Goal: Task Accomplishment & Management: Use online tool/utility

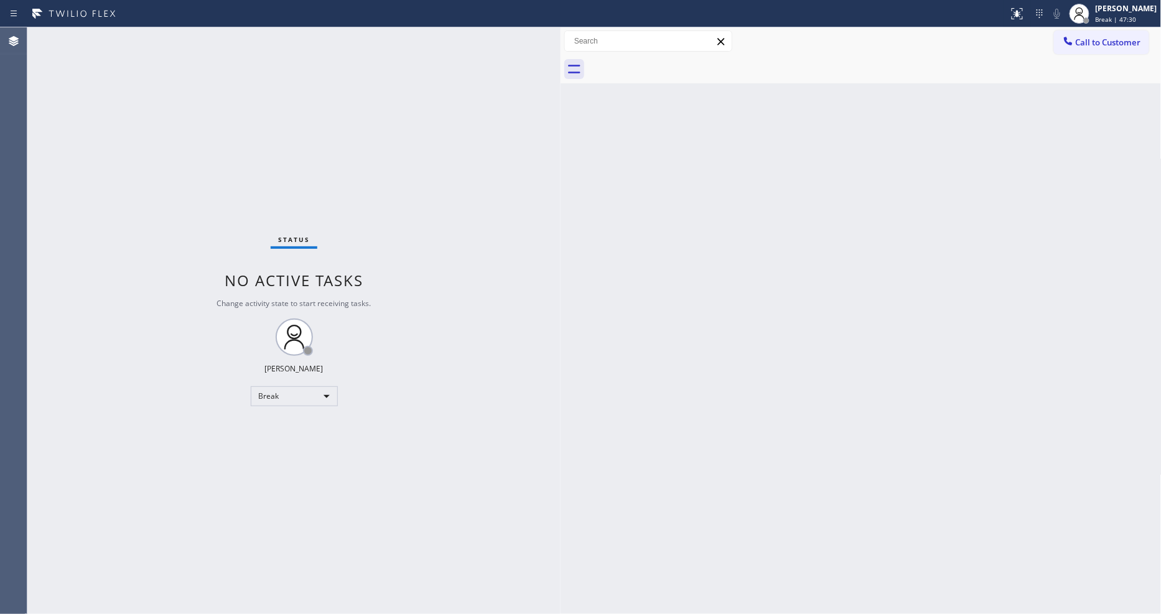
click at [471, 269] on div "Status No active tasks Change activity state to start receiving tasks. Lyka Mon…" at bounding box center [293, 320] width 533 height 587
drag, startPoint x: 200, startPoint y: 88, endPoint x: 544, endPoint y: 100, distance: 344.3
click at [546, 100] on div at bounding box center [546, 320] width 0 height 587
click at [688, 380] on div "Back to Dashboard Change Sender ID Customers Technicians Select a contact Outbo…" at bounding box center [854, 320] width 616 height 587
click at [553, 439] on div "Back to Dashboard Change Sender ID Customers Technicians Select a contact Outbo…" at bounding box center [854, 320] width 616 height 587
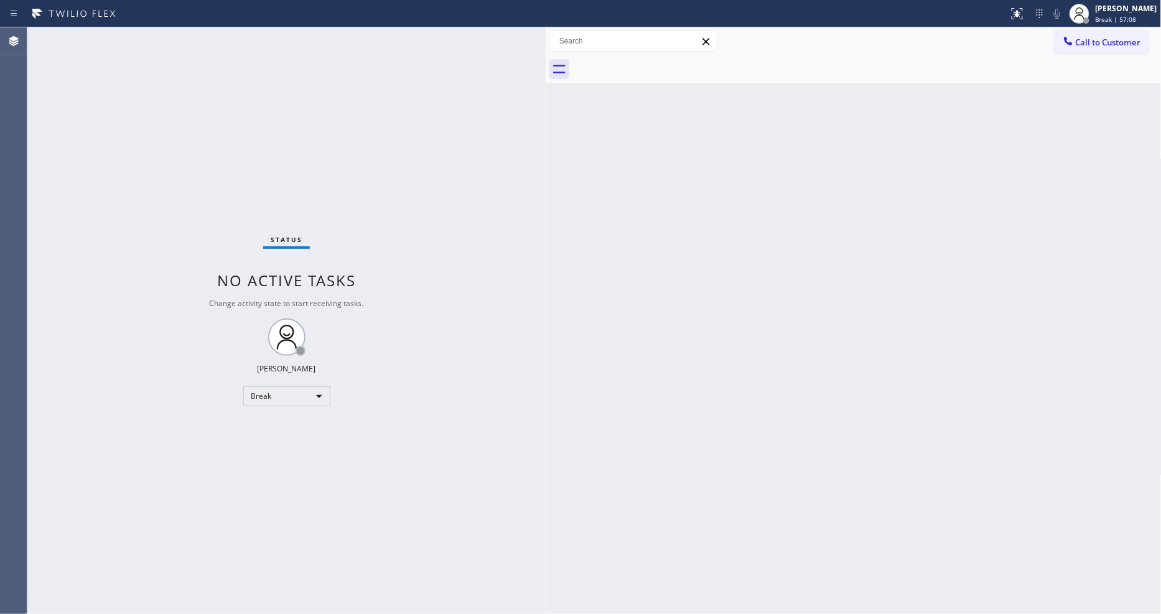
click at [806, 444] on div "Back to Dashboard Change Sender ID Customers Technicians Select a contact Outbo…" at bounding box center [854, 320] width 616 height 587
click at [1128, 19] on span "Break | 59:29" at bounding box center [1116, 19] width 41 height 9
click at [1085, 70] on button "Available" at bounding box center [1099, 66] width 124 height 16
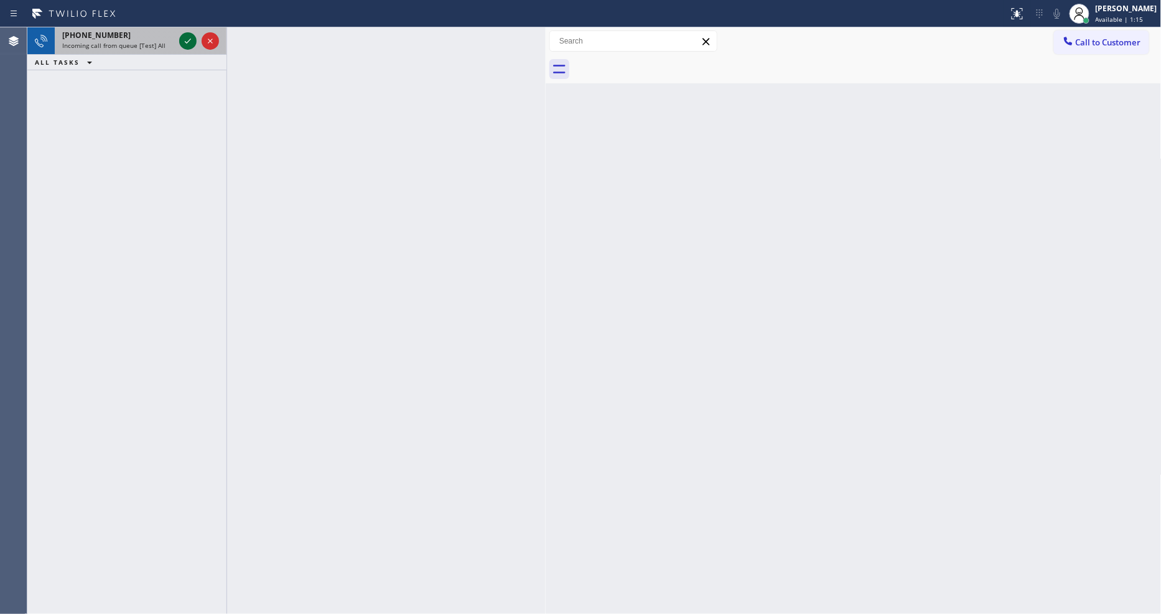
click at [184, 38] on icon at bounding box center [187, 41] width 15 height 15
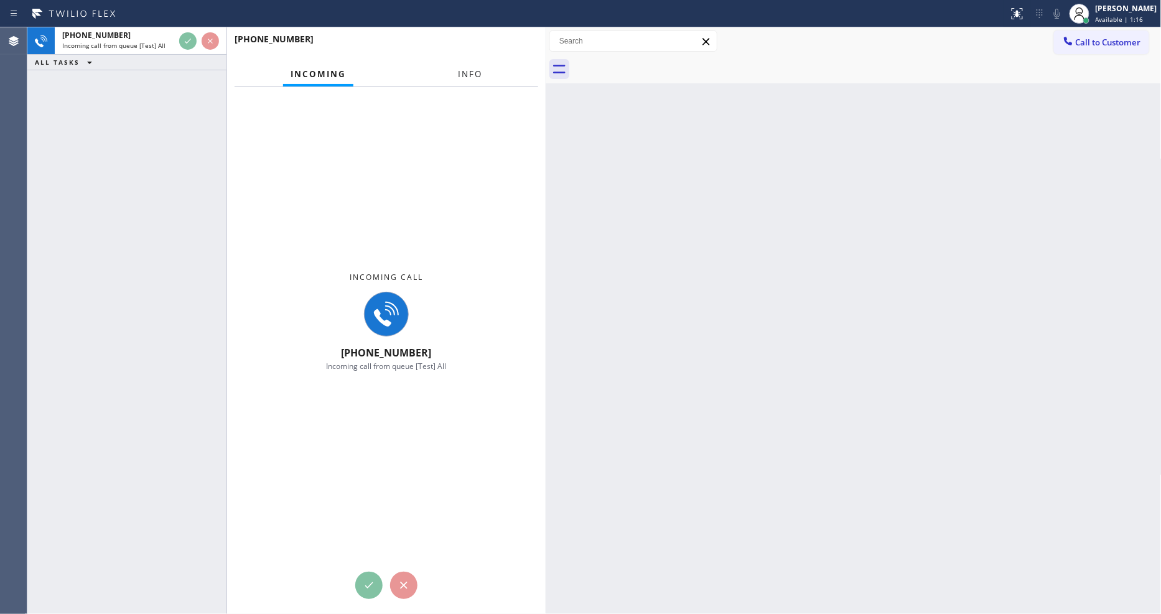
click at [470, 64] on button "Info" at bounding box center [470, 74] width 39 height 24
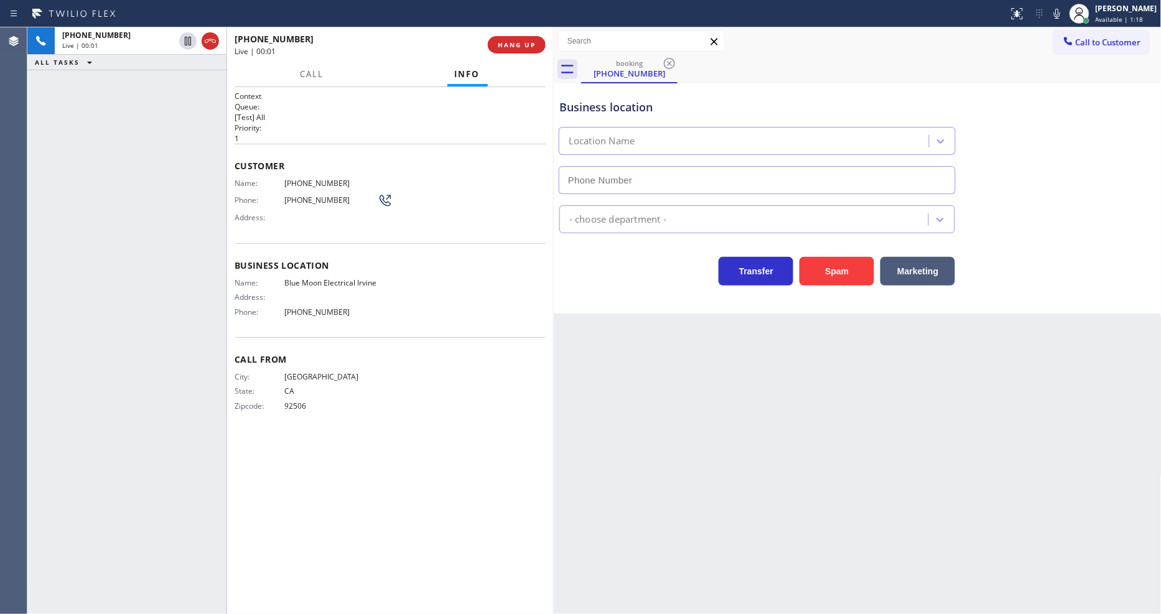
type input "[PHONE_NUMBER]"
drag, startPoint x: 546, startPoint y: 129, endPoint x: 554, endPoint y: 128, distance: 8.3
click at [554, 128] on div at bounding box center [554, 320] width 0 height 587
click at [274, 318] on div "Business location Name: Blue Moon Electrical Irvine Address: Phone: [PHONE_NUMB…" at bounding box center [391, 290] width 312 height 94
click at [521, 45] on span "HANG UP" at bounding box center [517, 44] width 38 height 9
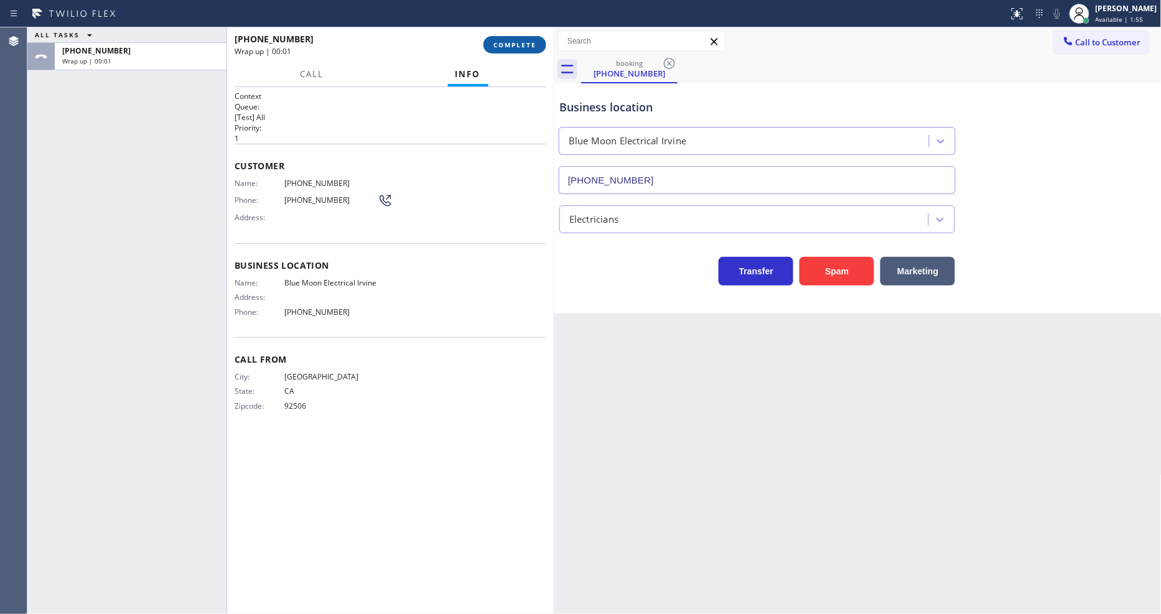
click at [521, 45] on span "COMPLETE" at bounding box center [514, 44] width 43 height 9
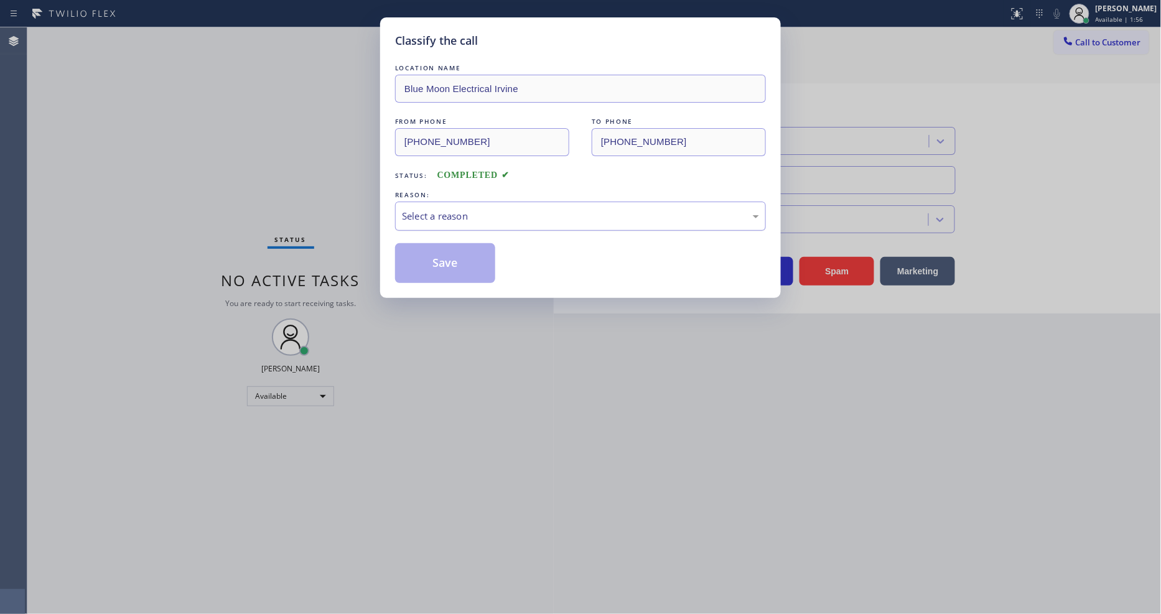
click at [460, 213] on div "Select a reason" at bounding box center [580, 216] width 357 height 14
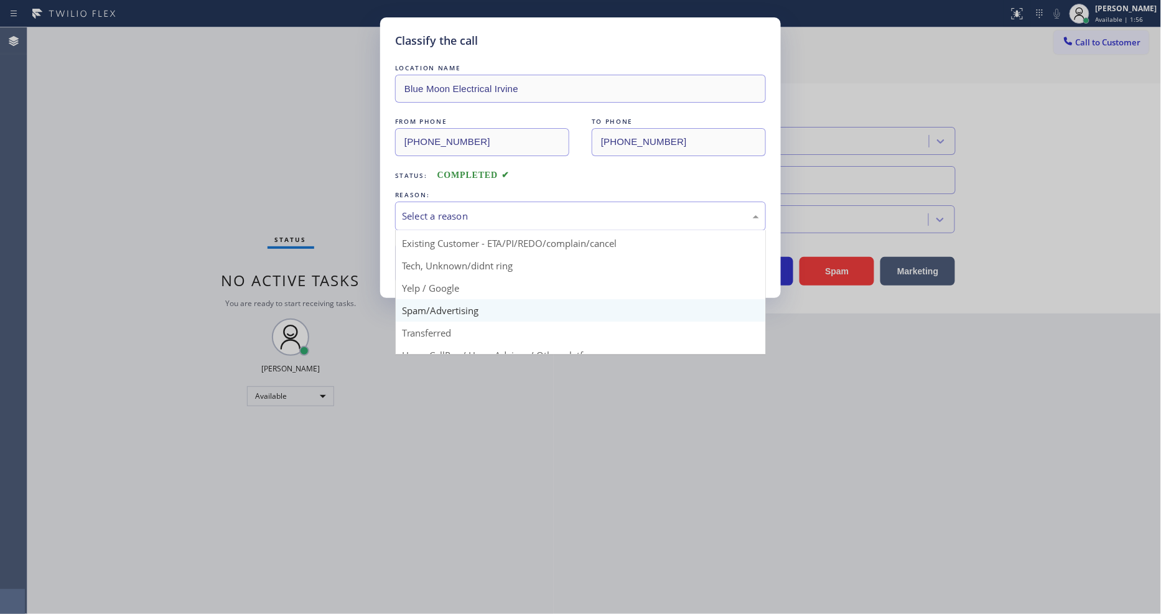
scroll to position [78, 0]
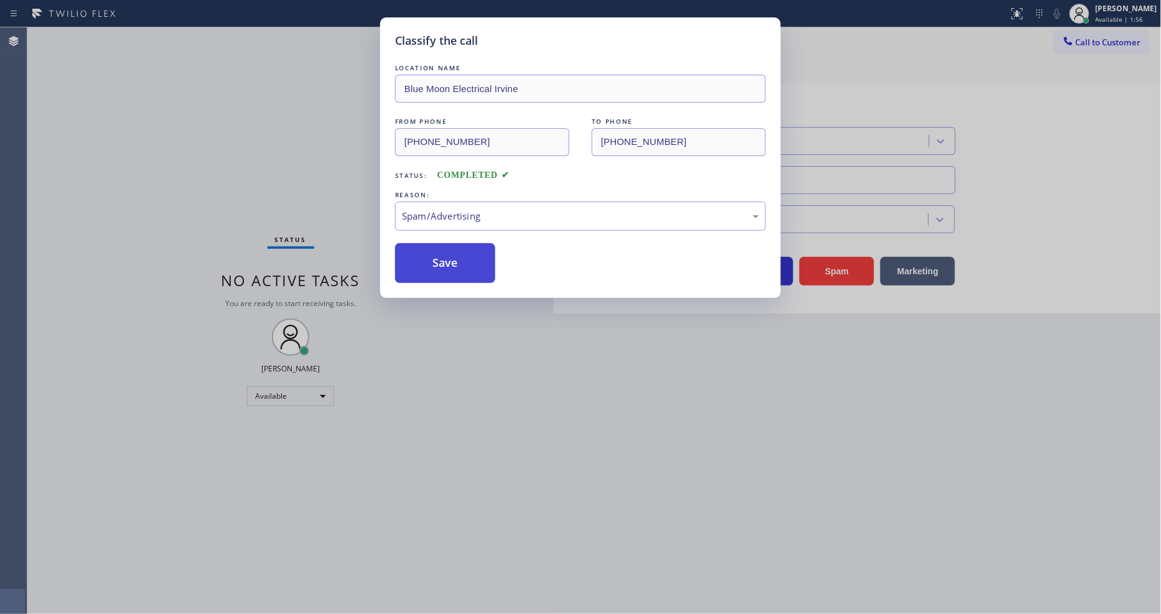
click at [449, 251] on button "Save" at bounding box center [445, 263] width 100 height 40
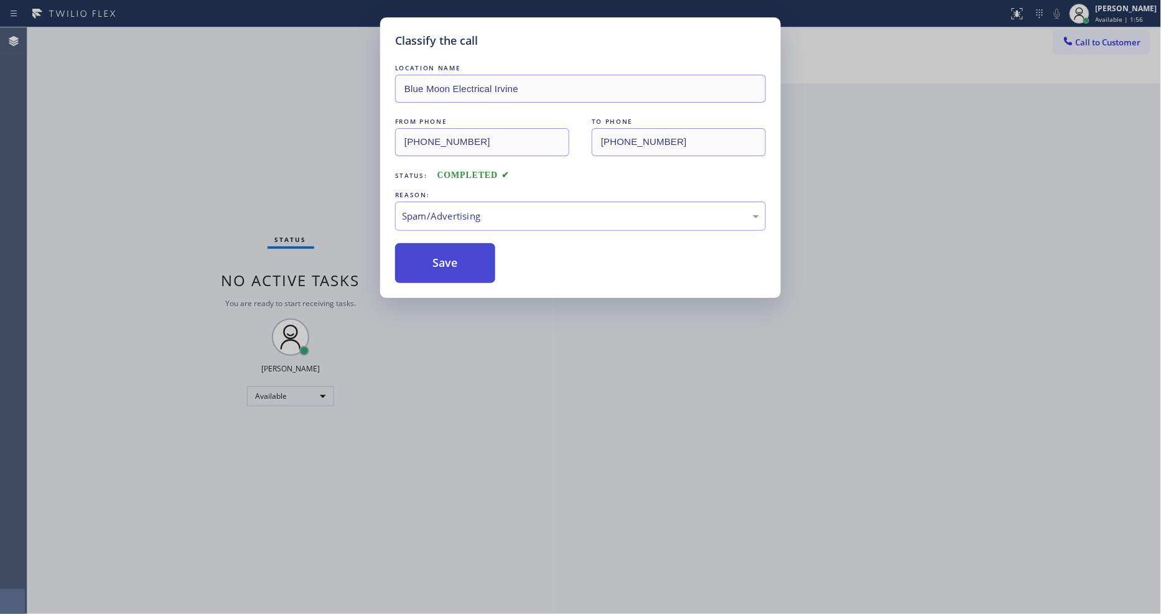
click at [449, 251] on button "Save" at bounding box center [445, 263] width 100 height 40
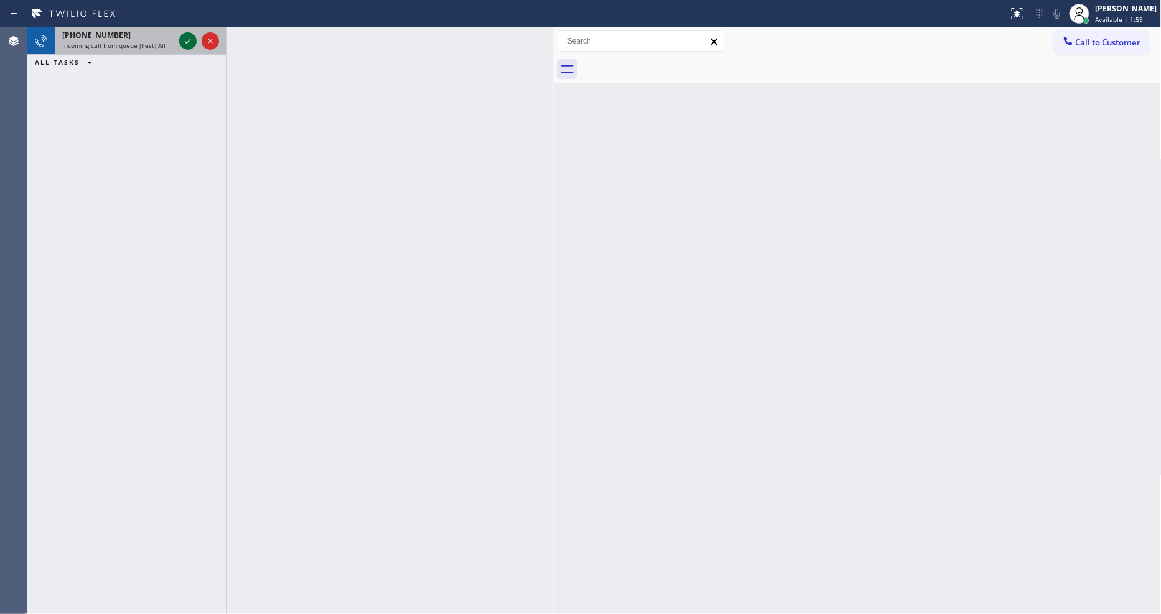
click at [185, 35] on icon at bounding box center [187, 41] width 15 height 15
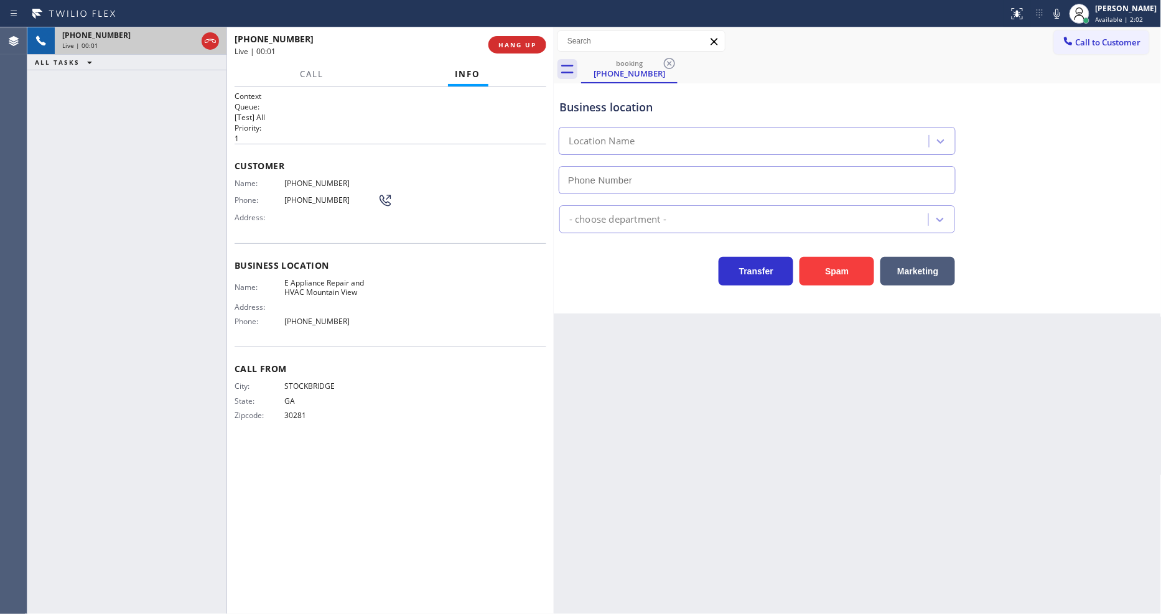
type input "[PHONE_NUMBER]"
click at [545, 44] on button "HANG UP" at bounding box center [517, 44] width 58 height 17
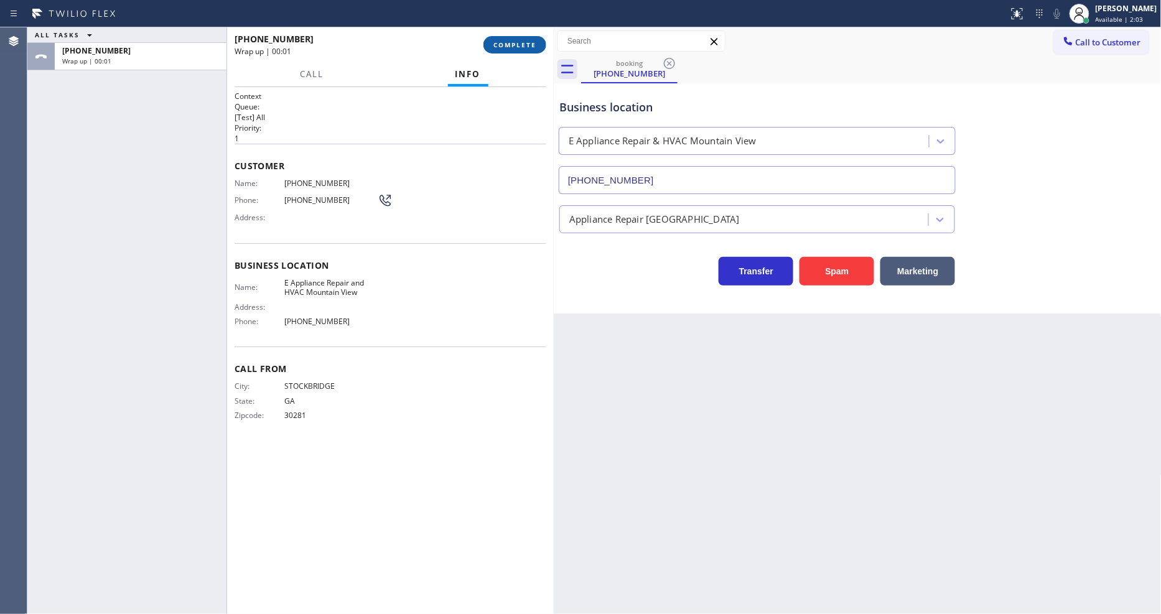
click at [545, 44] on button "COMPLETE" at bounding box center [514, 44] width 63 height 17
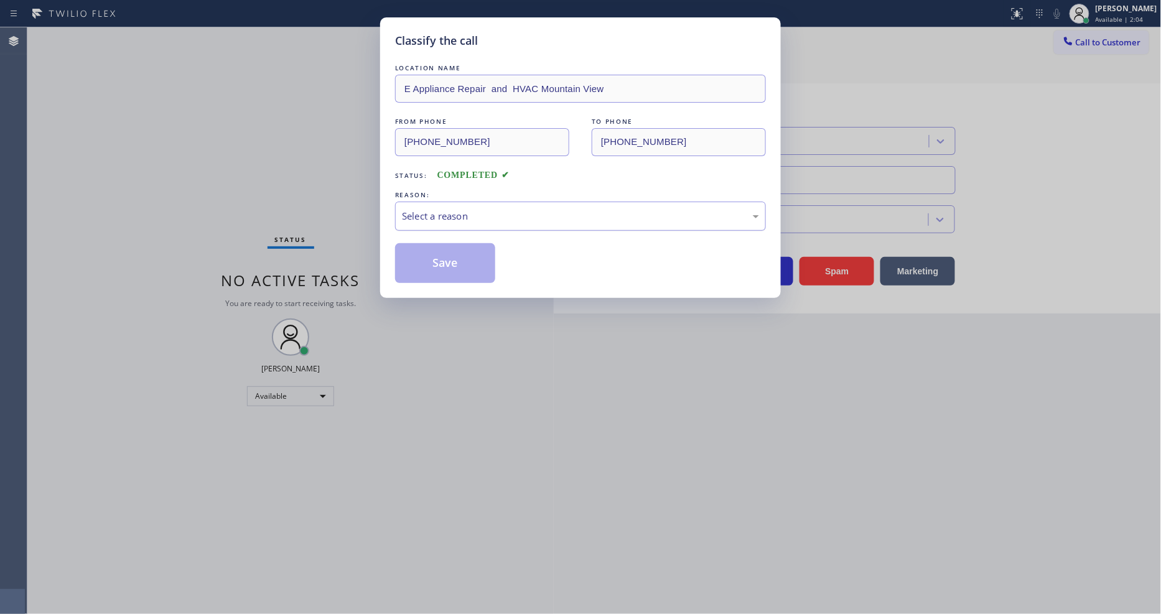
click at [483, 210] on div "Select a reason" at bounding box center [580, 216] width 357 height 14
click at [483, 263] on button "Save" at bounding box center [445, 263] width 100 height 40
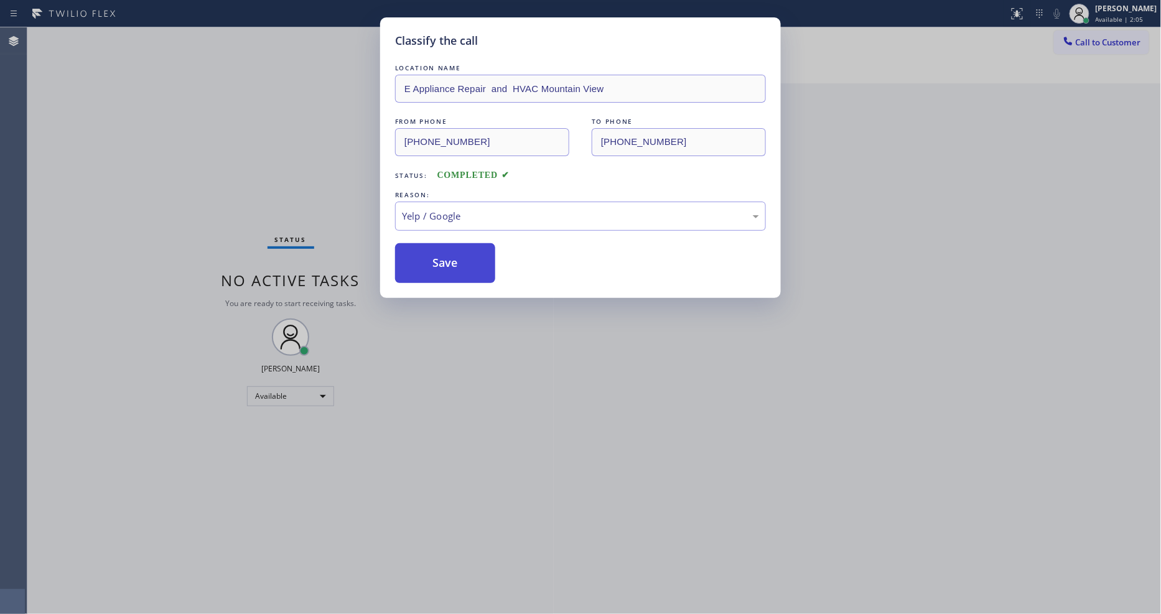
click at [483, 263] on button "Save" at bounding box center [445, 263] width 100 height 40
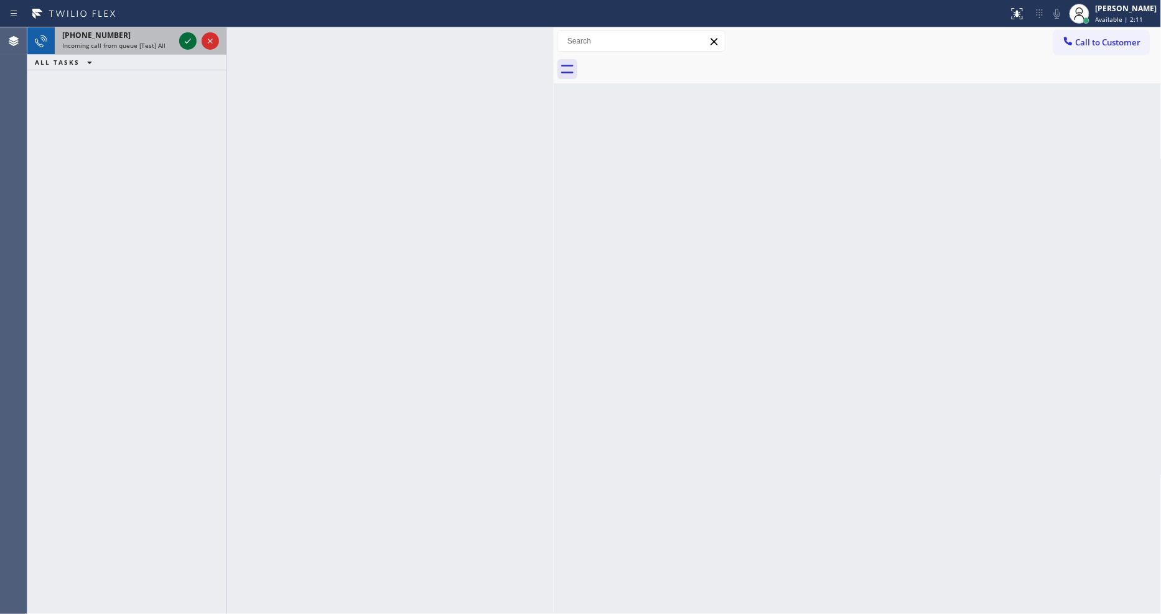
click at [187, 36] on button at bounding box center [187, 40] width 17 height 17
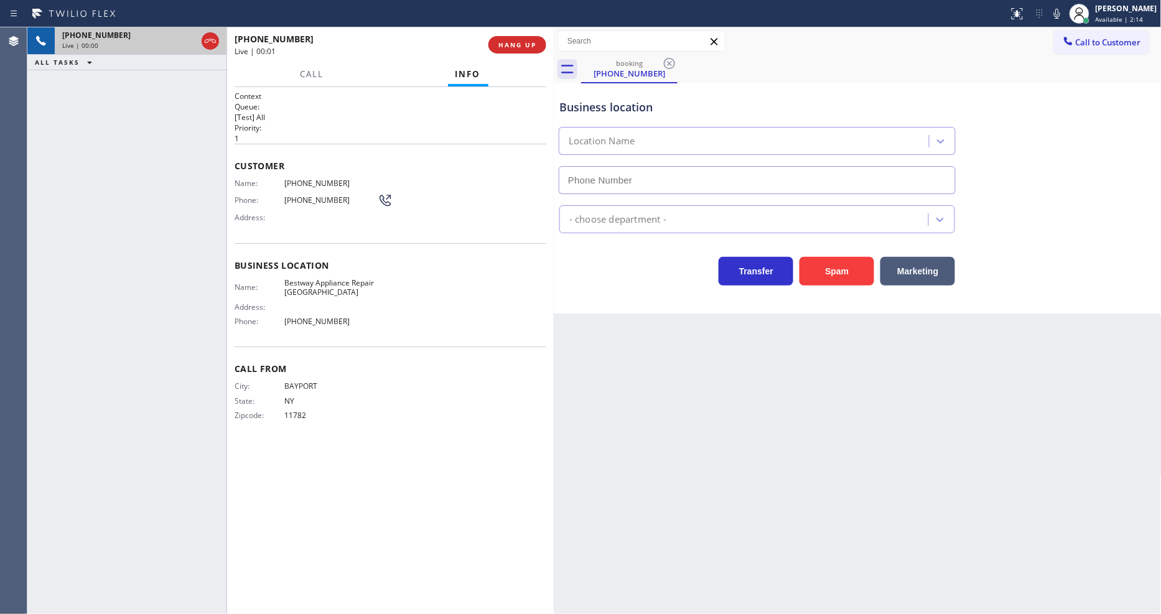
type input "[PHONE_NUMBER]"
click at [526, 44] on span "HANG UP" at bounding box center [517, 44] width 38 height 9
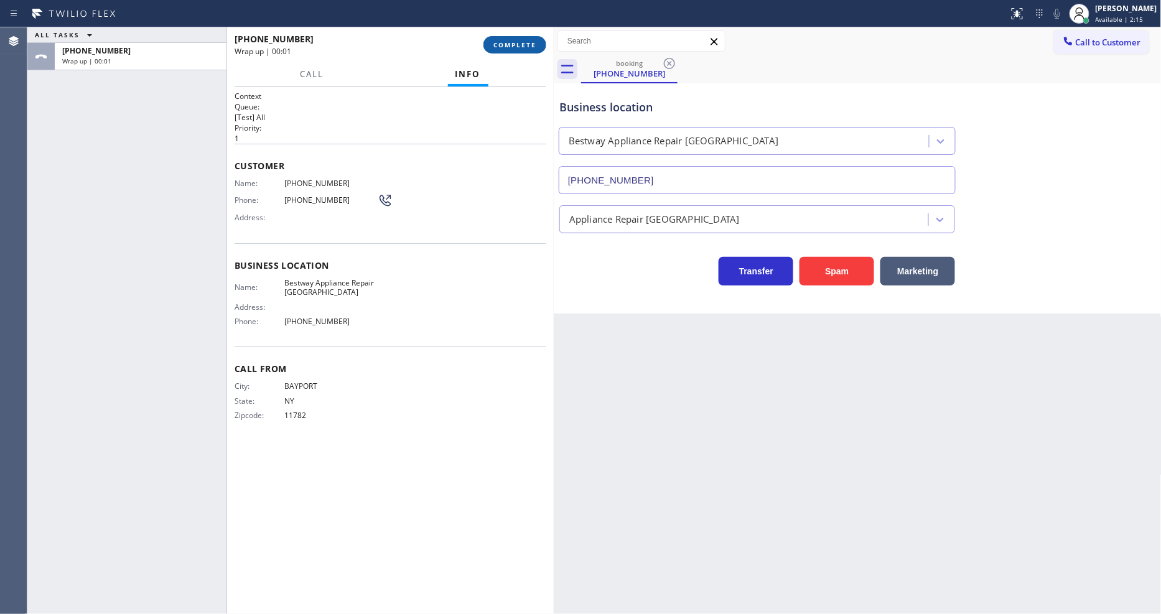
click at [526, 44] on span "COMPLETE" at bounding box center [514, 44] width 43 height 9
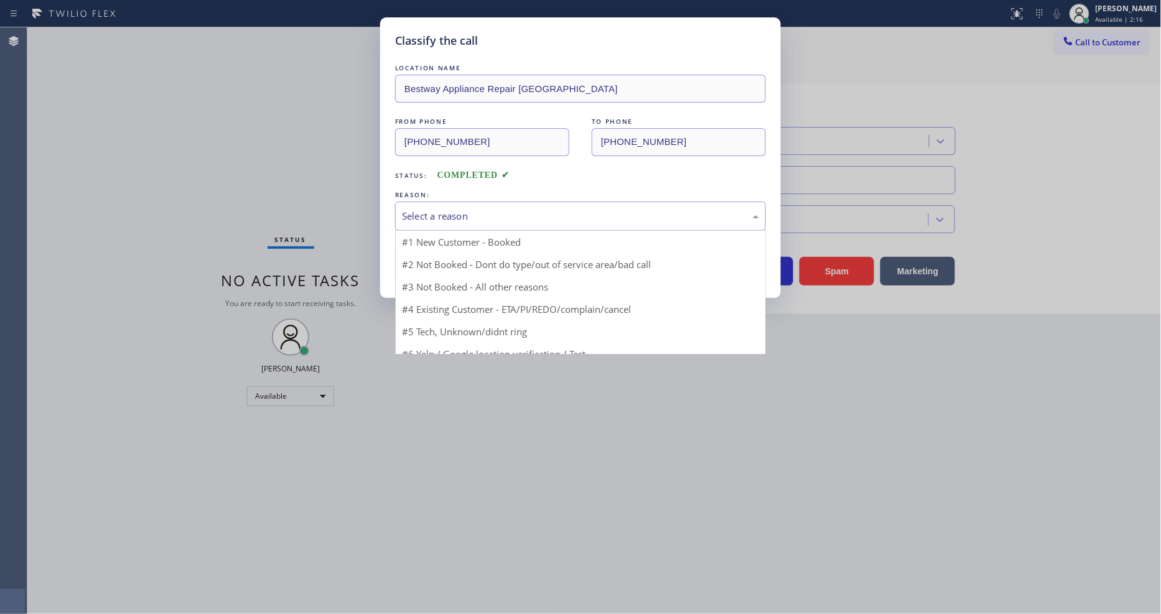
click at [482, 212] on div "Select a reason" at bounding box center [580, 216] width 357 height 14
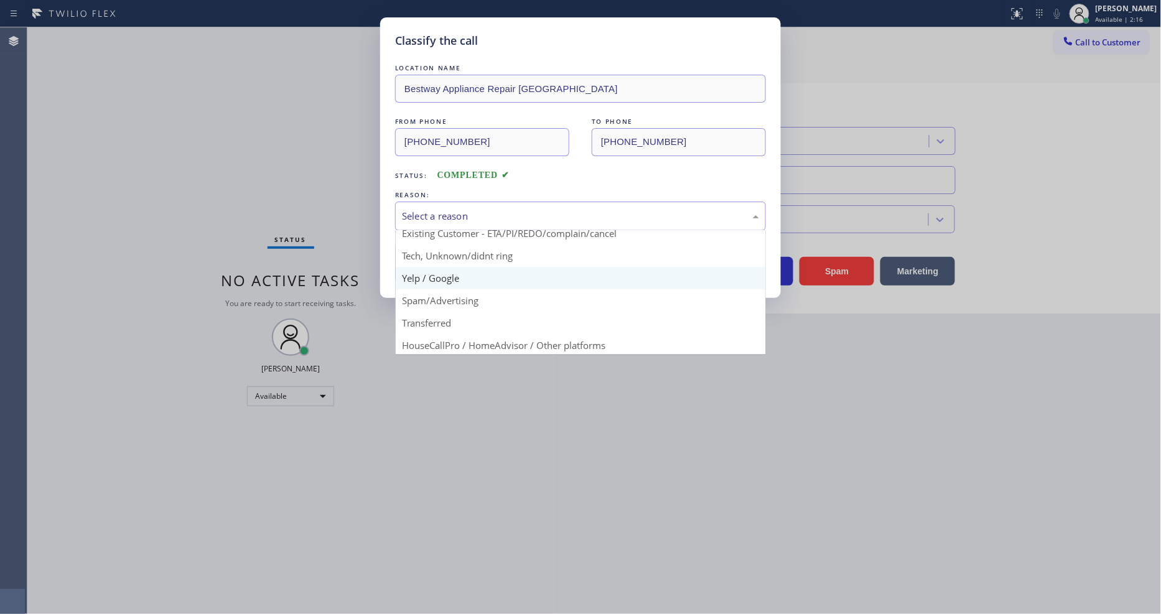
scroll to position [69, 0]
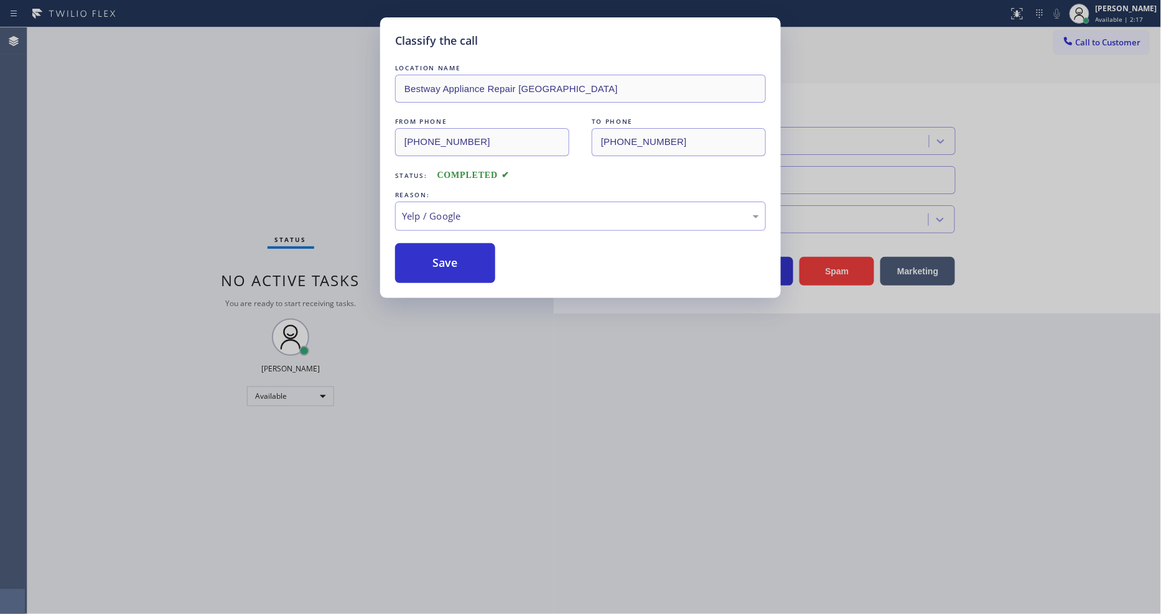
click at [453, 251] on button "Save" at bounding box center [445, 263] width 100 height 40
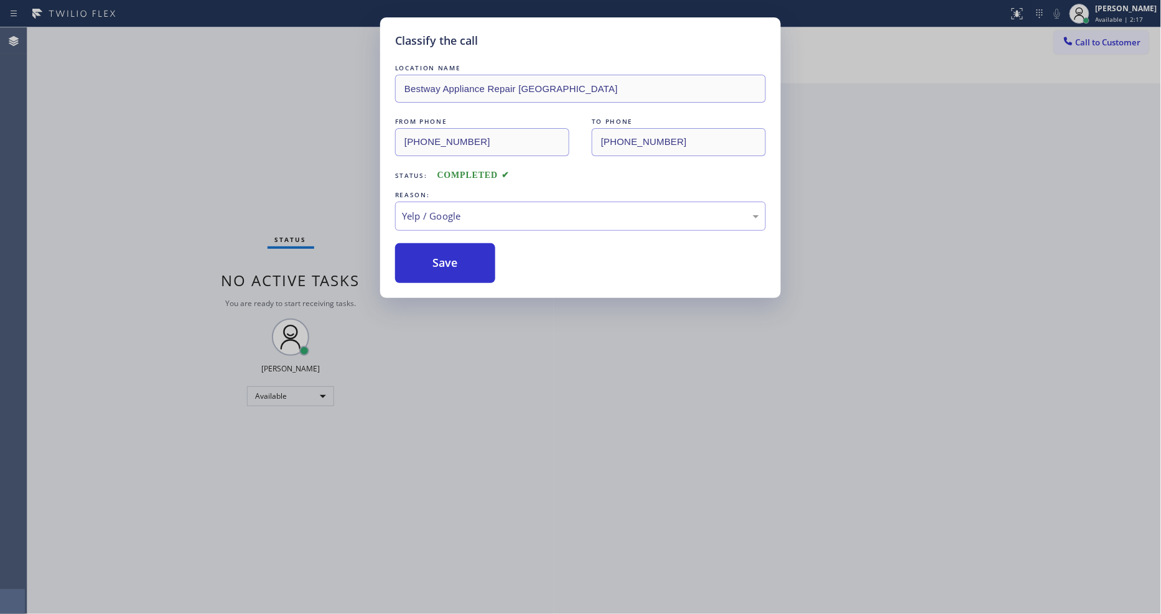
click at [453, 251] on button "Save" at bounding box center [445, 263] width 100 height 40
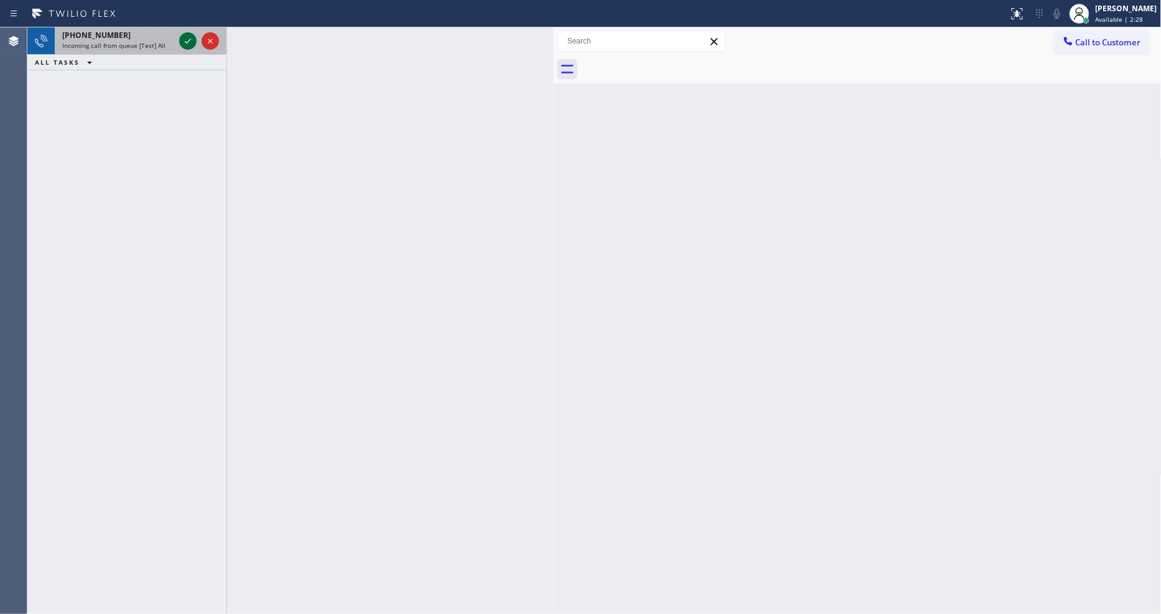
click at [183, 38] on icon at bounding box center [187, 41] width 15 height 15
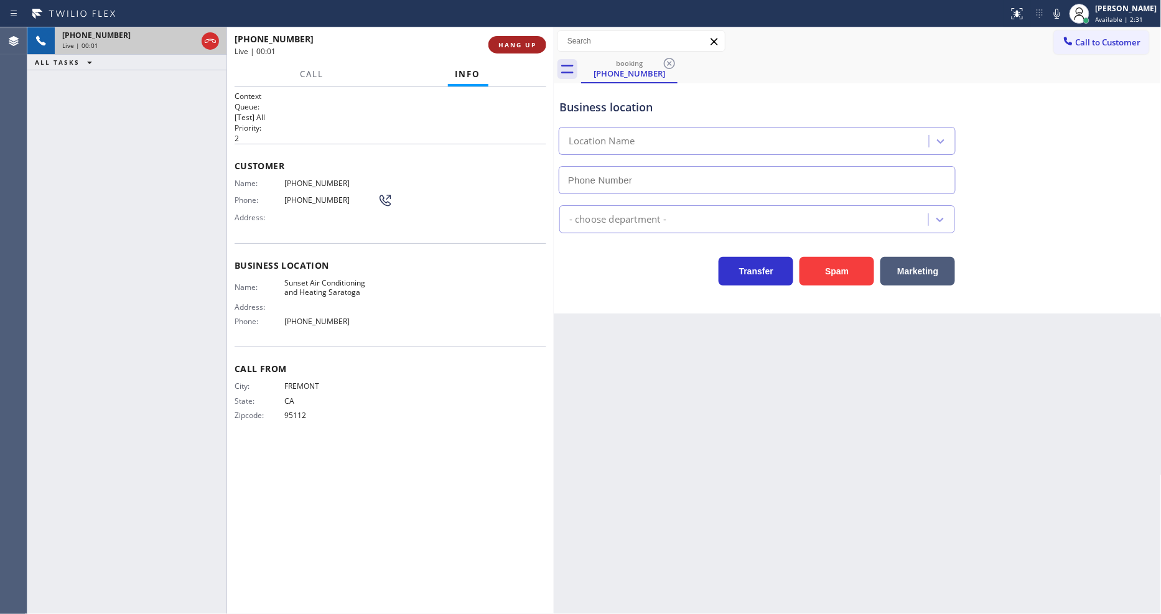
type input "[PHONE_NUMBER]"
click at [504, 39] on button "HANG UP" at bounding box center [517, 44] width 58 height 17
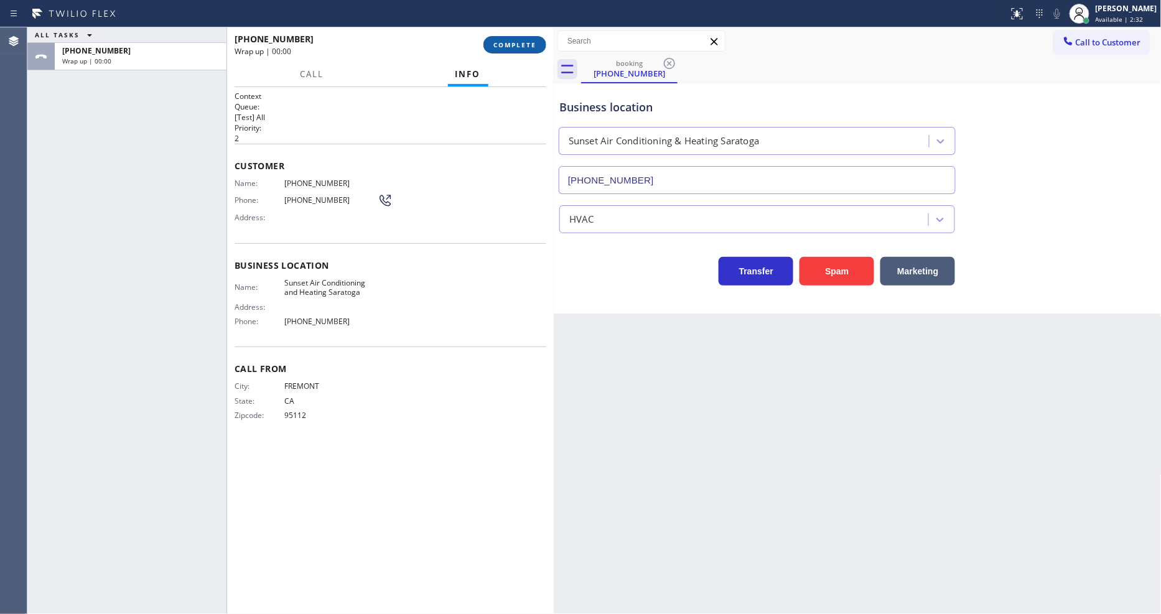
click at [504, 39] on button "COMPLETE" at bounding box center [514, 44] width 63 height 17
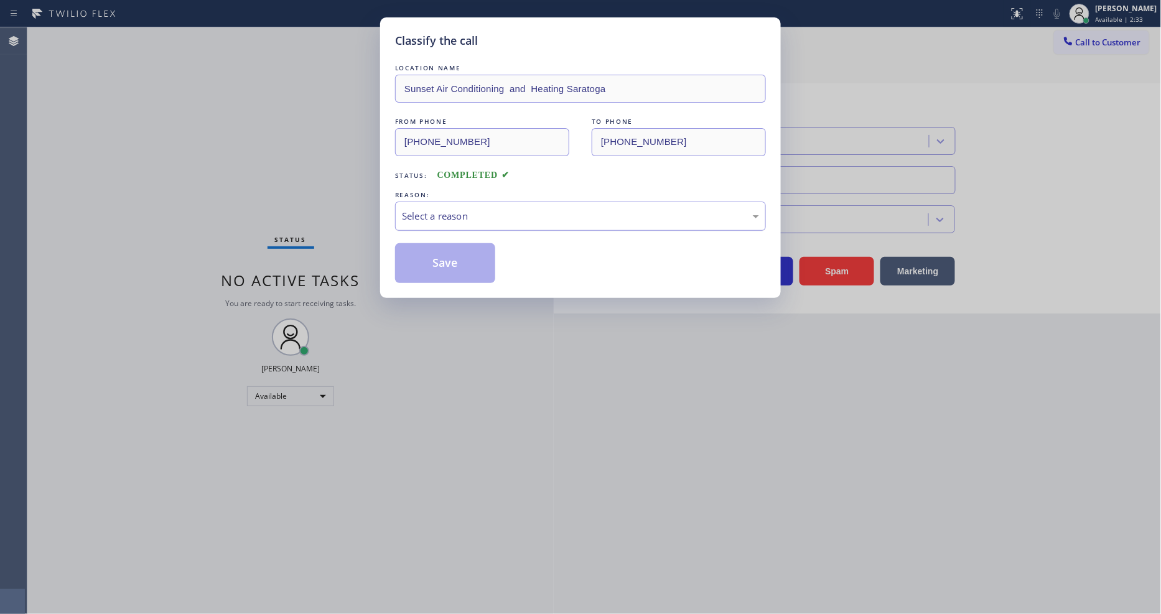
click at [477, 209] on div "Select a reason" at bounding box center [580, 216] width 357 height 14
drag, startPoint x: 446, startPoint y: 322, endPoint x: 452, endPoint y: 257, distance: 65.7
click at [452, 257] on button "Save" at bounding box center [445, 263] width 100 height 40
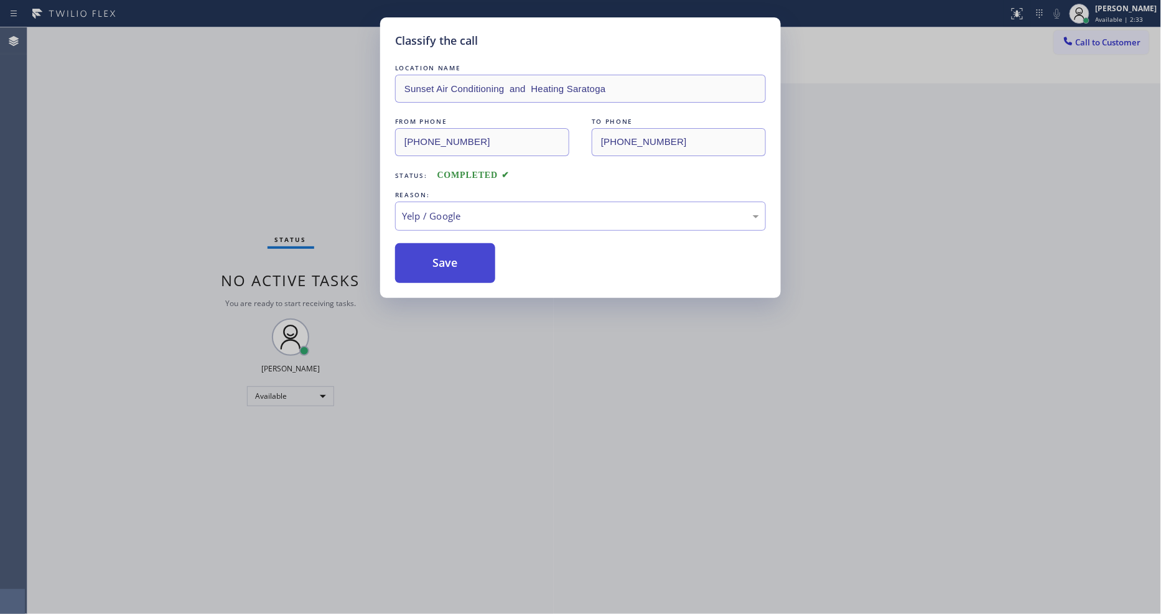
click at [452, 257] on button "Save" at bounding box center [445, 263] width 100 height 40
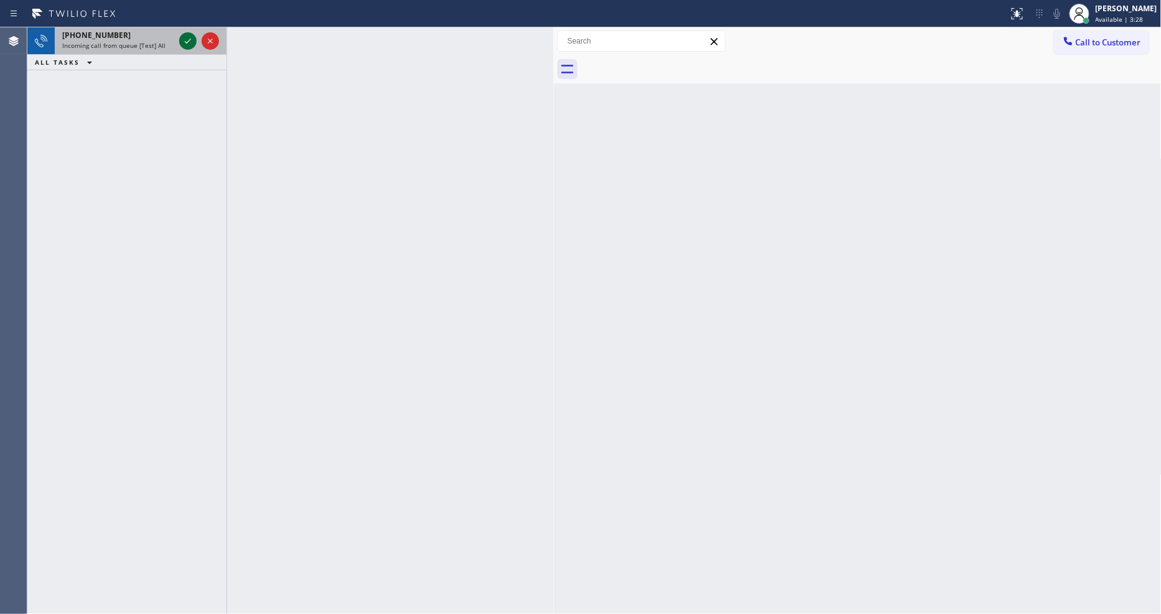
click at [192, 40] on icon at bounding box center [187, 41] width 15 height 15
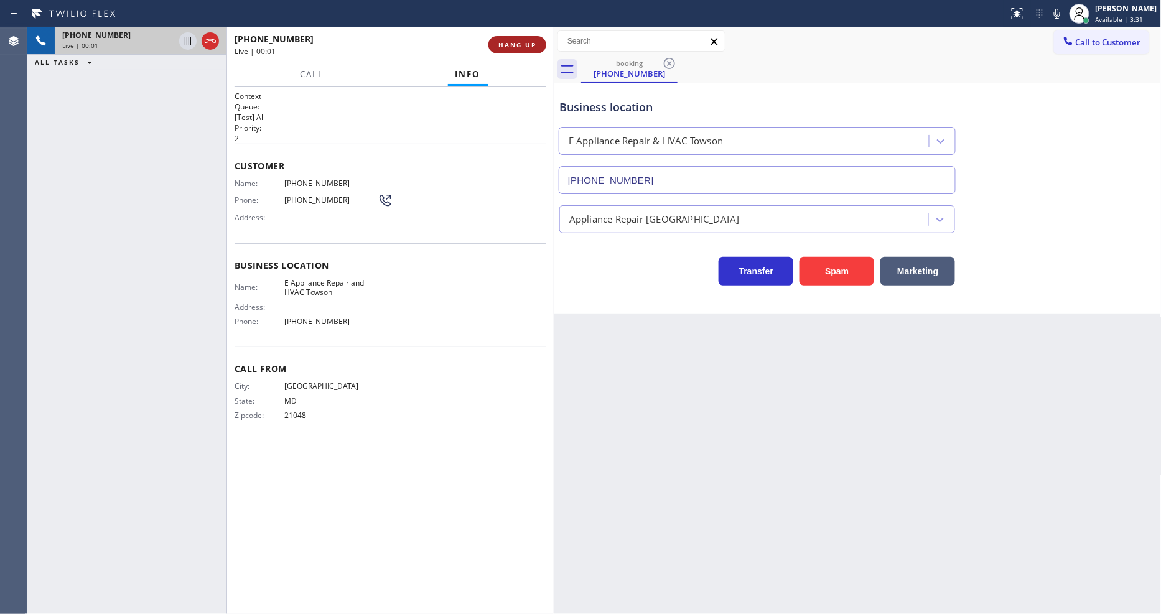
type input "[PHONE_NUMBER]"
click at [742, 347] on div "Back to Dashboard Change Sender ID Customers Technicians Select a contact Outbo…" at bounding box center [858, 320] width 608 height 587
click at [332, 294] on div "Name: E Appliance Repair and HVAC Towson Address: Phone: [PHONE_NUMBER]" at bounding box center [306, 305] width 143 height 54
click at [330, 288] on span "E Appliance Repair and HVAC Towson" at bounding box center [330, 287] width 93 height 19
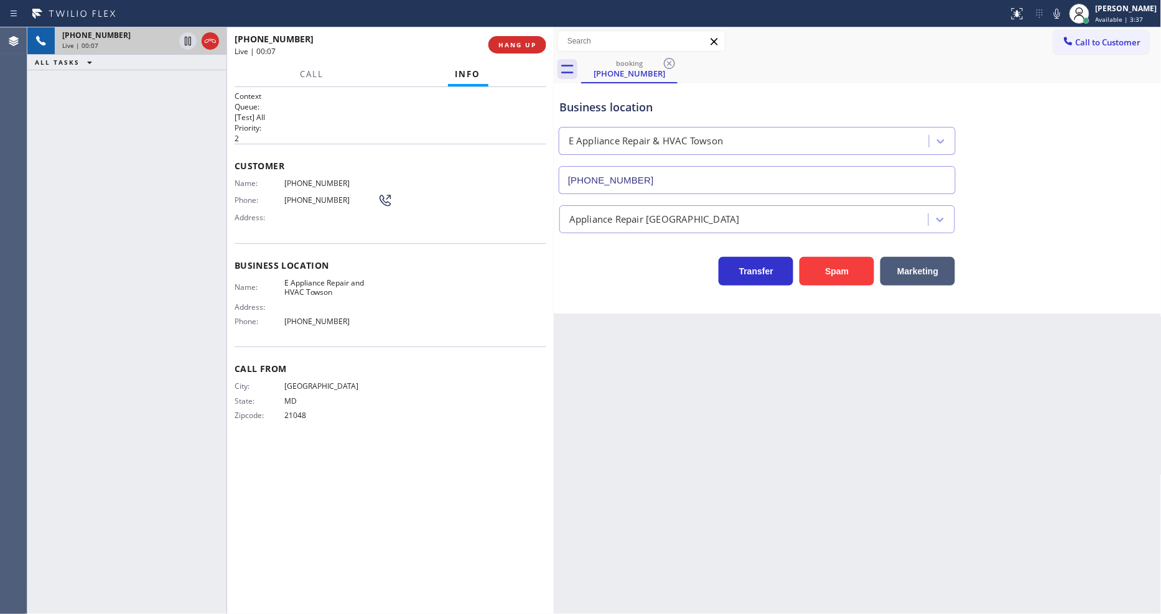
click at [330, 288] on span "E Appliance Repair and HVAC Towson" at bounding box center [330, 287] width 93 height 19
click at [297, 179] on span "[PHONE_NUMBER]" at bounding box center [330, 183] width 93 height 9
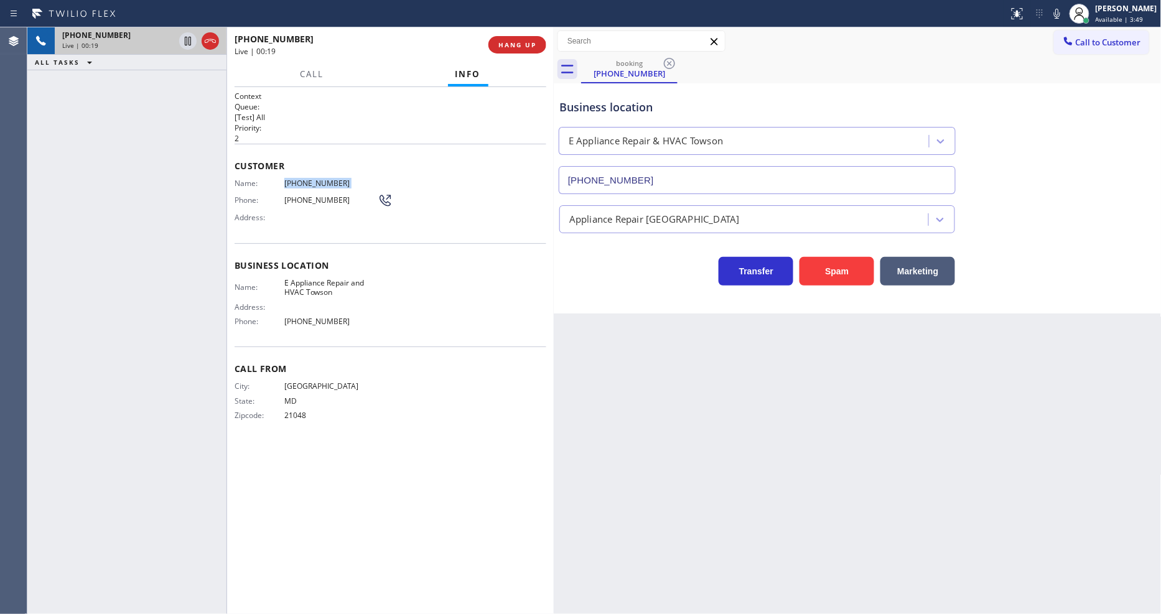
copy span "[PHONE_NUMBER]"
click at [189, 42] on icon at bounding box center [187, 41] width 15 height 15
click at [1060, 12] on icon at bounding box center [1057, 14] width 6 height 10
click at [190, 40] on icon at bounding box center [187, 41] width 15 height 15
click at [1063, 20] on icon at bounding box center [1057, 13] width 15 height 15
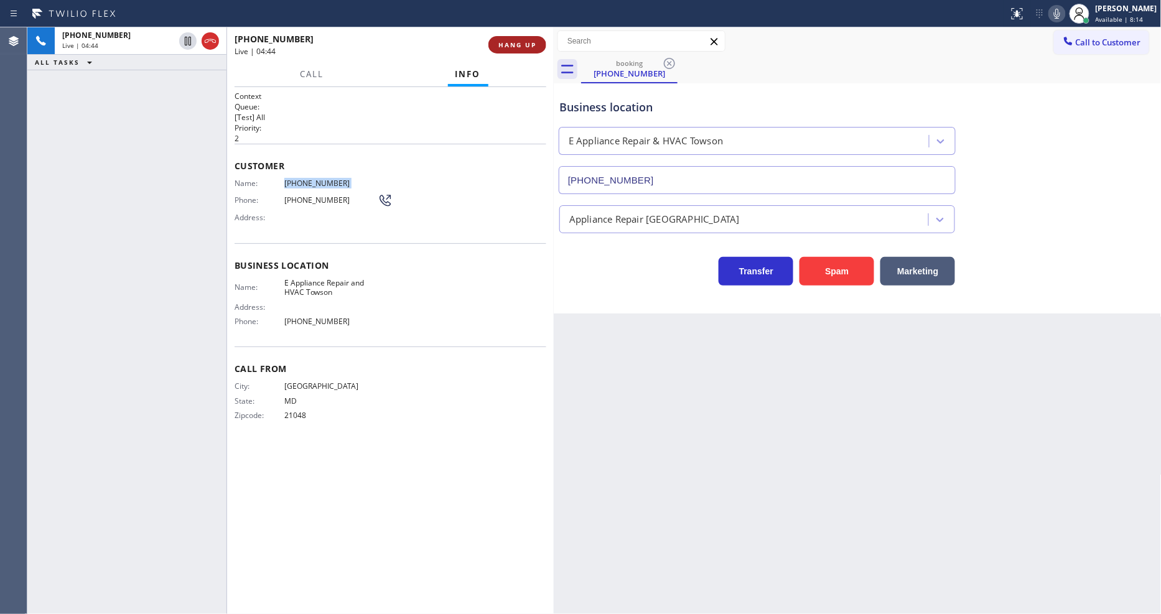
click at [528, 38] on button "HANG UP" at bounding box center [517, 44] width 58 height 17
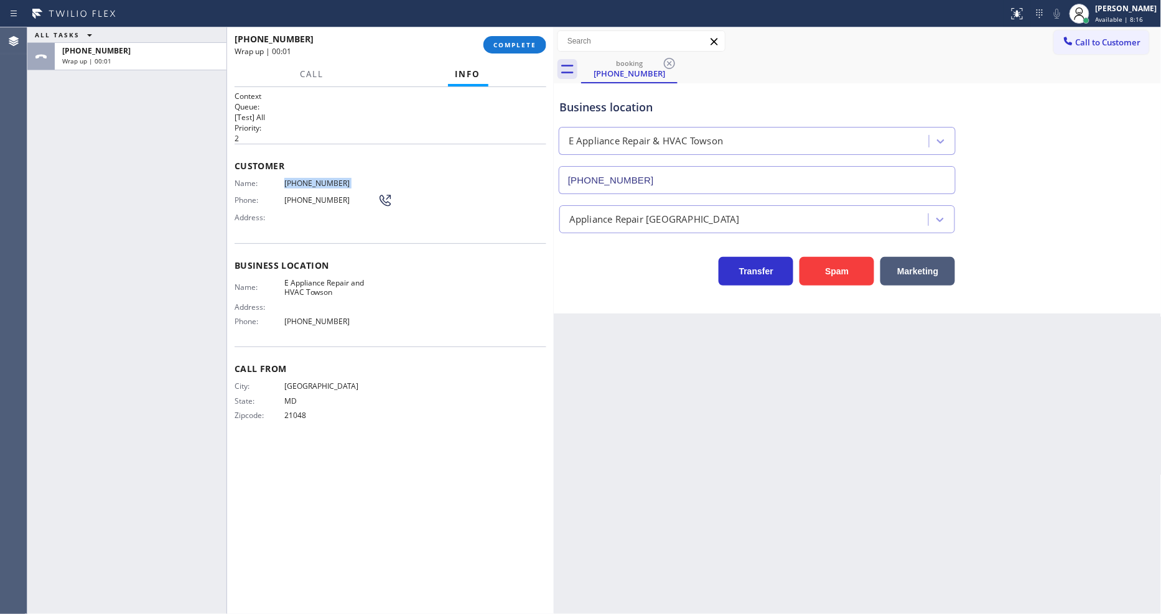
click at [324, 179] on span "[PHONE_NUMBER]" at bounding box center [330, 183] width 93 height 9
click at [512, 44] on span "COMPLETE" at bounding box center [514, 44] width 43 height 9
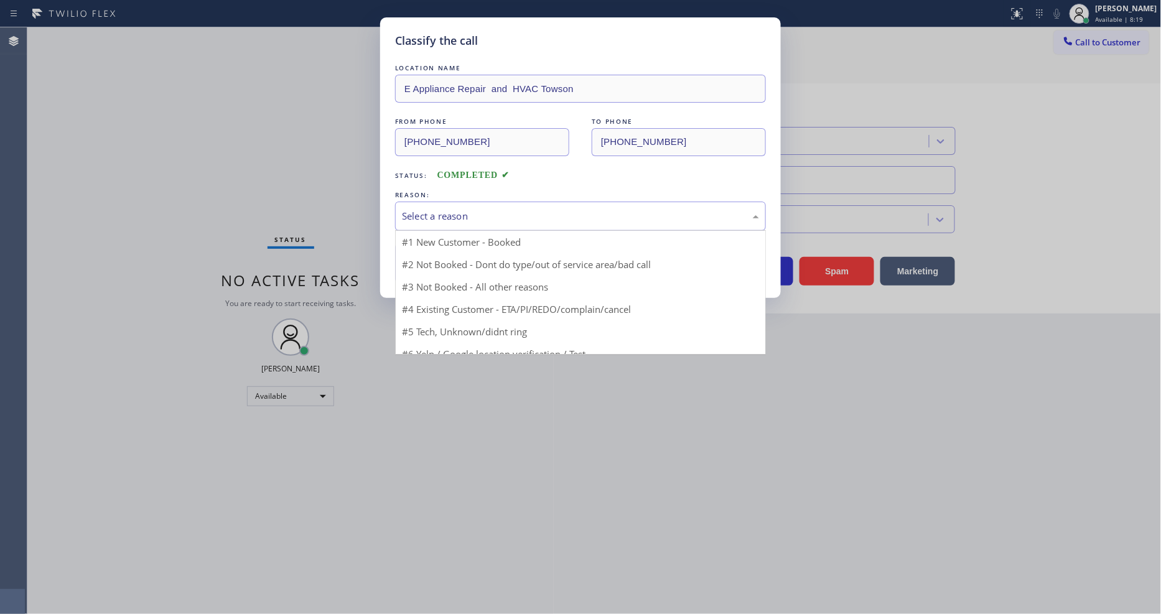
click at [455, 212] on div "Select a reason" at bounding box center [580, 216] width 357 height 14
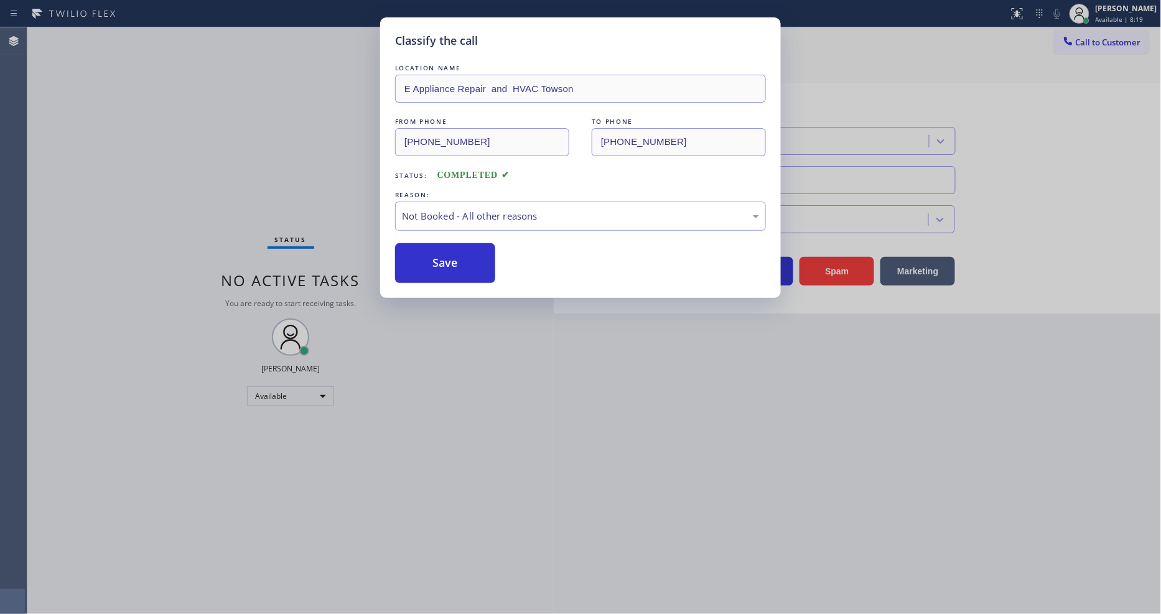
click at [434, 256] on button "Save" at bounding box center [445, 263] width 100 height 40
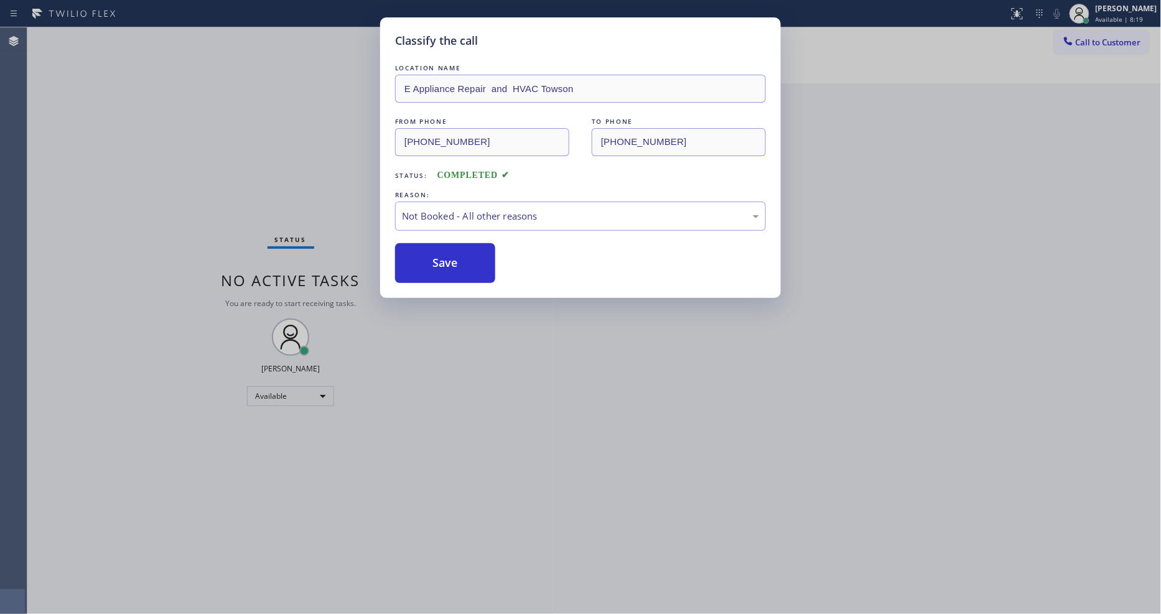
click at [434, 256] on button "Save" at bounding box center [445, 263] width 100 height 40
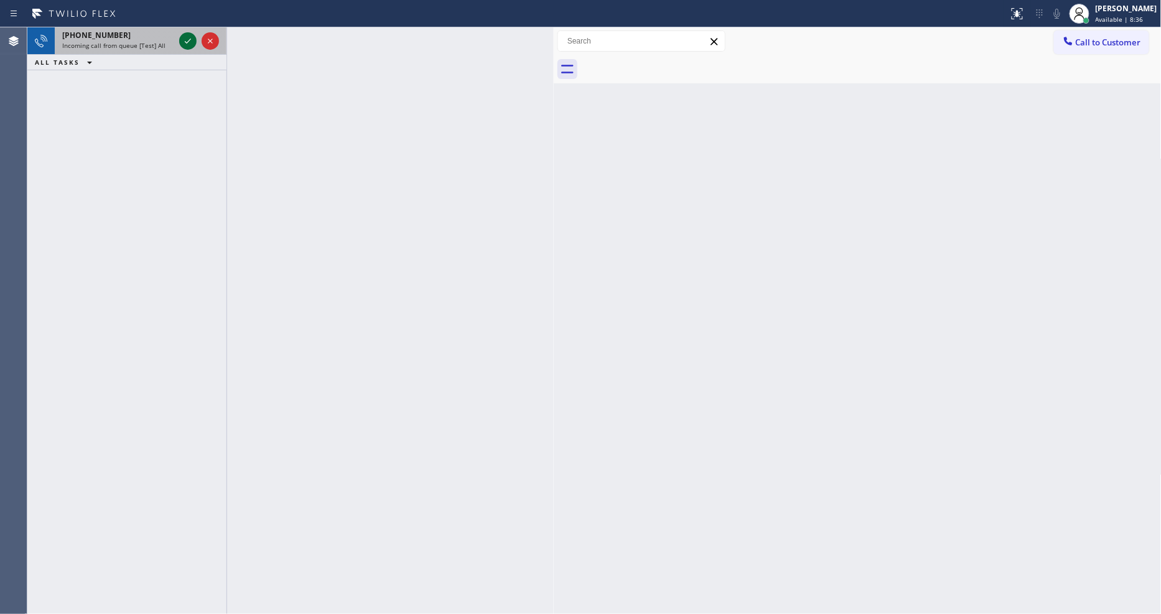
click at [187, 44] on icon at bounding box center [187, 41] width 15 height 15
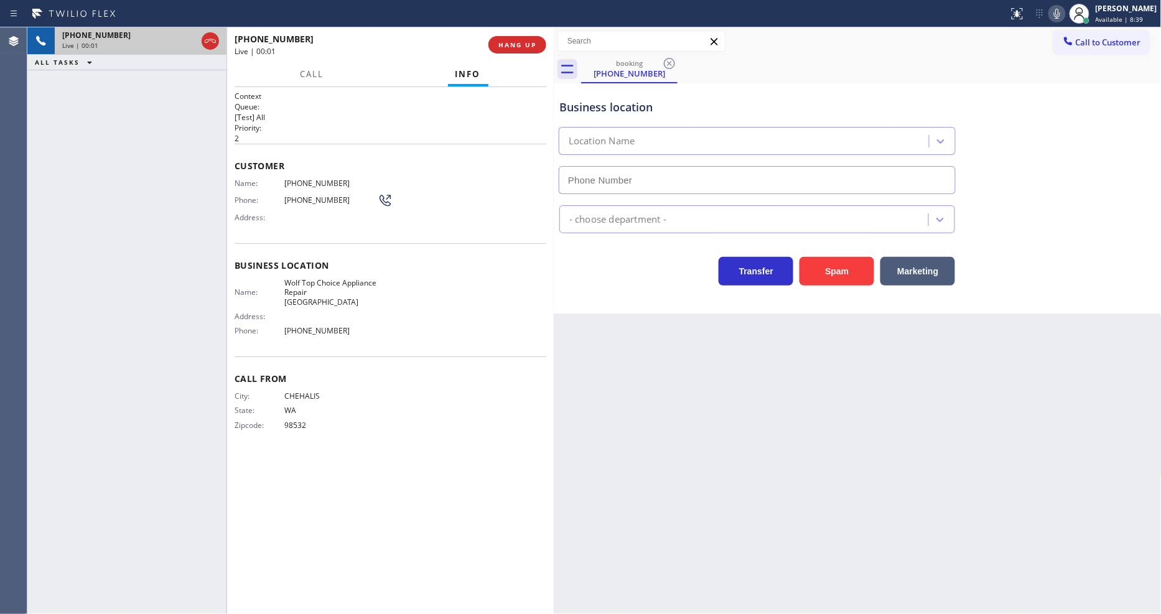
type input "[PHONE_NUMBER]"
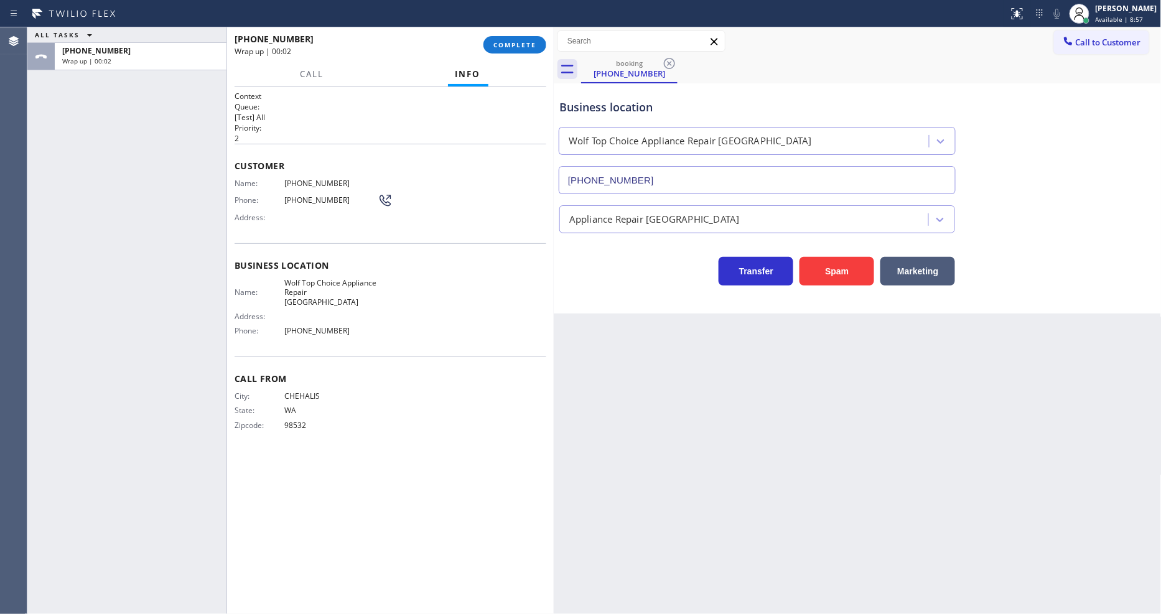
drag, startPoint x: 281, startPoint y: 395, endPoint x: 314, endPoint y: 362, distance: 46.2
click at [281, 406] on span "State:" at bounding box center [260, 410] width 50 height 9
click at [510, 57] on div "[PHONE_NUMBER] Wrap up | 00:03 COMPLETE" at bounding box center [391, 45] width 312 height 32
click at [520, 44] on span "COMPLETE" at bounding box center [514, 44] width 43 height 9
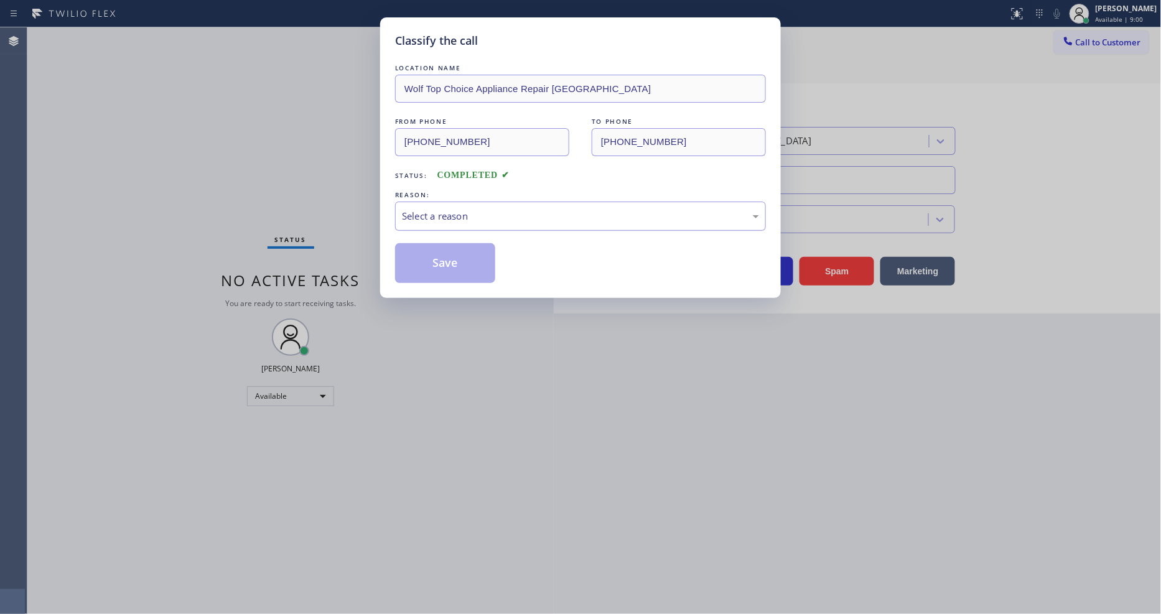
click at [446, 219] on div "Select a reason" at bounding box center [580, 216] width 357 height 14
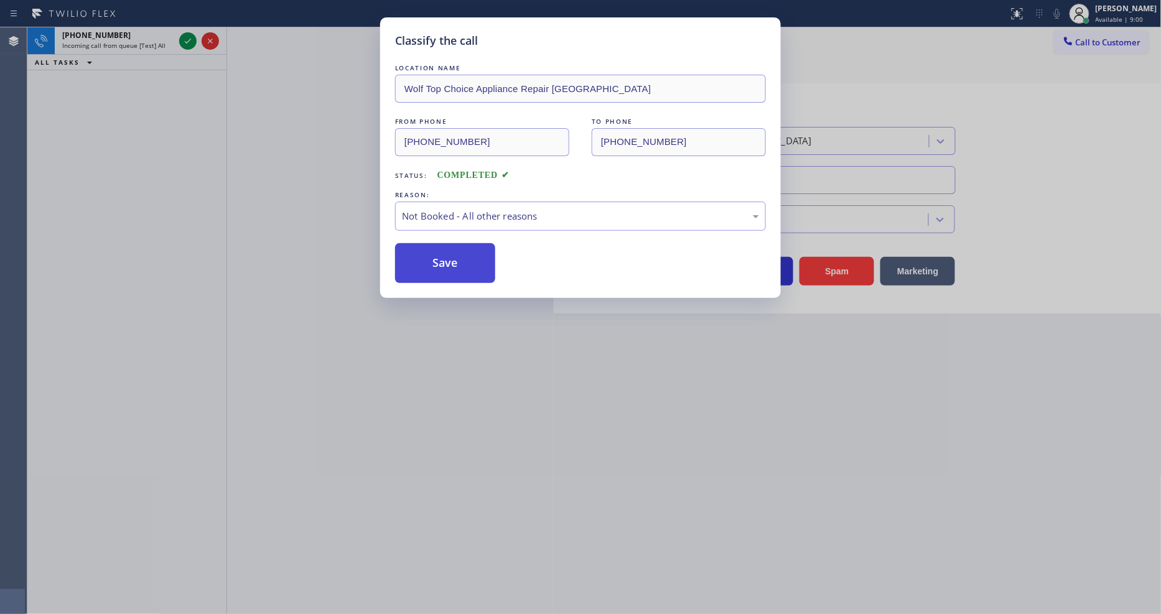
click at [432, 263] on button "Save" at bounding box center [445, 263] width 100 height 40
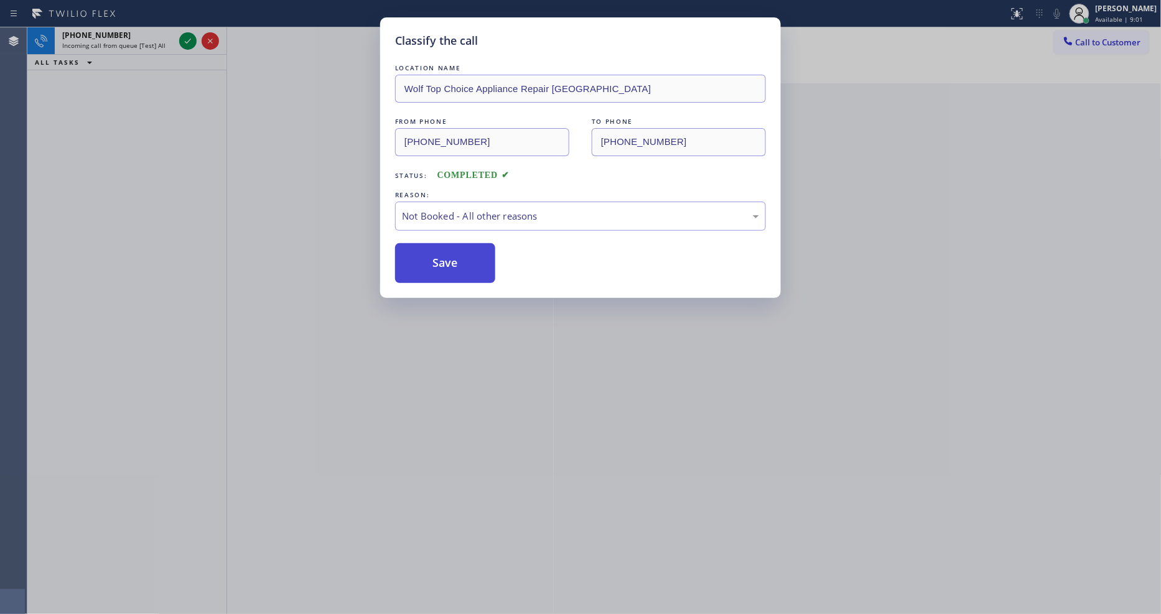
click at [432, 263] on button "Save" at bounding box center [445, 263] width 100 height 40
click at [189, 37] on div "Classify the call LOCATION NAME Blue Moon Electrical Irvine FROM PHONE [PHONE_N…" at bounding box center [594, 320] width 1134 height 587
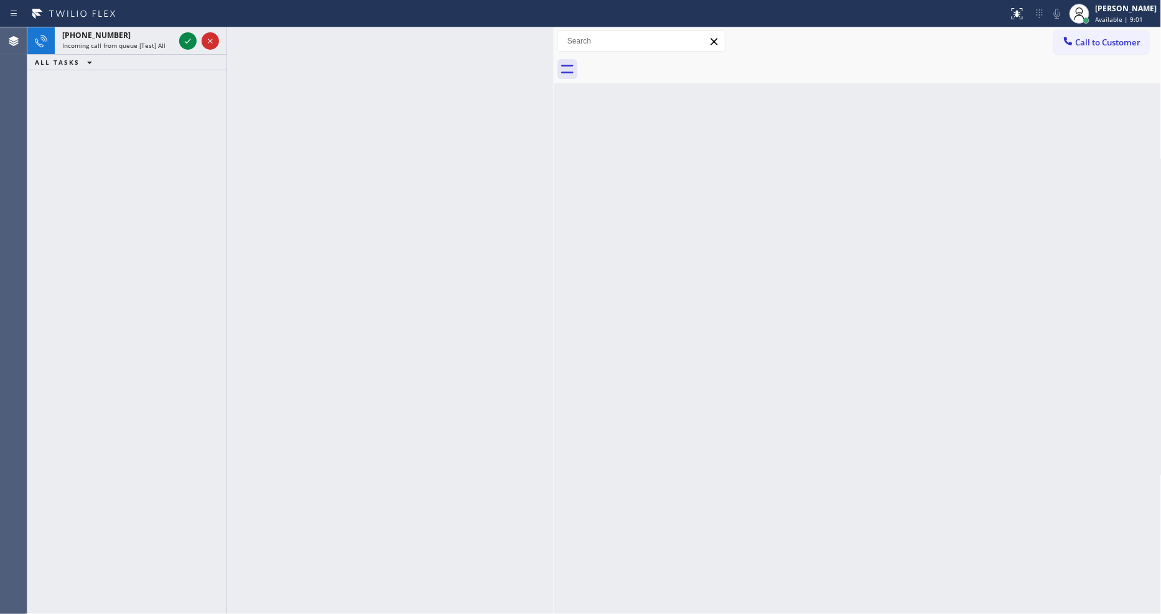
click at [189, 37] on icon at bounding box center [187, 41] width 15 height 15
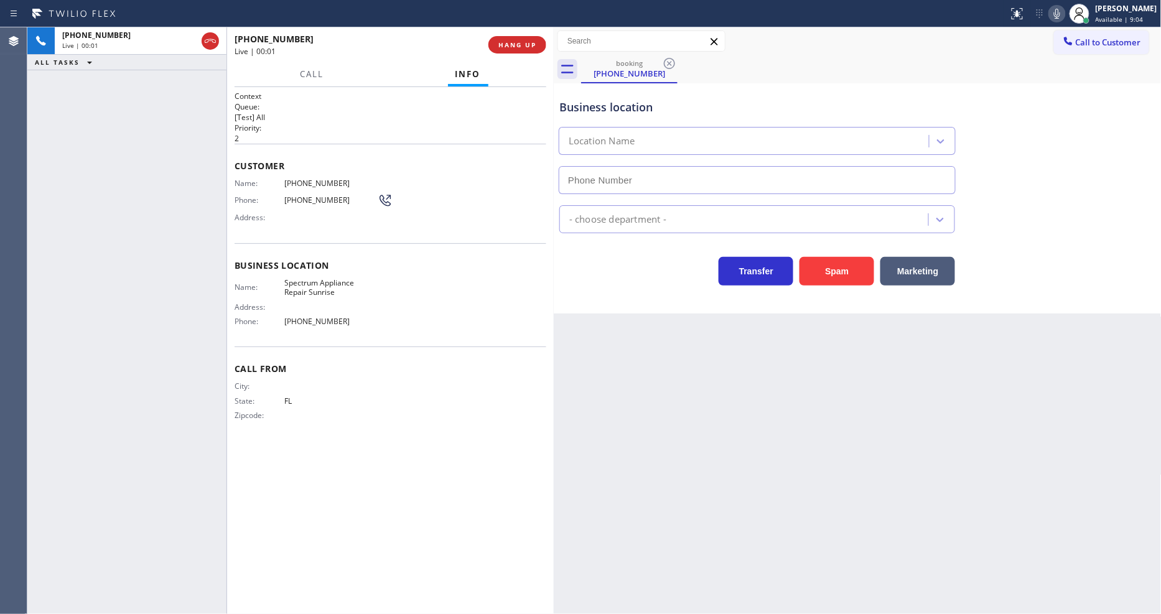
type input "[PHONE_NUMBER]"
click at [538, 42] on button "HANG UP" at bounding box center [517, 44] width 58 height 17
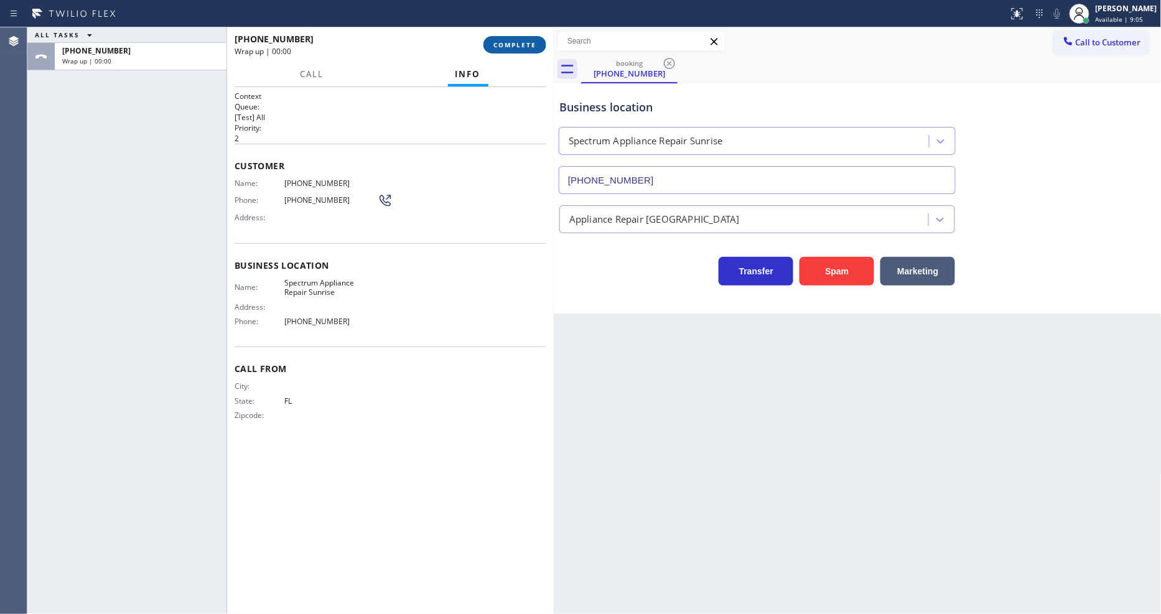
click at [538, 42] on button "COMPLETE" at bounding box center [514, 44] width 63 height 17
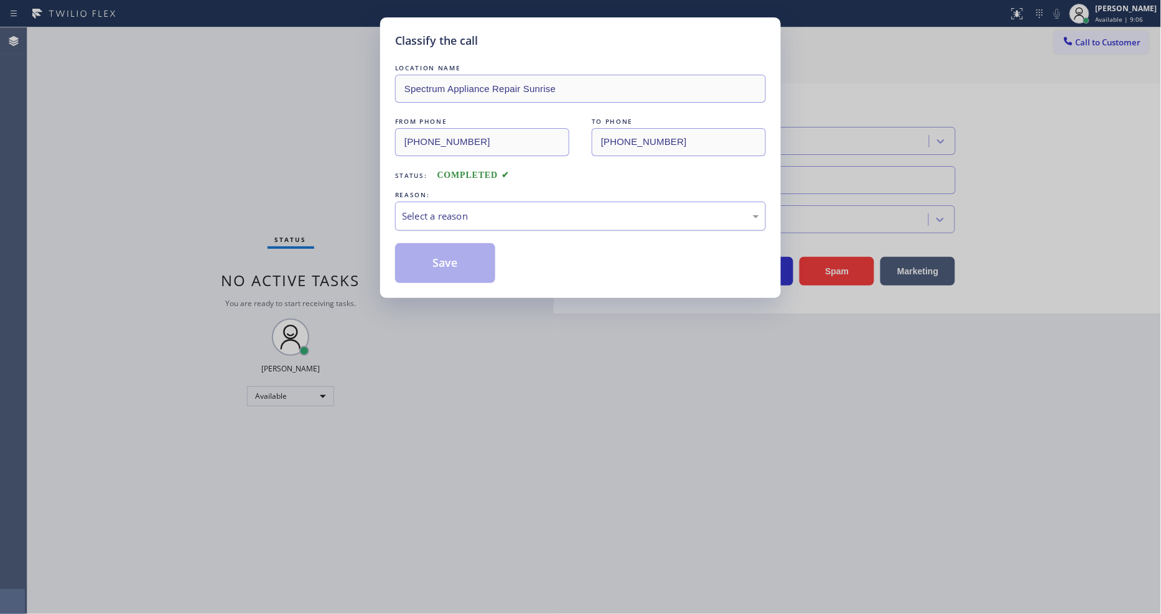
click at [456, 209] on div "Select a reason" at bounding box center [580, 216] width 357 height 14
click at [451, 271] on button "Save" at bounding box center [445, 263] width 100 height 40
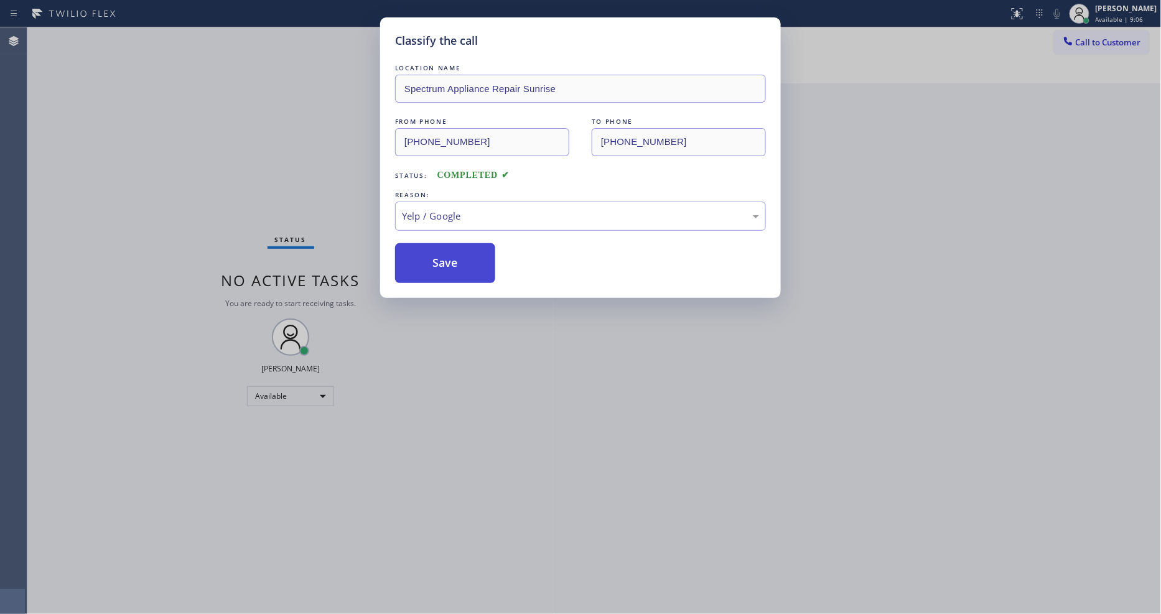
click at [451, 271] on button "Save" at bounding box center [445, 263] width 100 height 40
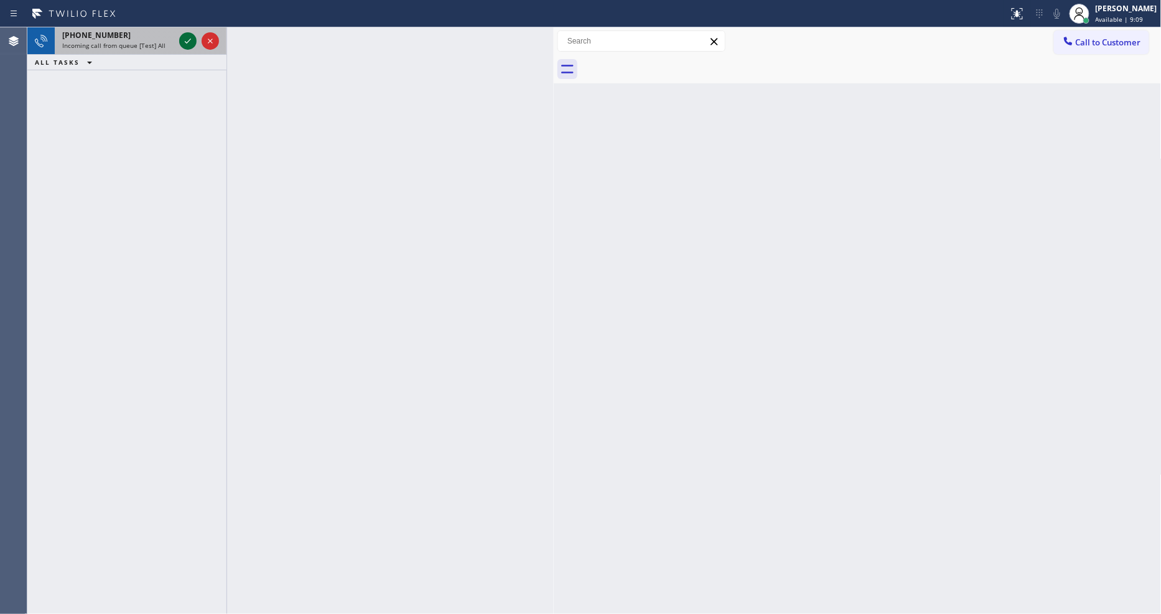
click at [190, 42] on icon at bounding box center [187, 41] width 15 height 15
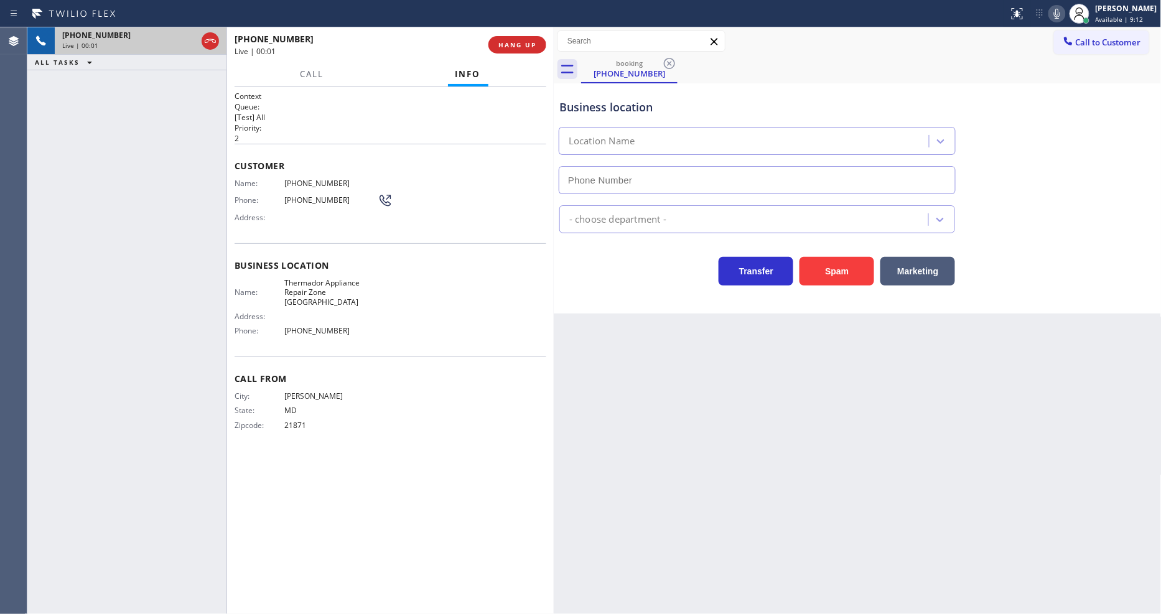
type input "[PHONE_NUMBER]"
click at [310, 406] on span "MD" at bounding box center [330, 410] width 93 height 9
click at [484, 34] on div "[PHONE_NUMBER] Live | 00:13" at bounding box center [362, 45] width 254 height 32
click at [511, 45] on span "HANG UP" at bounding box center [517, 44] width 38 height 9
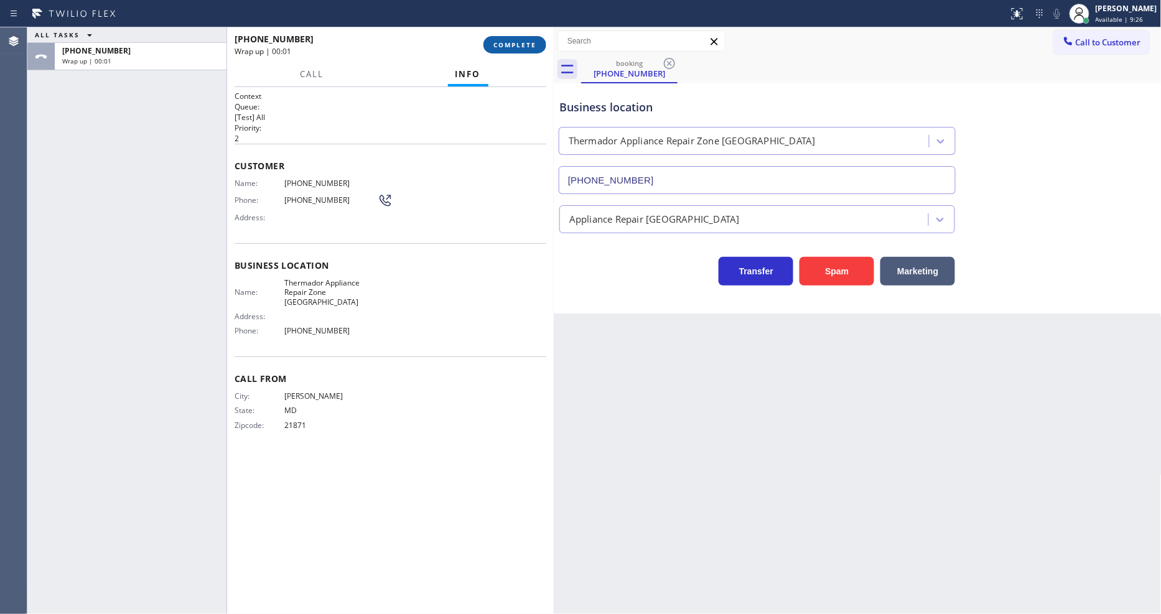
click at [511, 45] on span "COMPLETE" at bounding box center [514, 44] width 43 height 9
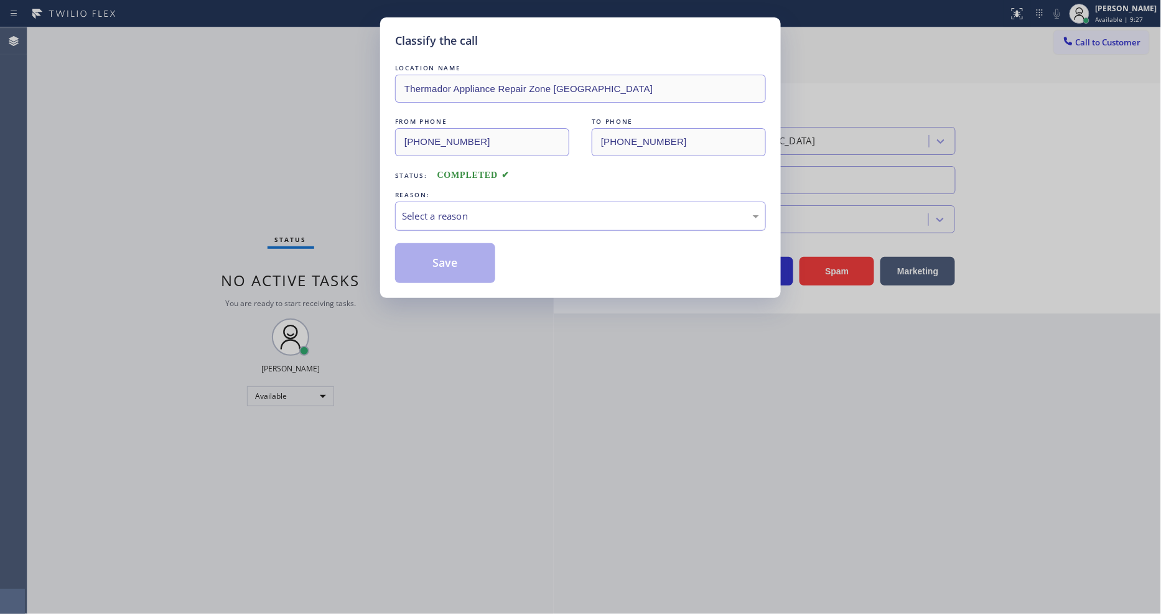
click at [451, 218] on div "Select a reason" at bounding box center [580, 216] width 357 height 14
click at [452, 256] on button "Save" at bounding box center [445, 263] width 100 height 40
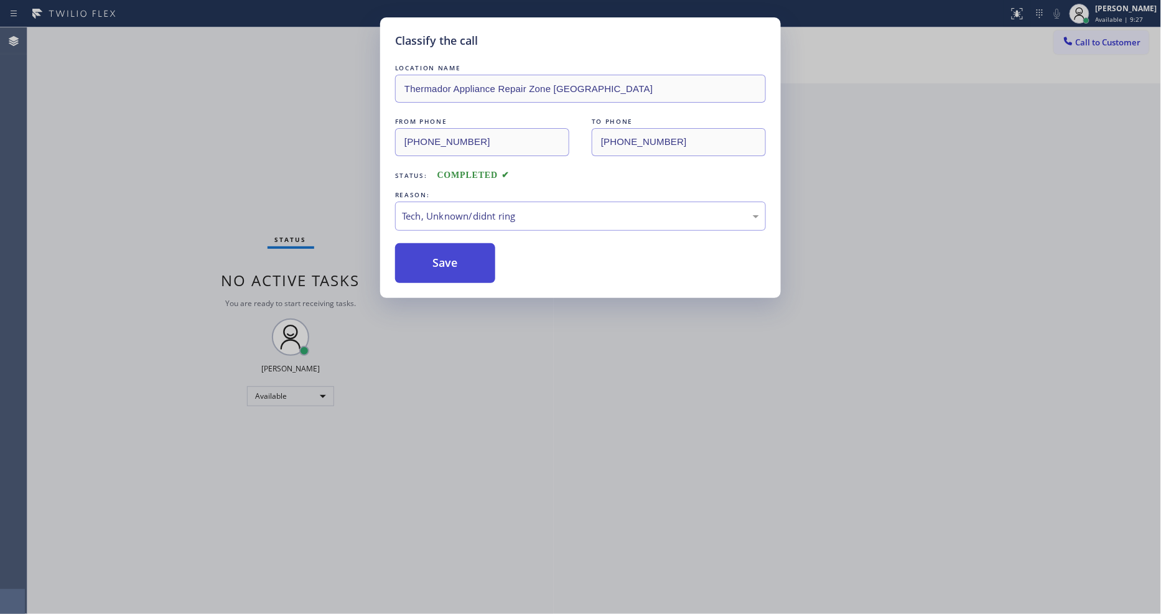
click at [452, 256] on button "Save" at bounding box center [445, 263] width 100 height 40
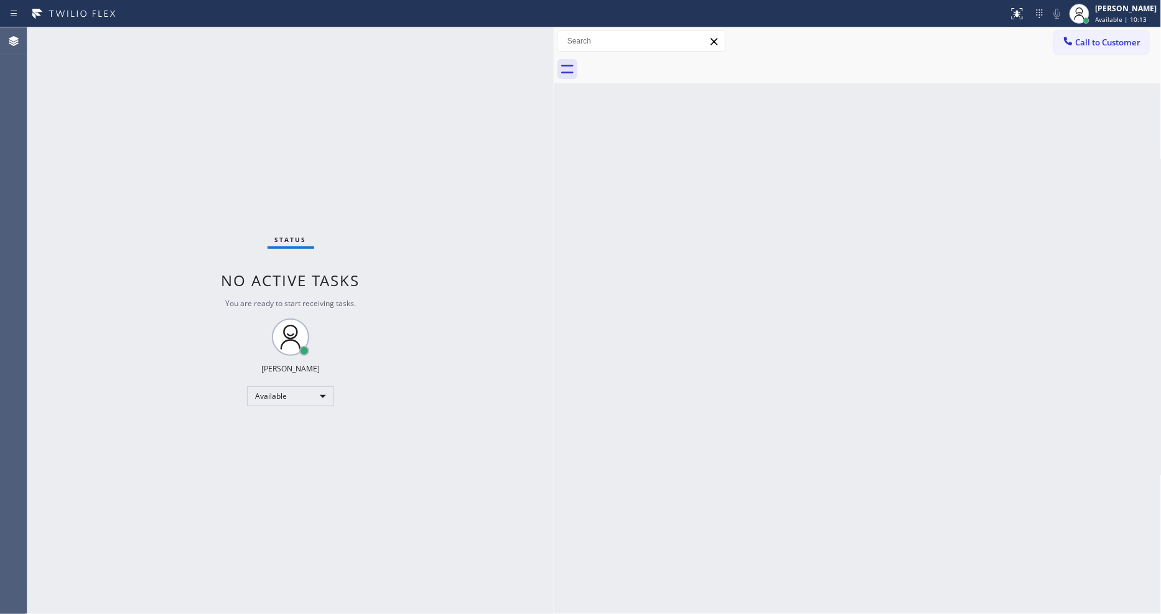
click at [203, 42] on div "Status No active tasks You are ready to start receiving tasks. [PERSON_NAME] Av…" at bounding box center [290, 320] width 526 height 587
click at [190, 45] on div "Status No active tasks You are ready to start receiving tasks. [PERSON_NAME] Av…" at bounding box center [290, 320] width 526 height 587
click at [165, 36] on div "Status No active tasks You are ready to start receiving tasks. [PERSON_NAME] Av…" at bounding box center [290, 320] width 526 height 587
click at [165, 34] on div "Status No active tasks You are ready to start receiving tasks. [PERSON_NAME] Av…" at bounding box center [290, 320] width 526 height 587
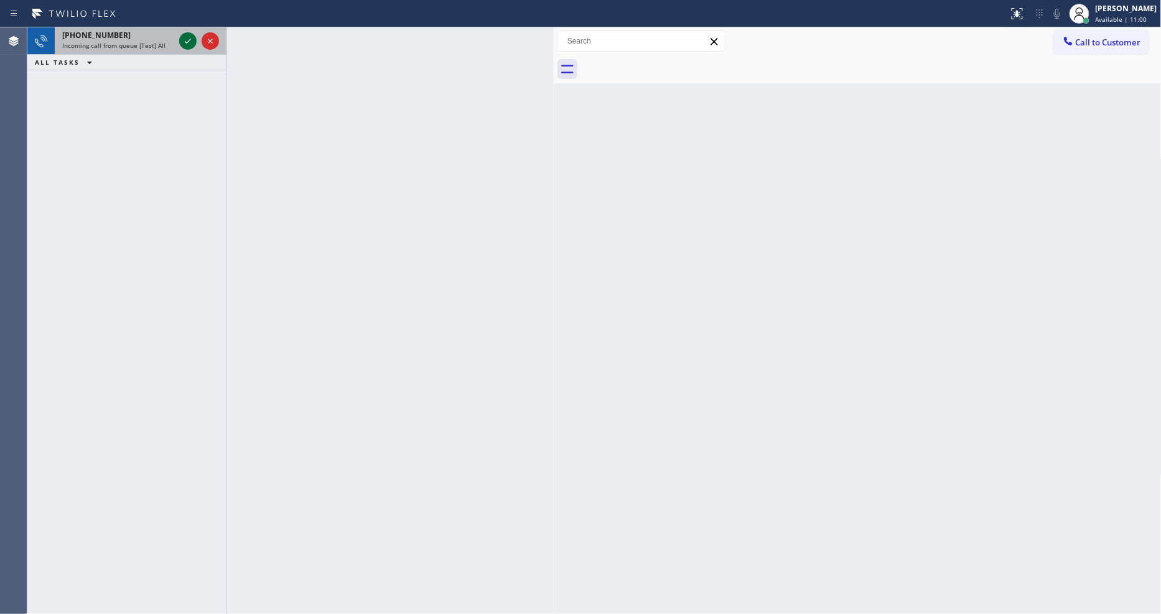
click at [183, 42] on div at bounding box center [187, 41] width 17 height 15
click at [187, 40] on icon at bounding box center [187, 41] width 15 height 15
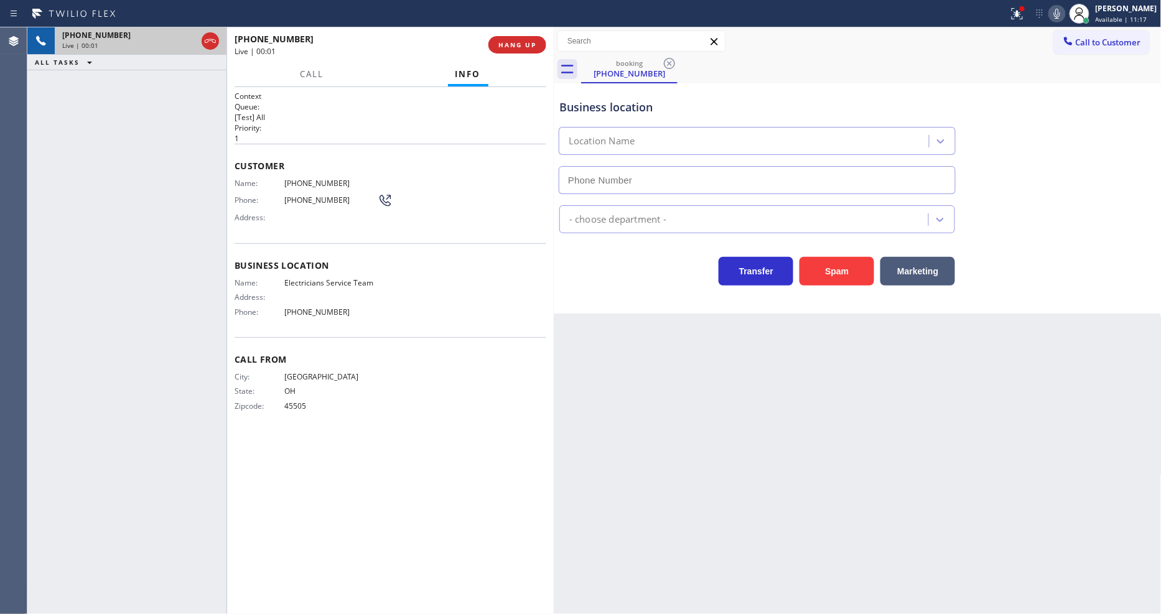
click at [780, 413] on div "Back to Dashboard Change Sender ID Customers Technicians Select a contact Outbo…" at bounding box center [858, 320] width 608 height 587
type input "[PHONE_NUMBER]"
drag, startPoint x: 854, startPoint y: 386, endPoint x: 756, endPoint y: 341, distance: 108.0
click at [854, 386] on div "Back to Dashboard Change Sender ID Customers Technicians Select a contact Outbo…" at bounding box center [858, 320] width 608 height 587
click at [362, 280] on span "Electricians Service Team" at bounding box center [330, 282] width 93 height 9
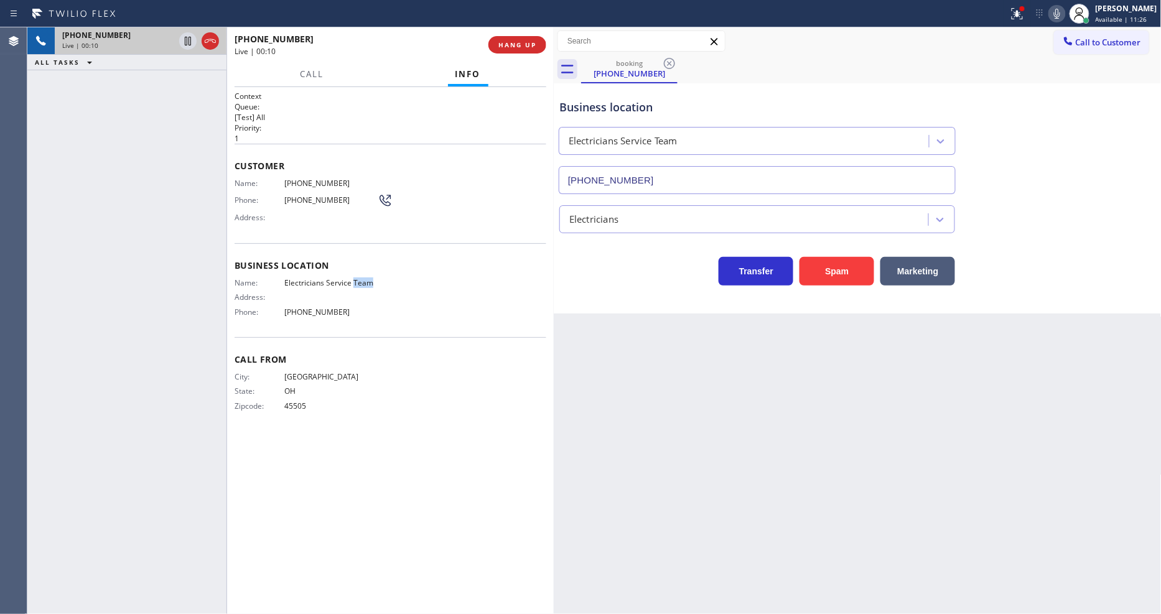
click at [362, 280] on span "Electricians Service Team" at bounding box center [330, 282] width 93 height 9
copy span "Electricians Service Team"
click at [332, 184] on span "[PHONE_NUMBER]" at bounding box center [330, 183] width 93 height 9
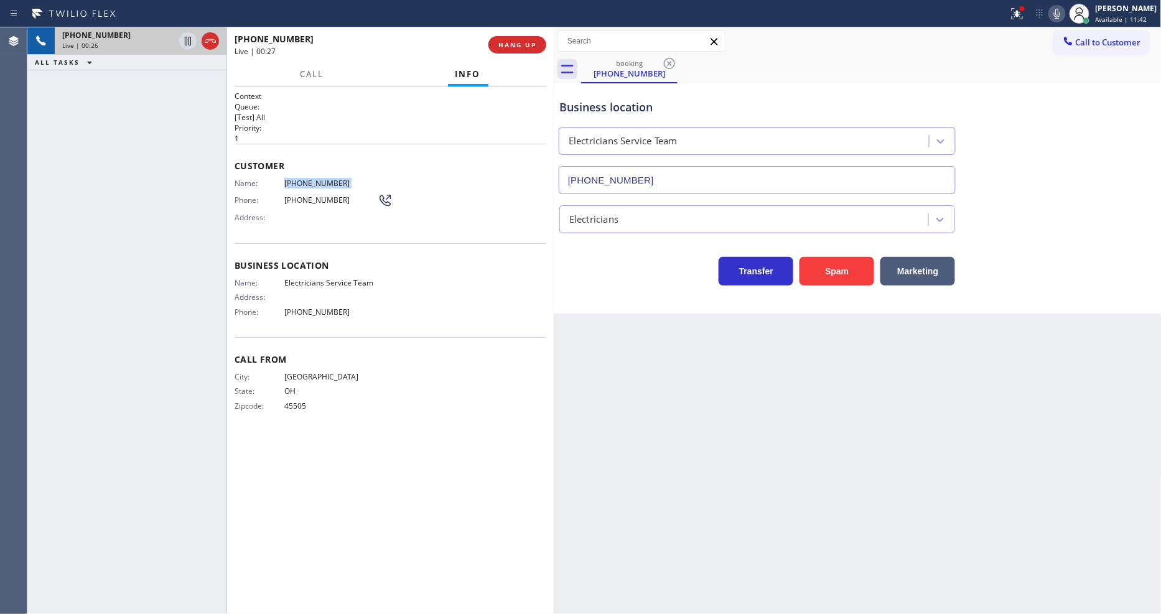
click at [332, 184] on span "[PHONE_NUMBER]" at bounding box center [330, 183] width 93 height 9
copy span "[PHONE_NUMBER]"
click at [1019, 10] on icon at bounding box center [1015, 12] width 7 height 9
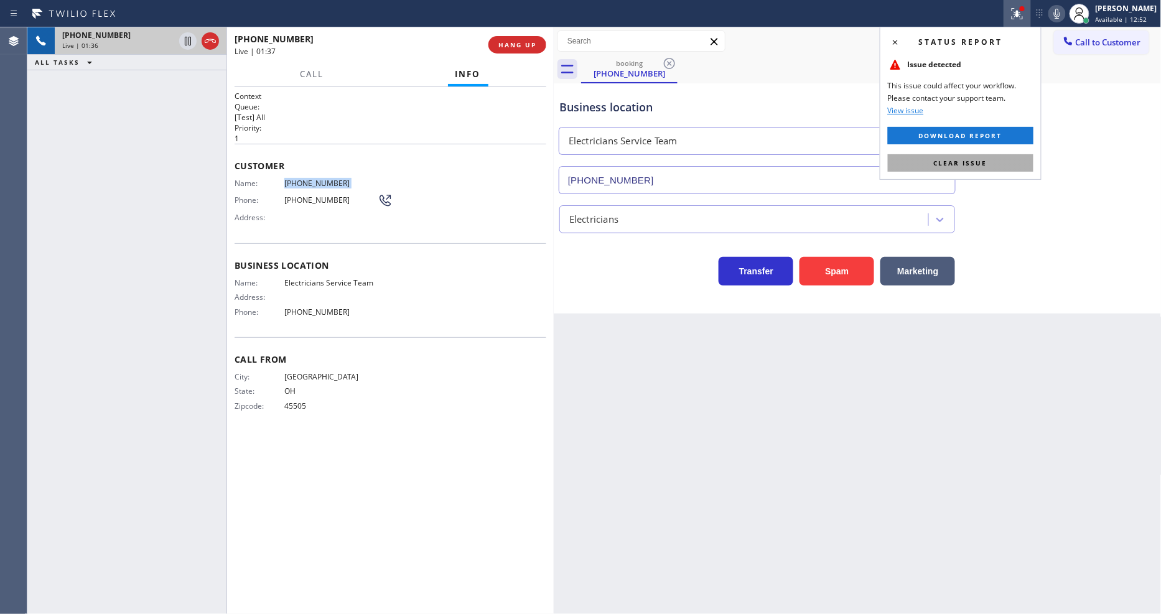
click at [978, 169] on button "Clear issue" at bounding box center [961, 162] width 146 height 17
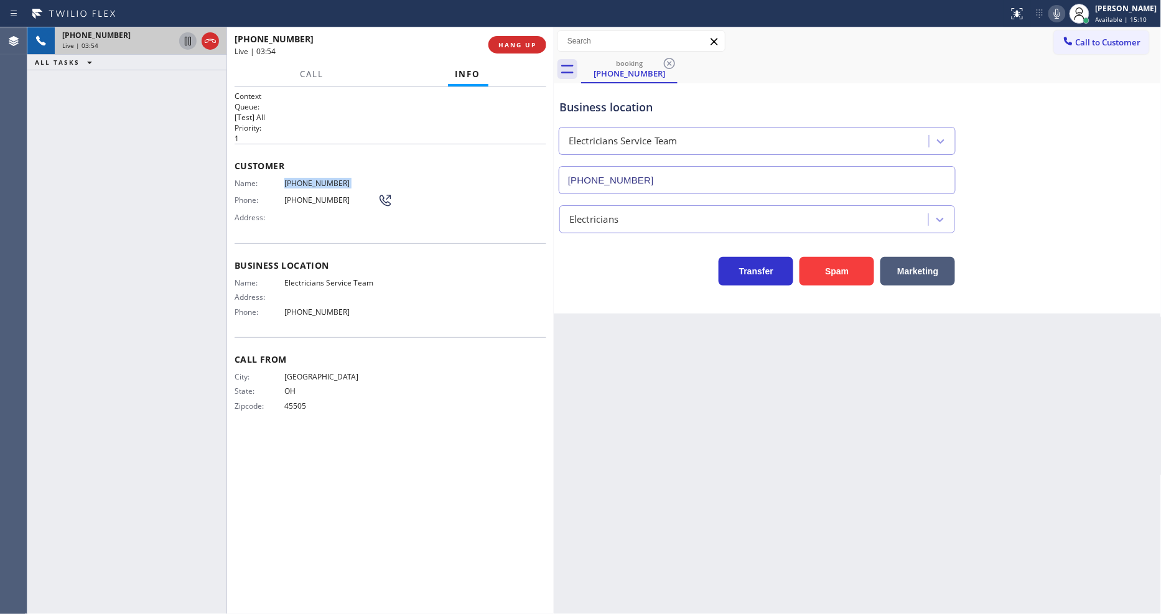
click at [189, 42] on icon at bounding box center [187, 41] width 15 height 15
click at [1065, 14] on icon at bounding box center [1057, 13] width 15 height 15
click at [189, 40] on icon at bounding box center [187, 41] width 15 height 15
click at [1064, 14] on icon at bounding box center [1057, 13] width 15 height 15
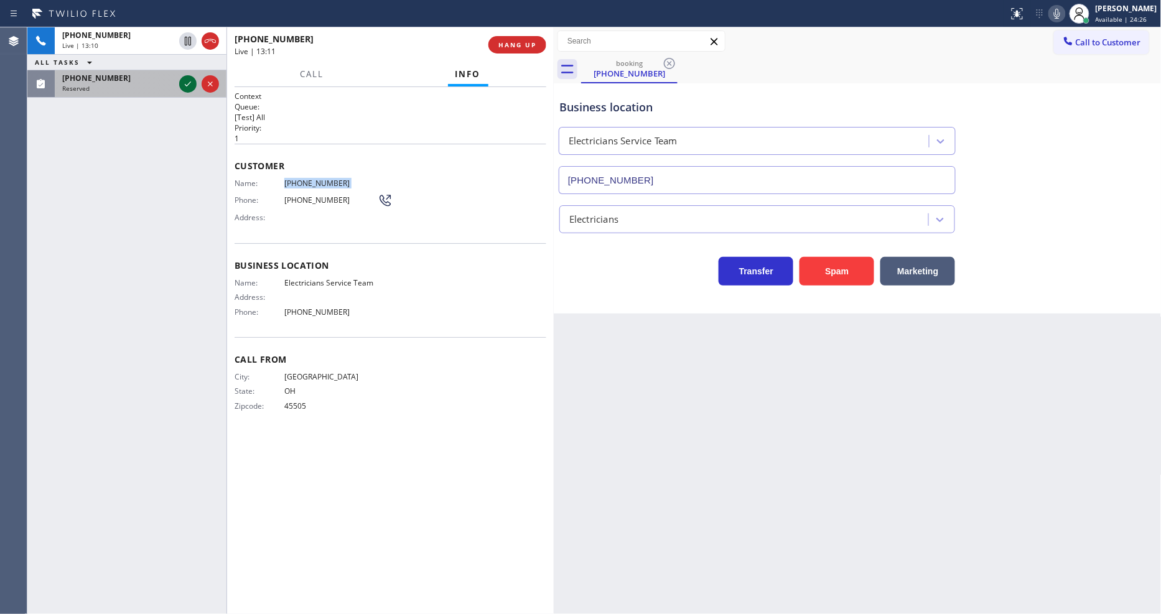
click at [184, 80] on icon at bounding box center [187, 84] width 15 height 15
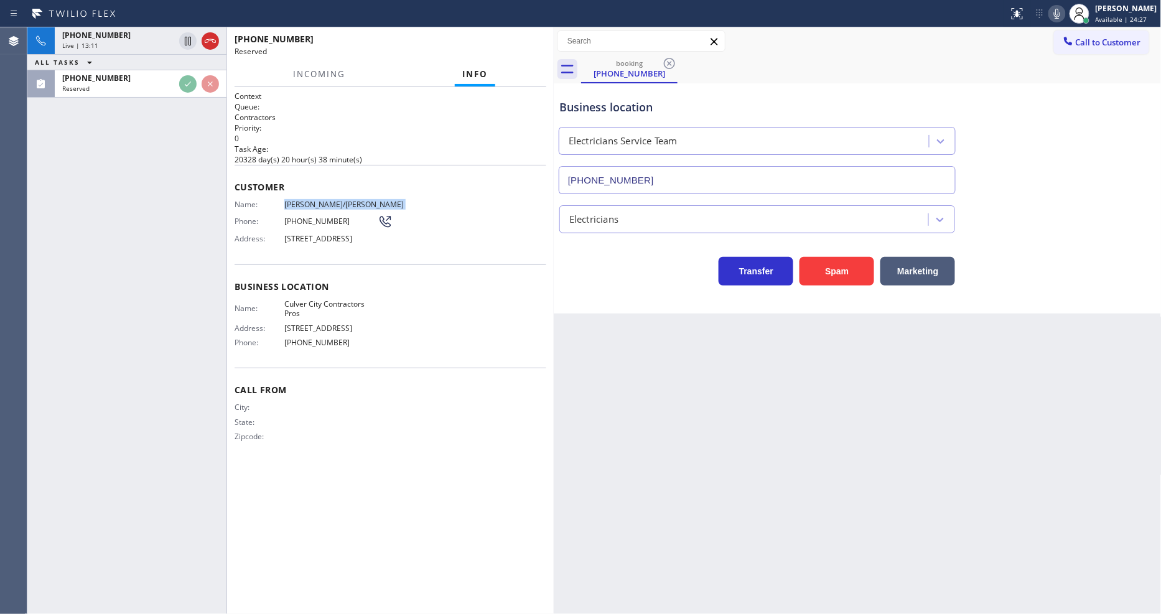
click at [141, 319] on div "[PHONE_NUMBER] Live | 13:11 ALL TASKS ALL TASKS ACTIVE TASKS TASKS IN WRAP UP […" at bounding box center [126, 320] width 199 height 587
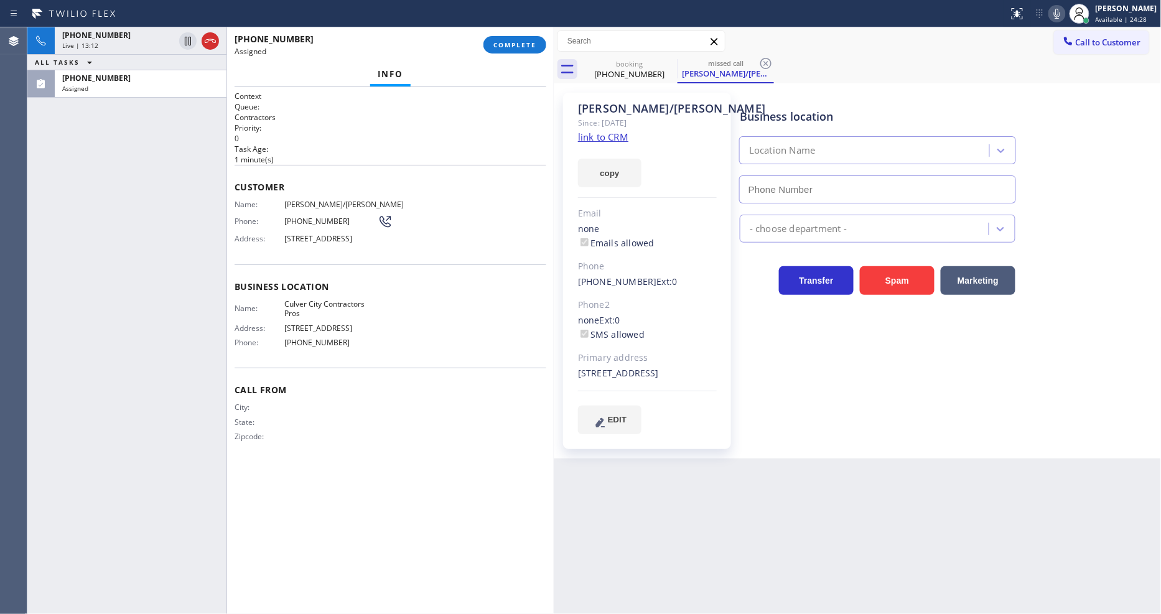
type input "[PHONE_NUMBER]"
click at [589, 142] on link "link to CRM" at bounding box center [603, 137] width 50 height 12
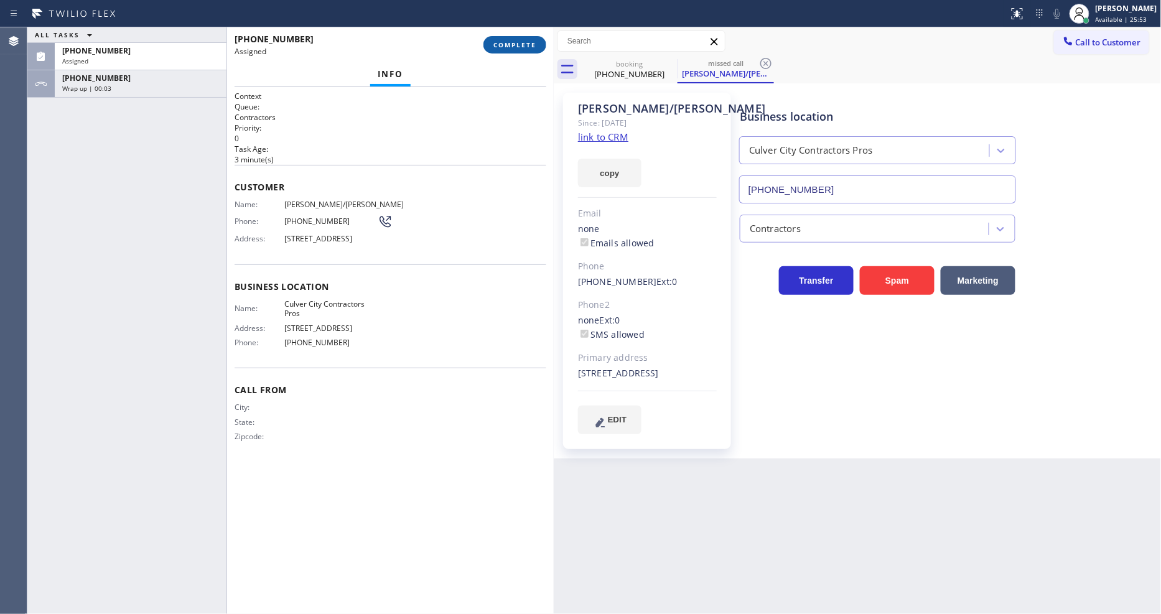
click at [533, 42] on span "COMPLETE" at bounding box center [514, 44] width 43 height 9
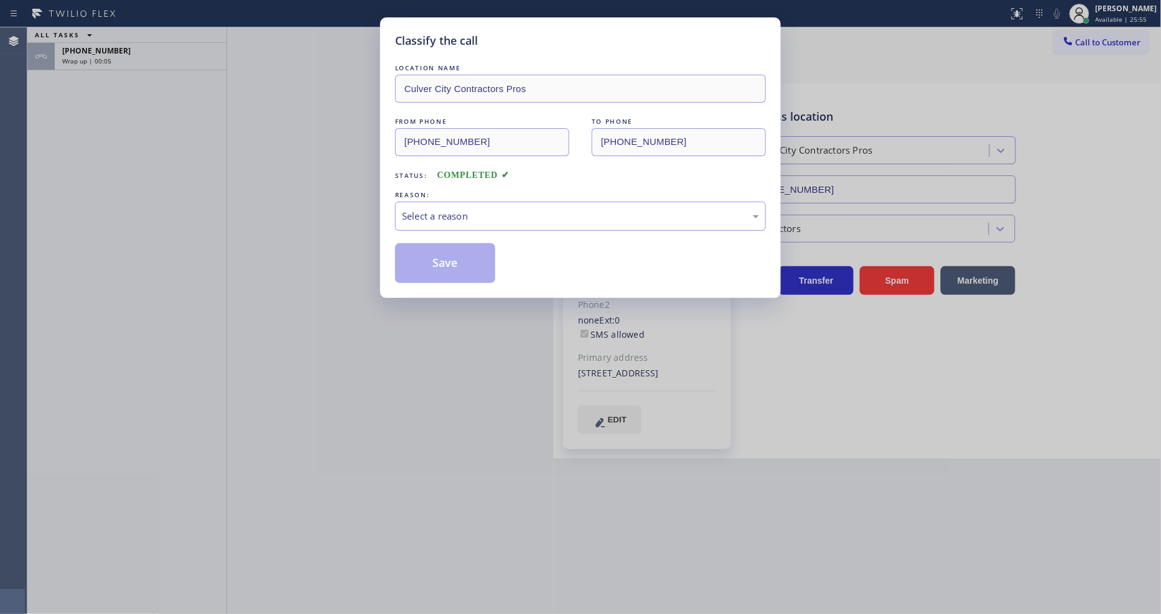
click at [413, 217] on div "Select a reason" at bounding box center [580, 216] width 357 height 14
click at [434, 260] on button "Save" at bounding box center [445, 263] width 100 height 40
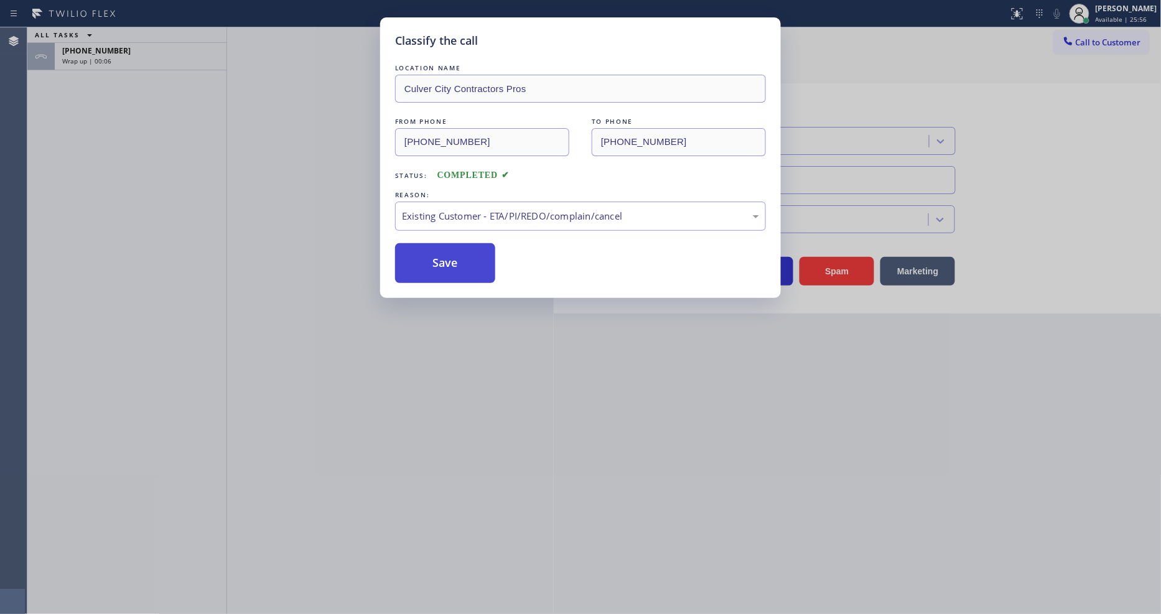
click at [434, 260] on button "Save" at bounding box center [445, 263] width 100 height 40
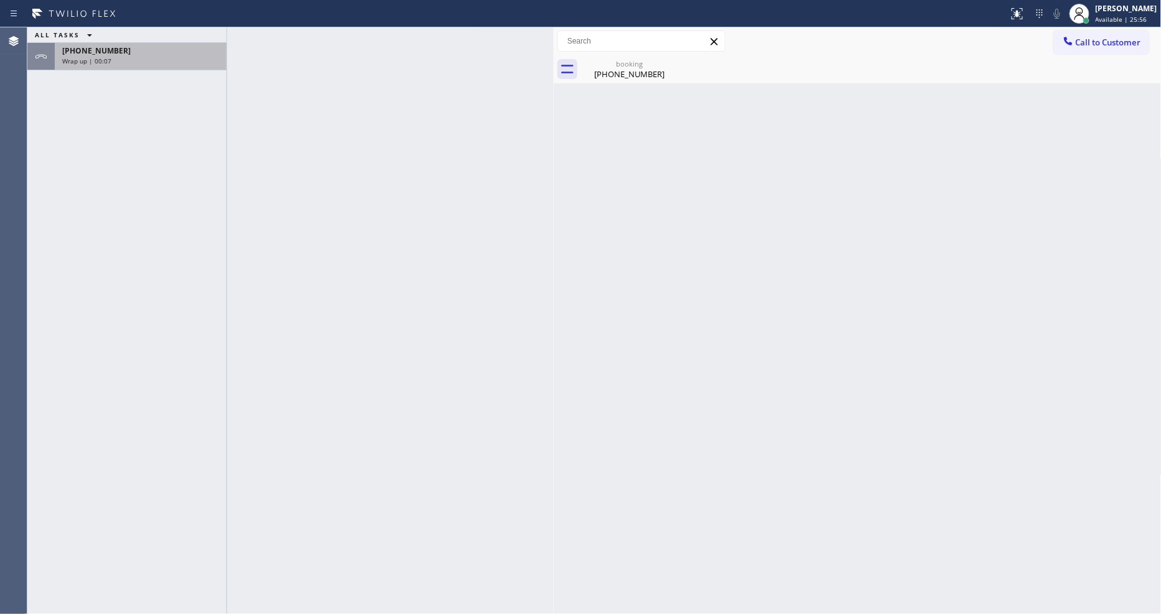
click at [169, 65] on div "Wrap up | 00:07" at bounding box center [140, 61] width 157 height 9
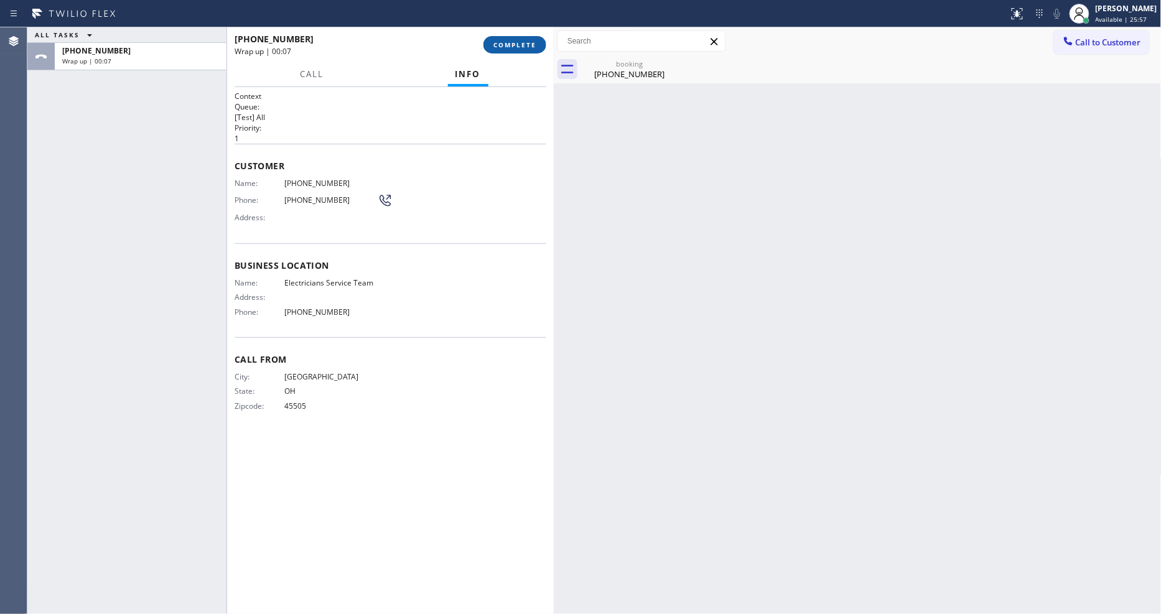
click at [510, 39] on button "COMPLETE" at bounding box center [514, 44] width 63 height 17
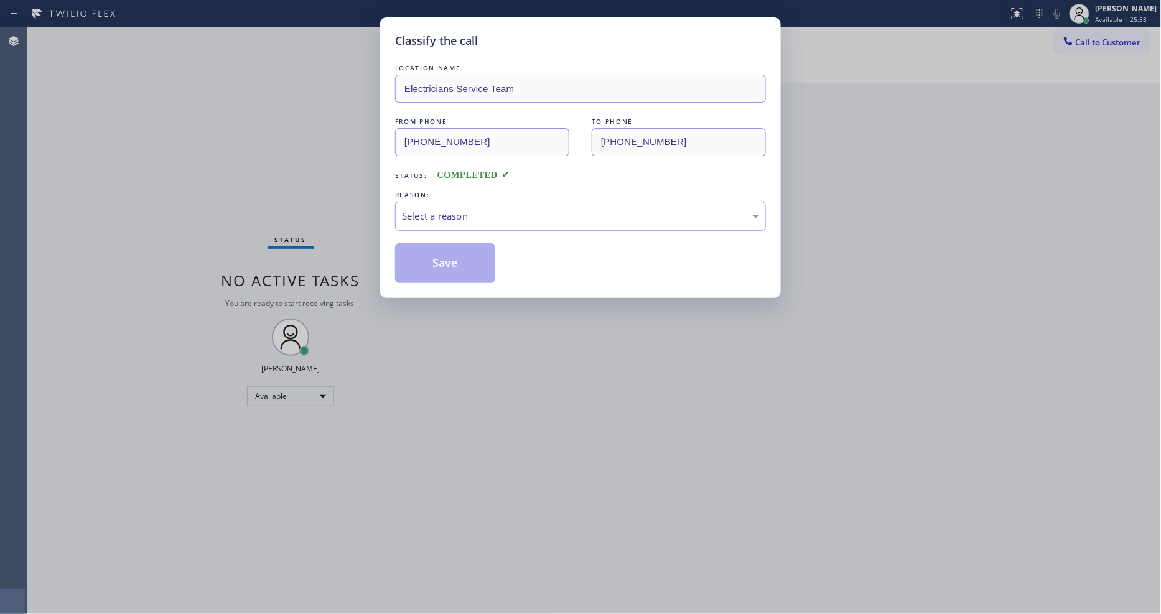
click at [411, 217] on div "Select a reason" at bounding box center [580, 216] width 357 height 14
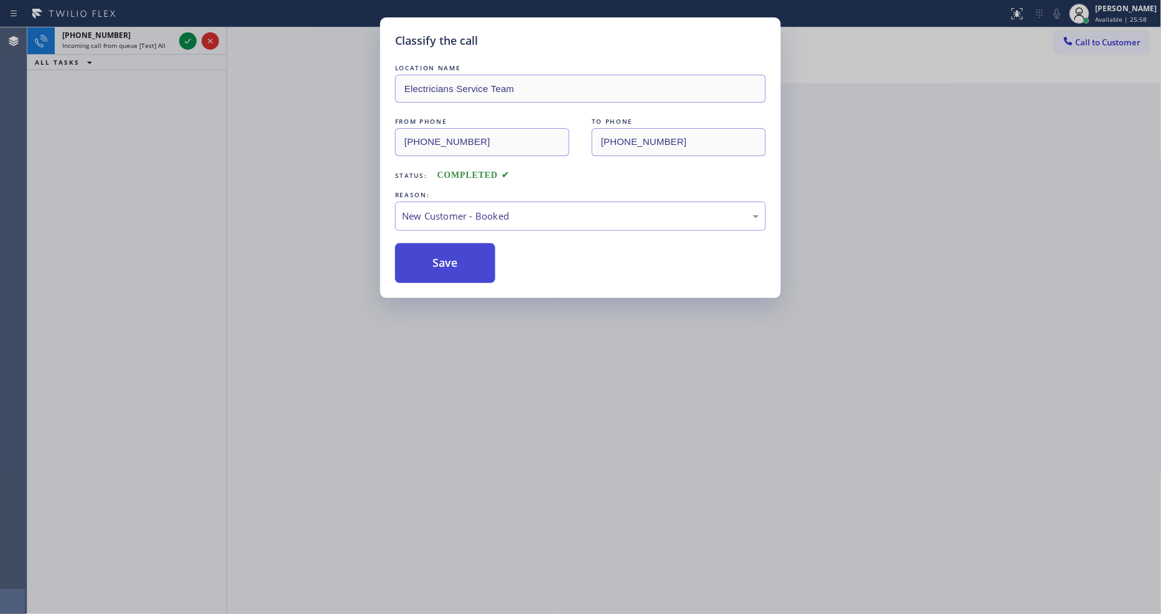
click at [411, 250] on button "Save" at bounding box center [445, 263] width 100 height 40
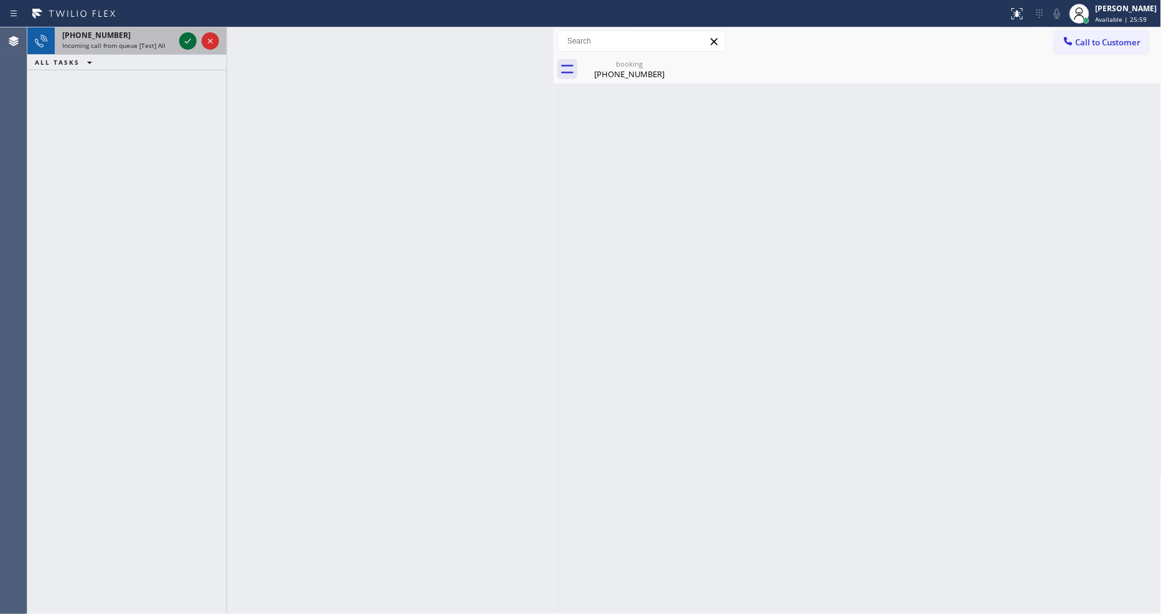
click at [185, 39] on icon at bounding box center [187, 41] width 15 height 15
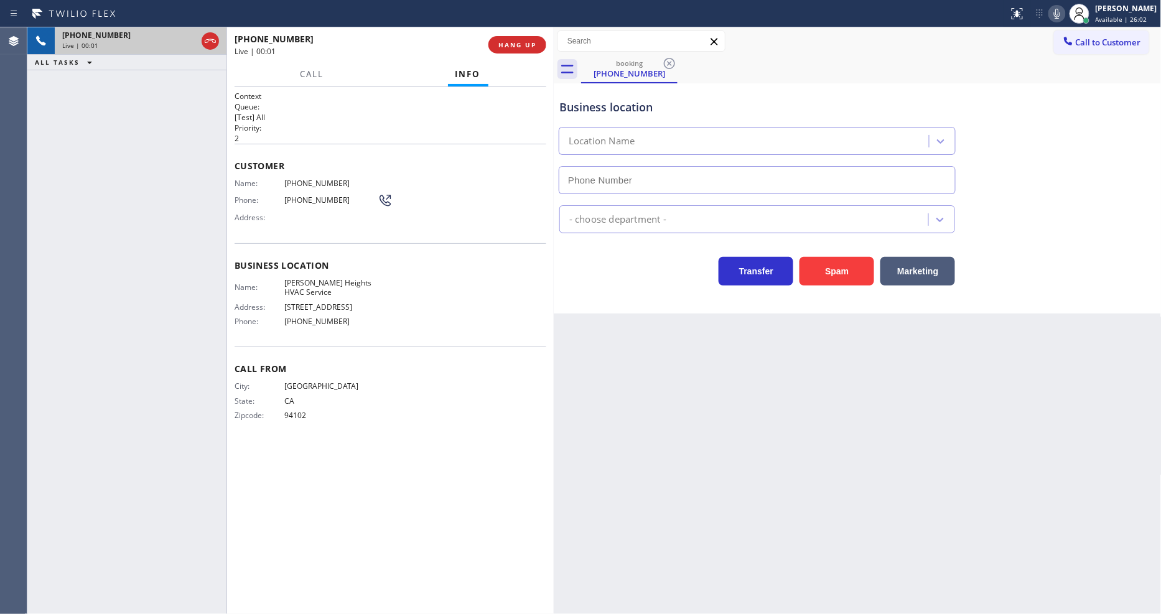
type input "[PHONE_NUMBER]"
click at [529, 40] on span "HANG UP" at bounding box center [517, 44] width 38 height 9
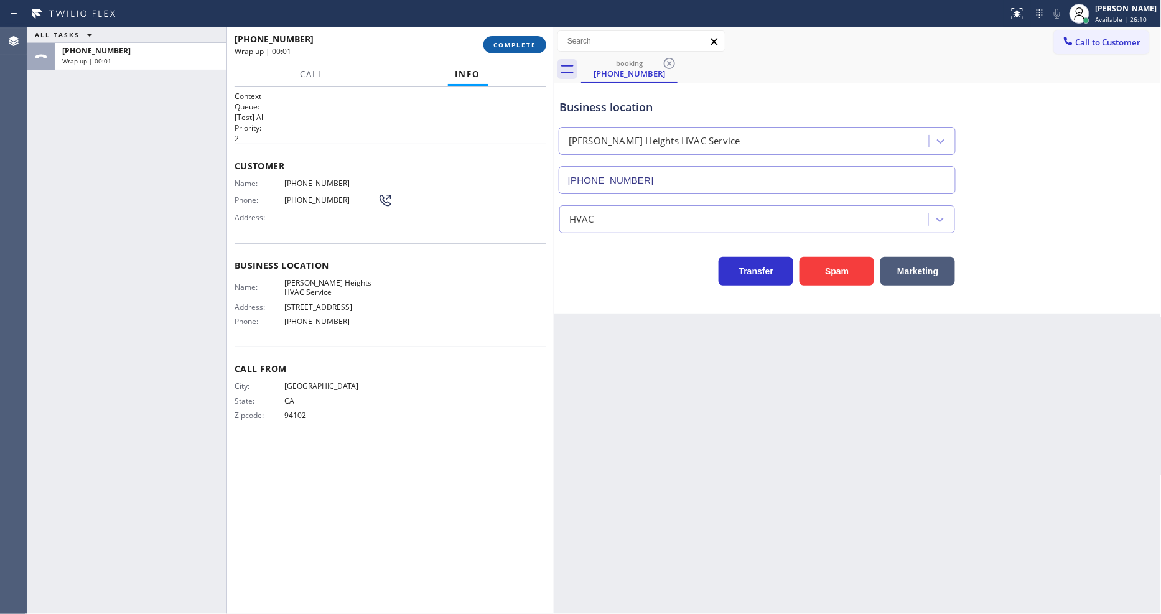
click at [526, 39] on button "COMPLETE" at bounding box center [514, 44] width 63 height 17
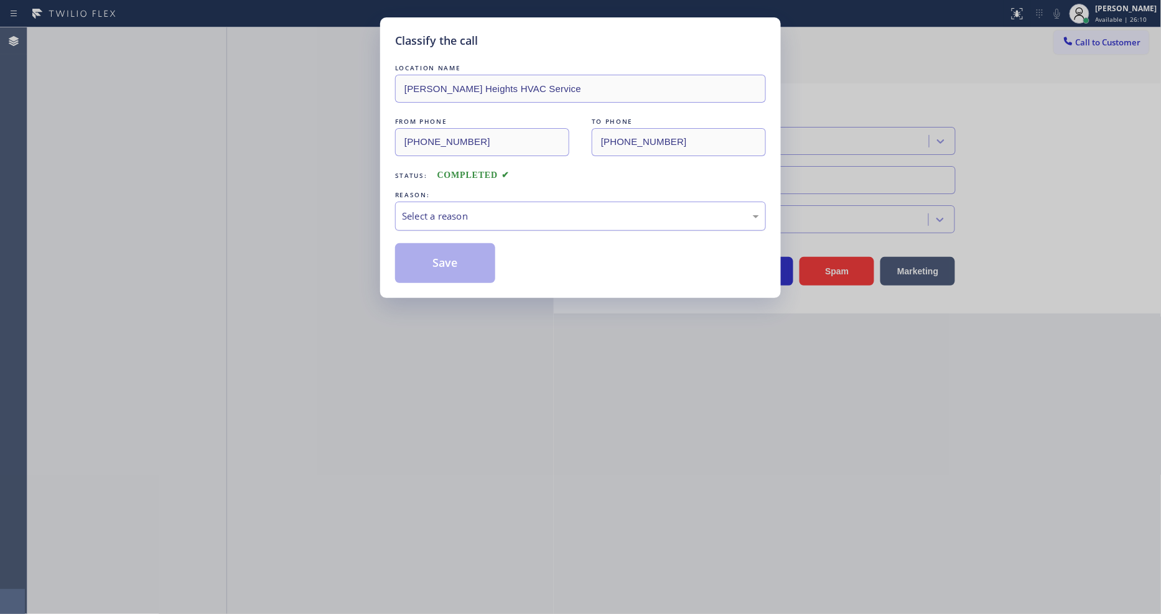
click at [439, 210] on div "Select a reason" at bounding box center [580, 216] width 357 height 14
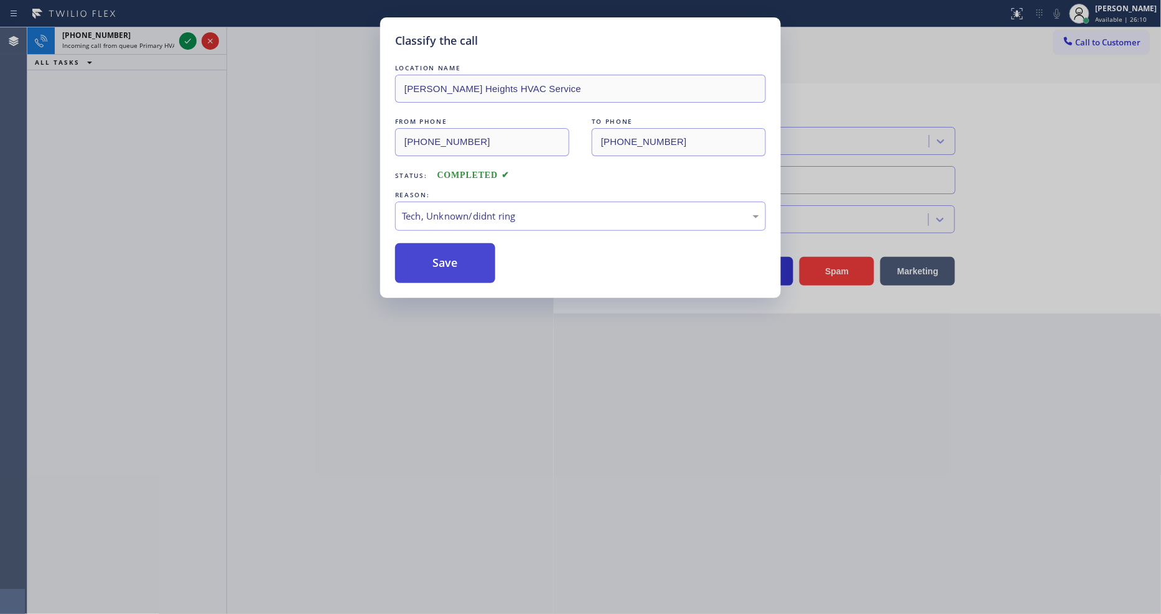
click at [444, 259] on button "Save" at bounding box center [445, 263] width 100 height 40
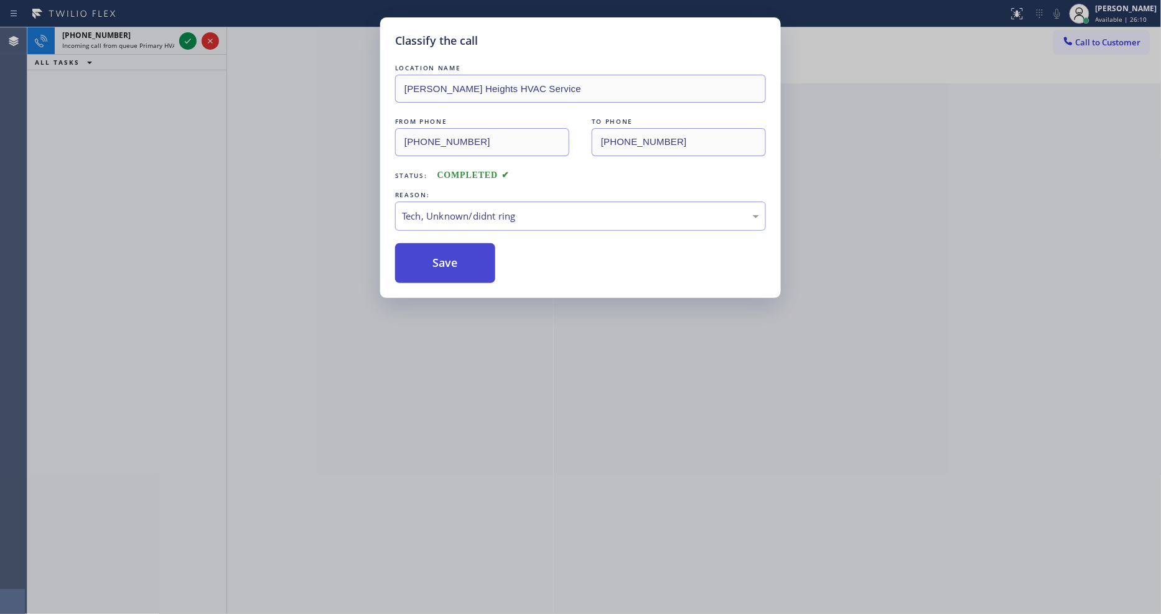
click at [444, 259] on button "Save" at bounding box center [445, 263] width 100 height 40
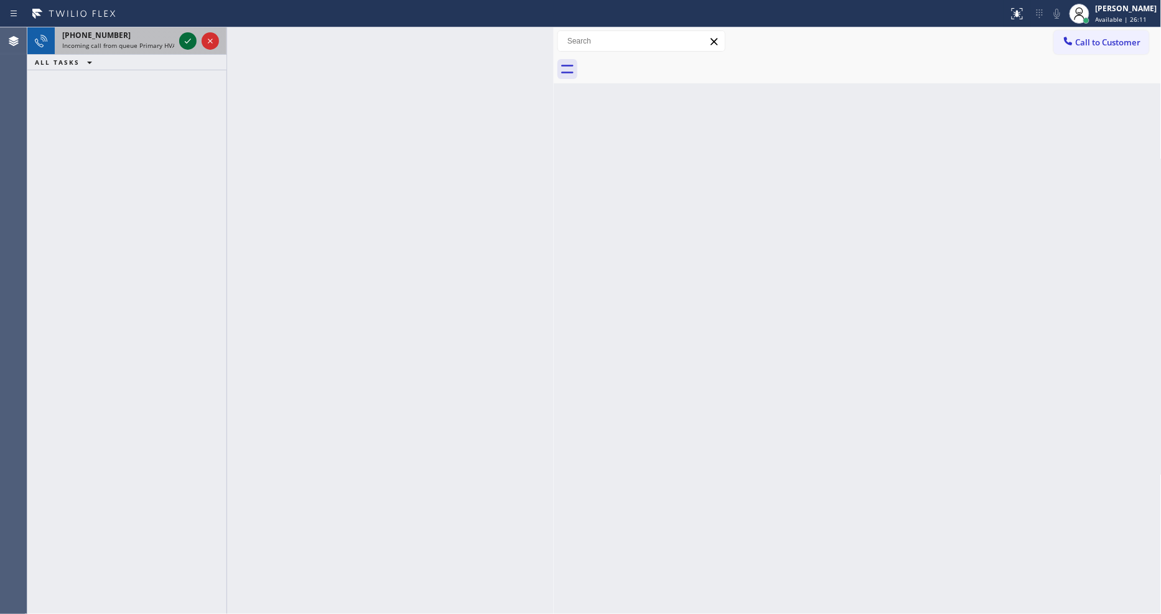
click at [182, 42] on icon at bounding box center [187, 41] width 15 height 15
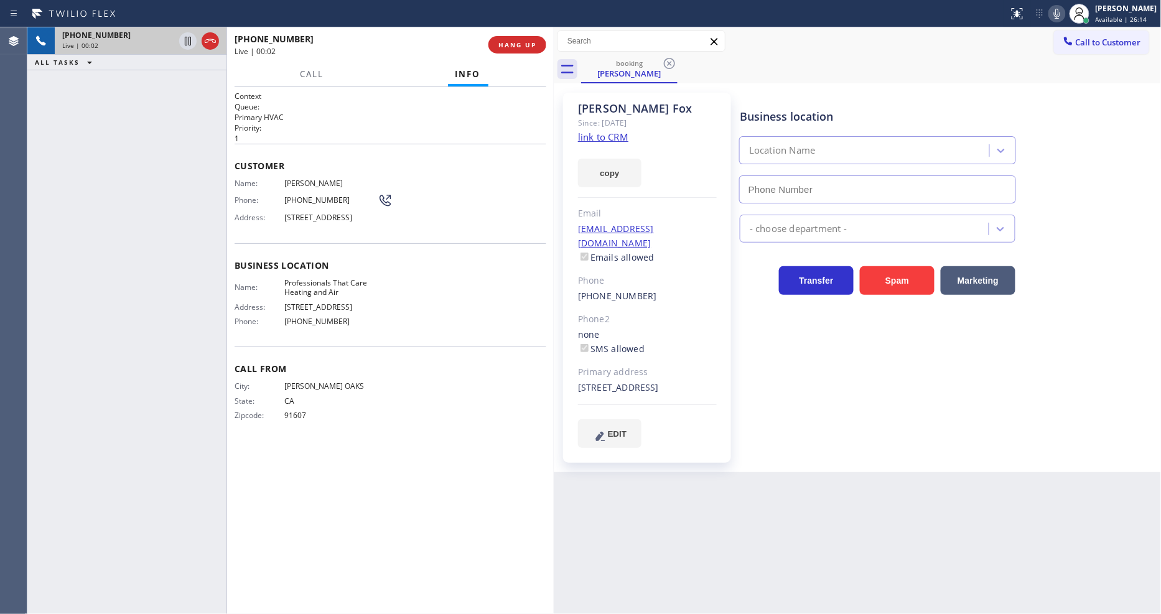
type input "[PHONE_NUMBER]"
click at [604, 141] on link "link to CRM" at bounding box center [603, 137] width 50 height 12
click at [185, 40] on icon at bounding box center [187, 41] width 15 height 15
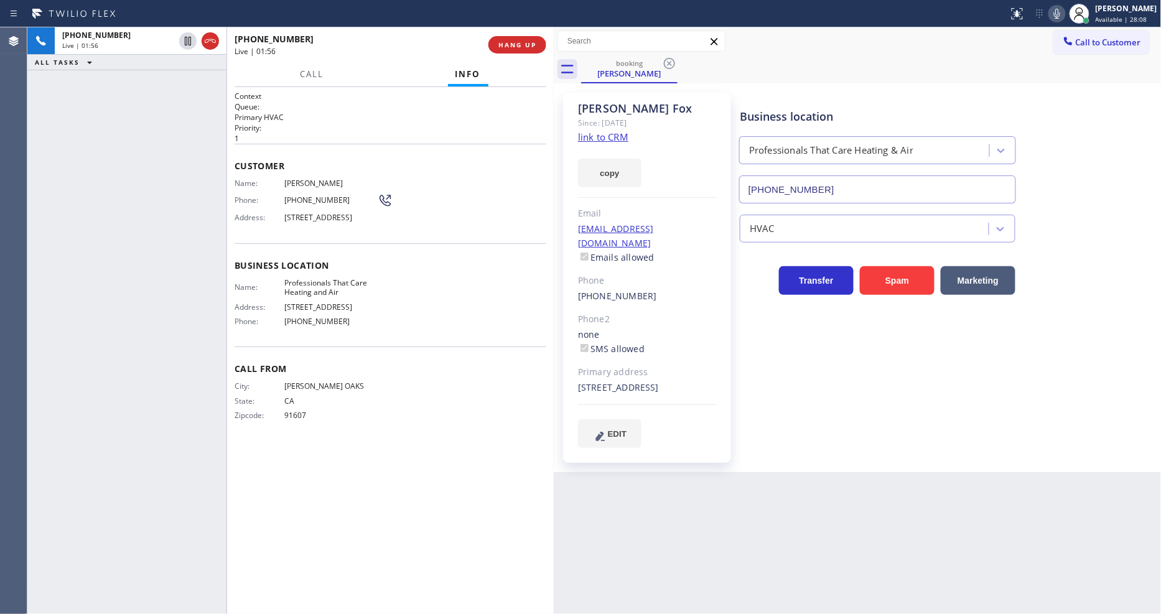
click at [1060, 14] on icon at bounding box center [1057, 14] width 6 height 10
click at [187, 37] on icon at bounding box center [187, 41] width 15 height 15
click at [1059, 11] on div at bounding box center [1056, 13] width 17 height 15
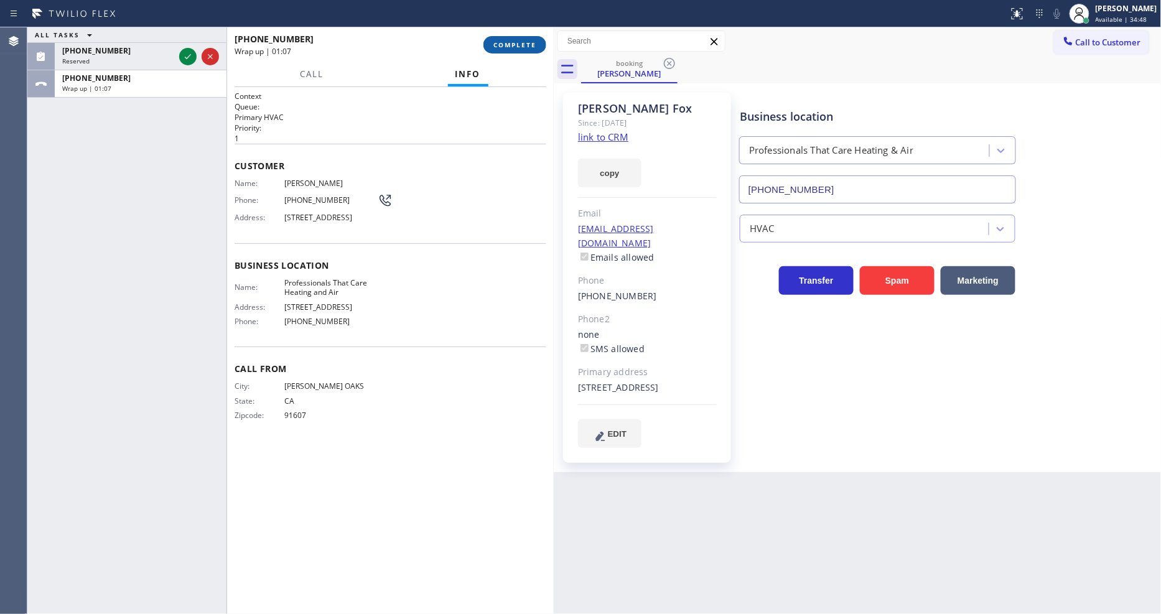
click at [523, 42] on span "COMPLETE" at bounding box center [514, 44] width 43 height 9
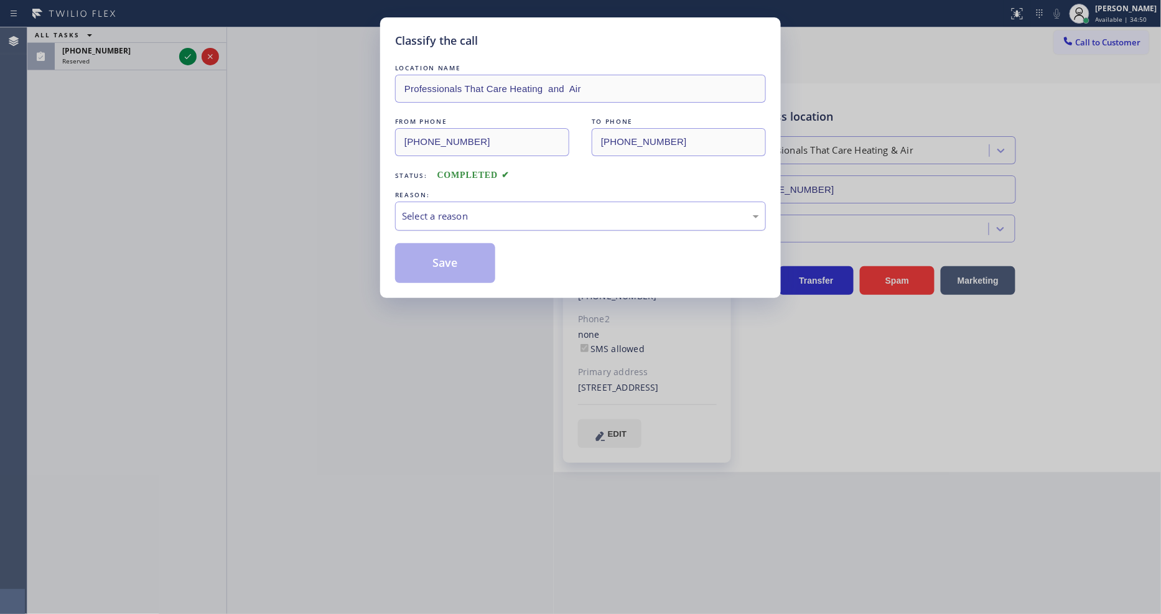
click at [461, 209] on div "Select a reason" at bounding box center [580, 216] width 357 height 14
click at [457, 243] on button "Save" at bounding box center [445, 263] width 100 height 40
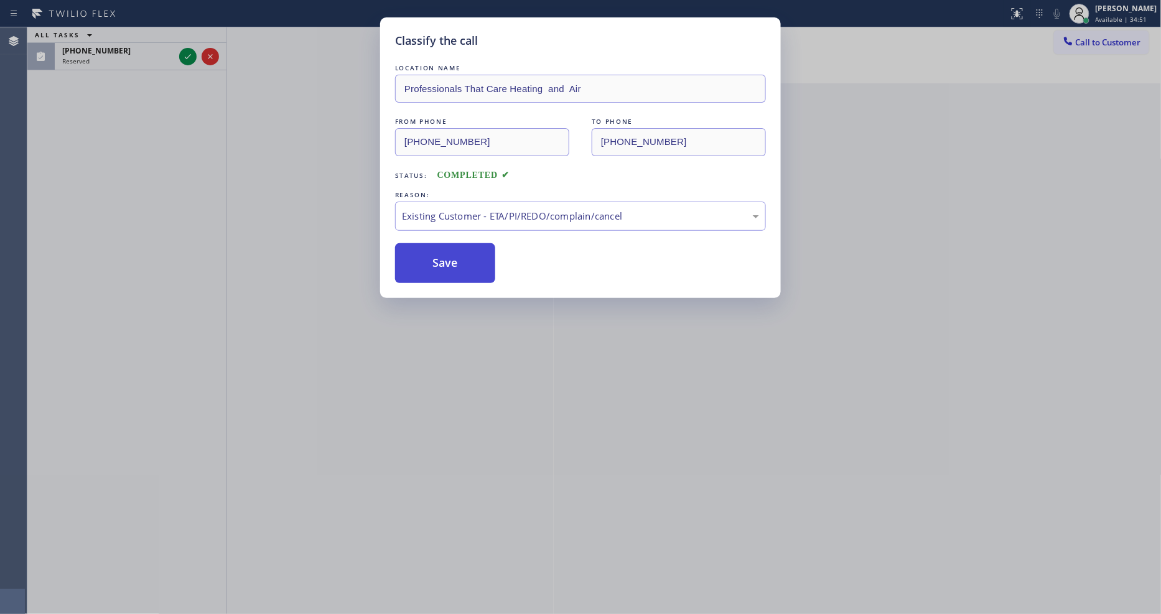
click at [457, 245] on button "Save" at bounding box center [445, 263] width 100 height 40
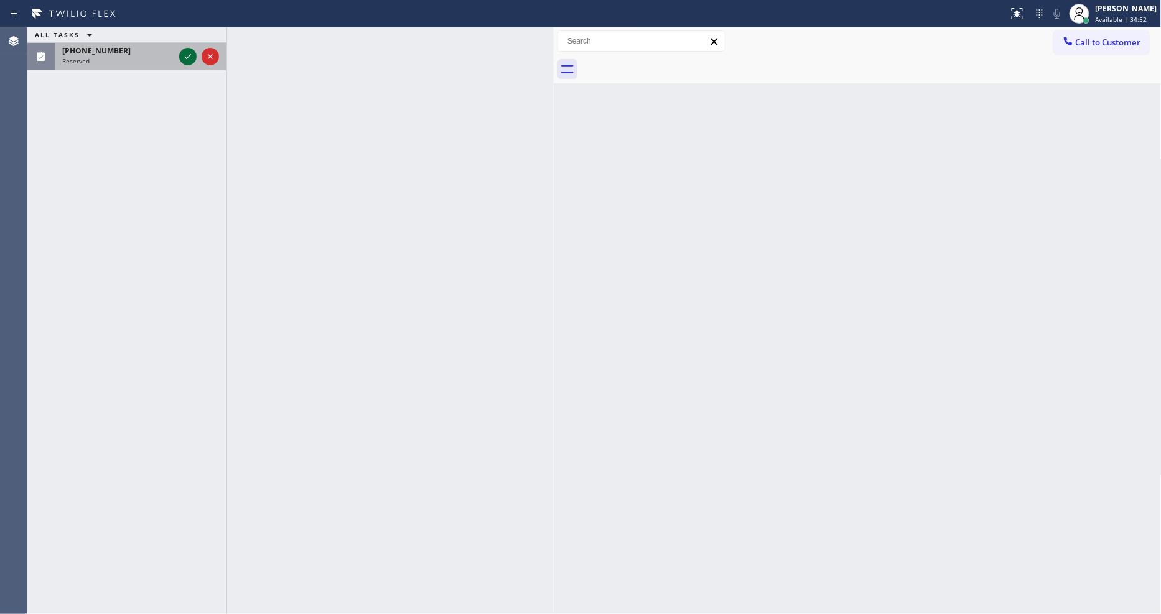
click at [190, 56] on icon at bounding box center [187, 56] width 15 height 15
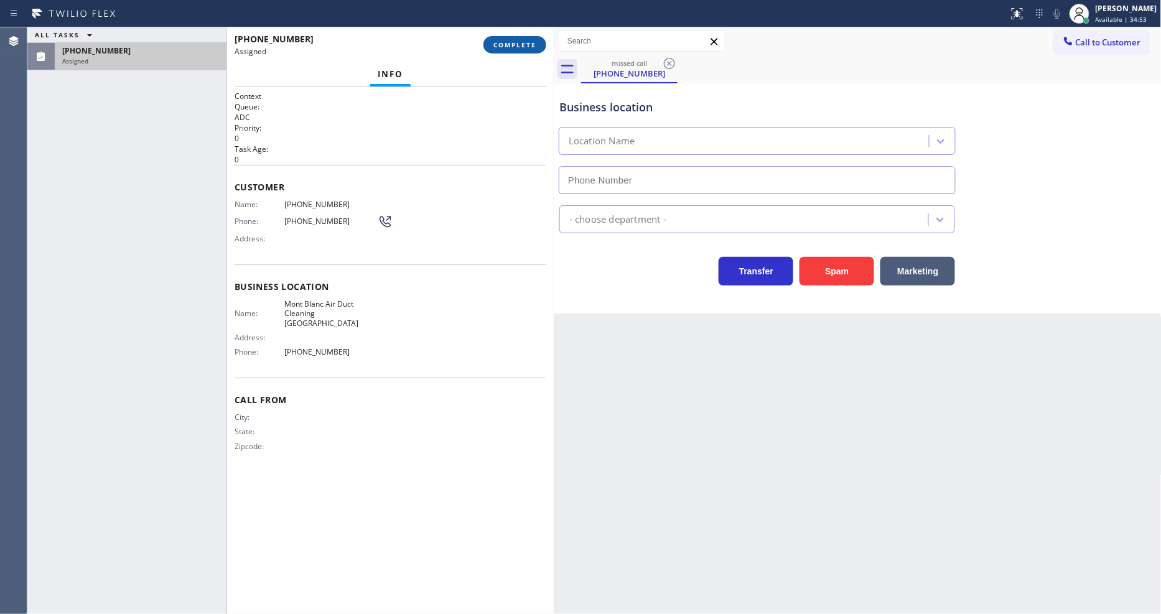
type input "[PHONE_NUMBER]"
click at [505, 40] on span "COMPLETE" at bounding box center [514, 44] width 43 height 9
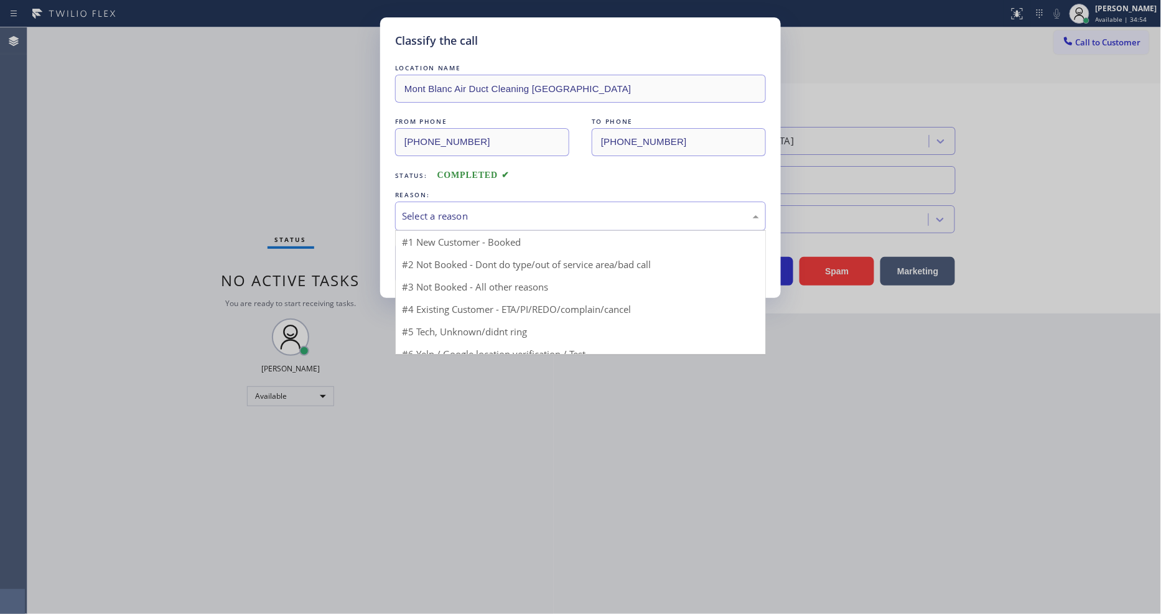
click at [454, 223] on div "Select a reason" at bounding box center [580, 216] width 371 height 29
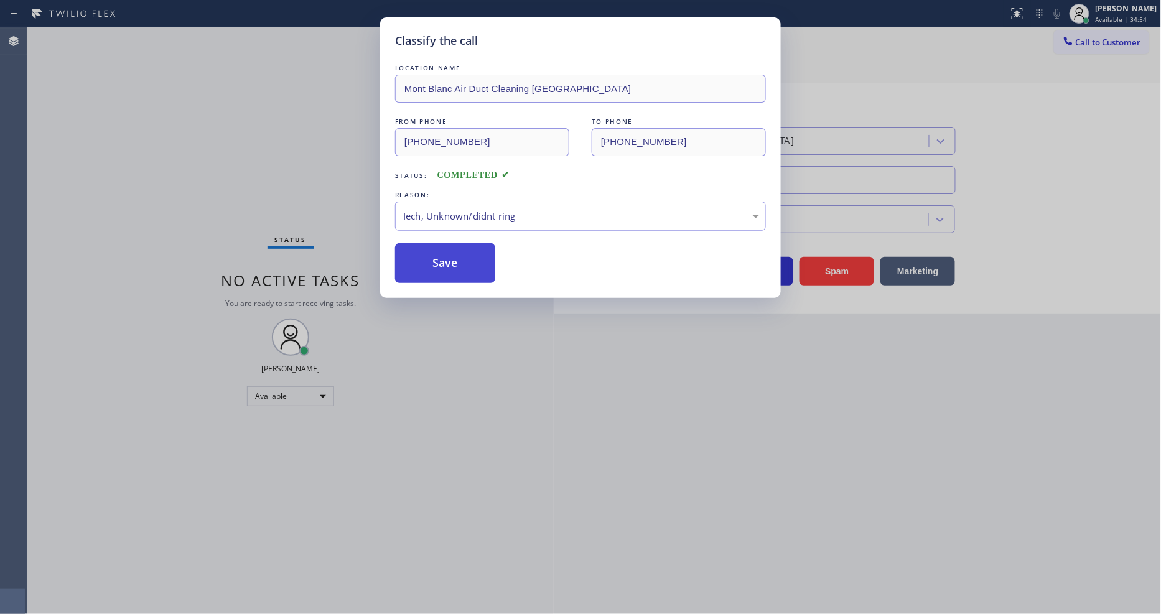
click at [457, 253] on button "Save" at bounding box center [445, 263] width 100 height 40
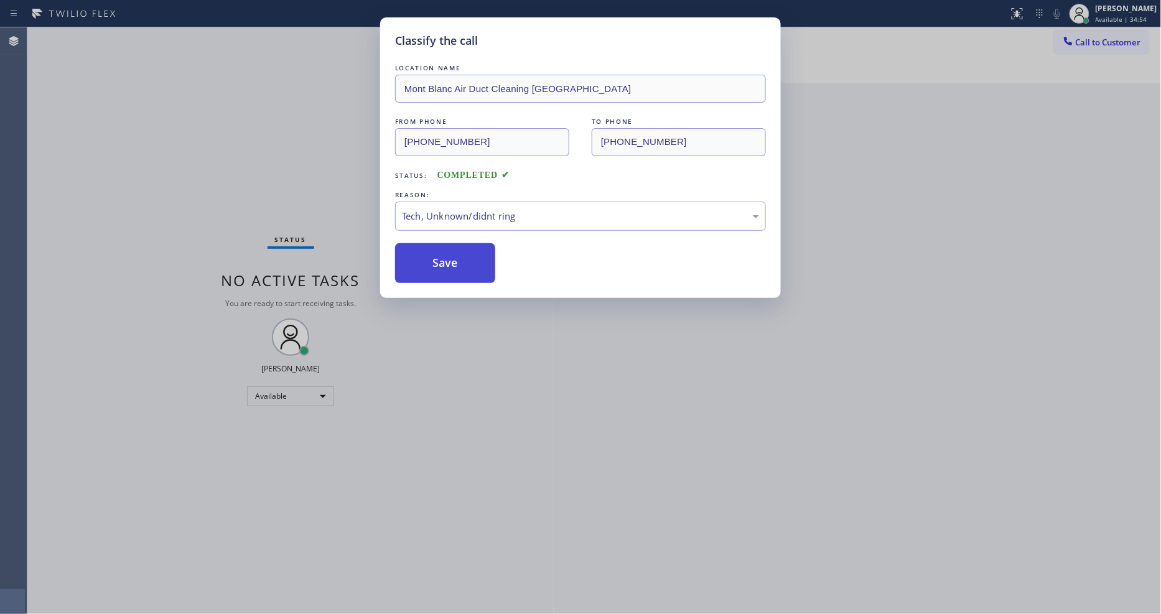
click at [457, 253] on button "Save" at bounding box center [445, 263] width 100 height 40
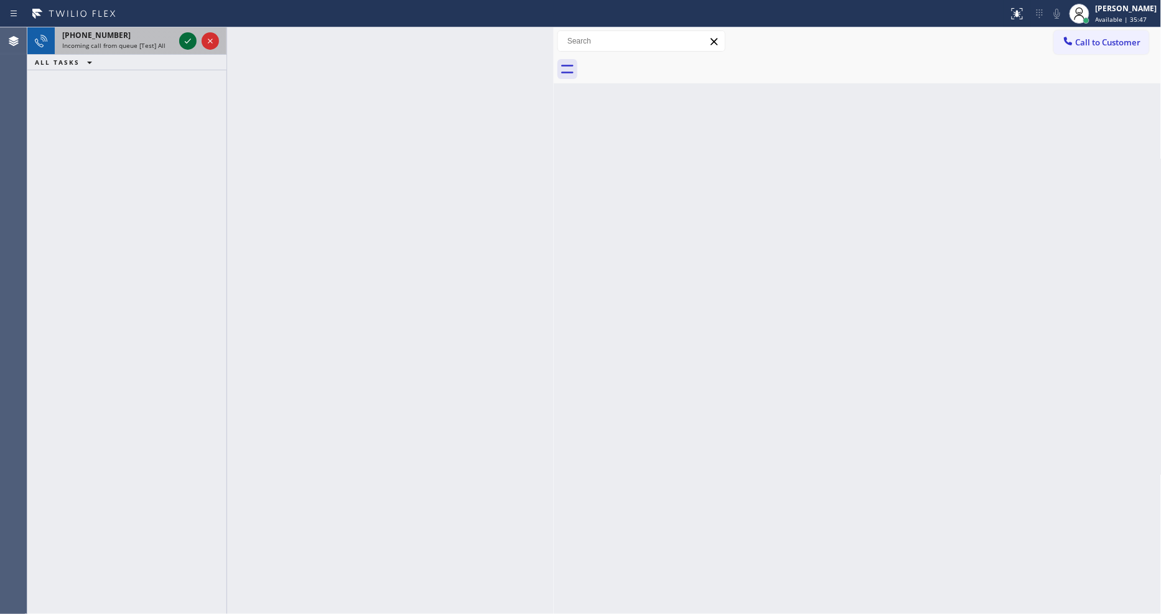
click at [189, 42] on icon at bounding box center [187, 41] width 15 height 15
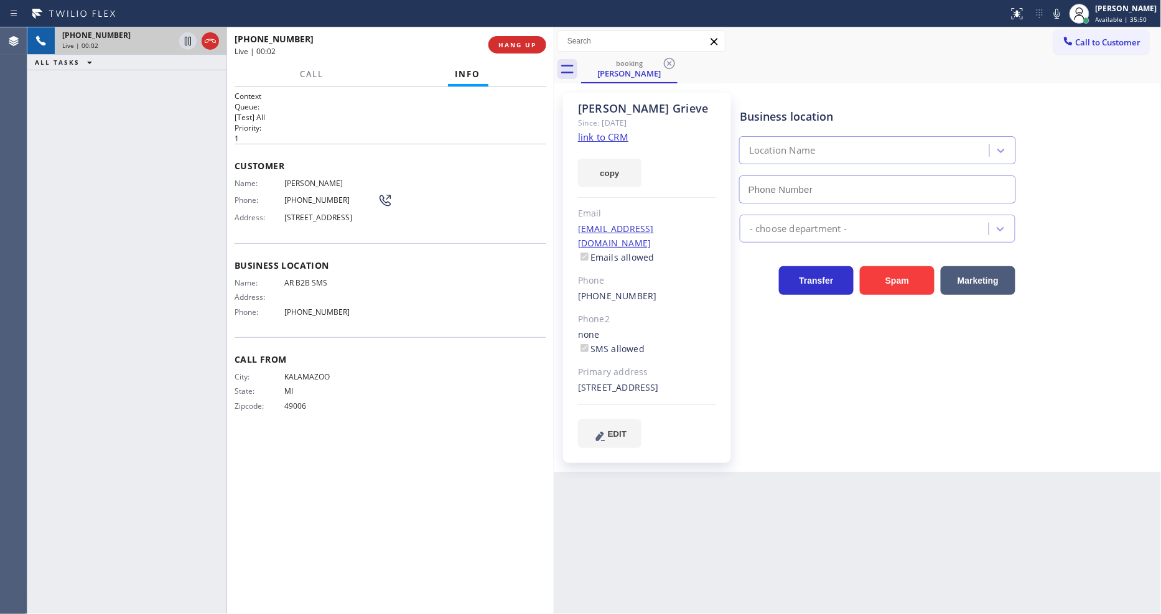
type input "[PHONE_NUMBER]"
click at [595, 134] on link "link to CRM" at bounding box center [603, 137] width 50 height 12
click at [187, 42] on icon at bounding box center [187, 41] width 15 height 15
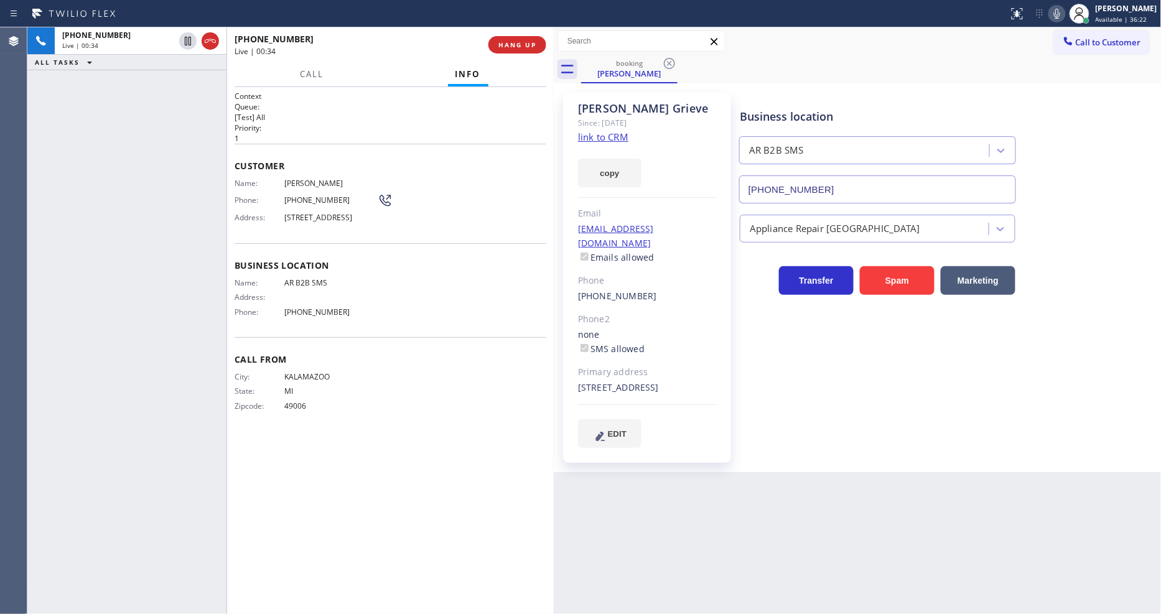
click at [1065, 20] on icon at bounding box center [1057, 13] width 15 height 15
click at [187, 41] on icon at bounding box center [187, 41] width 15 height 15
click at [1063, 15] on icon at bounding box center [1057, 13] width 15 height 15
drag, startPoint x: 295, startPoint y: 416, endPoint x: 339, endPoint y: 464, distance: 65.2
click at [296, 411] on span "49006" at bounding box center [330, 405] width 93 height 9
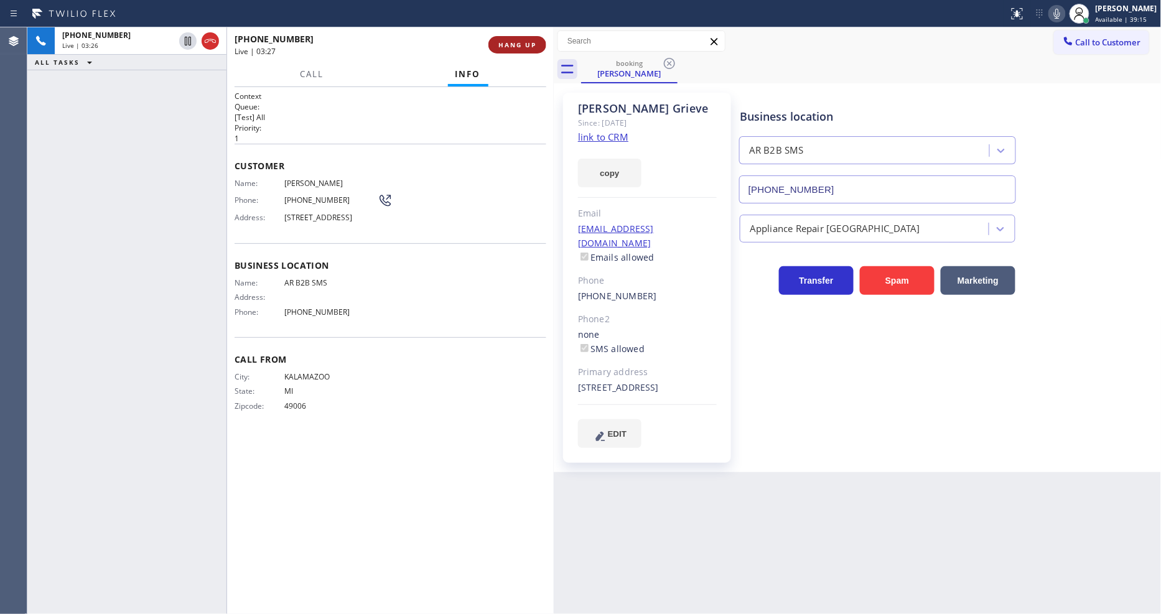
click at [520, 42] on span "HANG UP" at bounding box center [517, 44] width 38 height 9
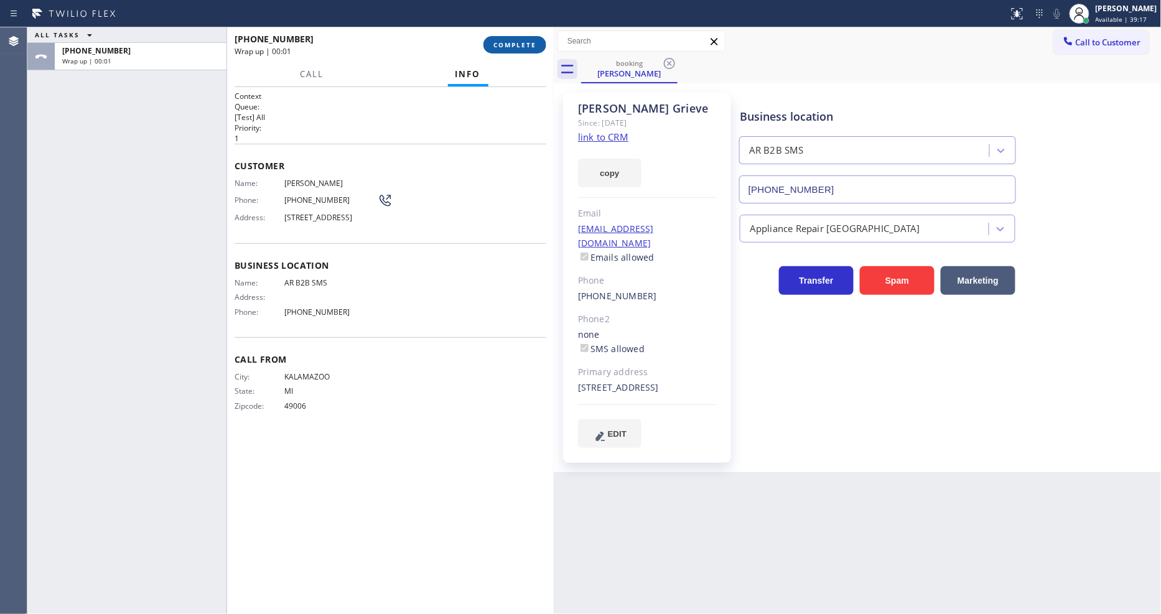
click at [520, 42] on span "COMPLETE" at bounding box center [514, 44] width 43 height 9
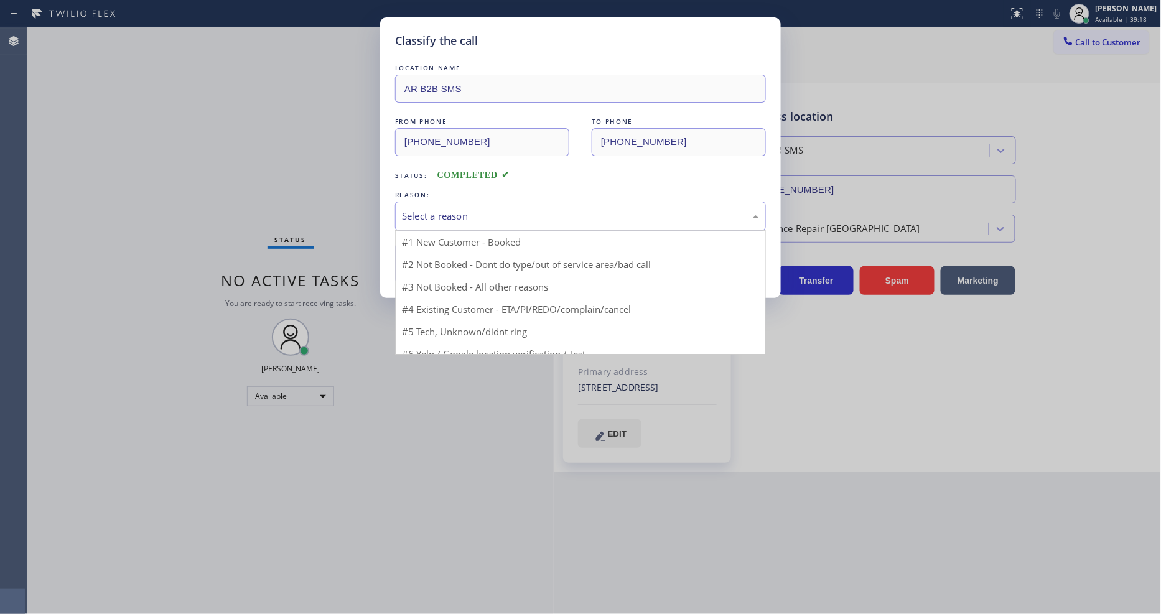
click at [436, 209] on div "Select a reason" at bounding box center [580, 216] width 357 height 14
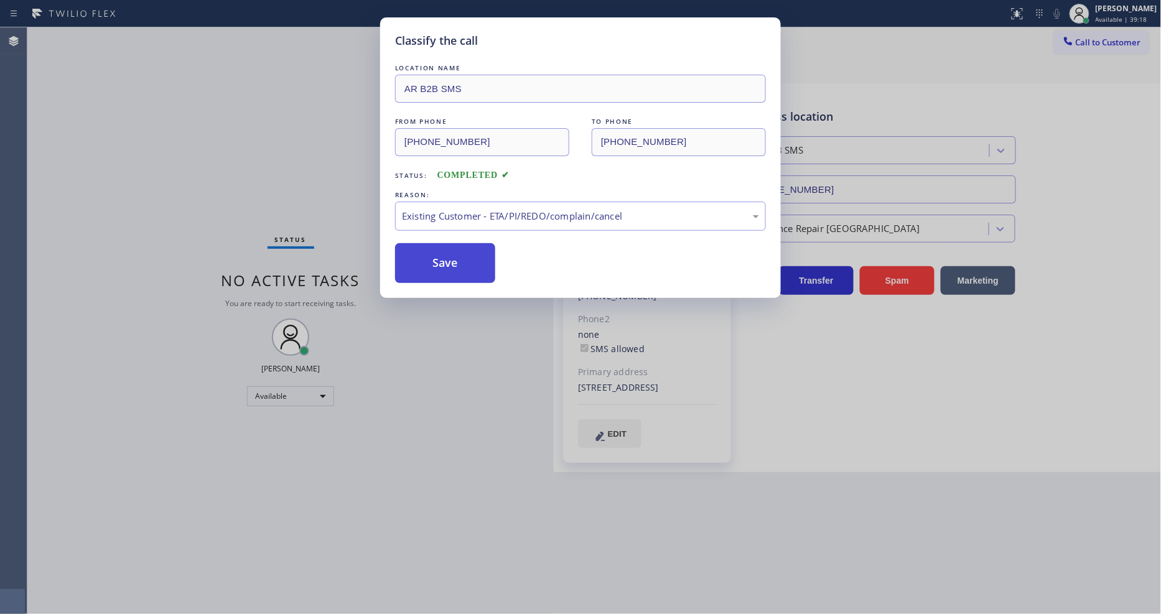
click at [432, 256] on button "Save" at bounding box center [445, 263] width 100 height 40
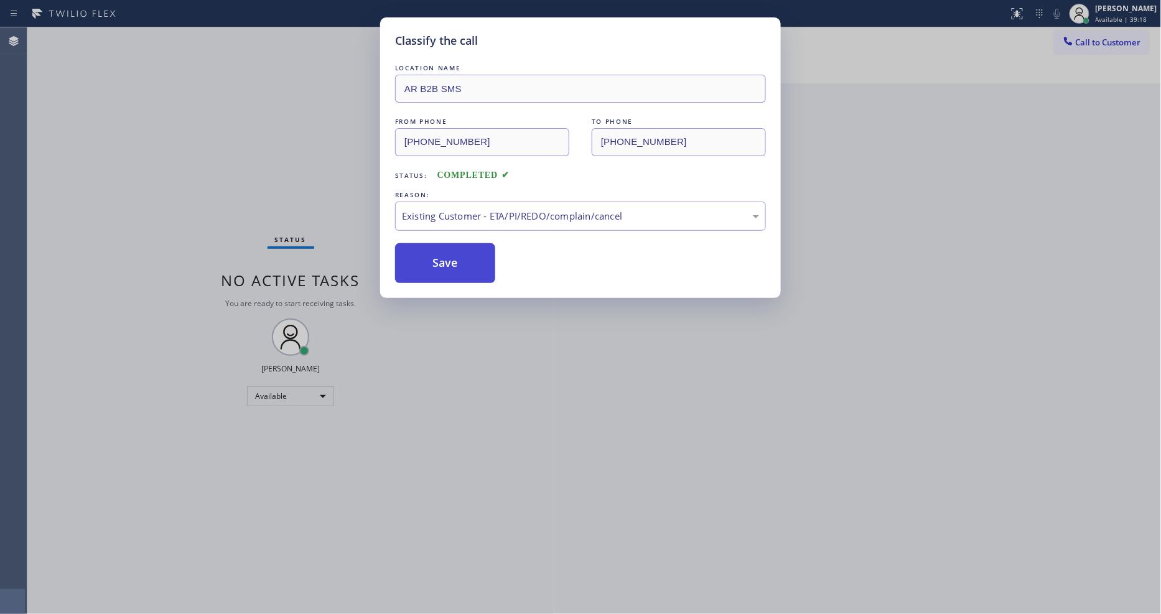
click at [432, 256] on button "Save" at bounding box center [445, 263] width 100 height 40
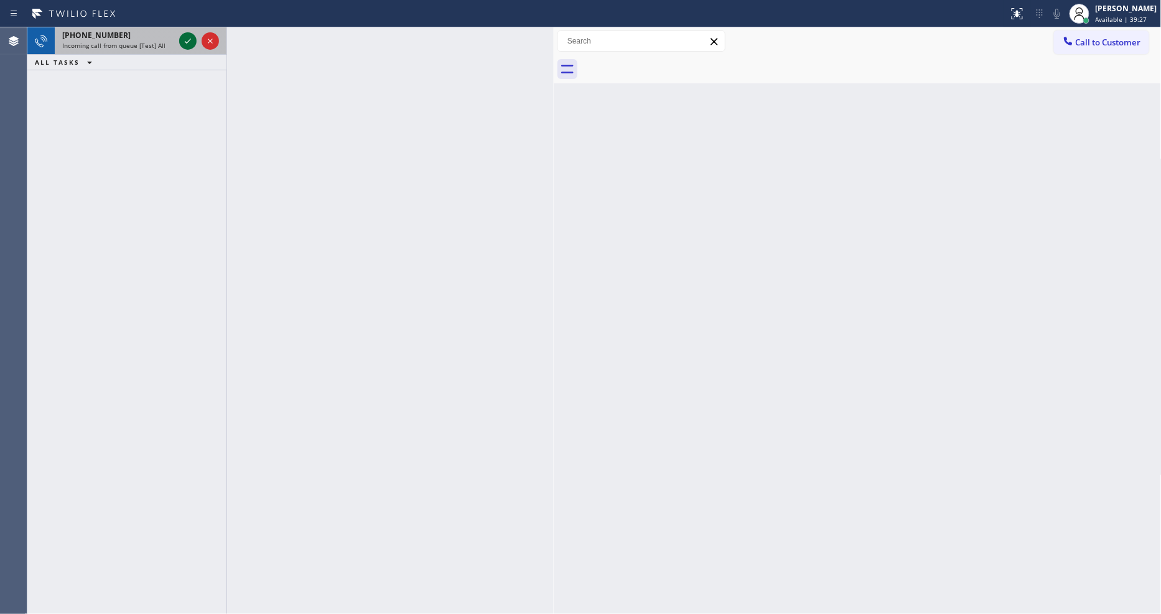
click at [185, 40] on icon at bounding box center [187, 41] width 15 height 15
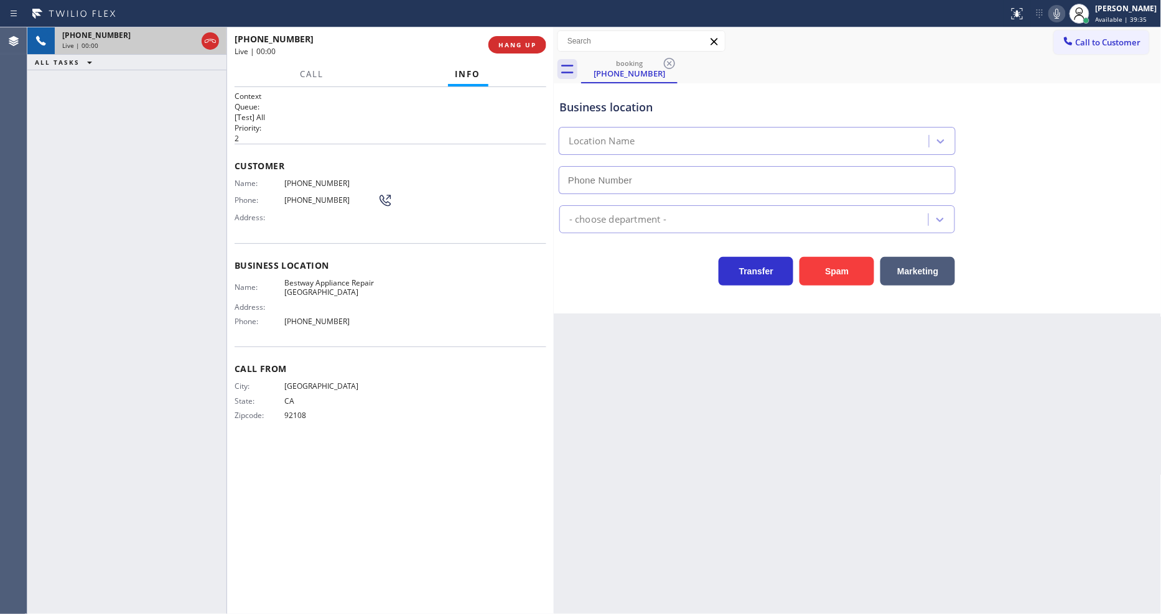
type input "[PHONE_NUMBER]"
click at [526, 40] on span "HANG UP" at bounding box center [517, 44] width 38 height 9
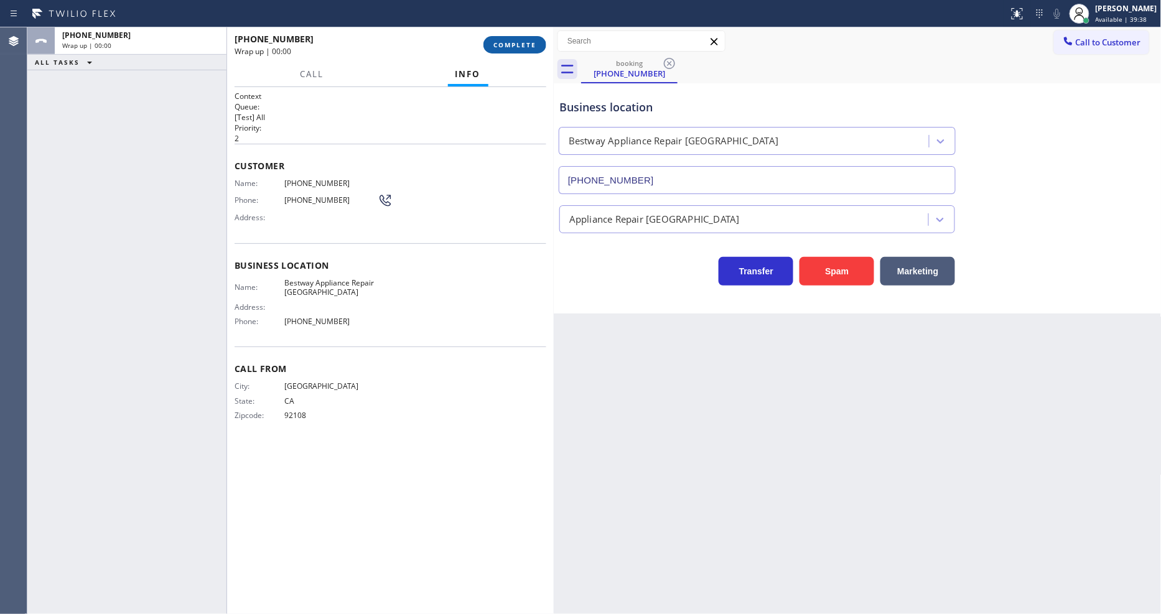
click at [525, 42] on span "COMPLETE" at bounding box center [514, 44] width 43 height 9
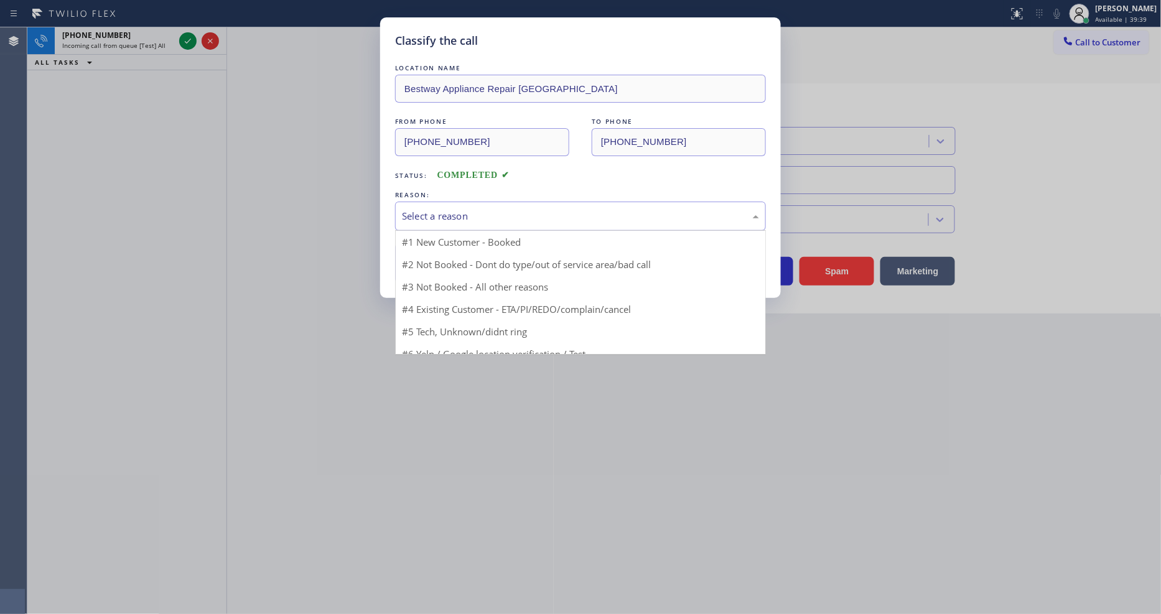
click at [445, 220] on div "Select a reason" at bounding box center [580, 216] width 371 height 29
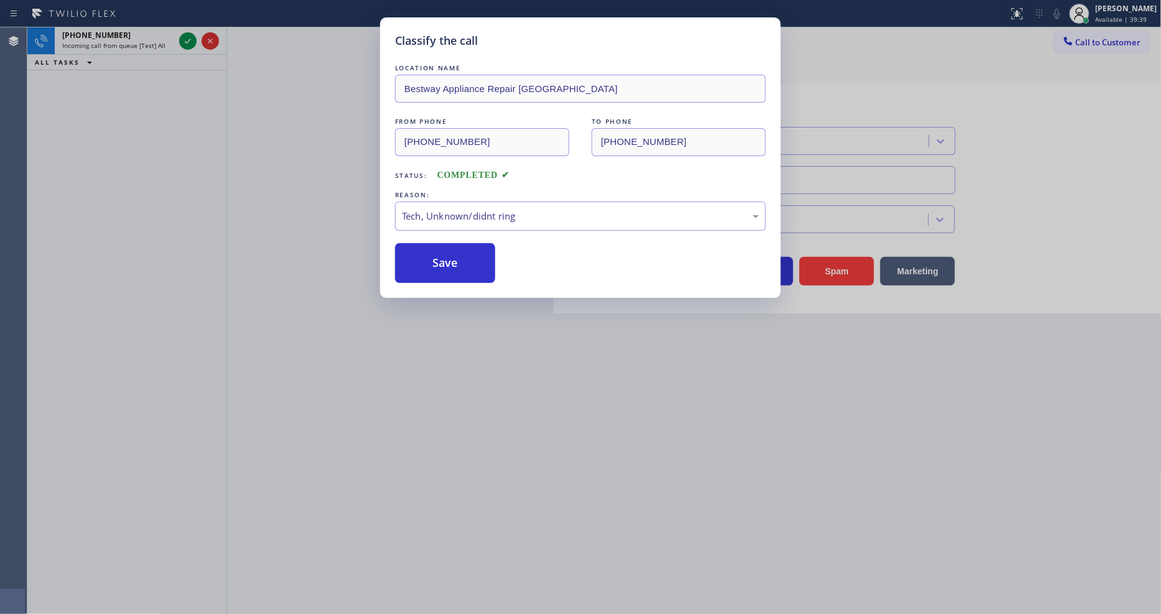
click at [452, 213] on div "Tech, Unknown/didnt ring" at bounding box center [580, 216] width 357 height 14
click at [452, 256] on button "Save" at bounding box center [445, 263] width 100 height 40
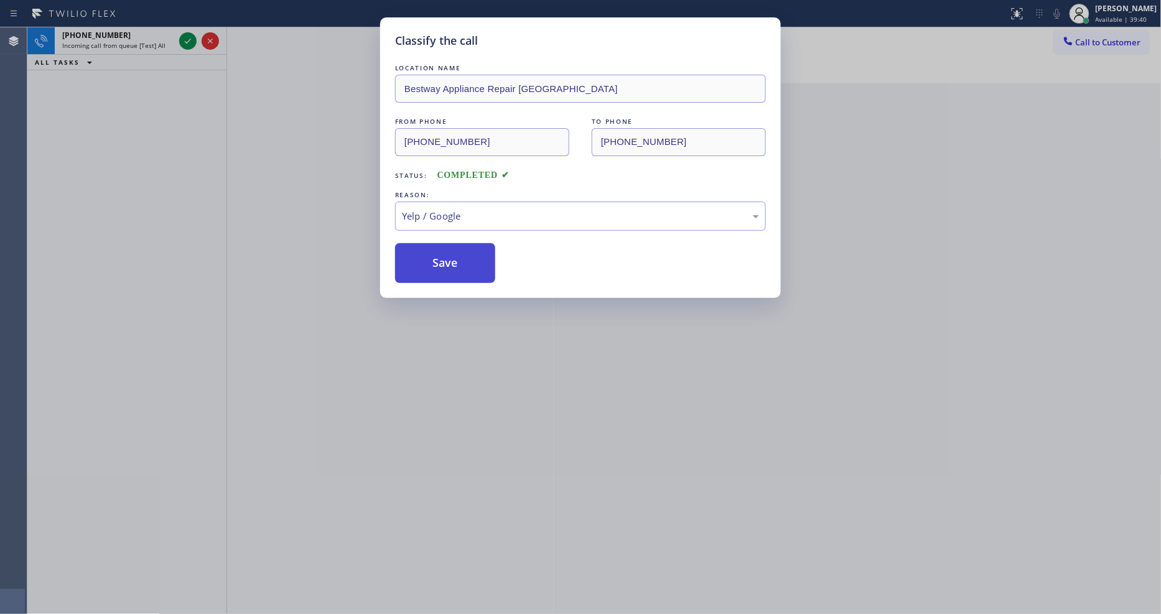
click at [452, 256] on button "Save" at bounding box center [445, 263] width 100 height 40
drag, startPoint x: 452, startPoint y: 256, endPoint x: 357, endPoint y: 133, distance: 156.6
click at [452, 255] on button "Save" at bounding box center [445, 263] width 100 height 40
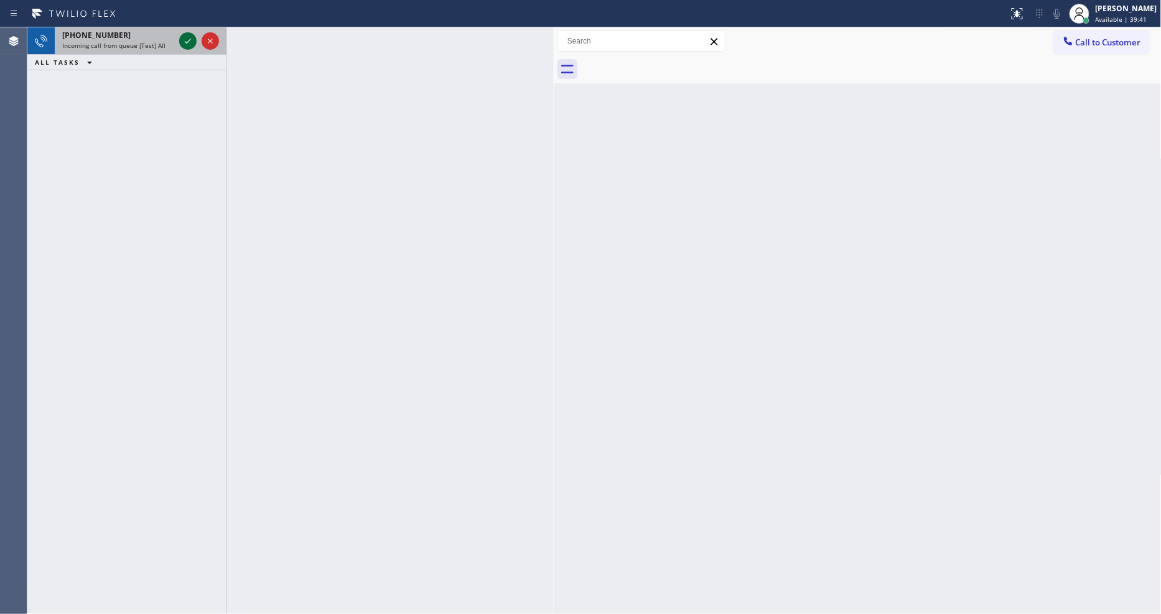
click at [189, 41] on icon at bounding box center [188, 41] width 6 height 5
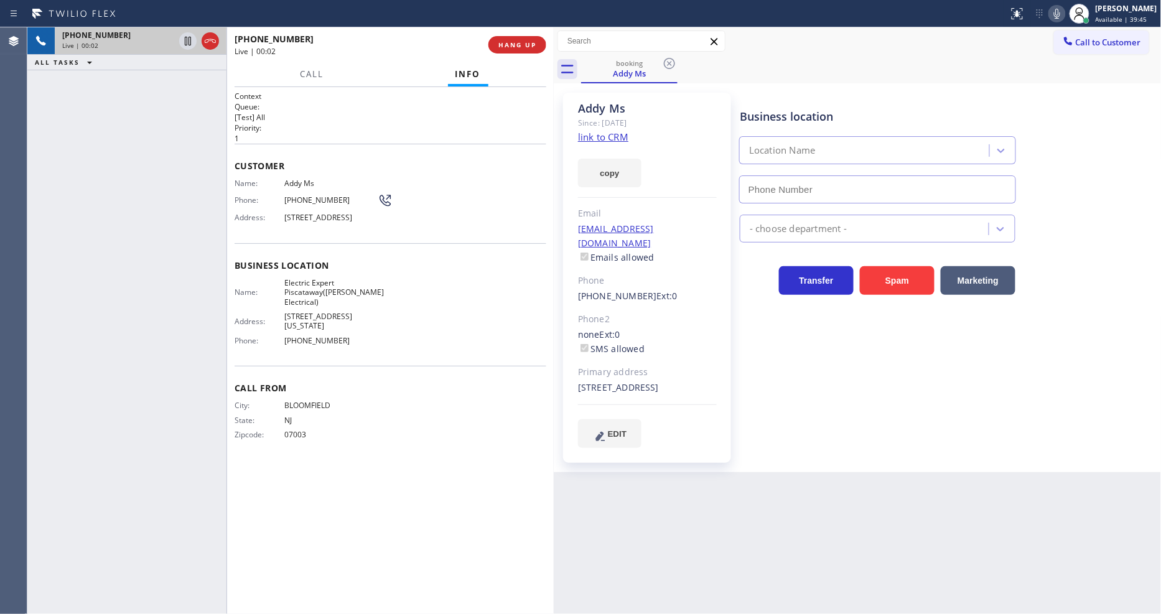
type input "[PHONE_NUMBER]"
click at [595, 139] on link "link to CRM" at bounding box center [603, 137] width 50 height 12
click at [184, 40] on icon at bounding box center [187, 41] width 15 height 15
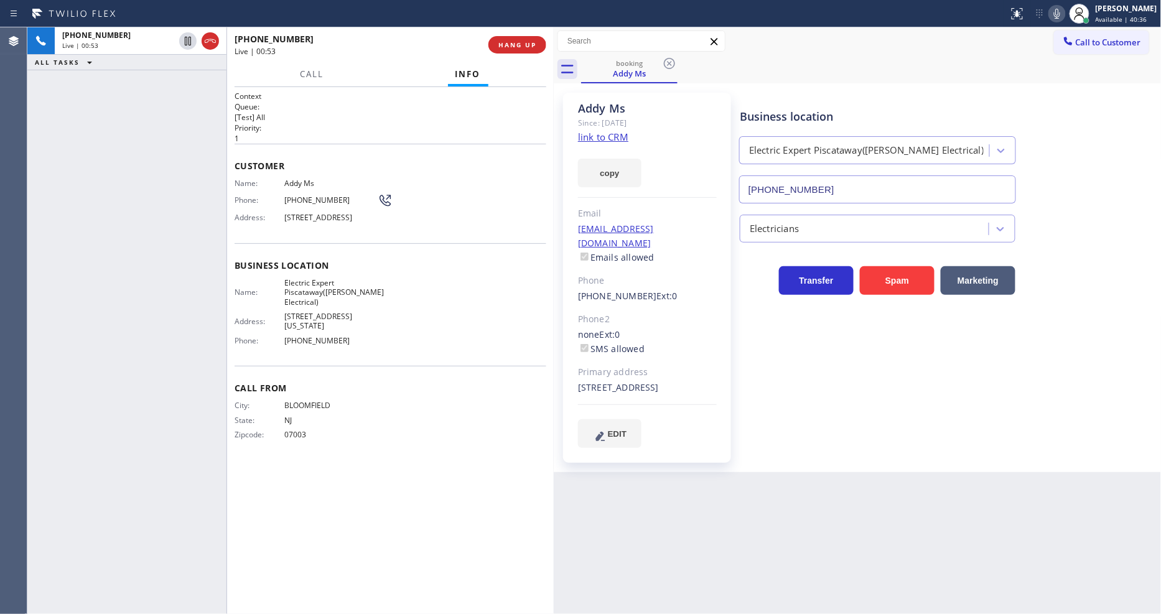
click at [1065, 12] on icon at bounding box center [1057, 13] width 15 height 15
drag, startPoint x: 187, startPoint y: 41, endPoint x: 345, endPoint y: 41, distance: 157.4
click at [187, 41] on icon at bounding box center [188, 41] width 9 height 9
click at [1060, 13] on icon at bounding box center [1057, 14] width 6 height 10
click at [519, 45] on span "HANG UP" at bounding box center [517, 44] width 38 height 9
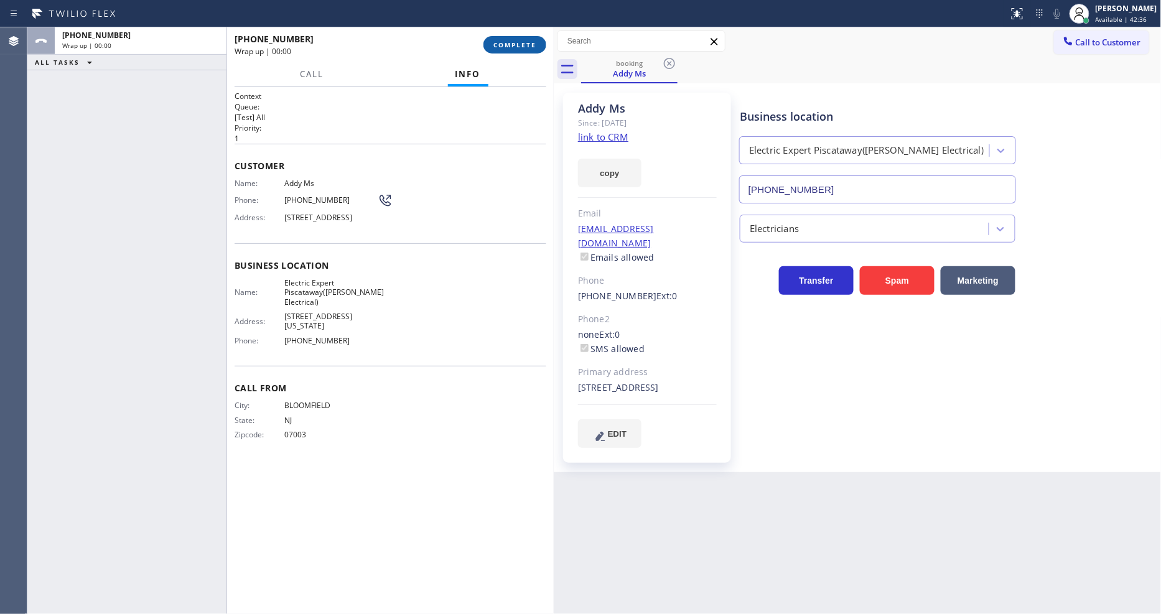
click at [519, 45] on span "COMPLETE" at bounding box center [514, 44] width 43 height 9
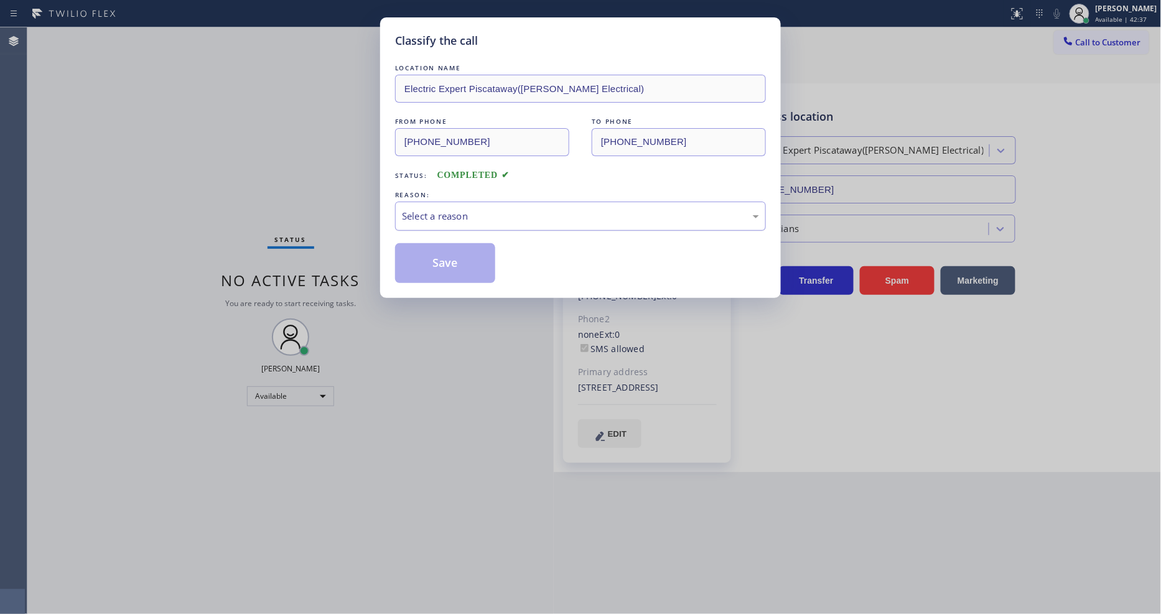
click at [461, 214] on div "Select a reason" at bounding box center [580, 216] width 357 height 14
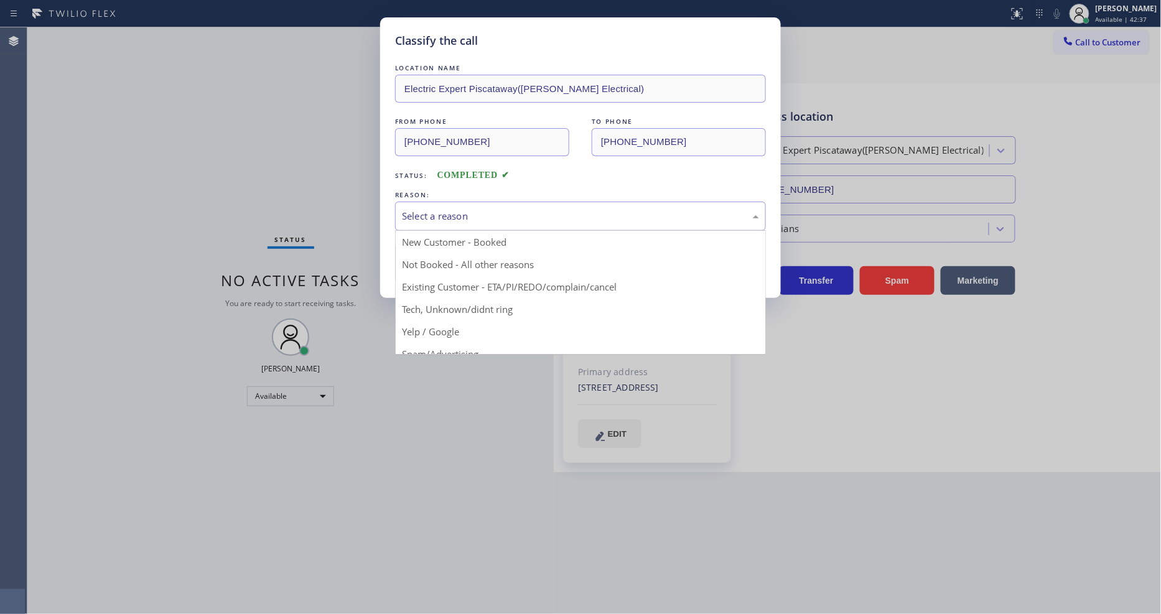
drag, startPoint x: 437, startPoint y: 278, endPoint x: 443, endPoint y: 250, distance: 29.2
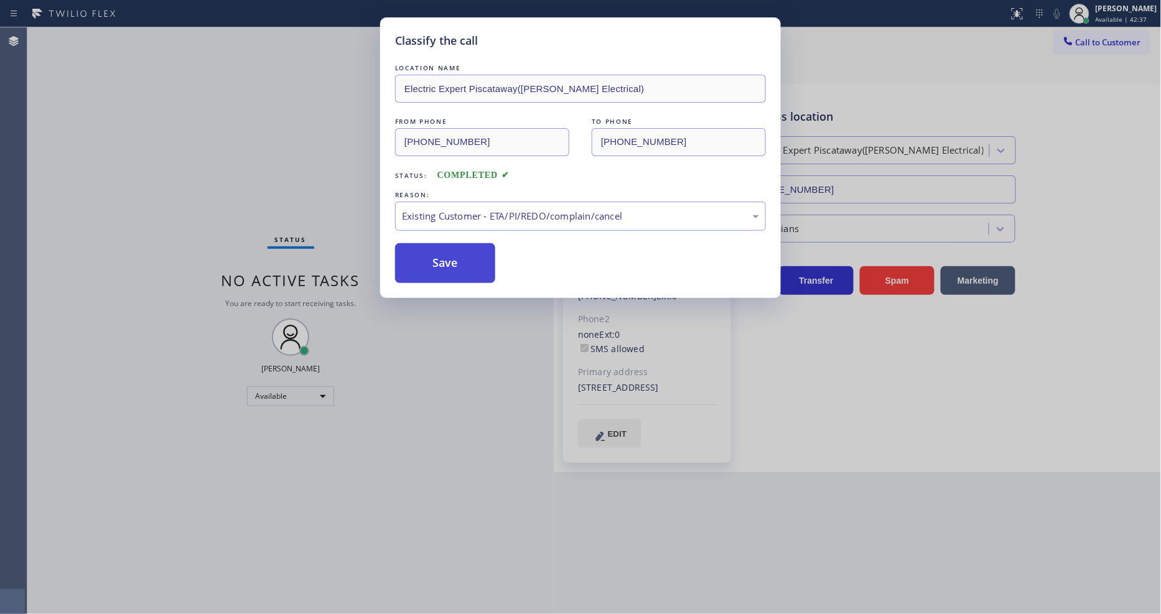
click at [443, 250] on button "Save" at bounding box center [445, 263] width 100 height 40
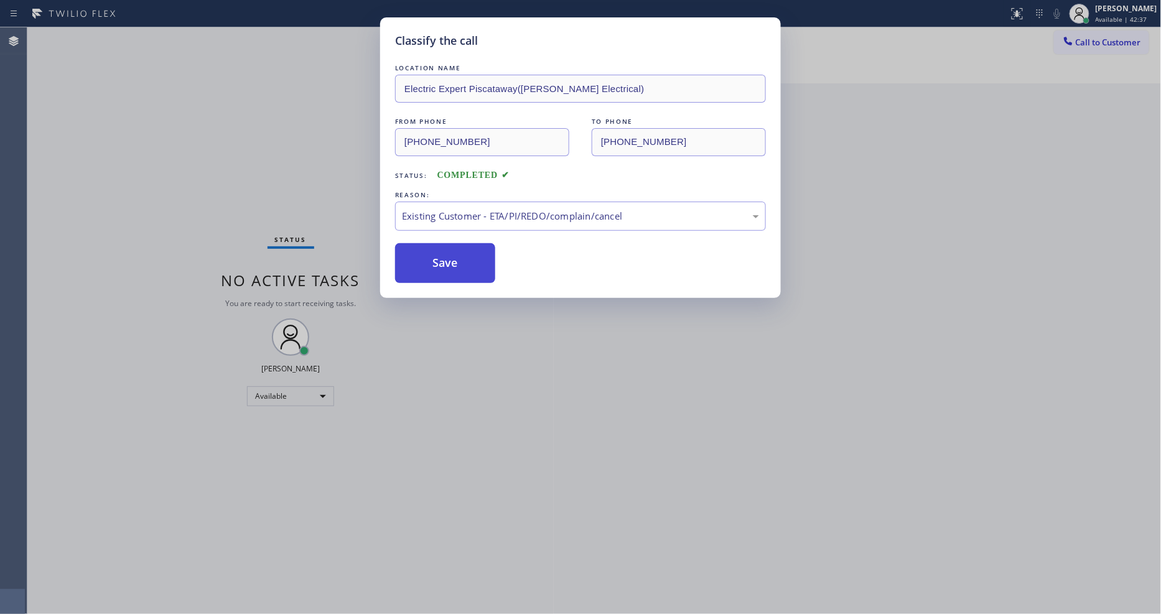
click at [443, 250] on button "Save" at bounding box center [445, 263] width 100 height 40
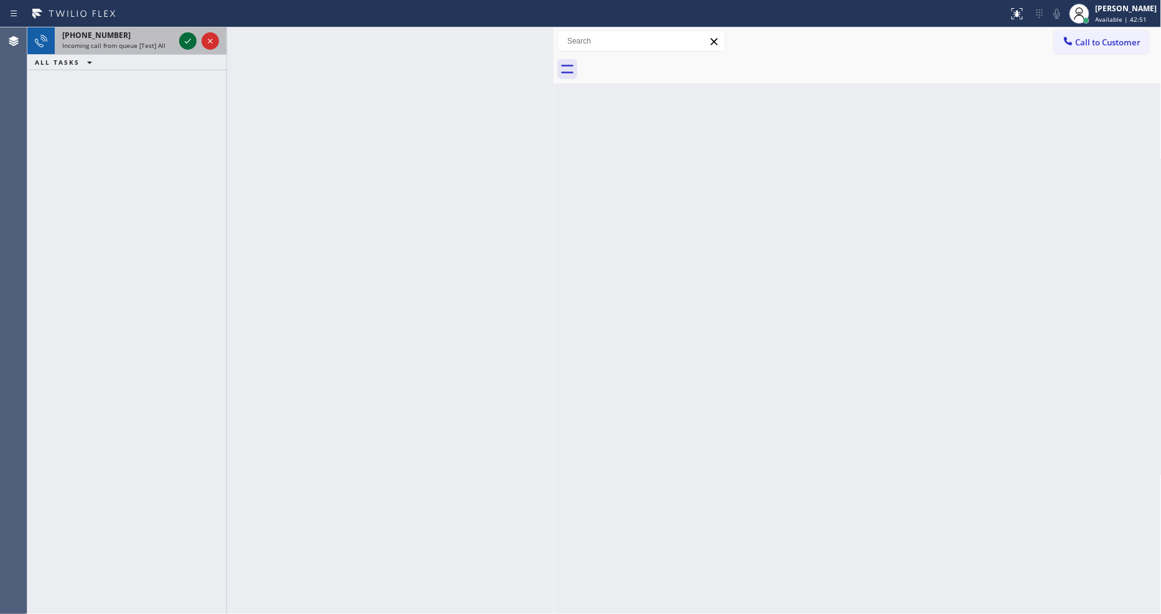
click at [185, 38] on icon at bounding box center [187, 41] width 15 height 15
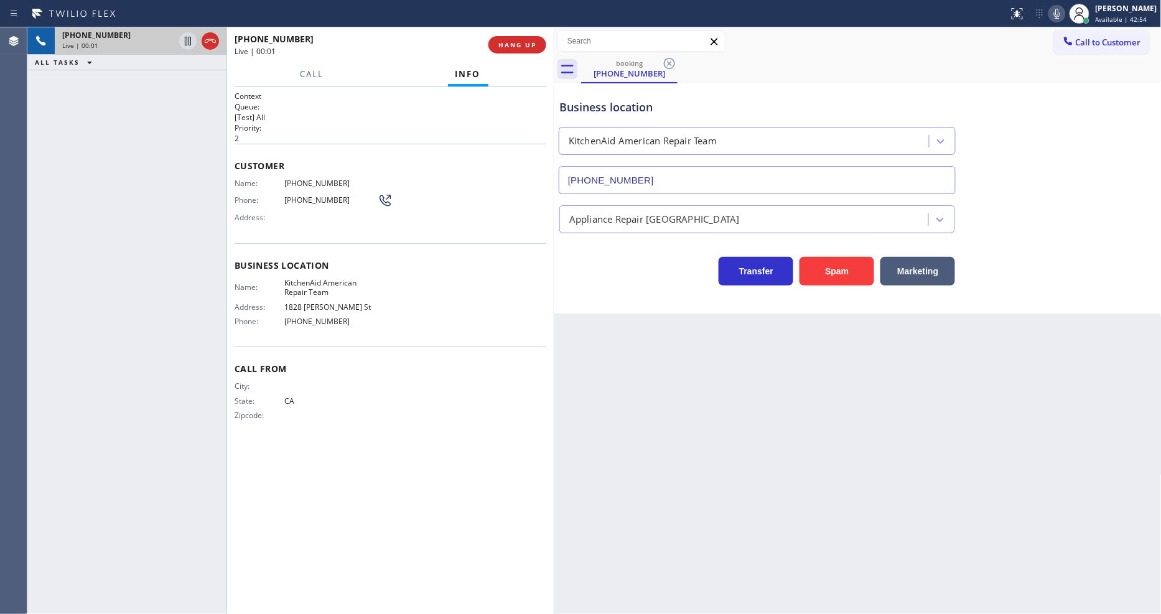
type input "[PHONE_NUMBER]"
drag, startPoint x: 842, startPoint y: 339, endPoint x: 835, endPoint y: 339, distance: 6.8
click at [841, 339] on div "Back to Dashboard Change Sender ID Customers Technicians Select a contact Outbo…" at bounding box center [858, 320] width 608 height 587
click at [838, 420] on div "Back to Dashboard Change Sender ID Customers Technicians Select a contact Outbo…" at bounding box center [858, 320] width 608 height 587
click at [442, 451] on div "Context Queue: [Test] All Priority: 2 Customer Name: [PHONE_NUMBER] Phone: [PHO…" at bounding box center [391, 351] width 312 height 520
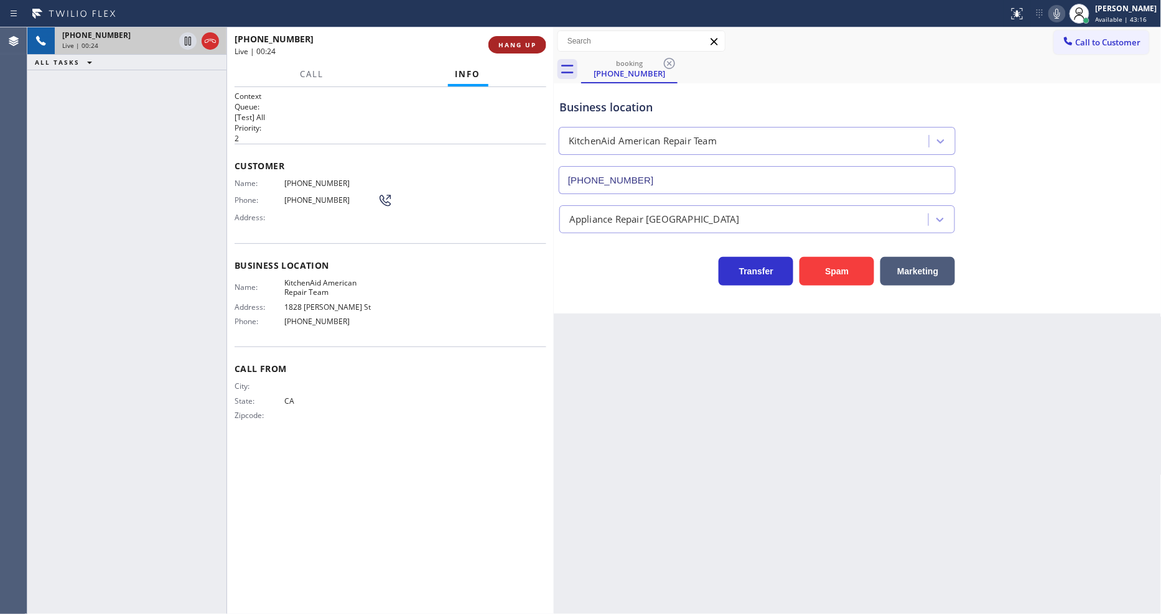
click at [531, 47] on span "HANG UP" at bounding box center [517, 44] width 38 height 9
click at [524, 50] on button "HANG UP" at bounding box center [517, 44] width 58 height 17
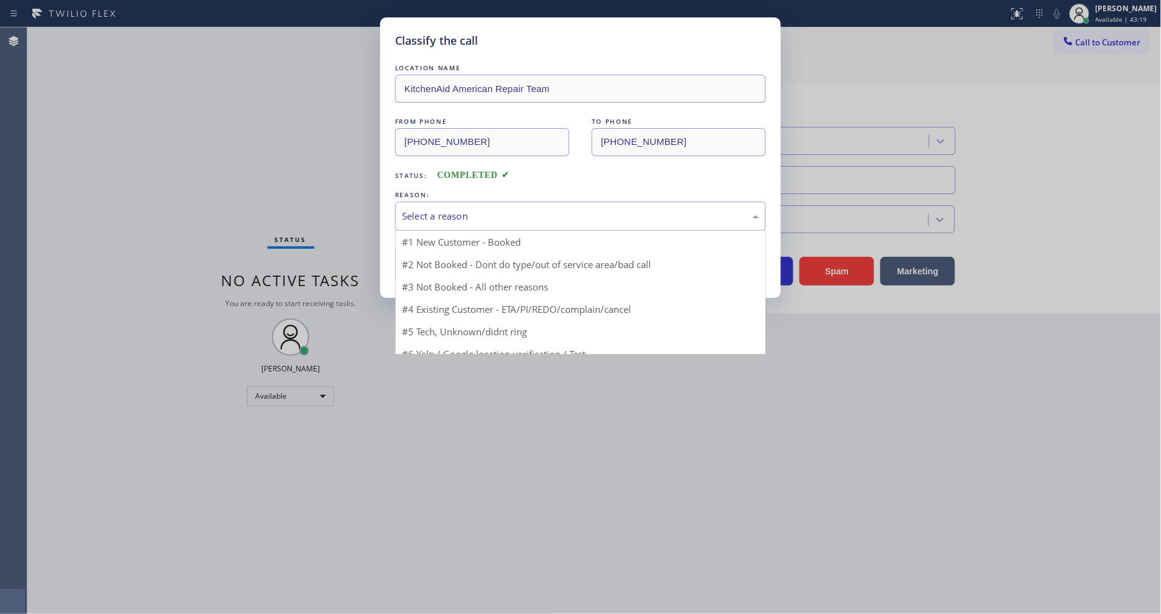
click at [464, 202] on div "Select a reason" at bounding box center [580, 216] width 371 height 29
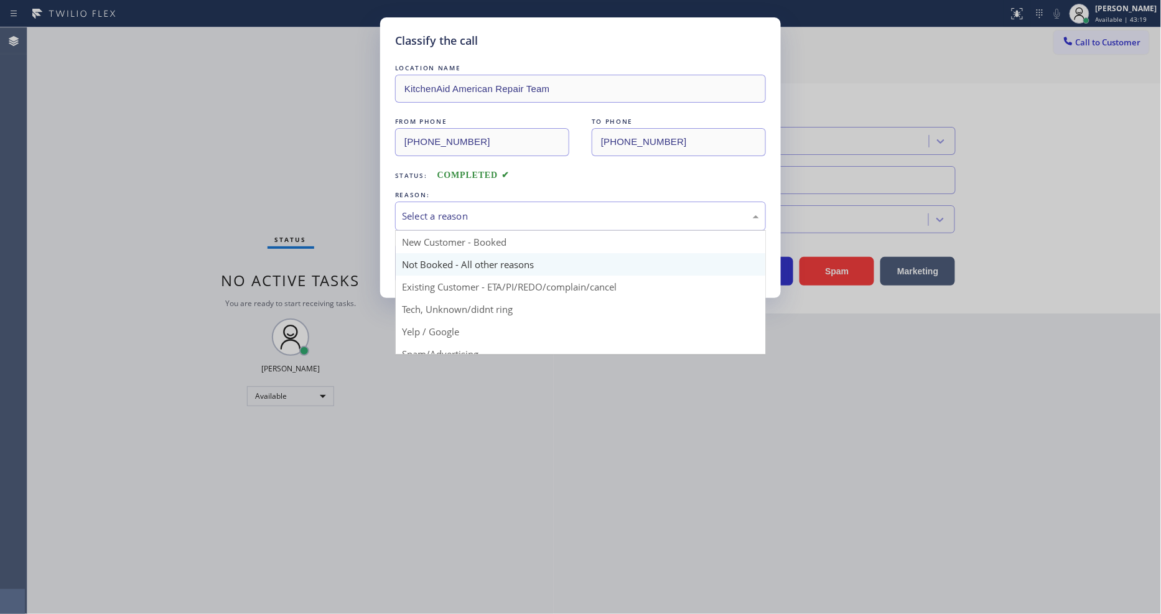
click at [446, 258] on button "Save" at bounding box center [445, 263] width 100 height 40
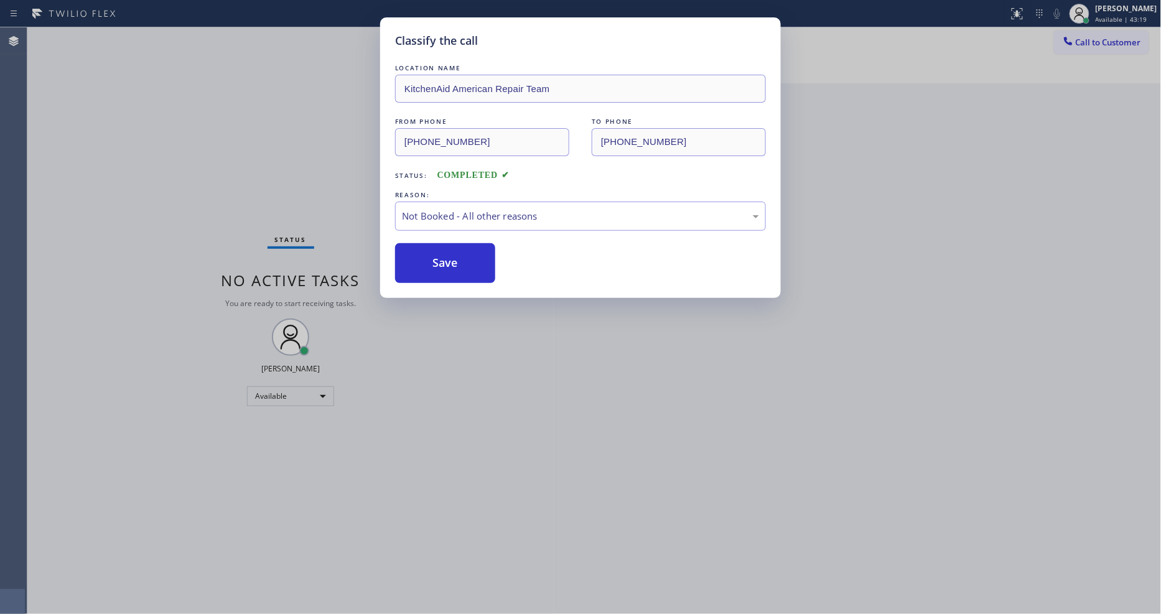
click at [446, 258] on button "Save" at bounding box center [445, 263] width 100 height 40
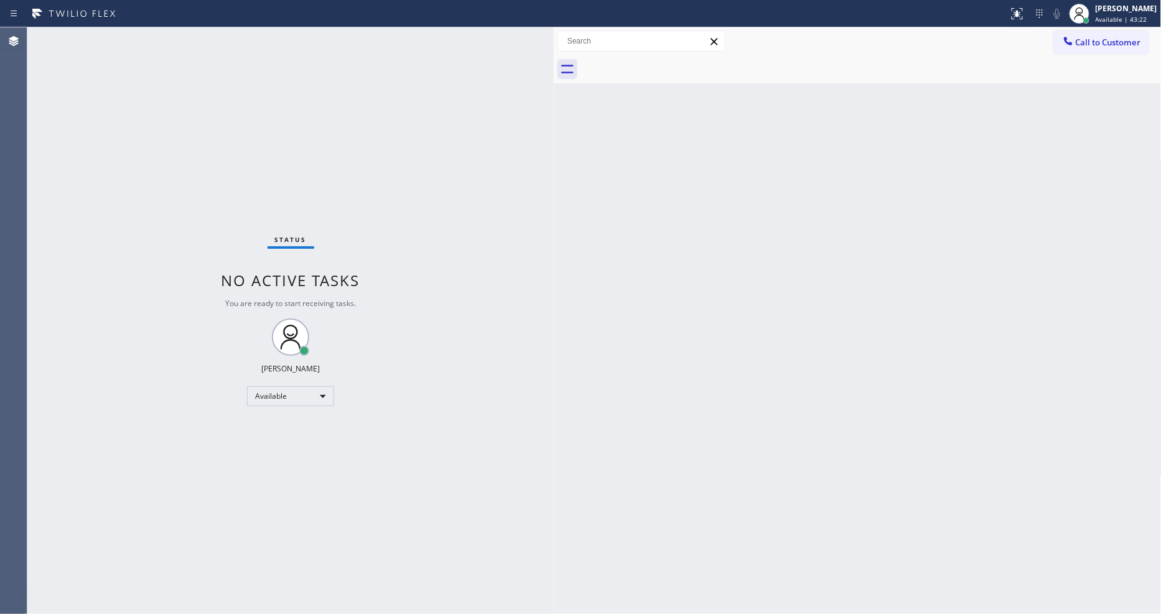
click at [187, 35] on div "Status No active tasks You are ready to start receiving tasks. [PERSON_NAME] Av…" at bounding box center [290, 320] width 526 height 587
drag, startPoint x: 1100, startPoint y: 19, endPoint x: 1100, endPoint y: 26, distance: 7.5
click at [1091, 17] on div at bounding box center [1086, 20] width 9 height 9
click at [1079, 84] on button "Unavailable" at bounding box center [1099, 82] width 124 height 16
click at [271, 395] on div "Unavailable" at bounding box center [290, 396] width 87 height 20
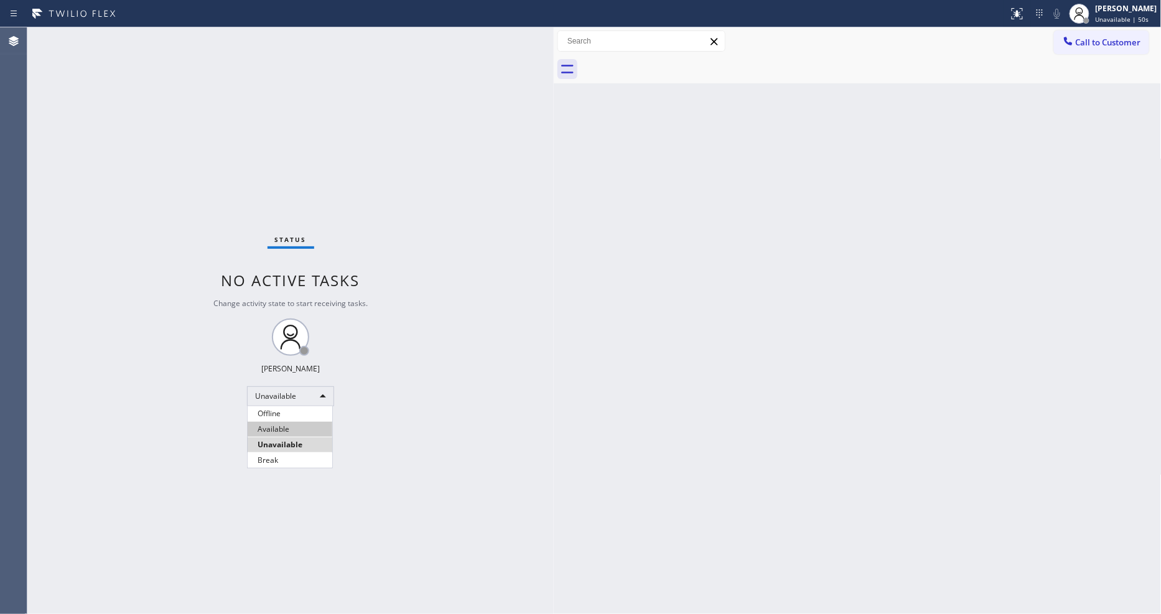
click at [264, 426] on li "Available" at bounding box center [290, 429] width 85 height 15
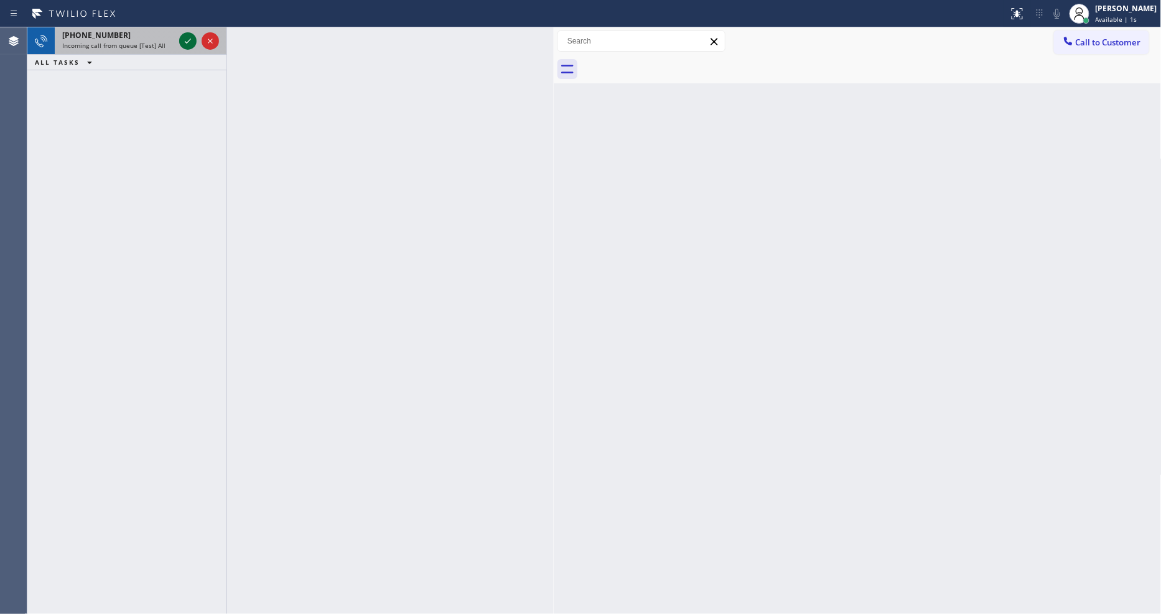
click at [185, 46] on icon at bounding box center [187, 41] width 15 height 15
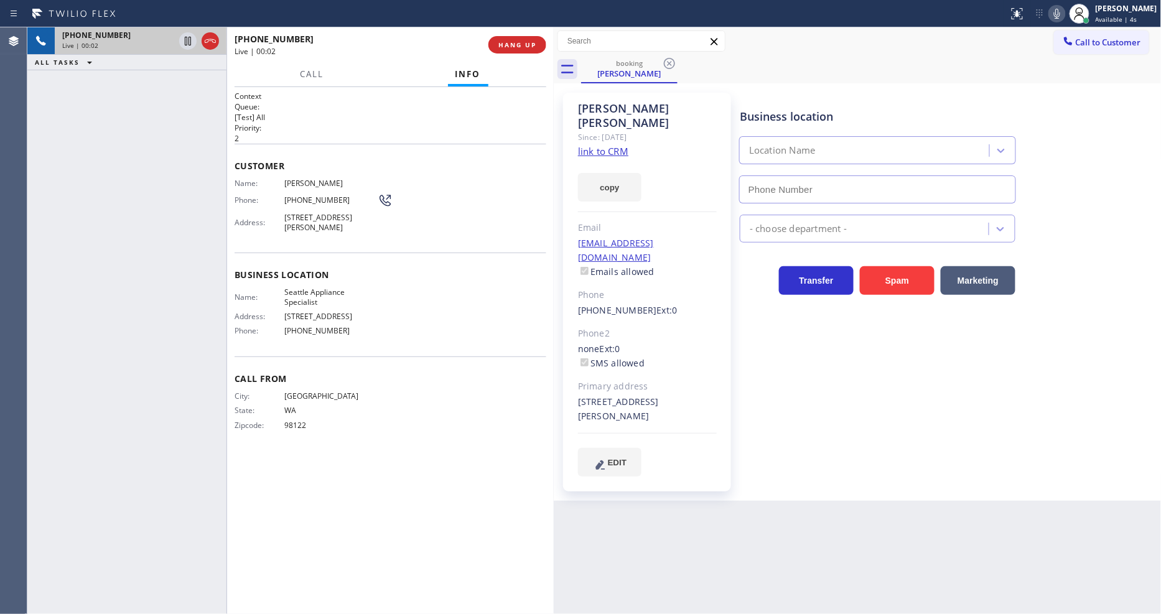
type input "[PHONE_NUMBER]"
click at [588, 145] on link "link to CRM" at bounding box center [603, 151] width 50 height 12
click at [520, 42] on span "HANG UP" at bounding box center [517, 44] width 38 height 9
click at [525, 45] on span "HANG UP" at bounding box center [517, 44] width 38 height 9
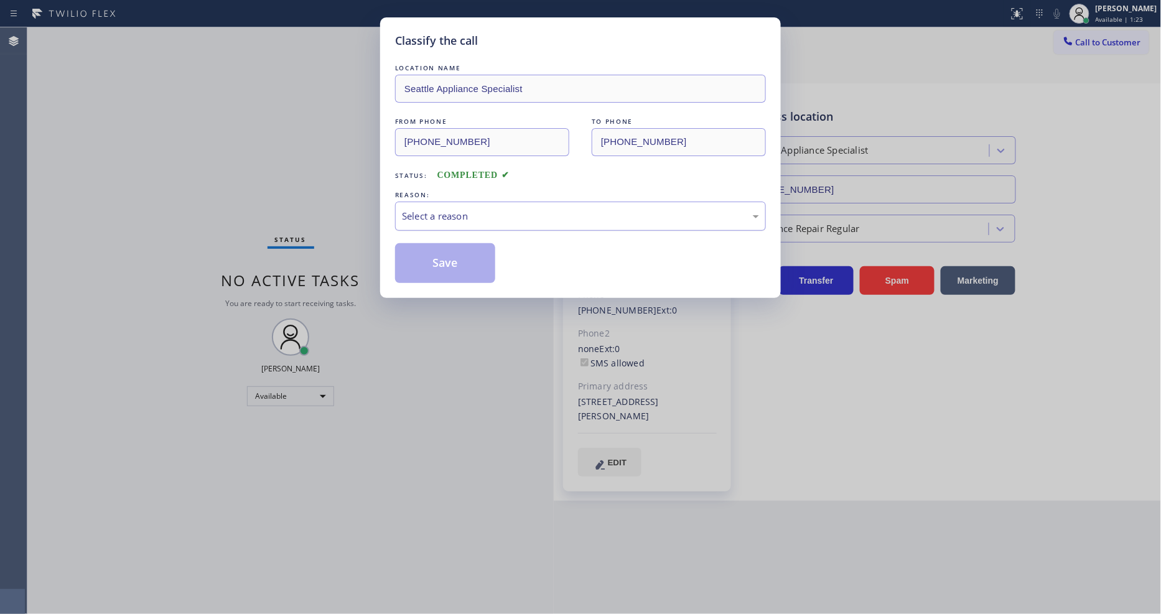
click at [446, 212] on div "Select a reason" at bounding box center [580, 216] width 357 height 14
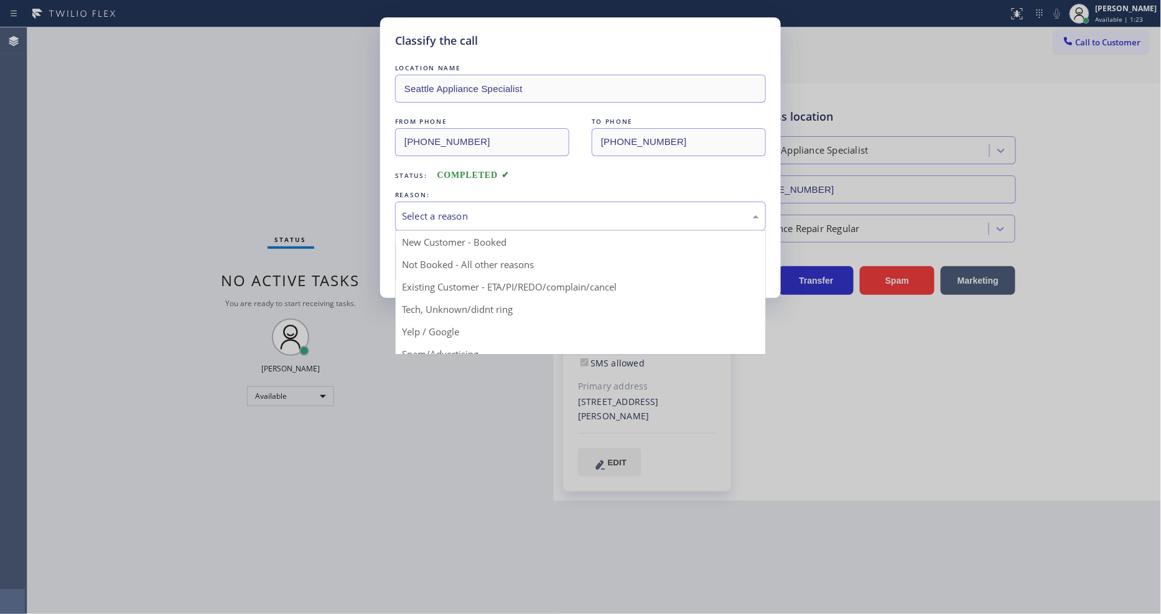
drag, startPoint x: 440, startPoint y: 283, endPoint x: 442, endPoint y: 261, distance: 21.2
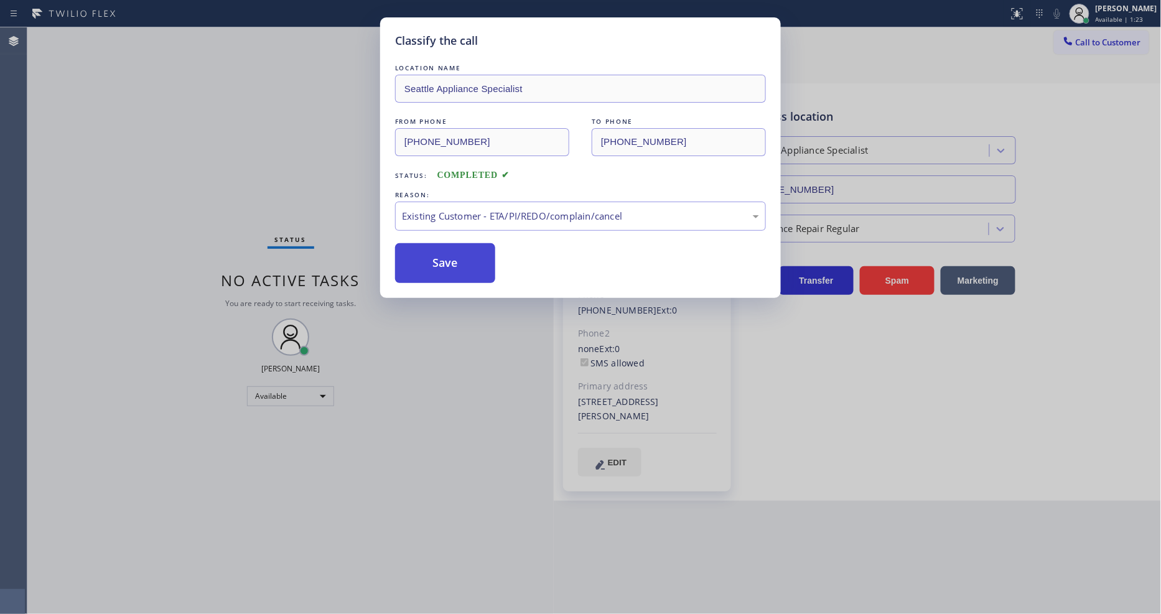
click at [442, 261] on button "Save" at bounding box center [445, 263] width 100 height 40
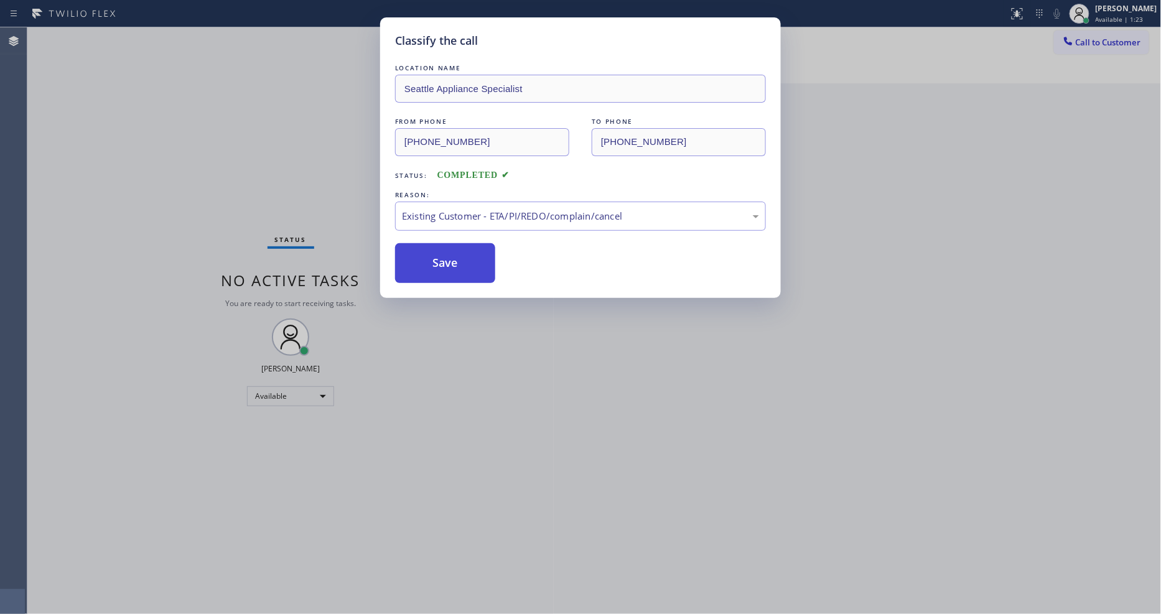
click at [442, 261] on button "Save" at bounding box center [445, 263] width 100 height 40
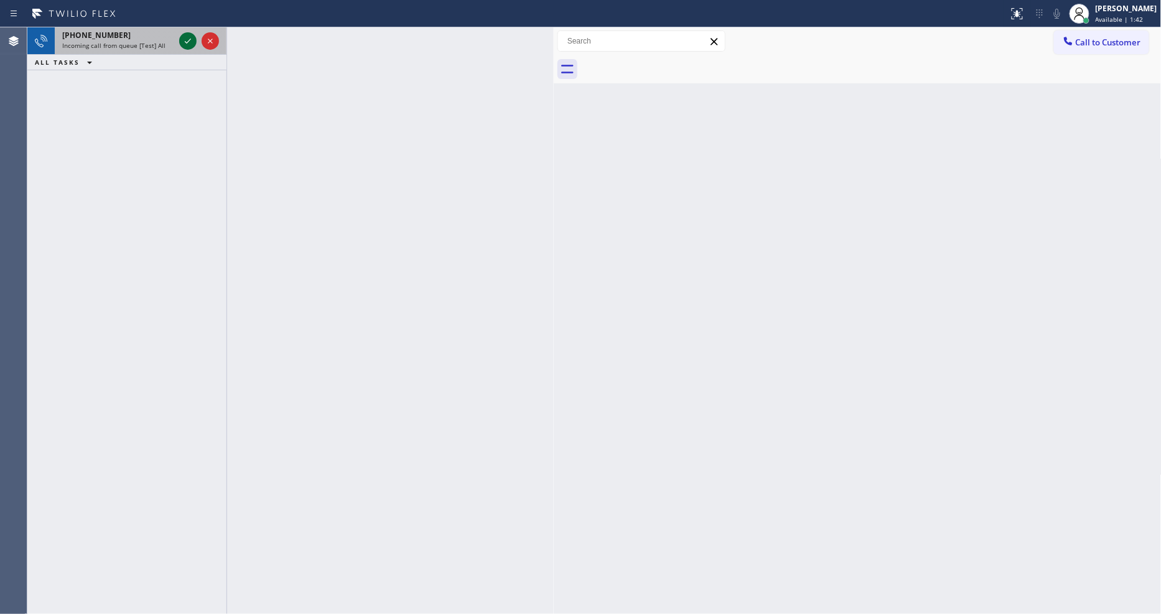
click at [187, 38] on icon at bounding box center [187, 41] width 15 height 15
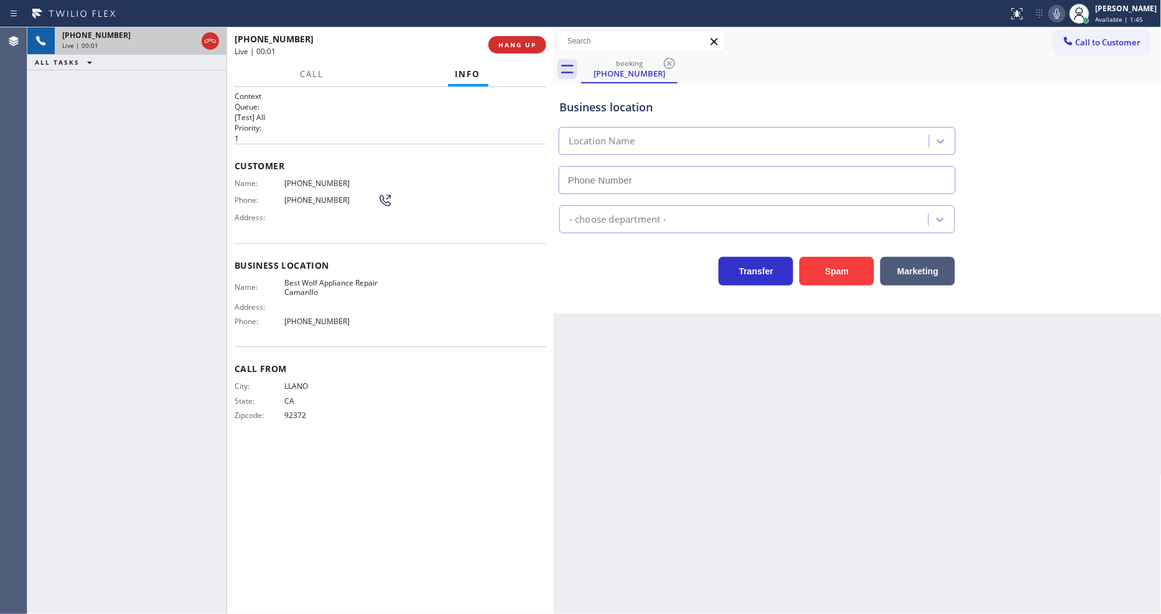
type input "[PHONE_NUMBER]"
click at [516, 46] on span "HANG UP" at bounding box center [517, 44] width 38 height 9
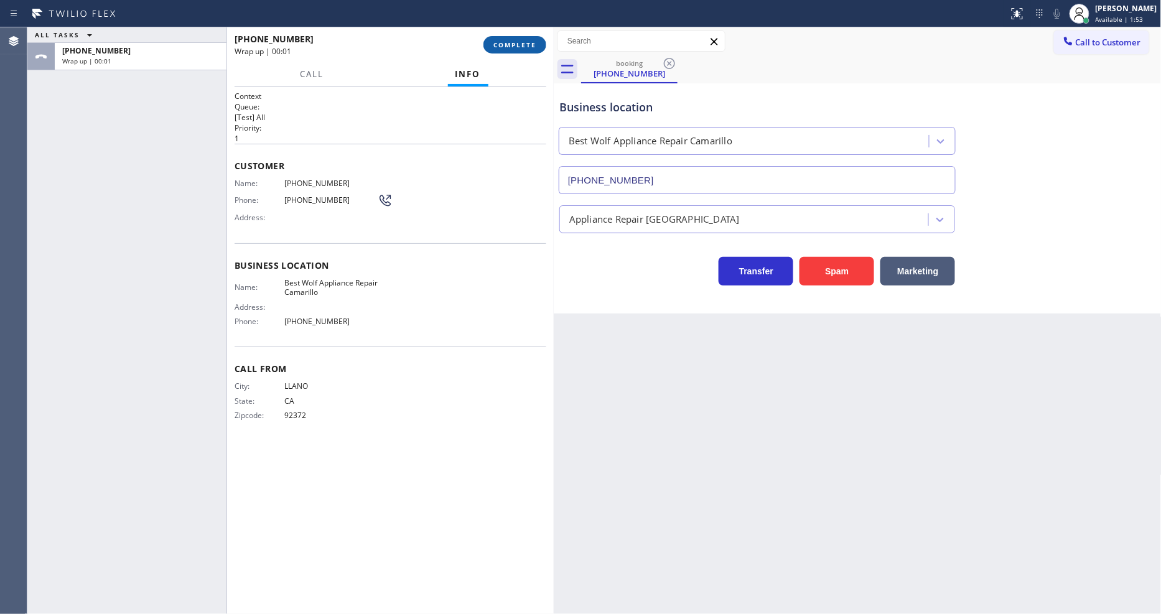
click at [518, 42] on span "COMPLETE" at bounding box center [514, 44] width 43 height 9
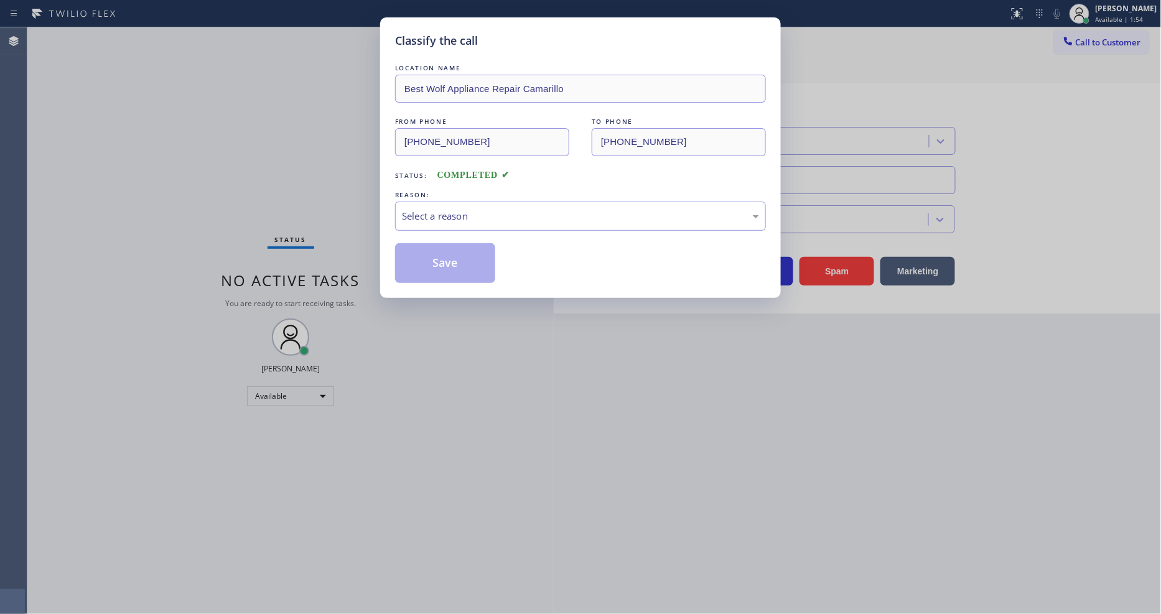
click at [481, 209] on div "Select a reason" at bounding box center [580, 216] width 357 height 14
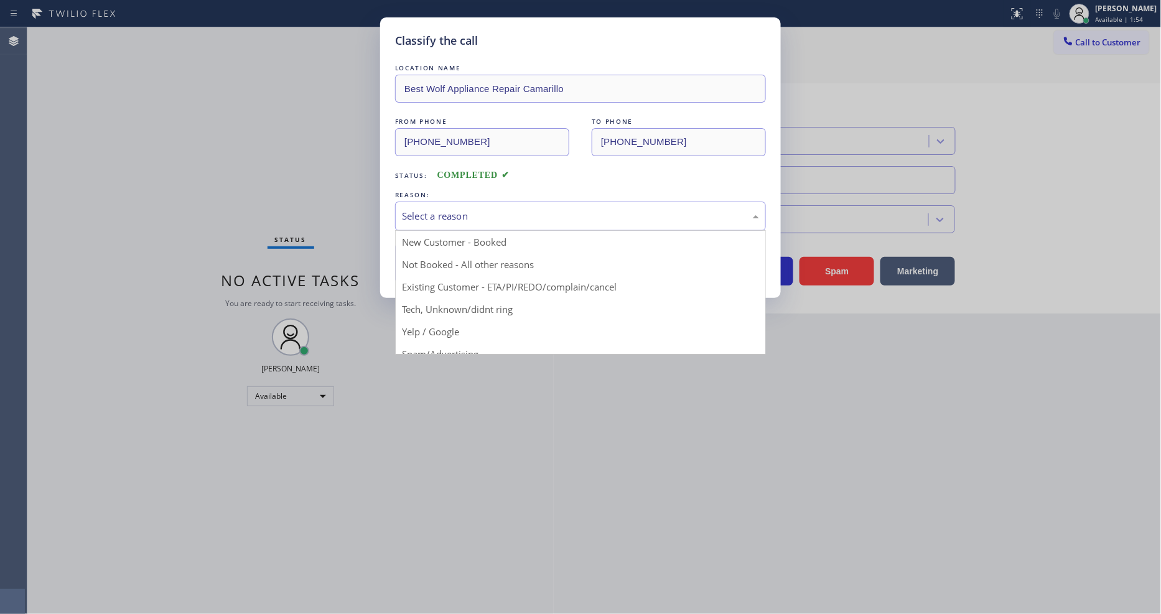
drag, startPoint x: 470, startPoint y: 307, endPoint x: 470, endPoint y: 264, distance: 42.9
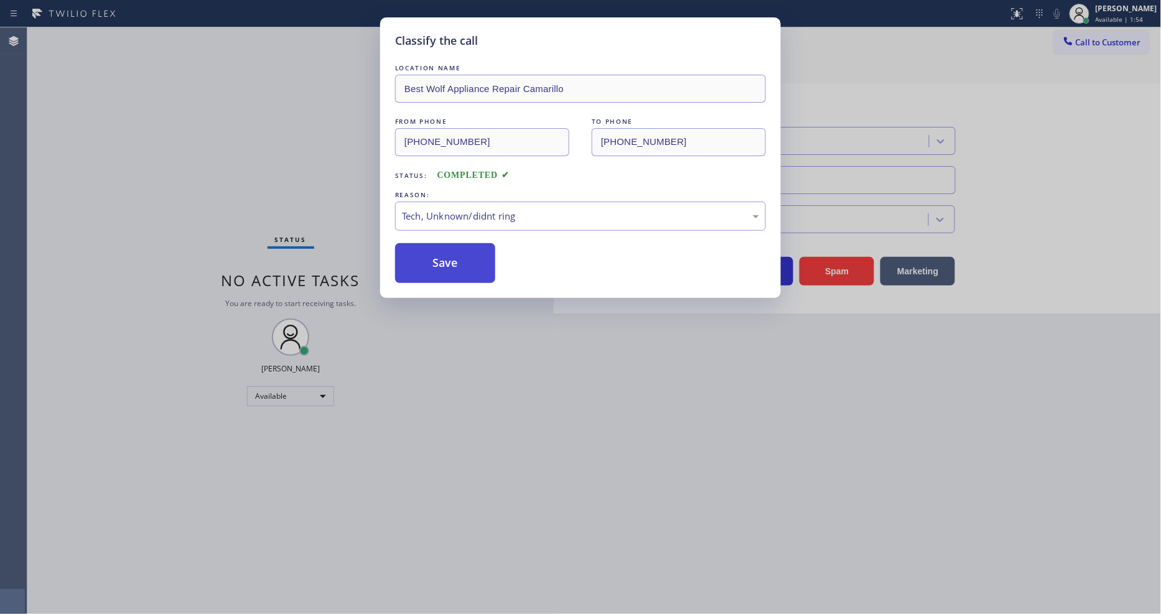
click at [470, 261] on button "Save" at bounding box center [445, 263] width 100 height 40
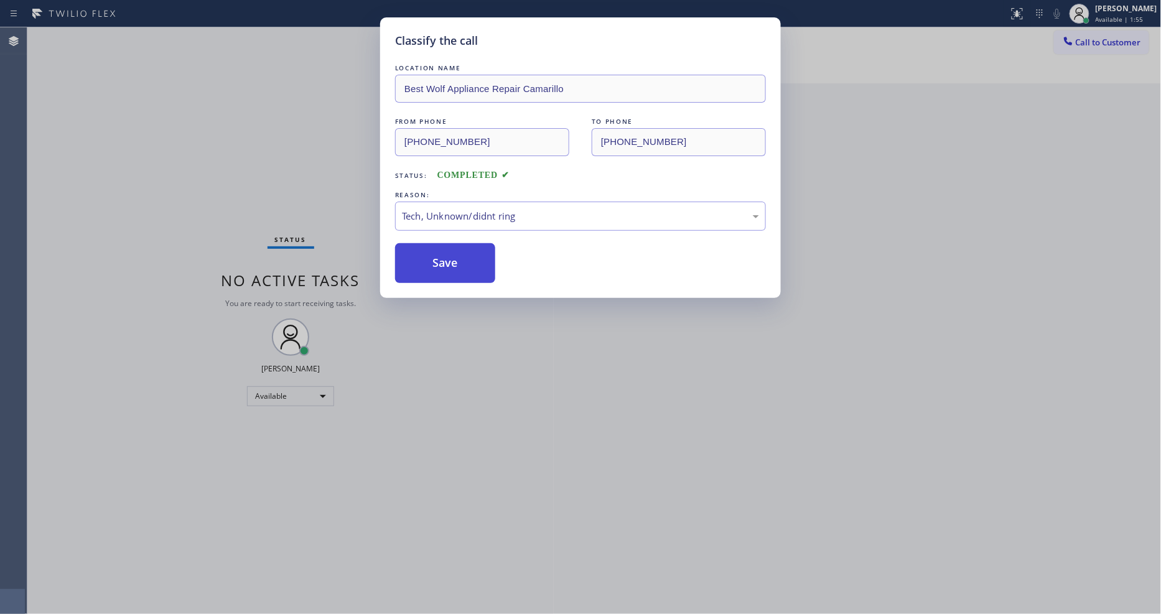
click at [470, 261] on button "Save" at bounding box center [445, 263] width 100 height 40
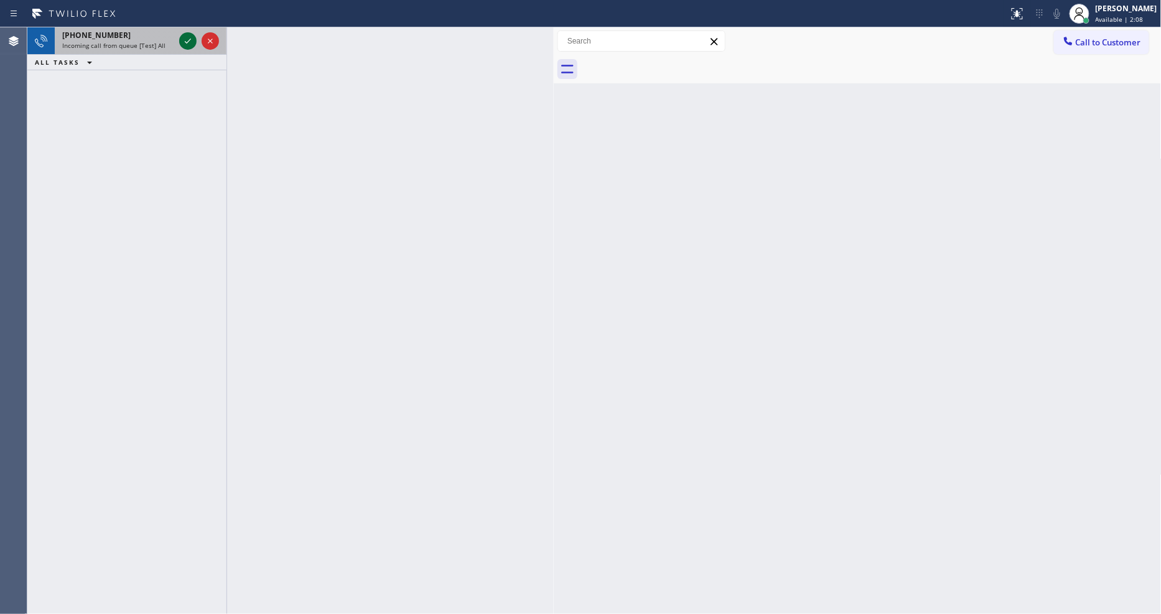
click at [185, 44] on icon at bounding box center [187, 41] width 15 height 15
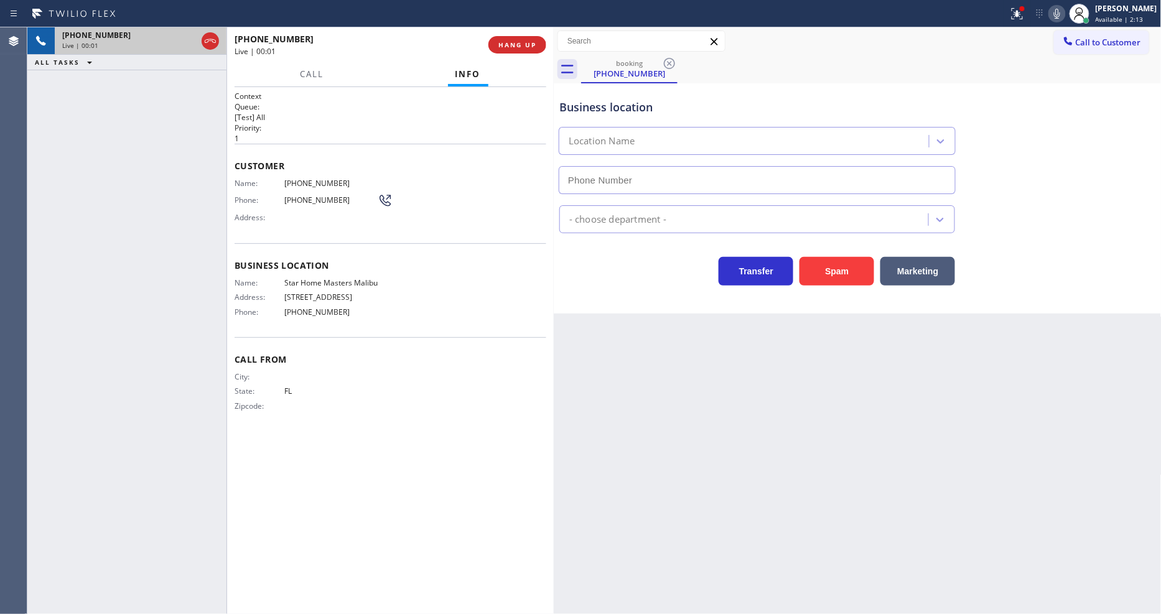
type input "[PHONE_NUMBER]"
click at [529, 42] on span "HANG UP" at bounding box center [517, 44] width 38 height 9
click at [527, 42] on span "HANG UP" at bounding box center [517, 44] width 38 height 9
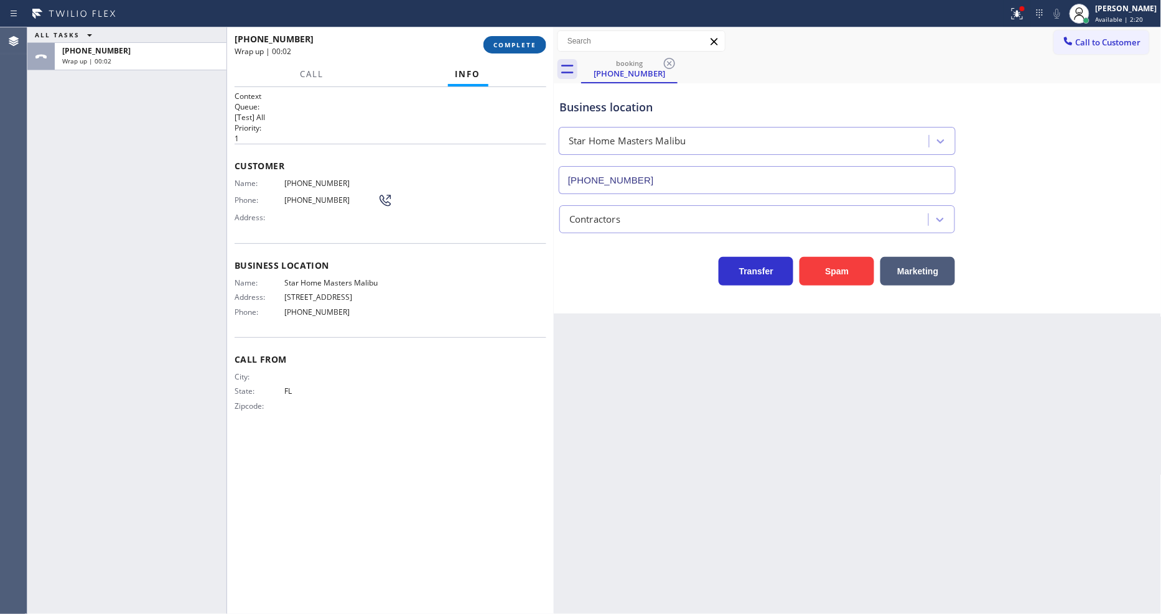
click at [518, 42] on span "COMPLETE" at bounding box center [514, 44] width 43 height 9
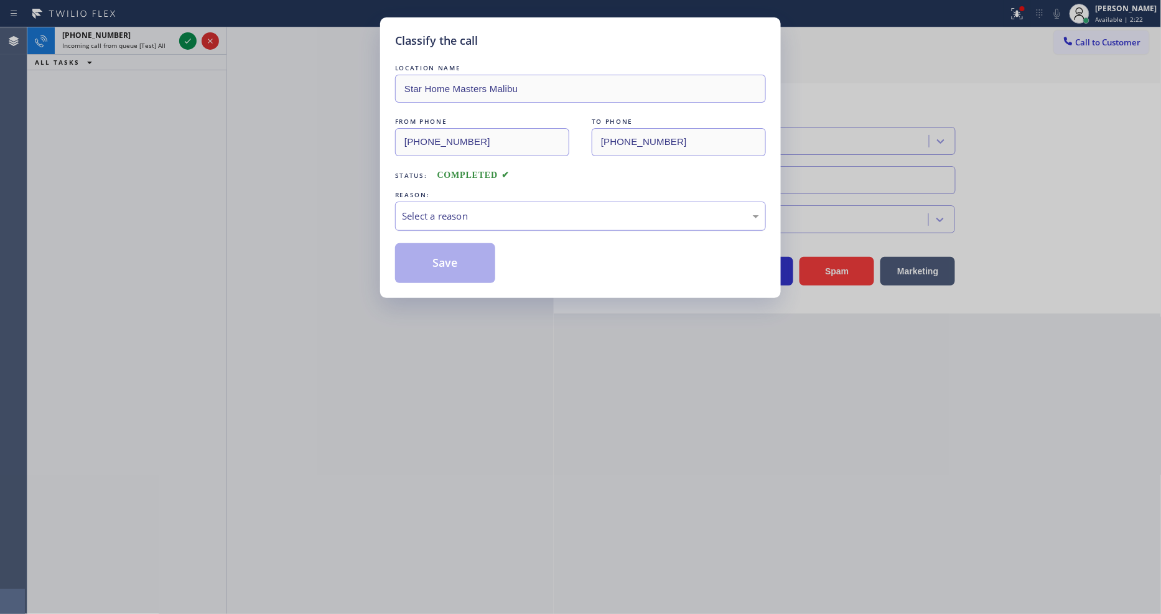
click at [459, 210] on div "Select a reason" at bounding box center [580, 216] width 357 height 14
click at [443, 246] on button "Save" at bounding box center [445, 263] width 100 height 40
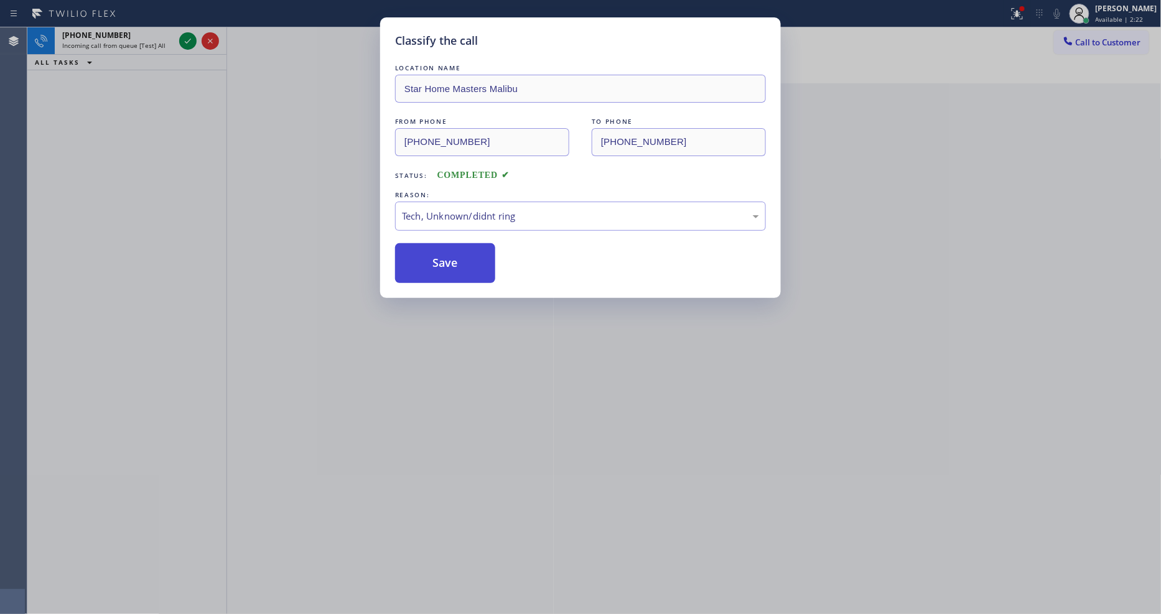
click at [443, 246] on button "Save" at bounding box center [445, 263] width 100 height 40
click at [443, 248] on button "Save" at bounding box center [445, 263] width 100 height 40
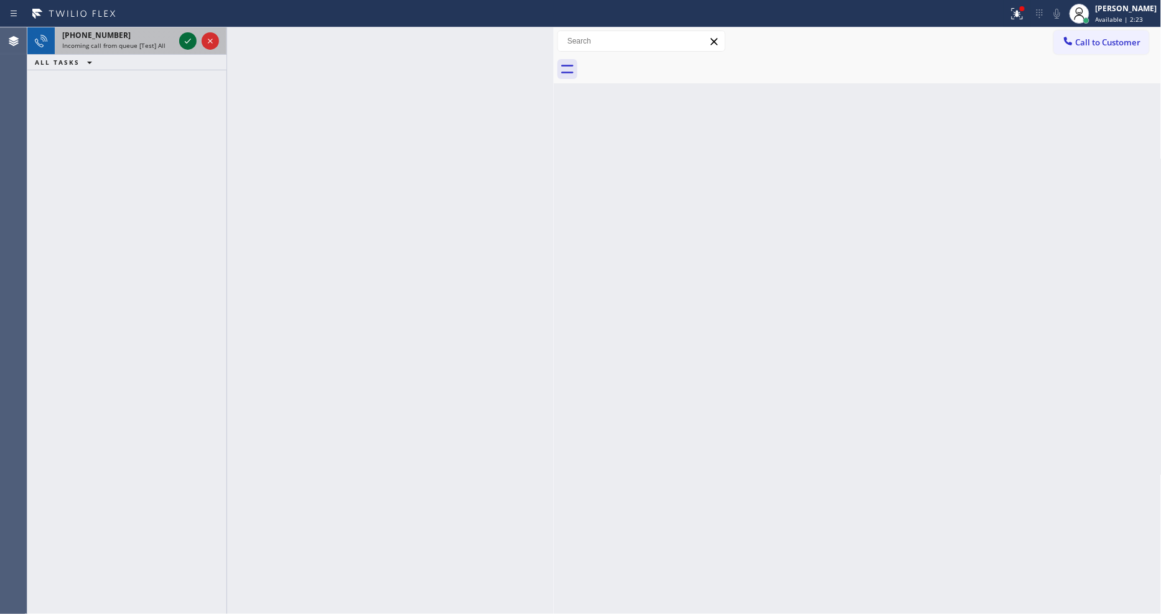
click at [191, 44] on icon at bounding box center [187, 41] width 15 height 15
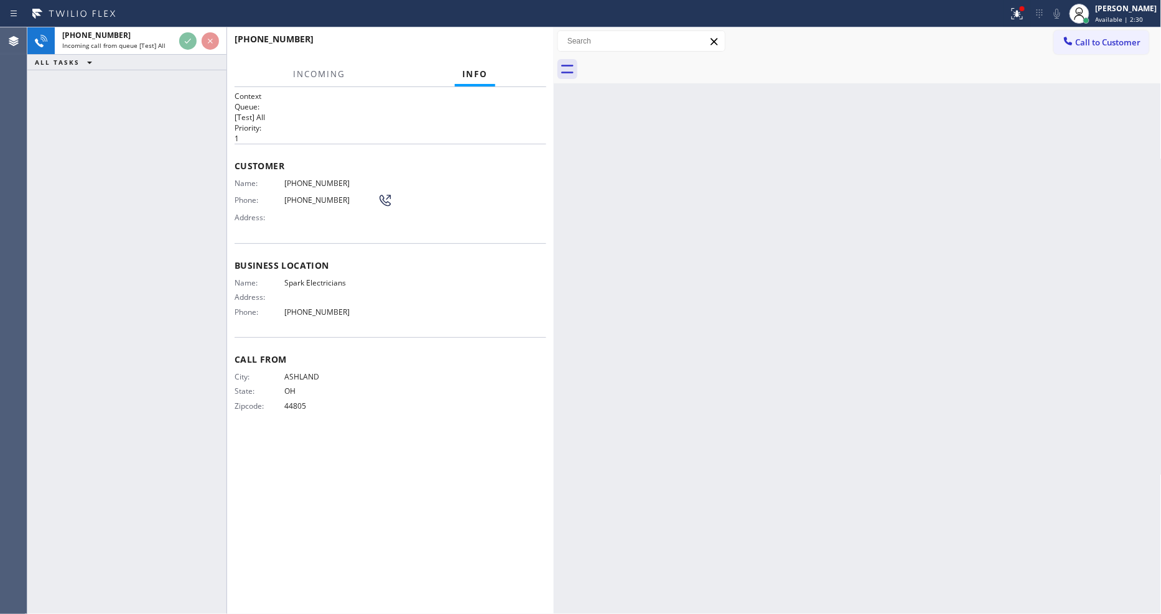
click at [493, 404] on div "City: [GEOGRAPHIC_DATA]: [US_STATE] Zipcode: 44805" at bounding box center [391, 394] width 312 height 44
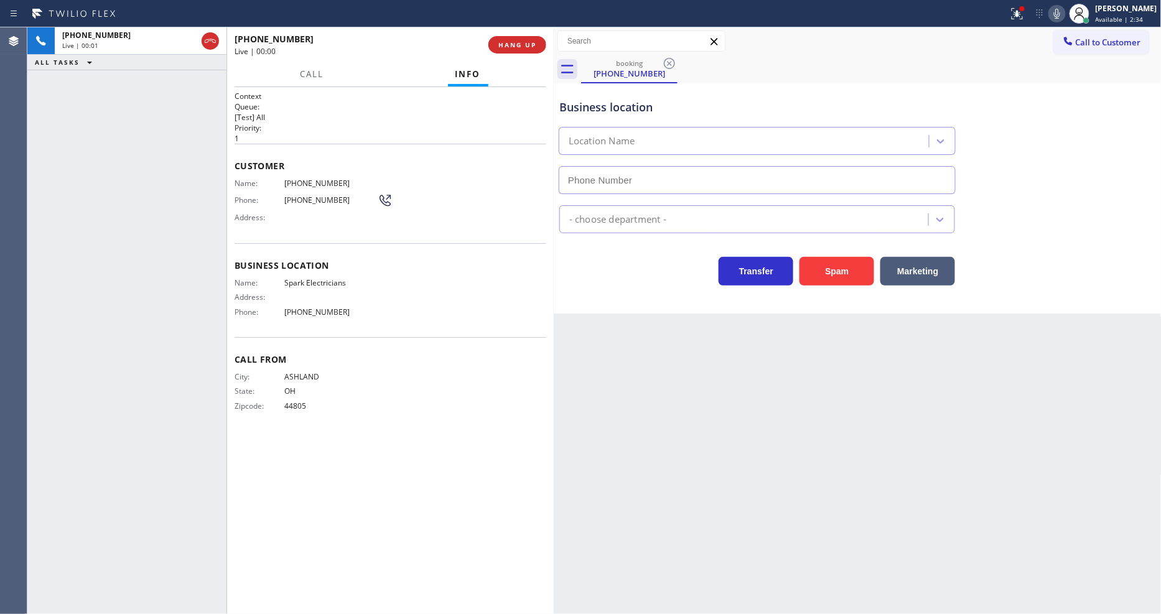
type input "[PHONE_NUMBER]"
click at [515, 45] on span "HANG UP" at bounding box center [517, 44] width 38 height 9
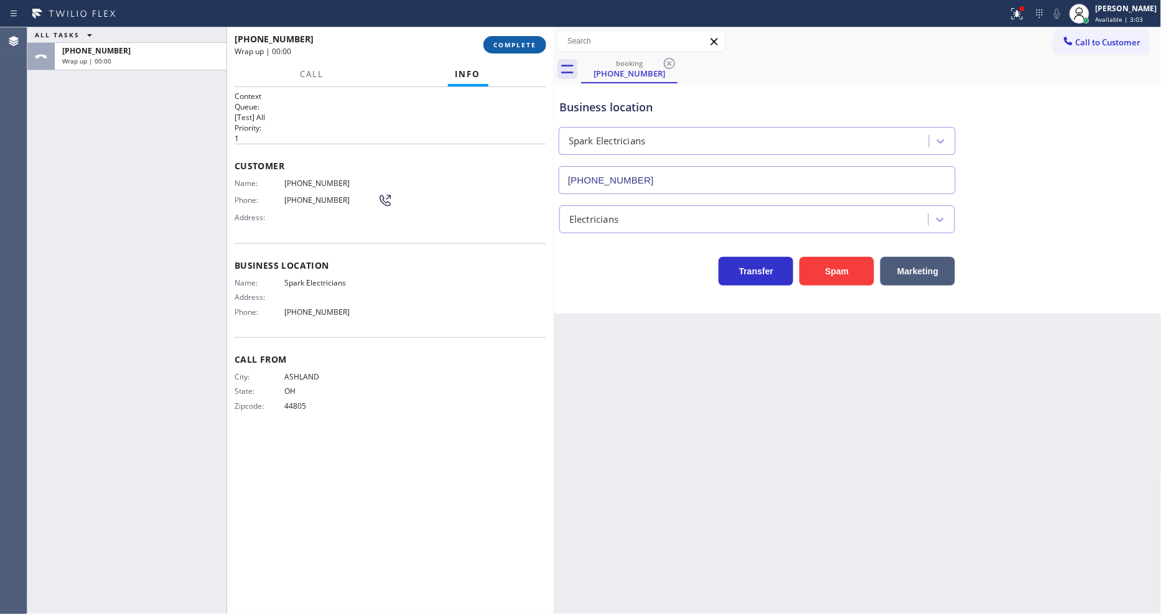
click at [515, 45] on span "COMPLETE" at bounding box center [514, 44] width 43 height 9
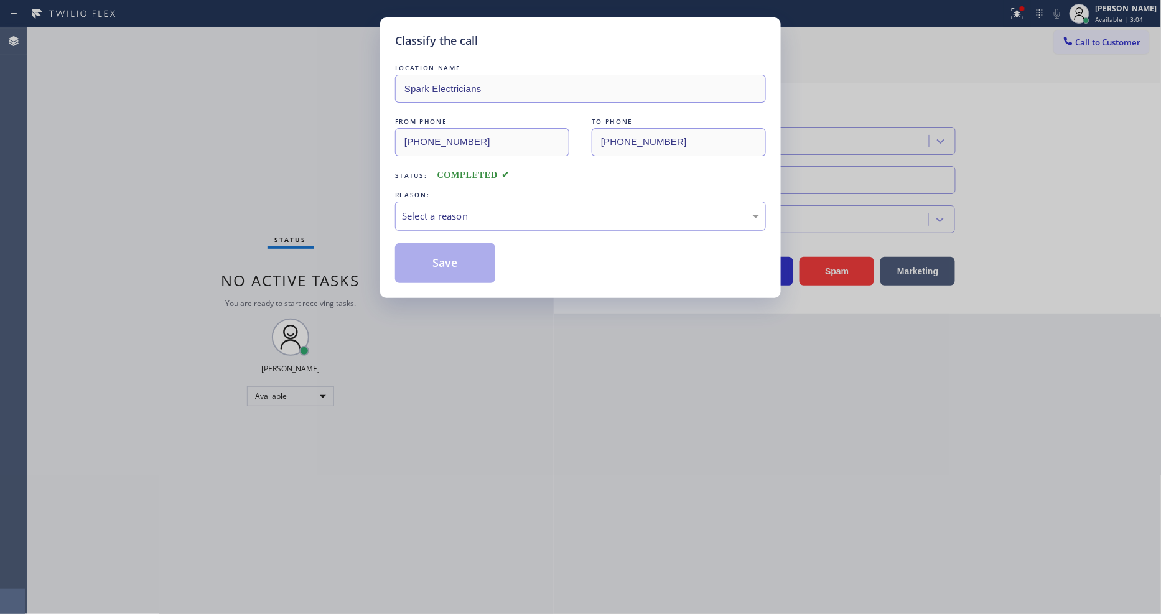
click at [406, 216] on div "Select a reason" at bounding box center [580, 216] width 357 height 14
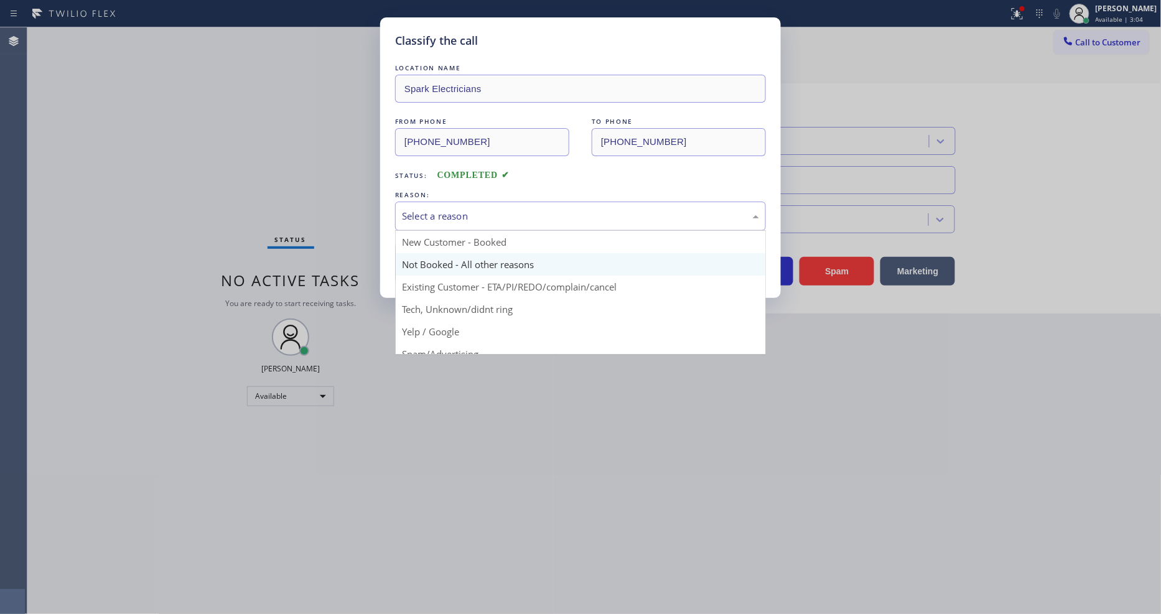
click at [411, 264] on button "Save" at bounding box center [445, 263] width 100 height 40
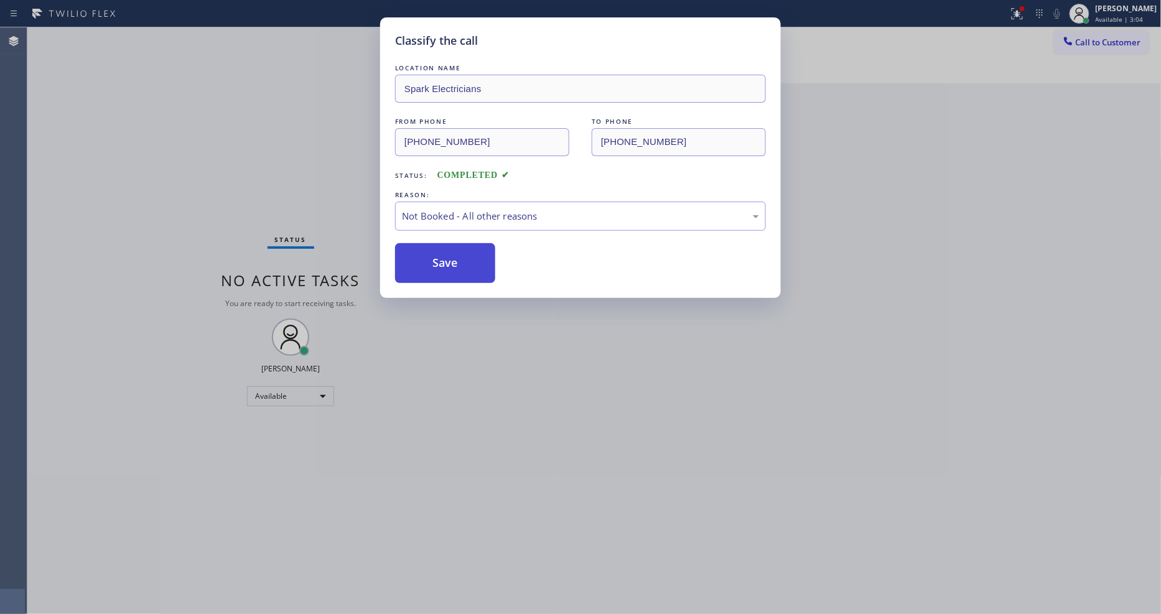
click at [411, 265] on button "Save" at bounding box center [445, 263] width 100 height 40
click at [413, 265] on button "Save" at bounding box center [445, 263] width 100 height 40
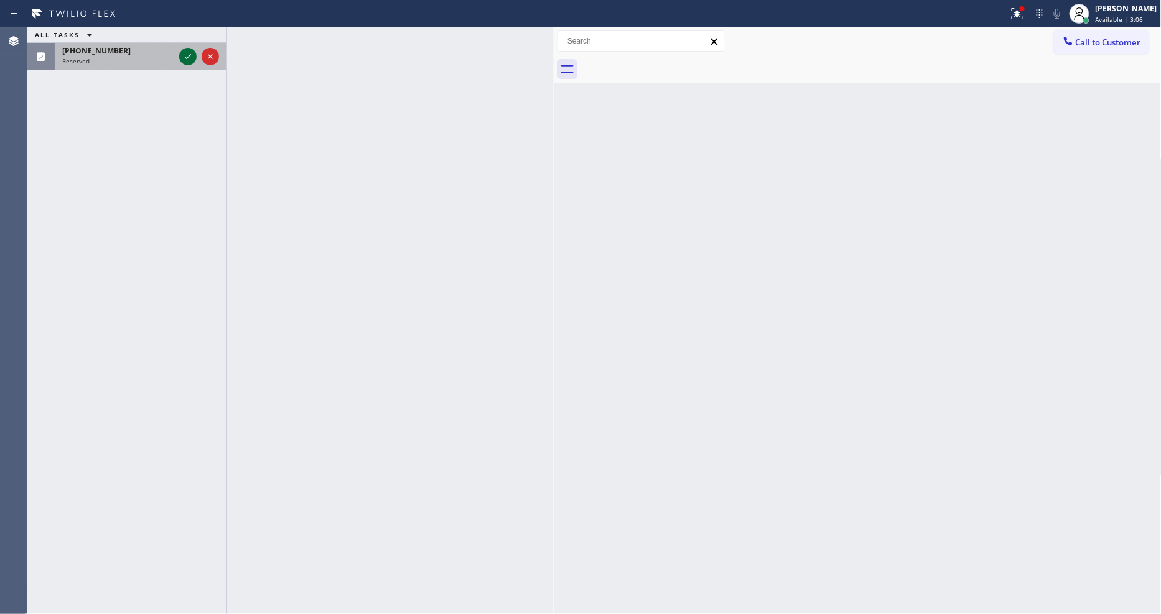
click at [187, 58] on icon at bounding box center [188, 56] width 6 height 5
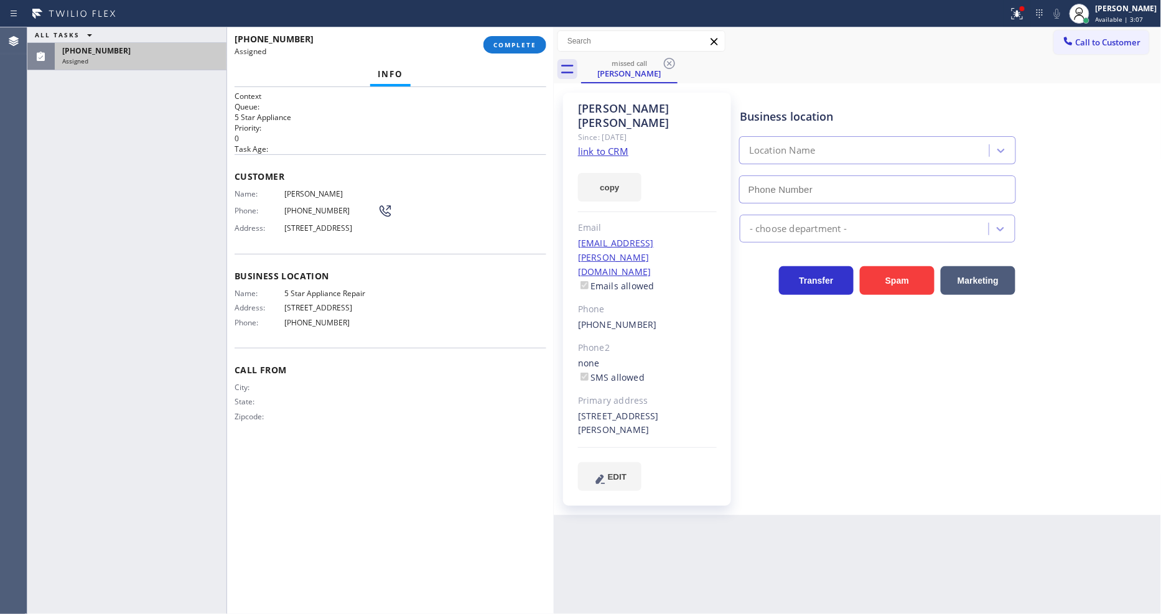
click at [604, 145] on link "link to CRM" at bounding box center [603, 151] width 50 height 12
type input "[PHONE_NUMBER]"
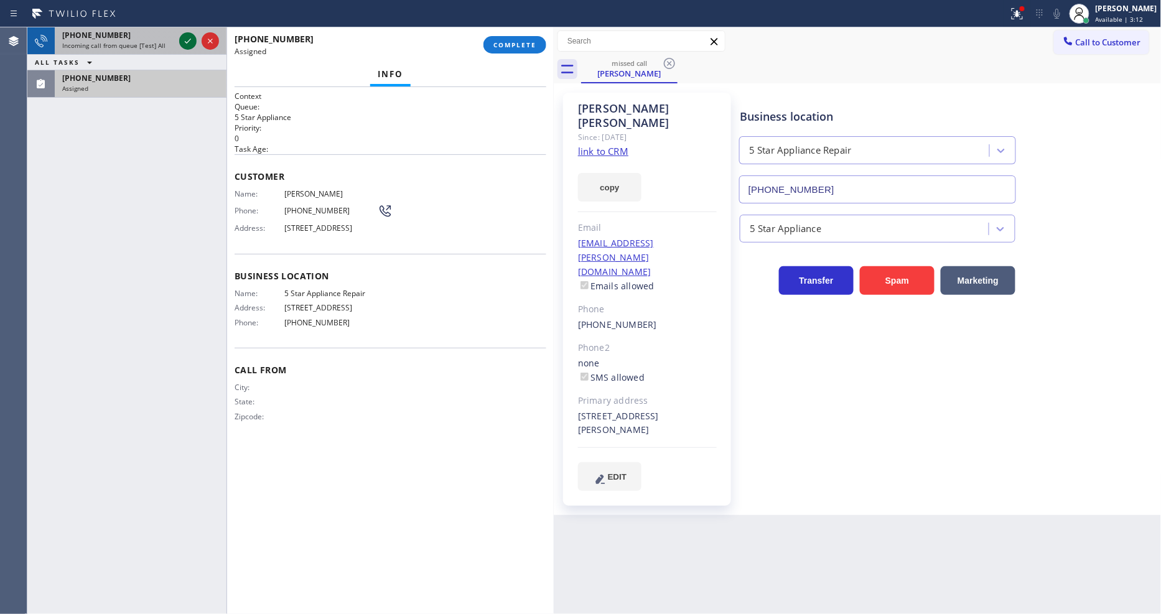
click at [189, 42] on icon at bounding box center [187, 41] width 15 height 15
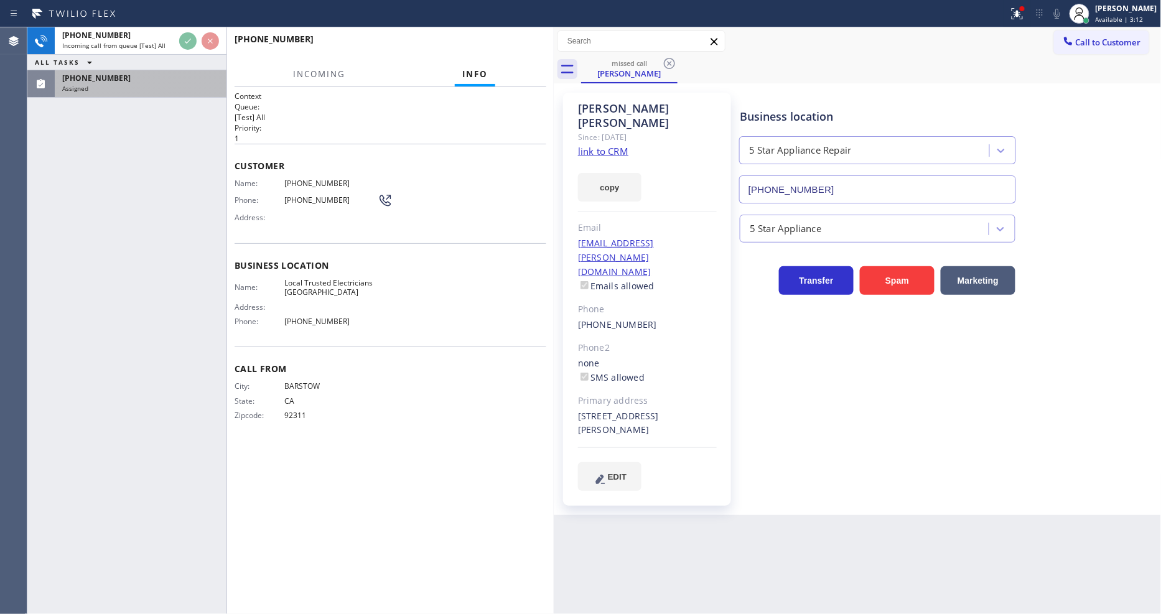
click at [188, 190] on div "[PHONE_NUMBER] Incoming call from queue [Test] All ALL TASKS ALL TASKS ACTIVE T…" at bounding box center [126, 320] width 199 height 587
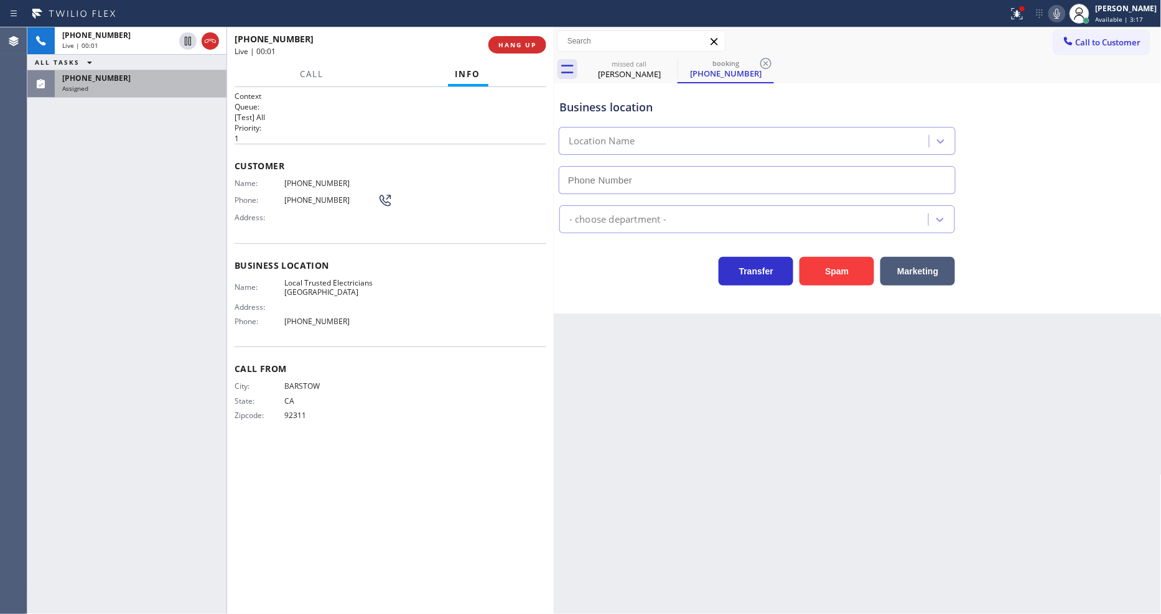
type input "[PHONE_NUMBER]"
click at [512, 45] on span "HANG UP" at bounding box center [517, 44] width 38 height 9
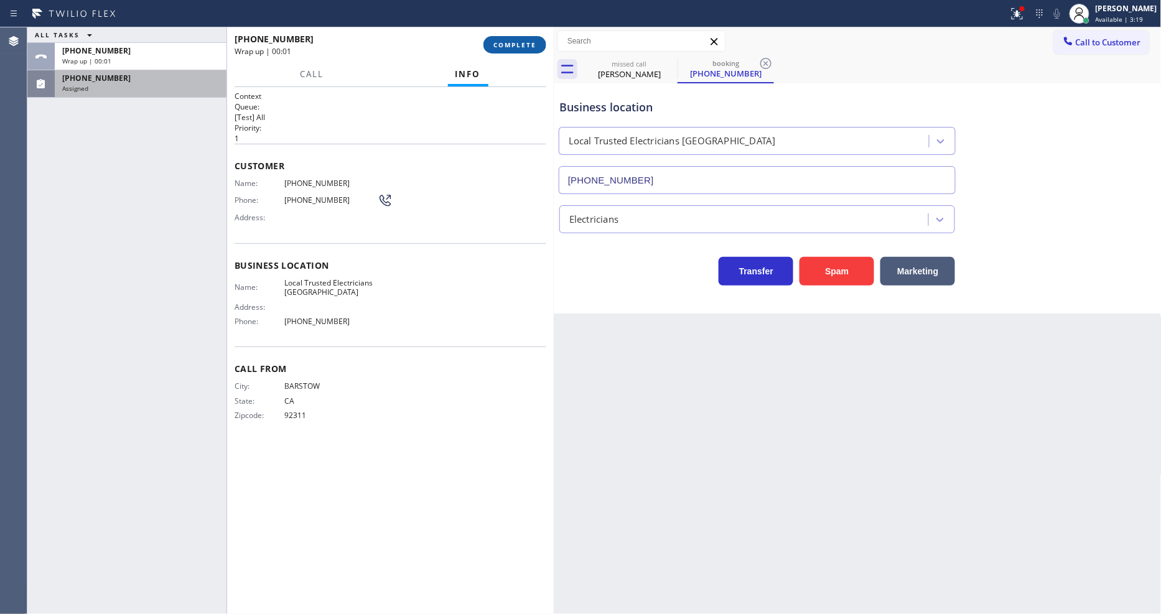
click at [512, 45] on span "COMPLETE" at bounding box center [514, 44] width 43 height 9
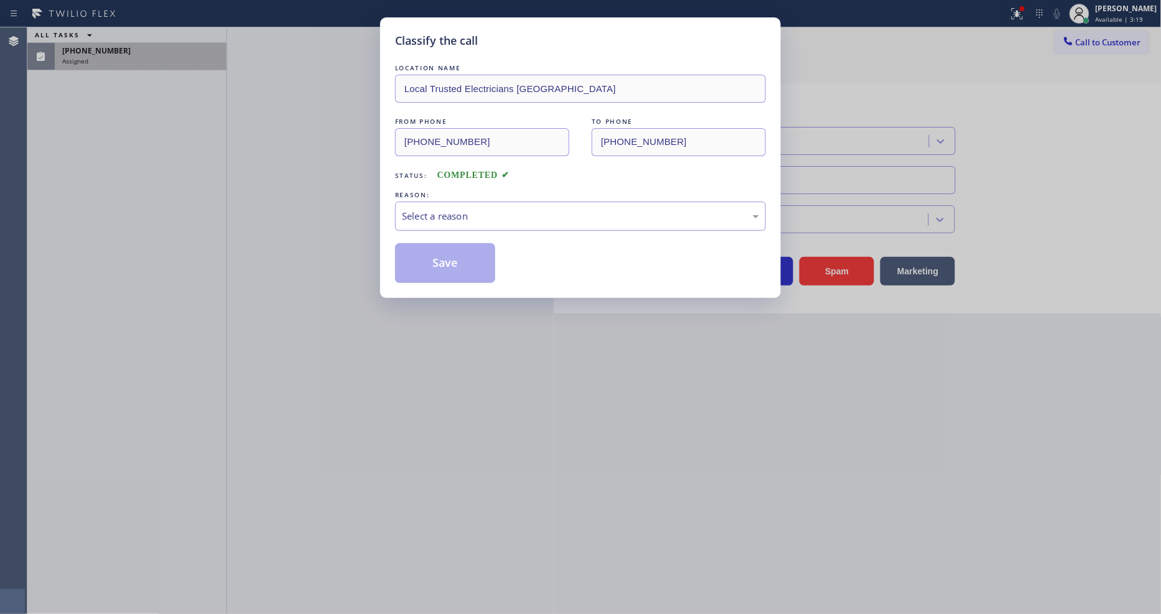
click at [439, 216] on div "Select a reason" at bounding box center [580, 216] width 357 height 14
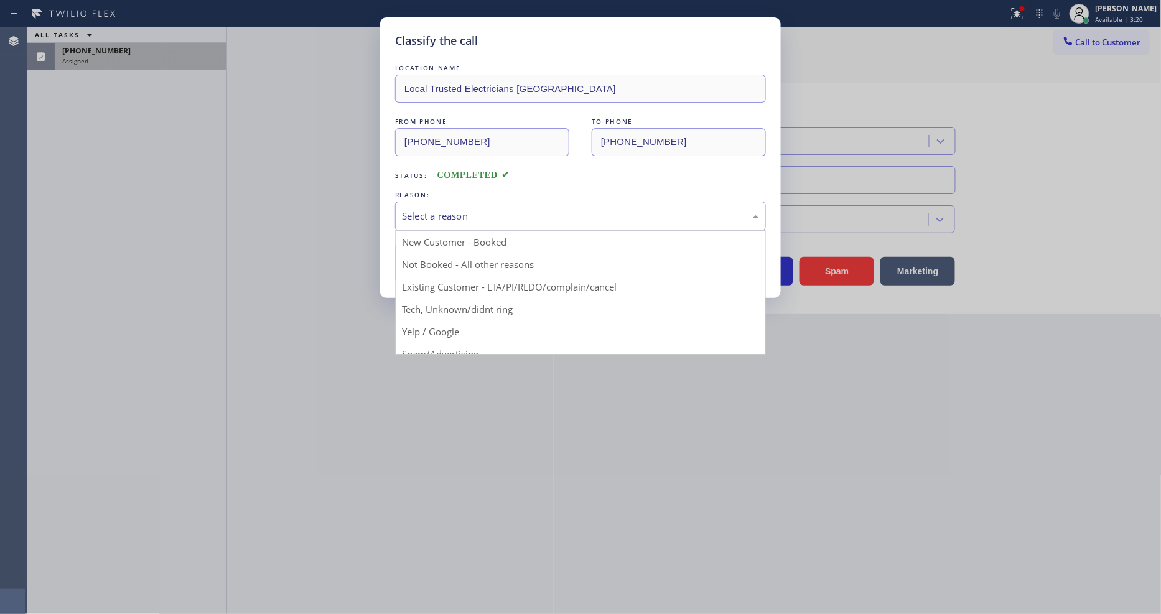
drag, startPoint x: 447, startPoint y: 340, endPoint x: 447, endPoint y: 274, distance: 66.0
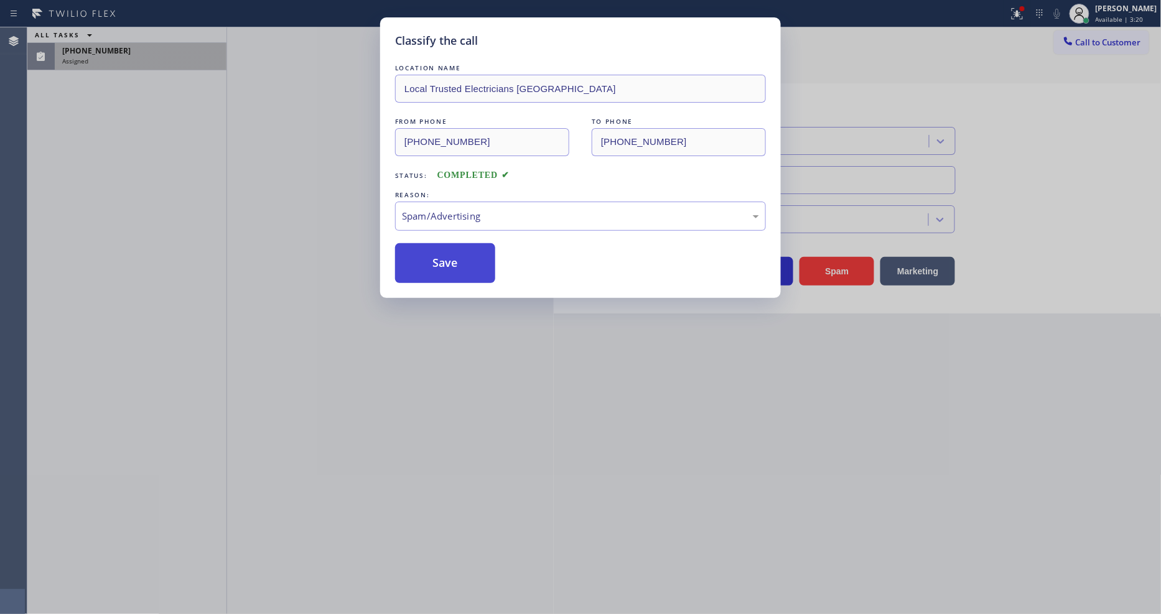
click at [447, 266] on button "Save" at bounding box center [445, 263] width 100 height 40
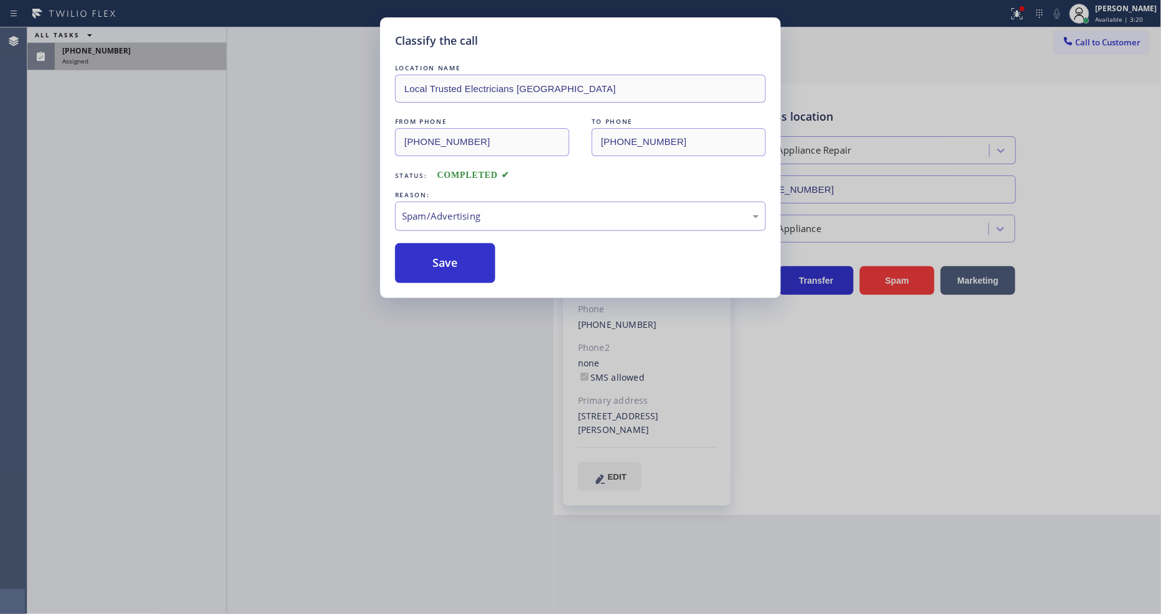
drag, startPoint x: 447, startPoint y: 266, endPoint x: 427, endPoint y: 226, distance: 44.5
click at [447, 266] on button "Save" at bounding box center [445, 263] width 100 height 40
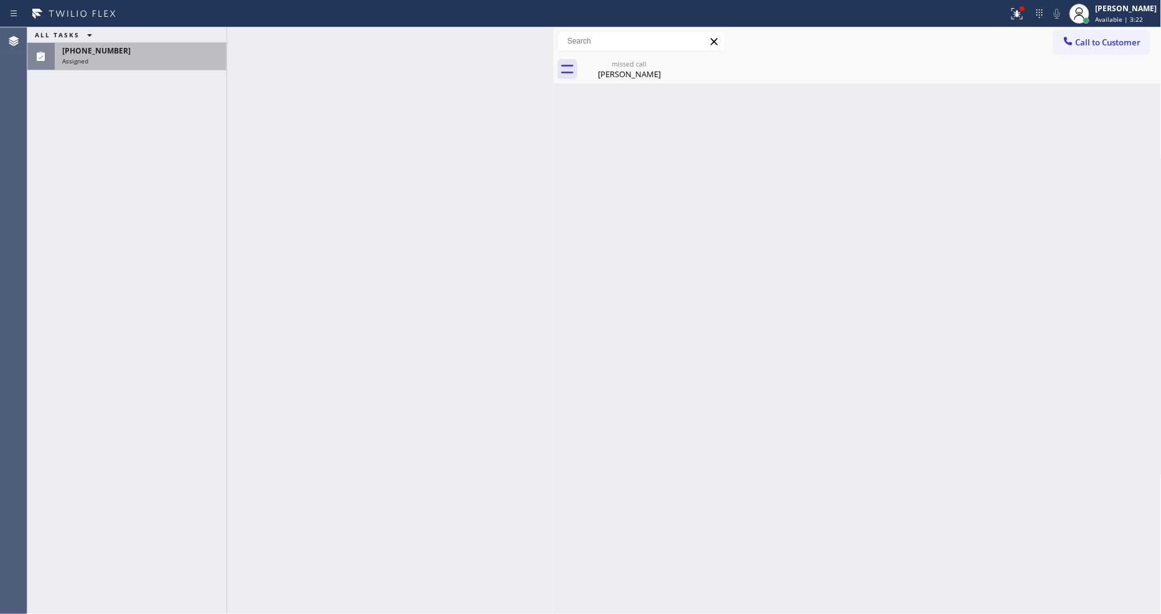
click at [191, 63] on div "Assigned" at bounding box center [140, 61] width 157 height 9
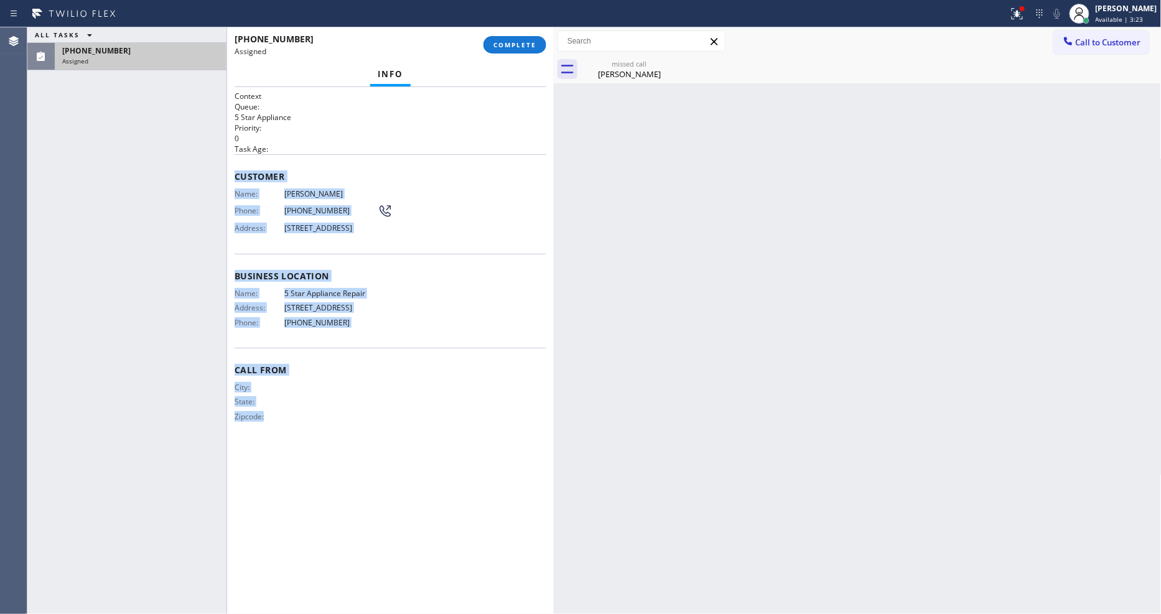
drag, startPoint x: 238, startPoint y: 193, endPoint x: 353, endPoint y: 557, distance: 381.8
click at [350, 563] on div "Context Queue: 5 Star Appliance Priority: 0 Task Age: Customer Name: [PERSON_NA…" at bounding box center [390, 350] width 327 height 527
copy div "Customer Name: [PERSON_NAME] Phone: [PHONE_NUMBER] Address: [STREET_ADDRESS] Bu…"
drag, startPoint x: 520, startPoint y: 48, endPoint x: 651, endPoint y: 286, distance: 272.1
click at [520, 48] on span "COMPLETE" at bounding box center [514, 44] width 43 height 9
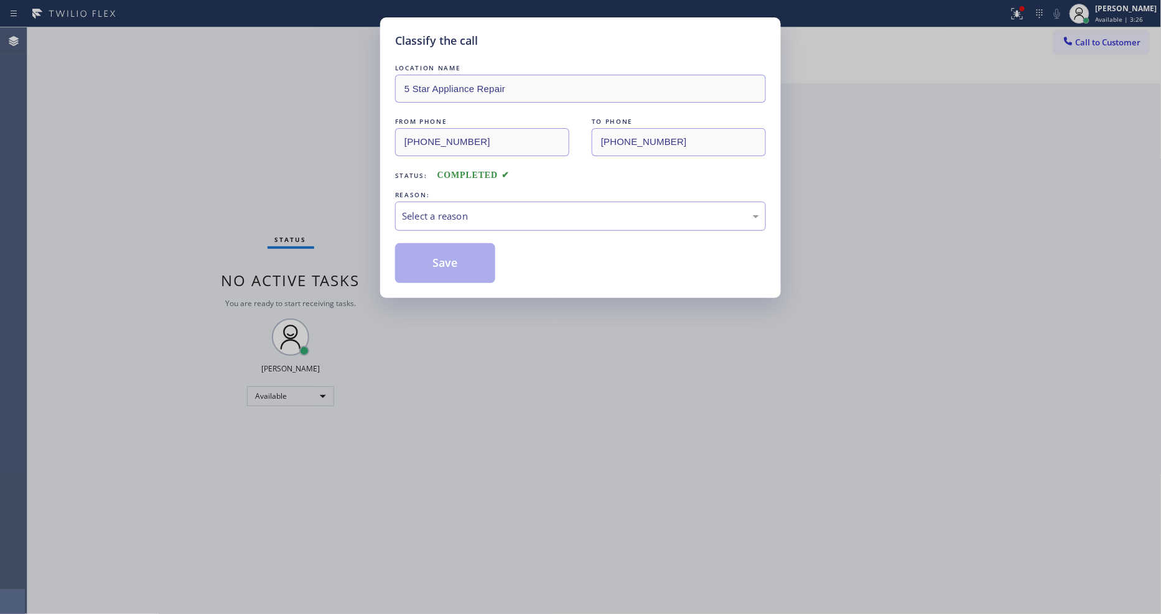
click at [455, 220] on div "Select a reason" at bounding box center [580, 216] width 371 height 29
click at [458, 253] on button "Save" at bounding box center [445, 263] width 100 height 40
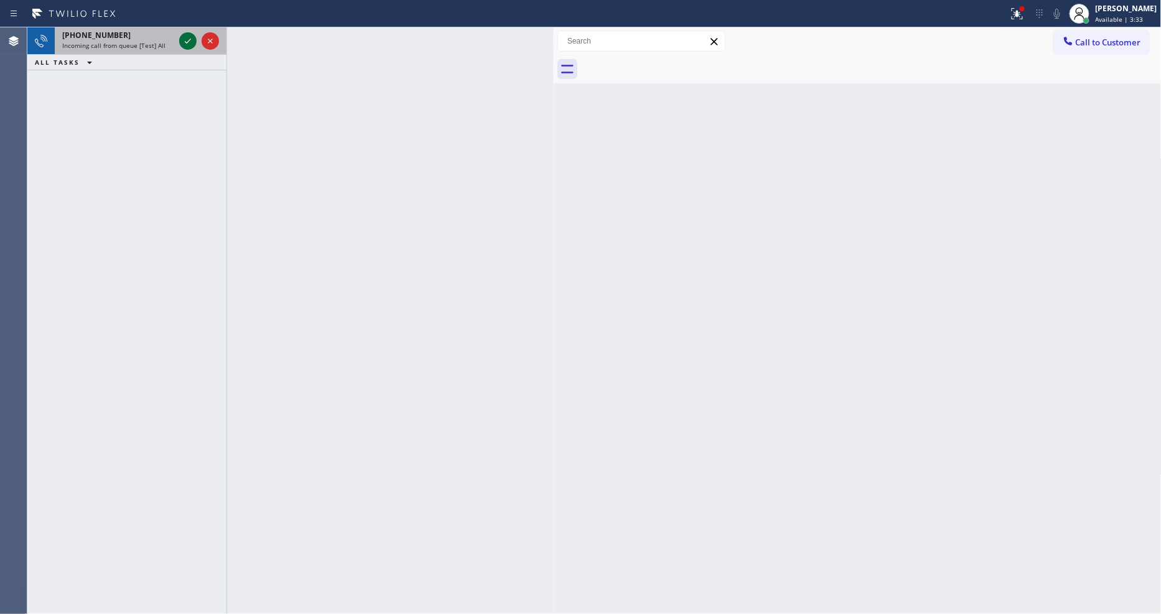
click at [184, 37] on icon at bounding box center [187, 41] width 15 height 15
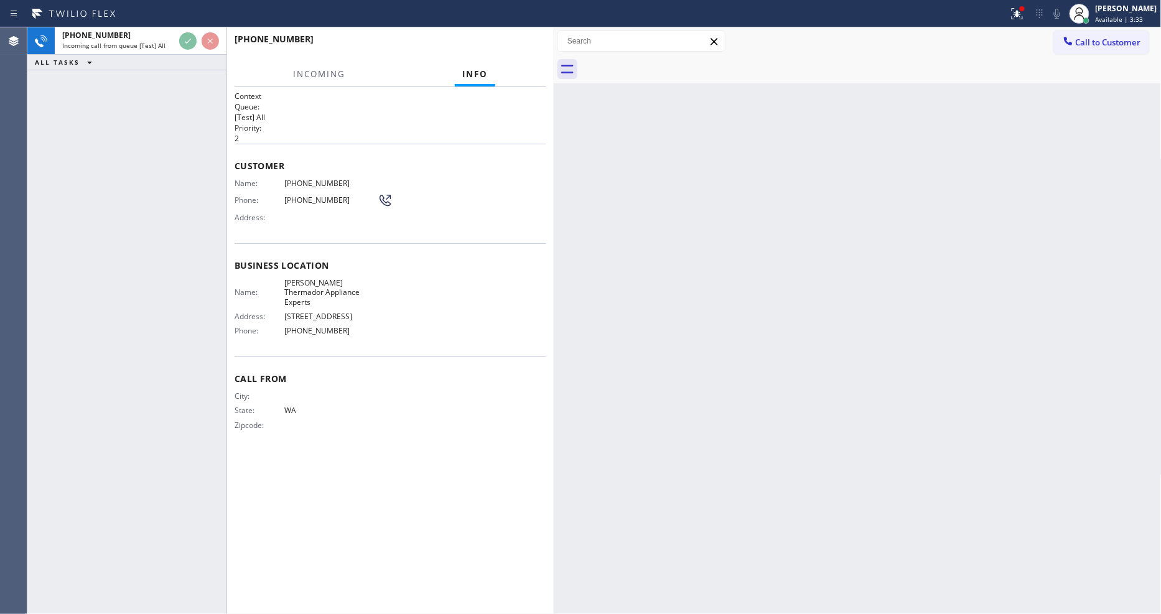
drag, startPoint x: 177, startPoint y: 169, endPoint x: 543, endPoint y: 468, distance: 471.8
click at [178, 170] on div "[PHONE_NUMBER] Incoming call from queue [Test] All ALL TASKS ALL TASKS ACTIVE T…" at bounding box center [126, 320] width 199 height 587
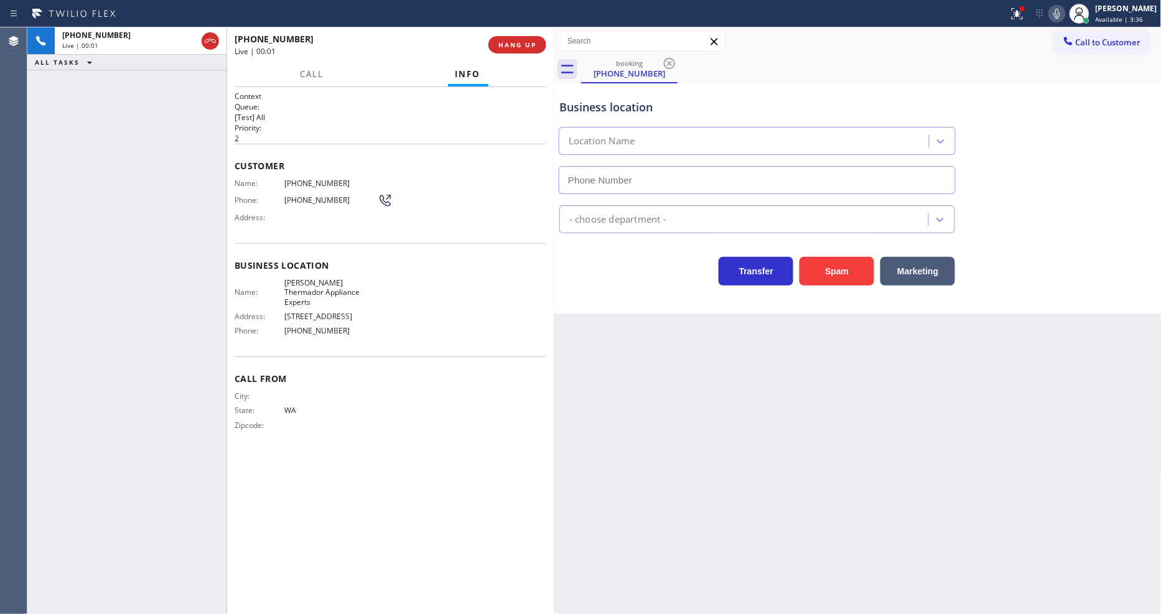
type input "[PHONE_NUMBER]"
click at [532, 40] on span "HANG UP" at bounding box center [517, 44] width 38 height 9
click at [530, 40] on span "HANG UP" at bounding box center [517, 44] width 38 height 9
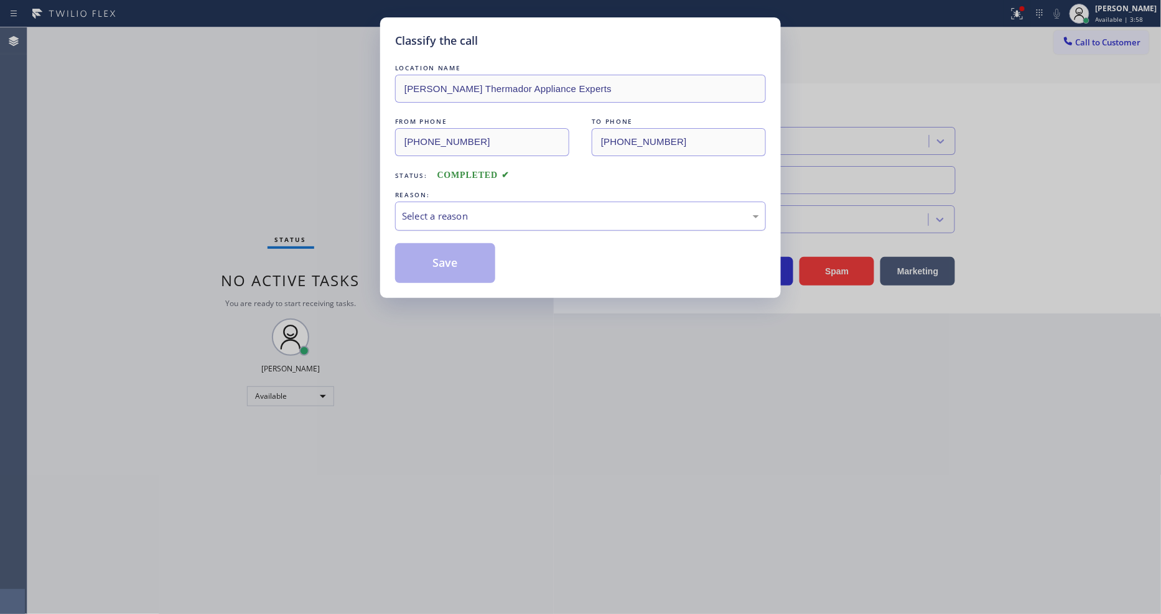
click at [468, 213] on div "Select a reason" at bounding box center [580, 216] width 357 height 14
click at [454, 256] on button "Save" at bounding box center [445, 263] width 100 height 40
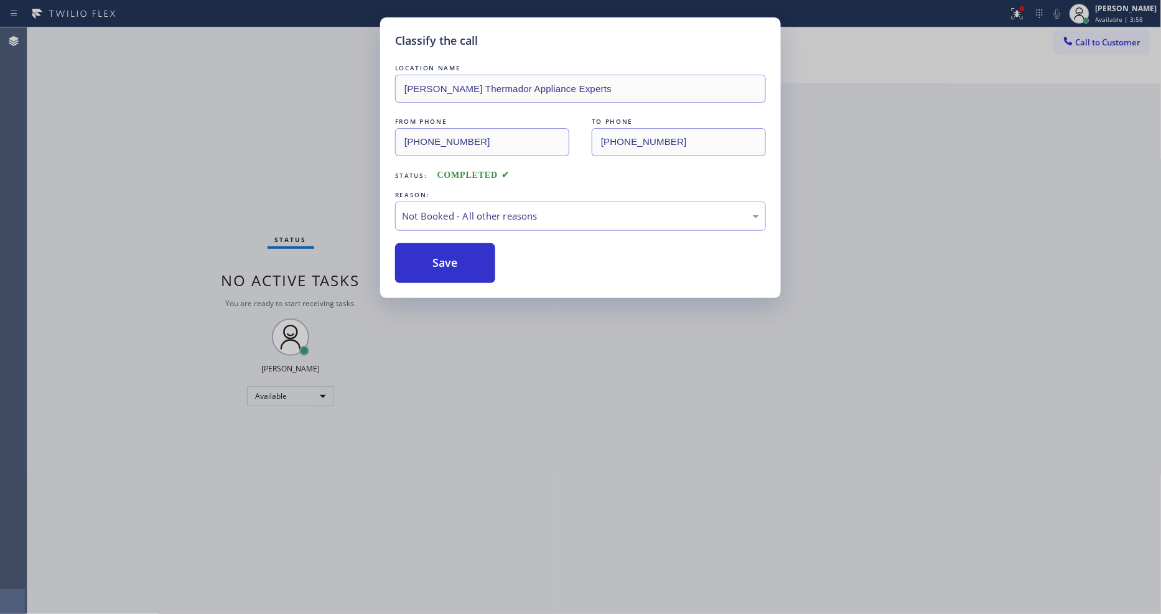
click at [454, 256] on button "Save" at bounding box center [445, 263] width 100 height 40
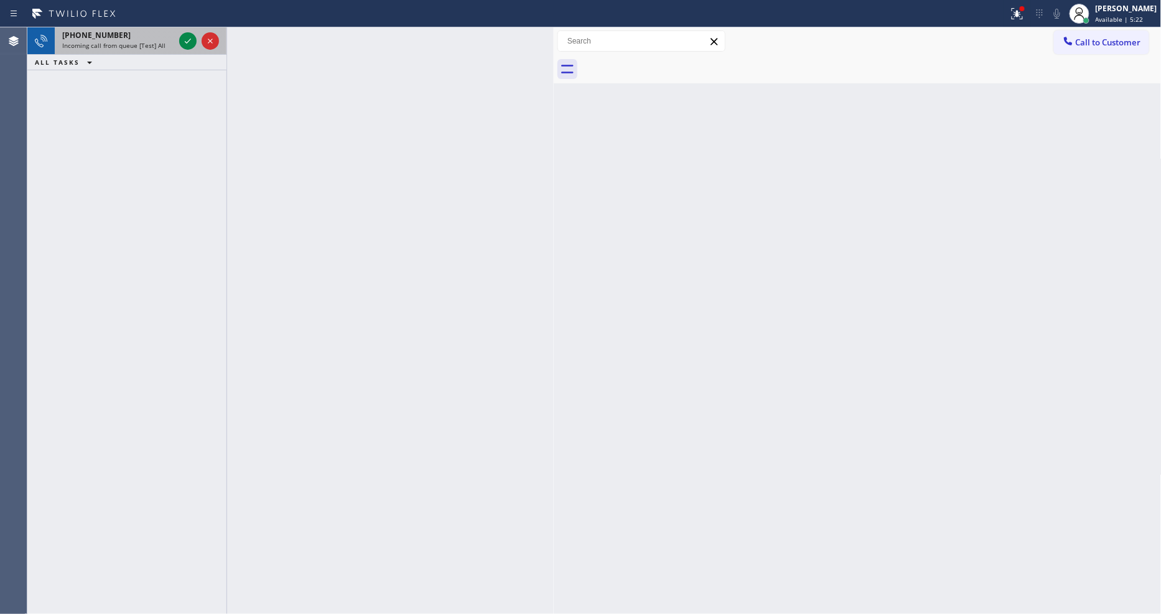
click at [190, 27] on div at bounding box center [199, 40] width 45 height 27
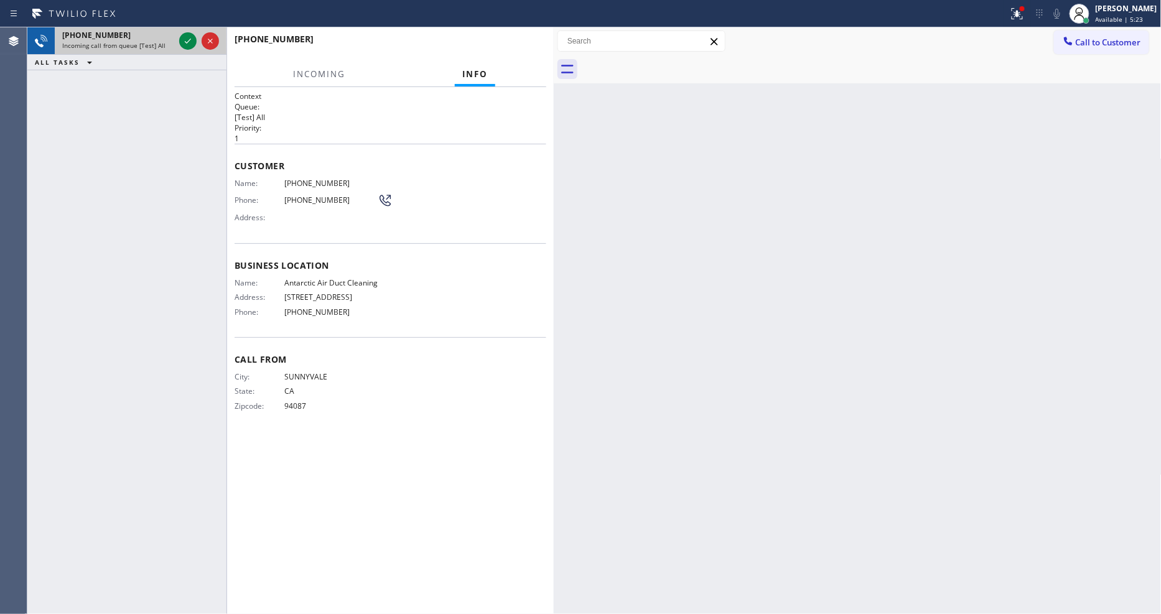
click at [195, 29] on div at bounding box center [199, 40] width 45 height 27
click at [187, 40] on icon at bounding box center [187, 41] width 15 height 15
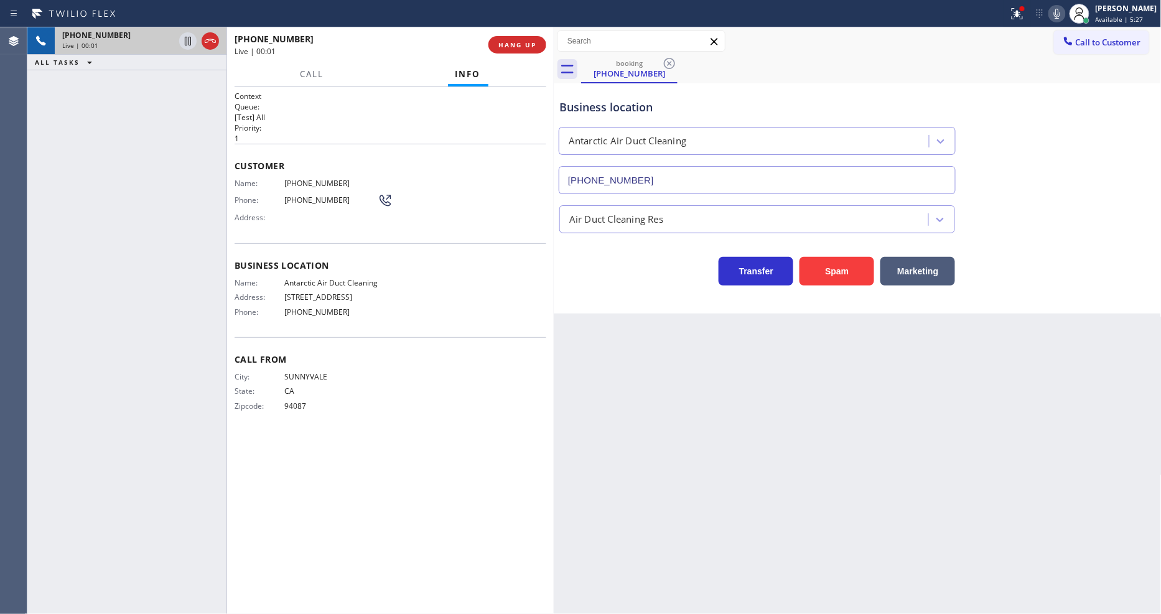
type input "[PHONE_NUMBER]"
click at [465, 390] on div "City: [GEOGRAPHIC_DATA]: [US_STATE] Zipcode: 94087" at bounding box center [391, 394] width 312 height 44
click at [359, 283] on span "Antarctic Air Duct Cleaning" at bounding box center [330, 282] width 93 height 9
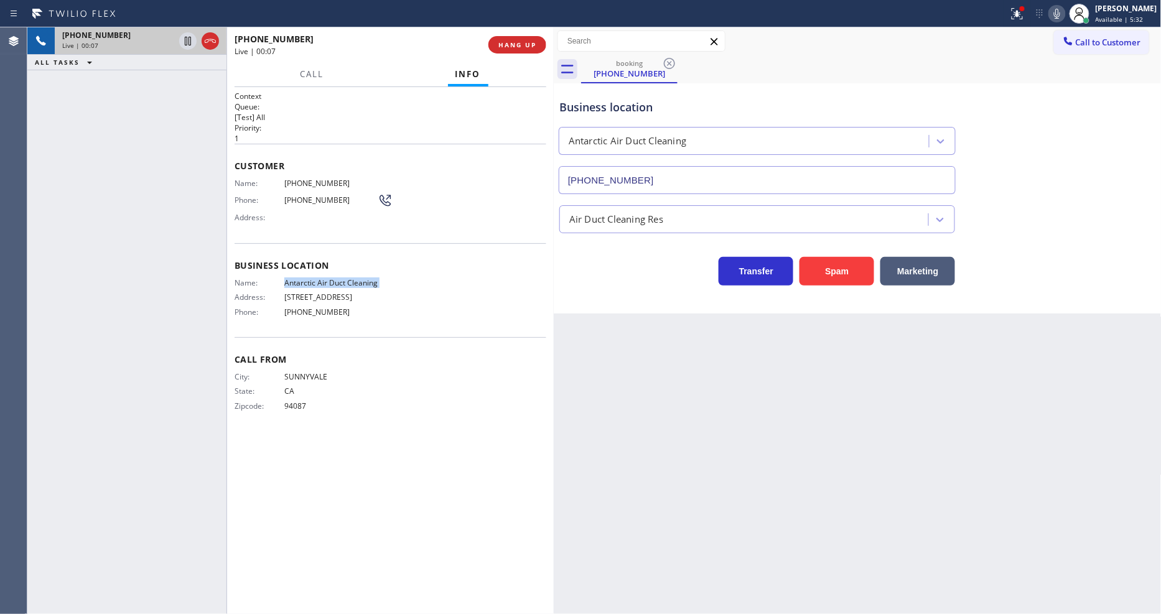
copy span "Antarctic Air Duct Cleaning"
click at [324, 179] on span "[PHONE_NUMBER]" at bounding box center [330, 183] width 93 height 9
copy span "[PHONE_NUMBER]"
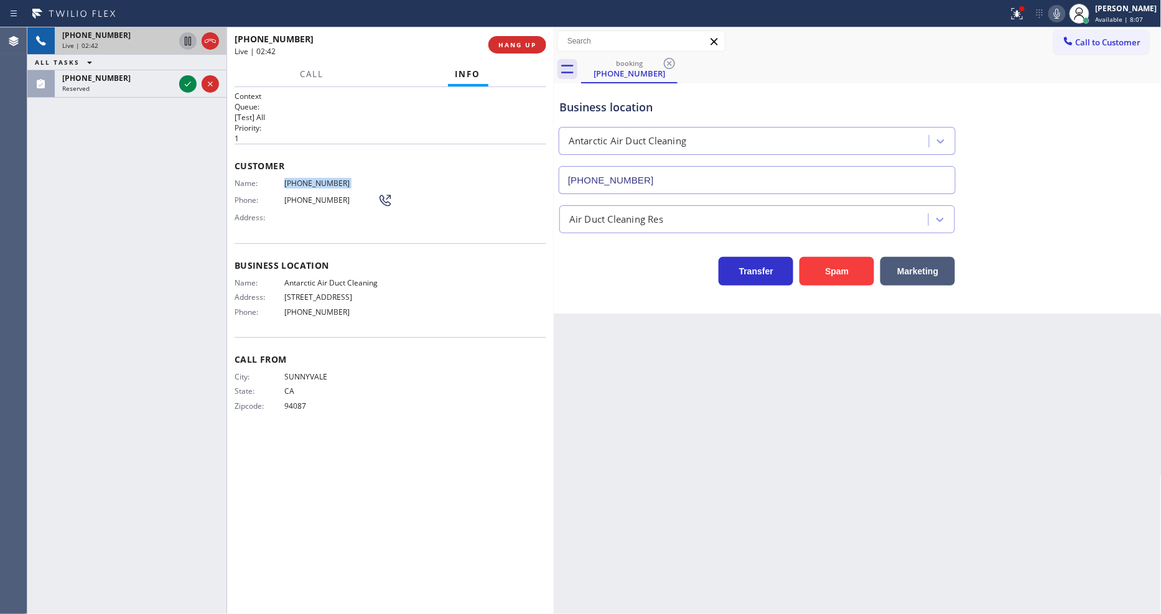
click at [187, 42] on icon at bounding box center [187, 41] width 15 height 15
click at [1063, 10] on icon at bounding box center [1057, 13] width 15 height 15
drag, startPoint x: 184, startPoint y: 90, endPoint x: 185, endPoint y: 121, distance: 31.1
click at [184, 90] on icon at bounding box center [187, 84] width 15 height 15
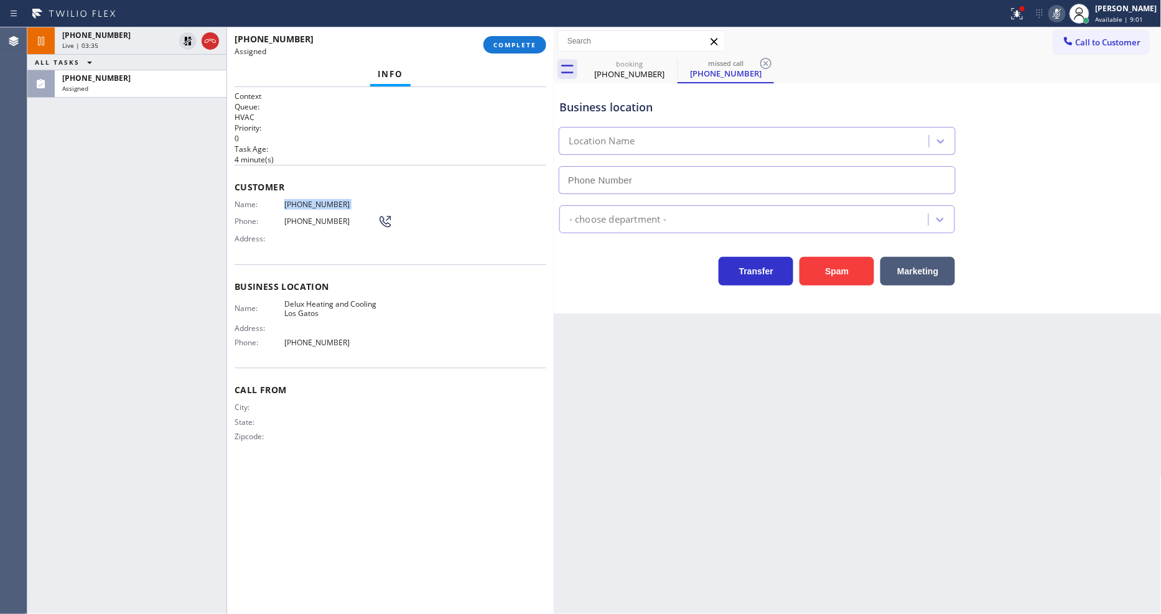
type input "[PHONE_NUMBER]"
click at [523, 49] on span "COMPLETE" at bounding box center [514, 44] width 43 height 9
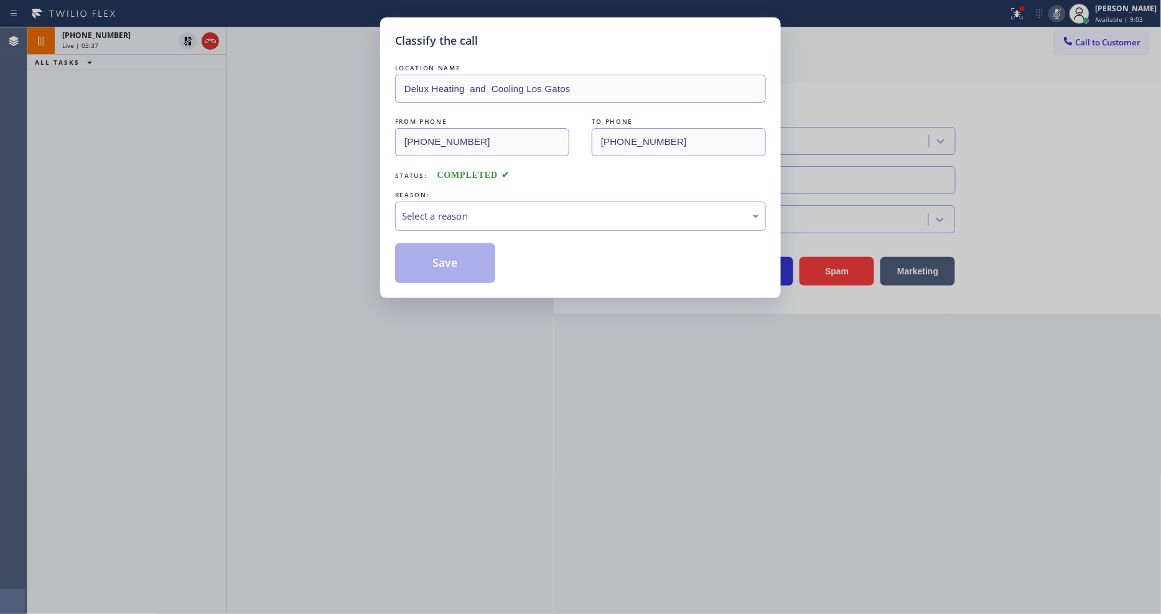
click at [450, 223] on div "Select a reason" at bounding box center [580, 216] width 371 height 29
click at [446, 273] on button "Save" at bounding box center [445, 263] width 100 height 40
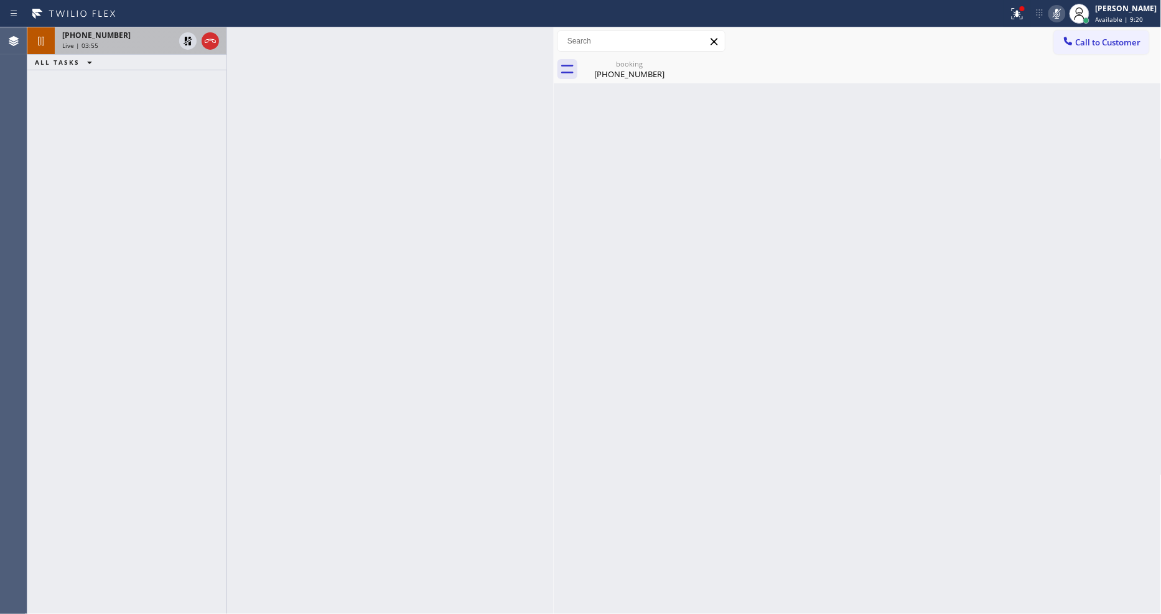
click at [104, 40] on span "[PHONE_NUMBER]" at bounding box center [96, 35] width 68 height 11
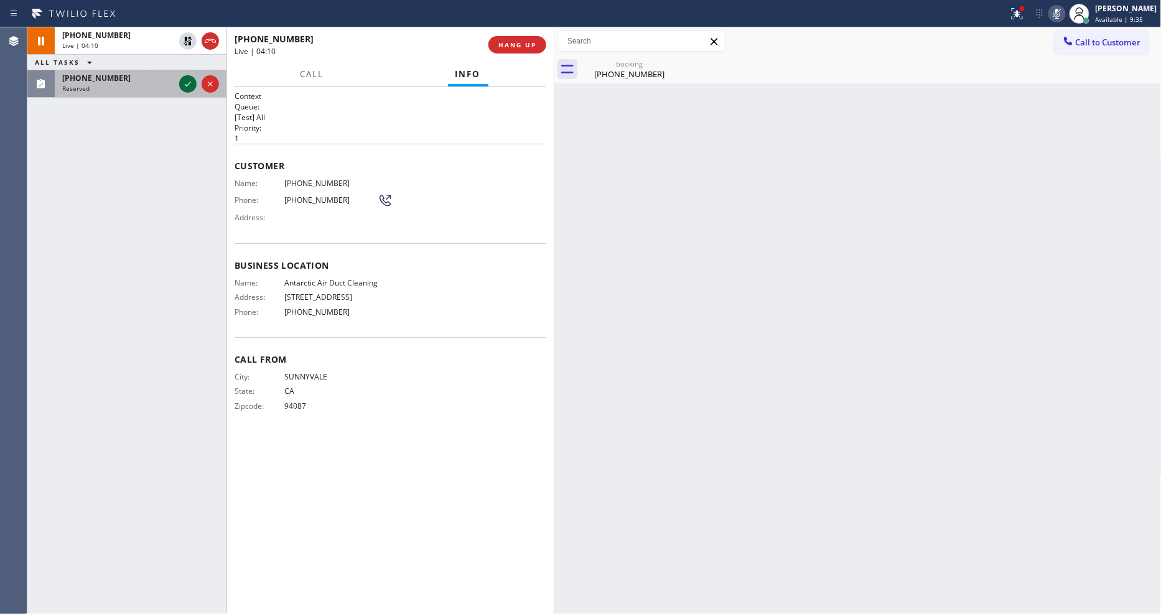
click at [187, 83] on icon at bounding box center [187, 84] width 15 height 15
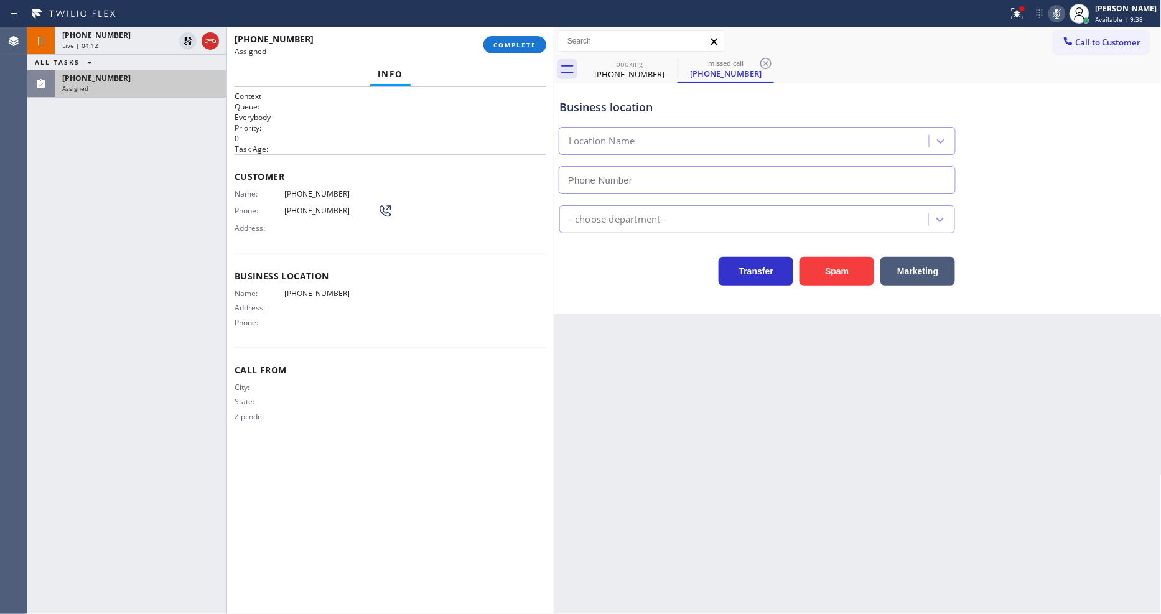
drag, startPoint x: 505, startPoint y: 42, endPoint x: 520, endPoint y: 134, distance: 93.3
click at [506, 42] on span "COMPLETE" at bounding box center [514, 44] width 43 height 9
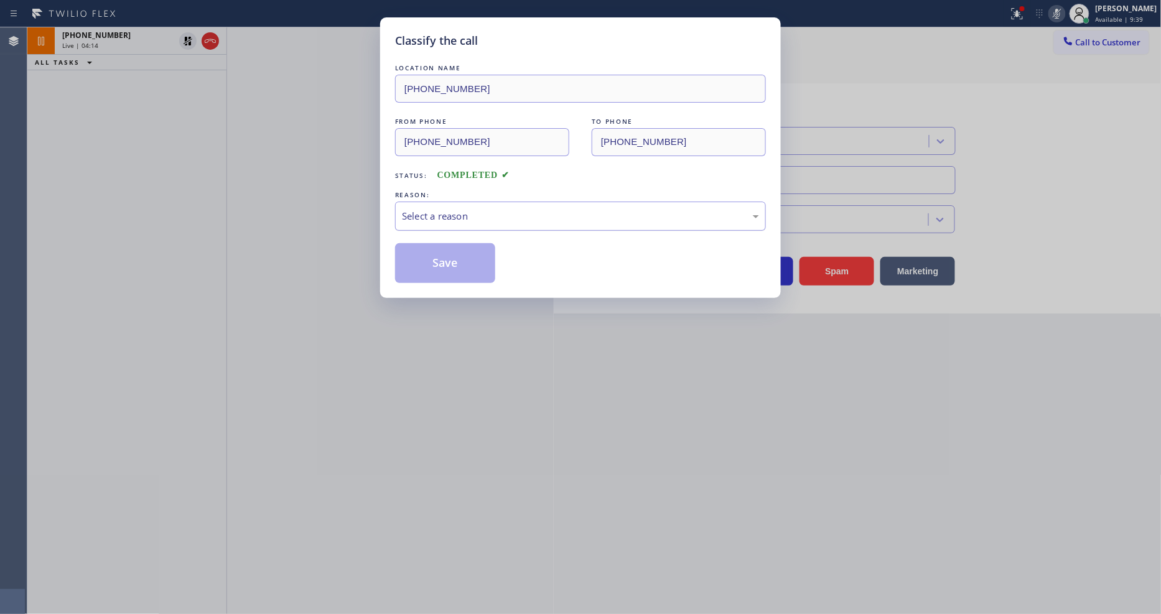
click at [446, 209] on div "Select a reason" at bounding box center [580, 216] width 357 height 14
click at [450, 266] on button "Save" at bounding box center [445, 263] width 100 height 40
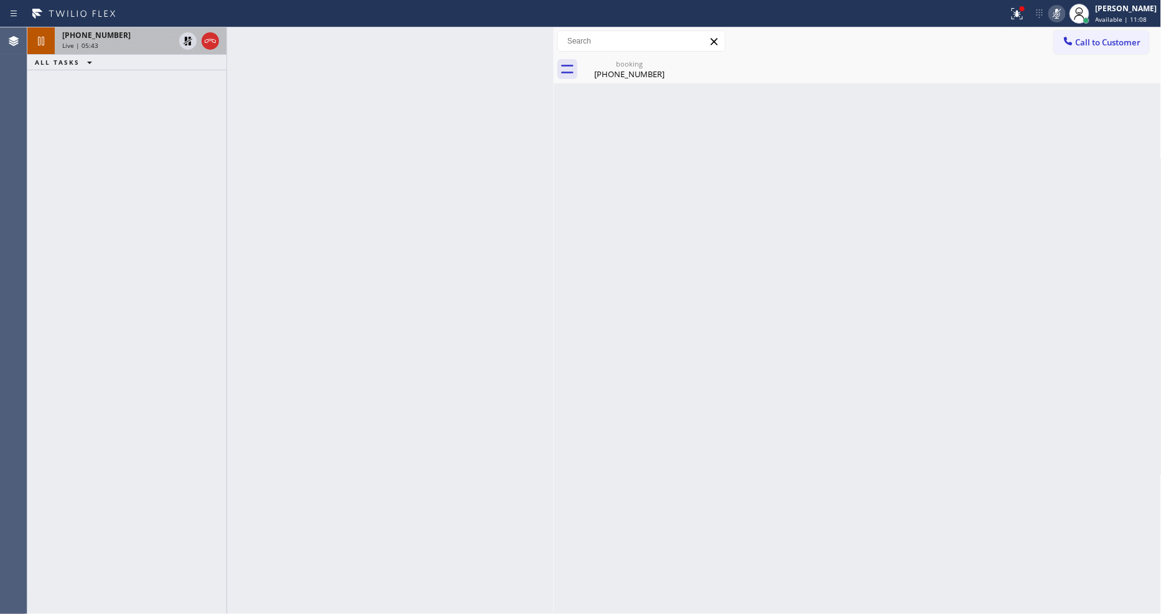
click at [154, 52] on div "[PHONE_NUMBER] Live | 05:43" at bounding box center [116, 40] width 122 height 27
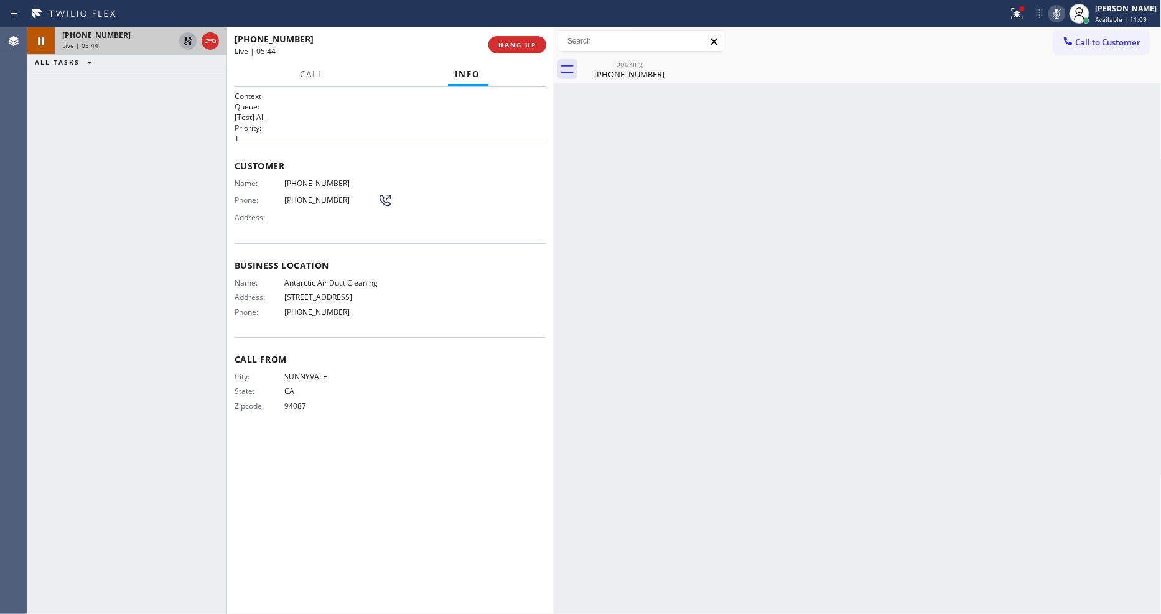
click at [189, 42] on icon at bounding box center [187, 41] width 15 height 15
click at [1075, 11] on div at bounding box center [1079, 13] width 27 height 27
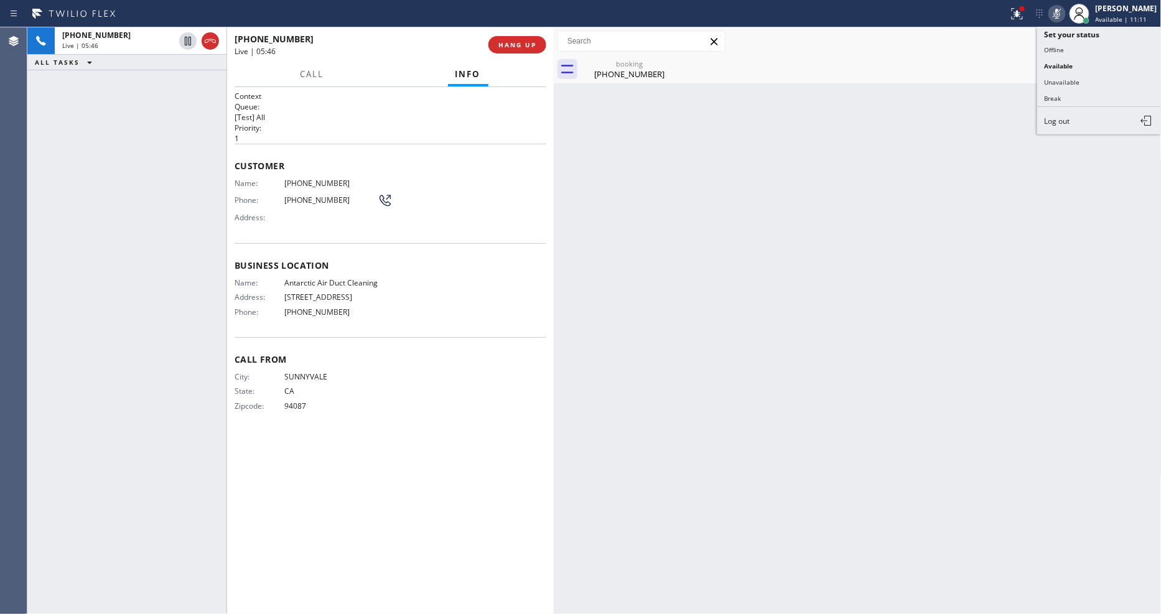
click at [1064, 17] on icon at bounding box center [1057, 13] width 15 height 15
click at [1031, 15] on div at bounding box center [1017, 13] width 27 height 15
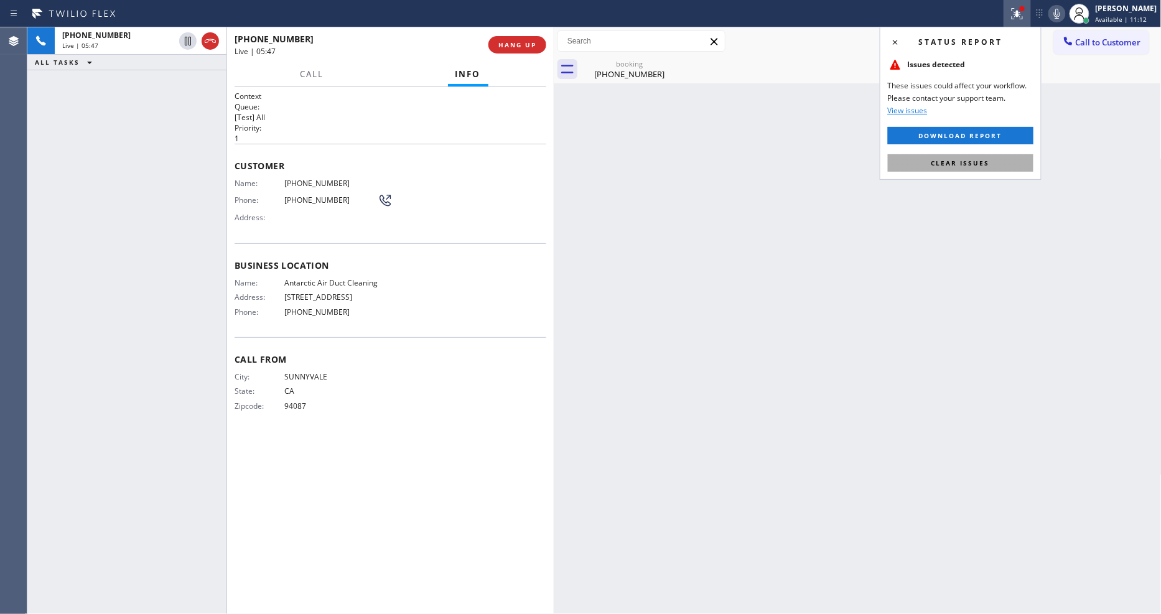
click at [988, 160] on span "Clear issues" at bounding box center [961, 163] width 58 height 9
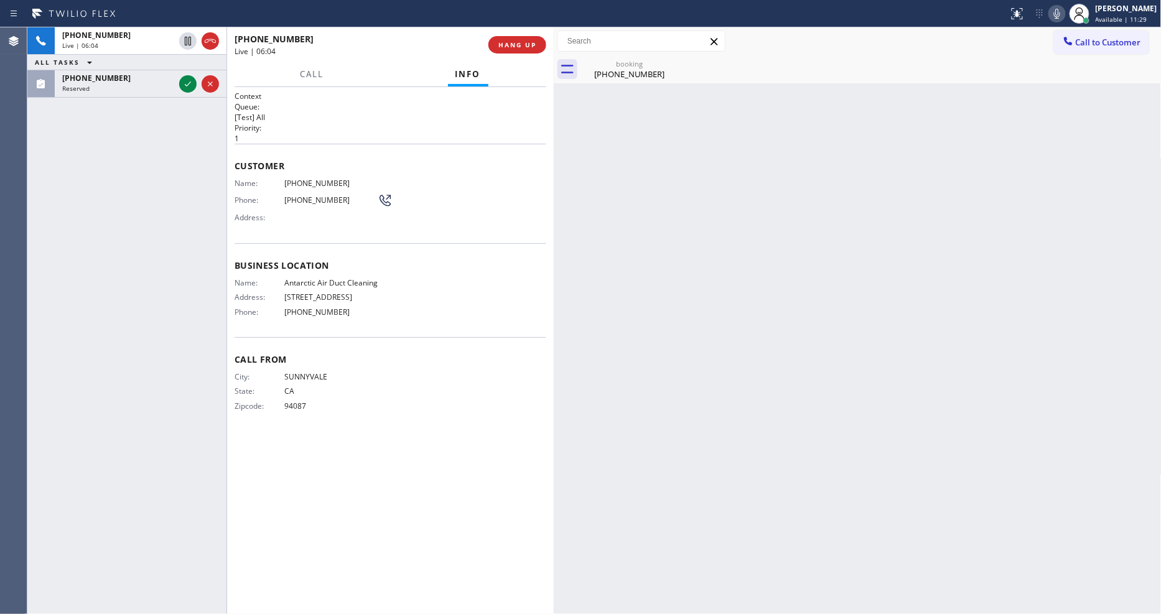
click at [185, 82] on icon at bounding box center [187, 84] width 15 height 15
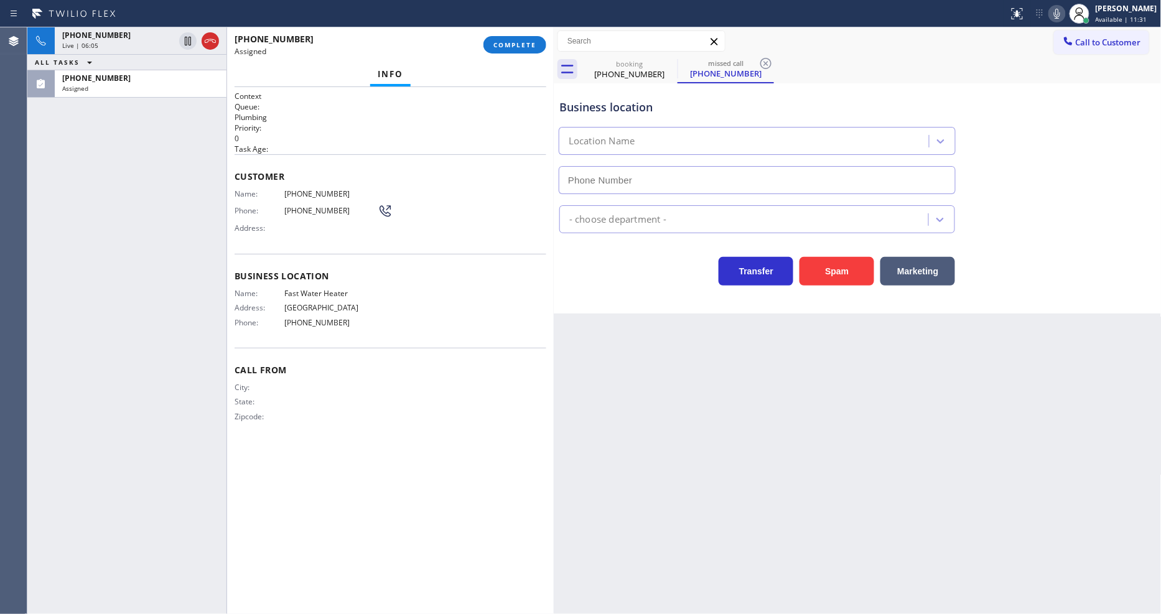
type input "[PHONE_NUMBER]"
click at [514, 49] on span "COMPLETE" at bounding box center [514, 44] width 43 height 9
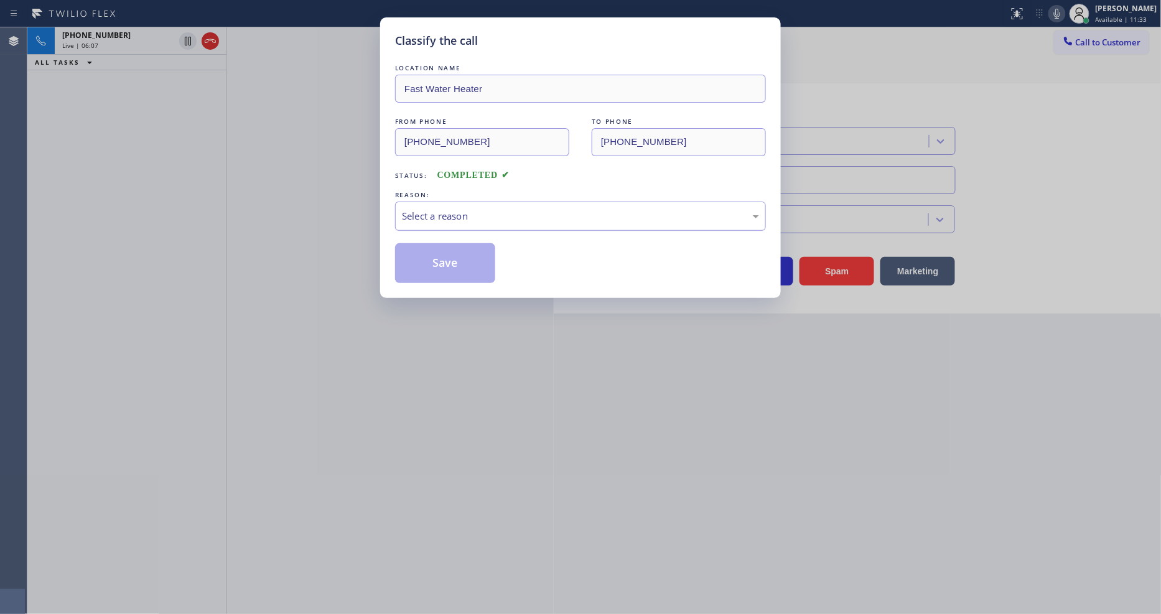
click at [469, 202] on div "Select a reason" at bounding box center [580, 216] width 371 height 29
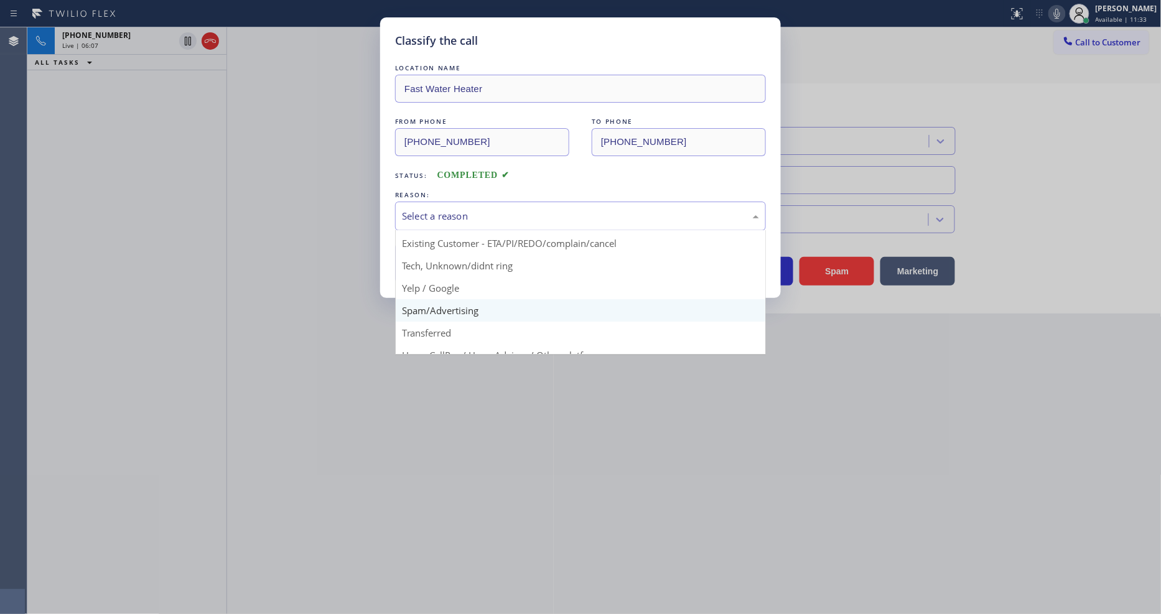
scroll to position [78, 0]
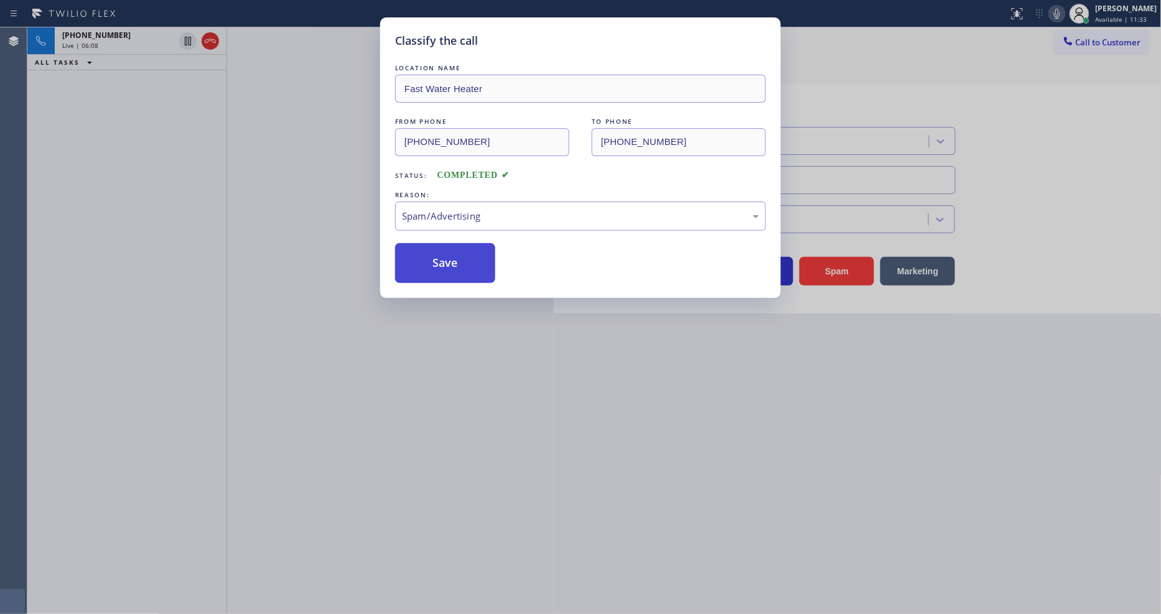
click at [463, 263] on button "Save" at bounding box center [445, 263] width 100 height 40
click at [463, 262] on button "Save" at bounding box center [445, 263] width 100 height 40
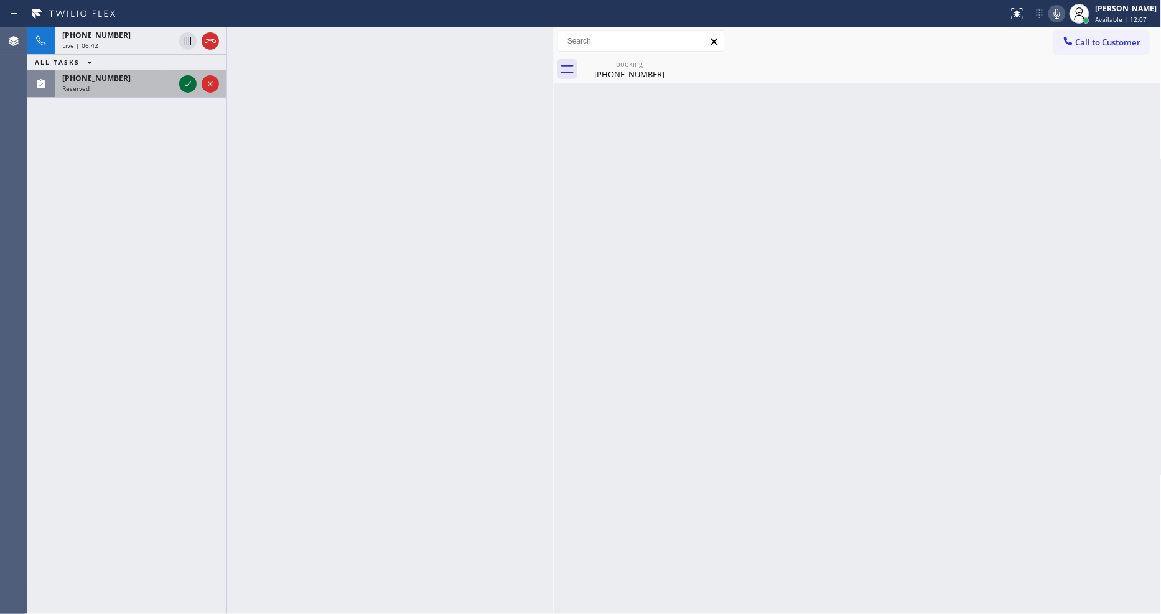
click at [185, 83] on icon at bounding box center [187, 84] width 15 height 15
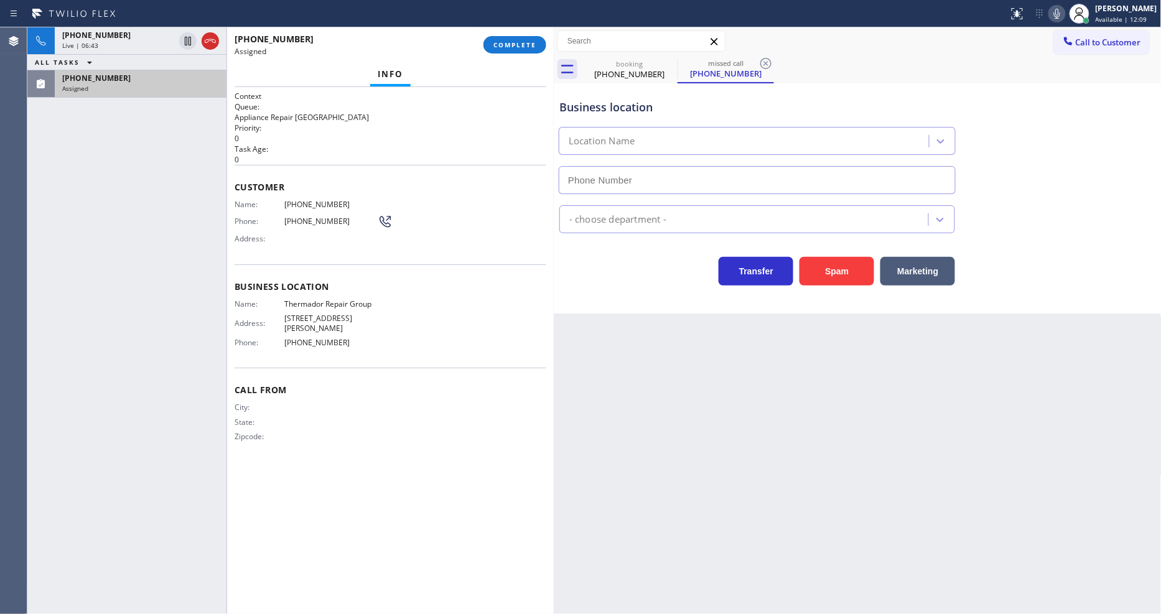
type input "[PHONE_NUMBER]"
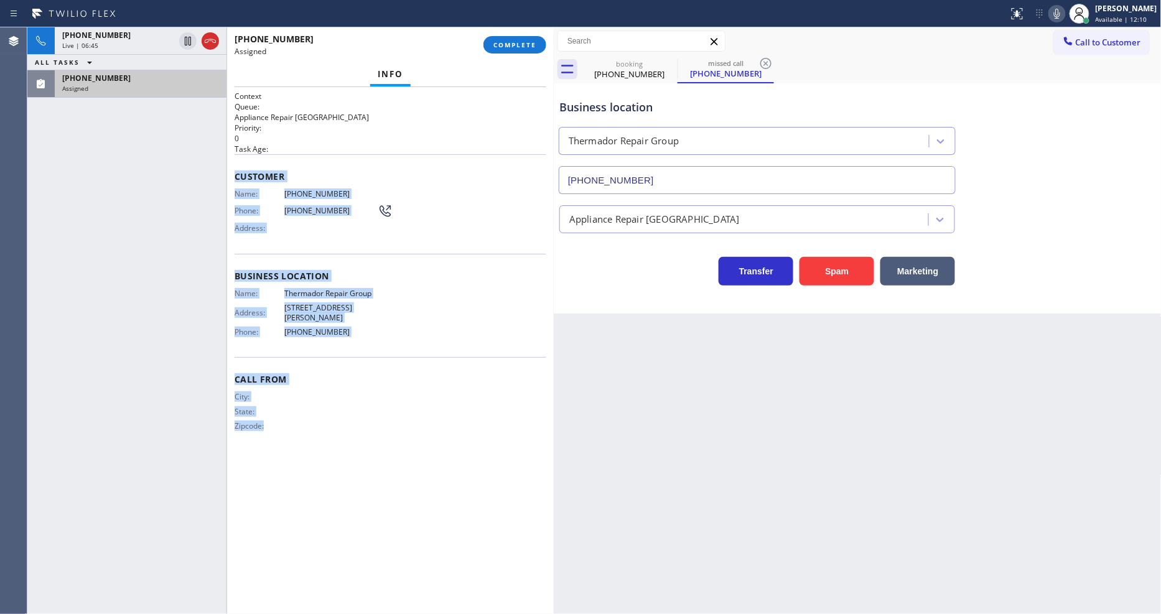
drag, startPoint x: 234, startPoint y: 169, endPoint x: 412, endPoint y: 525, distance: 397.9
click at [396, 549] on div "Context Queue: Appliance Repair High End Priority: 0 Task Age: Customer Name: […" at bounding box center [391, 351] width 312 height 520
copy div "Customer Name: [PHONE_NUMBER] Phone: [PHONE_NUMBER] Address: Business location …"
click at [514, 42] on span "COMPLETE" at bounding box center [514, 44] width 43 height 9
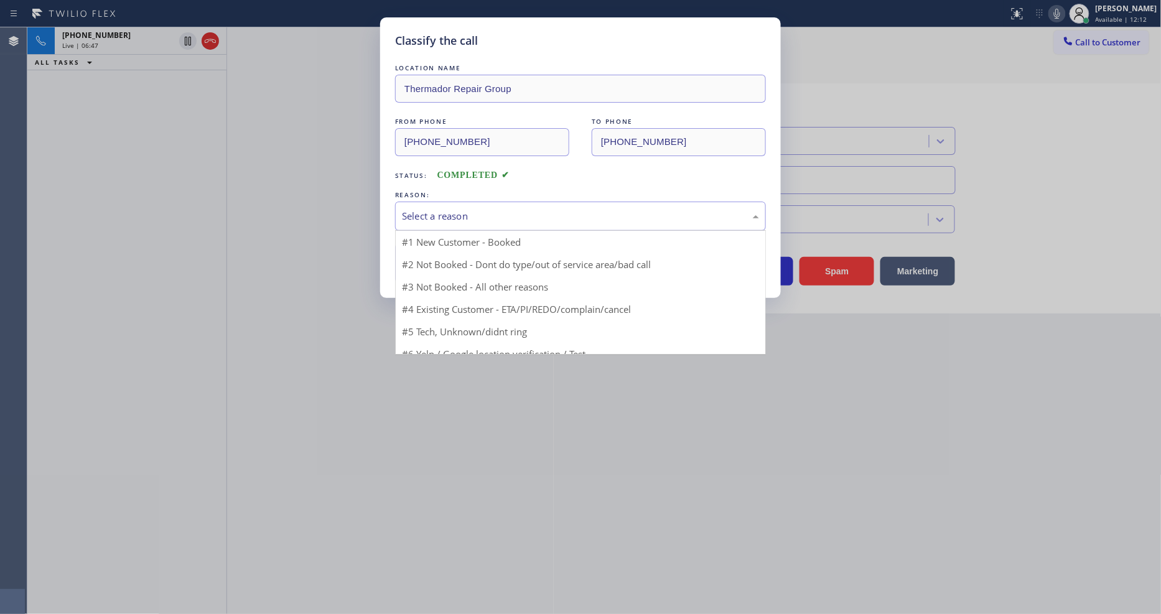
click at [479, 216] on div "Select a reason" at bounding box center [580, 216] width 357 height 14
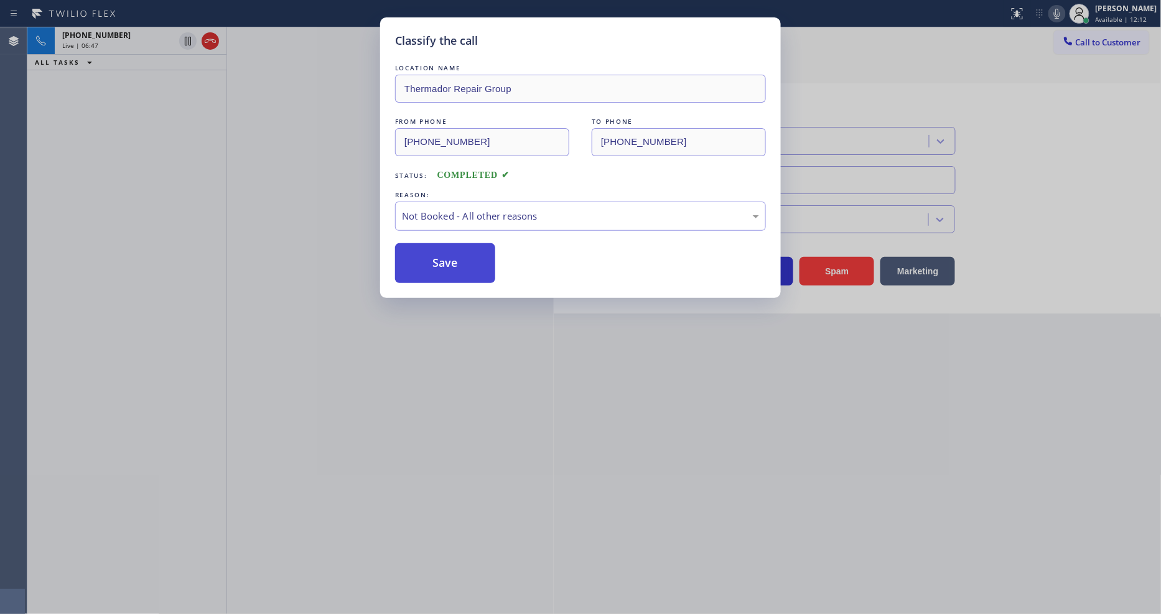
click at [468, 256] on button "Save" at bounding box center [445, 263] width 100 height 40
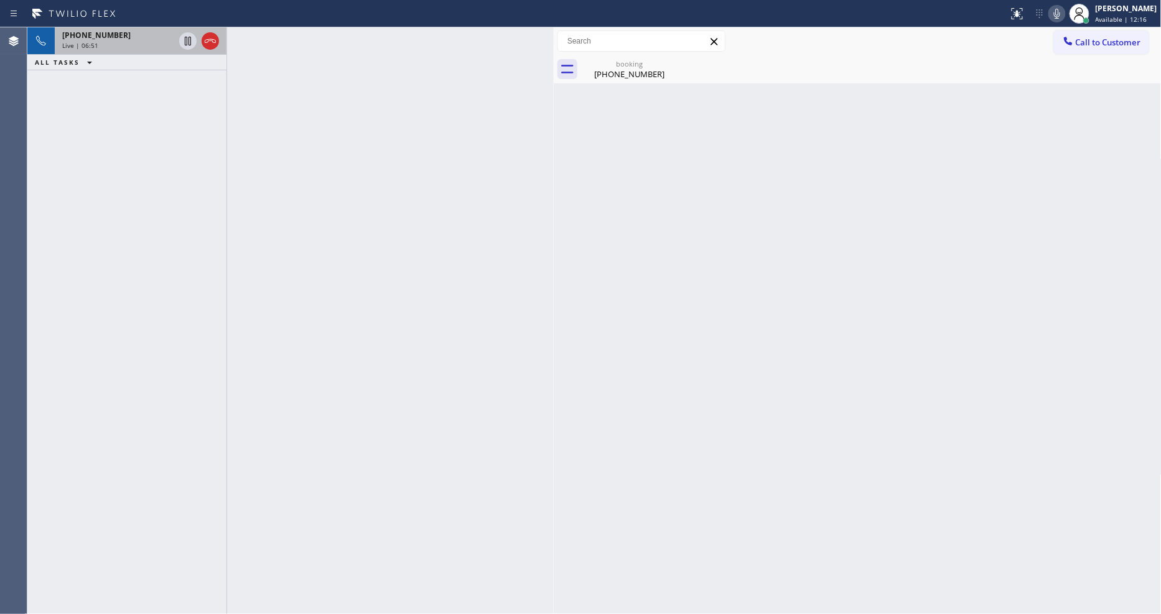
click at [148, 39] on div "[PHONE_NUMBER]" at bounding box center [118, 35] width 112 height 11
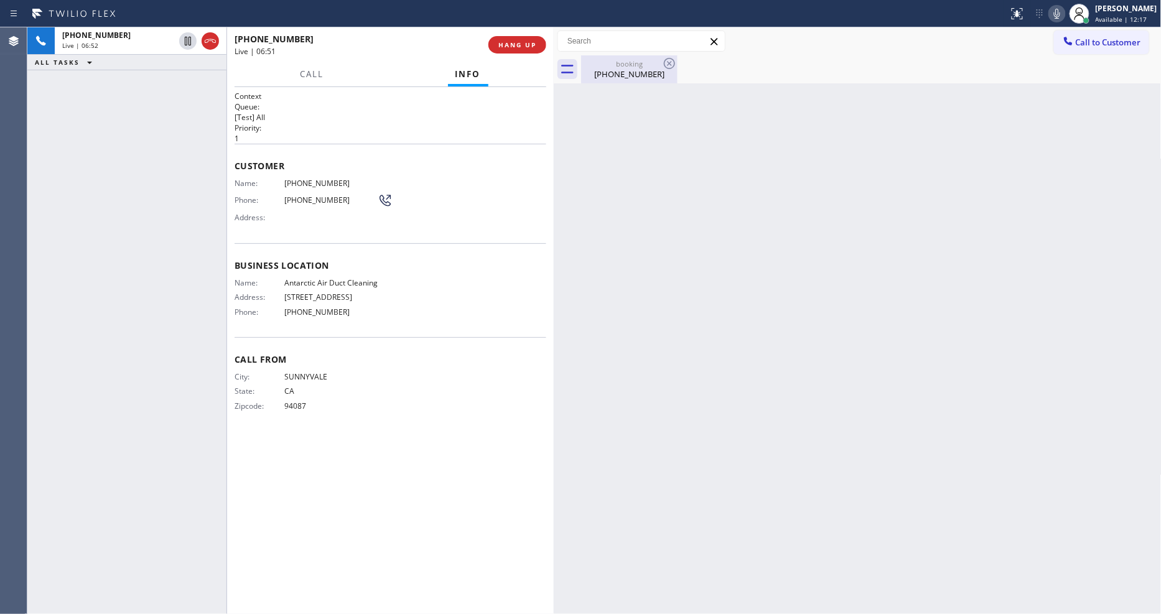
click at [616, 77] on div "[PHONE_NUMBER]" at bounding box center [629, 73] width 94 height 11
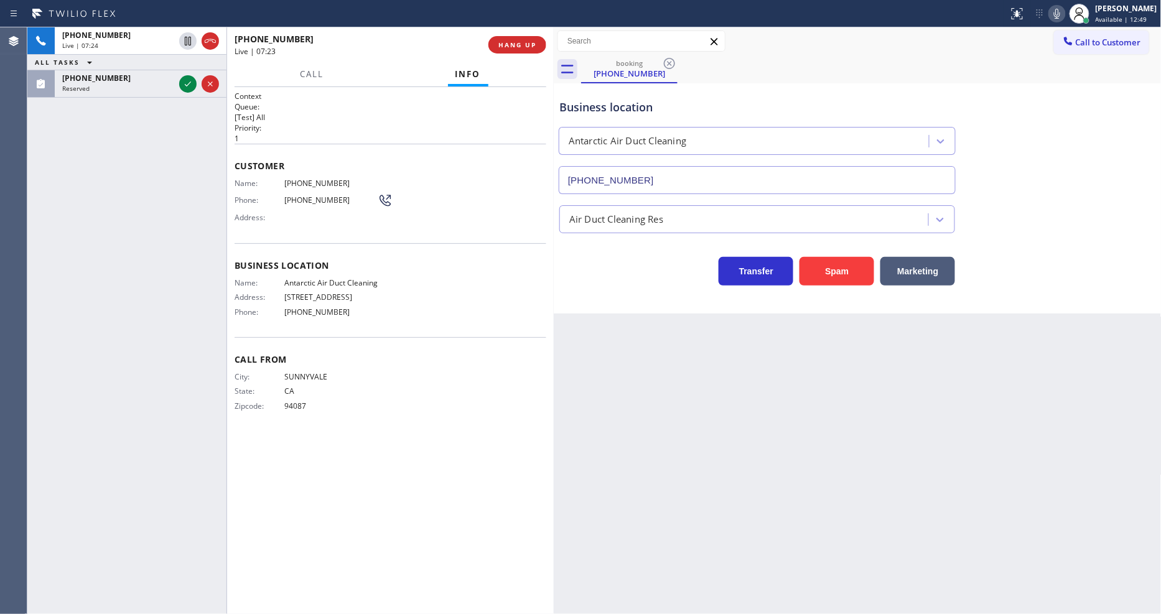
drag, startPoint x: 185, startPoint y: 84, endPoint x: 164, endPoint y: 157, distance: 76.4
click at [185, 84] on icon at bounding box center [187, 84] width 15 height 15
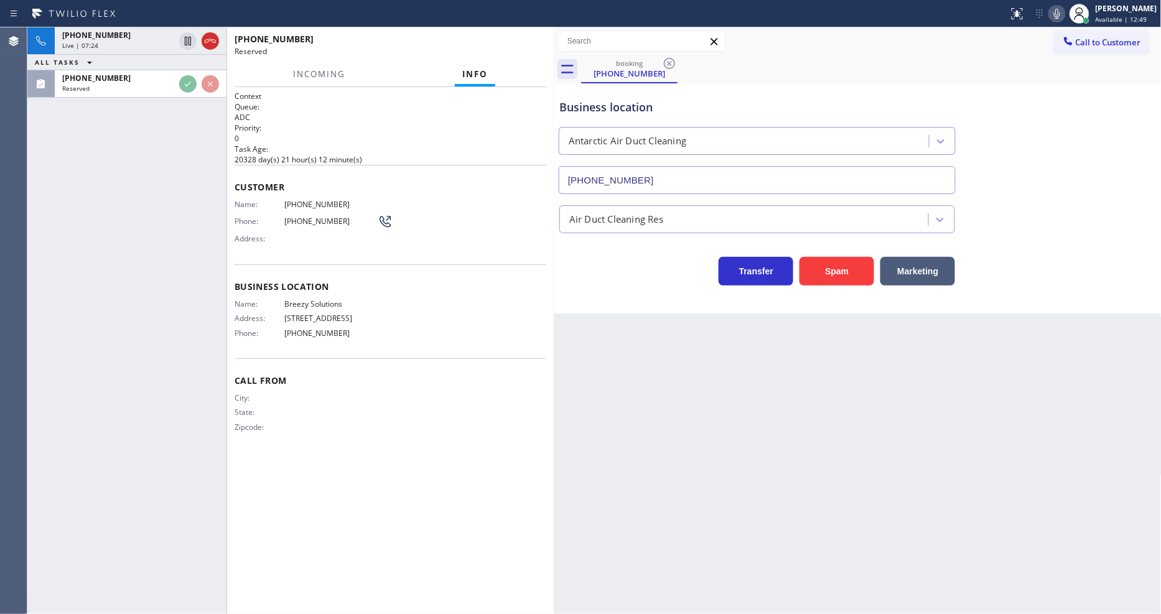
click at [144, 188] on div "[PHONE_NUMBER] Live | 07:24 ALL TASKS ALL TASKS ACTIVE TASKS TASKS IN WRAP UP […" at bounding box center [126, 320] width 199 height 587
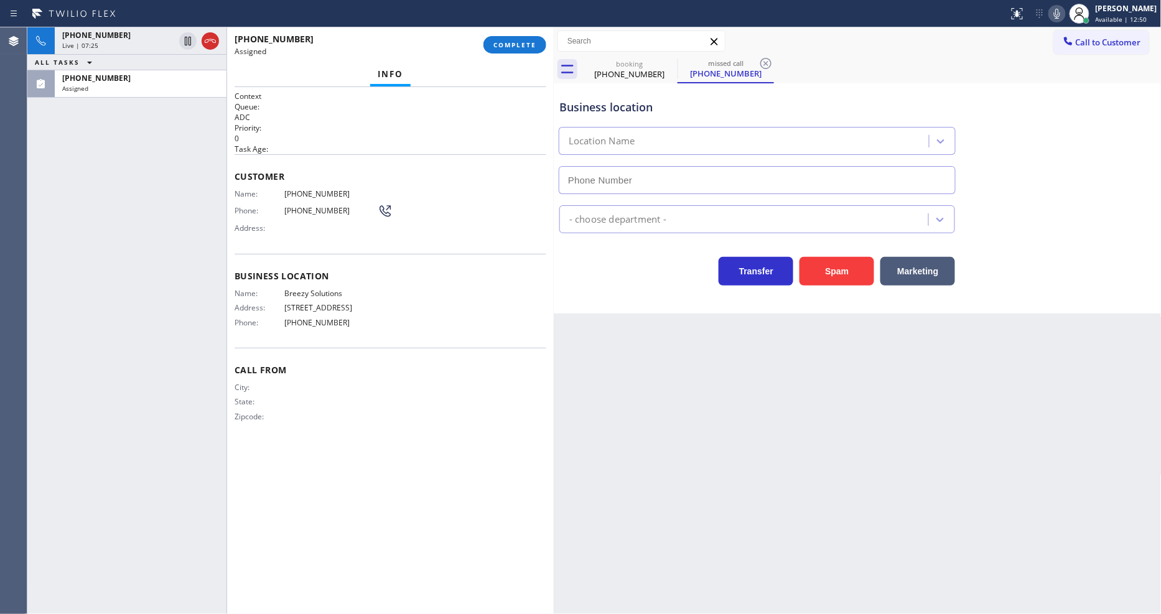
type input "[PHONE_NUMBER]"
click at [518, 48] on span "COMPLETE" at bounding box center [514, 44] width 43 height 9
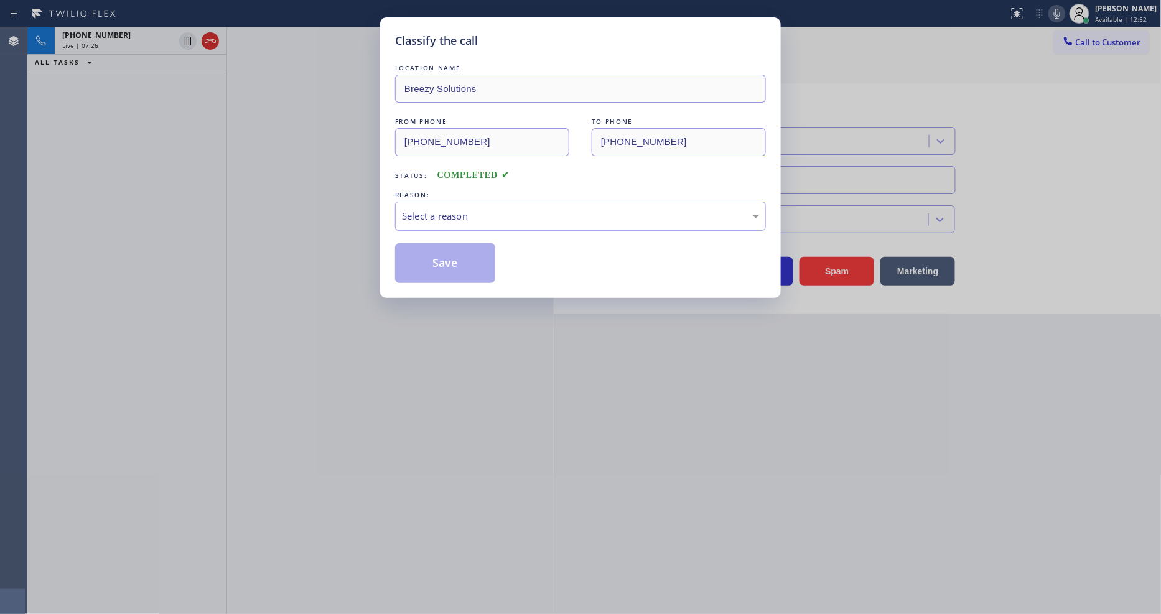
click at [487, 216] on div "Select a reason" at bounding box center [580, 216] width 357 height 14
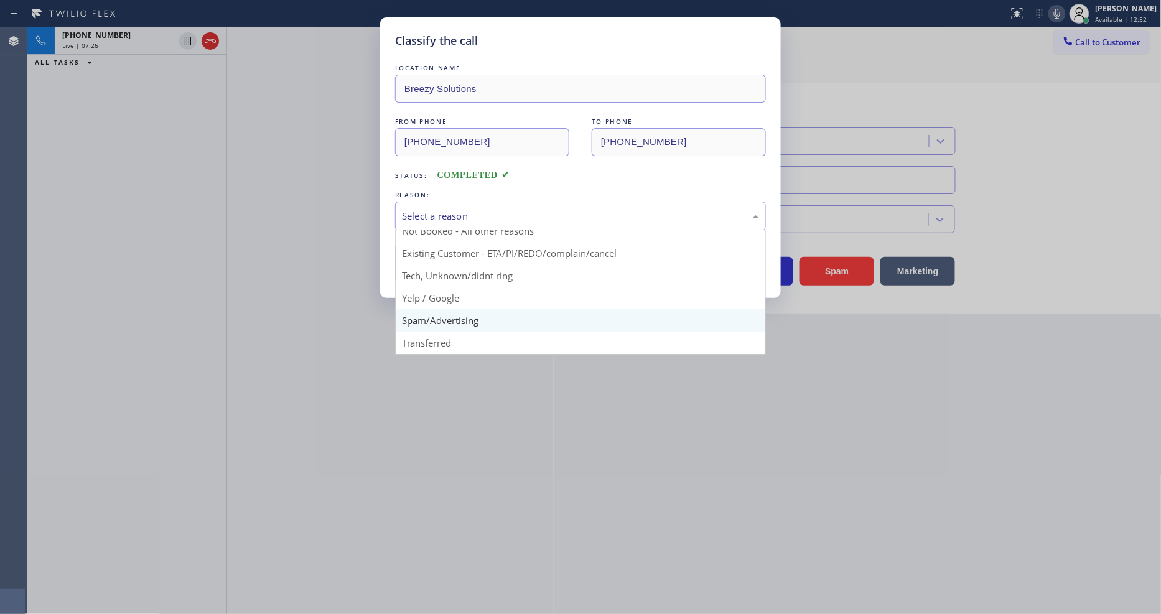
scroll to position [78, 0]
drag, startPoint x: 460, startPoint y: 269, endPoint x: 453, endPoint y: 246, distance: 23.6
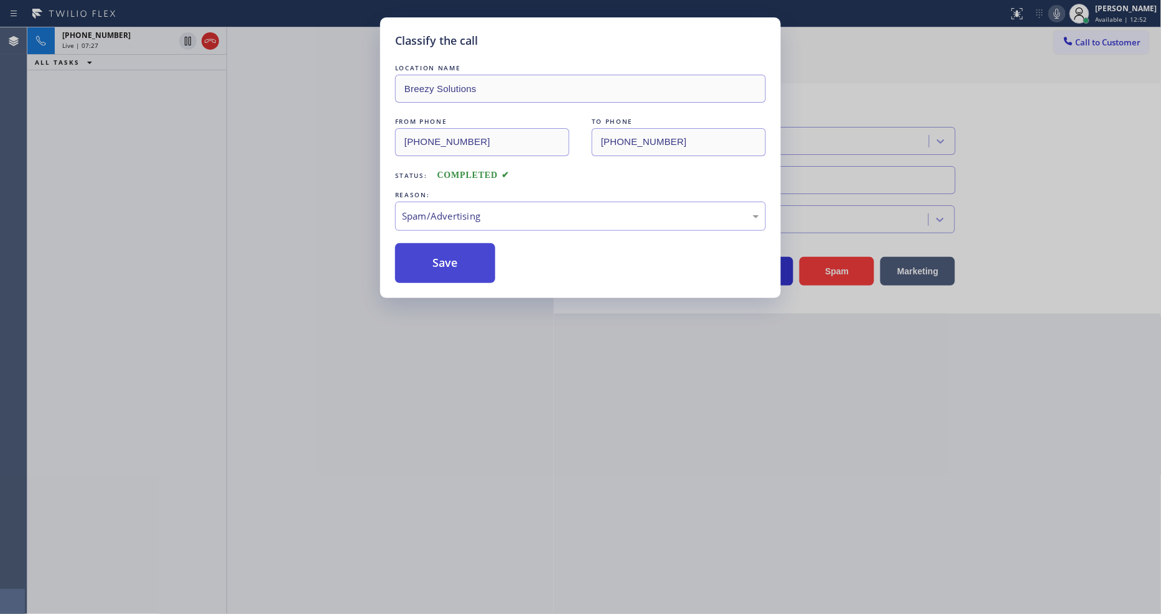
click at [453, 246] on button "Save" at bounding box center [445, 263] width 100 height 40
click at [452, 250] on button "Save" at bounding box center [445, 263] width 100 height 40
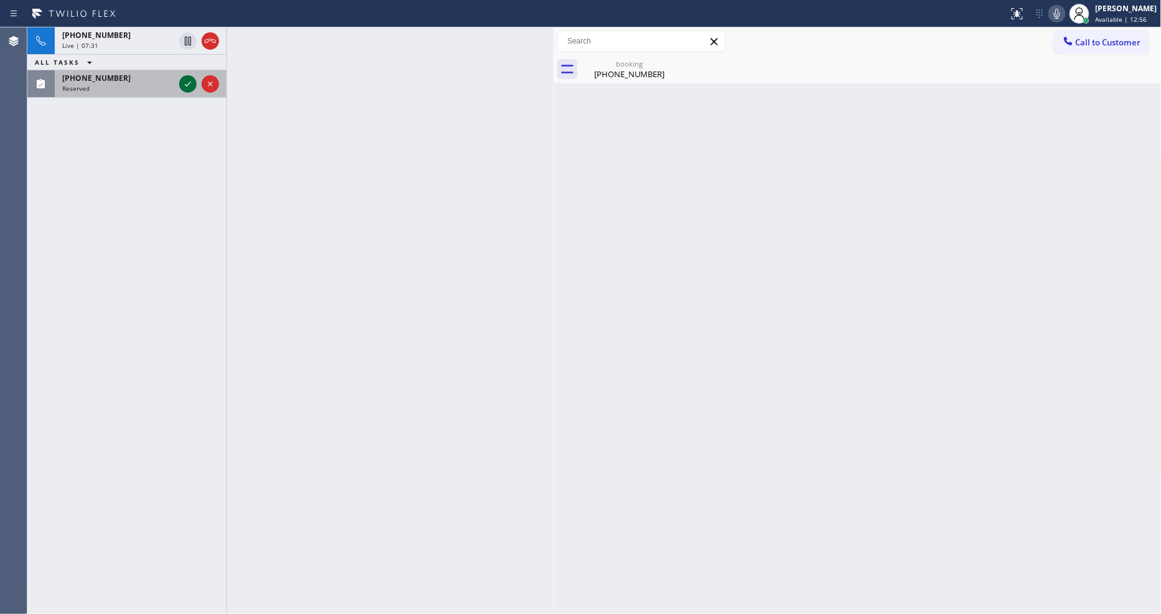
click at [188, 83] on icon at bounding box center [187, 84] width 15 height 15
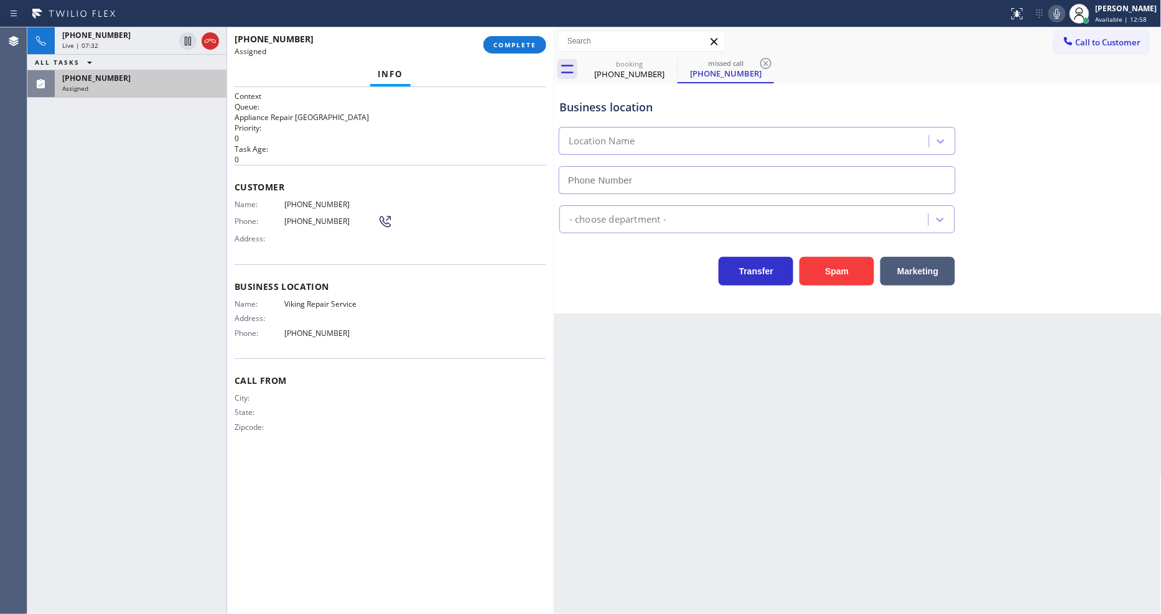
type input "[PHONE_NUMBER]"
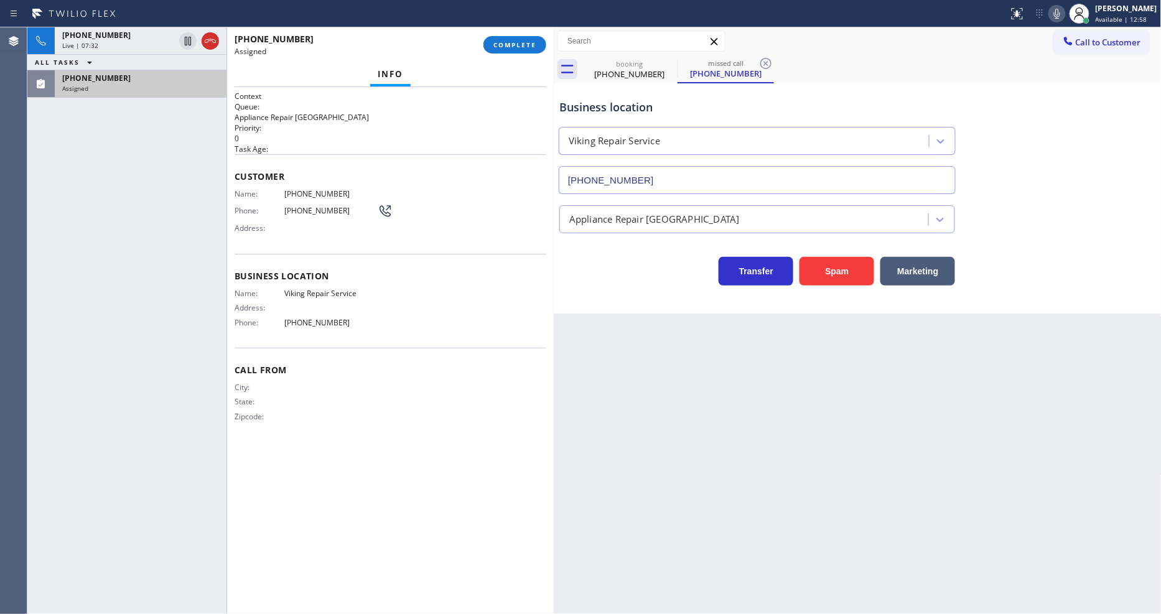
click at [306, 238] on div "Customer Name: [PHONE_NUMBER] Phone: [PHONE_NUMBER] Address:" at bounding box center [391, 204] width 312 height 100
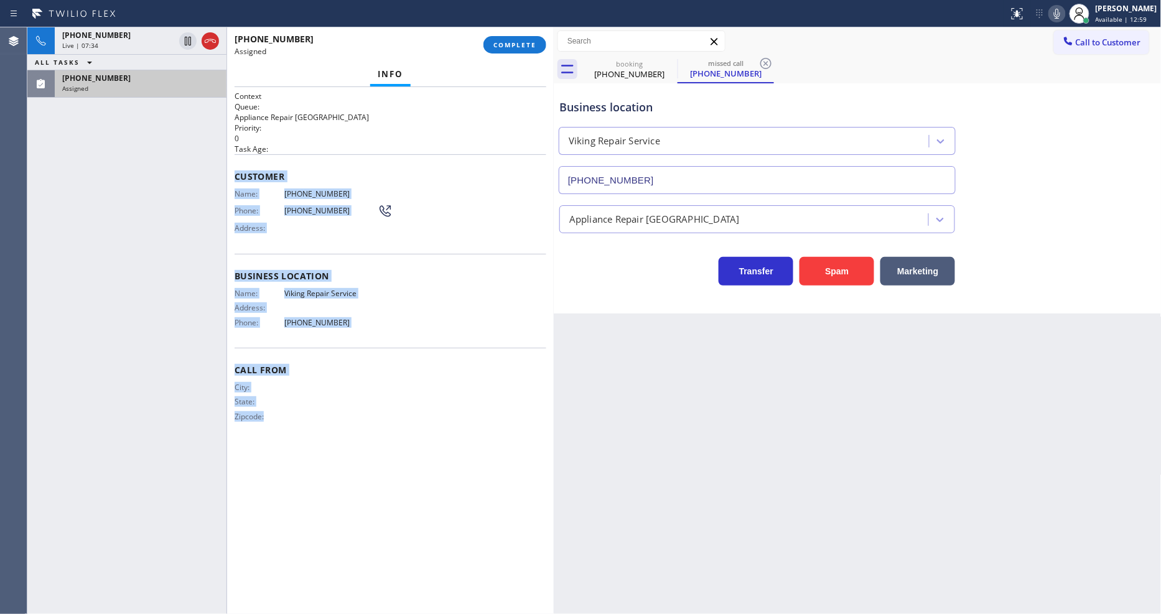
drag, startPoint x: 237, startPoint y: 170, endPoint x: 333, endPoint y: 451, distance: 296.0
click at [333, 451] on div "Context Queue: Appliance Repair High End Priority: 0 Task Age: Customer Name: […" at bounding box center [391, 351] width 312 height 520
copy div "Customer Name: [PHONE_NUMBER] Phone: [PHONE_NUMBER] Address: Business location …"
click at [526, 44] on span "COMPLETE" at bounding box center [514, 44] width 43 height 9
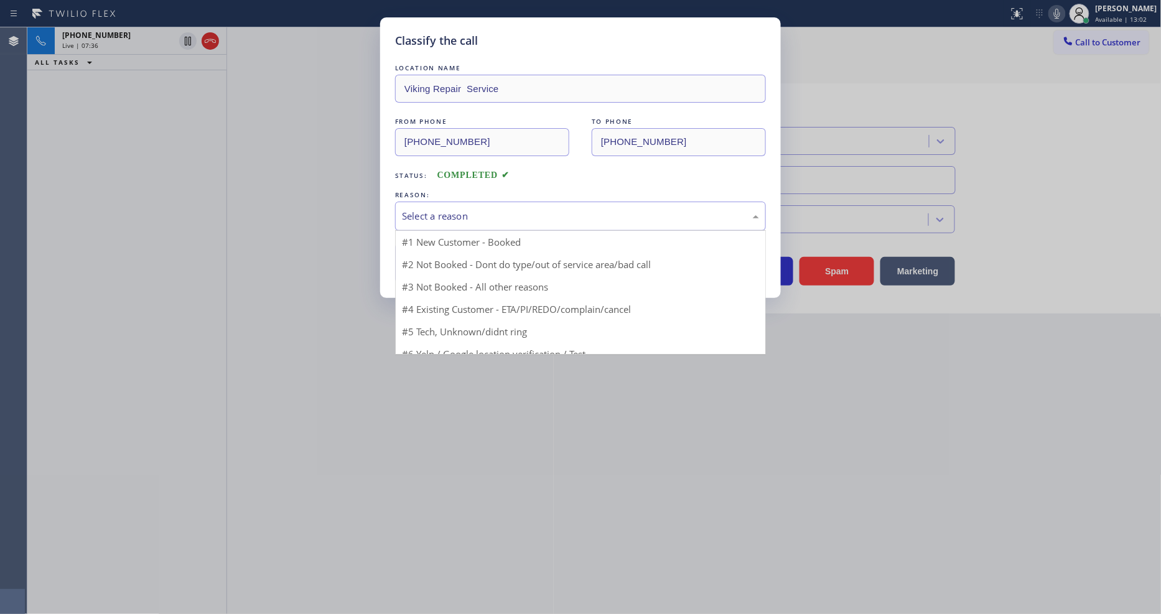
click at [493, 212] on div "Select a reason" at bounding box center [580, 216] width 357 height 14
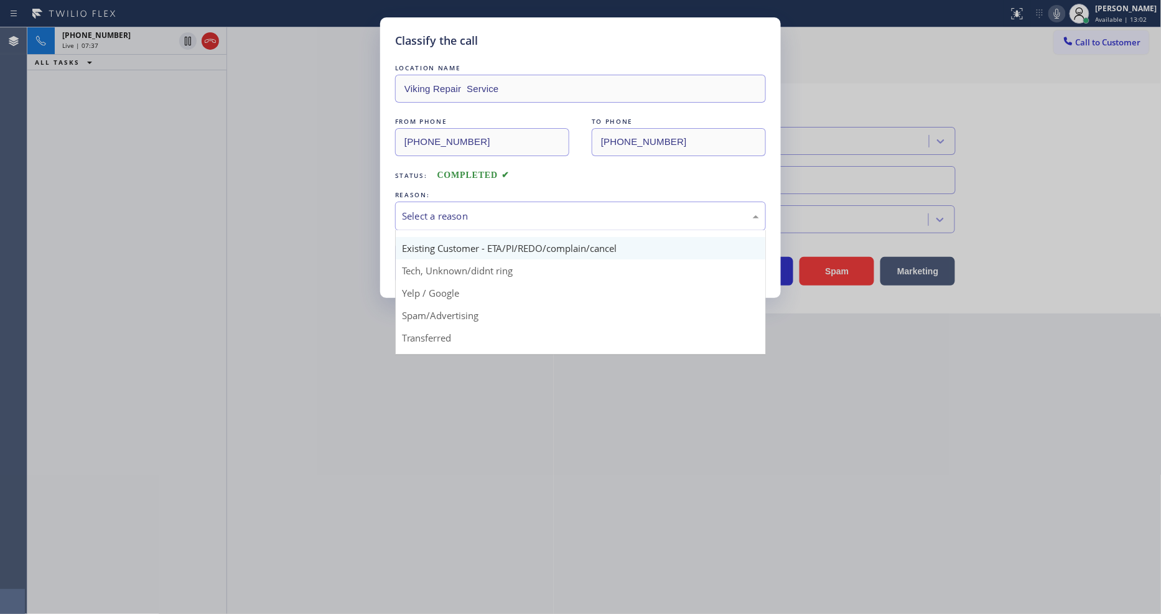
scroll to position [78, 0]
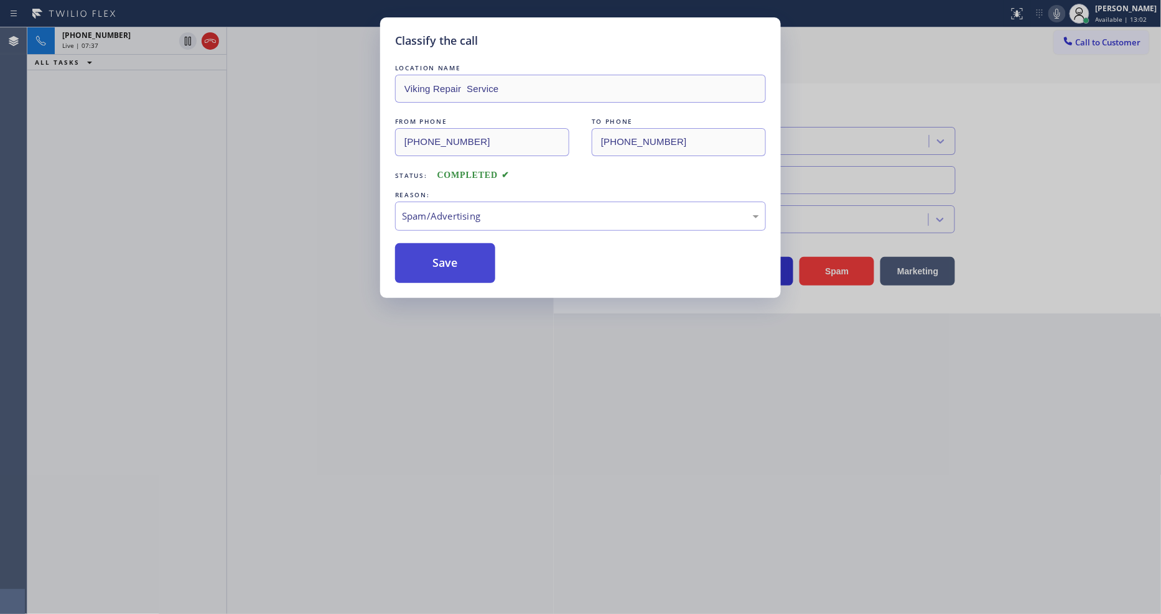
click at [472, 261] on button "Save" at bounding box center [445, 263] width 100 height 40
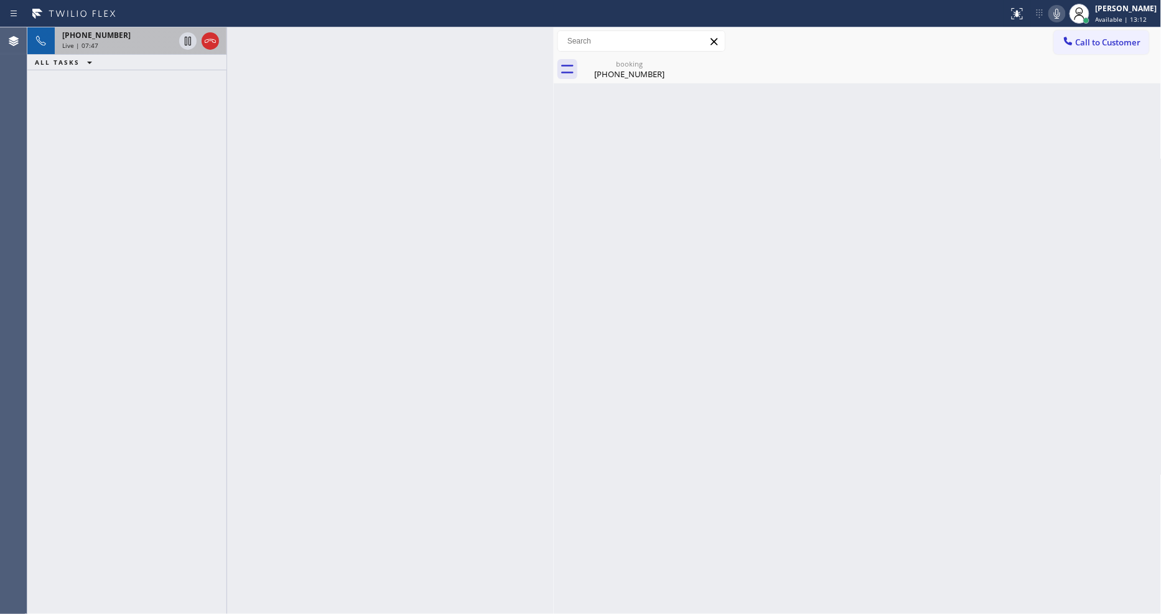
click at [124, 47] on div "Live | 07:47" at bounding box center [118, 45] width 112 height 9
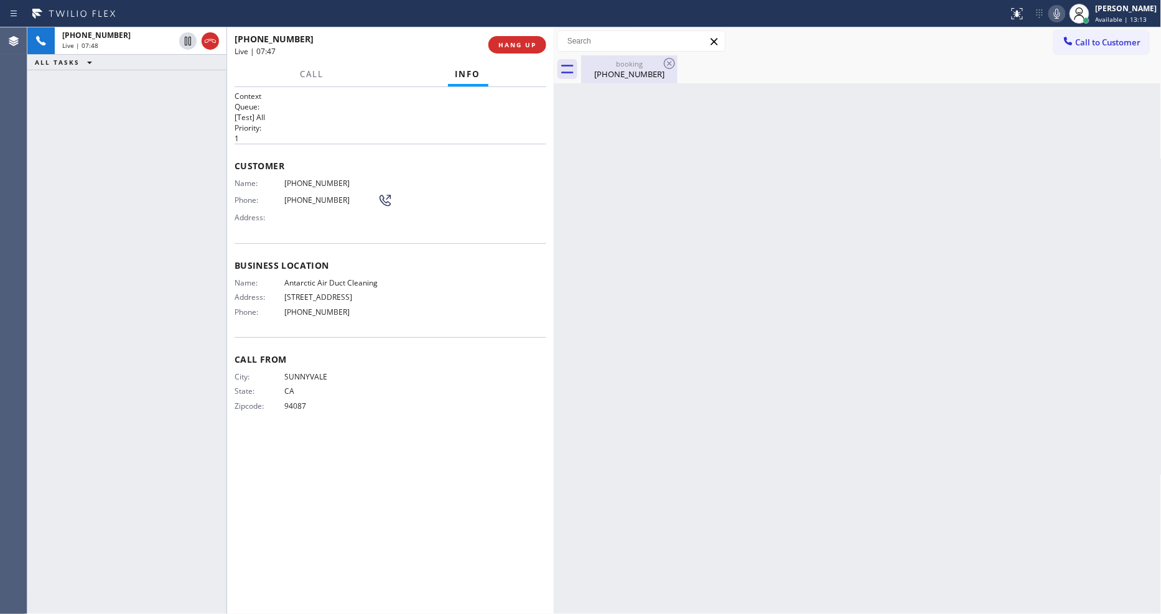
click at [632, 75] on div "[PHONE_NUMBER]" at bounding box center [629, 73] width 94 height 11
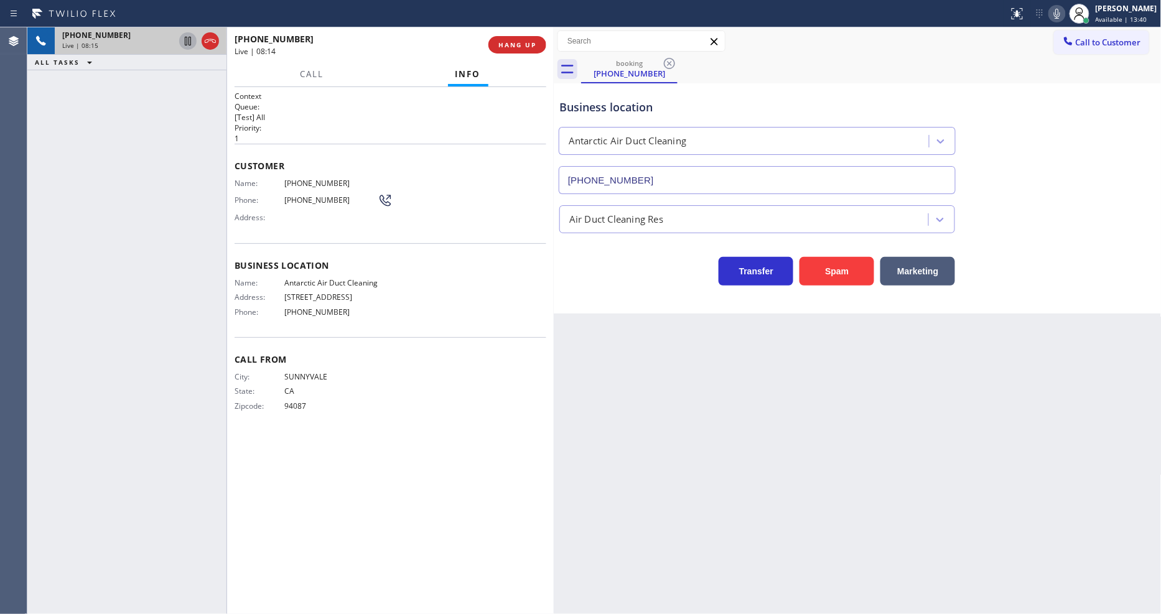
click at [188, 38] on icon at bounding box center [187, 41] width 15 height 15
click at [1060, 11] on icon at bounding box center [1057, 14] width 6 height 10
drag, startPoint x: 801, startPoint y: 390, endPoint x: 531, endPoint y: 270, distance: 295.6
click at [801, 389] on div "Back to Dashboard Change Sender ID Customers Technicians Select a contact Outbo…" at bounding box center [858, 320] width 608 height 587
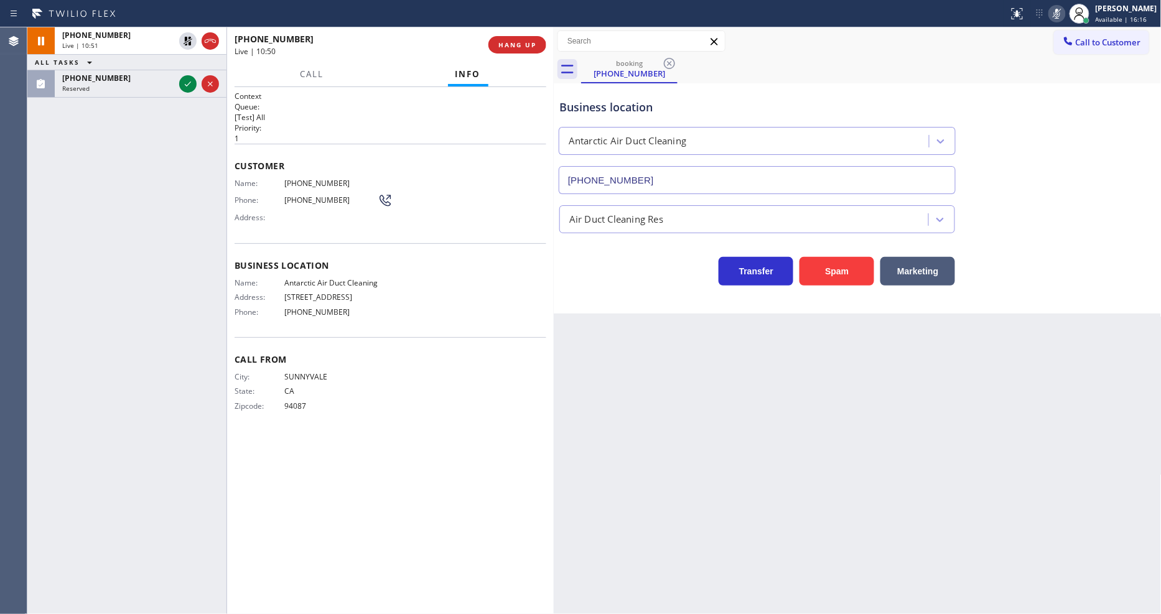
click at [898, 472] on div "Back to Dashboard Change Sender ID Customers Technicians Select a contact Outbo…" at bounding box center [858, 320] width 608 height 587
click at [191, 77] on icon at bounding box center [187, 84] width 15 height 15
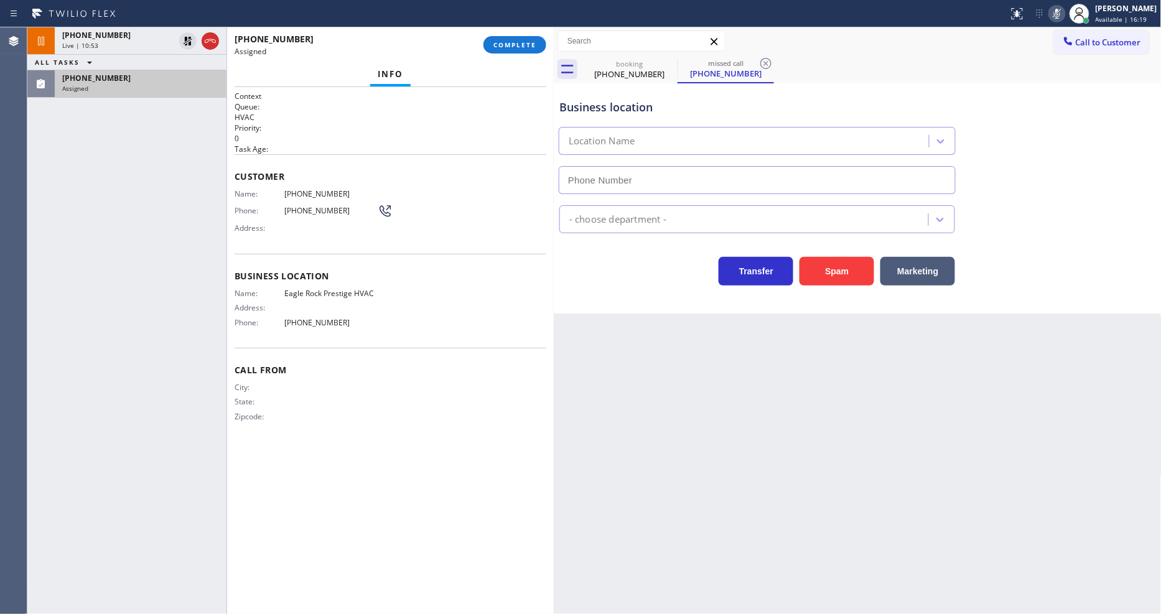
type input "[PHONE_NUMBER]"
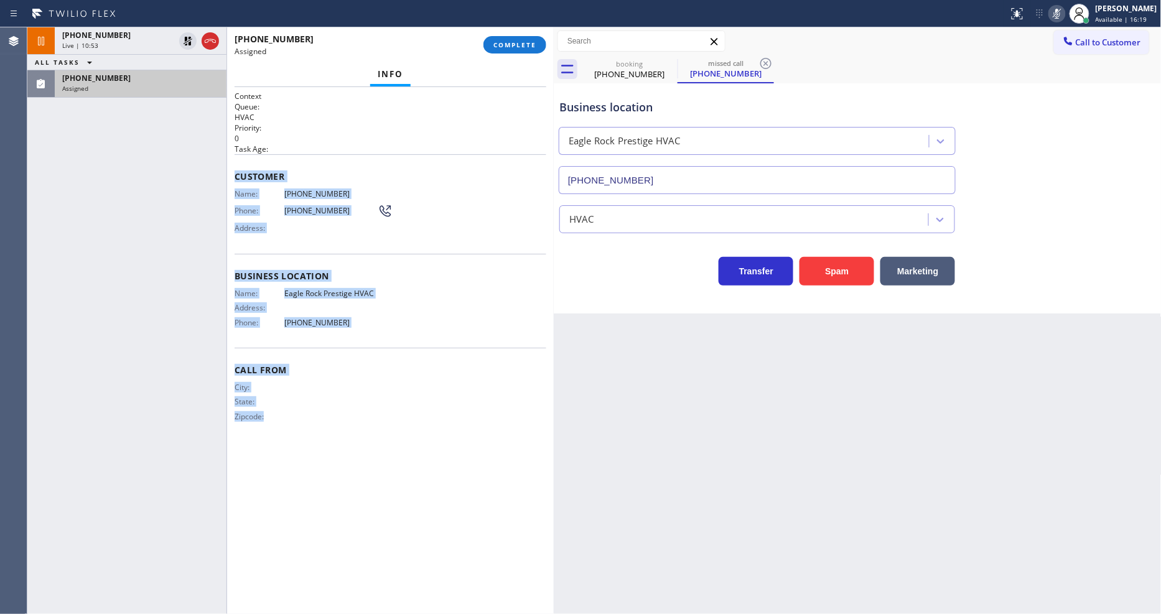
drag, startPoint x: 235, startPoint y: 170, endPoint x: 380, endPoint y: 642, distance: 493.4
click at [380, 614] on html "Status report No issues detected If you experience an issue, please download th…" at bounding box center [580, 307] width 1161 height 614
copy div "Customer Name: [PHONE_NUMBER] Phone: [PHONE_NUMBER] Address: Business location …"
click at [533, 49] on span "COMPLETE" at bounding box center [514, 44] width 43 height 9
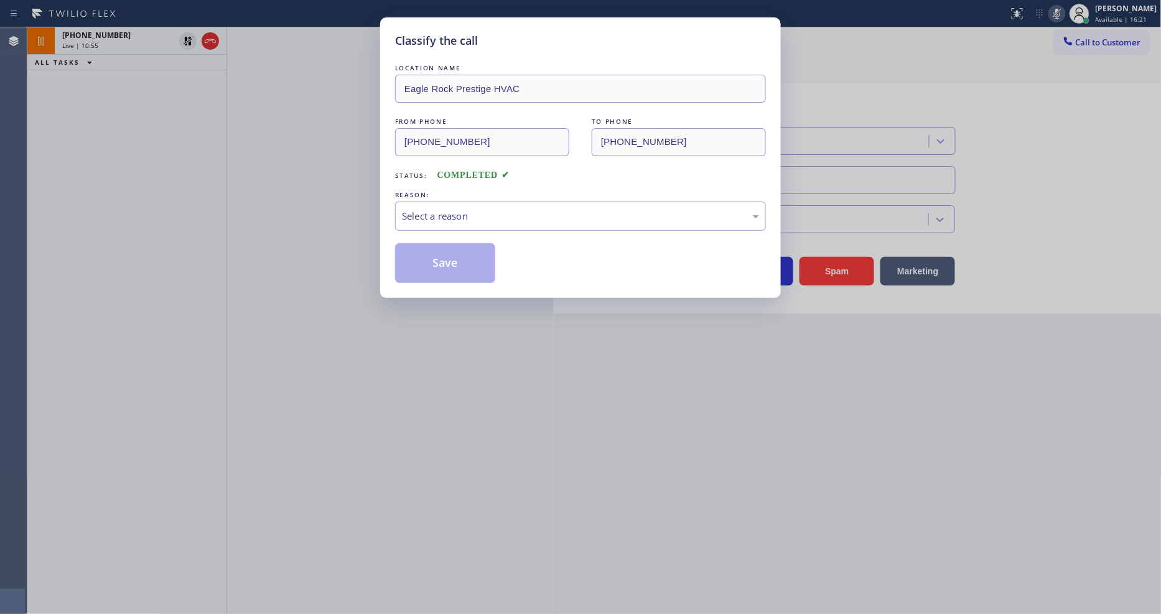
click at [447, 212] on div "Select a reason" at bounding box center [580, 216] width 357 height 14
click at [432, 258] on button "Save" at bounding box center [445, 263] width 100 height 40
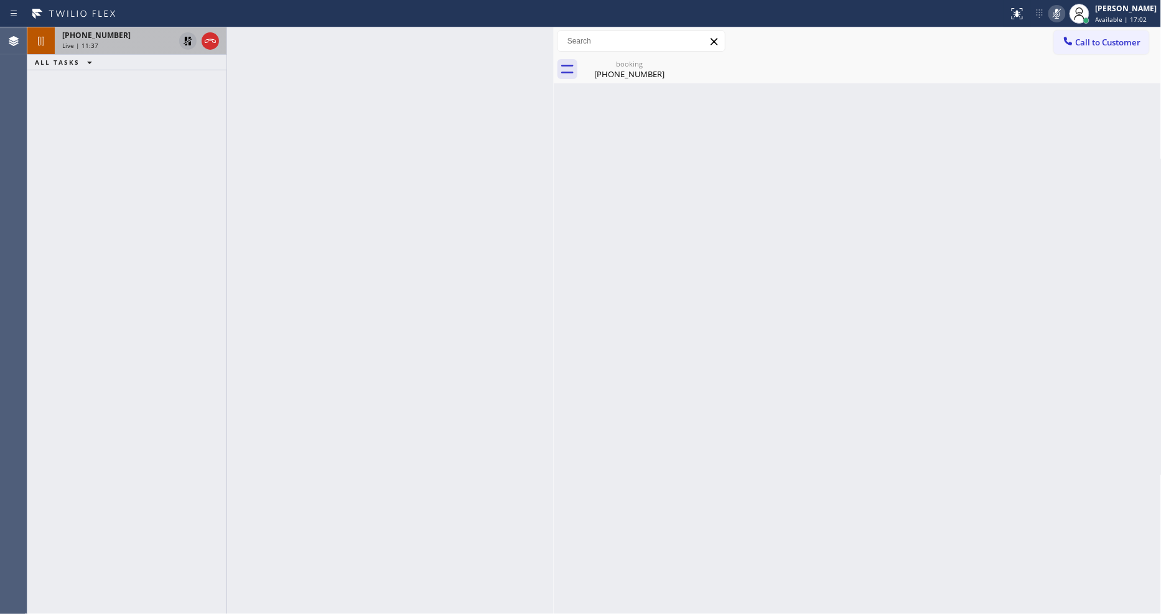
click at [184, 39] on icon at bounding box center [187, 41] width 15 height 15
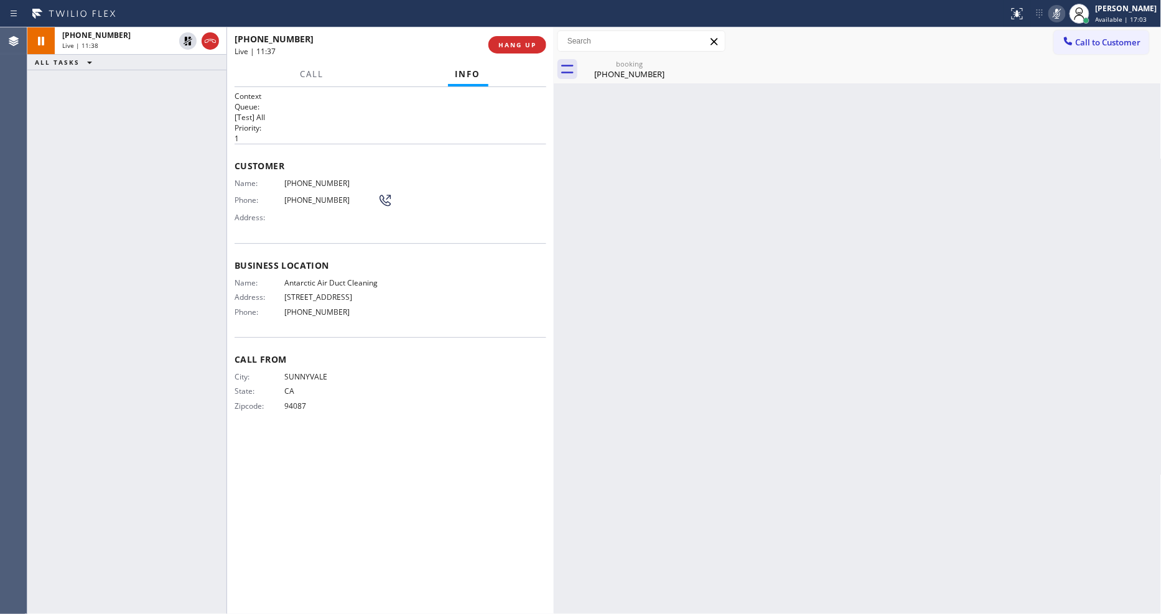
click at [1060, 10] on icon at bounding box center [1057, 14] width 6 height 10
click at [531, 39] on button "HANG UP" at bounding box center [517, 44] width 58 height 17
click at [531, 40] on span "HANG UP" at bounding box center [517, 44] width 38 height 9
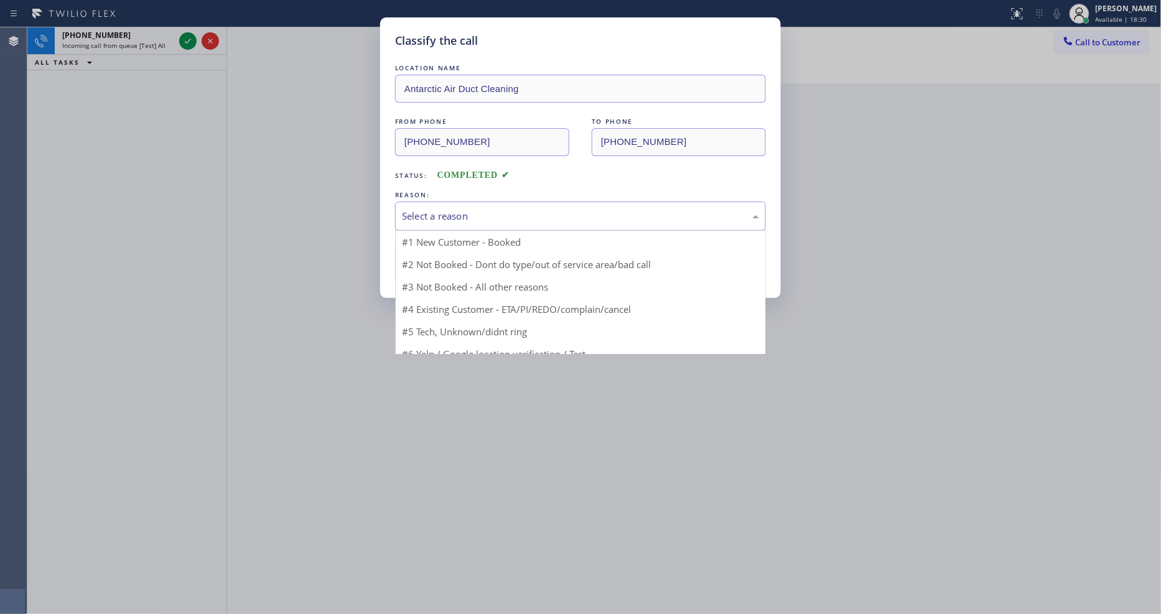
click at [437, 210] on div "Select a reason" at bounding box center [580, 216] width 357 height 14
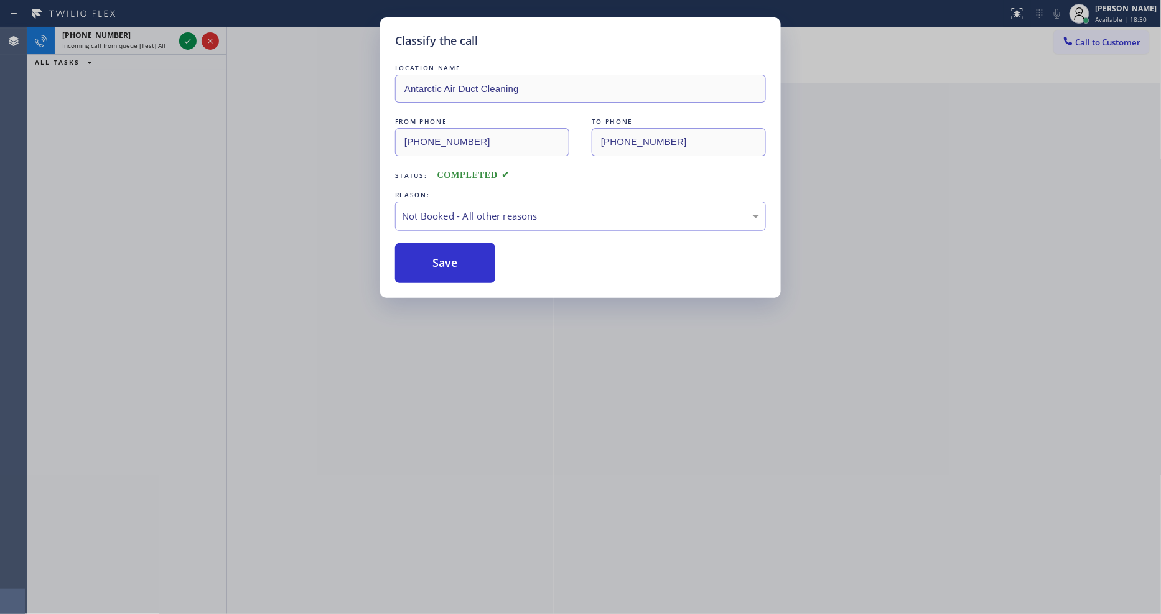
click at [426, 265] on button "Save" at bounding box center [445, 263] width 100 height 40
click at [189, 45] on div "Classify the call LOCATION NAME Blue Moon Electrical Irvine FROM PHONE [PHONE_N…" at bounding box center [594, 320] width 1134 height 587
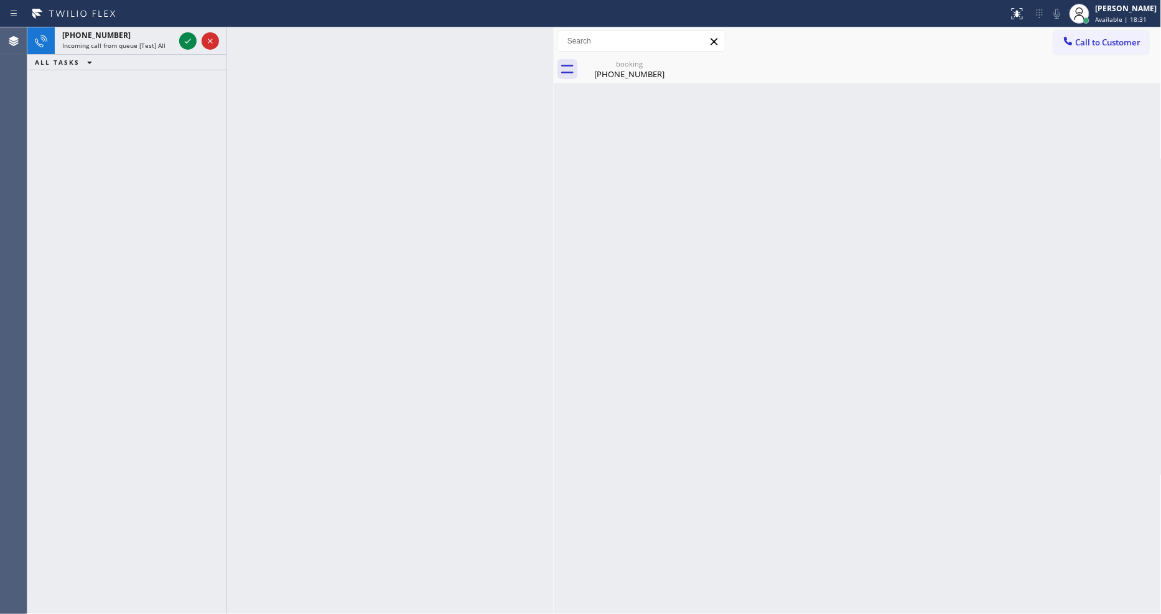
click at [189, 45] on icon at bounding box center [187, 41] width 15 height 15
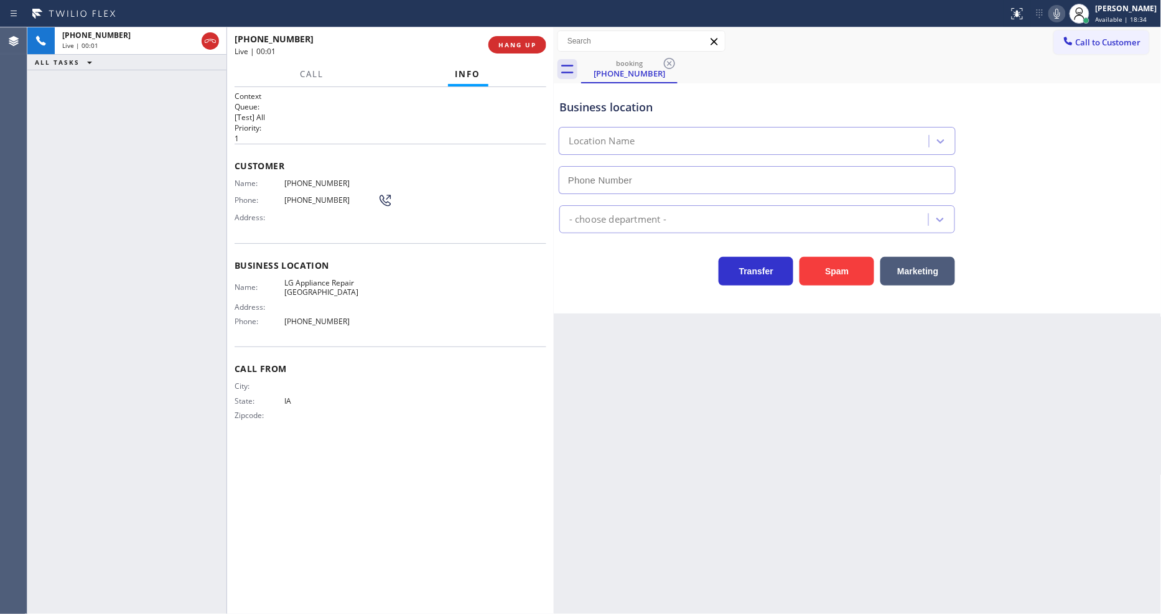
type input "[PHONE_NUMBER]"
click at [517, 49] on span "HANG UP" at bounding box center [517, 44] width 38 height 9
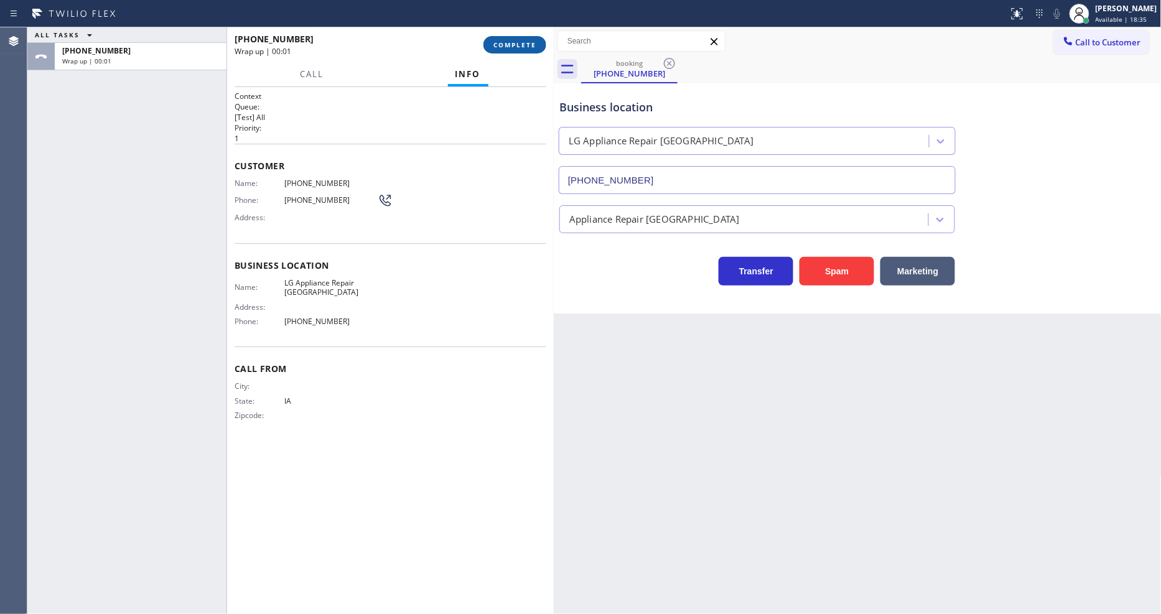
click at [517, 49] on span "COMPLETE" at bounding box center [514, 44] width 43 height 9
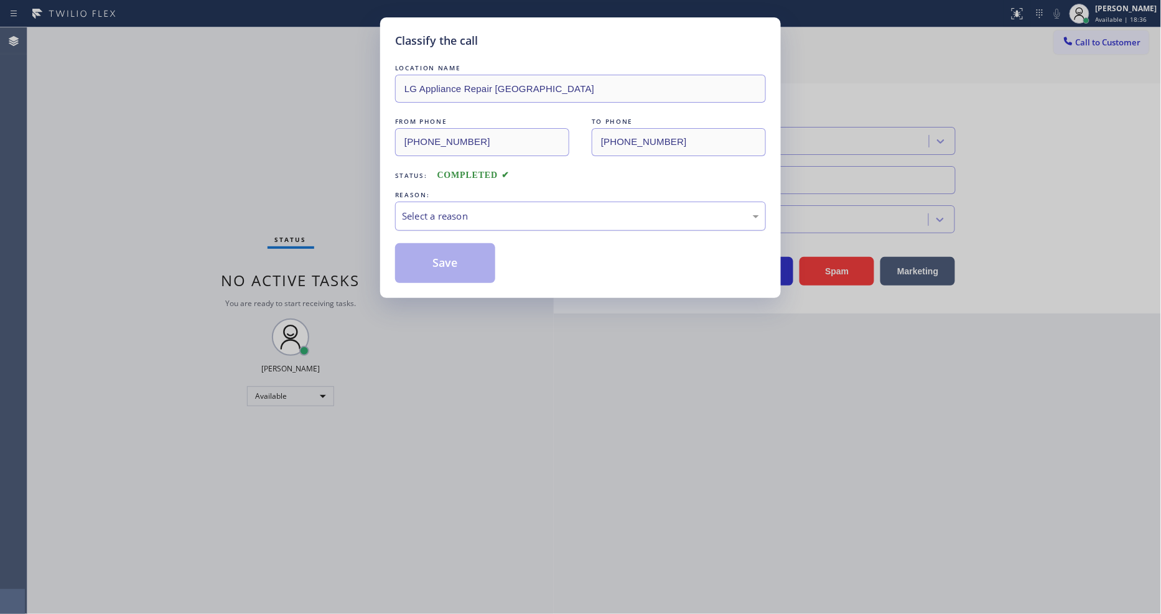
click at [467, 203] on div "Select a reason" at bounding box center [580, 216] width 371 height 29
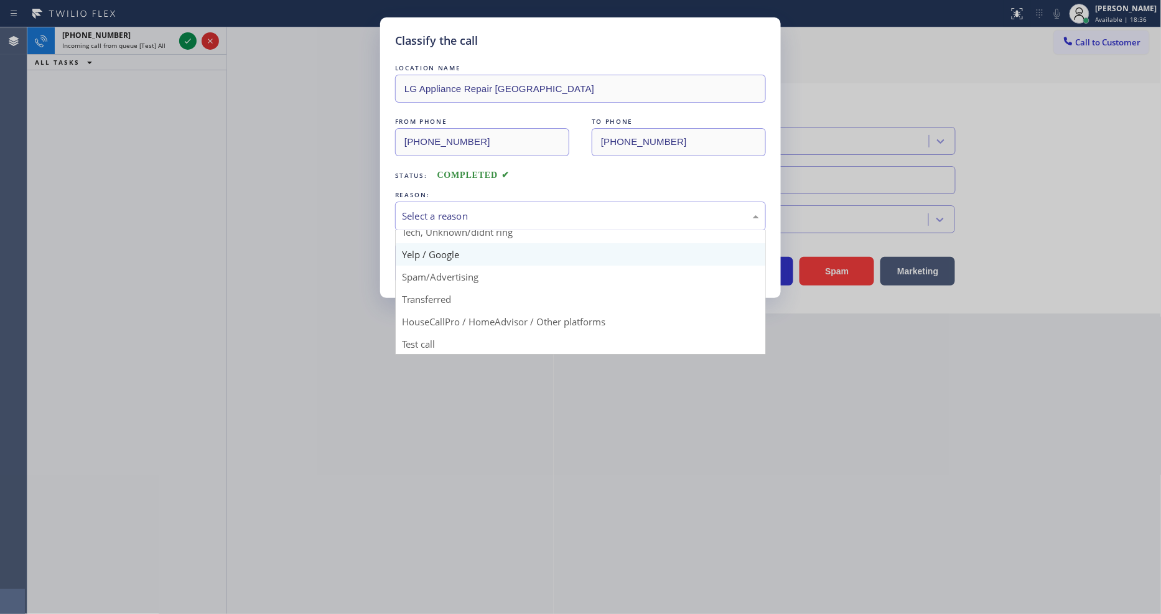
scroll to position [78, 0]
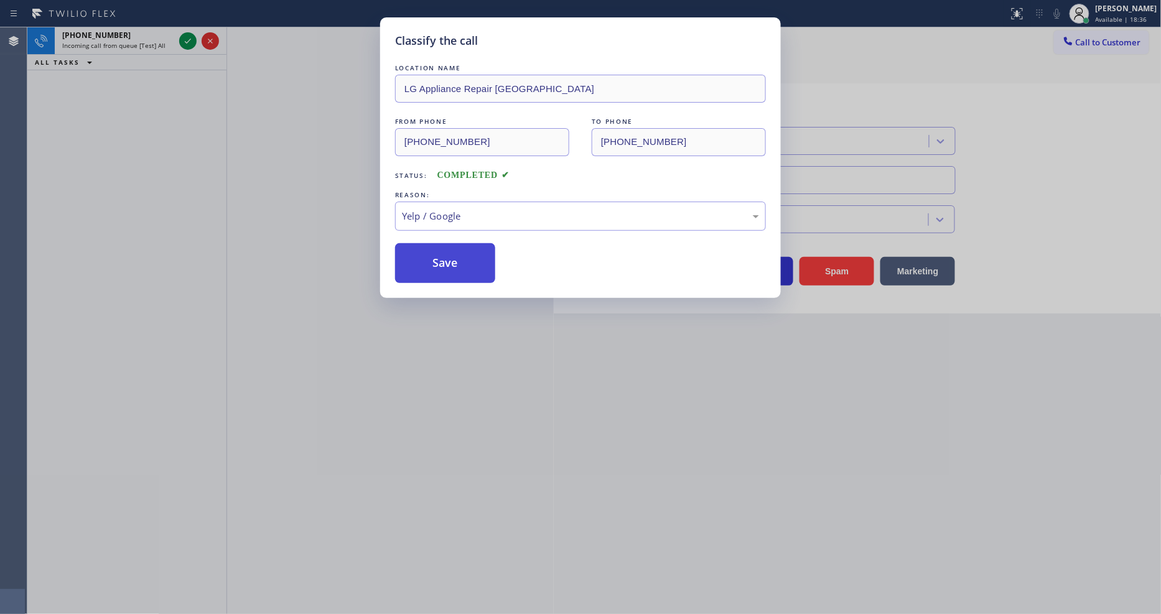
click at [458, 246] on button "Save" at bounding box center [445, 263] width 100 height 40
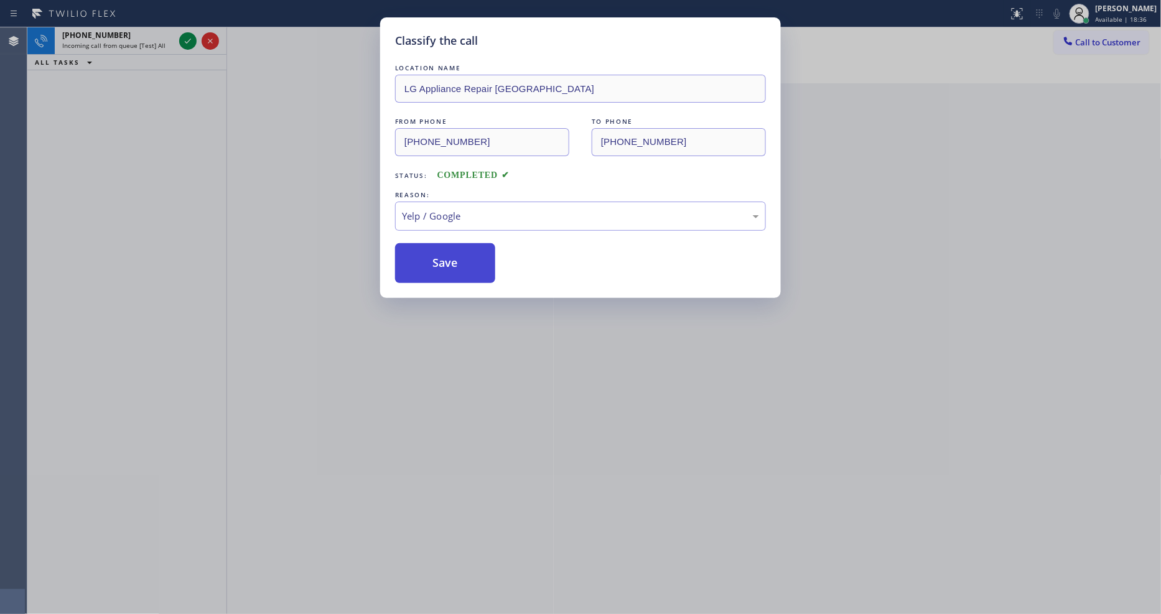
drag, startPoint x: 458, startPoint y: 246, endPoint x: 283, endPoint y: 78, distance: 242.5
click at [457, 246] on button "Save" at bounding box center [445, 263] width 100 height 40
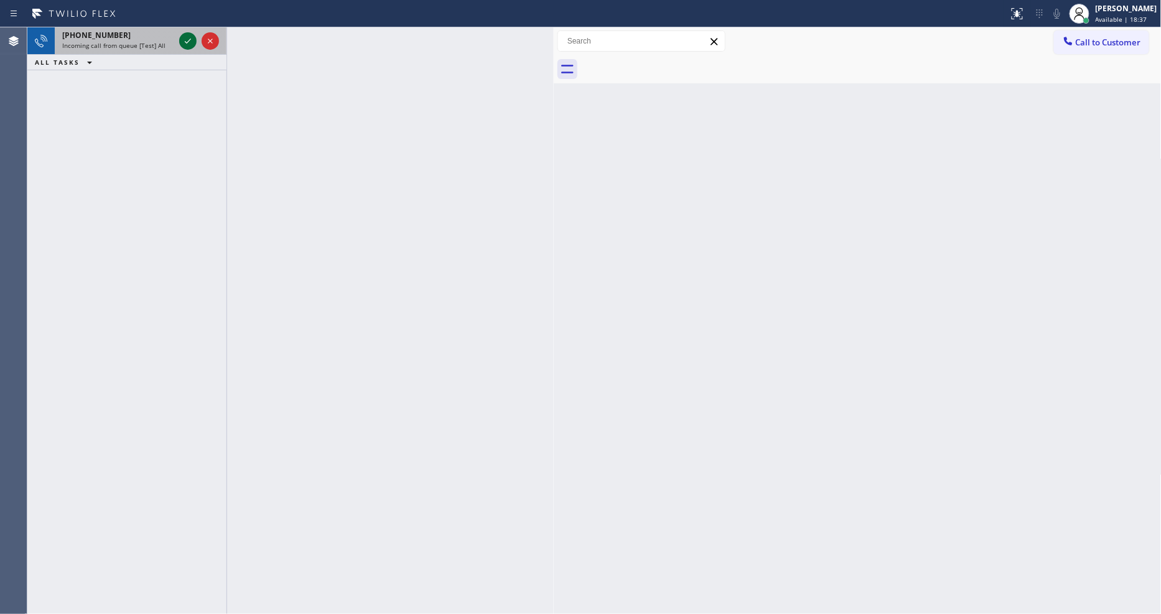
click at [187, 40] on icon at bounding box center [187, 41] width 15 height 15
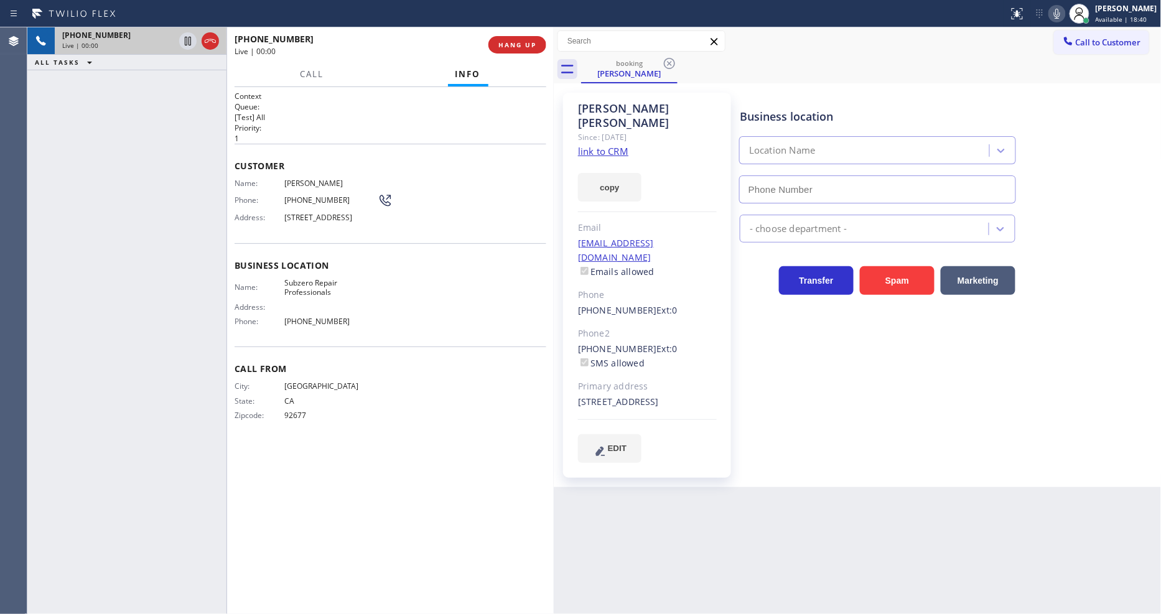
drag, startPoint x: 525, startPoint y: 45, endPoint x: 556, endPoint y: 72, distance: 41.1
click at [525, 45] on span "HANG UP" at bounding box center [517, 44] width 38 height 9
type input "[PHONE_NUMBER]"
click at [593, 145] on link "link to CRM" at bounding box center [603, 151] width 50 height 12
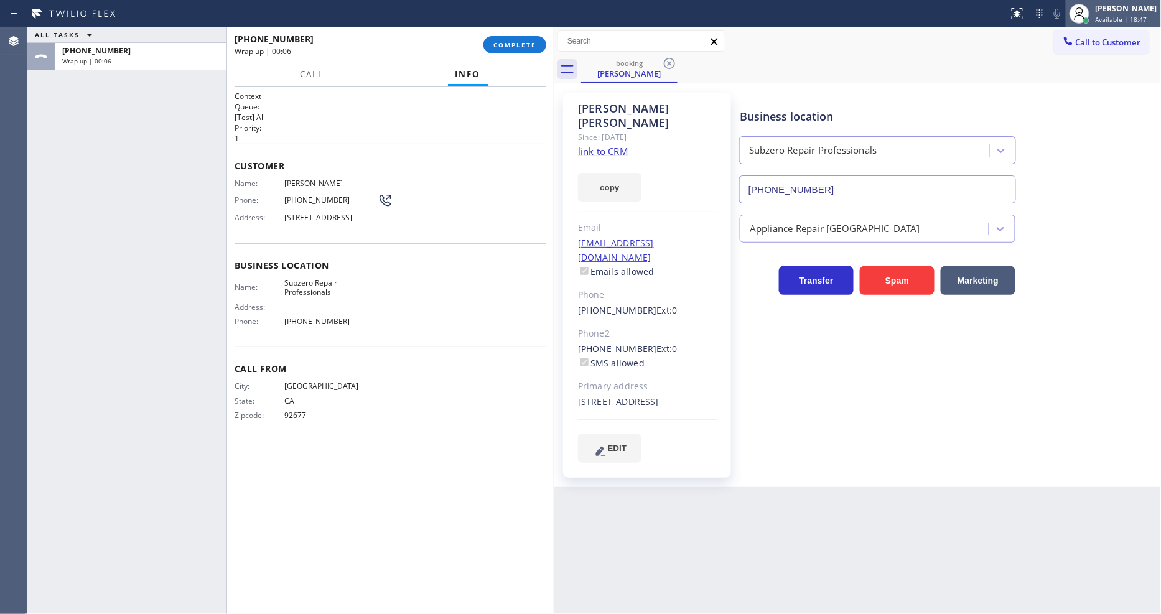
click at [1093, 12] on div at bounding box center [1079, 13] width 27 height 27
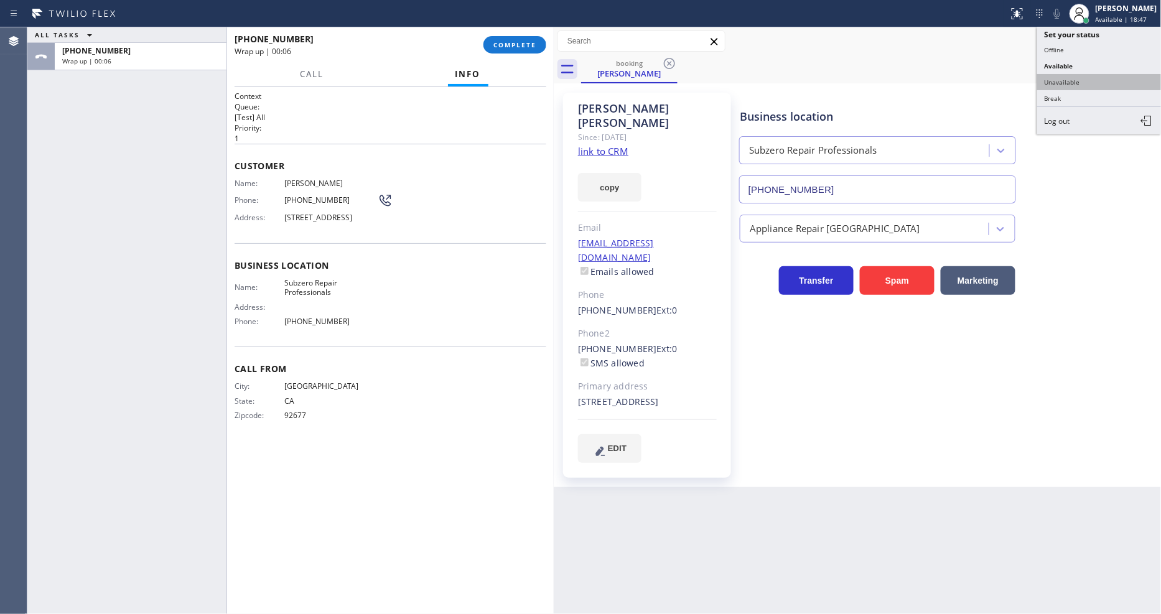
click at [1062, 85] on button "Unavailable" at bounding box center [1099, 82] width 124 height 16
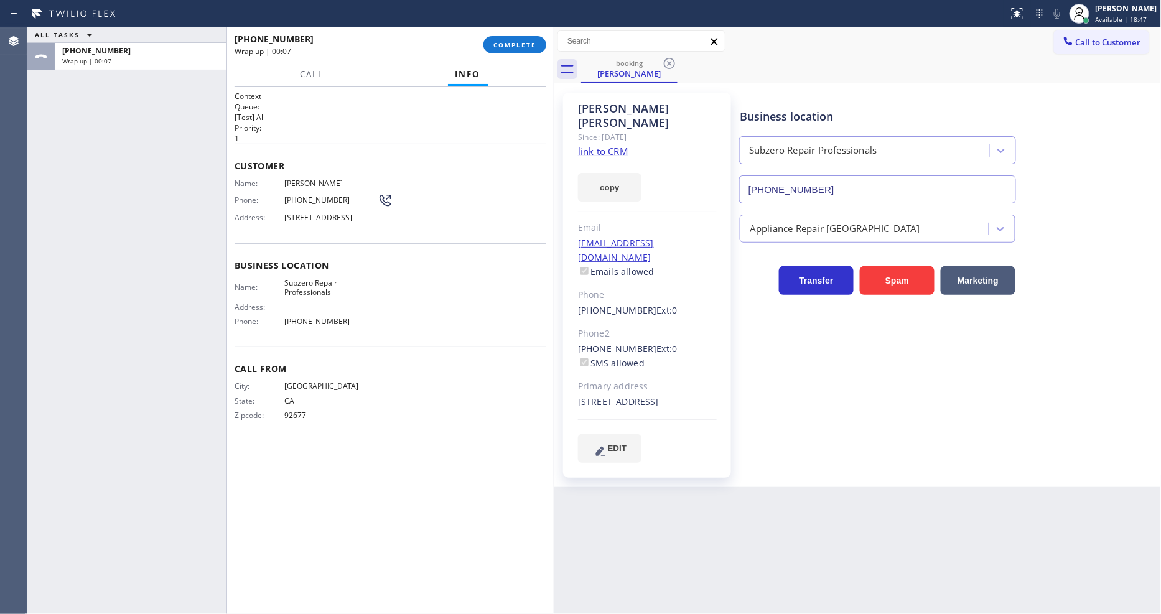
click at [513, 35] on div "[PHONE_NUMBER] Wrap up | 00:07 COMPLETE" at bounding box center [391, 45] width 312 height 32
click at [517, 34] on div "[PHONE_NUMBER] Wrap up | 00:07 COMPLETE" at bounding box center [391, 45] width 312 height 32
click at [518, 39] on button "COMPLETE" at bounding box center [514, 44] width 63 height 17
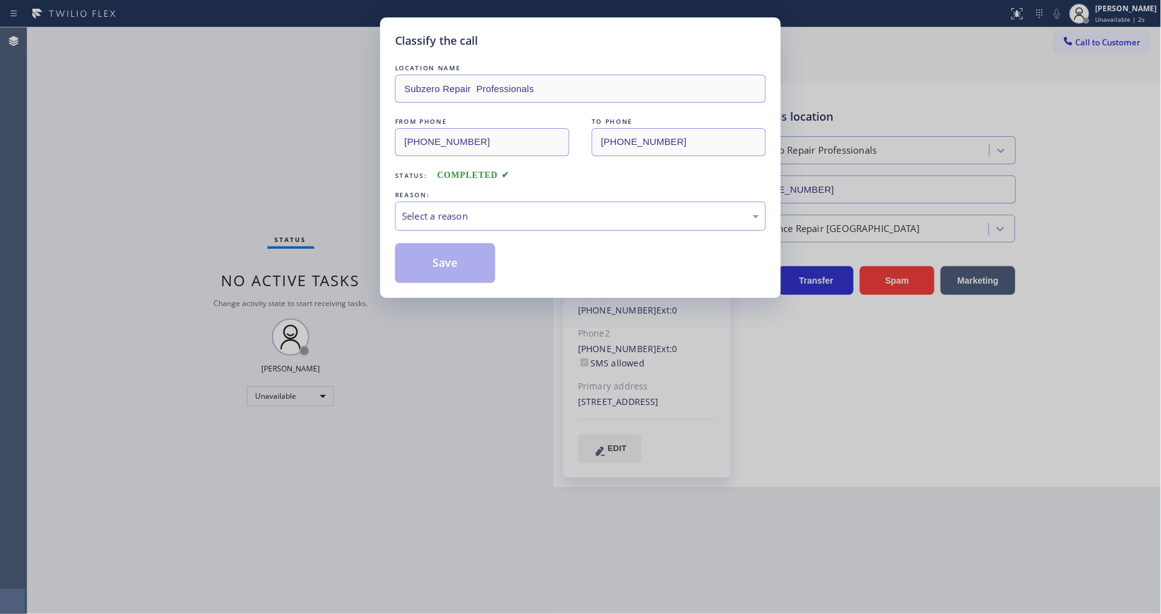
click at [442, 209] on div "Select a reason" at bounding box center [580, 216] width 357 height 14
click at [447, 254] on button "Save" at bounding box center [445, 263] width 100 height 40
click at [447, 256] on button "Save" at bounding box center [445, 263] width 100 height 40
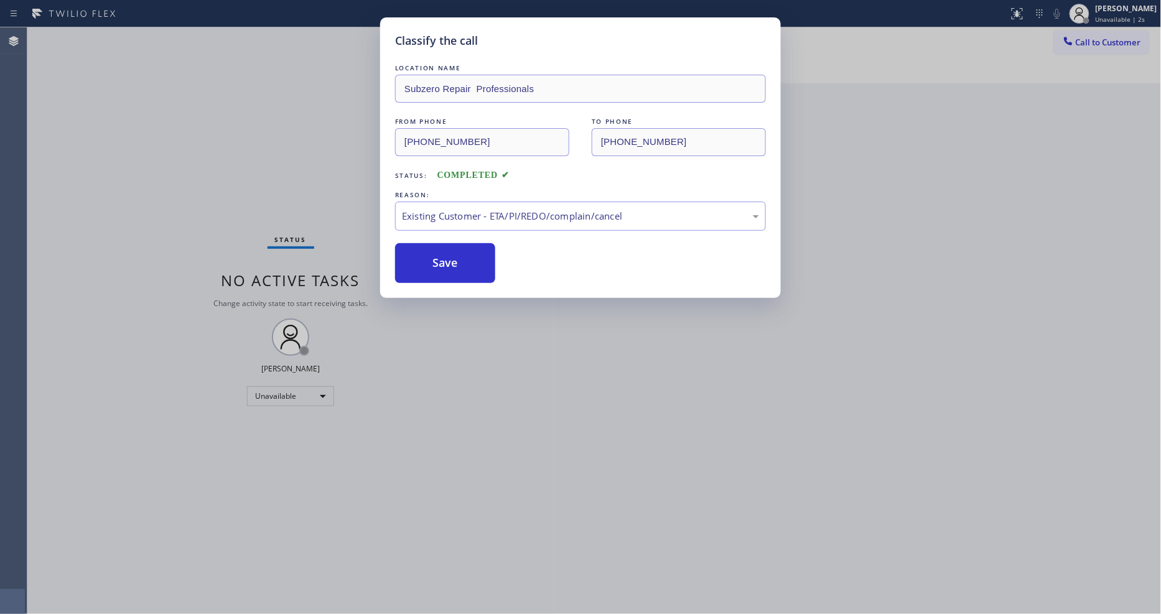
drag, startPoint x: 447, startPoint y: 256, endPoint x: 521, endPoint y: 12, distance: 254.3
click at [447, 235] on div "LOCATION NAME Subzero Repair Professionals FROM PHONE [PHONE_NUMBER] TO PHONE […" at bounding box center [580, 173] width 371 height 222
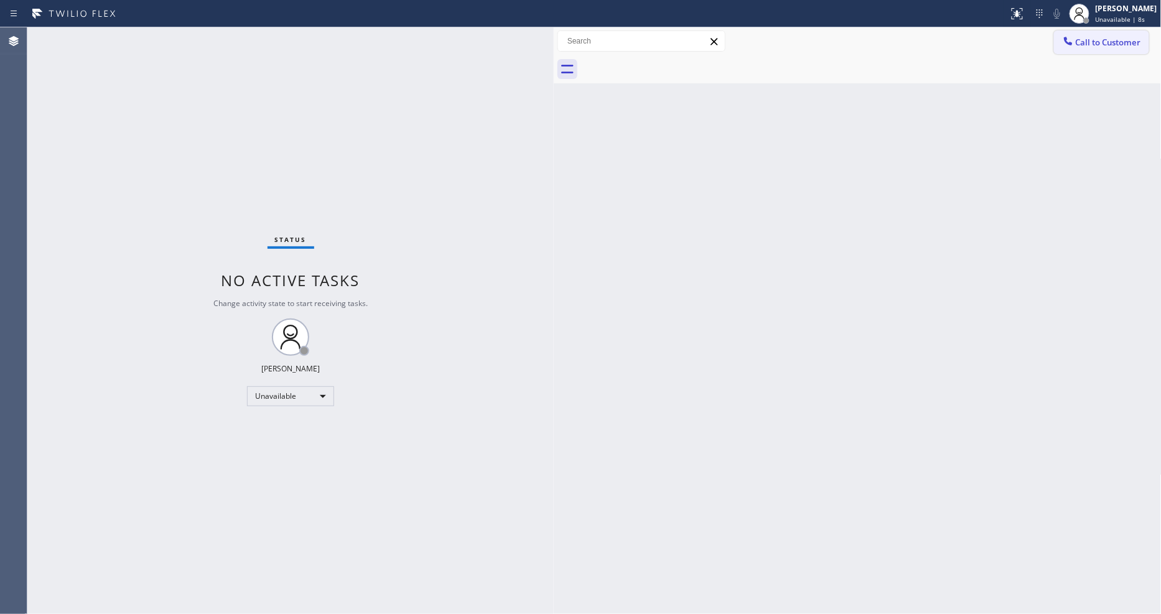
click at [1103, 35] on button "Call to Customer" at bounding box center [1101, 42] width 95 height 24
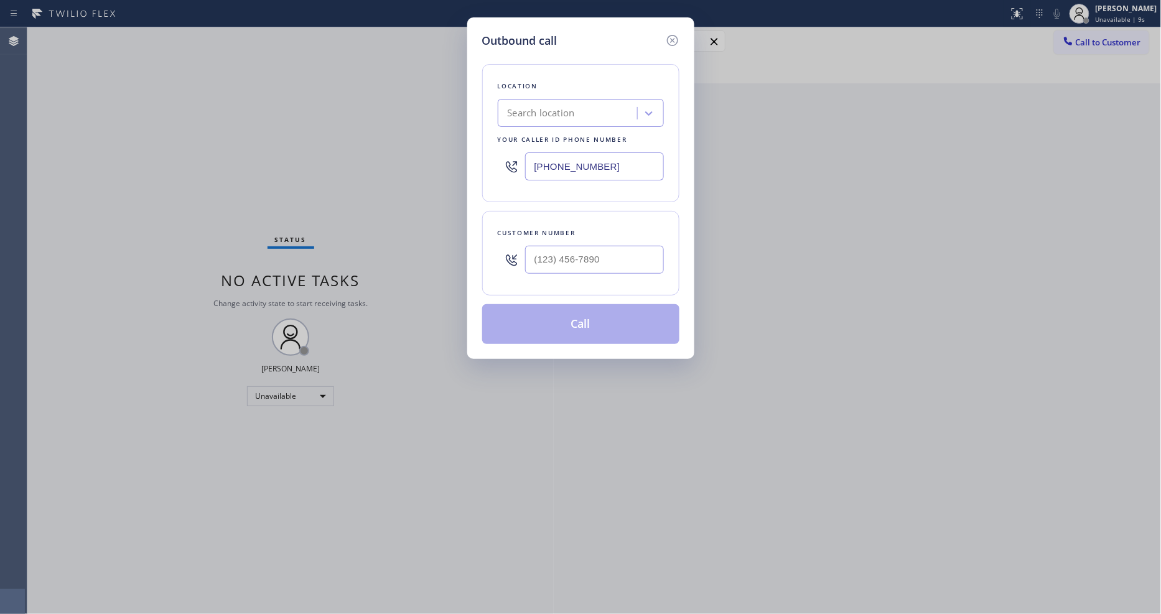
click at [521, 112] on div "Search location" at bounding box center [541, 113] width 67 height 14
paste input "Viking Repair Service"
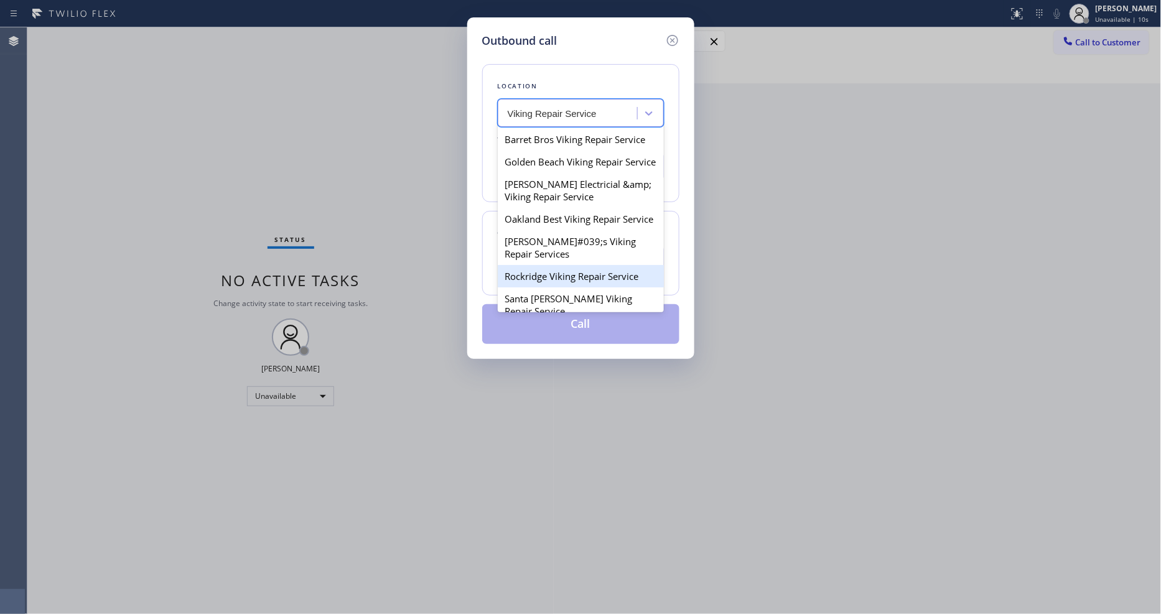
type input "Viking Repair Service"
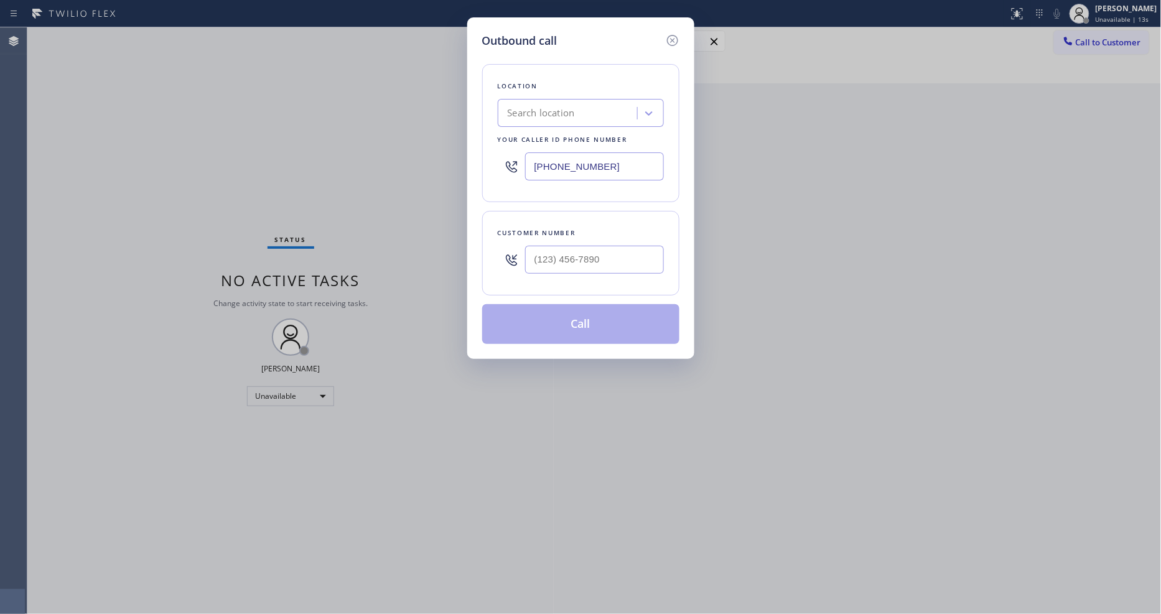
drag, startPoint x: 330, startPoint y: 281, endPoint x: 484, endPoint y: 256, distance: 155.7
click at [330, 281] on div "Outbound call Location Search location Your caller id phone number [PHONE_NUMBE…" at bounding box center [580, 307] width 1161 height 614
click at [539, 154] on input "[PHONE_NUMBER]" at bounding box center [594, 166] width 139 height 28
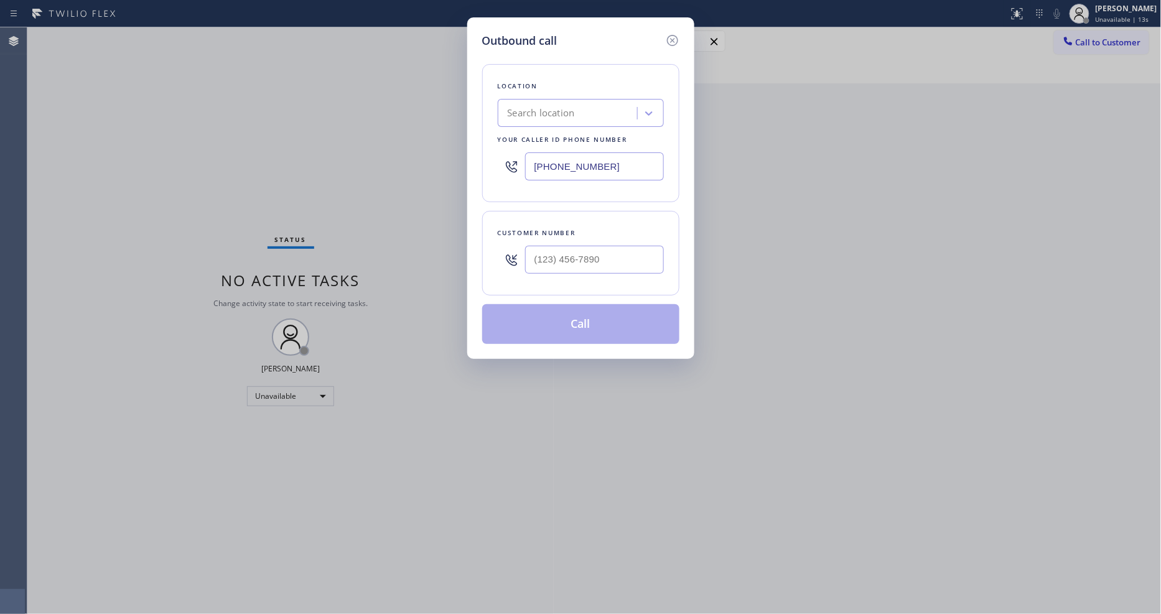
paste input "206) 309-8891"
type input "[PHONE_NUMBER]"
click at [315, 220] on div "Outbound call Location 4B2.Paid Viking Repair Service Your caller id phone numb…" at bounding box center [580, 307] width 1161 height 614
click at [546, 258] on input "(___) ___-____" at bounding box center [594, 260] width 139 height 28
paste input "253) 329-3620"
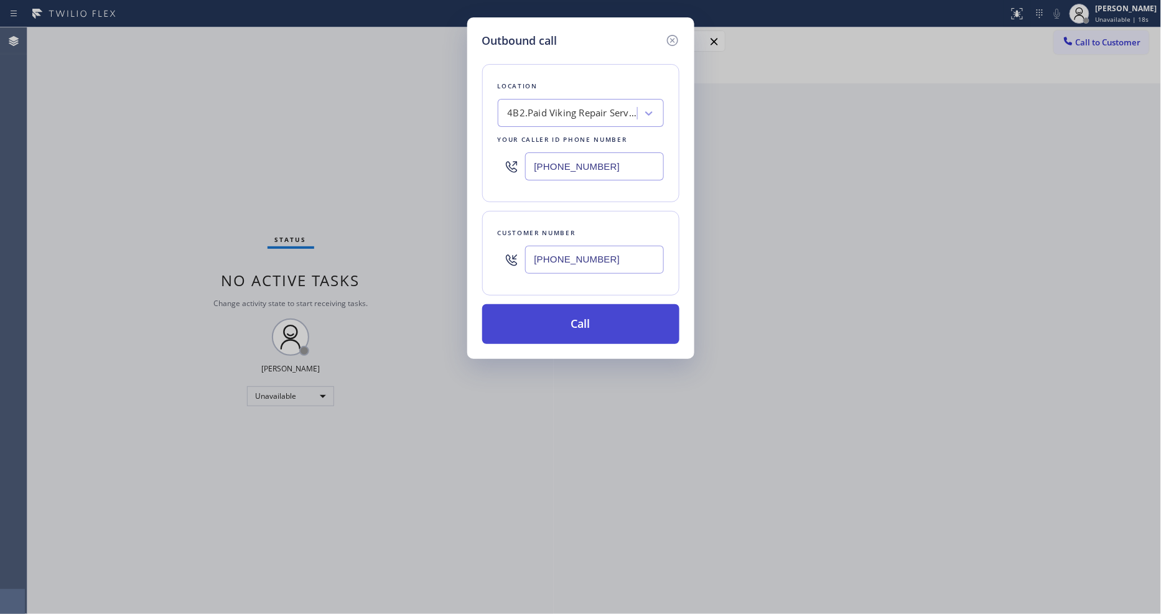
type input "[PHONE_NUMBER]"
click at [539, 319] on button "Call" at bounding box center [580, 324] width 197 height 40
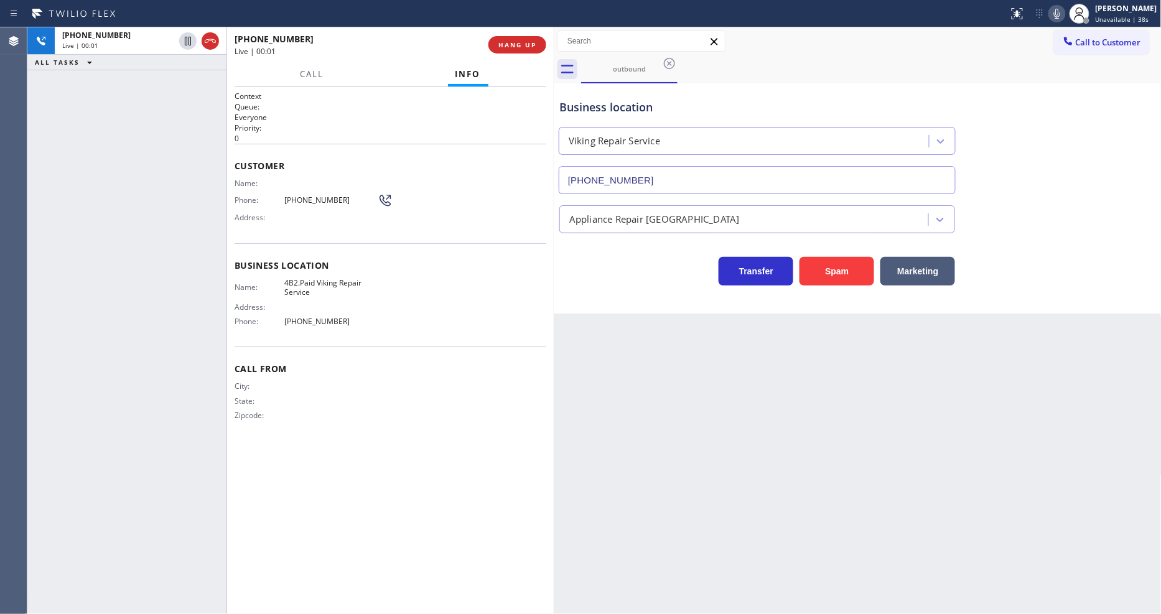
type input "[PHONE_NUMBER]"
click at [516, 315] on div "Name: 4B2.Paid Viking Repair Service Address: Phone: [PHONE_NUMBER]" at bounding box center [391, 305] width 312 height 54
drag, startPoint x: 266, startPoint y: 268, endPoint x: 518, endPoint y: 139, distance: 283.3
click at [266, 266] on div "Business location Name: 4B2.Paid Viking Repair Service Address: Phone: [PHONE_N…" at bounding box center [391, 295] width 312 height 104
click at [520, 38] on button "HANG UP" at bounding box center [517, 44] width 58 height 17
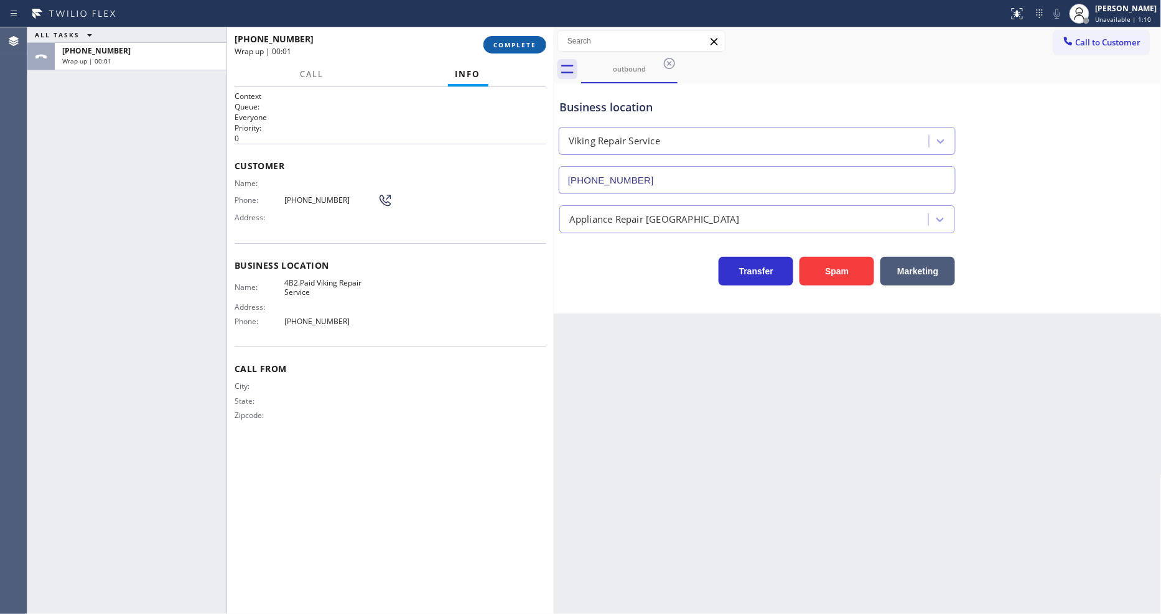
click at [521, 46] on span "COMPLETE" at bounding box center [514, 44] width 43 height 9
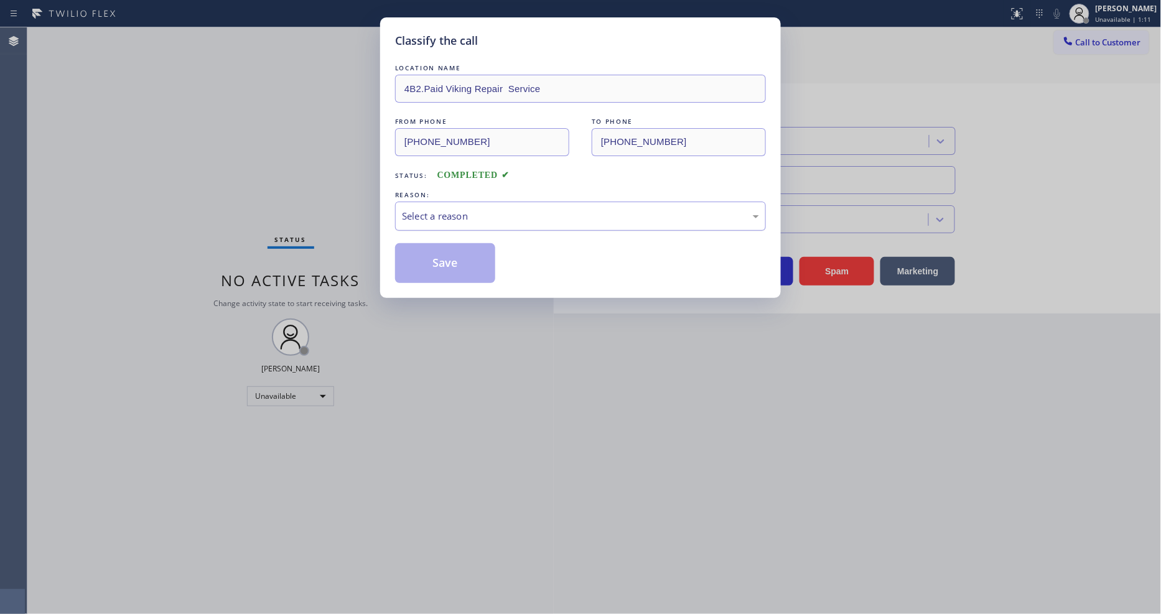
click at [431, 210] on div "Select a reason" at bounding box center [580, 216] width 357 height 14
click at [429, 266] on button "Save" at bounding box center [445, 263] width 100 height 40
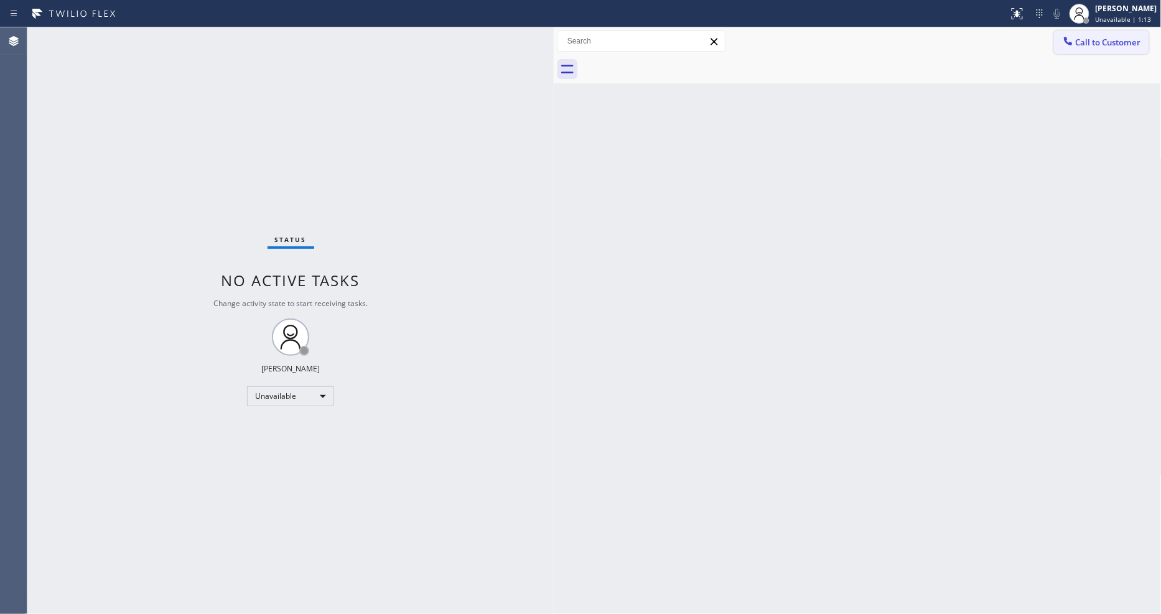
click at [1083, 52] on button "Call to Customer" at bounding box center [1101, 42] width 95 height 24
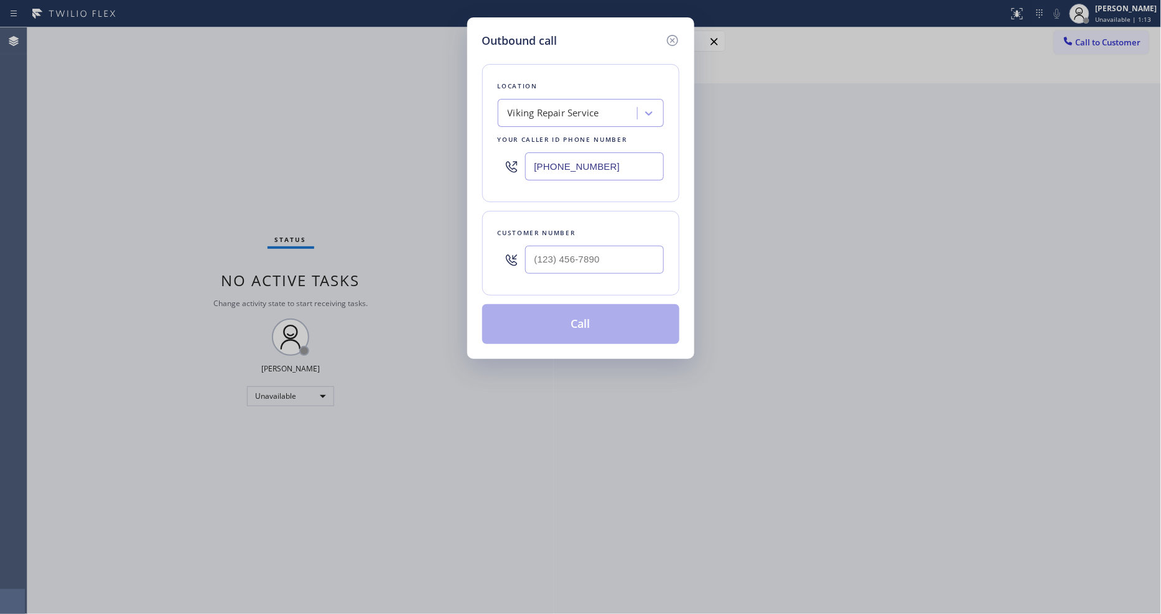
click at [592, 106] on div "Viking Repair Service" at bounding box center [553, 113] width 91 height 14
paste input "Eagle Rock Prestige HVAC"
type input "Eagle Rock Prestige HVAC"
click at [563, 131] on div "Eagle Rock Prestige HVAC" at bounding box center [581, 139] width 166 height 22
type input "[PHONE_NUMBER]"
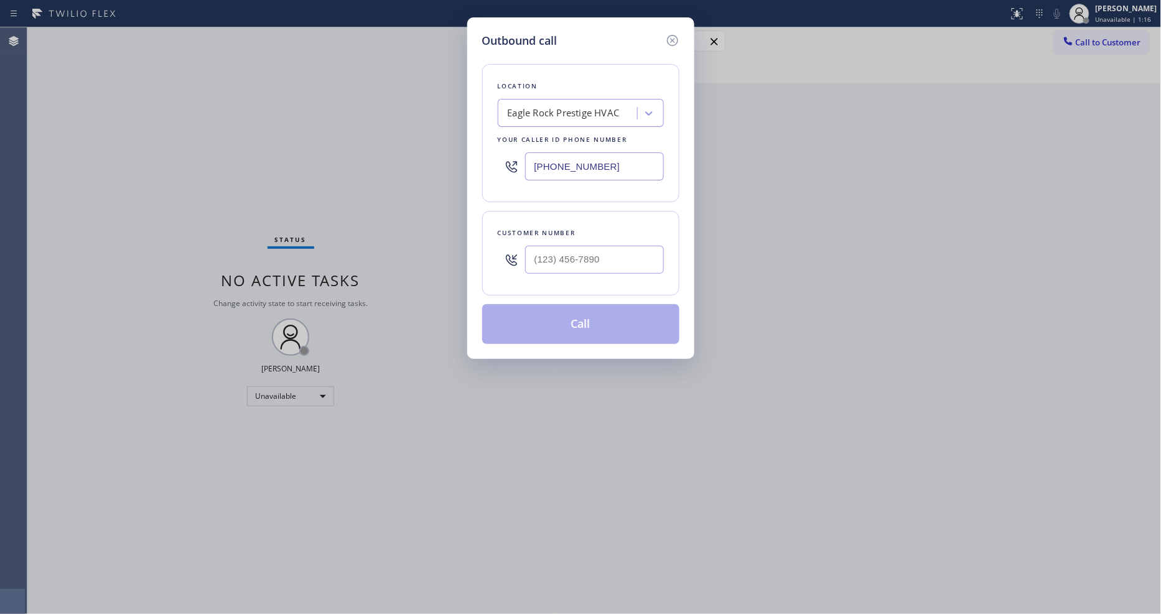
click at [332, 212] on div "Outbound call Location [GEOGRAPHIC_DATA] Prestige HVAC Your caller id phone num…" at bounding box center [580, 307] width 1161 height 614
click at [579, 263] on input "(___) ___-____" at bounding box center [594, 260] width 139 height 28
paste input "312) 785-9919"
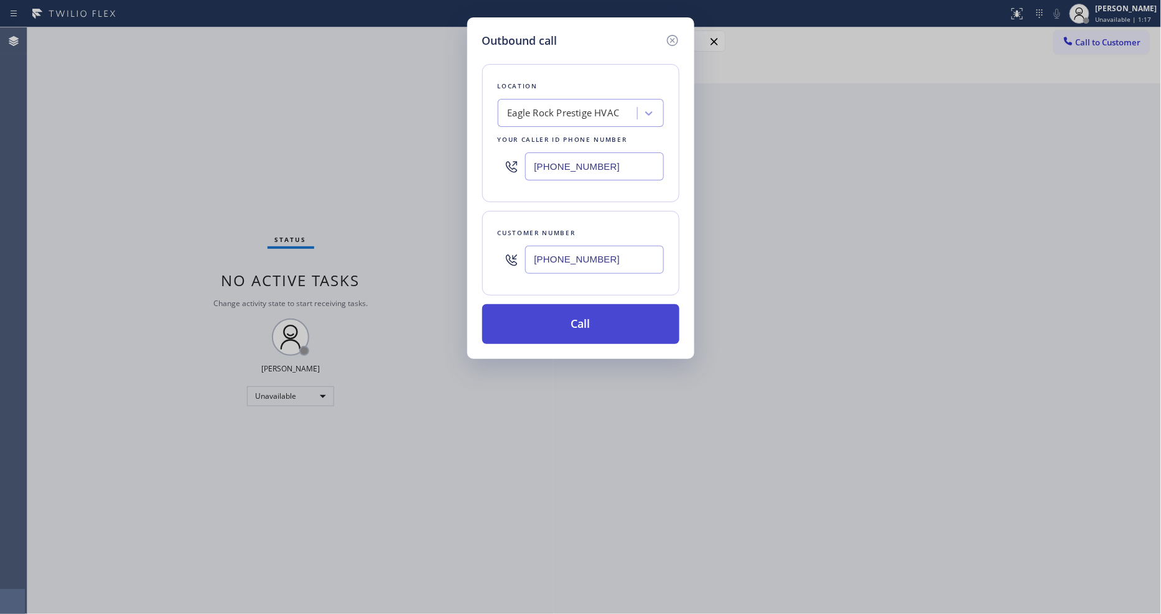
type input "[PHONE_NUMBER]"
click at [558, 317] on button "Call" at bounding box center [580, 324] width 197 height 40
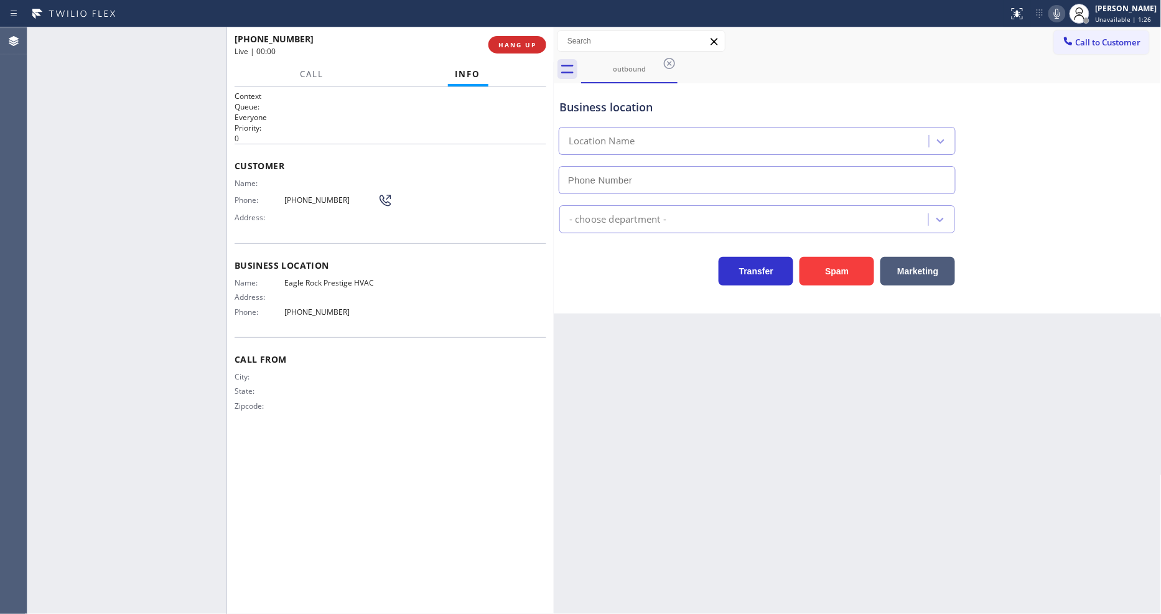
type input "[PHONE_NUMBER]"
click at [880, 361] on div "Back to Dashboard Change Sender ID Customers Technicians Select a contact Outbo…" at bounding box center [858, 320] width 608 height 587
click at [307, 199] on span "[PHONE_NUMBER]" at bounding box center [330, 199] width 93 height 9
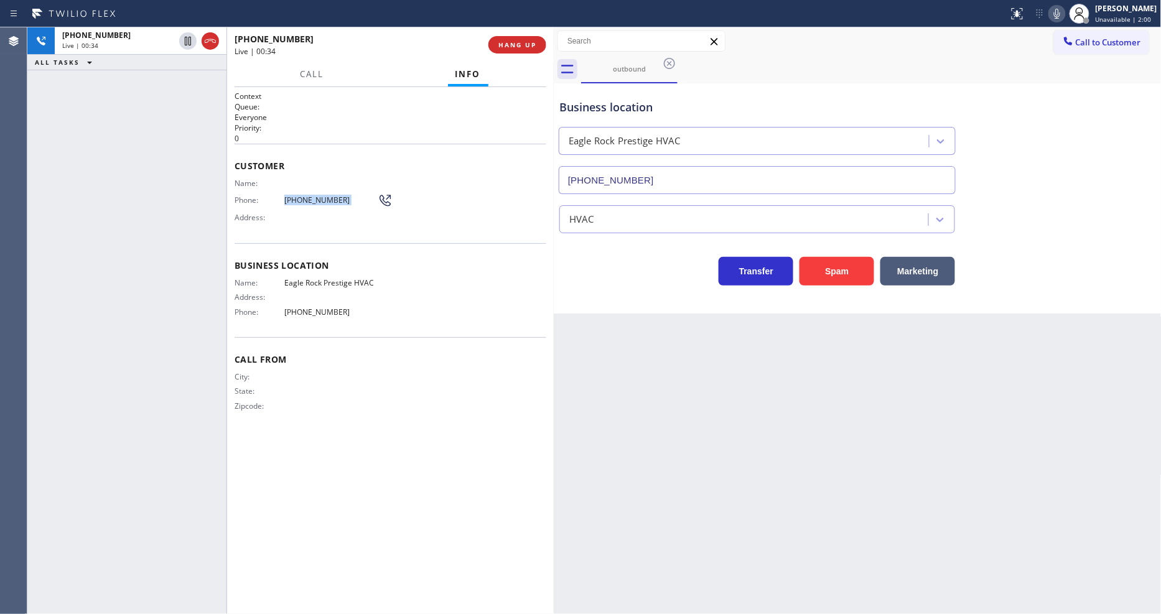
copy div "[PHONE_NUMBER]"
click at [531, 47] on span "HANG UP" at bounding box center [517, 44] width 38 height 9
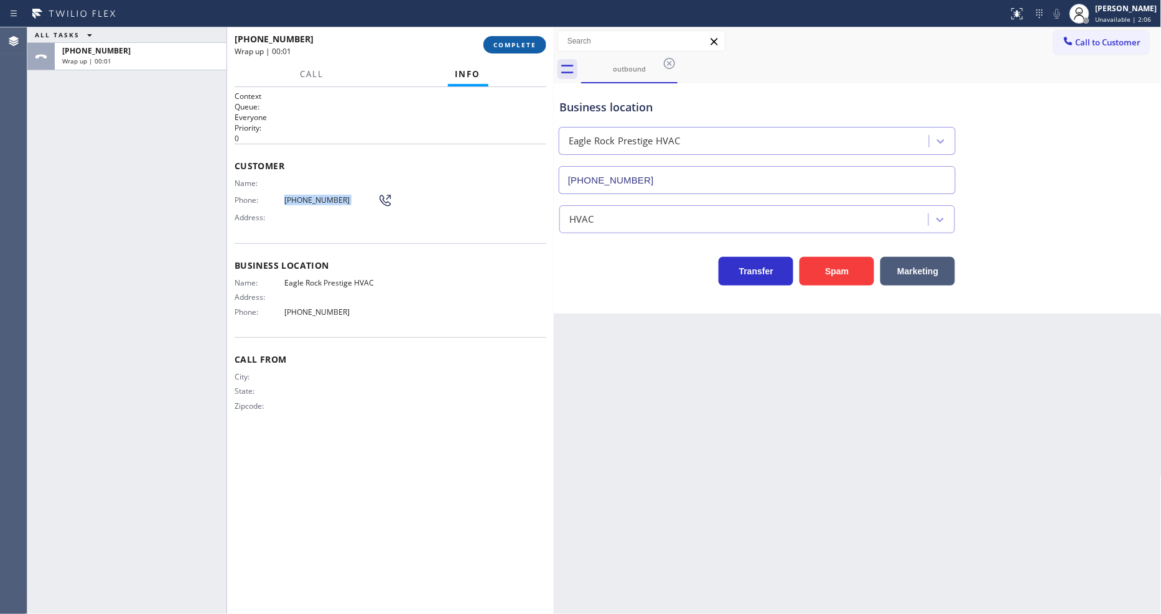
click at [530, 47] on span "COMPLETE" at bounding box center [514, 44] width 43 height 9
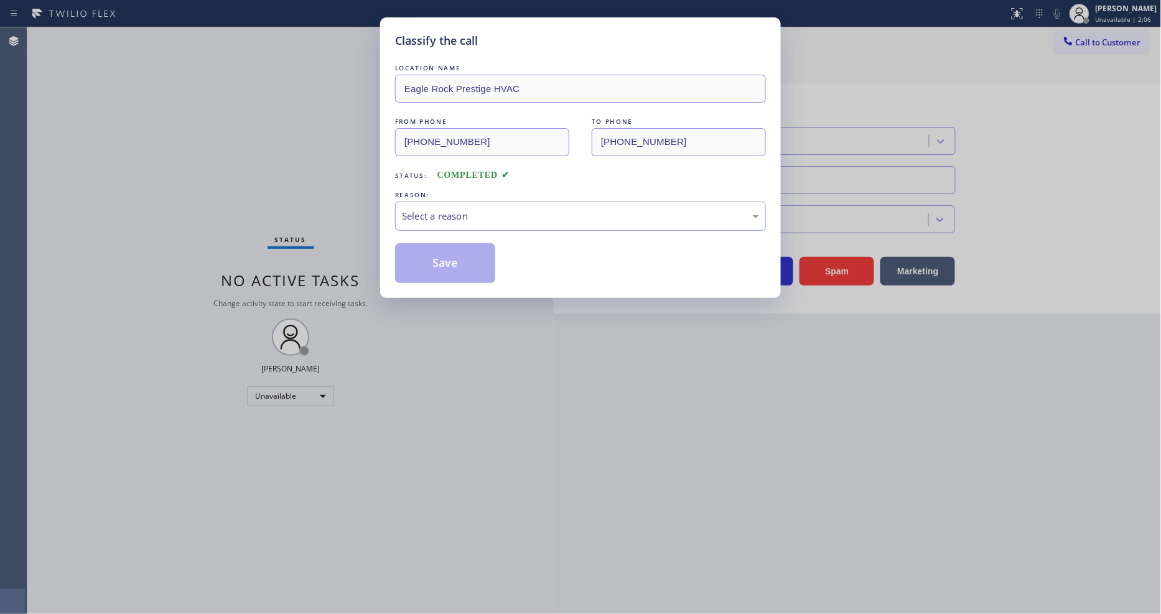
click at [463, 209] on div "Select a reason" at bounding box center [580, 216] width 357 height 14
click at [454, 256] on button "Save" at bounding box center [445, 263] width 100 height 40
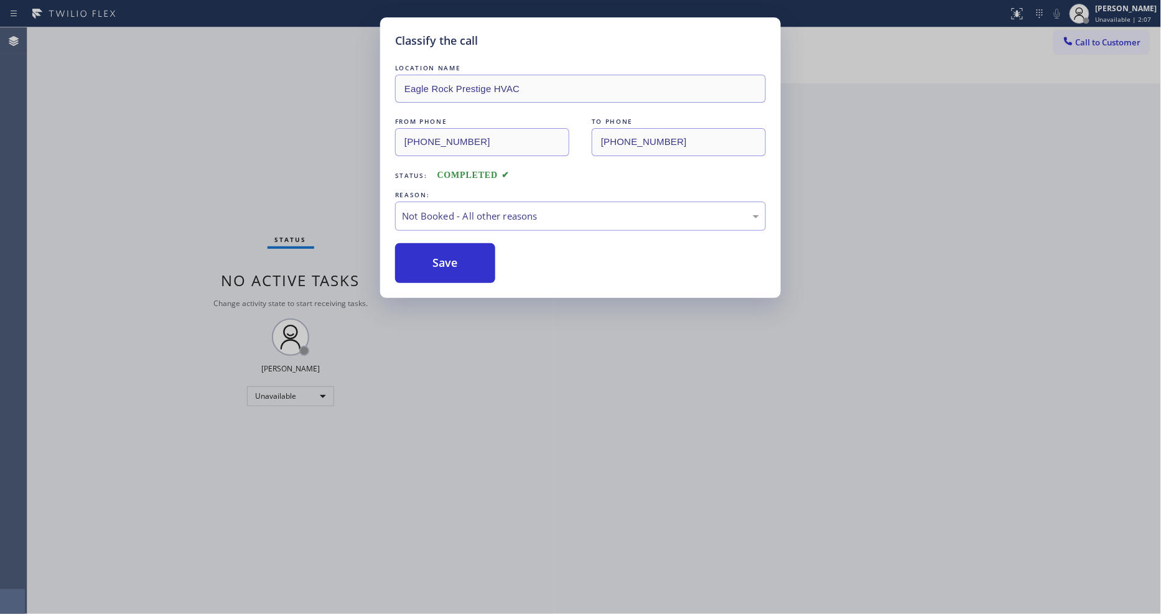
click at [1096, 47] on div "Classify the call LOCATION NAME [GEOGRAPHIC_DATA] Prestige HVAC FROM PHONE [PHO…" at bounding box center [580, 307] width 1161 height 614
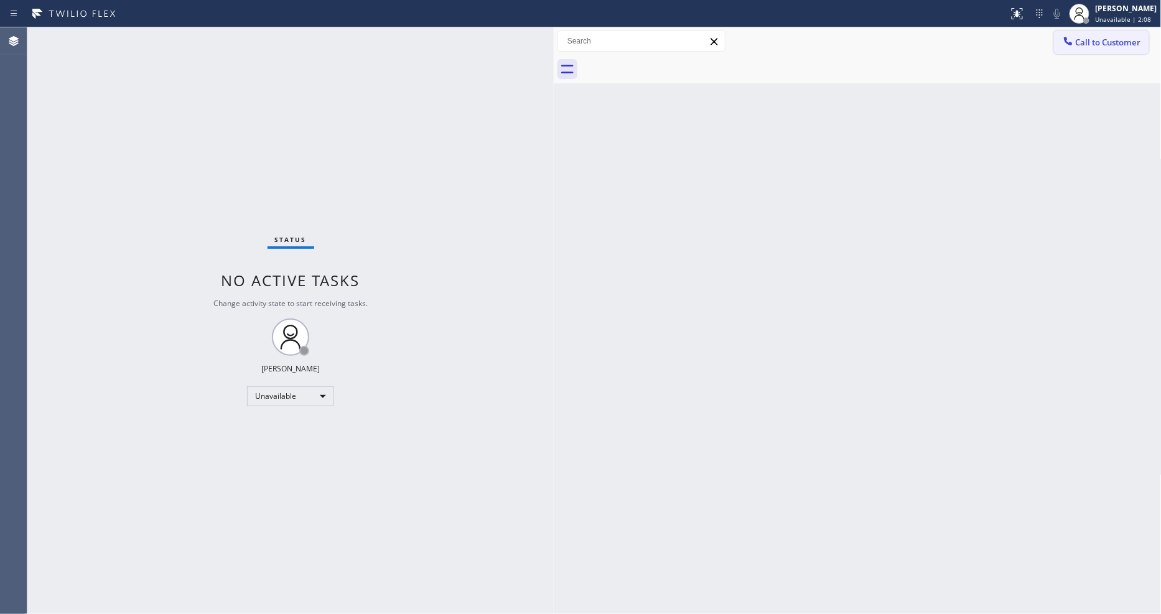
click at [1078, 44] on span "Call to Customer" at bounding box center [1108, 42] width 65 height 11
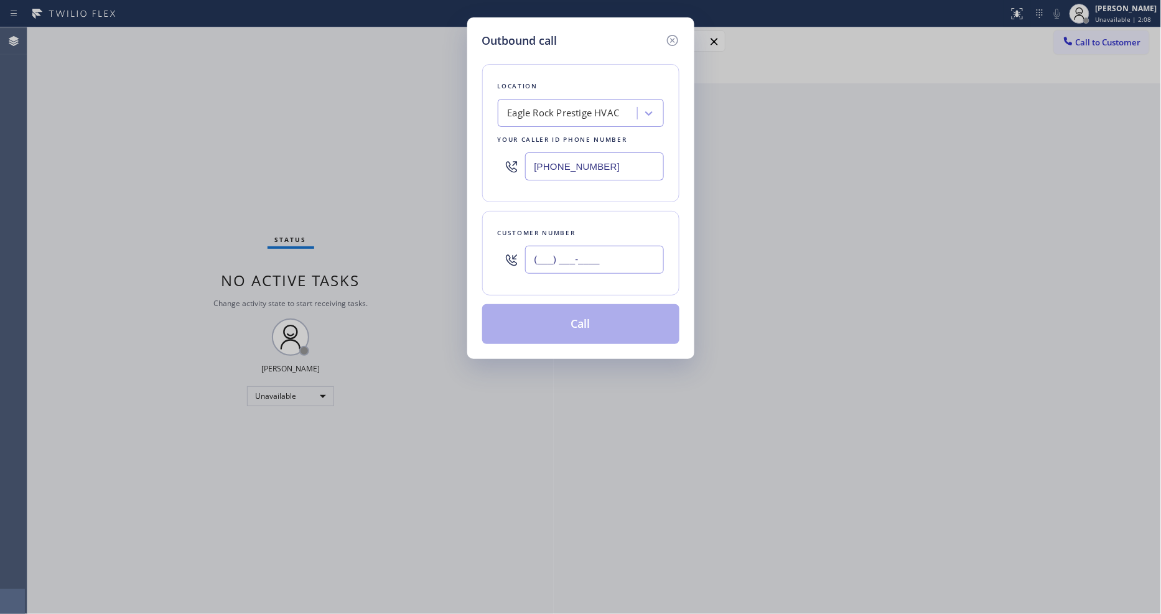
click at [571, 258] on input "(___) ___-____" at bounding box center [594, 260] width 139 height 28
paste input "312) 785-9919"
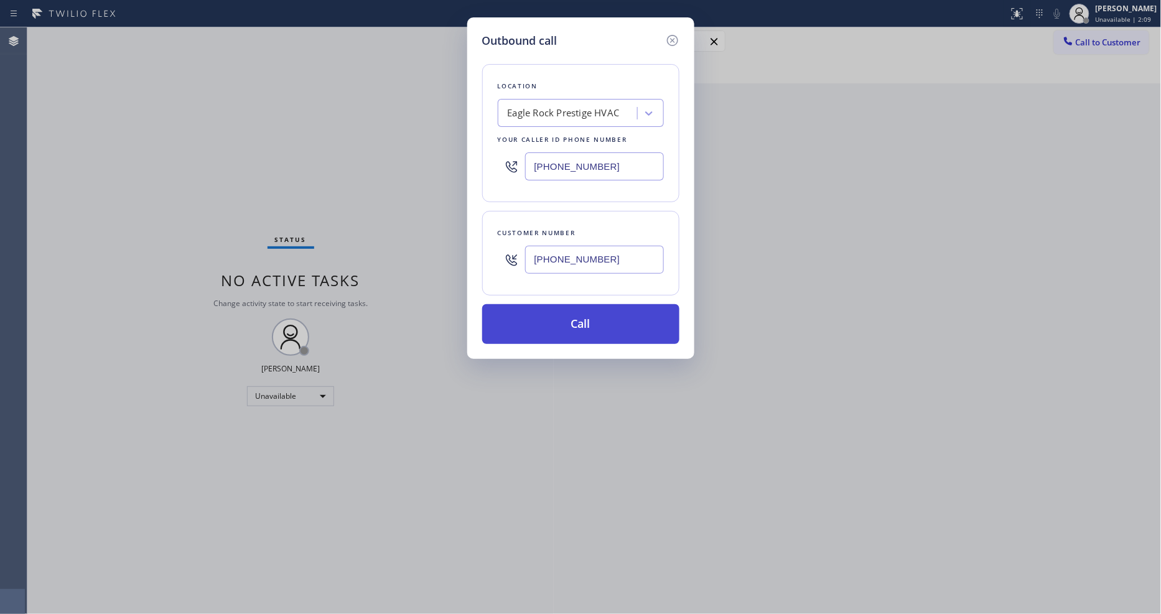
type input "[PHONE_NUMBER]"
click at [546, 329] on button "Call" at bounding box center [580, 324] width 197 height 40
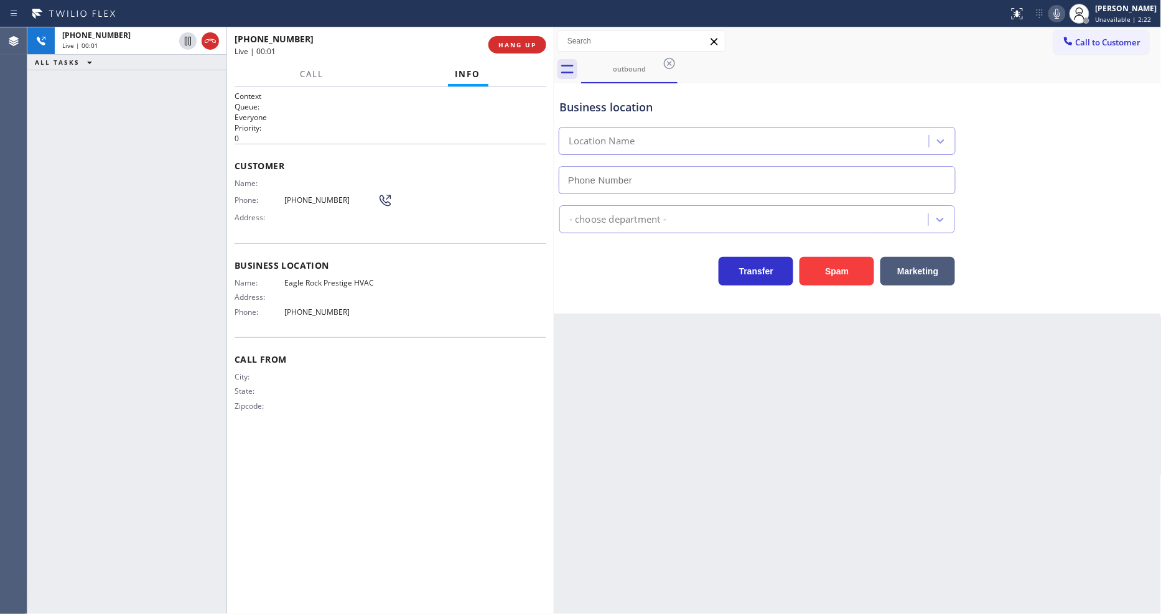
type input "[PHONE_NUMBER]"
click at [529, 45] on span "HANG UP" at bounding box center [517, 44] width 38 height 9
click at [528, 45] on span "HANG UP" at bounding box center [517, 44] width 38 height 9
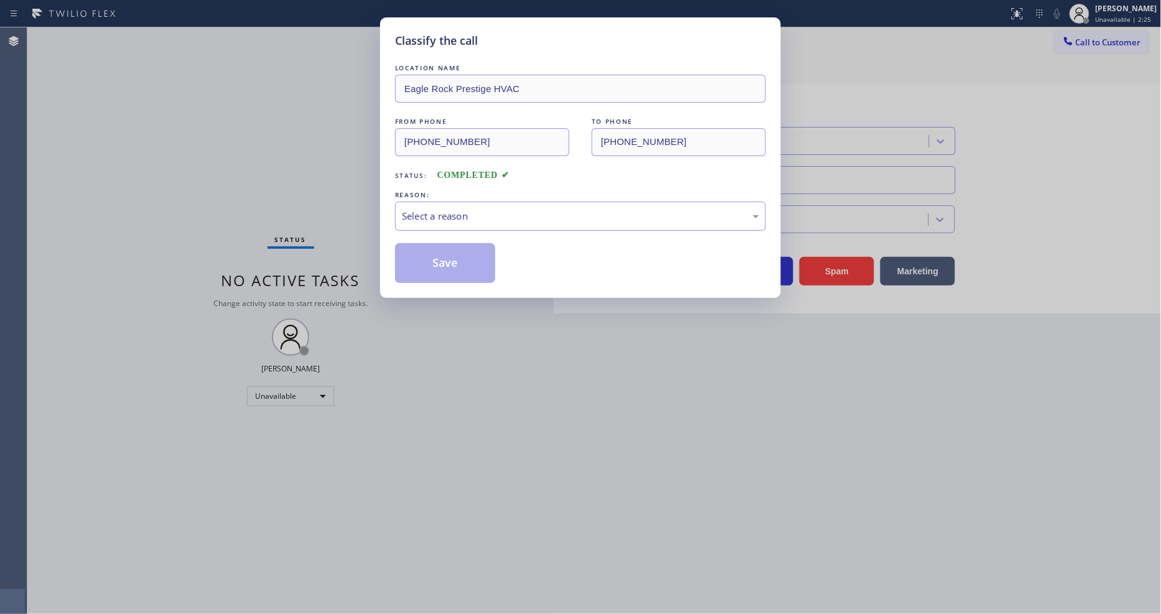
click at [439, 215] on div "Select a reason" at bounding box center [580, 216] width 357 height 14
click at [421, 271] on button "Save" at bounding box center [445, 263] width 100 height 40
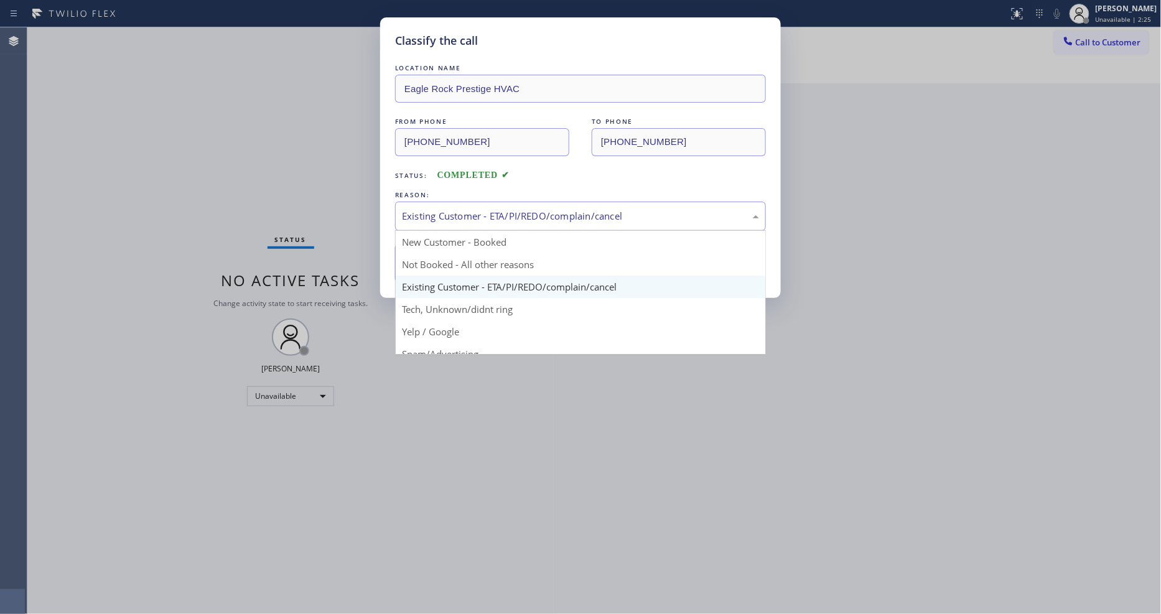
click at [427, 209] on div "Existing Customer - ETA/PI/REDO/complain/cancel" at bounding box center [580, 216] width 357 height 14
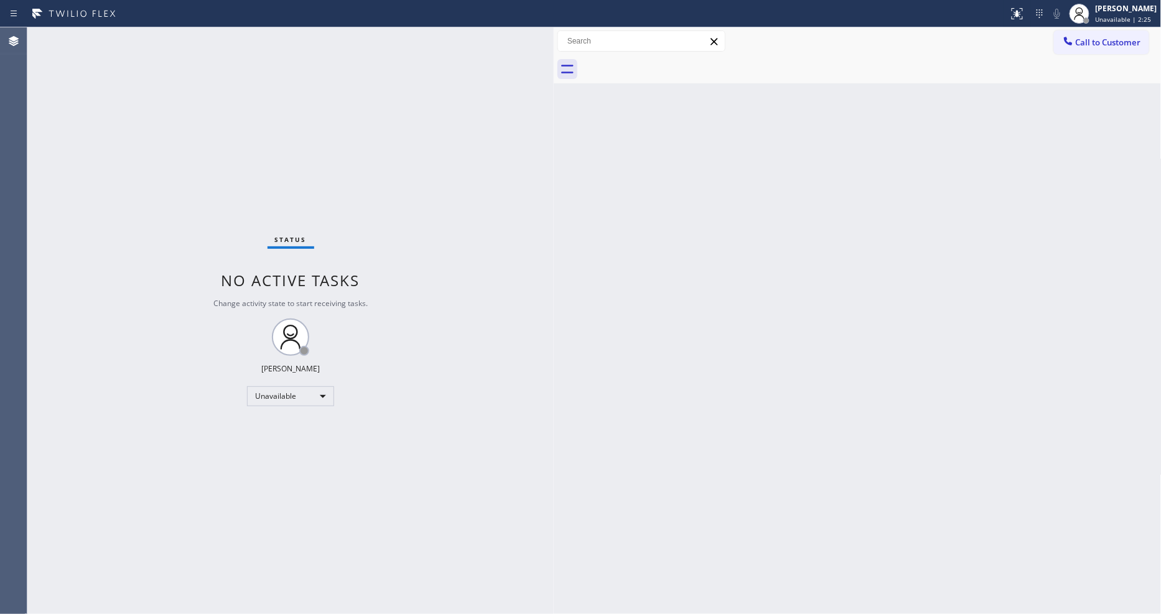
click at [415, 261] on div "Status No active tasks Change activity state to start receiving tasks. [PERSON_…" at bounding box center [290, 320] width 526 height 587
click at [1072, 39] on icon at bounding box center [1068, 41] width 12 height 12
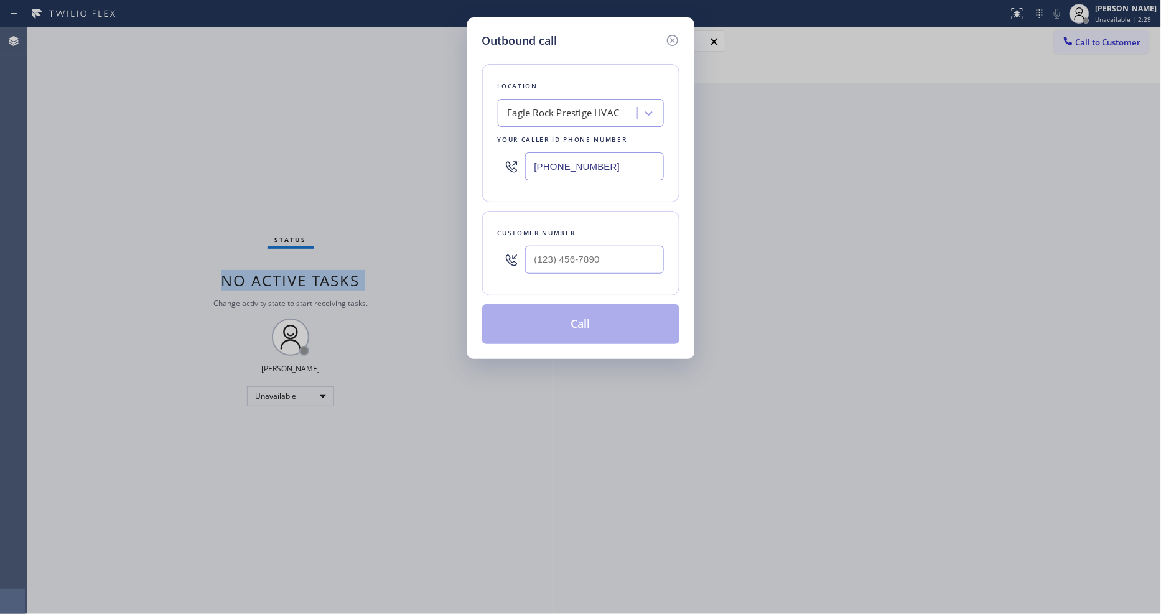
click at [594, 112] on div "Eagle Rock Prestige HVAC" at bounding box center [570, 114] width 136 height 22
paste input "Thermador Repair Group"
type input "Thermador Repair Group"
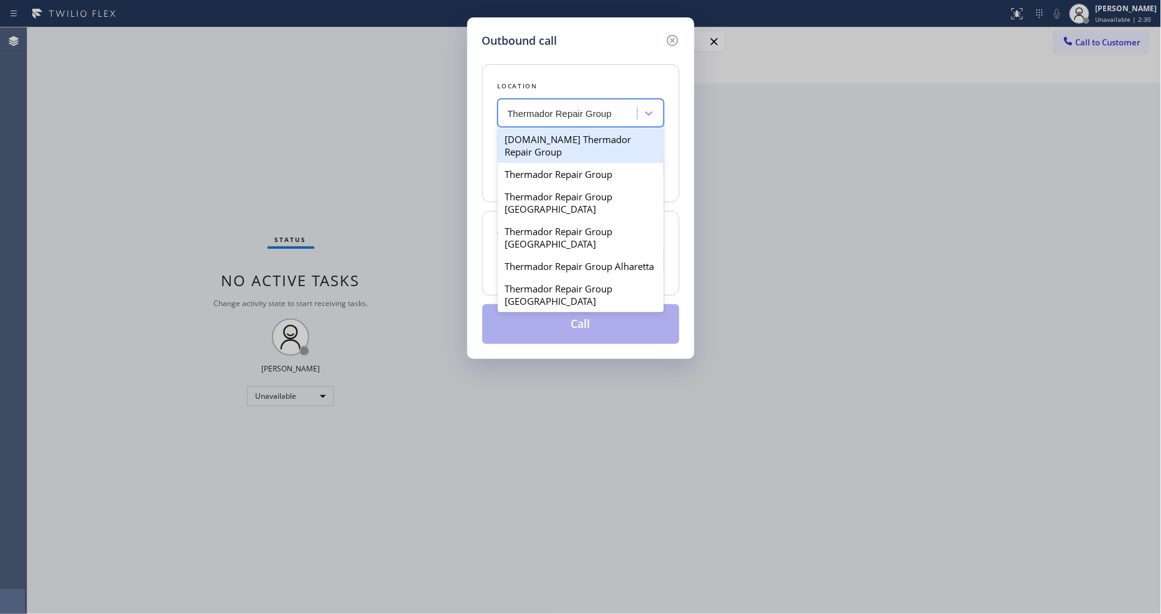
click at [573, 139] on div "[DOMAIN_NAME] Thermador Repair Group" at bounding box center [581, 145] width 166 height 35
type input "[PHONE_NUMBER]"
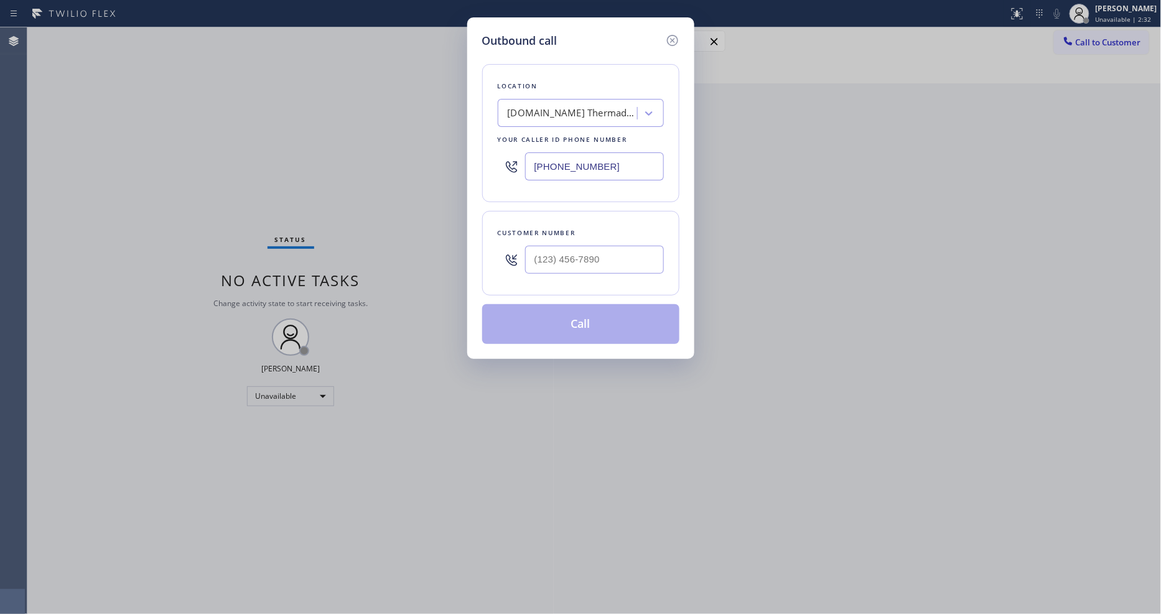
click at [348, 254] on div "Outbound call Location [DOMAIN_NAME] Thermador Repair Group Your caller id phon…" at bounding box center [580, 307] width 1161 height 614
click at [600, 251] on input "(___) ___-____" at bounding box center [594, 260] width 139 height 28
paste input "778) 953-1095"
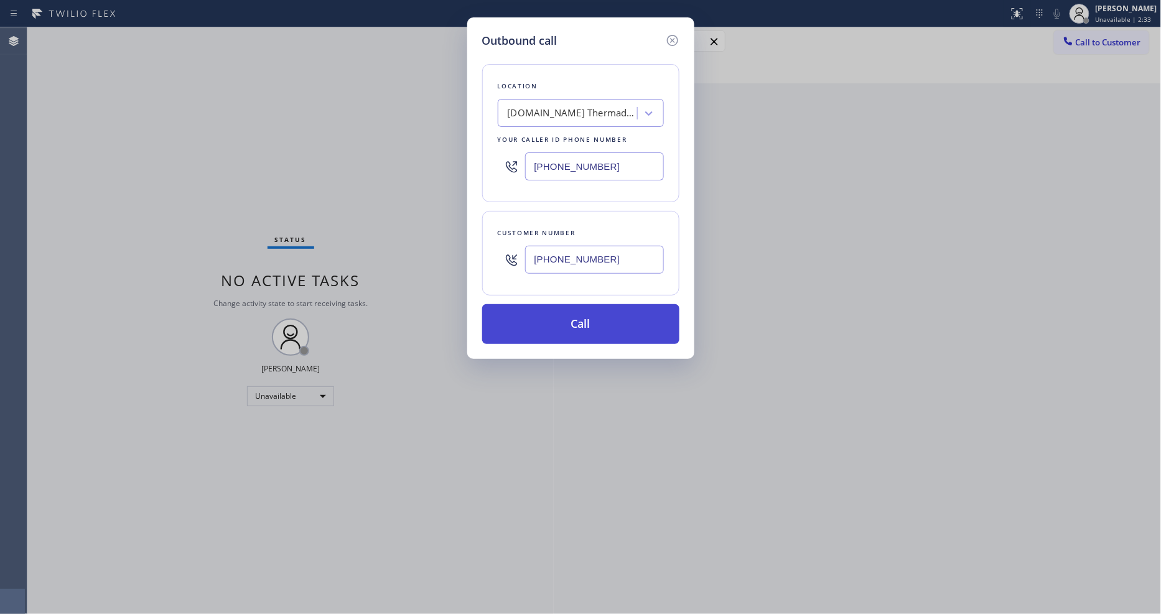
type input "[PHONE_NUMBER]"
click at [553, 309] on button "Call" at bounding box center [580, 324] width 197 height 40
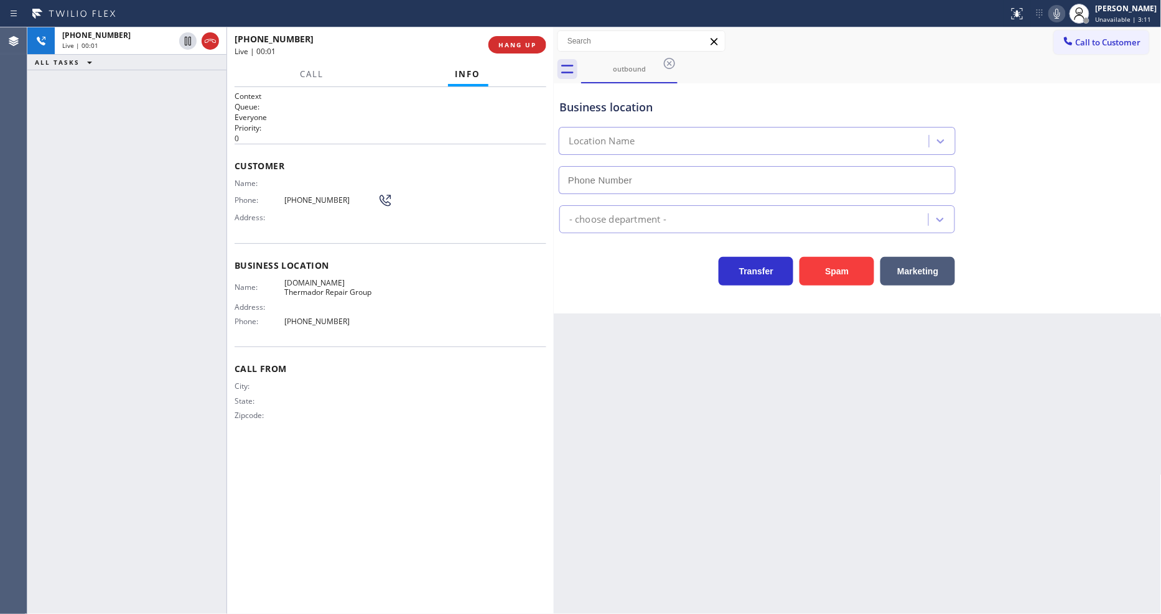
type input "[PHONE_NUMBER]"
click at [794, 382] on div "Back to Dashboard Change Sender ID Customers Technicians Select a contact Outbo…" at bounding box center [858, 320] width 608 height 587
drag, startPoint x: 778, startPoint y: 388, endPoint x: 585, endPoint y: 294, distance: 214.6
click at [778, 388] on div "Back to Dashboard Change Sender ID Customers Technicians Select a contact Outbo…" at bounding box center [858, 320] width 608 height 587
click at [311, 197] on span "[PHONE_NUMBER]" at bounding box center [330, 199] width 93 height 9
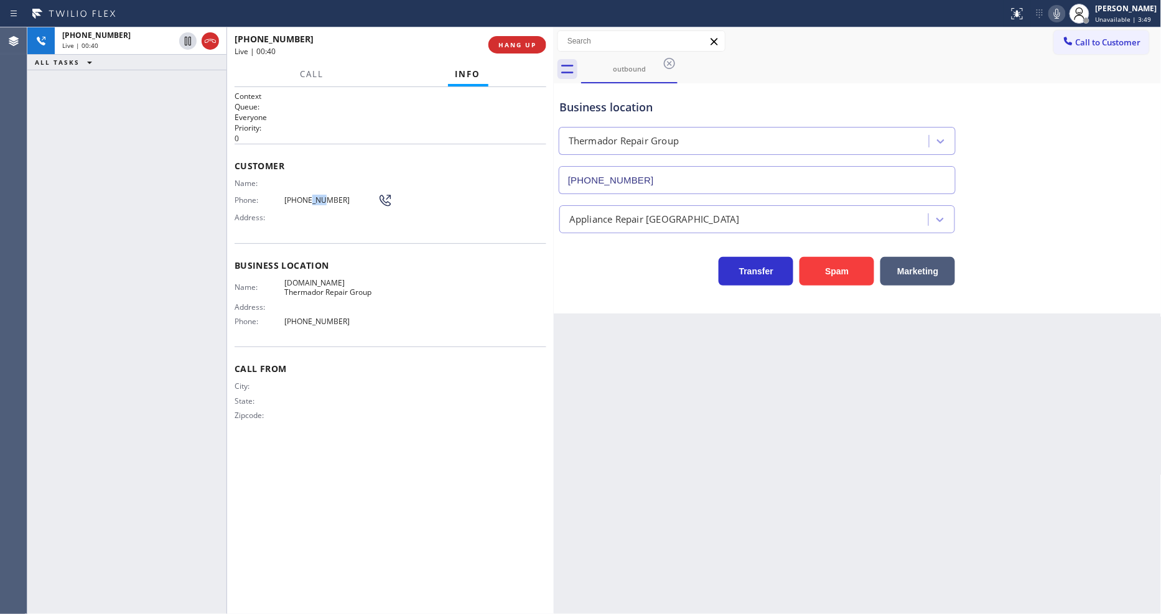
click at [311, 197] on span "[PHONE_NUMBER]" at bounding box center [330, 199] width 93 height 9
click at [311, 199] on span "[PHONE_NUMBER]" at bounding box center [330, 199] width 93 height 9
click at [516, 47] on span "HANG UP" at bounding box center [517, 44] width 38 height 9
click at [516, 47] on span "COMPLETE" at bounding box center [514, 44] width 43 height 9
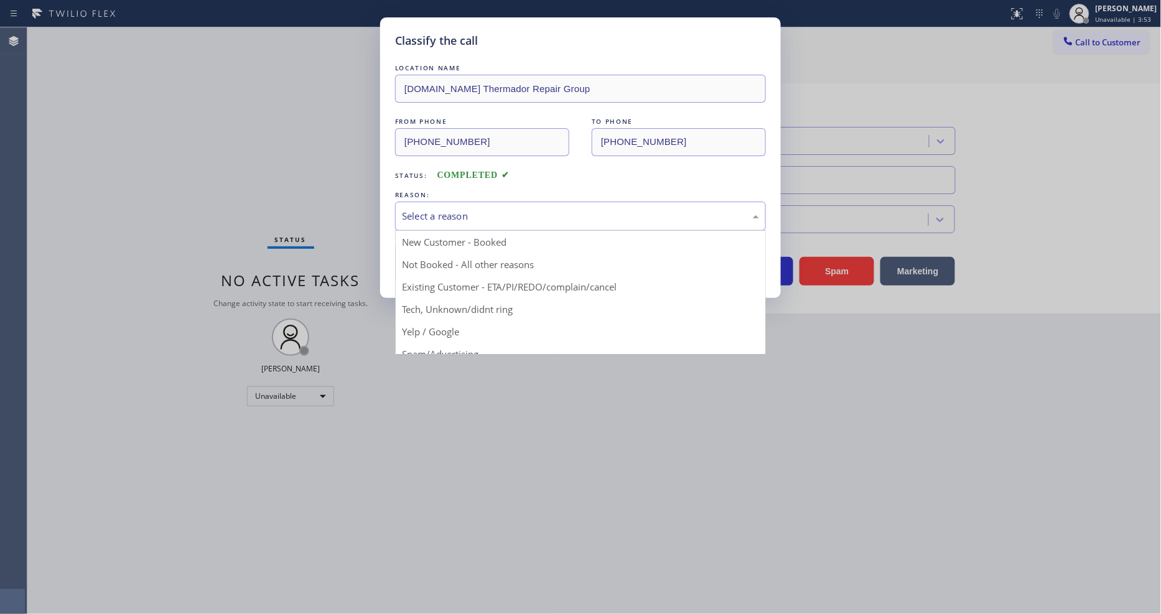
drag, startPoint x: 457, startPoint y: 206, endPoint x: 455, endPoint y: 215, distance: 9.7
click at [457, 209] on div "Select a reason" at bounding box center [580, 216] width 357 height 14
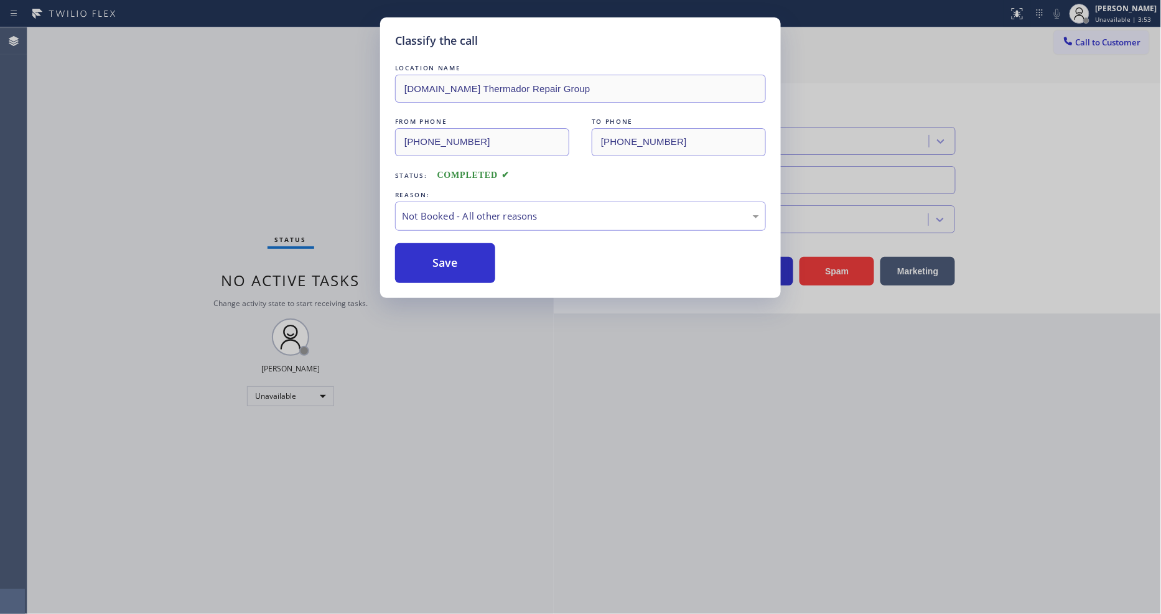
click at [444, 263] on button "Save" at bounding box center [445, 263] width 100 height 40
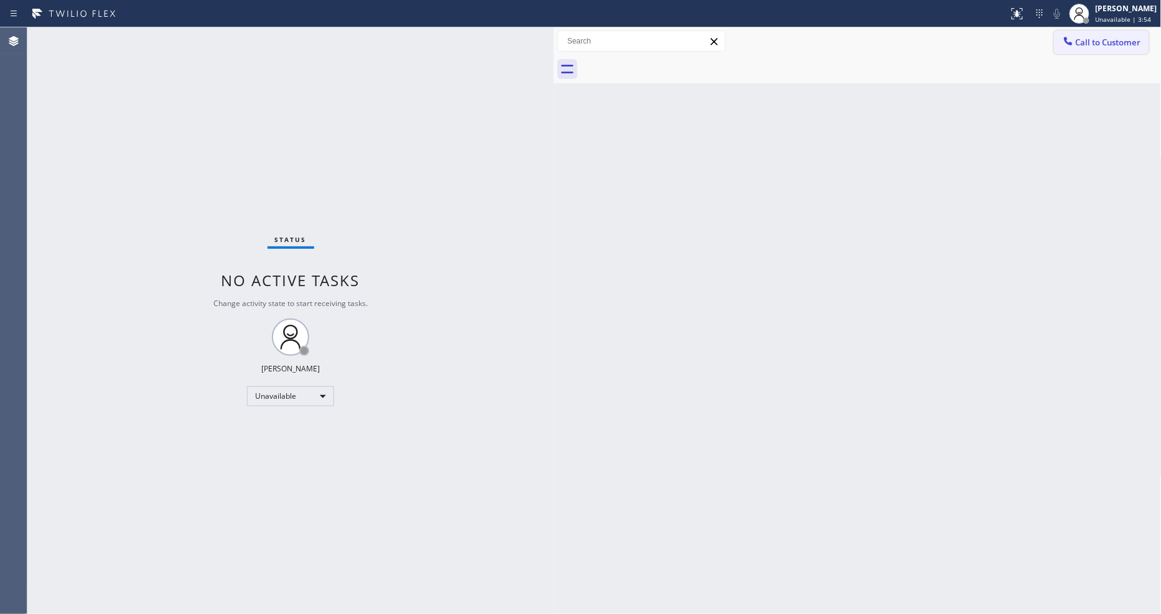
click at [1128, 50] on button "Call to Customer" at bounding box center [1101, 42] width 95 height 24
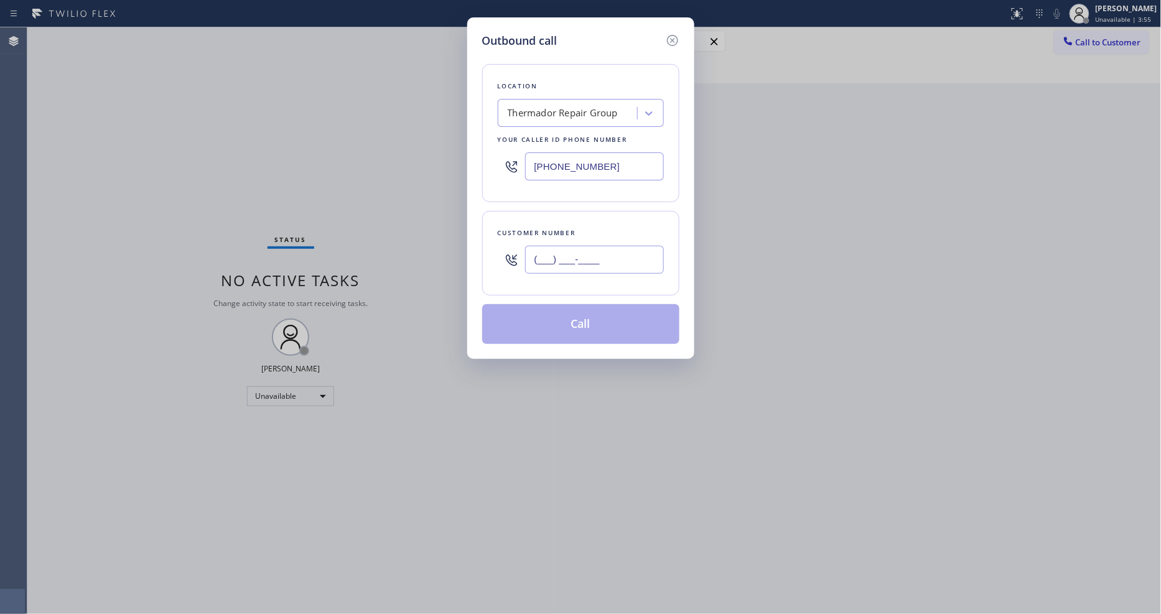
click at [650, 257] on input "(___) ___-____" at bounding box center [594, 260] width 139 height 28
paste input "778) 953-1095"
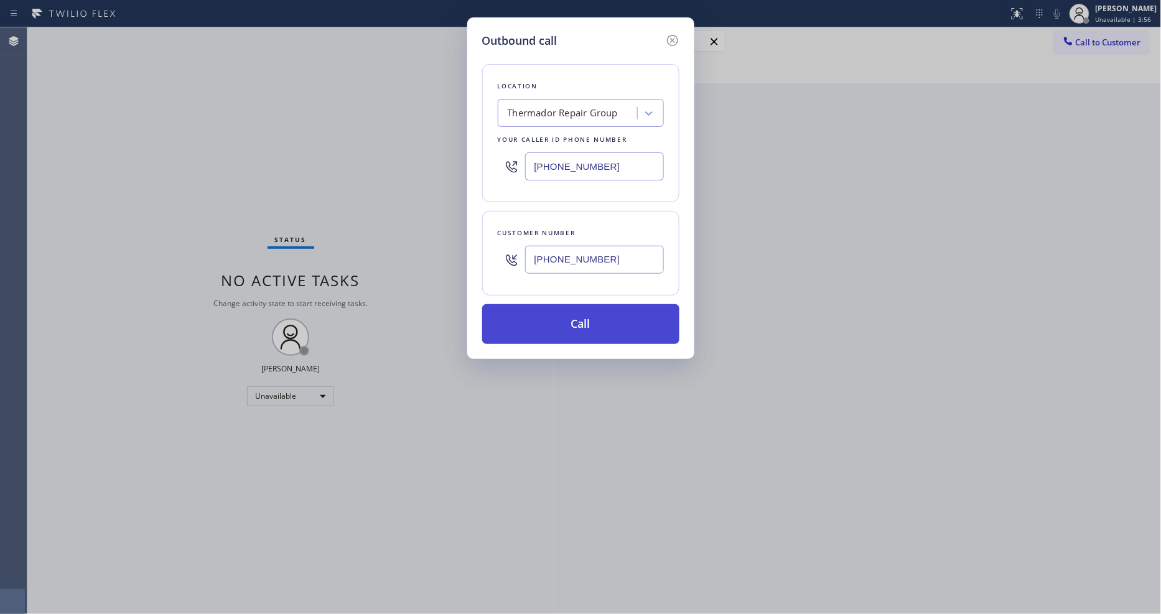
type input "[PHONE_NUMBER]"
click at [548, 318] on button "Call" at bounding box center [580, 324] width 197 height 40
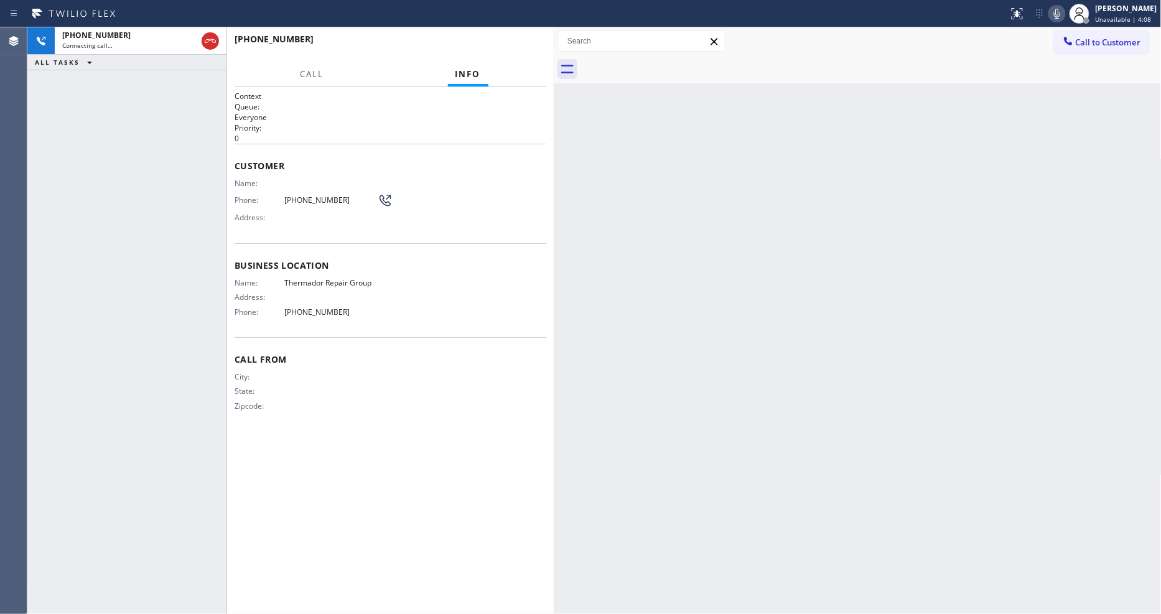
click at [137, 203] on div "[PHONE_NUMBER] Connecting call… ALL TASKS ALL TASKS ACTIVE TASKS TASKS IN WRAP …" at bounding box center [126, 320] width 199 height 587
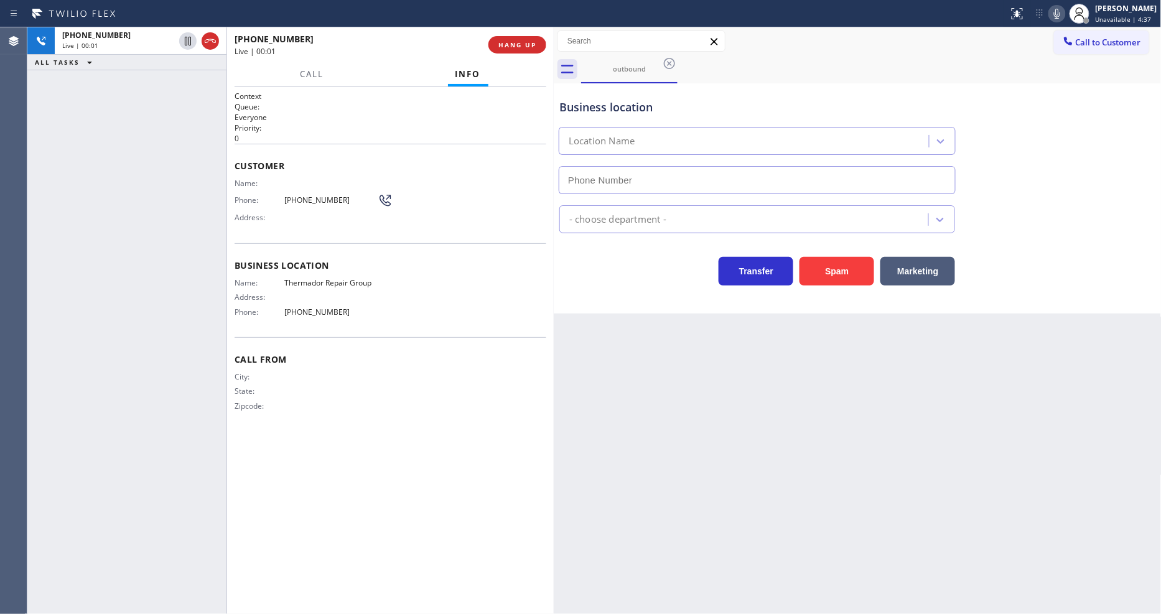
type input "[PHONE_NUMBER]"
click at [513, 51] on button "HANG UP" at bounding box center [517, 44] width 58 height 17
click at [518, 45] on span "HANG UP" at bounding box center [517, 44] width 38 height 9
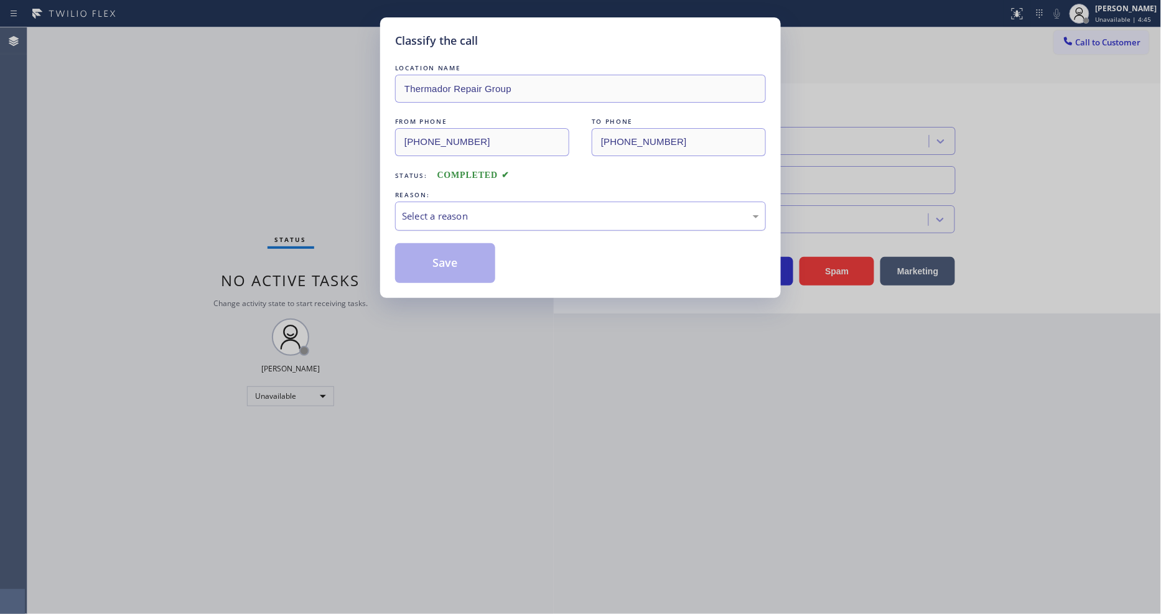
click at [441, 209] on div "Select a reason" at bounding box center [580, 216] width 357 height 14
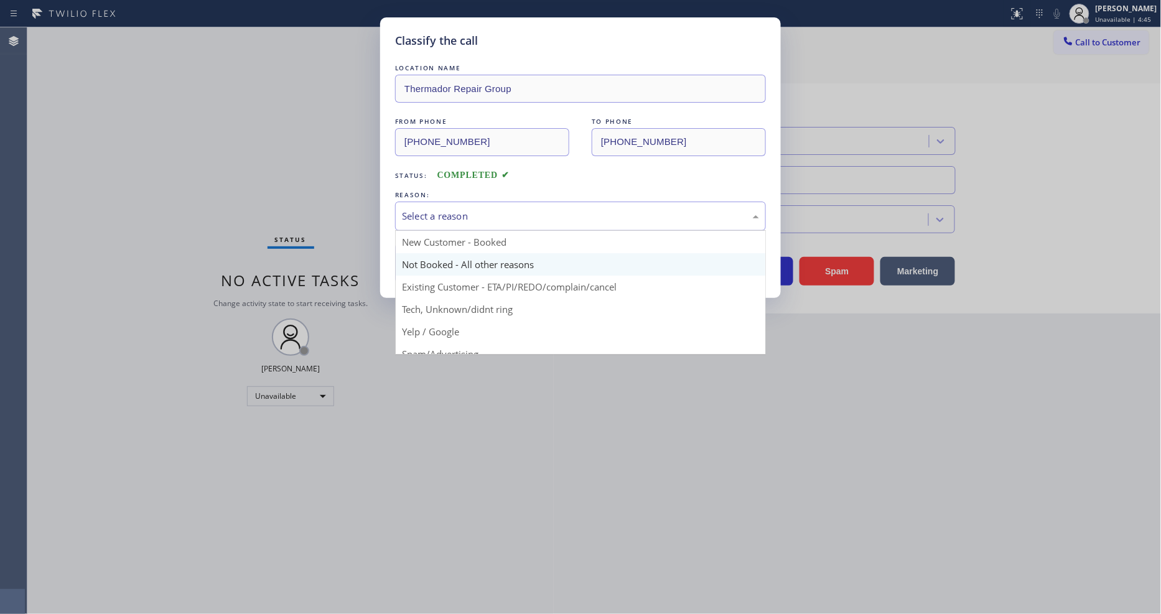
click at [426, 256] on button "Save" at bounding box center [445, 263] width 100 height 40
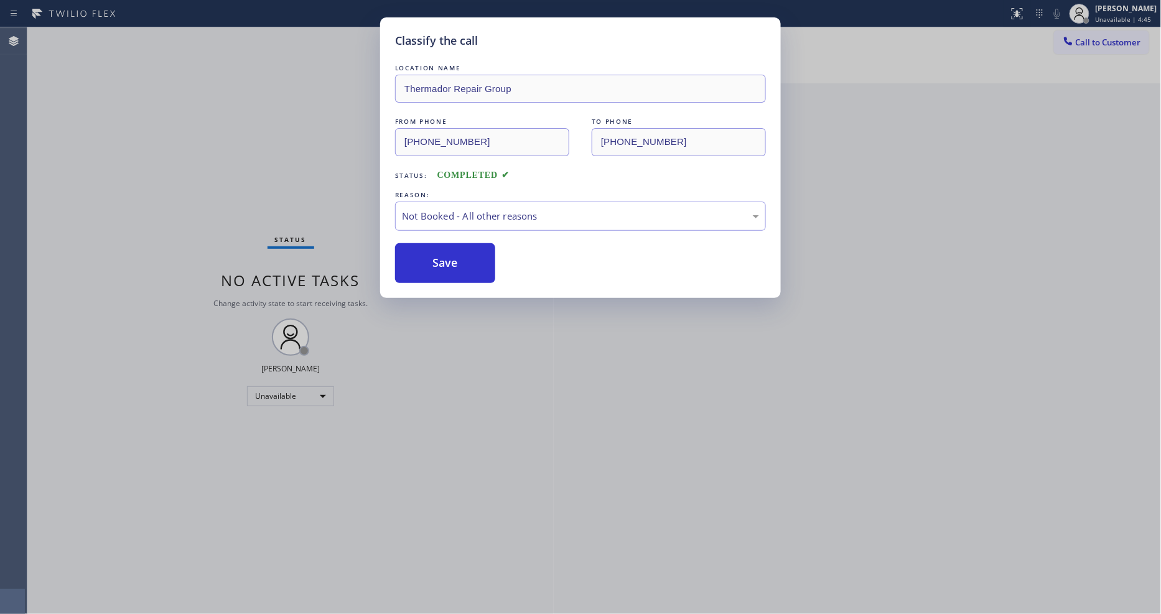
click at [426, 256] on button "Save" at bounding box center [445, 263] width 100 height 40
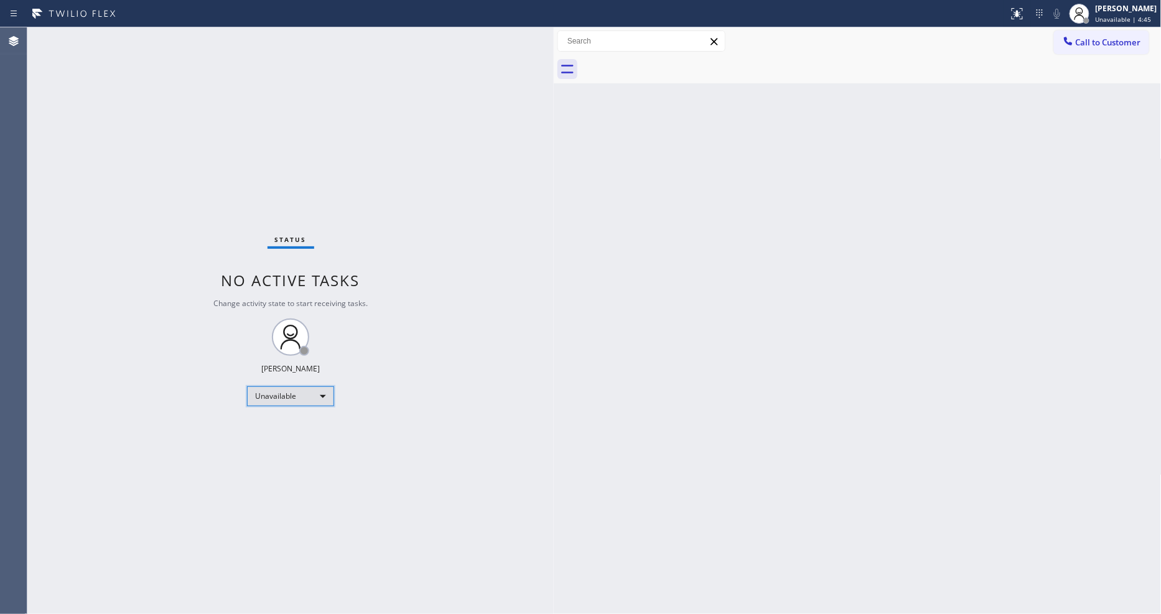
click at [289, 396] on div "Unavailable" at bounding box center [290, 396] width 87 height 20
drag, startPoint x: 283, startPoint y: 425, endPoint x: 368, endPoint y: 528, distance: 133.4
click at [283, 424] on li "Available" at bounding box center [290, 429] width 85 height 15
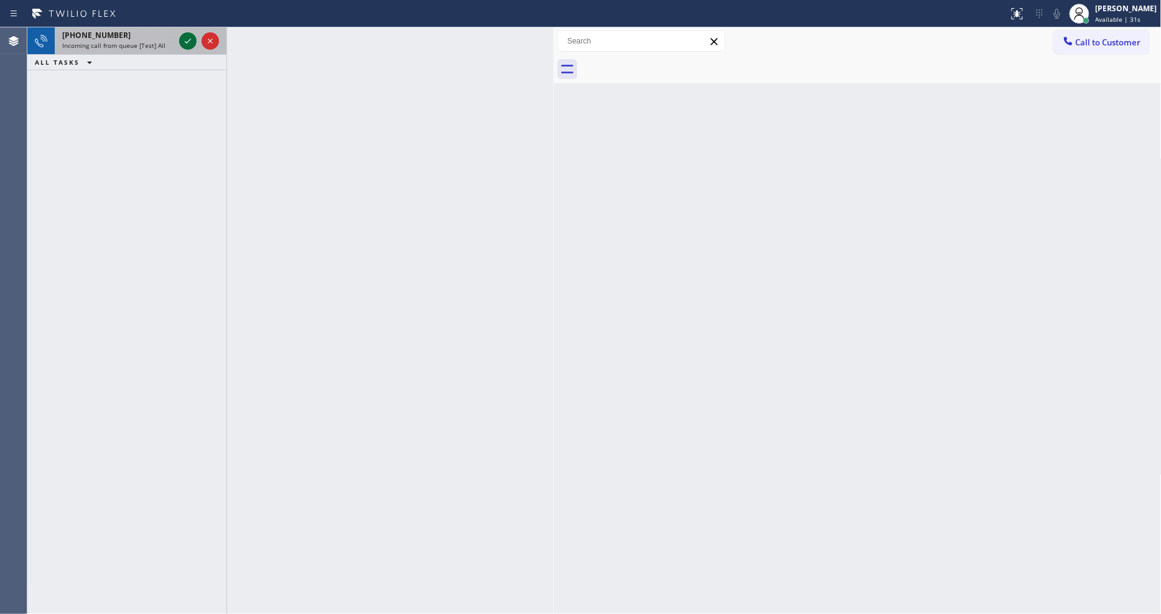
click at [189, 42] on icon at bounding box center [187, 41] width 15 height 15
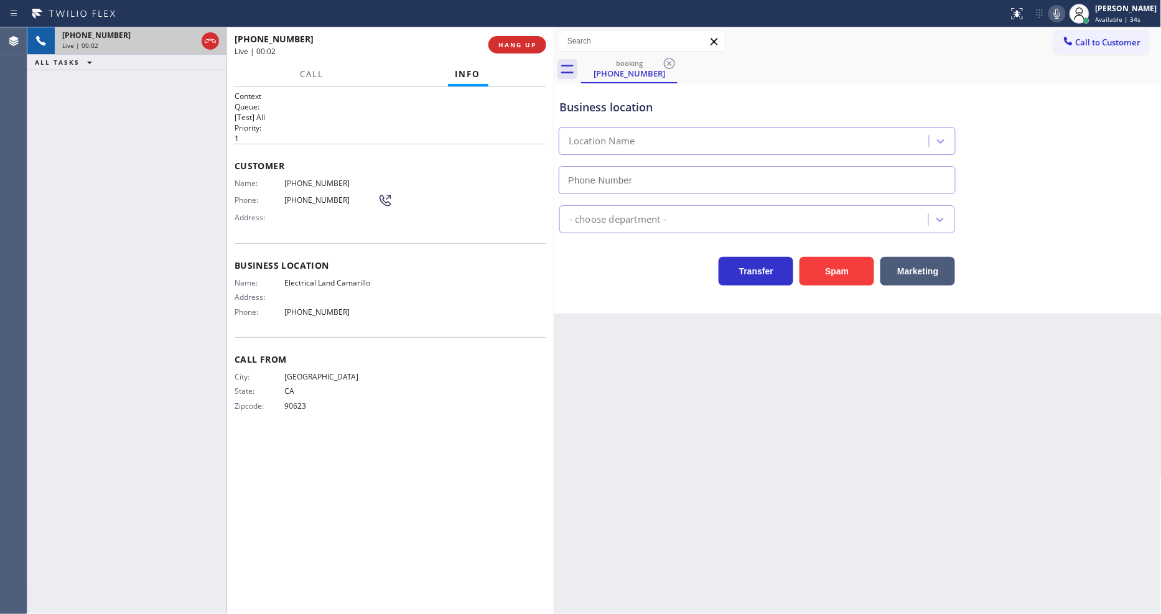
type input "[PHONE_NUMBER]"
click at [905, 346] on div "Back to Dashboard Change Sender ID Customers Technicians Select a contact Outbo…" at bounding box center [858, 320] width 608 height 587
click at [347, 282] on span "Electrical Land Camarillo" at bounding box center [330, 282] width 93 height 9
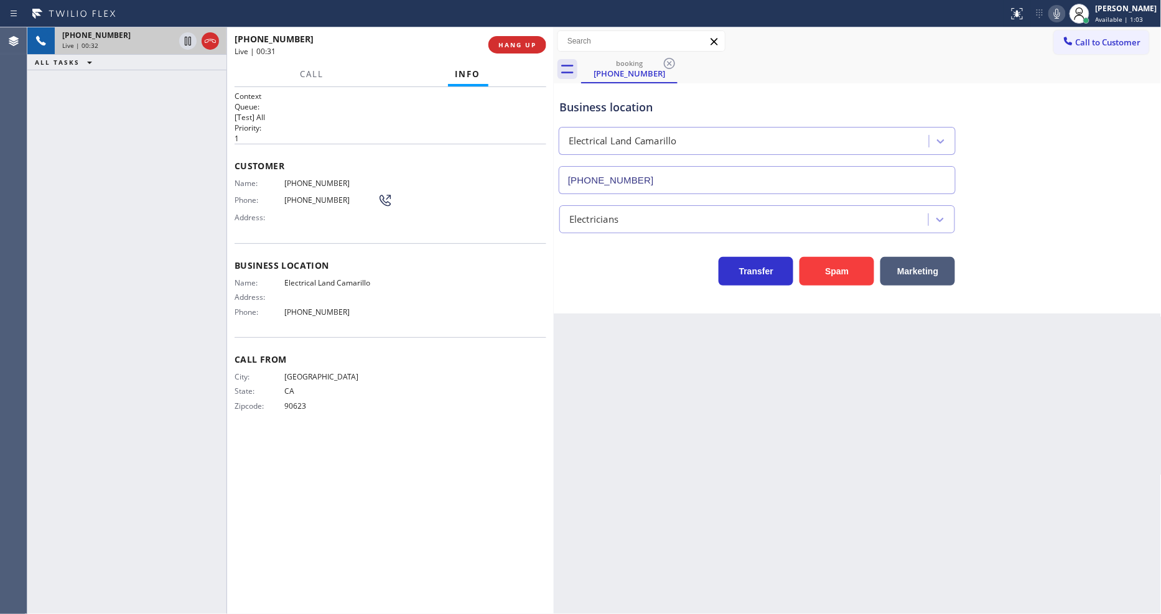
click at [307, 173] on div "Customer Name: [PHONE_NUMBER] Phone: [PHONE_NUMBER] Address:" at bounding box center [391, 194] width 312 height 100
click at [307, 179] on span "[PHONE_NUMBER]" at bounding box center [330, 183] width 93 height 9
click at [189, 40] on icon at bounding box center [188, 41] width 6 height 9
click at [1062, 17] on icon at bounding box center [1057, 13] width 15 height 15
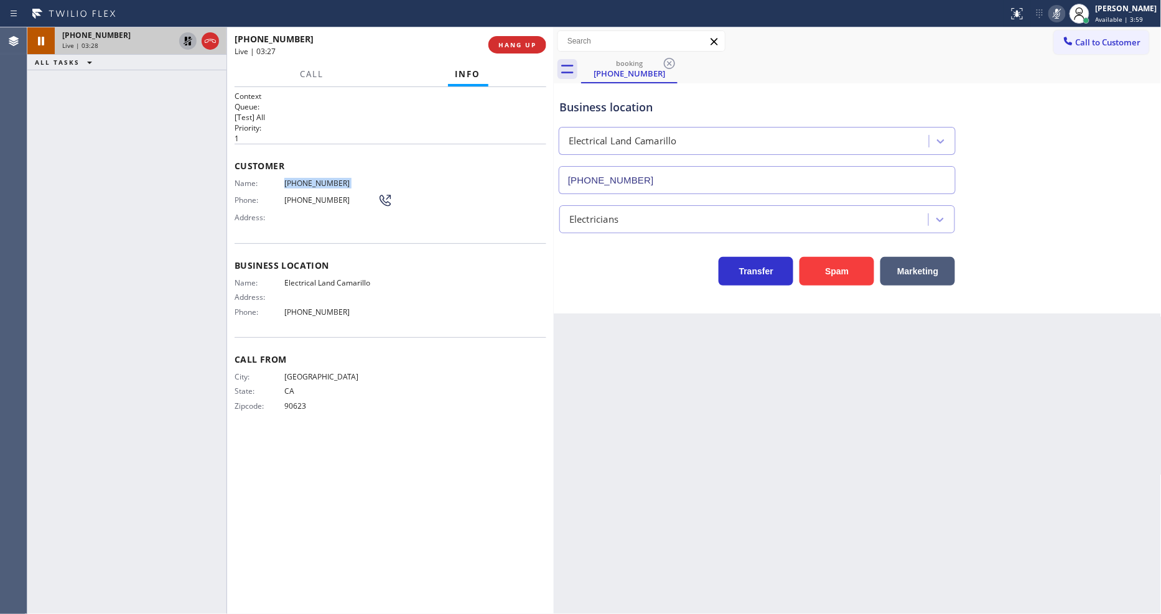
click at [187, 35] on icon at bounding box center [187, 41] width 15 height 15
click at [1060, 12] on icon at bounding box center [1057, 14] width 6 height 10
drag, startPoint x: 843, startPoint y: 425, endPoint x: 395, endPoint y: 530, distance: 460.2
click at [843, 425] on div "Back to Dashboard Change Sender ID Customers Technicians Select a contact Outbo…" at bounding box center [858, 320] width 608 height 587
click at [328, 502] on div "Context Queue: [Test] All Priority: 1 Customer Name: [PHONE_NUMBER] Phone: [PHO…" at bounding box center [391, 351] width 312 height 520
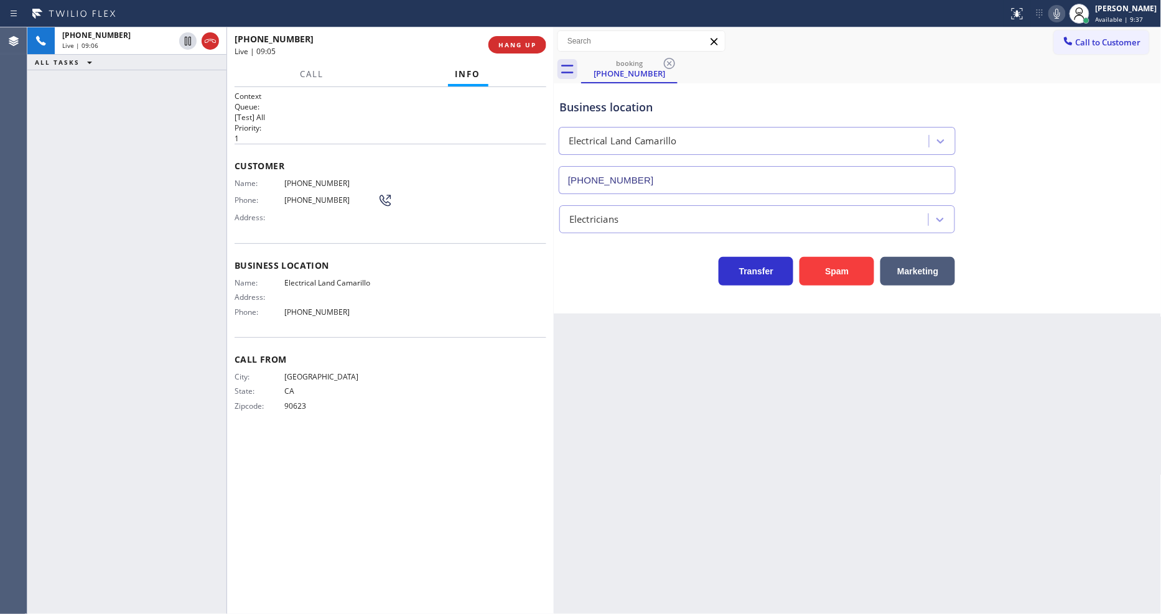
click at [843, 367] on div "Back to Dashboard Change Sender ID Customers Technicians Select a contact Outbo…" at bounding box center [858, 320] width 608 height 587
click at [182, 149] on div "[PHONE_NUMBER] Live | 09:12 ALL TASKS ALL TASKS ACTIVE TASKS TASKS IN WRAP UP" at bounding box center [126, 320] width 199 height 587
click at [520, 41] on span "HANG UP" at bounding box center [517, 44] width 38 height 9
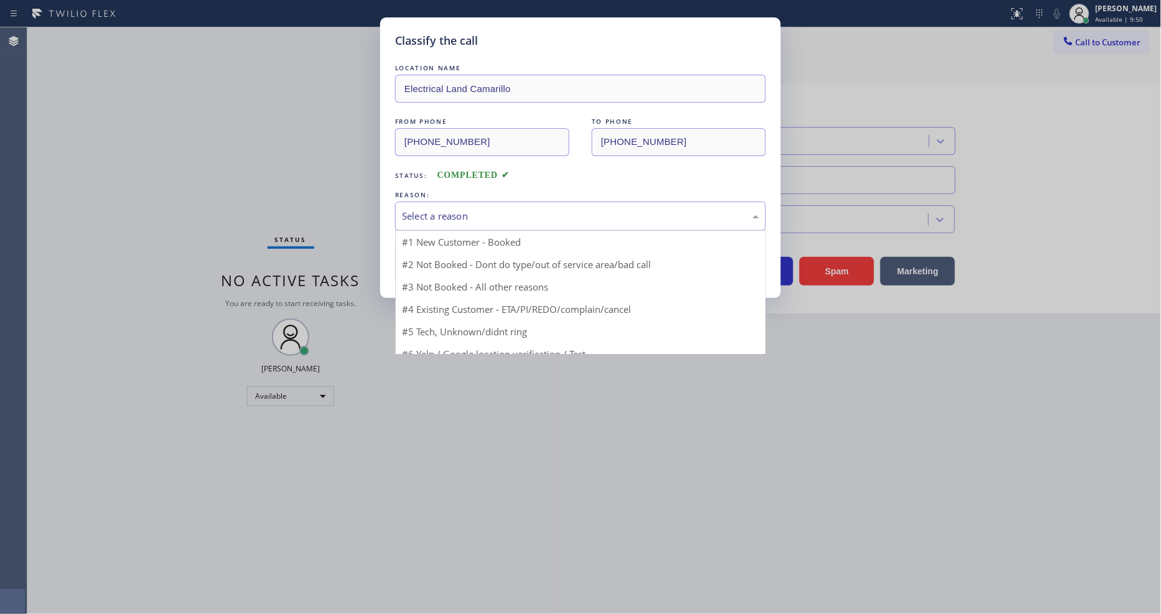
click at [434, 212] on div "Select a reason" at bounding box center [580, 216] width 357 height 14
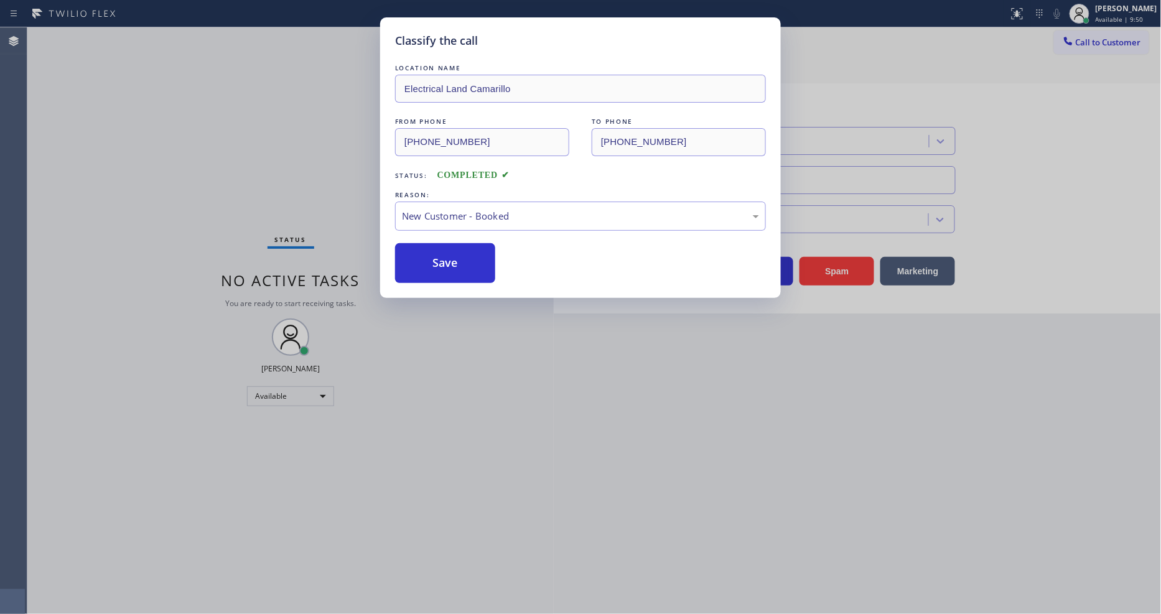
click at [412, 279] on div "Classify the call LOCATION NAME Electrical Land Camarillo FROM PHONE [PHONE_NUM…" at bounding box center [580, 157] width 401 height 281
click at [413, 271] on button "Save" at bounding box center [445, 263] width 100 height 40
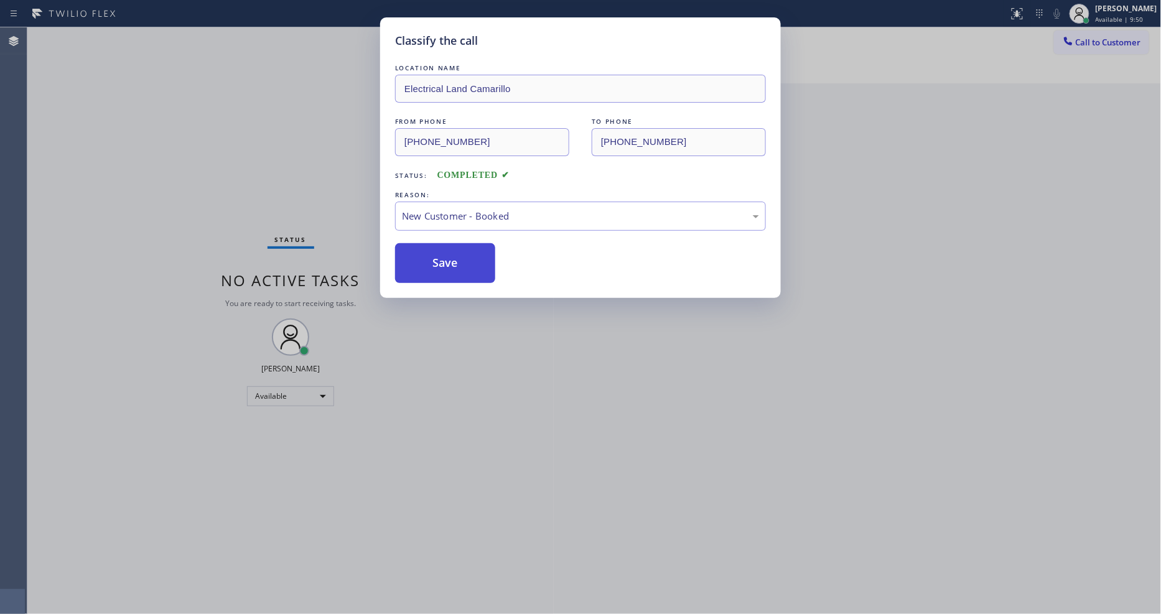
click at [413, 271] on button "Save" at bounding box center [445, 263] width 100 height 40
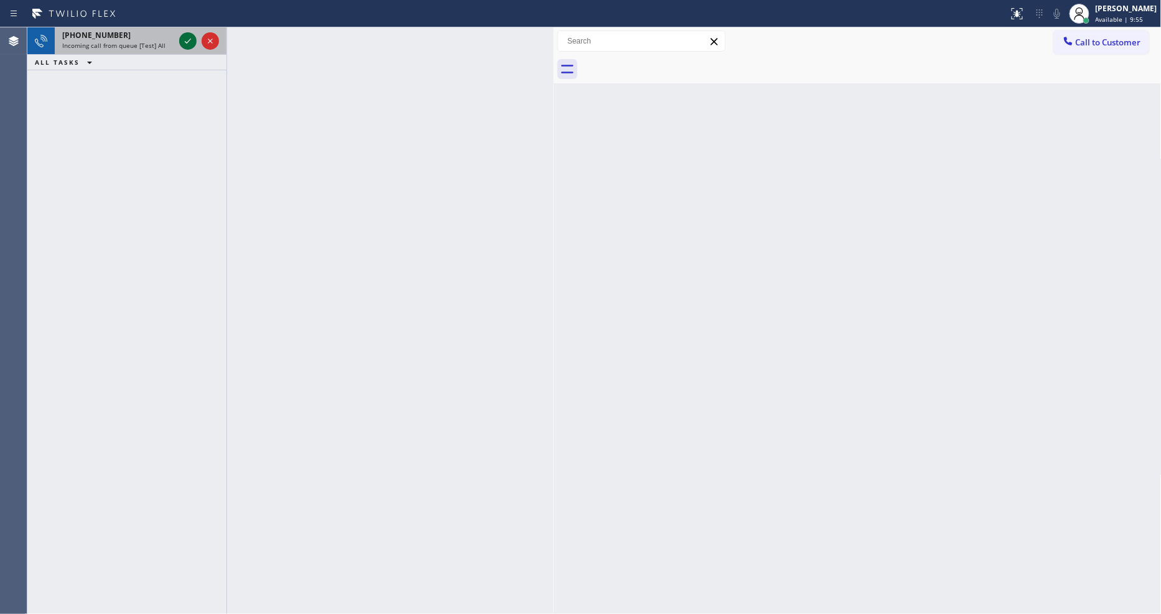
click at [185, 42] on icon at bounding box center [187, 41] width 15 height 15
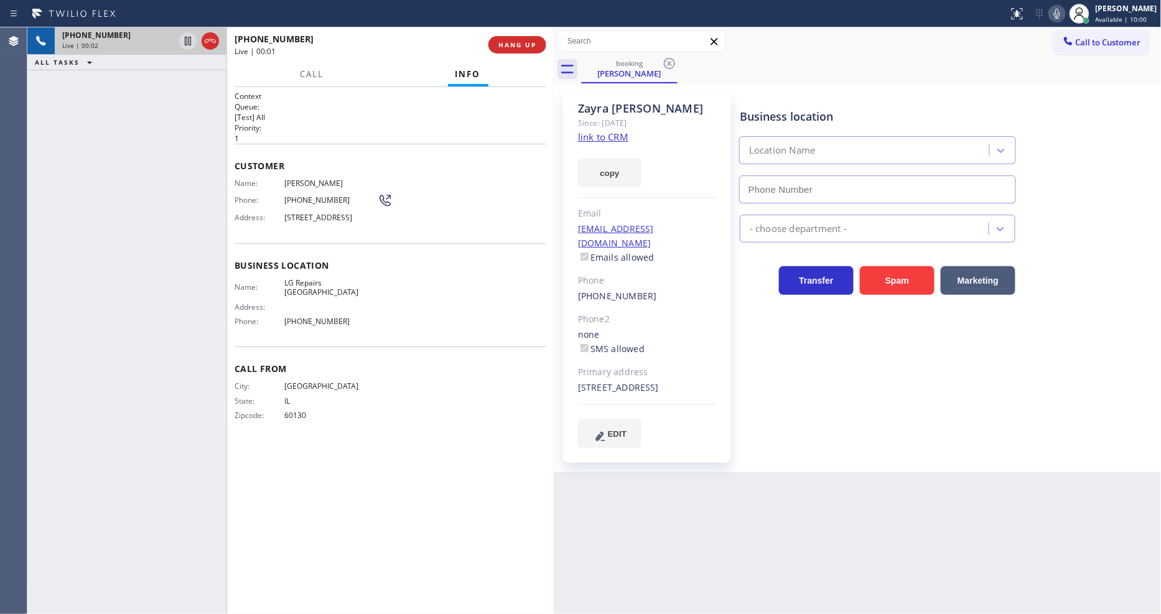
type input "[PHONE_NUMBER]"
click at [589, 135] on link "link to CRM" at bounding box center [603, 137] width 50 height 12
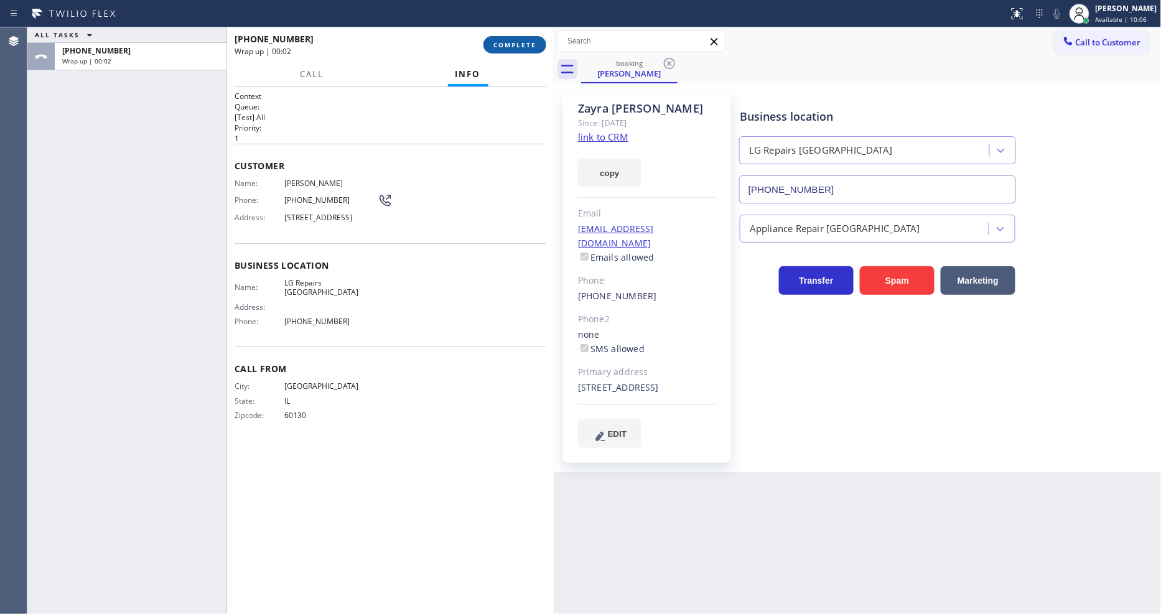
click at [513, 39] on button "COMPLETE" at bounding box center [514, 44] width 63 height 17
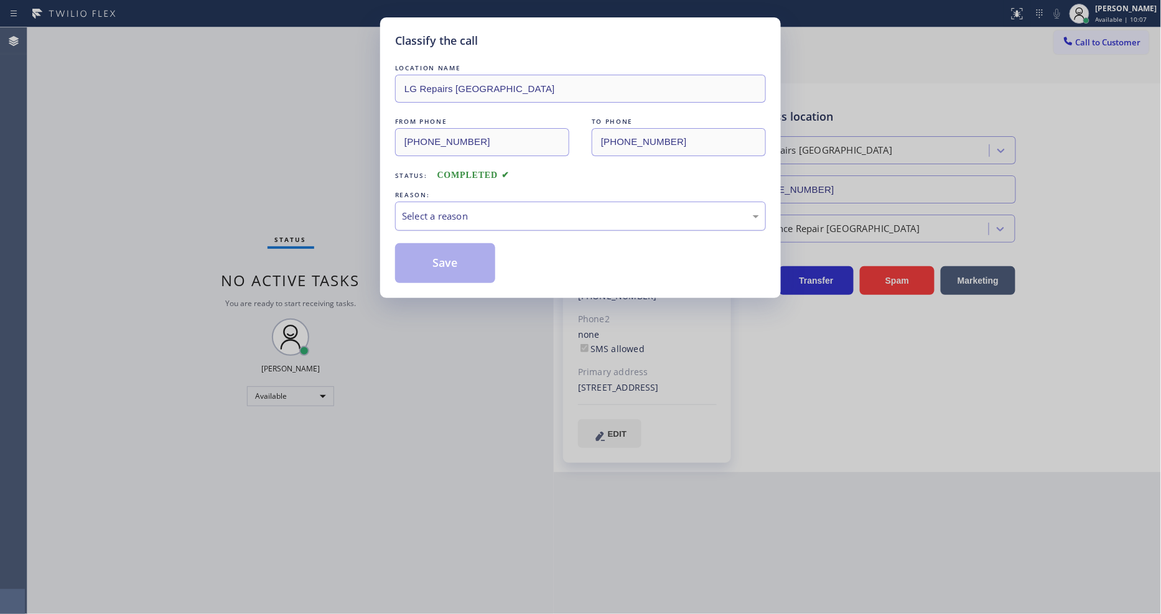
click at [425, 209] on div "Select a reason" at bounding box center [580, 216] width 357 height 14
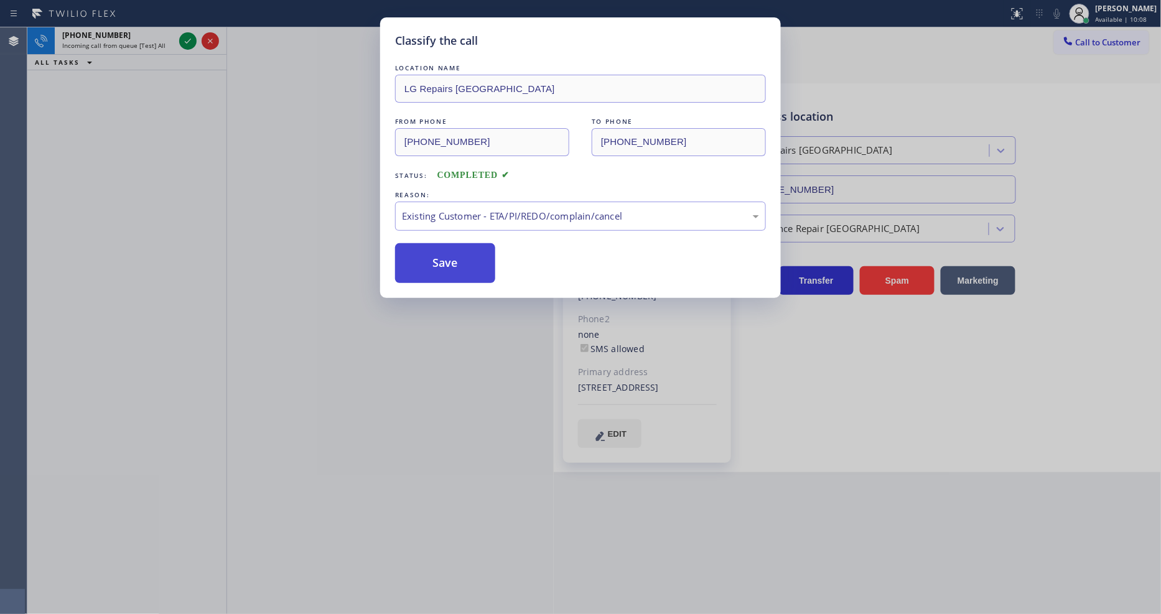
click at [417, 259] on button "Save" at bounding box center [445, 263] width 100 height 40
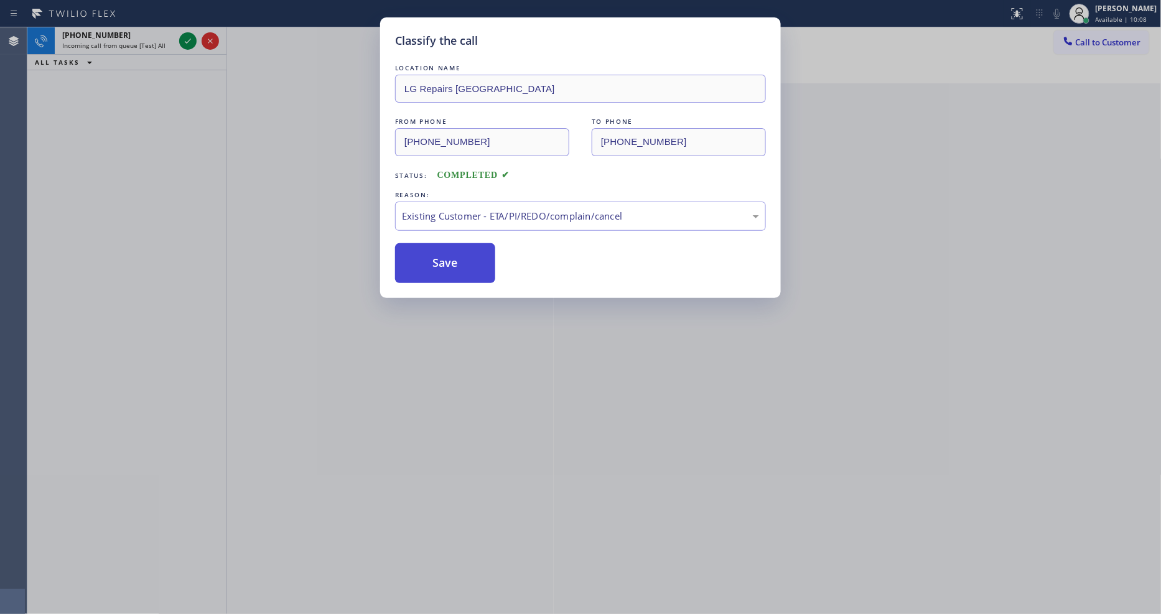
click at [417, 259] on button "Save" at bounding box center [445, 263] width 100 height 40
click at [177, 34] on div at bounding box center [199, 40] width 45 height 27
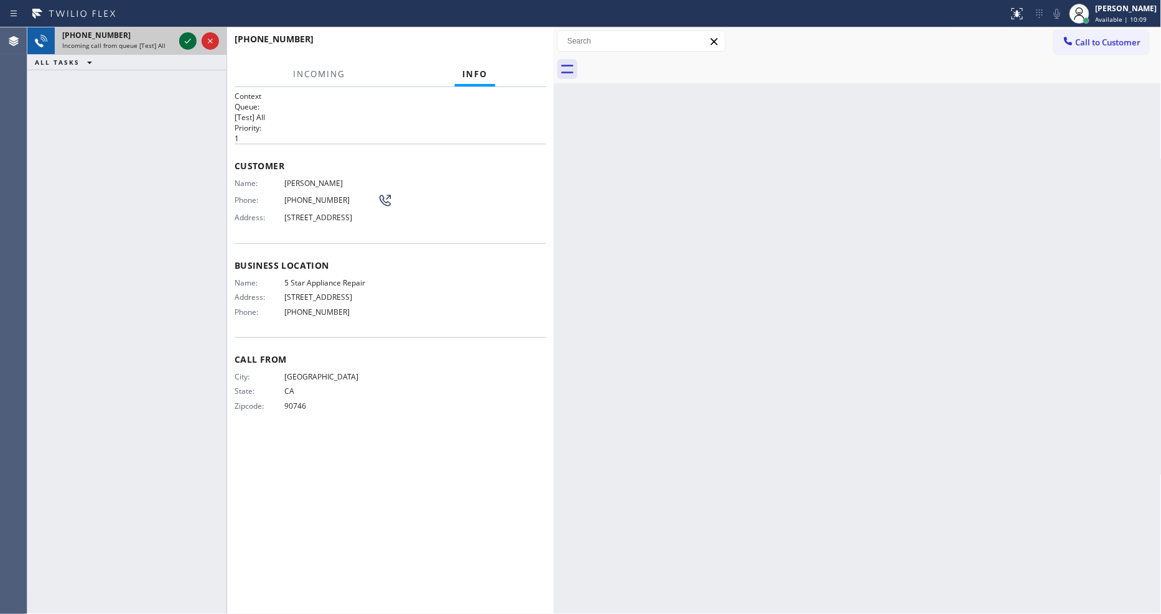
click at [182, 39] on icon at bounding box center [187, 41] width 15 height 15
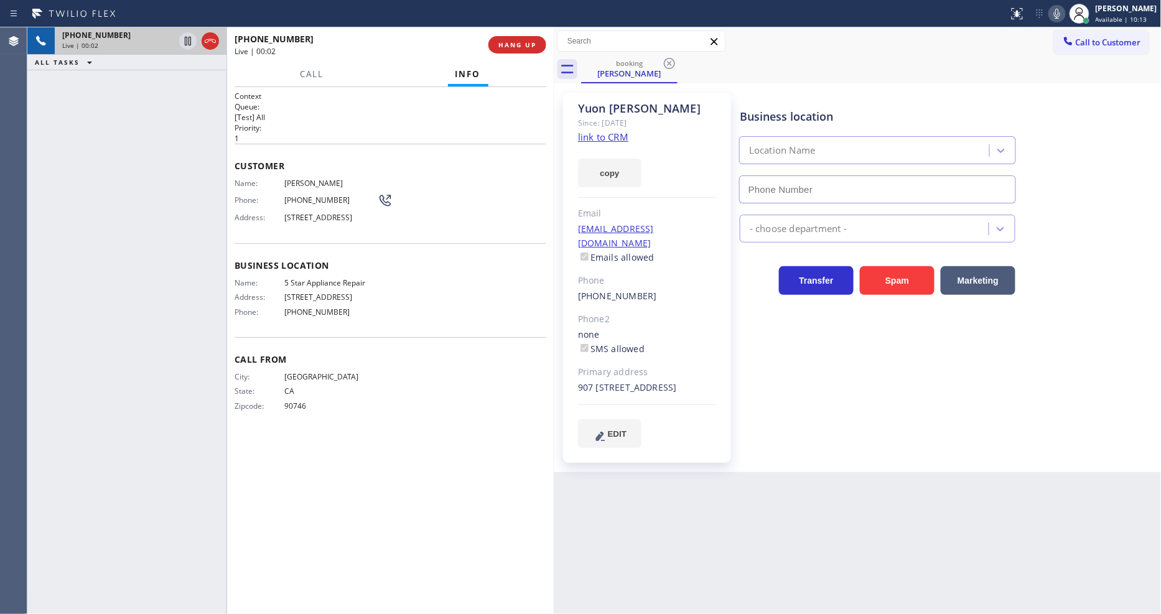
click at [587, 135] on link "link to CRM" at bounding box center [603, 137] width 50 height 12
type input "[PHONE_NUMBER]"
click at [182, 38] on icon at bounding box center [187, 41] width 15 height 15
click at [1060, 14] on icon at bounding box center [1057, 14] width 6 height 10
click at [189, 40] on icon at bounding box center [188, 41] width 9 height 9
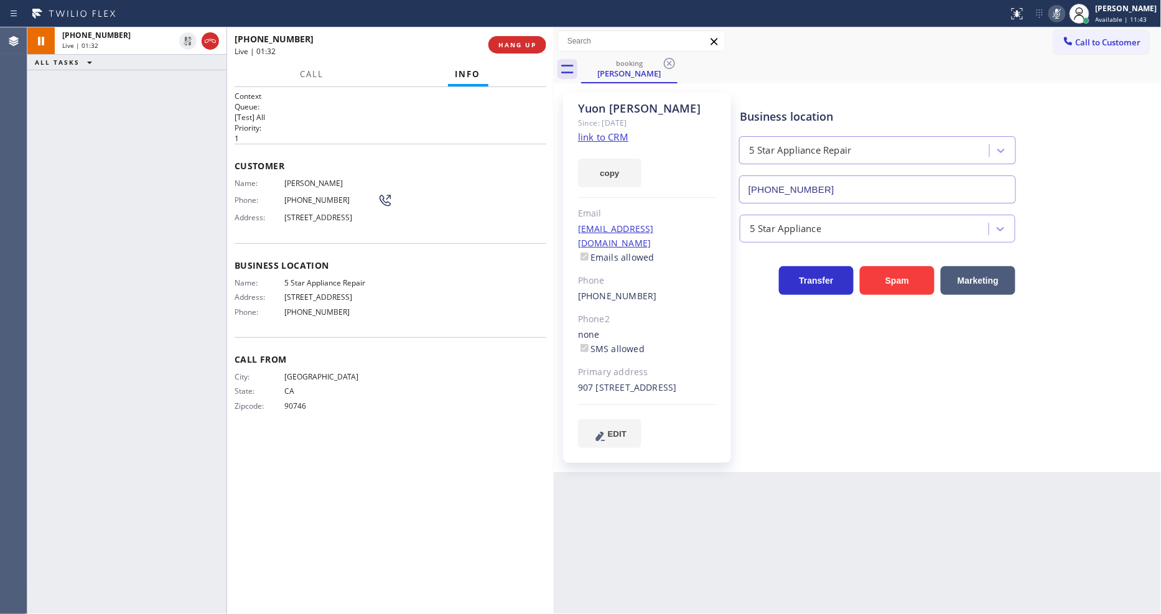
click at [1060, 12] on icon at bounding box center [1057, 14] width 6 height 10
drag, startPoint x: 341, startPoint y: 224, endPoint x: 390, endPoint y: 222, distance: 49.2
click at [390, 222] on div "Address: [STREET_ADDRESS]" at bounding box center [314, 217] width 158 height 9
click at [500, 48] on span "HANG UP" at bounding box center [517, 44] width 38 height 9
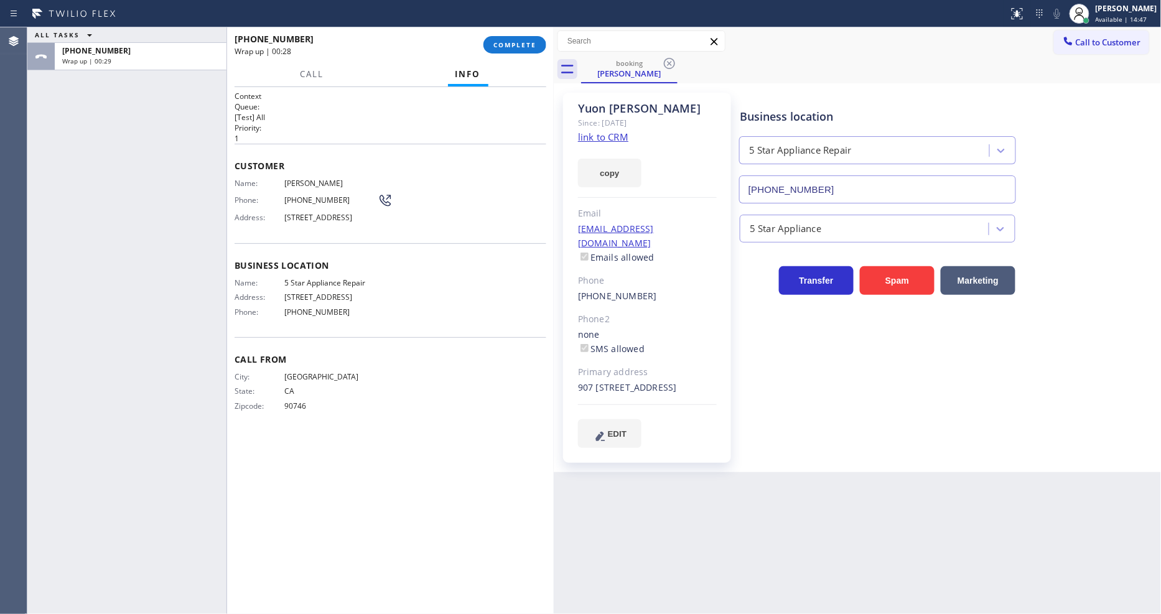
click at [314, 287] on span "5 Star Appliance Repair" at bounding box center [330, 282] width 93 height 9
click at [306, 182] on span "[PERSON_NAME]" at bounding box center [330, 183] width 93 height 9
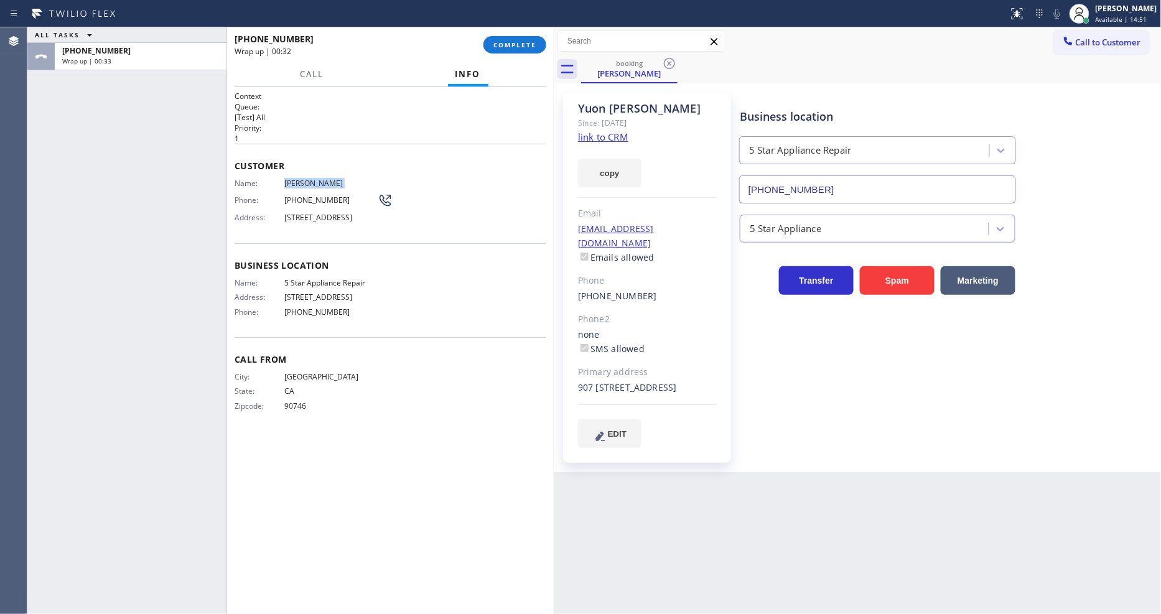
click at [306, 182] on span "[PERSON_NAME]" at bounding box center [330, 183] width 93 height 9
click at [316, 195] on span "[PHONE_NUMBER]" at bounding box center [330, 199] width 93 height 9
click at [330, 222] on span "[STREET_ADDRESS]" at bounding box center [330, 217] width 93 height 9
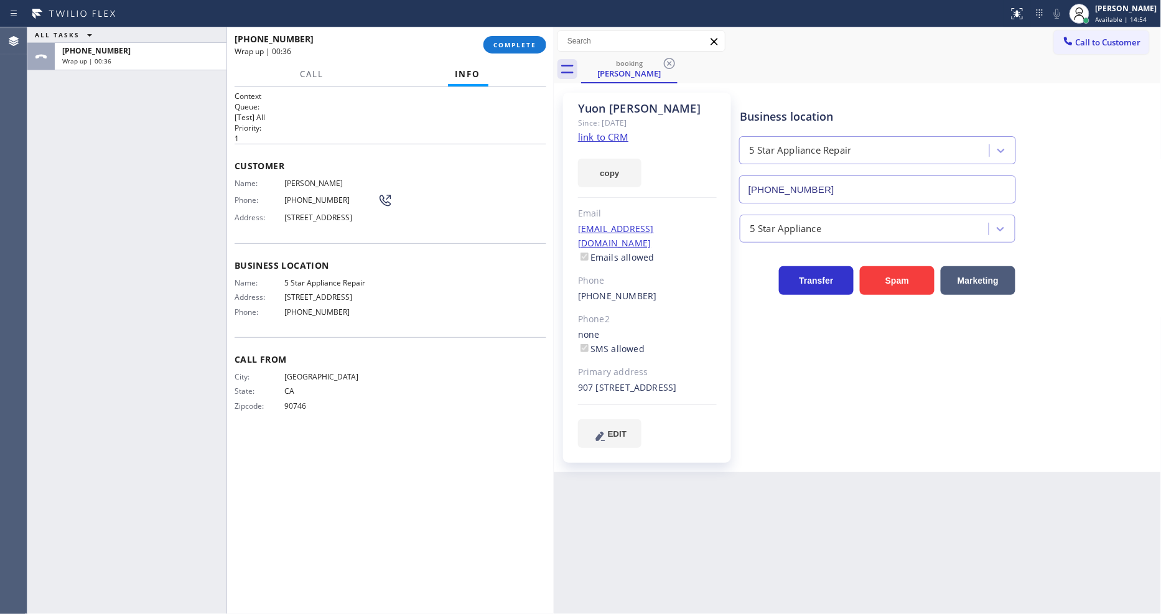
click at [330, 222] on span "[STREET_ADDRESS]" at bounding box center [330, 217] width 93 height 9
click at [333, 322] on div "Name: 5 Star Appliance Repair Address: [STREET_ADDRESS] Phone: [PHONE_NUMBER]" at bounding box center [306, 300] width 143 height 44
click at [685, 224] on div "[EMAIL_ADDRESS][DOMAIN_NAME] Emails allowed" at bounding box center [647, 243] width 139 height 43
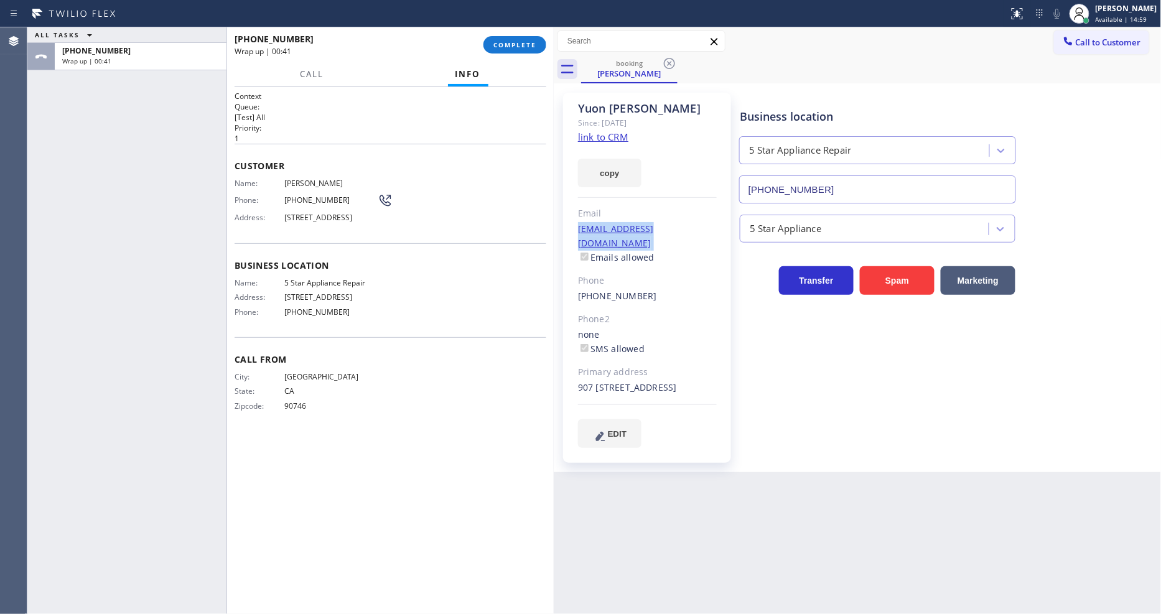
click at [685, 224] on div "[EMAIL_ADDRESS][DOMAIN_NAME] Emails allowed" at bounding box center [647, 243] width 139 height 43
click at [496, 40] on span "COMPLETE" at bounding box center [514, 44] width 43 height 9
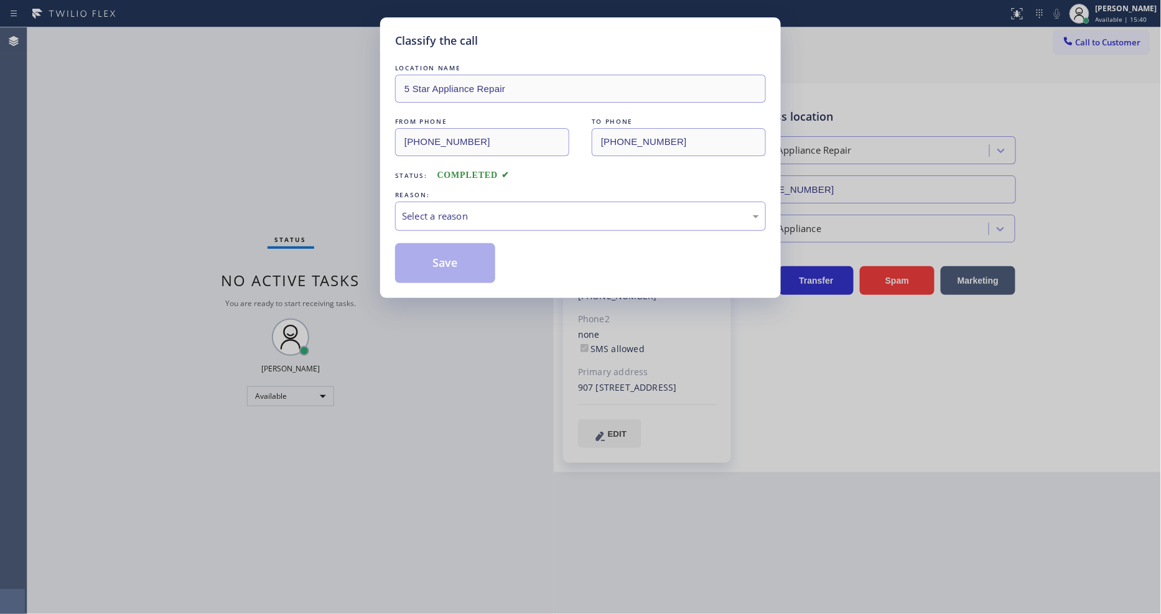
click at [425, 212] on div "Select a reason" at bounding box center [580, 216] width 357 height 14
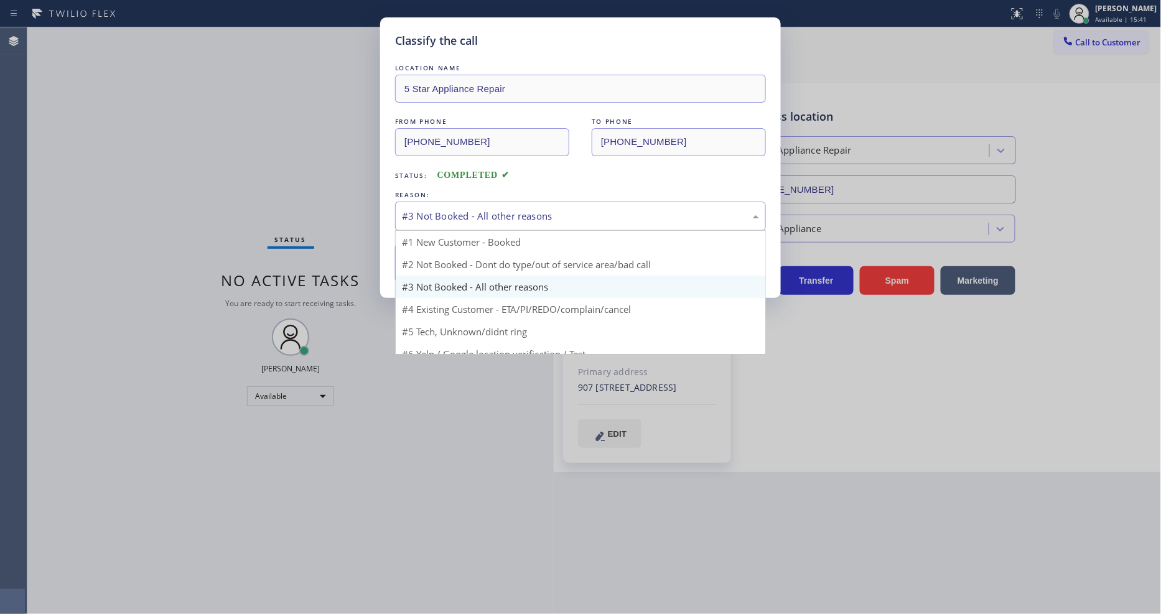
click at [446, 209] on div "#3 Not Booked - All other reasons" at bounding box center [580, 216] width 357 height 14
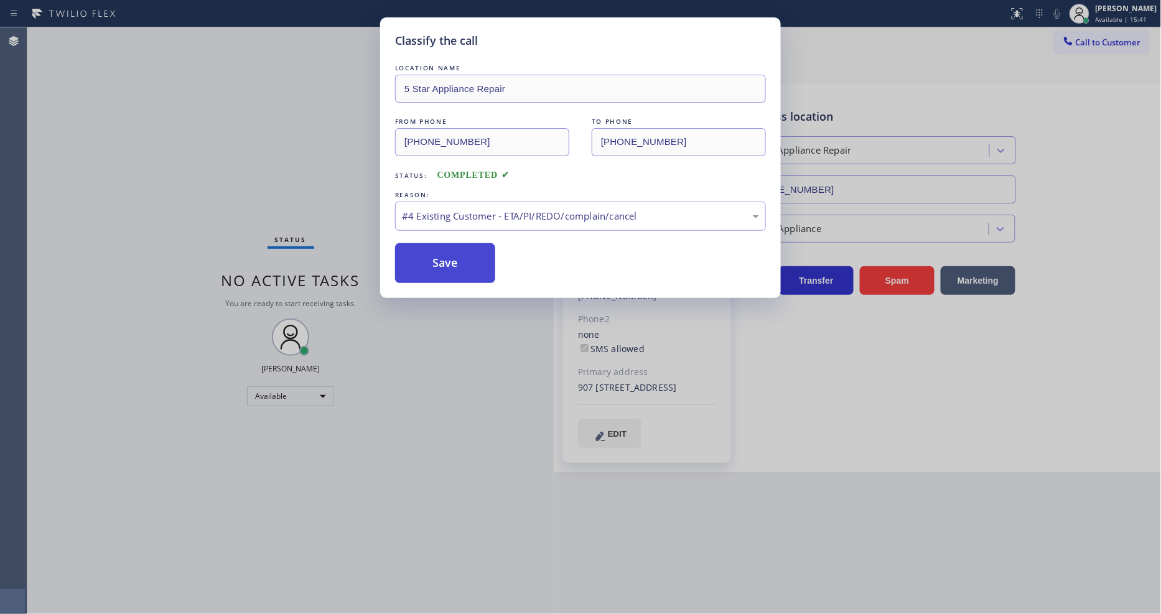
click at [440, 263] on button "Save" at bounding box center [445, 263] width 100 height 40
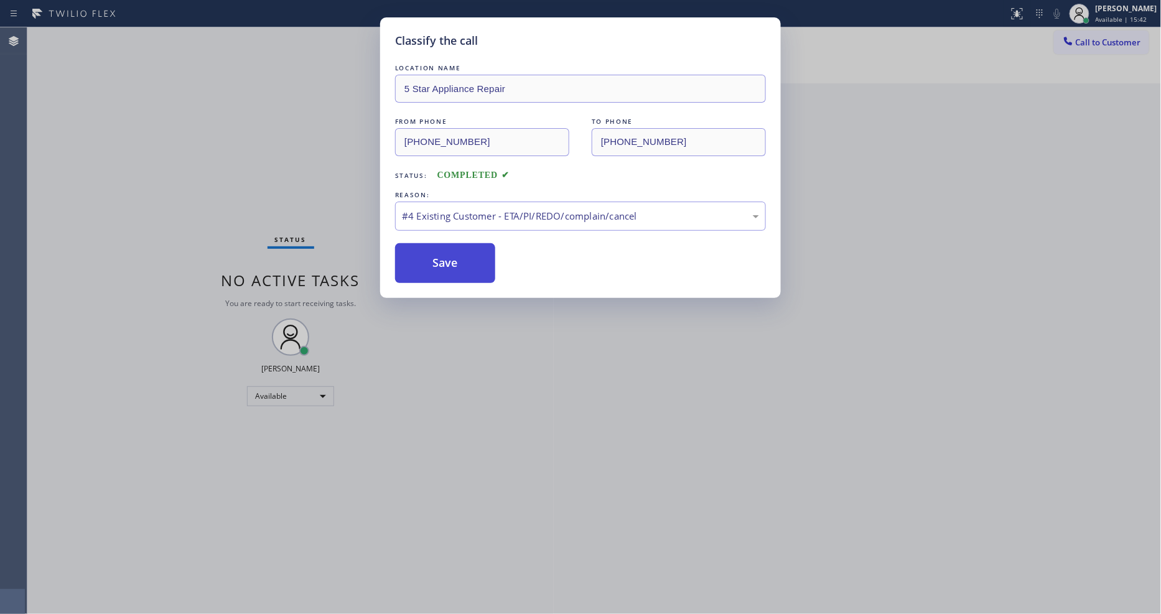
click at [440, 263] on button "Save" at bounding box center [445, 263] width 100 height 40
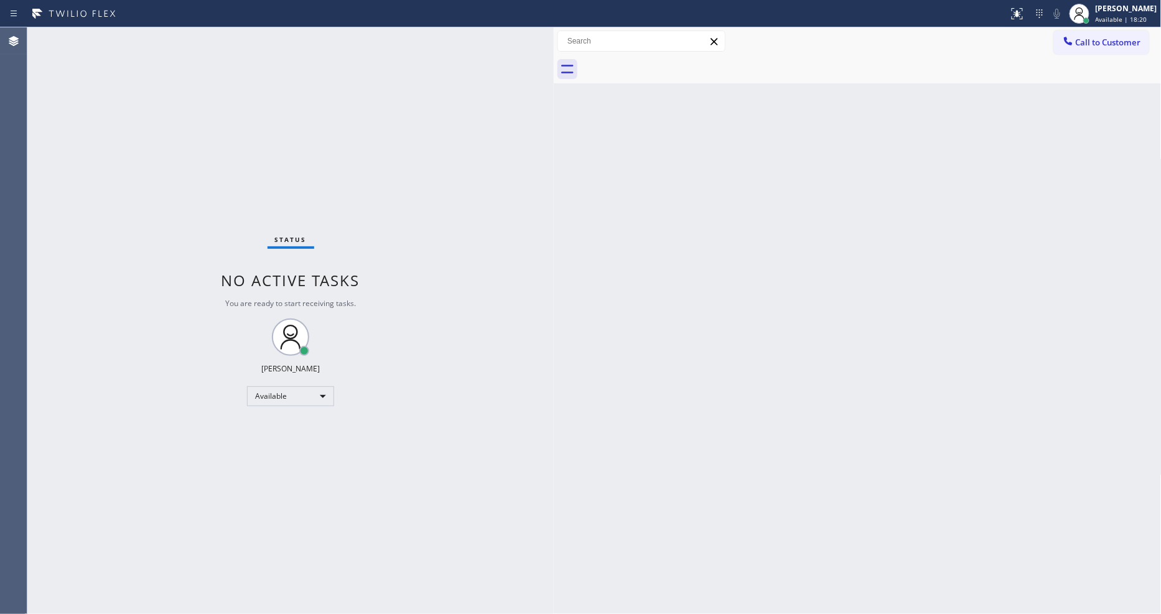
click at [915, 432] on div "Back to Dashboard Change Sender ID Customers Technicians Select a contact Outbo…" at bounding box center [858, 320] width 608 height 587
click at [873, 436] on div "Back to Dashboard Change Sender ID Customers Technicians Select a contact Outbo…" at bounding box center [858, 320] width 608 height 587
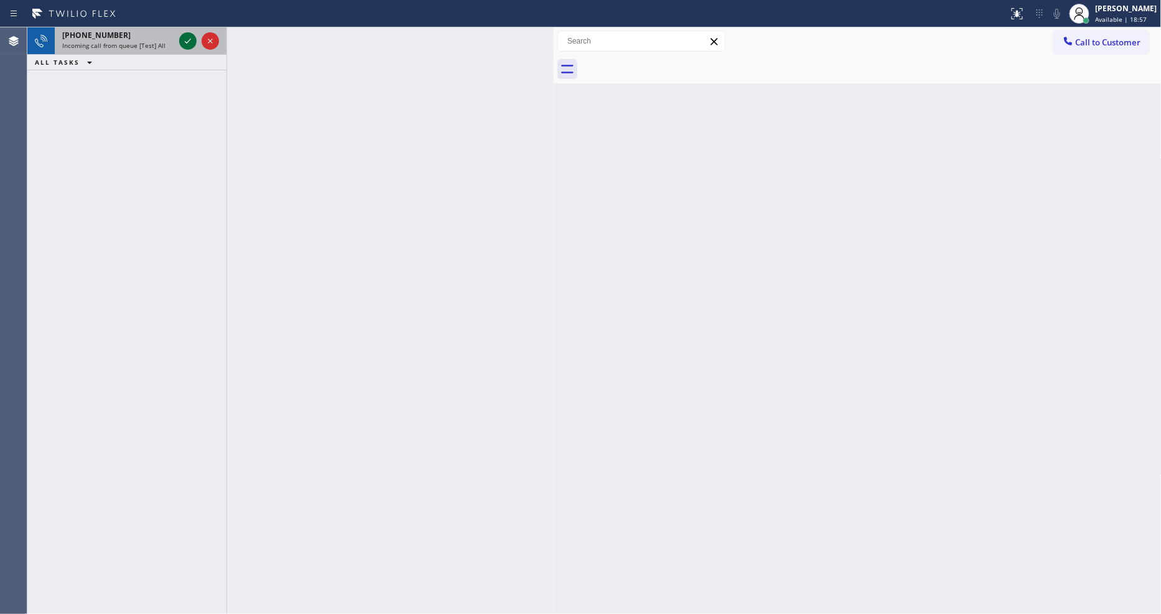
click at [181, 40] on icon at bounding box center [187, 41] width 15 height 15
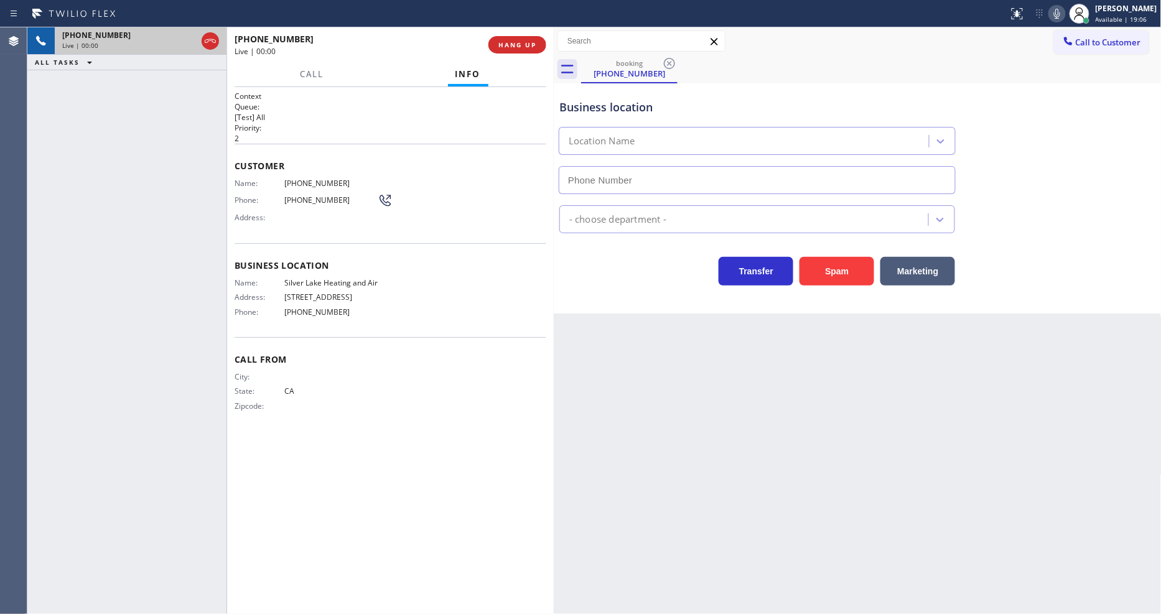
type input "[PHONE_NUMBER]"
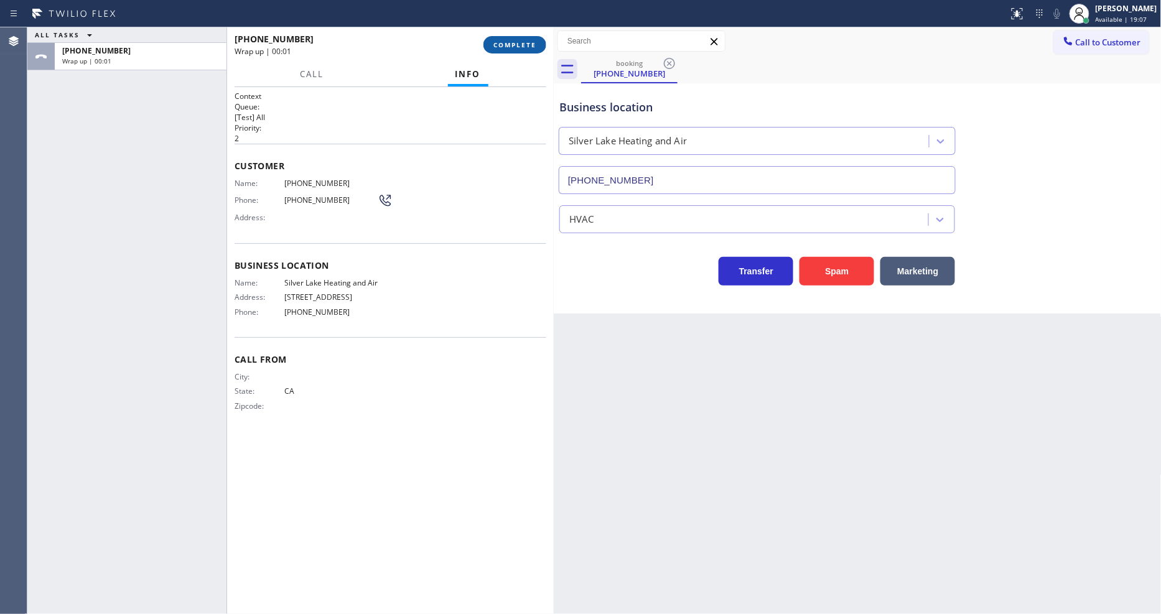
click at [528, 48] on span "COMPLETE" at bounding box center [514, 44] width 43 height 9
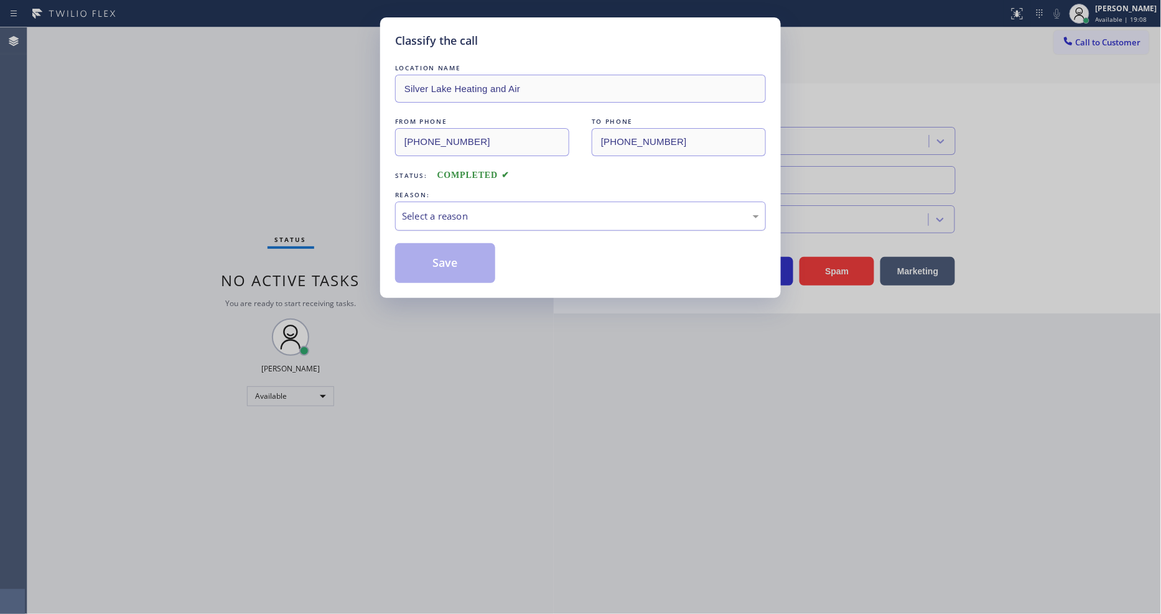
click at [478, 209] on div "Select a reason" at bounding box center [580, 216] width 357 height 14
click at [461, 257] on button "Save" at bounding box center [445, 263] width 100 height 40
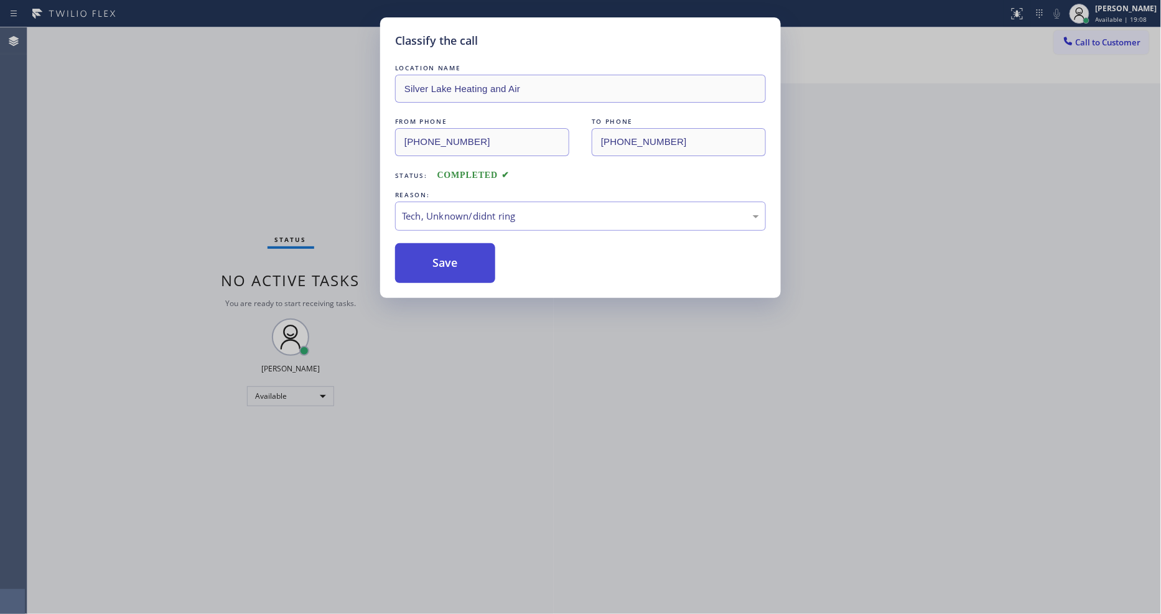
click at [461, 257] on button "Save" at bounding box center [445, 263] width 100 height 40
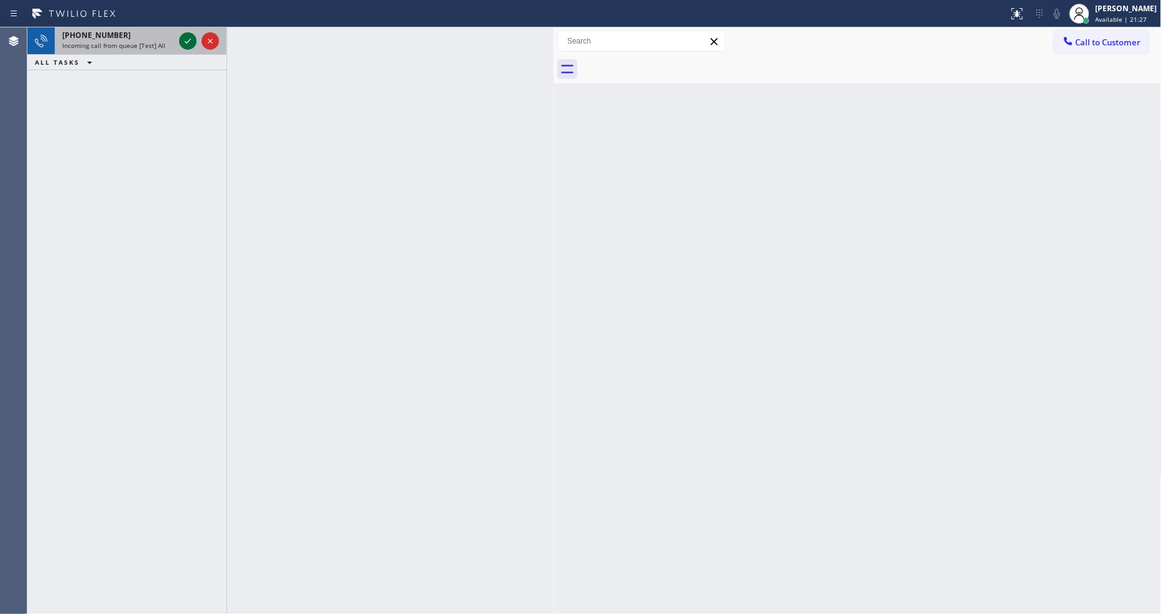
click at [182, 38] on icon at bounding box center [187, 41] width 15 height 15
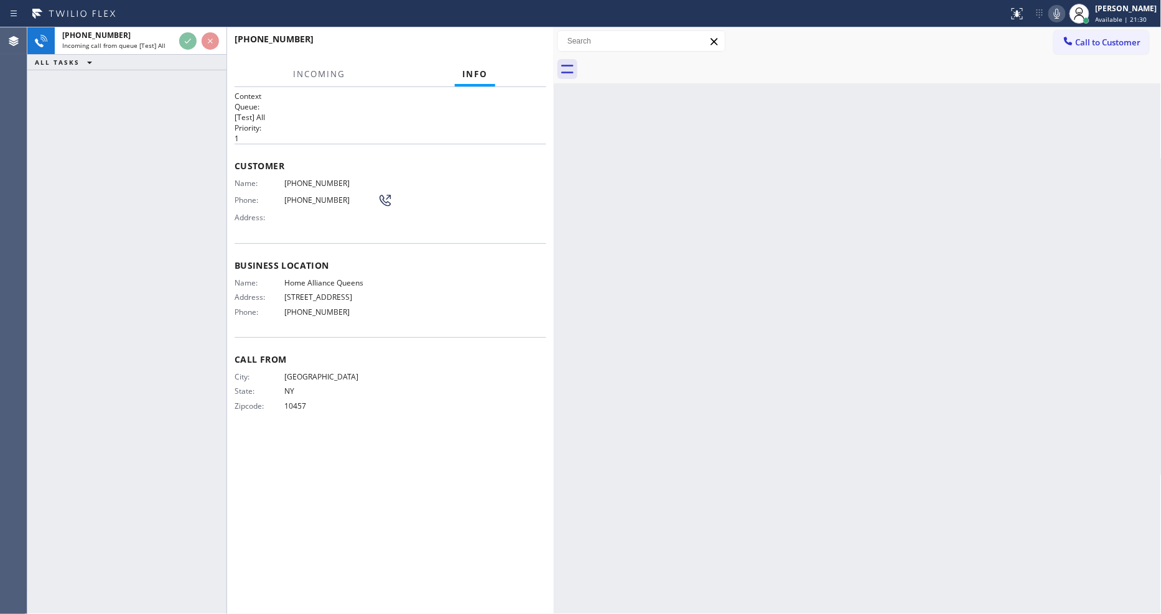
click at [505, 462] on div "Context Queue: [Test] All Priority: 1 Customer Name: [PHONE_NUMBER] Phone: [PHO…" at bounding box center [391, 351] width 312 height 520
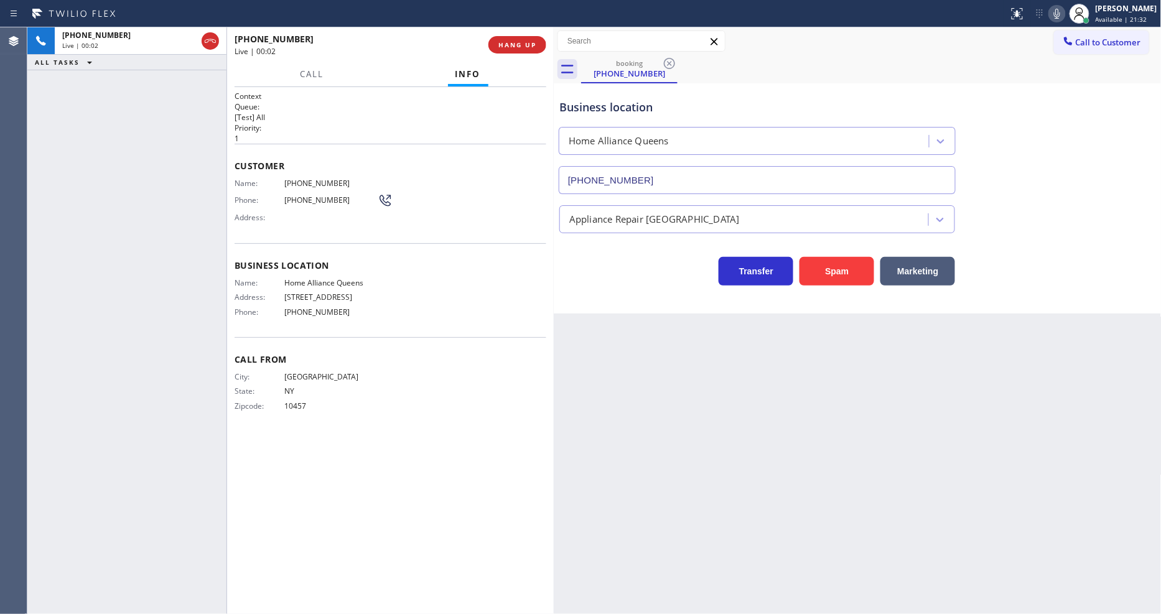
type input "[PHONE_NUMBER]"
click at [395, 459] on div "Context Queue: [Test] All Priority: 1 Customer Name: [PHONE_NUMBER] Phone: [PHO…" at bounding box center [391, 351] width 312 height 520
click at [407, 206] on div "Name: [PHONE_NUMBER] Phone: [PHONE_NUMBER] Address:" at bounding box center [391, 203] width 312 height 49
click at [902, 421] on div "Back to Dashboard Change Sender ID Customers Technicians Select a contact Outbo…" at bounding box center [858, 320] width 608 height 587
click at [286, 182] on span "[PHONE_NUMBER]" at bounding box center [330, 183] width 93 height 9
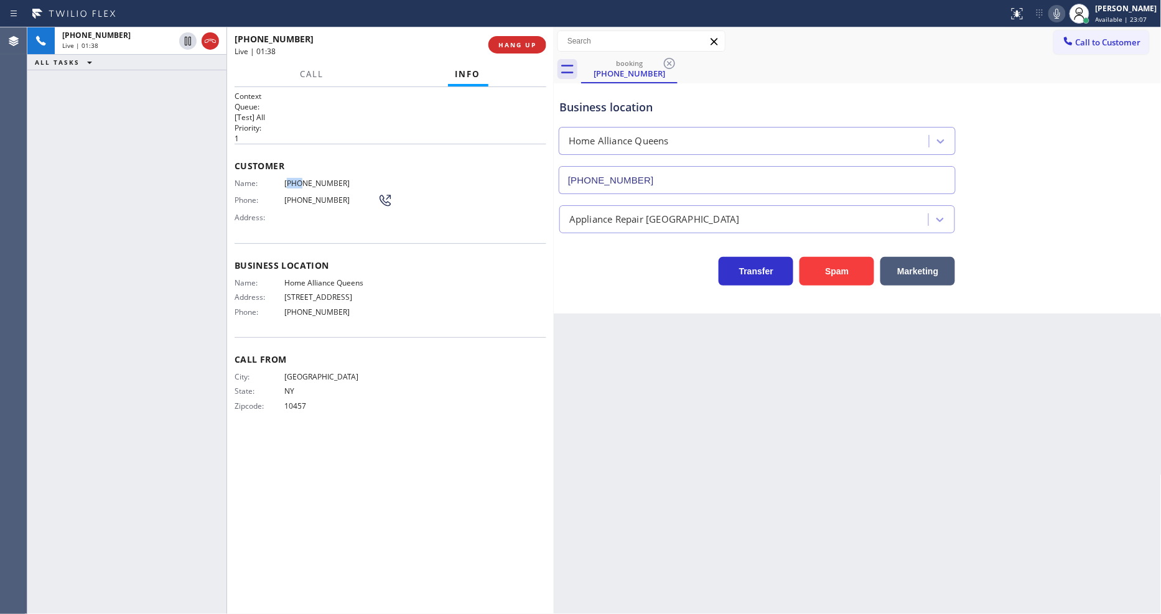
click at [286, 182] on span "[PHONE_NUMBER]" at bounding box center [330, 183] width 93 height 9
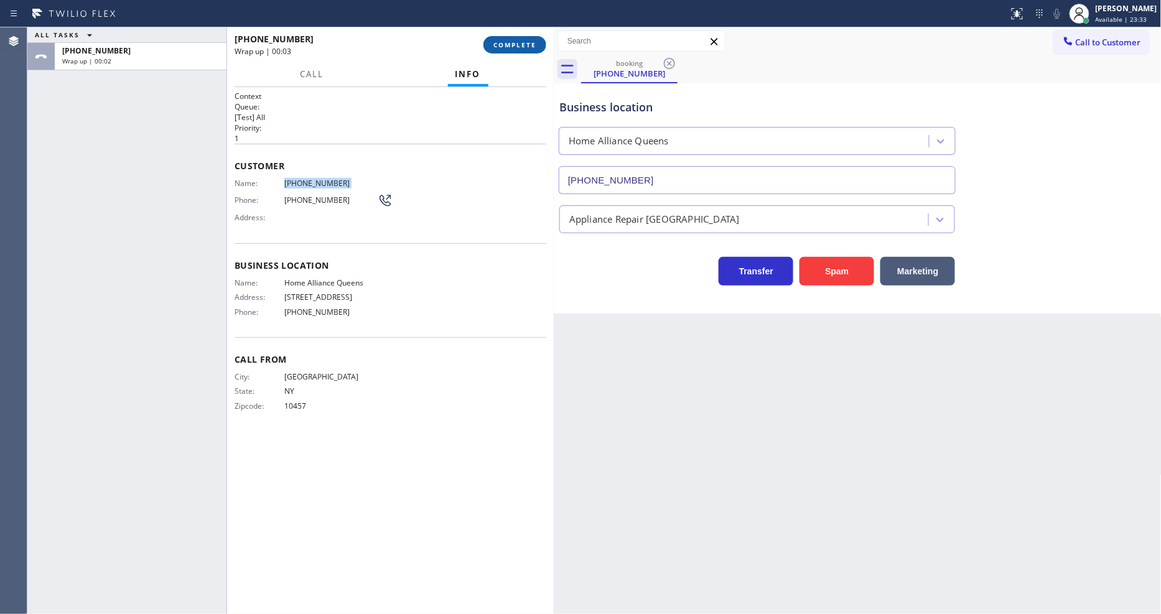
click at [526, 49] on span "COMPLETE" at bounding box center [514, 44] width 43 height 9
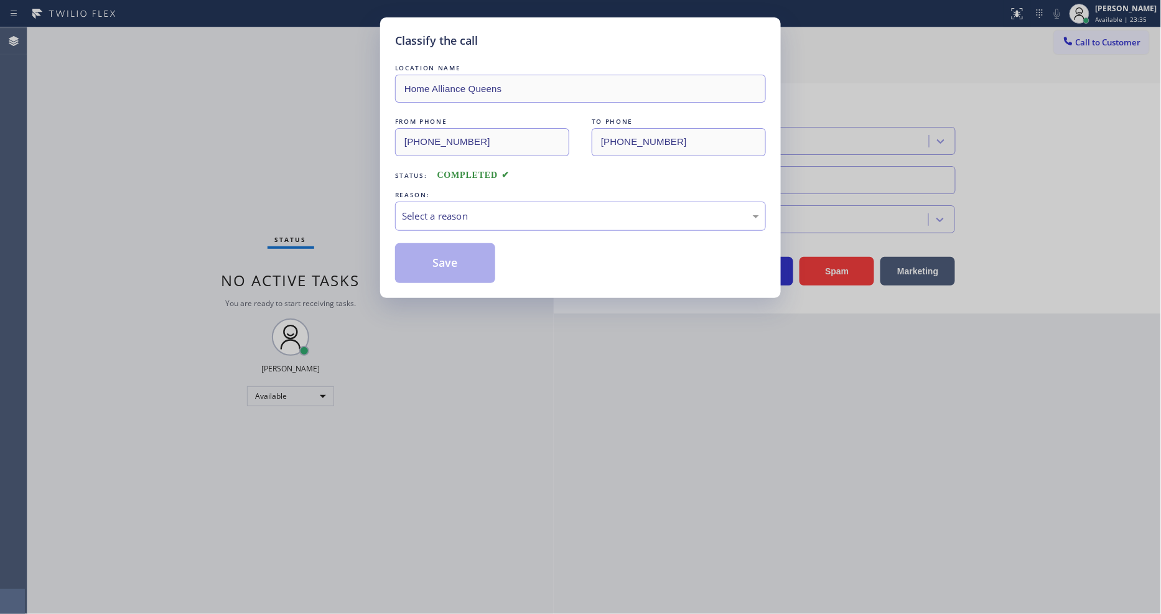
click at [430, 203] on div "Select a reason" at bounding box center [580, 216] width 371 height 29
click at [427, 262] on button "Save" at bounding box center [445, 263] width 100 height 40
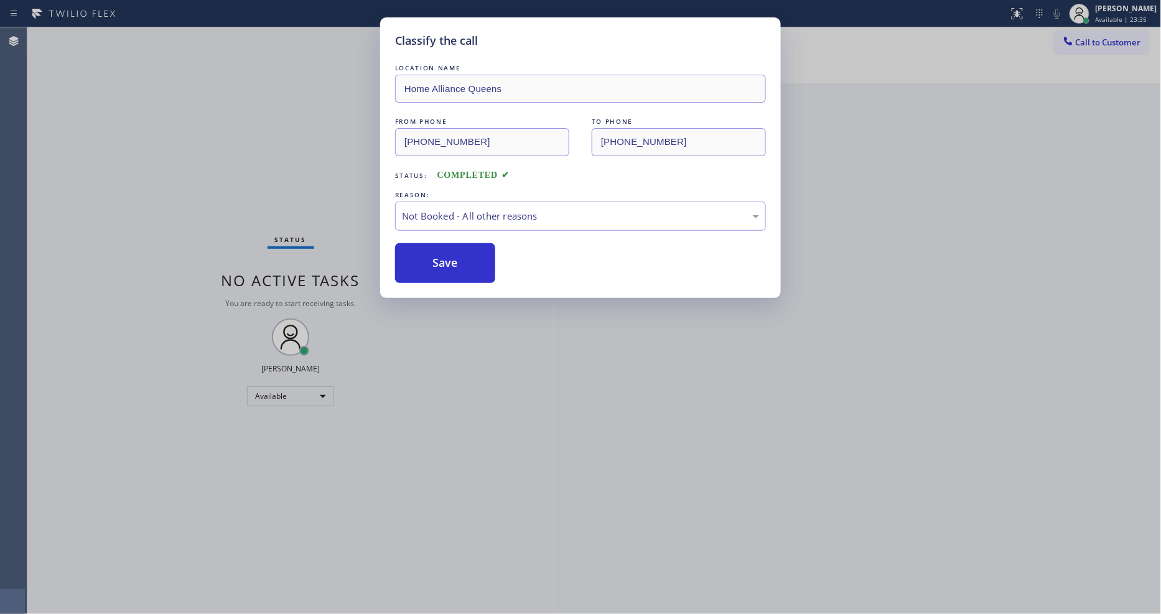
click at [427, 262] on button "Save" at bounding box center [445, 263] width 100 height 40
drag, startPoint x: 427, startPoint y: 262, endPoint x: 465, endPoint y: 417, distance: 159.7
click at [427, 261] on button "Save" at bounding box center [445, 263] width 100 height 40
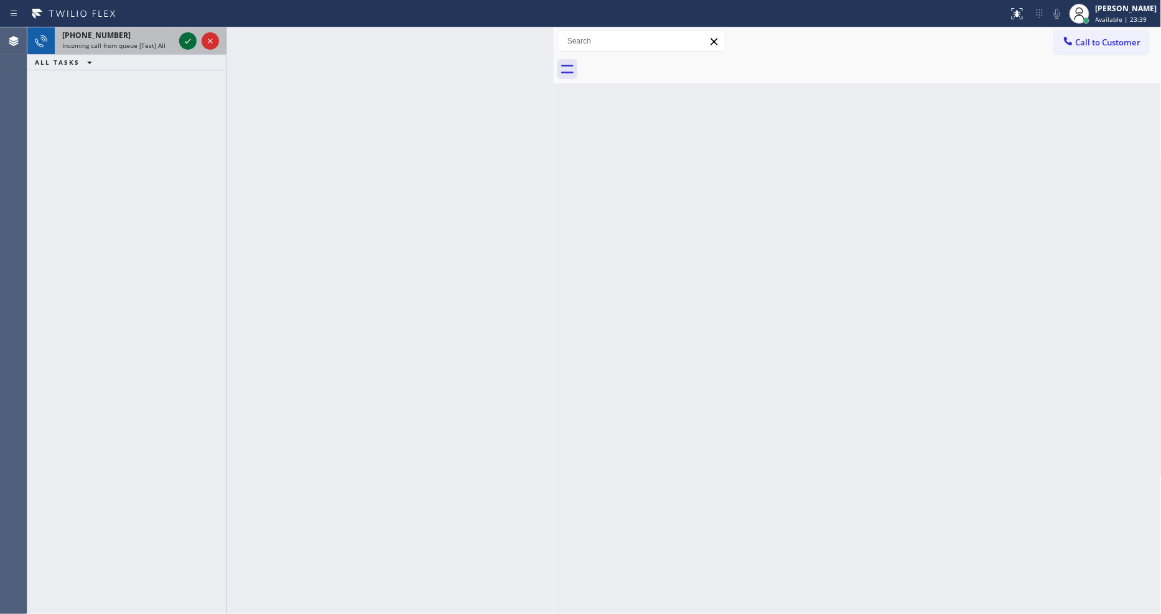
click at [189, 37] on icon at bounding box center [187, 41] width 15 height 15
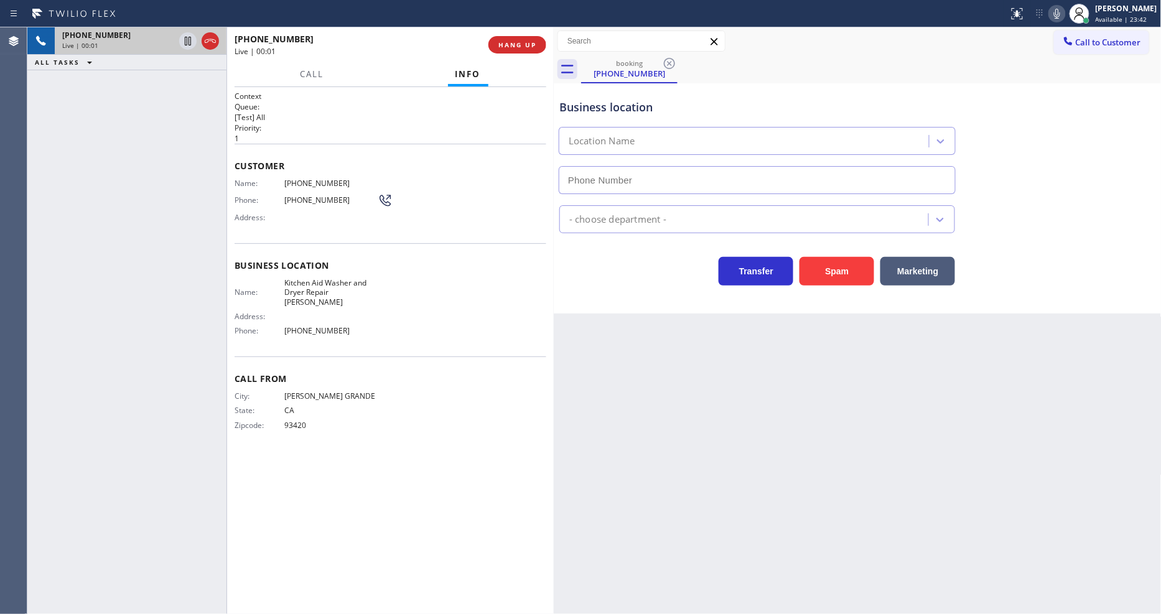
click at [530, 47] on span "HANG UP" at bounding box center [517, 44] width 38 height 9
type input "[PHONE_NUMBER]"
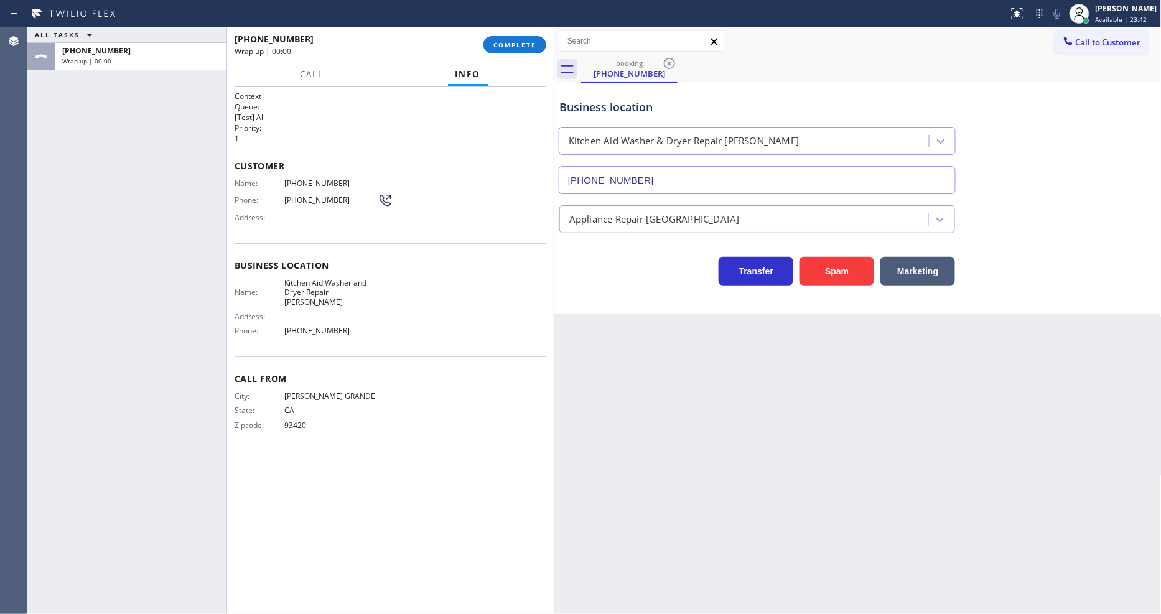
drag, startPoint x: 530, startPoint y: 47, endPoint x: 551, endPoint y: 128, distance: 84.4
click at [529, 47] on span "COMPLETE" at bounding box center [514, 44] width 43 height 9
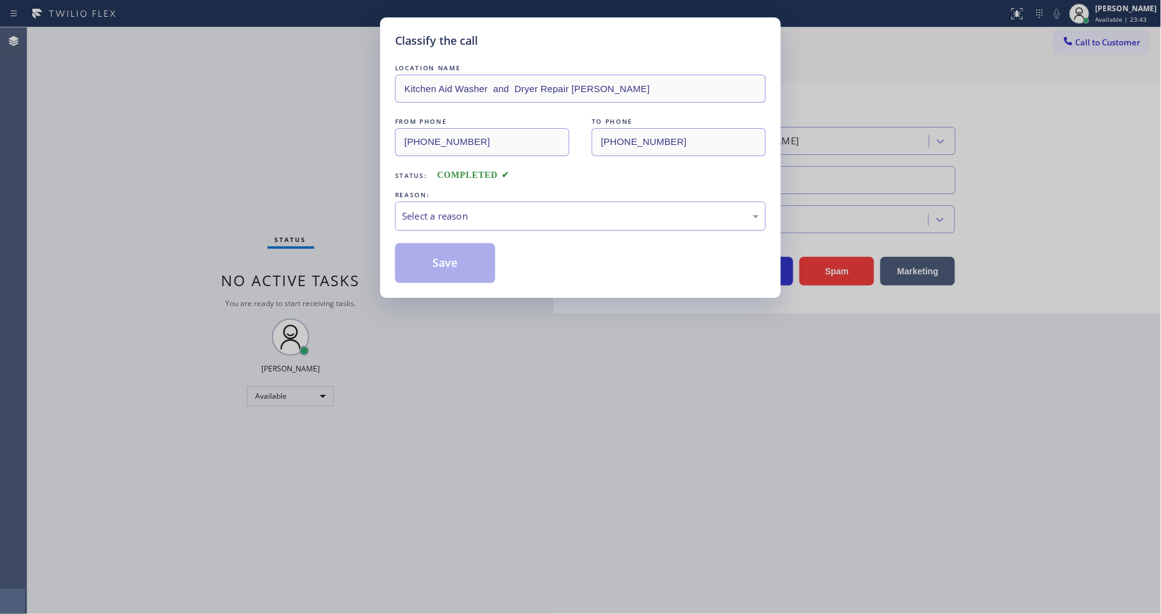
click at [455, 216] on div "Select a reason" at bounding box center [580, 216] width 357 height 14
click at [449, 258] on button "Save" at bounding box center [445, 263] width 100 height 40
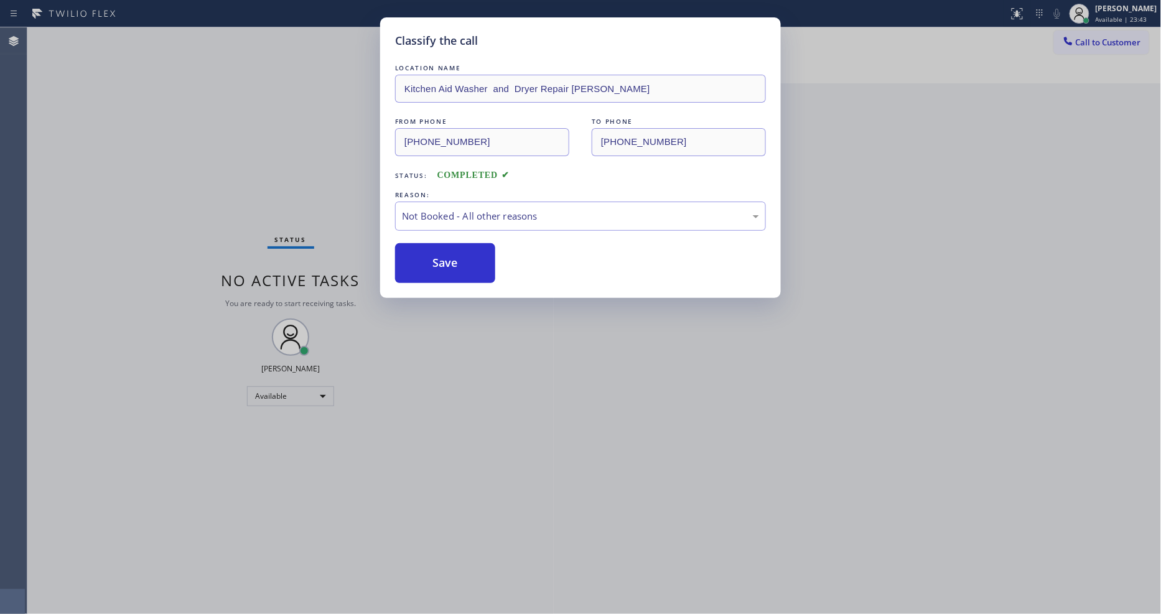
click at [449, 258] on button "Save" at bounding box center [445, 263] width 100 height 40
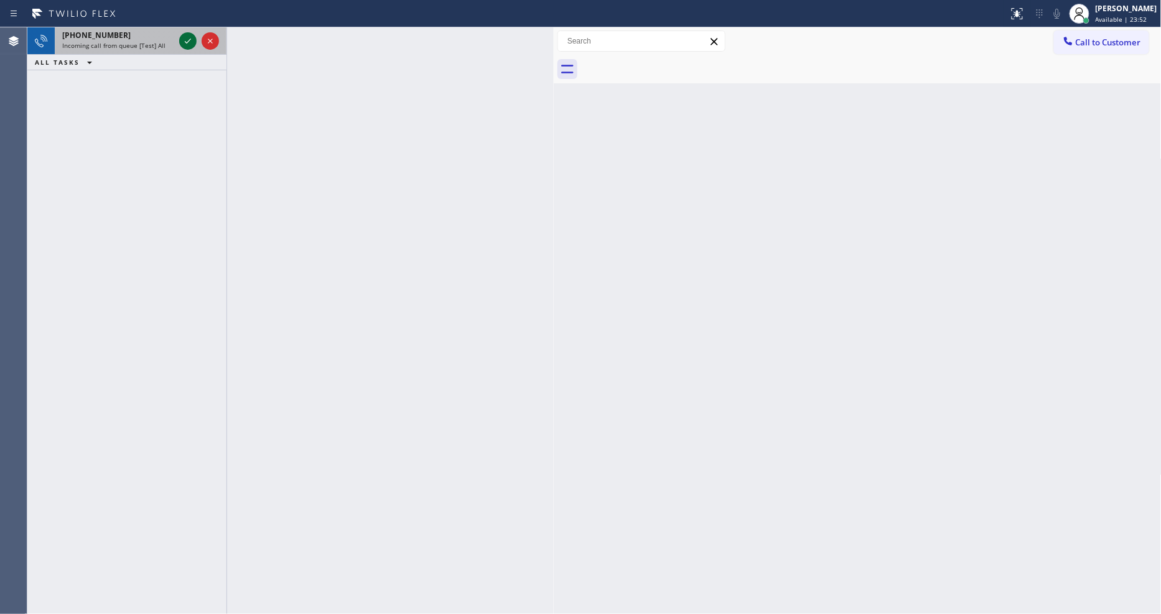
click at [185, 36] on icon at bounding box center [187, 41] width 15 height 15
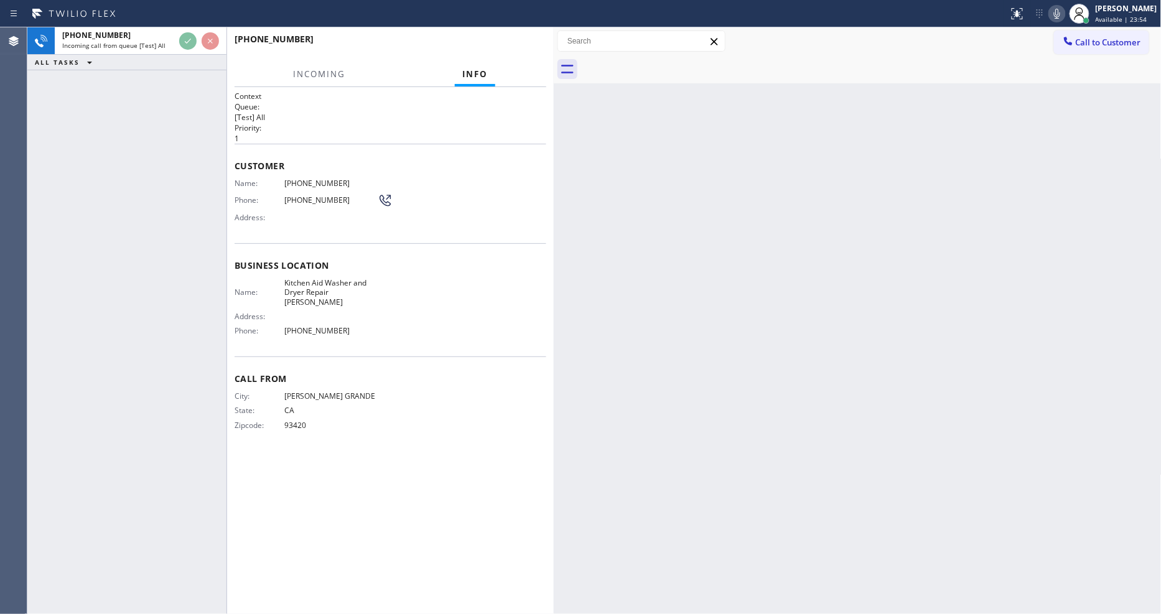
click at [513, 44] on div "[PHONE_NUMBER]" at bounding box center [391, 45] width 312 height 32
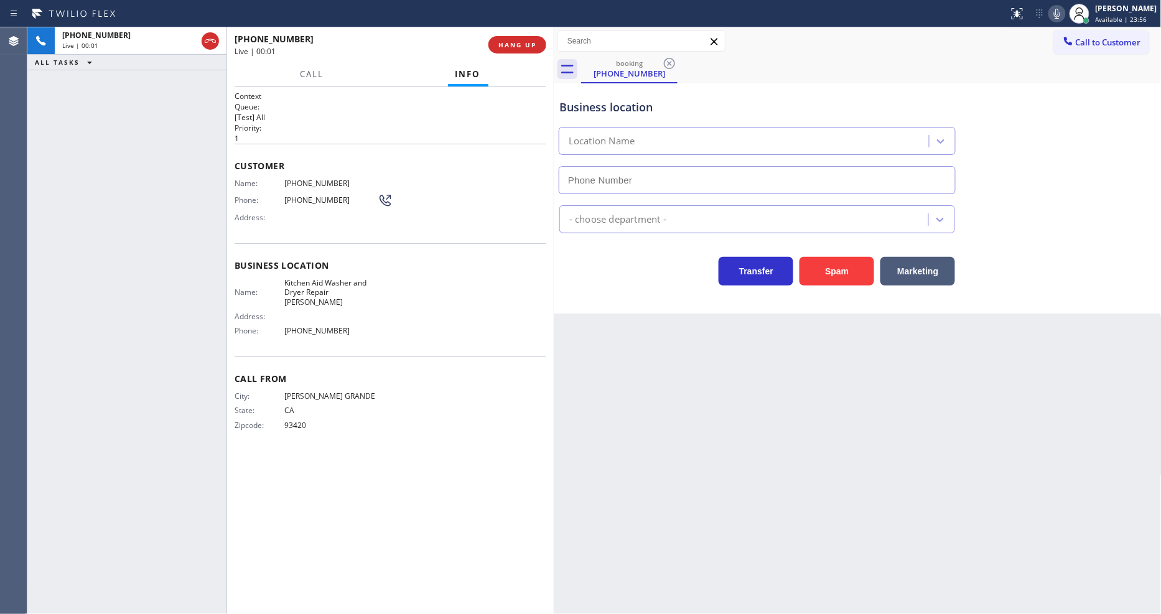
type input "[PHONE_NUMBER]"
click at [526, 48] on span "HANG UP" at bounding box center [517, 44] width 38 height 9
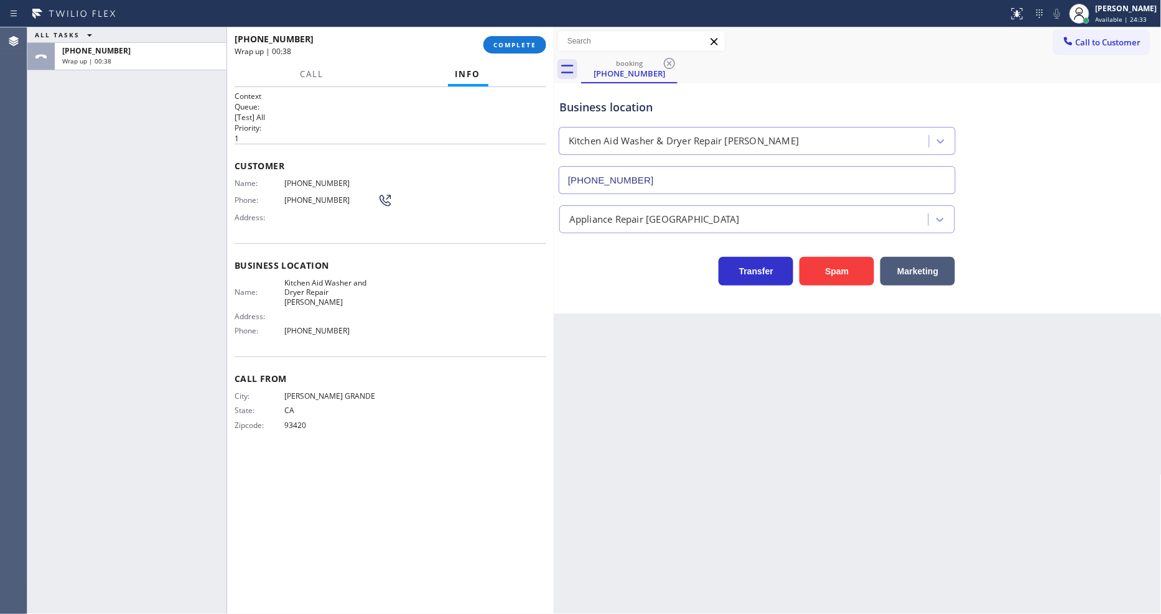
drag, startPoint x: 207, startPoint y: 213, endPoint x: 332, endPoint y: 163, distance: 134.8
click at [207, 214] on div "ALL TASKS ALL TASKS ACTIVE TASKS TASKS IN WRAP UP [PHONE_NUMBER] Wrap up | 00:38" at bounding box center [126, 320] width 199 height 587
click at [536, 44] on span "COMPLETE" at bounding box center [514, 44] width 43 height 9
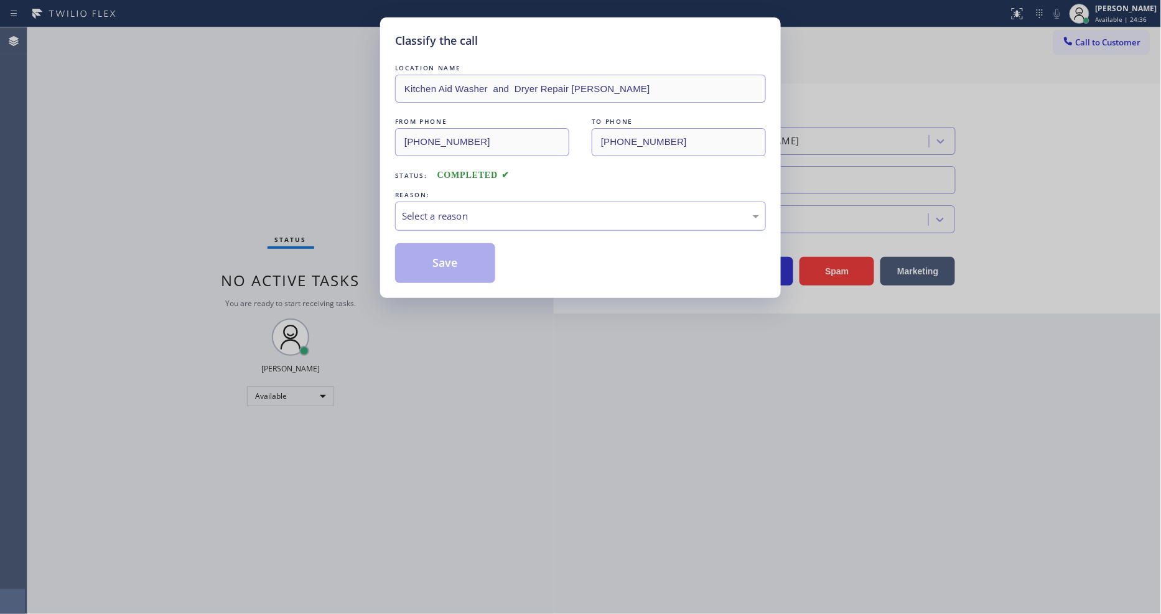
click at [426, 217] on div "Select a reason" at bounding box center [580, 216] width 357 height 14
click at [434, 209] on div "New Customer - Booked" at bounding box center [580, 216] width 357 height 14
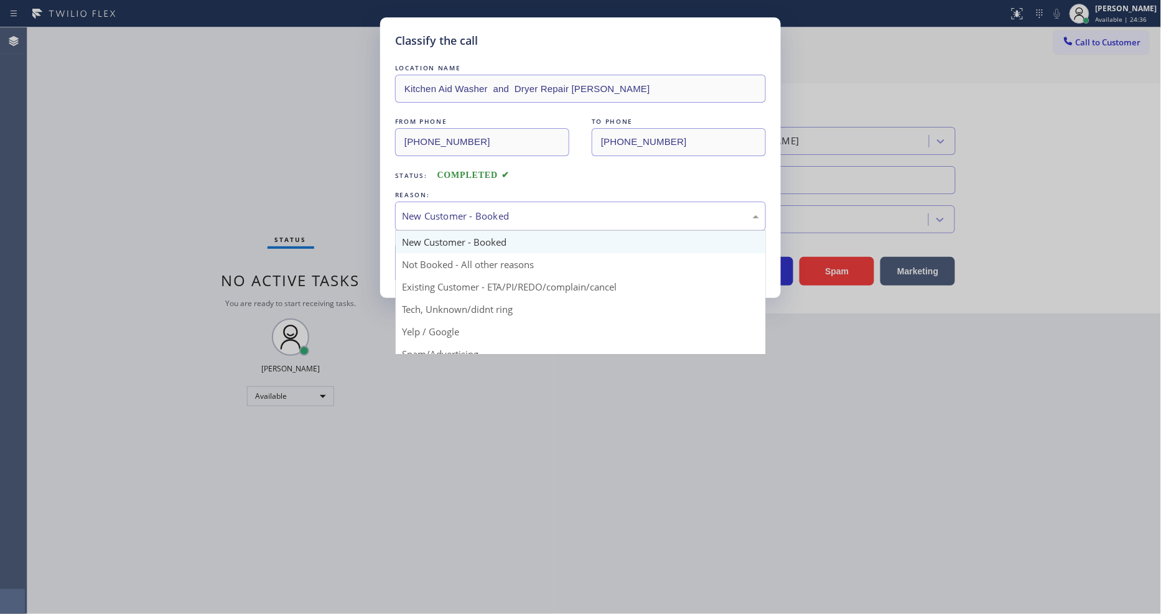
click at [424, 263] on button "Save" at bounding box center [445, 263] width 100 height 40
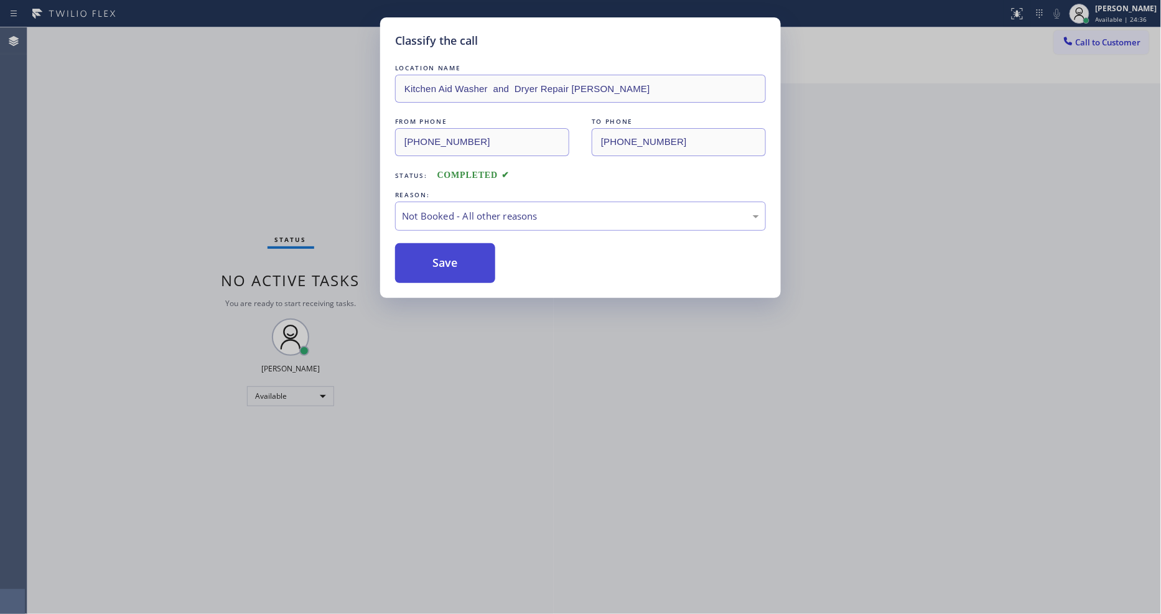
click at [424, 263] on button "Save" at bounding box center [445, 263] width 100 height 40
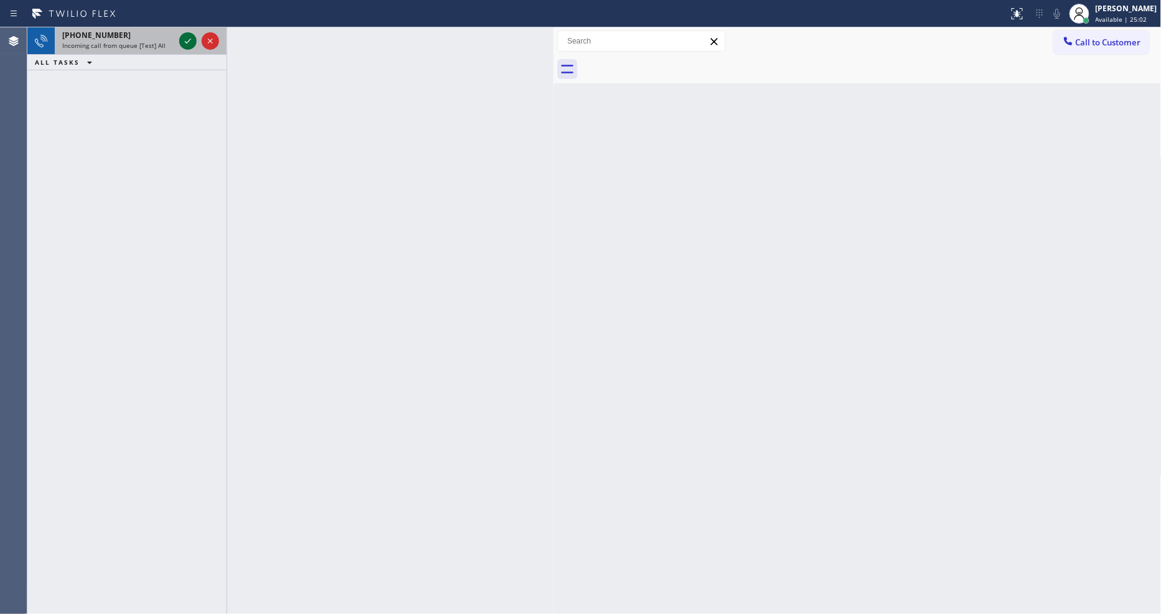
click at [190, 42] on icon at bounding box center [187, 41] width 15 height 15
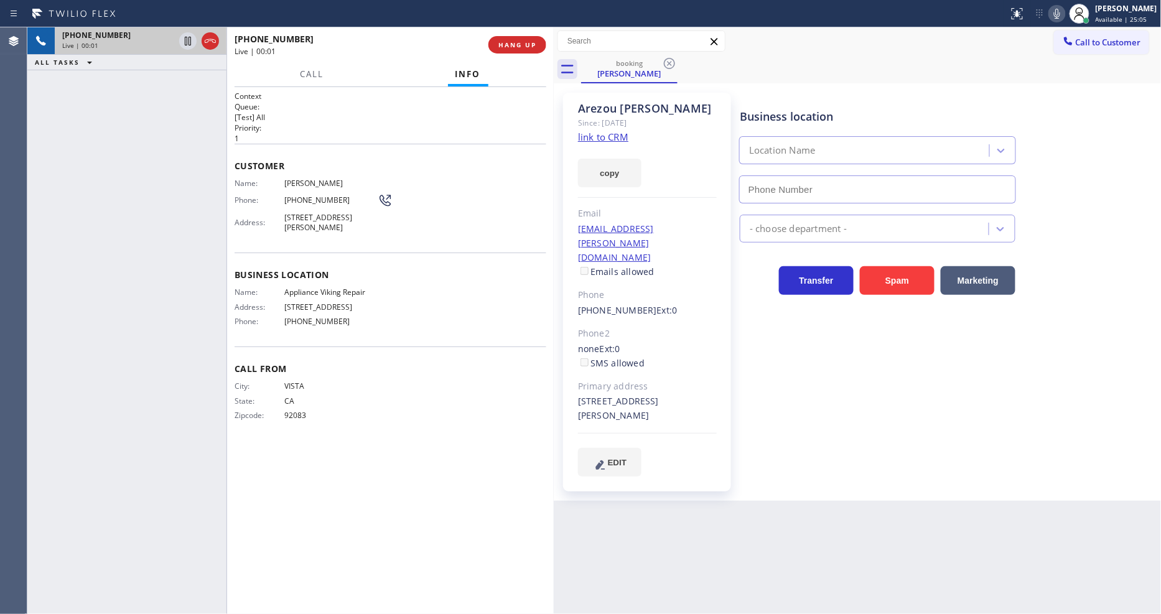
type input "[PHONE_NUMBER]"
click at [601, 141] on link "link to CRM" at bounding box center [603, 137] width 50 height 12
click at [601, 134] on link "link to CRM" at bounding box center [603, 137] width 50 height 12
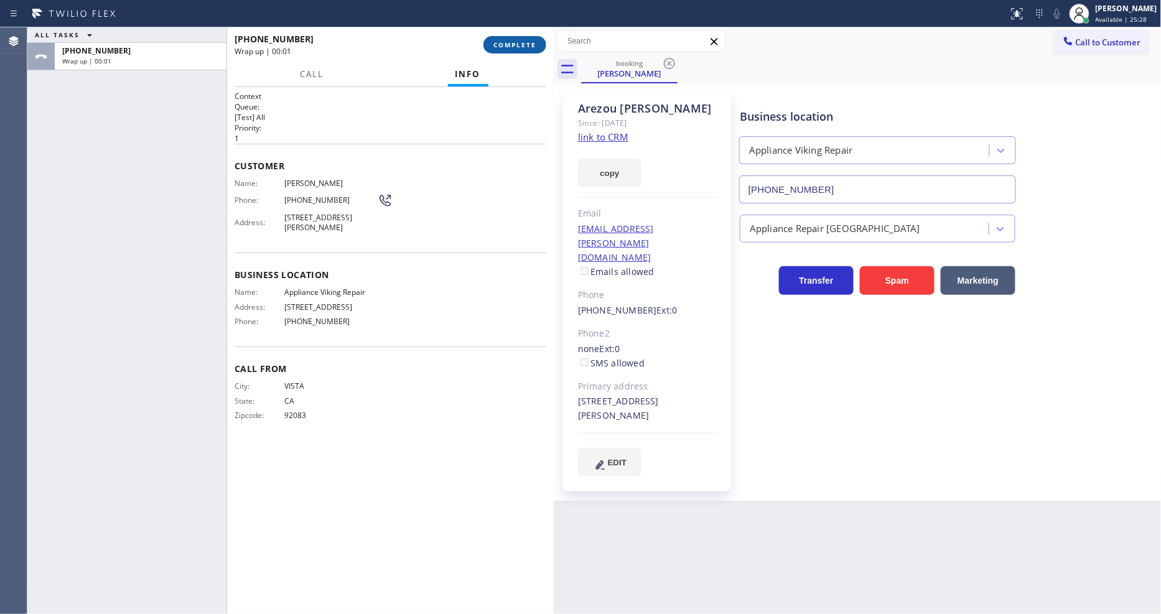
click at [523, 47] on span "COMPLETE" at bounding box center [514, 44] width 43 height 9
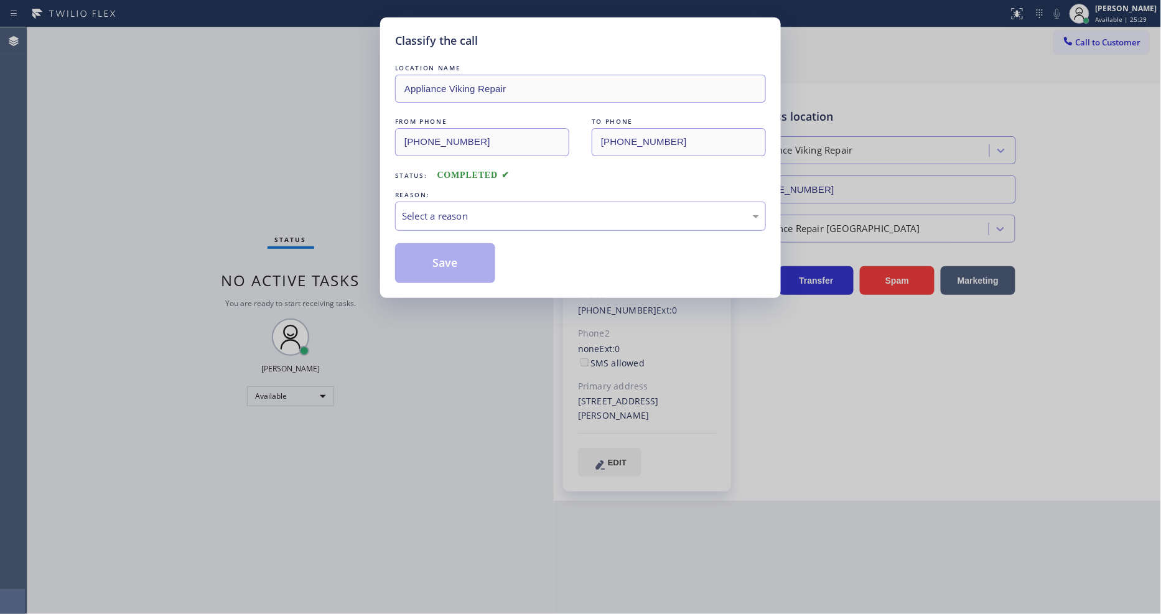
click at [437, 202] on div "Select a reason" at bounding box center [580, 216] width 371 height 29
click at [434, 260] on button "Save" at bounding box center [445, 263] width 100 height 40
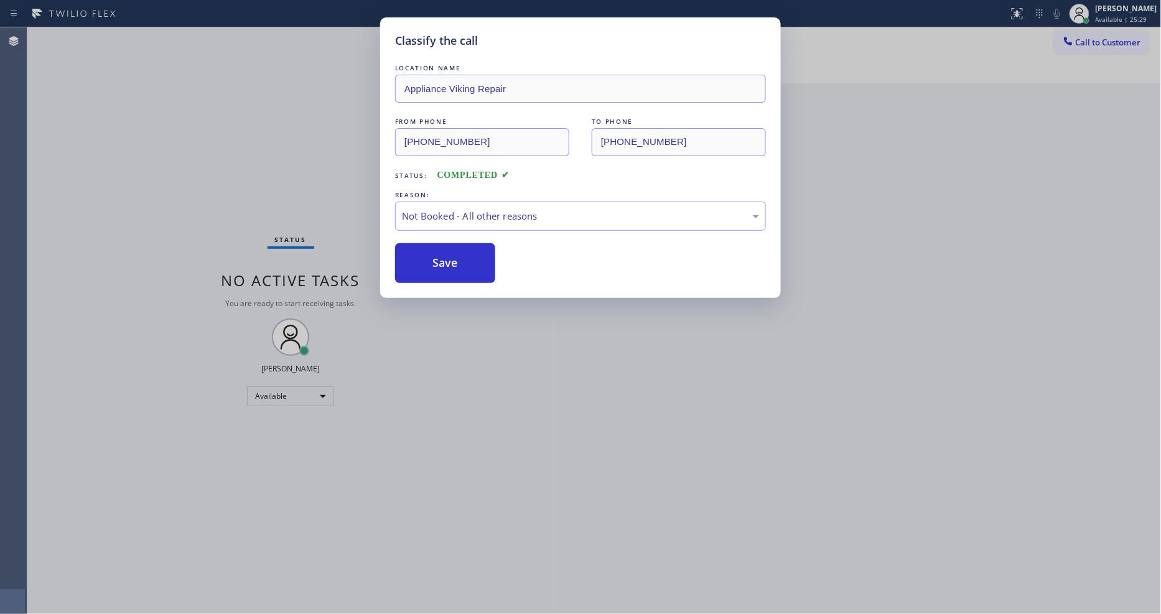
click at [434, 260] on button "Save" at bounding box center [445, 263] width 100 height 40
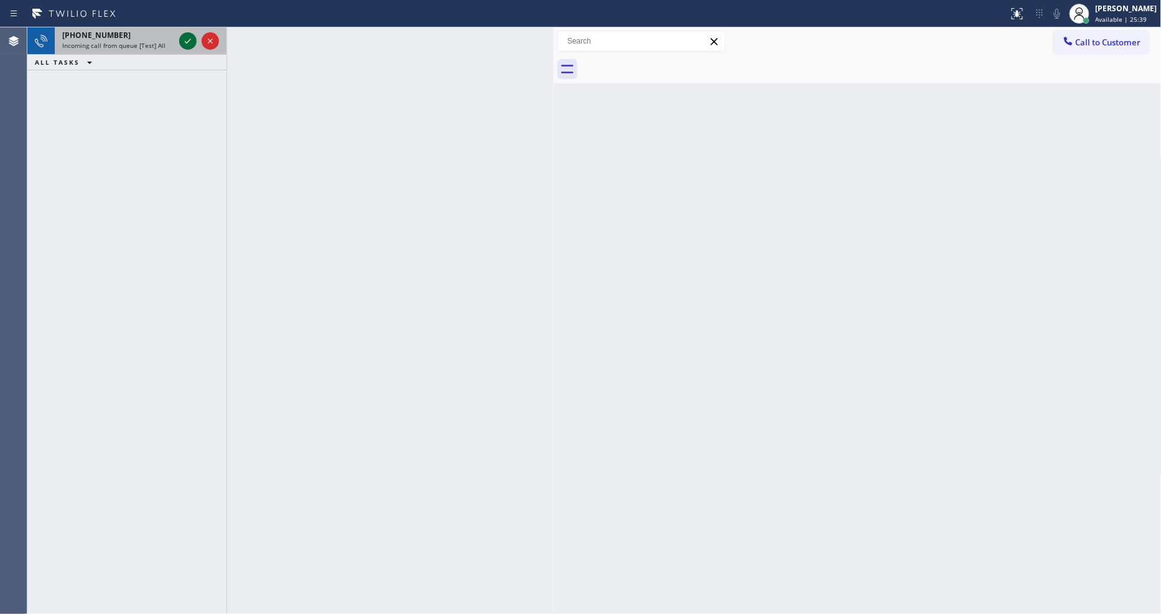
click at [190, 44] on icon at bounding box center [187, 41] width 15 height 15
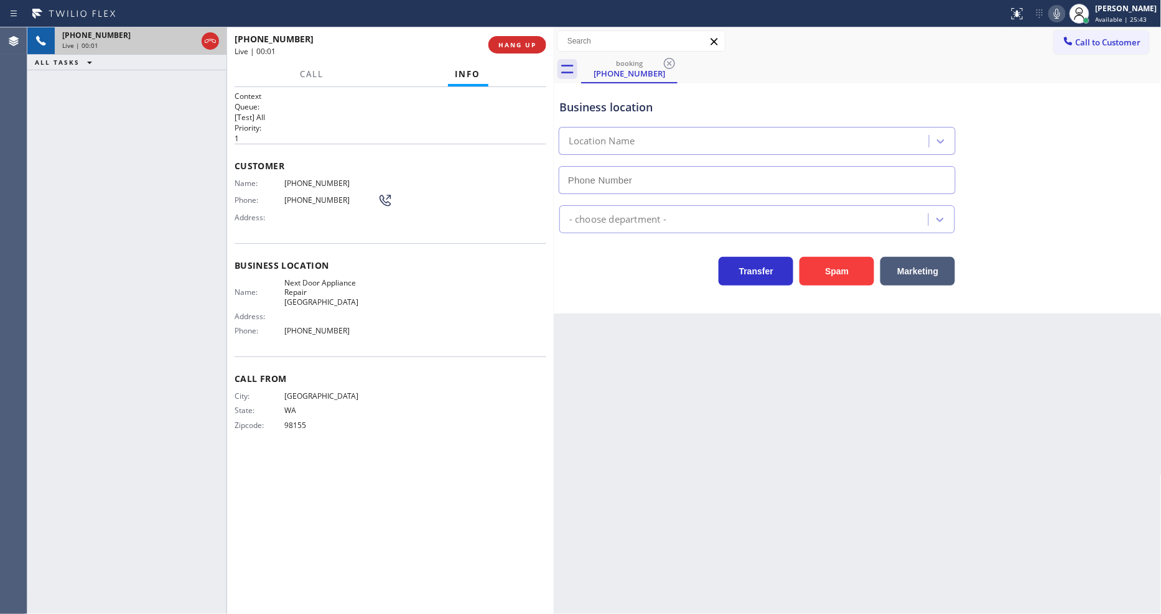
type input "[PHONE_NUMBER]"
drag, startPoint x: 790, startPoint y: 380, endPoint x: 667, endPoint y: 350, distance: 126.9
click at [790, 380] on div "Back to Dashboard Change Sender ID Customers Technicians Select a contact Outbo…" at bounding box center [858, 320] width 608 height 587
click at [314, 284] on span "Next Door Appliance Repair [GEOGRAPHIC_DATA]" at bounding box center [330, 292] width 93 height 29
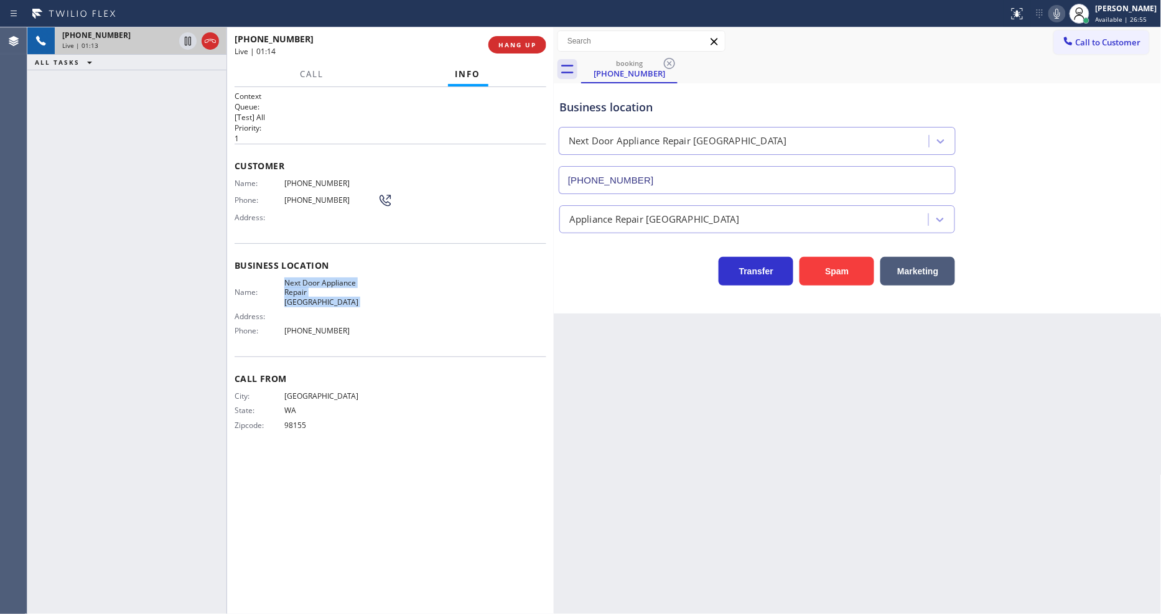
click at [314, 284] on span "Next Door Appliance Repair [GEOGRAPHIC_DATA]" at bounding box center [330, 292] width 93 height 29
click at [312, 179] on span "[PHONE_NUMBER]" at bounding box center [330, 183] width 93 height 9
click at [187, 35] on icon at bounding box center [187, 41] width 15 height 15
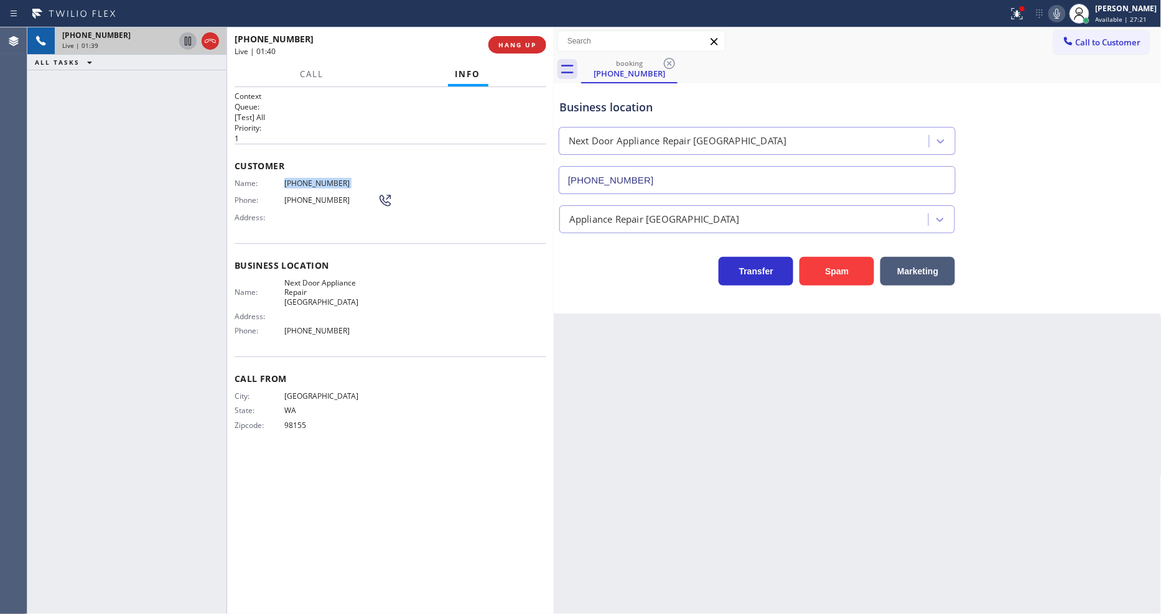
click at [189, 44] on icon at bounding box center [187, 41] width 15 height 15
click at [1065, 13] on icon at bounding box center [1057, 13] width 15 height 15
click at [1024, 20] on icon at bounding box center [1017, 13] width 15 height 15
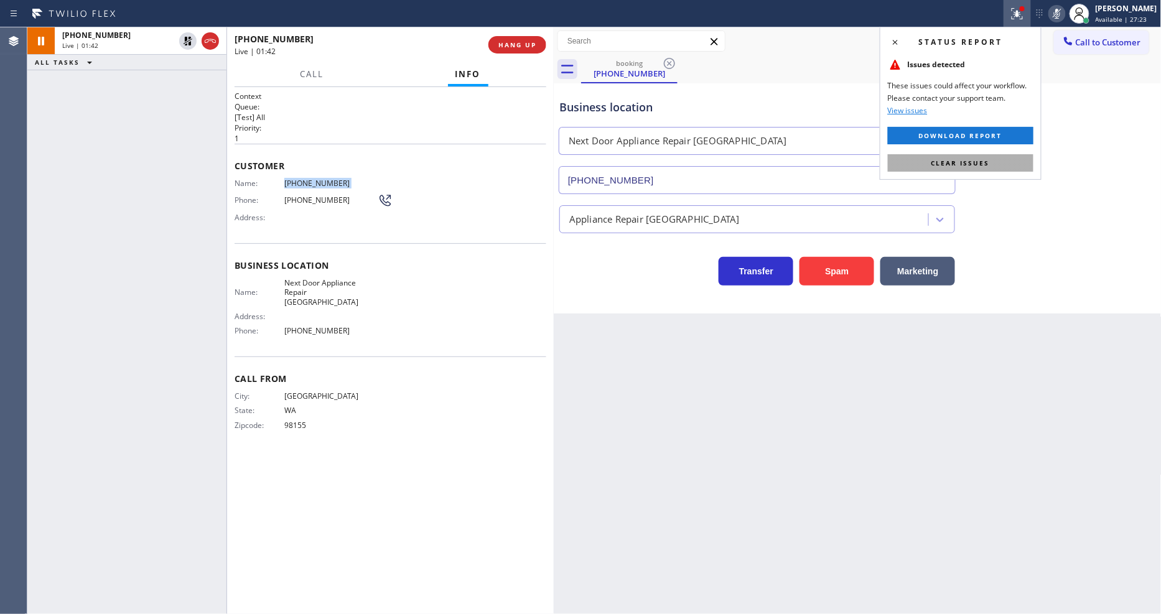
click at [1007, 160] on button "Clear issues" at bounding box center [961, 162] width 146 height 17
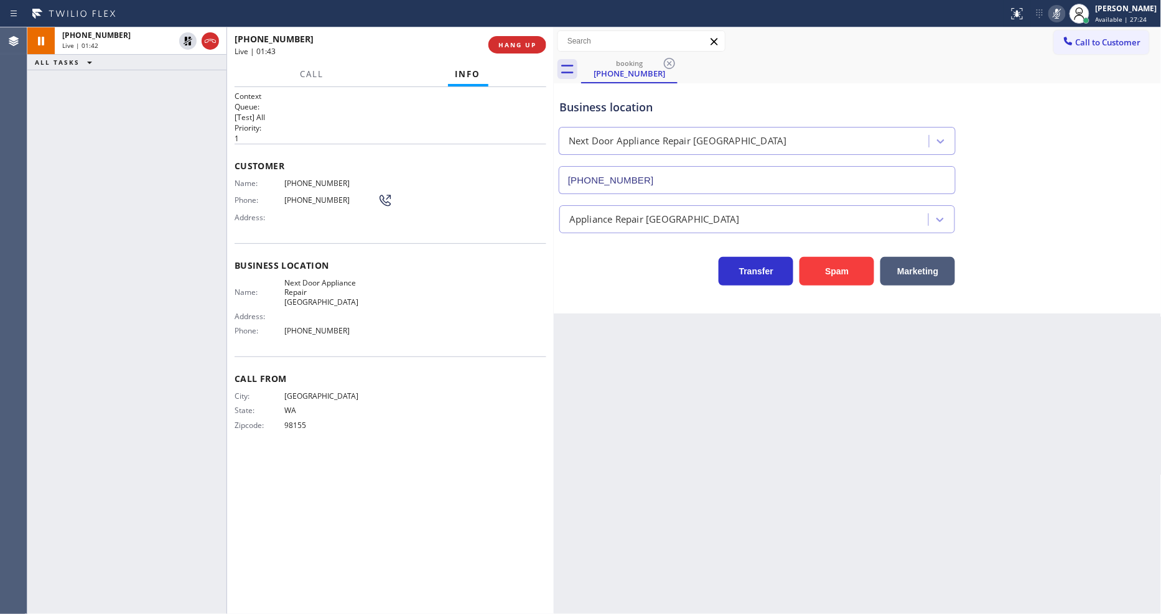
drag, startPoint x: 432, startPoint y: 274, endPoint x: 398, endPoint y: 599, distance: 327.2
click at [431, 278] on div "Name: Next Door Appliance Repair Kent Address: Phone: [PHONE_NUMBER]" at bounding box center [391, 309] width 312 height 63
click at [190, 40] on icon at bounding box center [188, 41] width 9 height 9
click at [1062, 10] on rect at bounding box center [1057, 12] width 9 height 9
drag, startPoint x: 836, startPoint y: 331, endPoint x: 566, endPoint y: 474, distance: 305.6
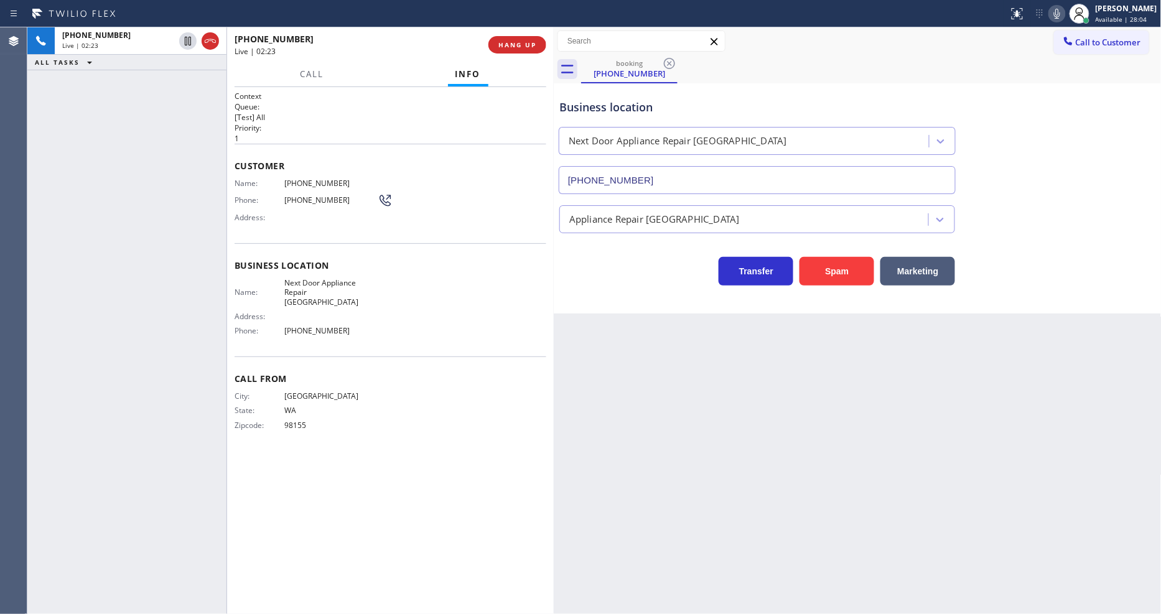
click at [836, 331] on div "Back to Dashboard Change Sender ID Customers Technicians Select a contact Outbo…" at bounding box center [858, 320] width 608 height 587
click at [416, 614] on html "Status report No issues detected If you experience an issue, please download th…" at bounding box center [580, 307] width 1161 height 614
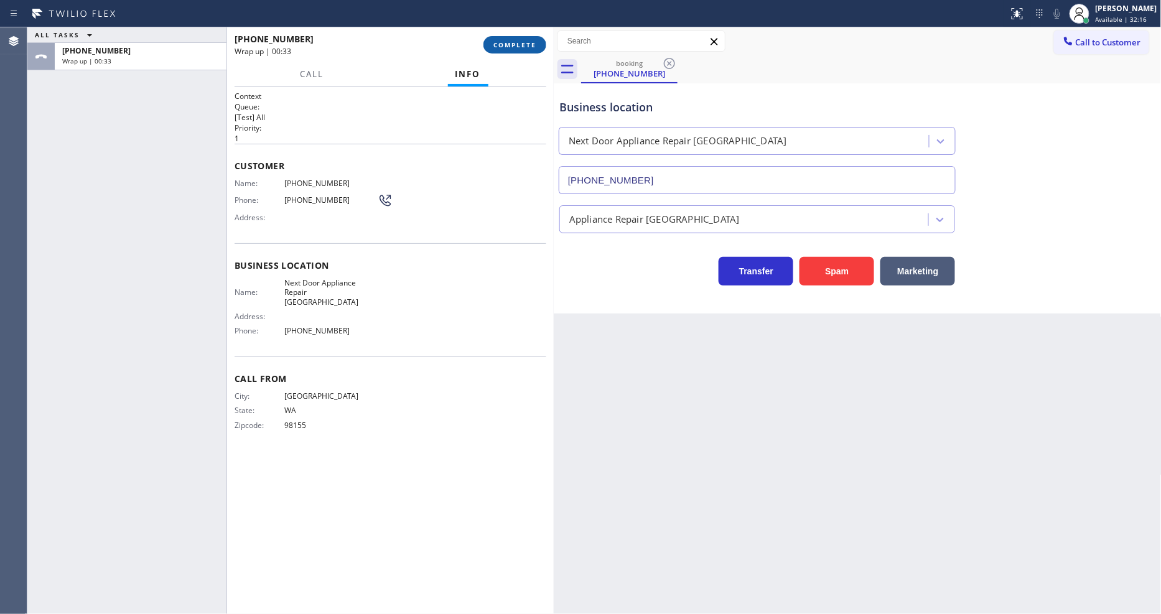
click at [507, 45] on span "COMPLETE" at bounding box center [514, 44] width 43 height 9
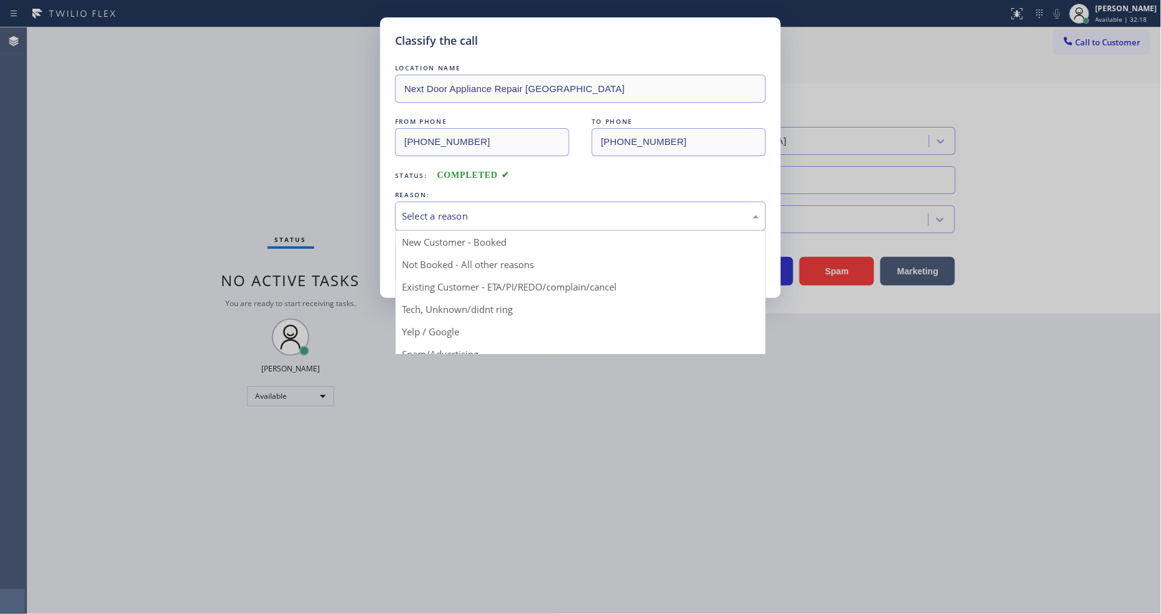
click at [427, 218] on div "Select a reason" at bounding box center [580, 216] width 357 height 14
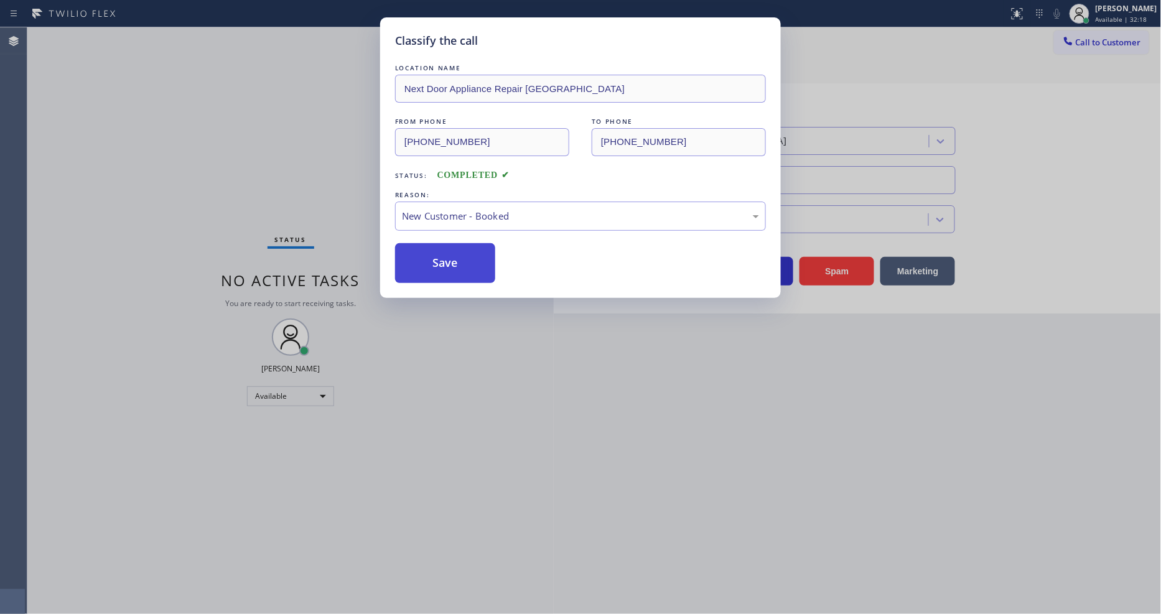
drag, startPoint x: 426, startPoint y: 239, endPoint x: 423, endPoint y: 256, distance: 17.0
click at [422, 257] on button "Save" at bounding box center [445, 263] width 100 height 40
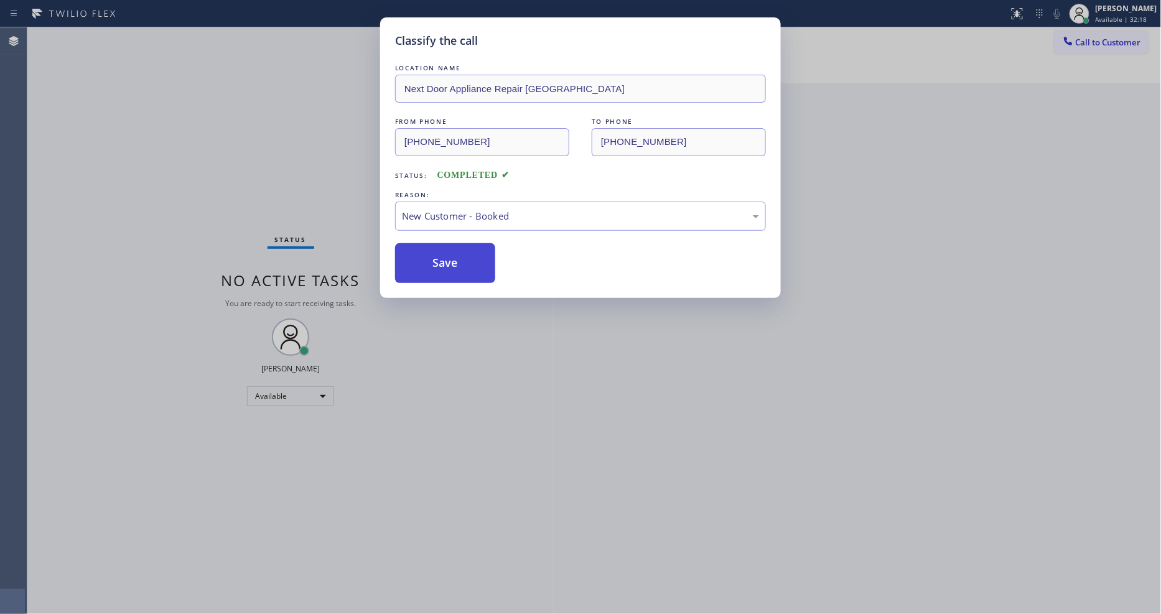
click at [422, 257] on button "Save" at bounding box center [445, 263] width 100 height 40
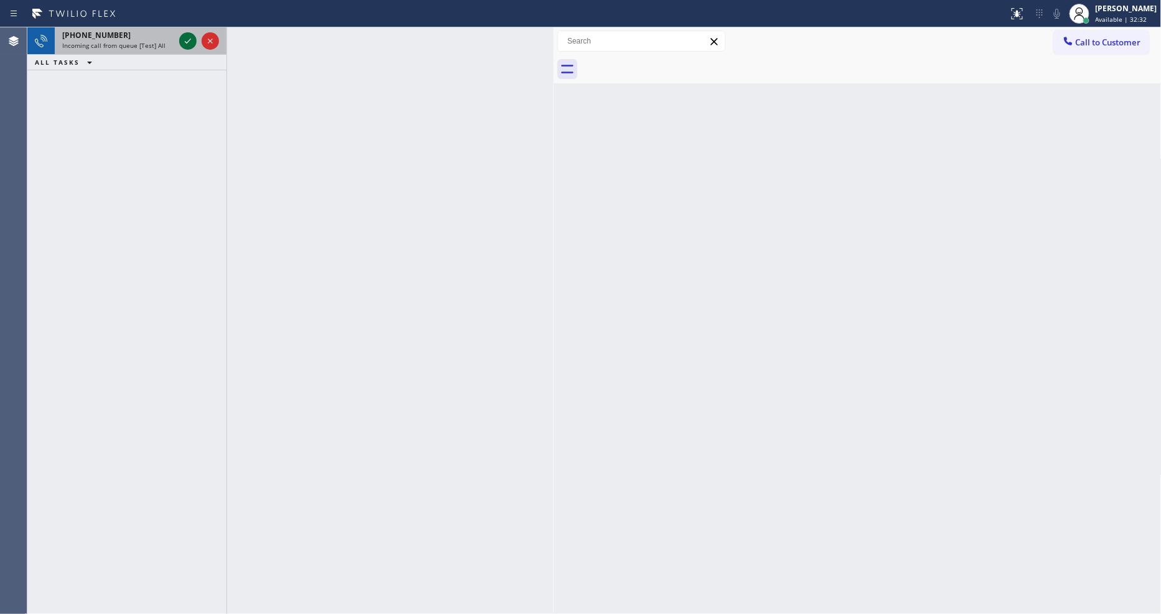
click at [192, 37] on icon at bounding box center [187, 41] width 15 height 15
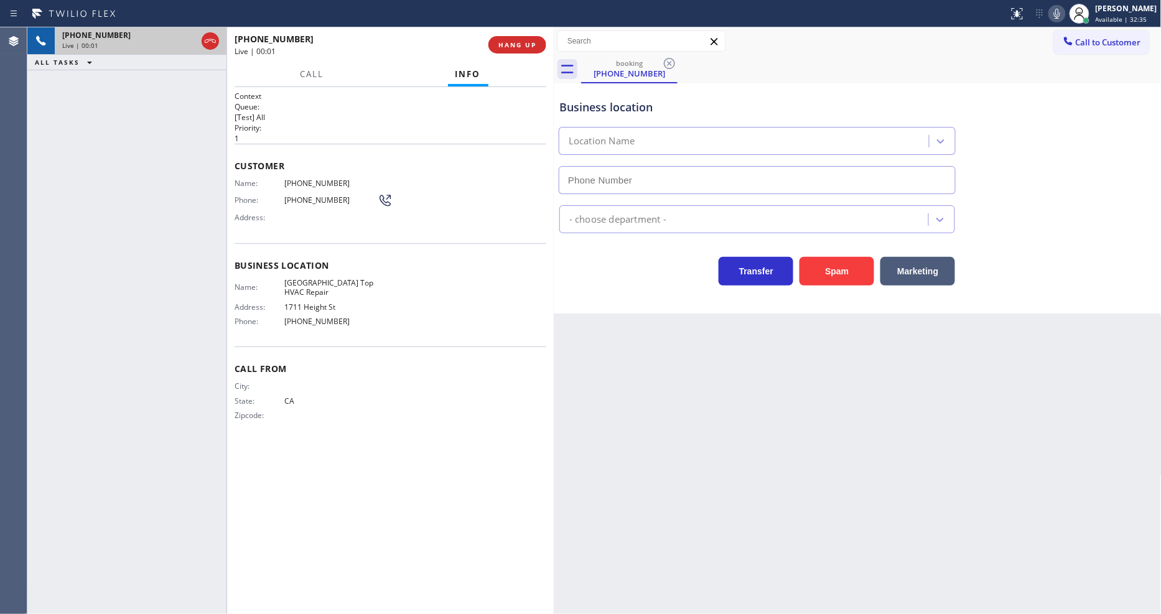
type input "[PHONE_NUMBER]"
drag, startPoint x: 787, startPoint y: 408, endPoint x: 639, endPoint y: 451, distance: 153.6
click at [787, 408] on div "Back to Dashboard Change Sender ID Customers Technicians Select a contact Outbo…" at bounding box center [858, 320] width 608 height 587
click at [528, 46] on span "HANG UP" at bounding box center [517, 44] width 38 height 9
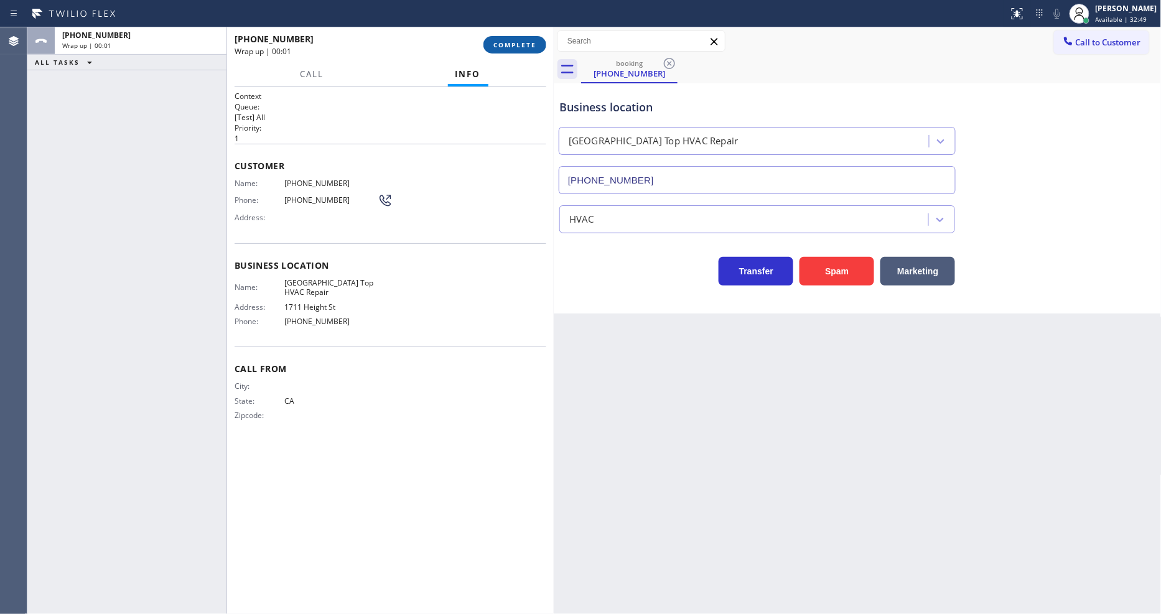
click at [528, 46] on span "COMPLETE" at bounding box center [514, 44] width 43 height 9
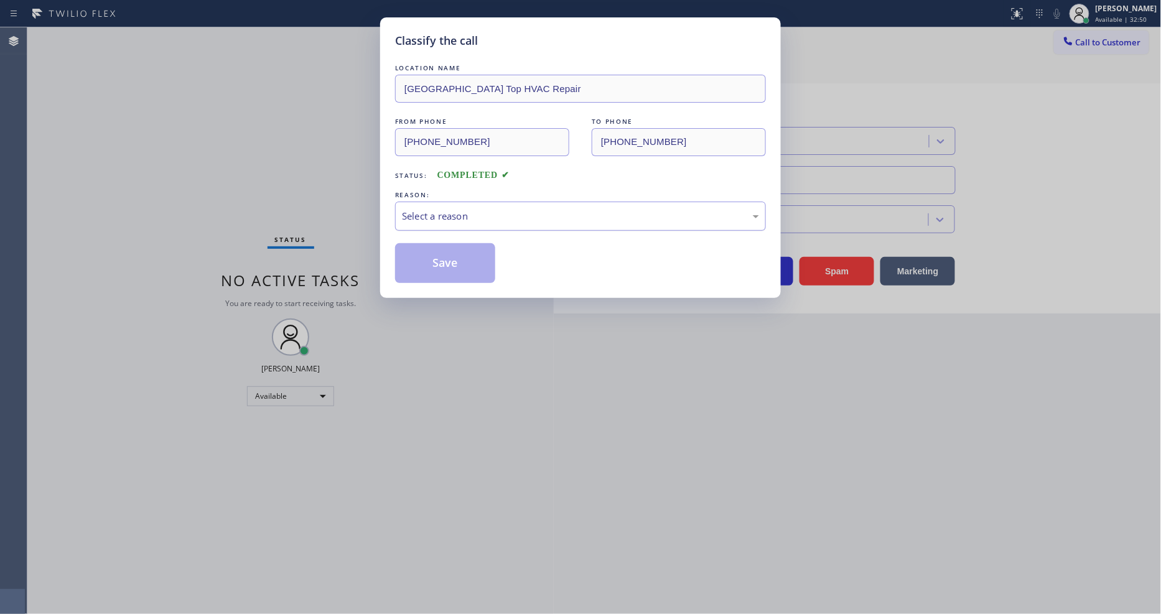
click at [428, 203] on div "Select a reason" at bounding box center [580, 216] width 371 height 29
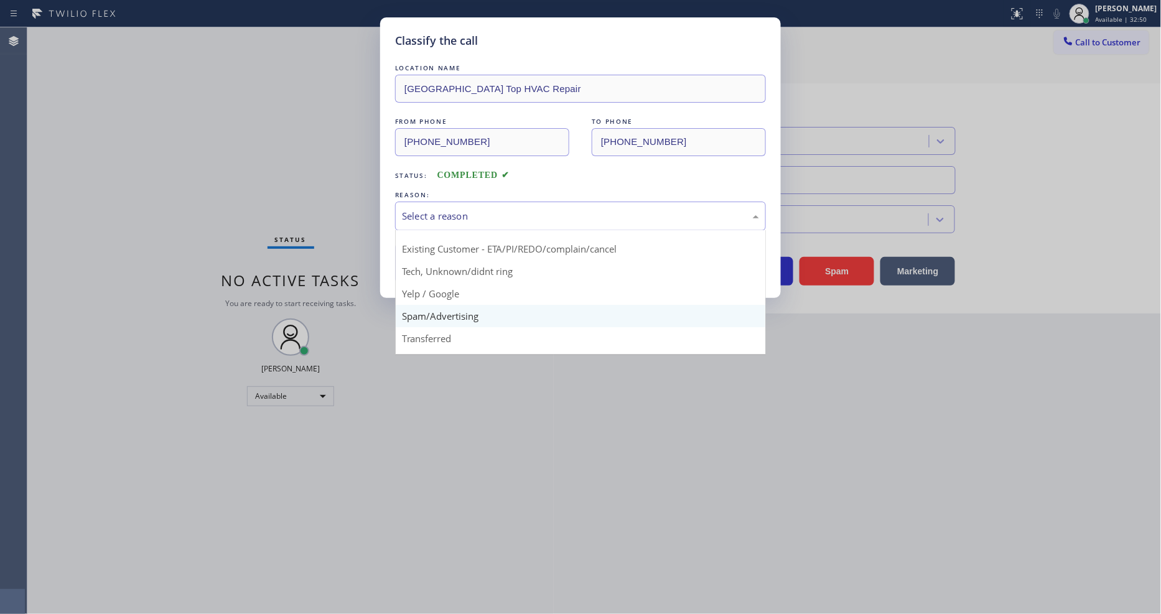
scroll to position [78, 0]
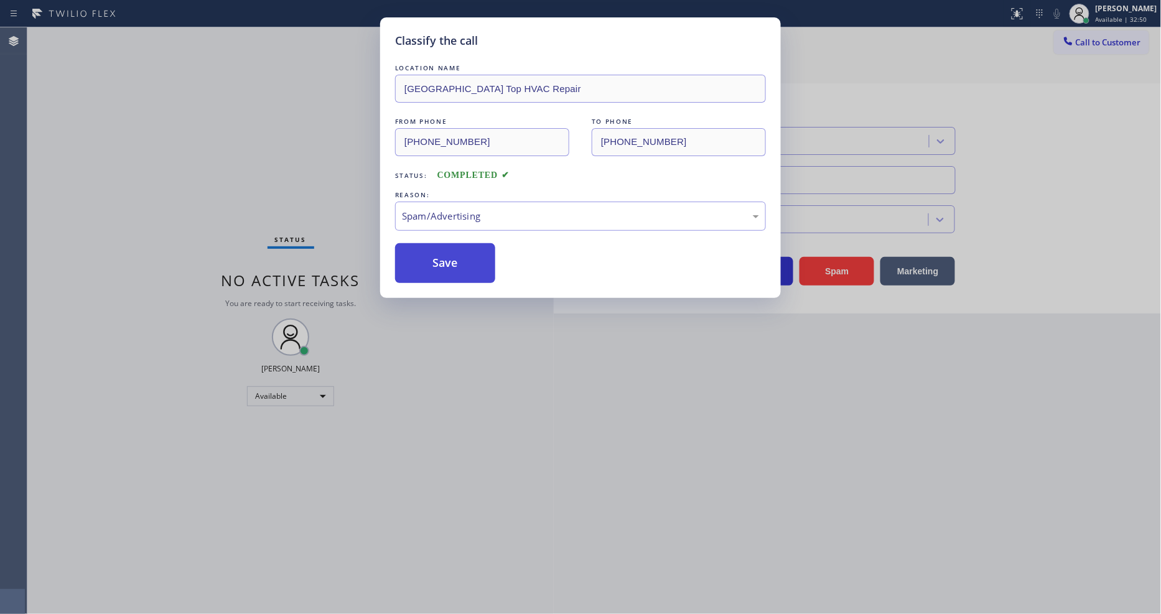
click at [433, 245] on button "Save" at bounding box center [445, 263] width 100 height 40
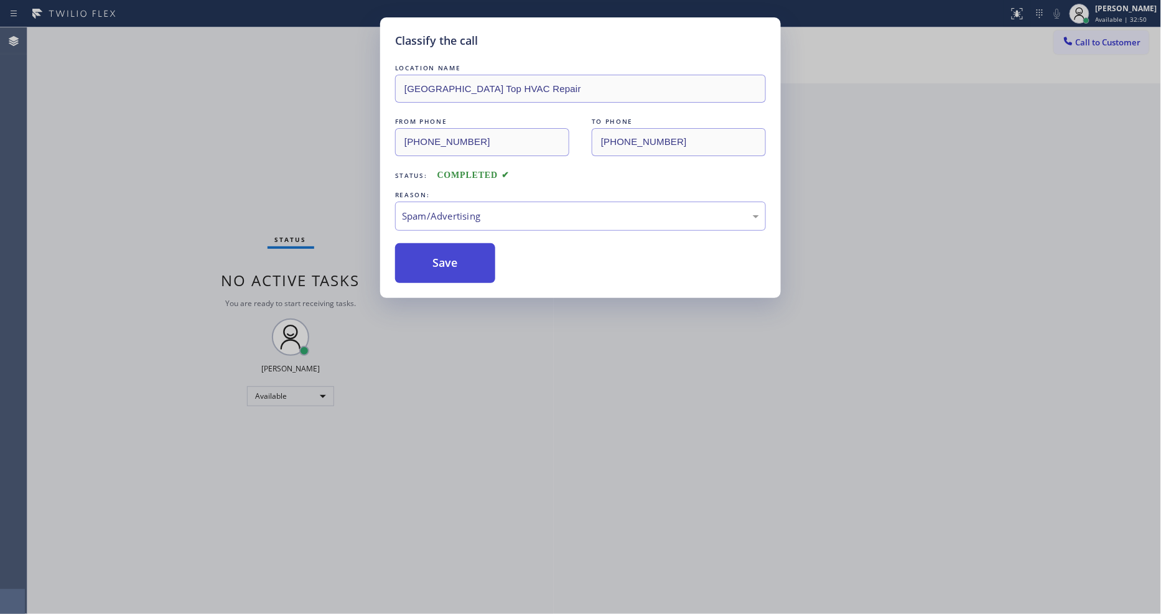
click at [433, 245] on button "Save" at bounding box center [445, 263] width 100 height 40
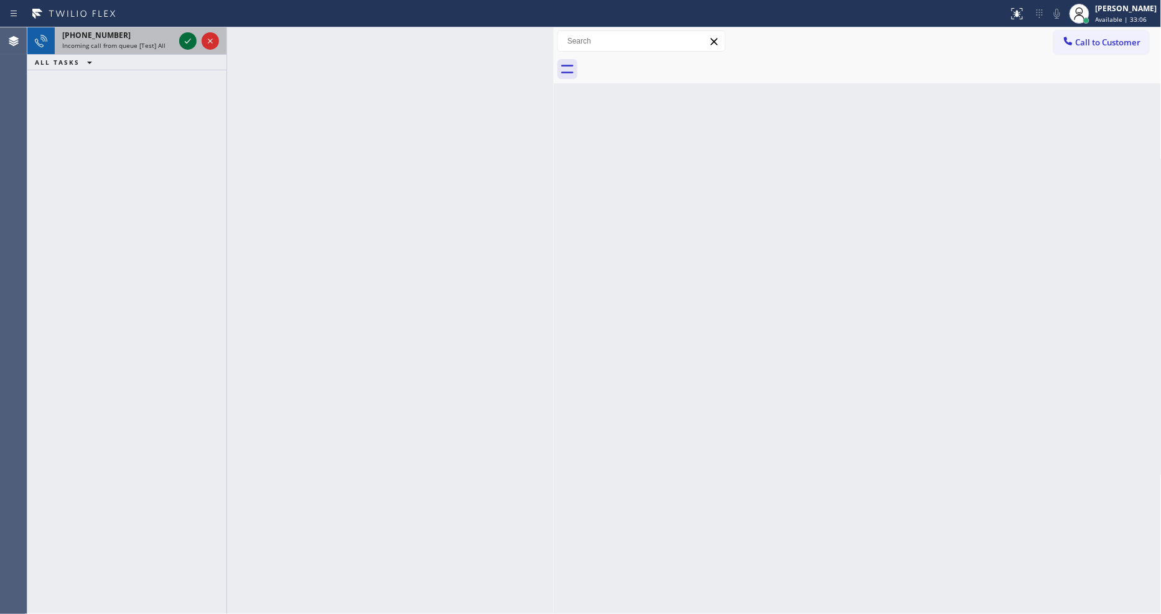
click at [182, 40] on icon at bounding box center [187, 41] width 15 height 15
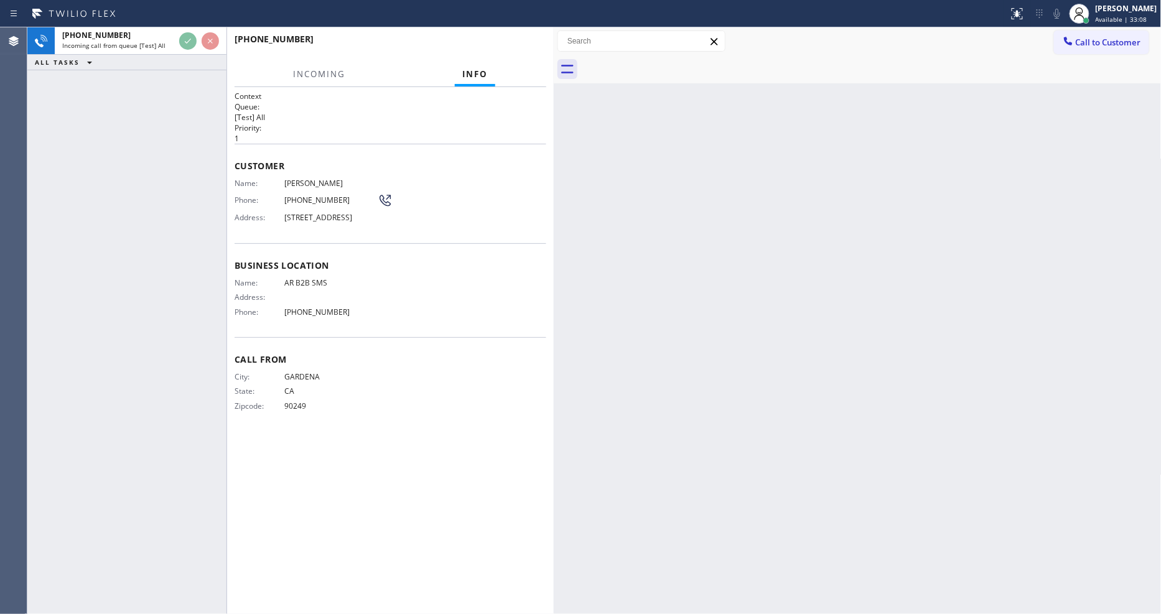
click at [498, 193] on div "Name: [PERSON_NAME] Phone: [PHONE_NUMBER] Address: [STREET_ADDRESS]" at bounding box center [391, 203] width 312 height 49
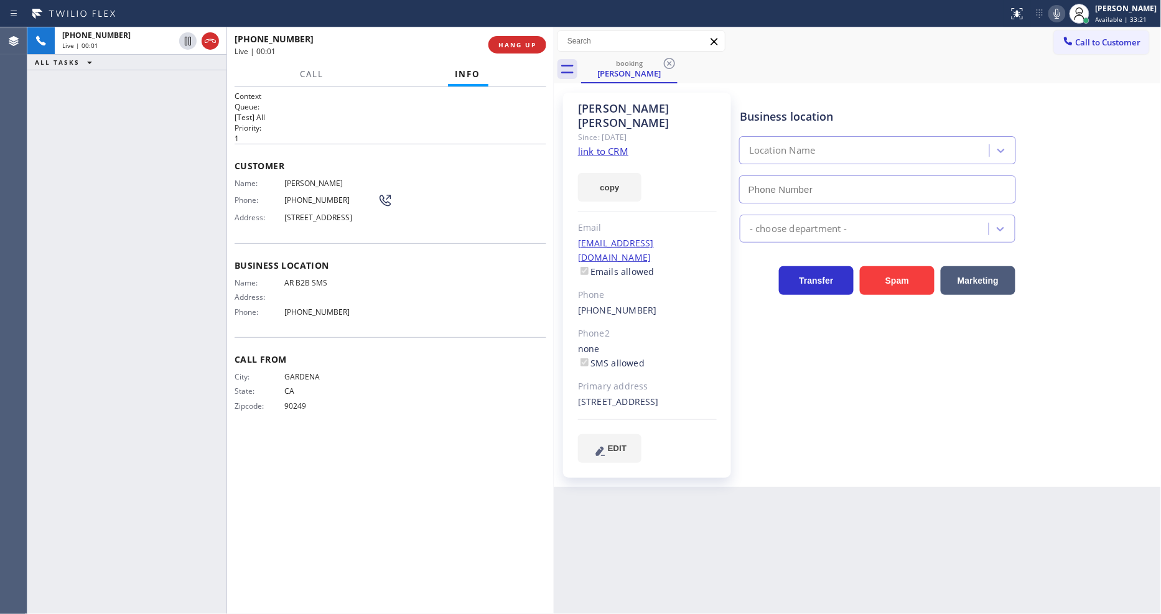
type input "[PHONE_NUMBER]"
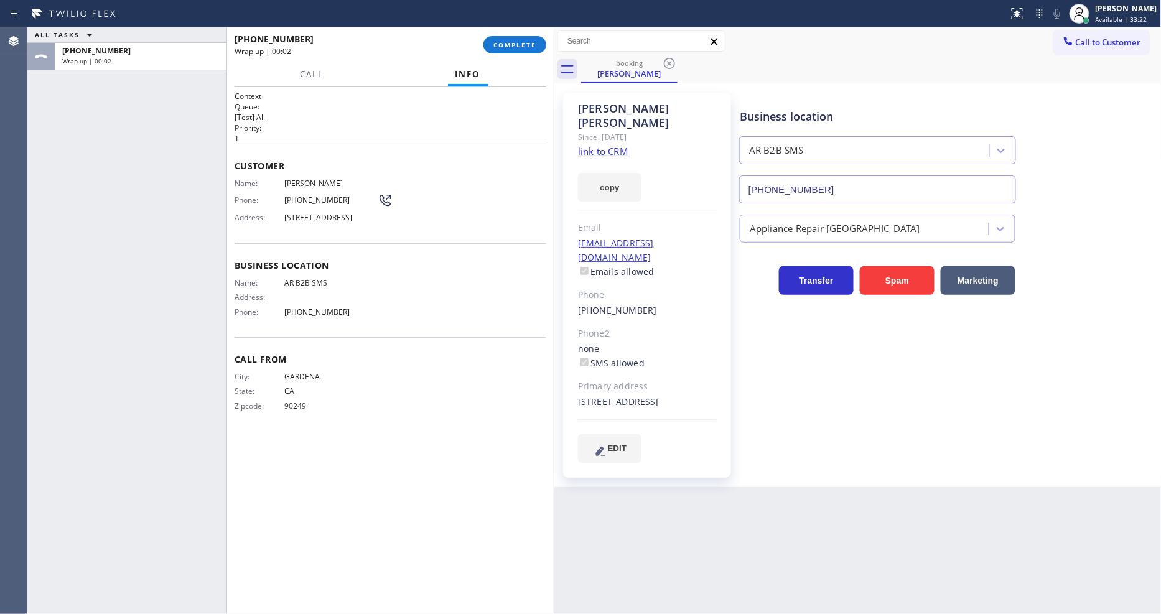
click at [587, 145] on link "link to CRM" at bounding box center [603, 151] width 50 height 12
click at [523, 41] on span "COMPLETE" at bounding box center [514, 44] width 43 height 9
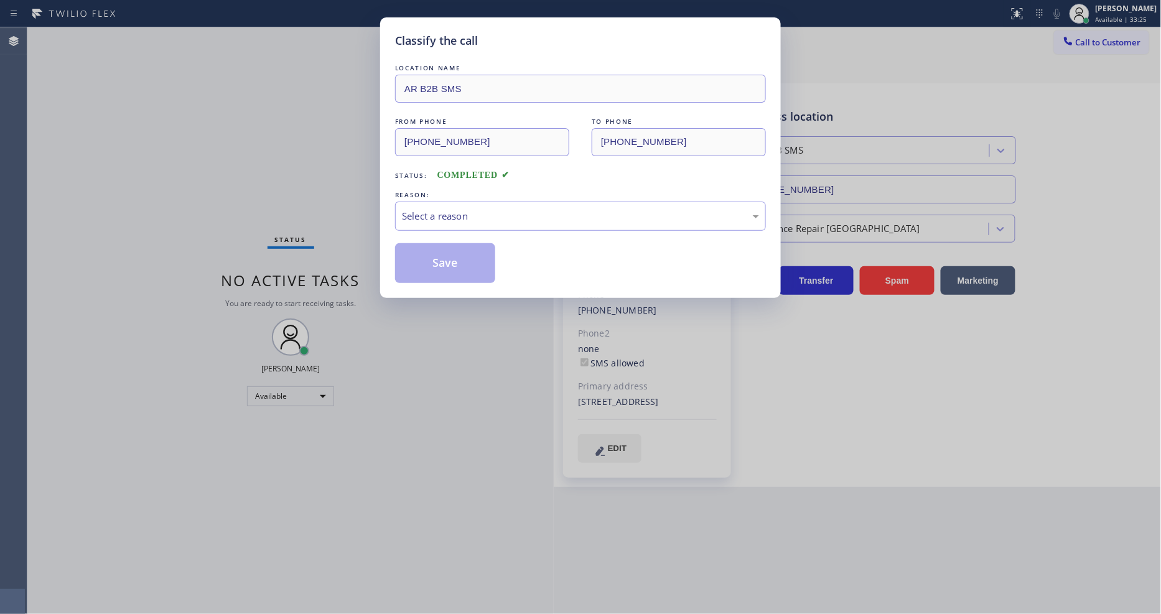
click at [425, 210] on div "Select a reason" at bounding box center [580, 216] width 357 height 14
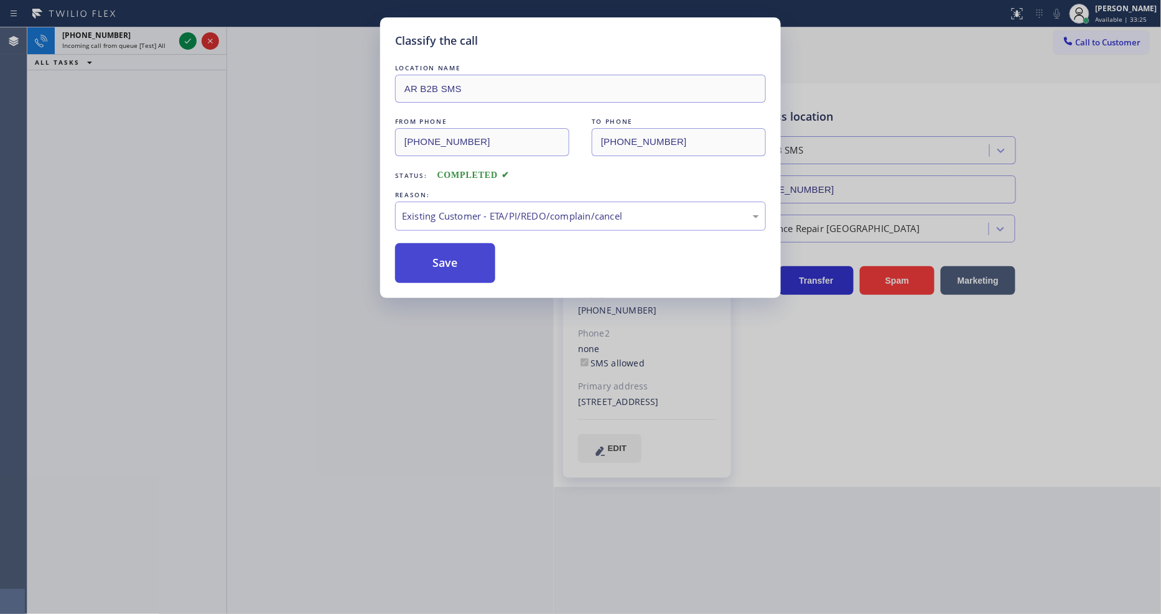
click at [421, 261] on button "Save" at bounding box center [445, 263] width 100 height 40
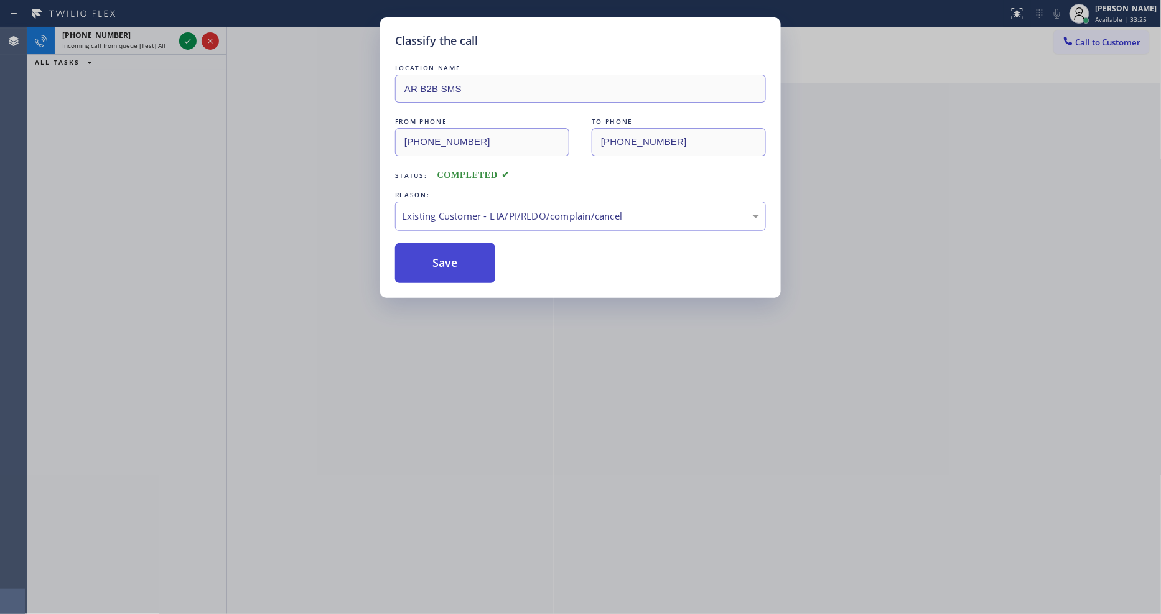
drag, startPoint x: 421, startPoint y: 261, endPoint x: 277, endPoint y: 114, distance: 205.5
click at [421, 259] on button "Save" at bounding box center [445, 263] width 100 height 40
click at [185, 37] on icon at bounding box center [187, 41] width 15 height 15
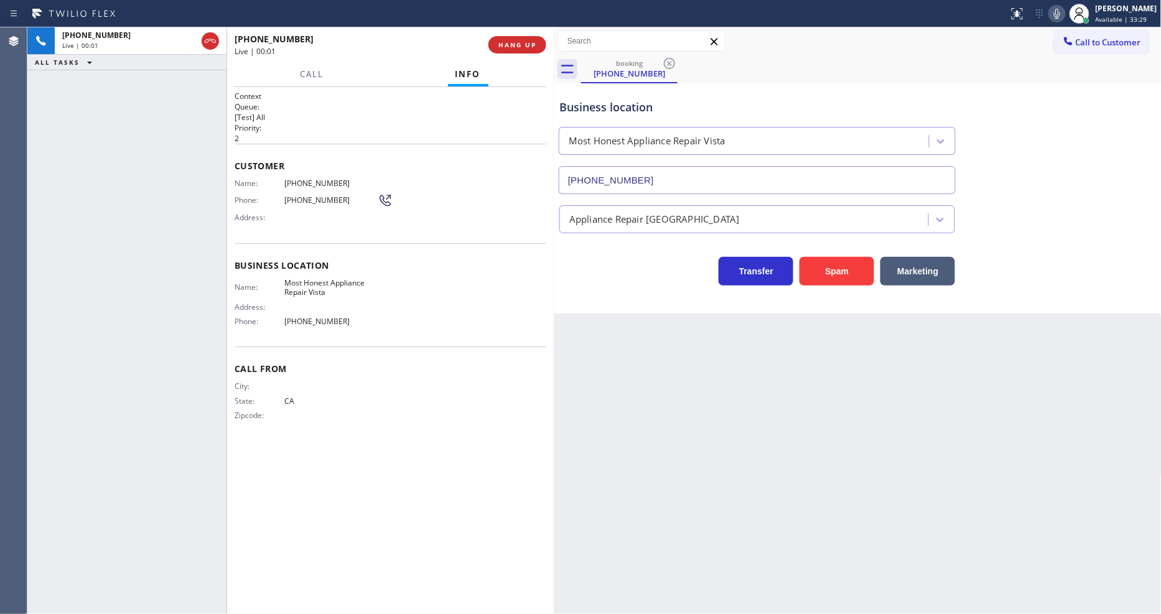
type input "[PHONE_NUMBER]"
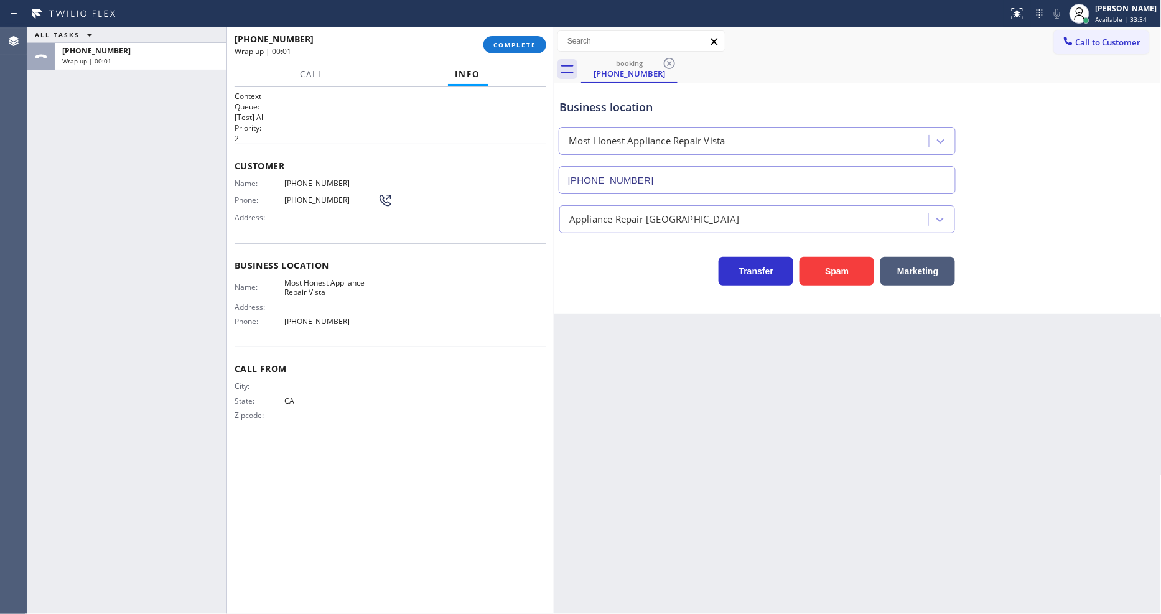
click at [540, 53] on div "[PHONE_NUMBER] Wrap up | 00:01 COMPLETE" at bounding box center [391, 45] width 312 height 32
click at [530, 35] on div "[PHONE_NUMBER] Wrap up | 00:01 COMPLETE" at bounding box center [391, 45] width 312 height 32
click at [533, 42] on span "COMPLETE" at bounding box center [514, 44] width 43 height 9
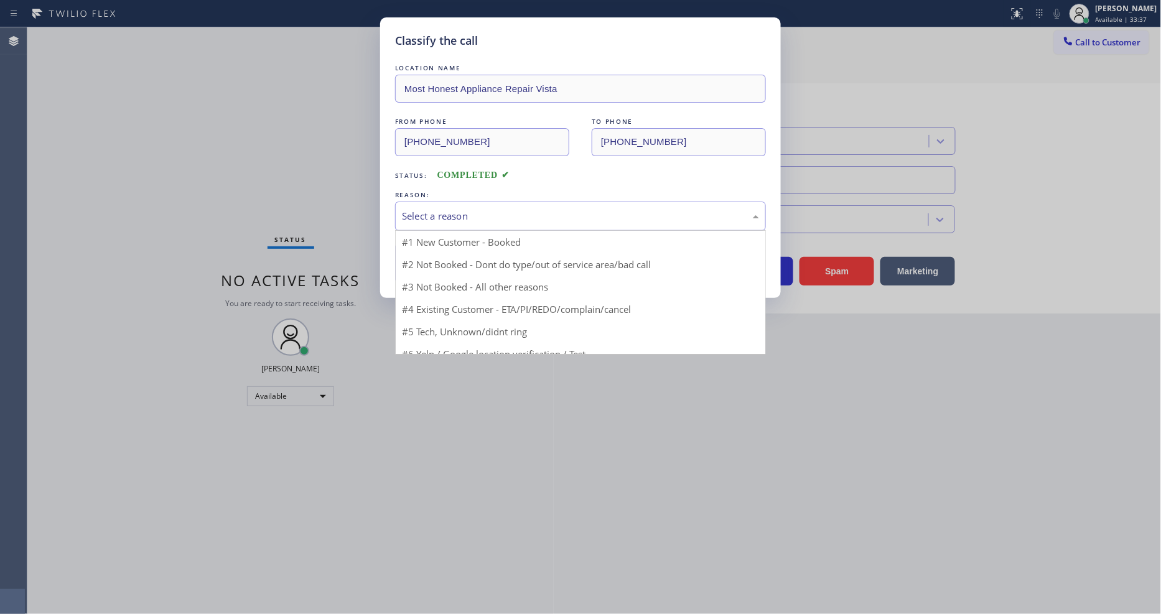
click at [465, 209] on div "Select a reason" at bounding box center [580, 216] width 357 height 14
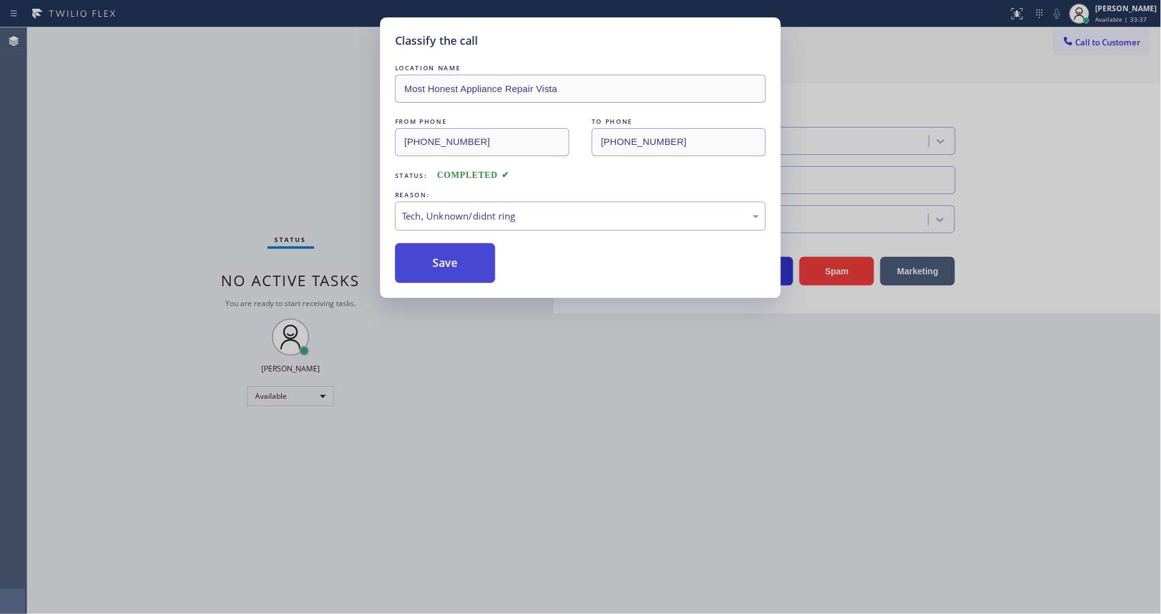
click at [455, 250] on button "Save" at bounding box center [445, 263] width 100 height 40
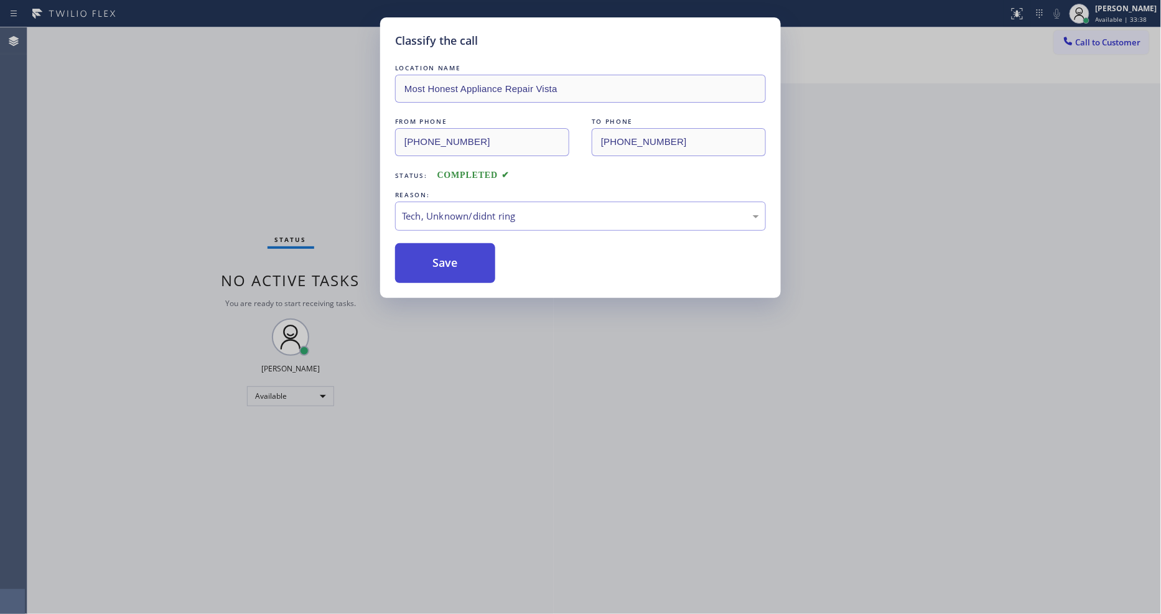
click at [455, 250] on button "Save" at bounding box center [445, 263] width 100 height 40
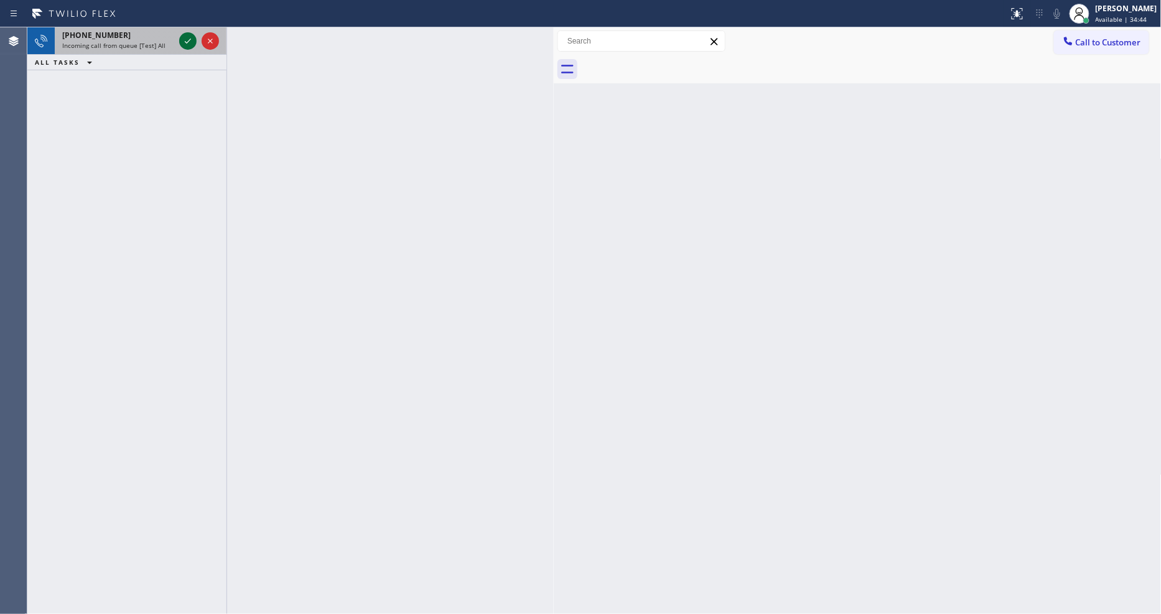
click at [184, 35] on icon at bounding box center [187, 41] width 15 height 15
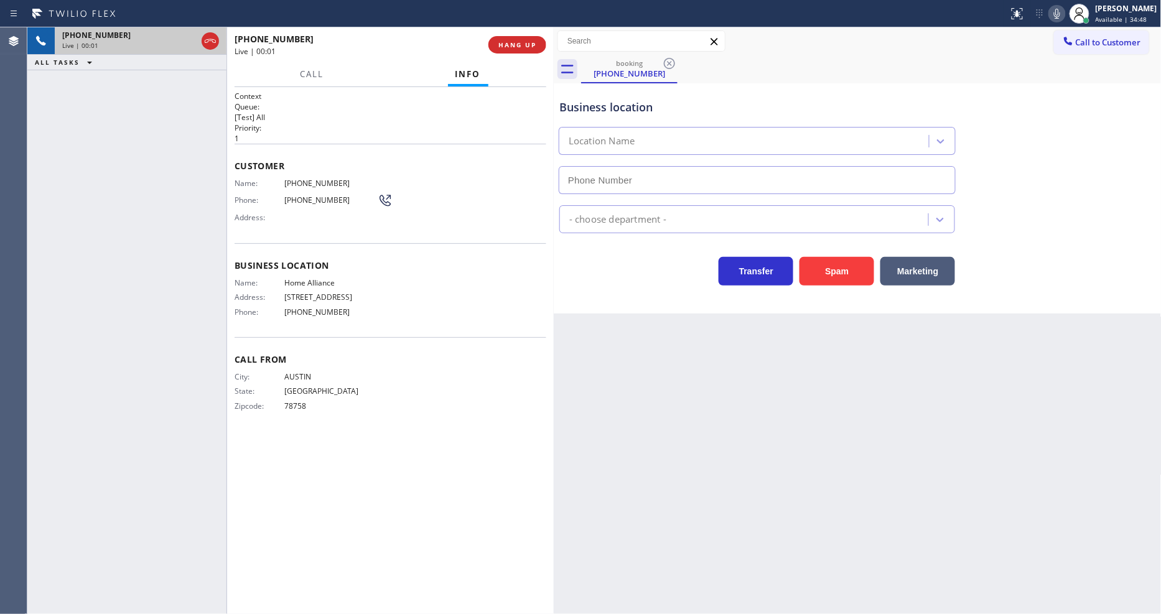
type input "[PHONE_NUMBER]"
click at [816, 489] on div "Back to Dashboard Change Sender ID Customers Technicians Select a contact Outbo…" at bounding box center [858, 320] width 608 height 587
click at [530, 47] on span "HANG UP" at bounding box center [517, 44] width 38 height 9
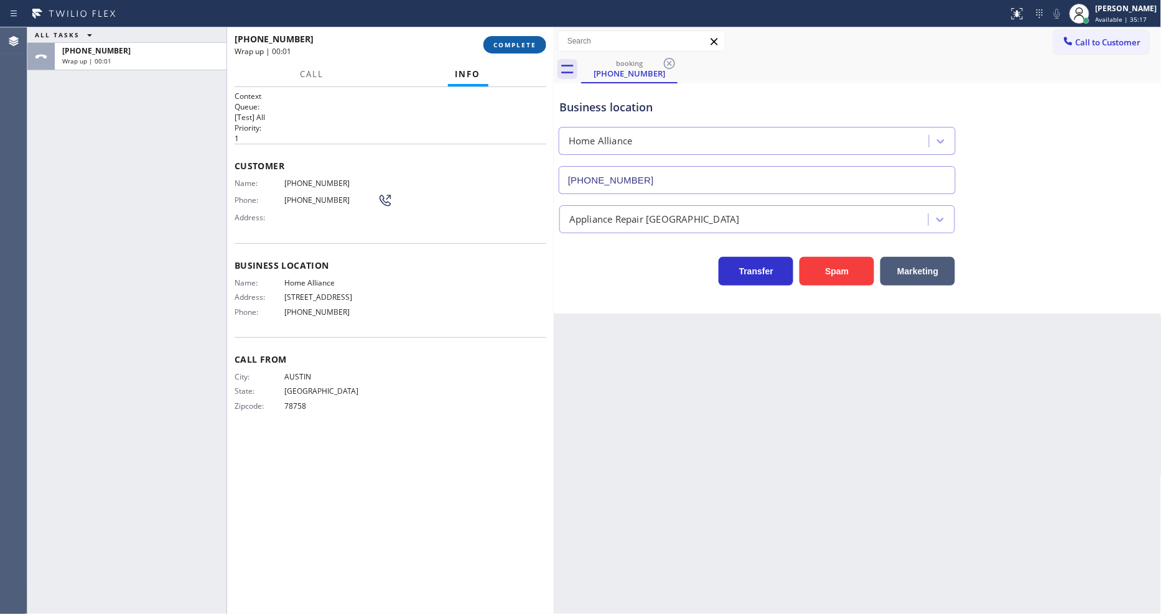
click at [530, 47] on span "COMPLETE" at bounding box center [514, 44] width 43 height 9
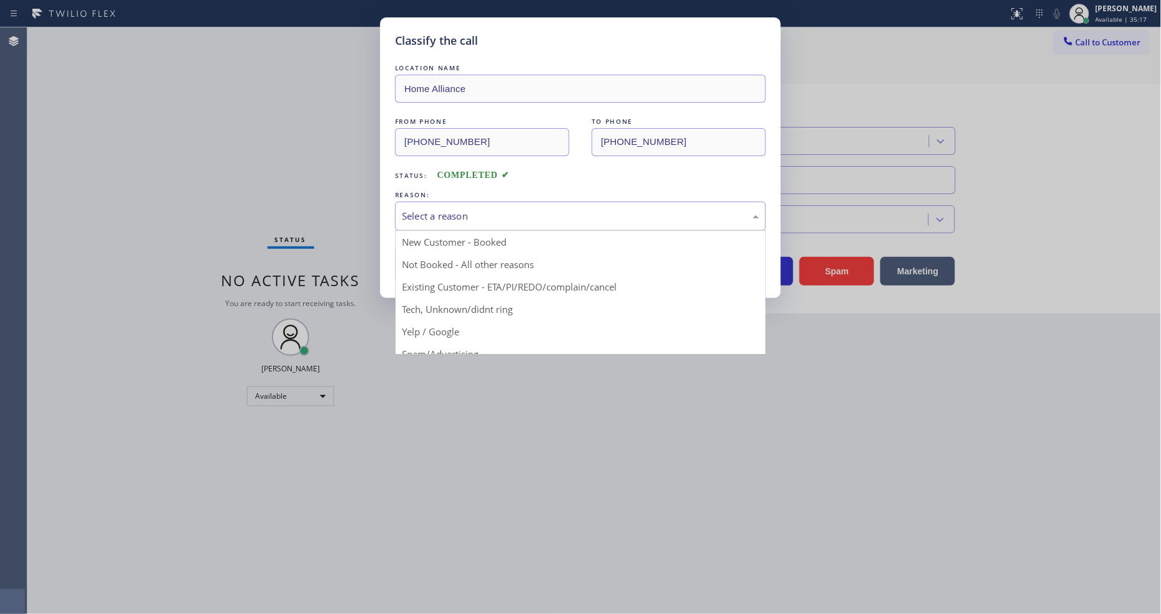
click at [434, 214] on div "Select a reason" at bounding box center [580, 216] width 357 height 14
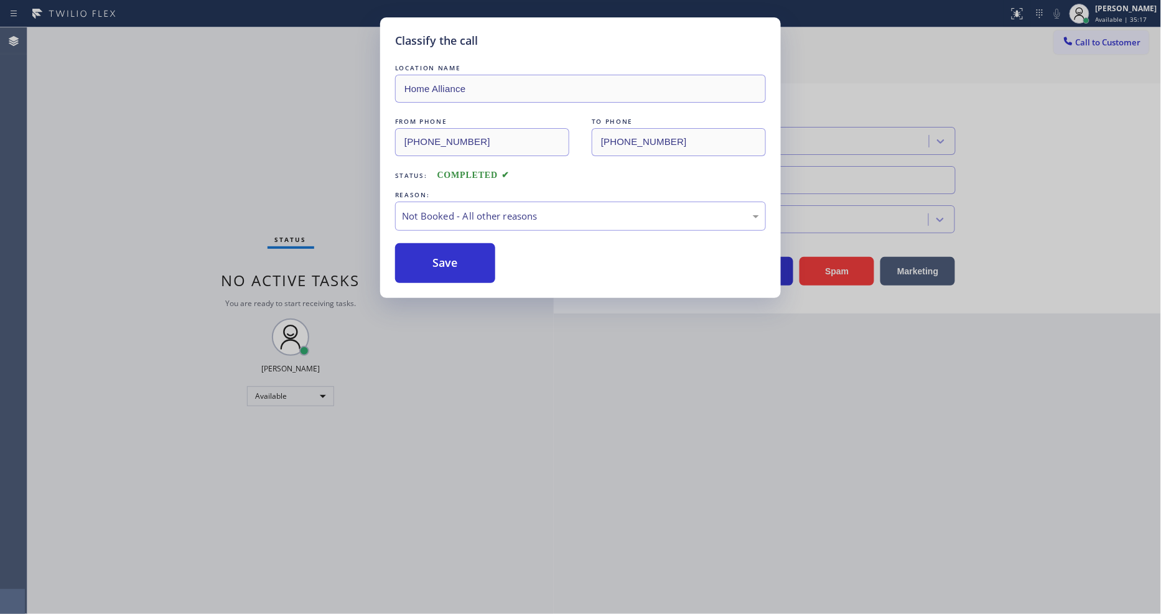
click at [424, 260] on button "Save" at bounding box center [445, 263] width 100 height 40
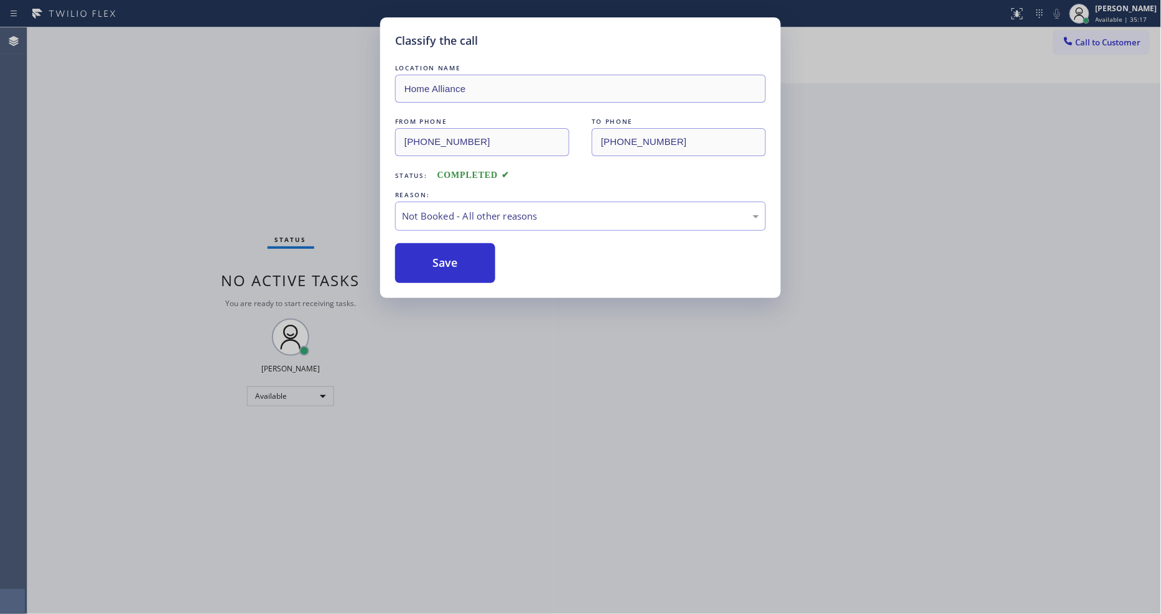
click at [424, 260] on button "Save" at bounding box center [445, 263] width 100 height 40
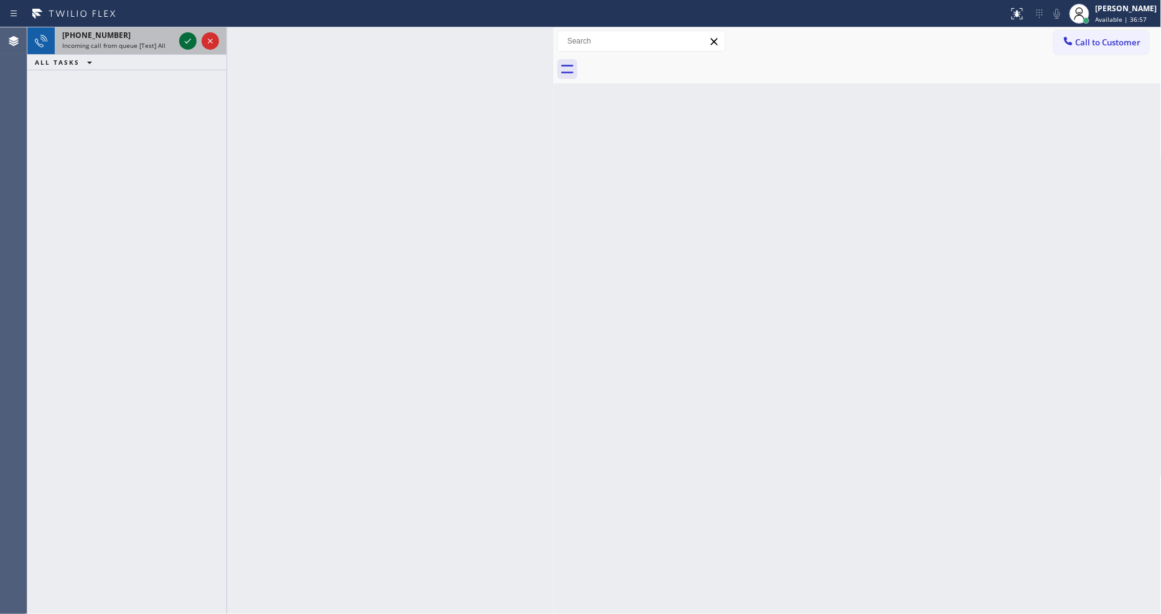
click at [187, 42] on icon at bounding box center [188, 41] width 6 height 5
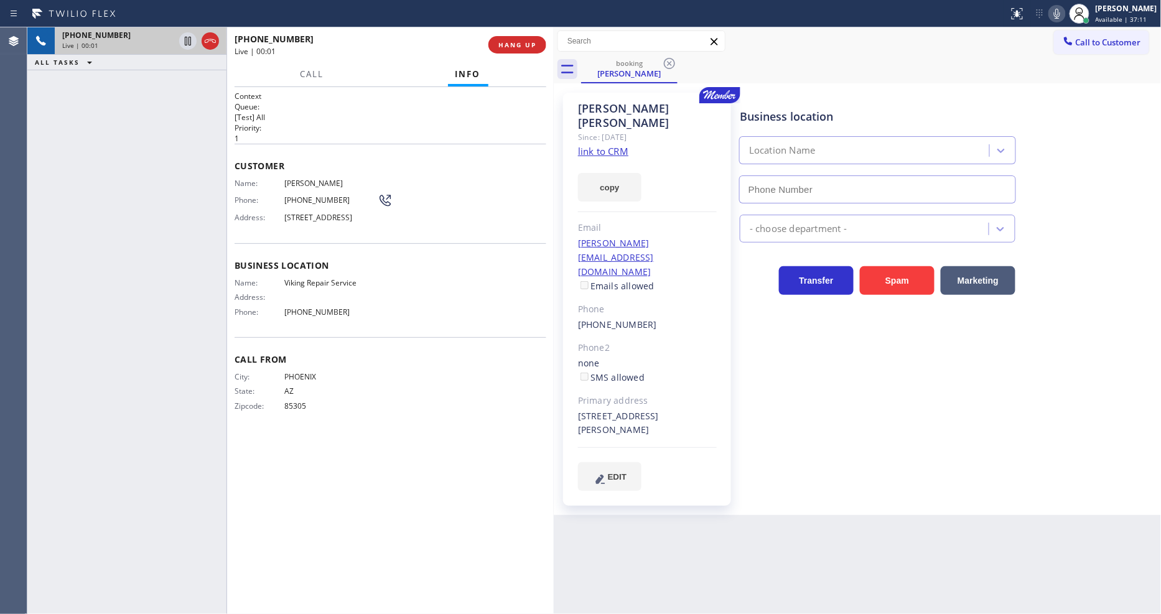
type input "[PHONE_NUMBER]"
click at [592, 145] on link "link to CRM" at bounding box center [603, 151] width 50 height 12
click at [331, 409] on span "85305" at bounding box center [330, 405] width 93 height 9
click at [308, 71] on span "Call" at bounding box center [313, 73] width 24 height 11
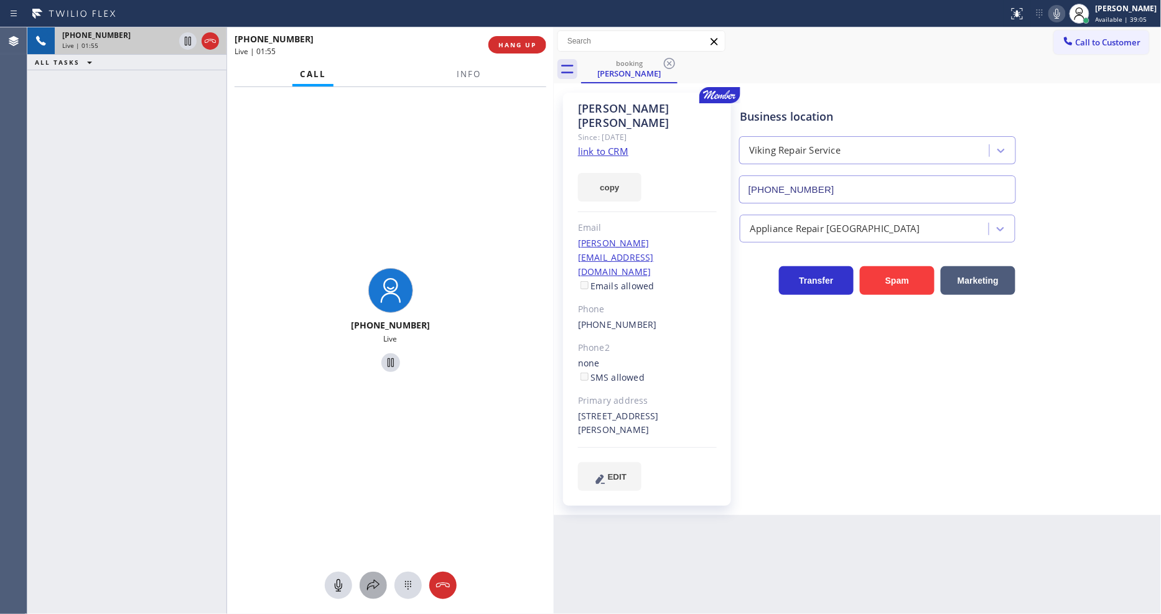
click at [369, 586] on icon at bounding box center [373, 585] width 15 height 15
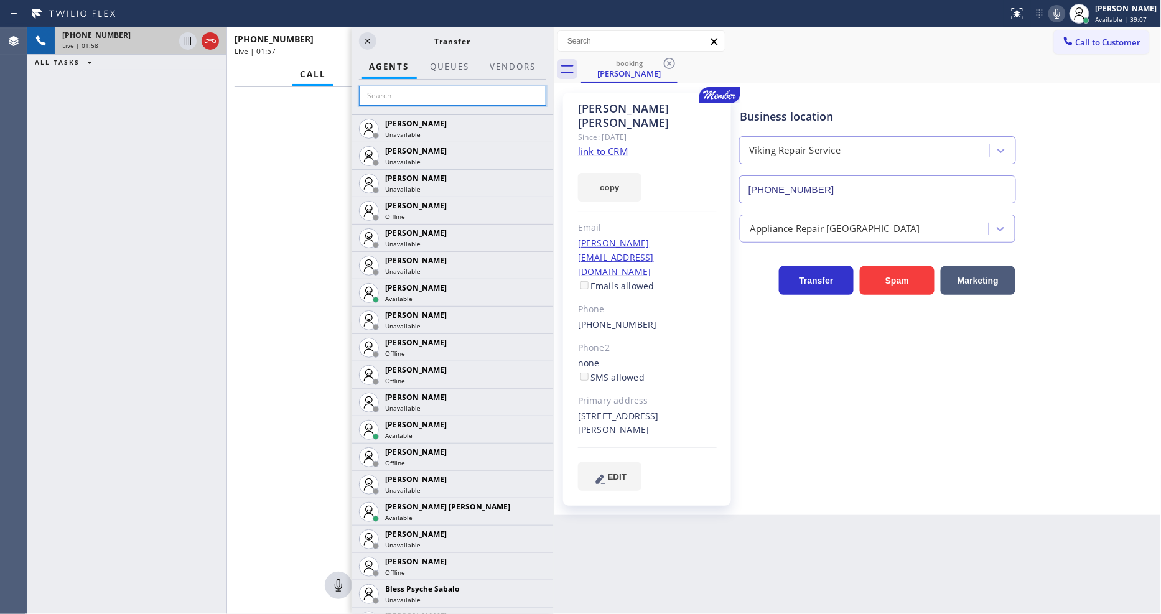
click at [429, 91] on input "text" at bounding box center [452, 96] width 187 height 20
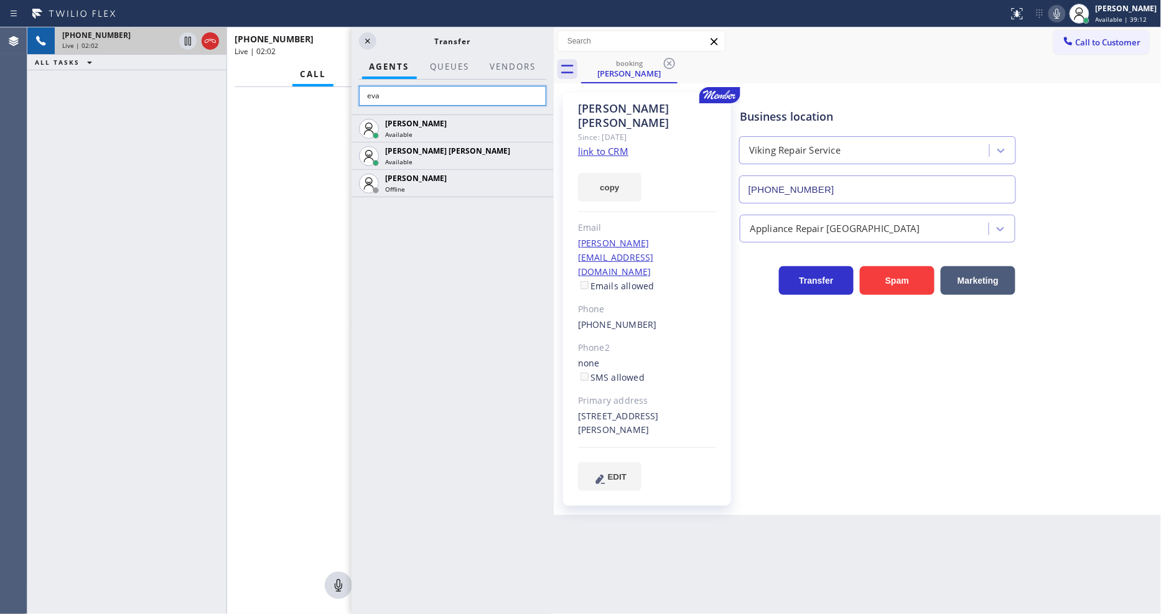
type input "eva"
click at [474, 96] on input "eva" at bounding box center [452, 96] width 187 height 20
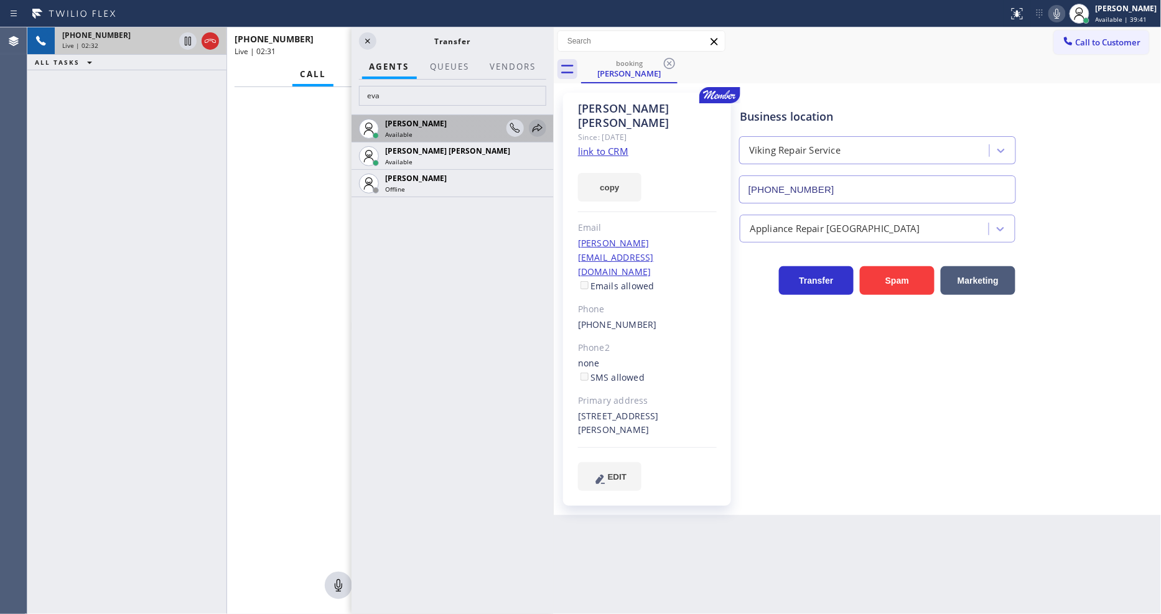
click at [534, 127] on icon at bounding box center [538, 128] width 10 height 8
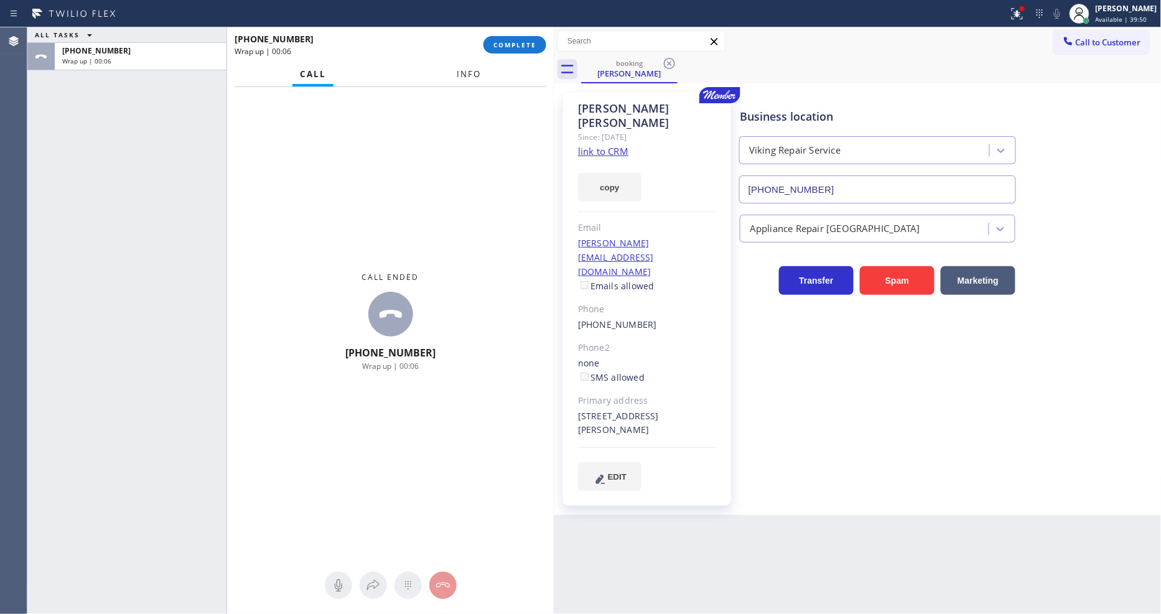
click at [469, 75] on span "Info" at bounding box center [469, 73] width 24 height 11
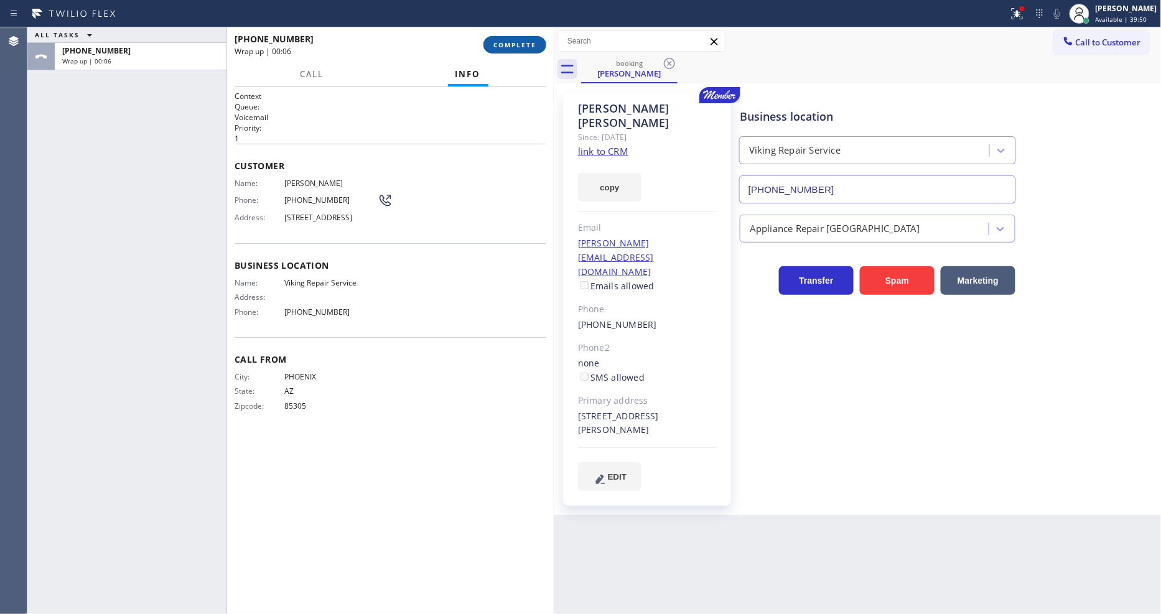
click at [518, 44] on span "COMPLETE" at bounding box center [514, 44] width 43 height 9
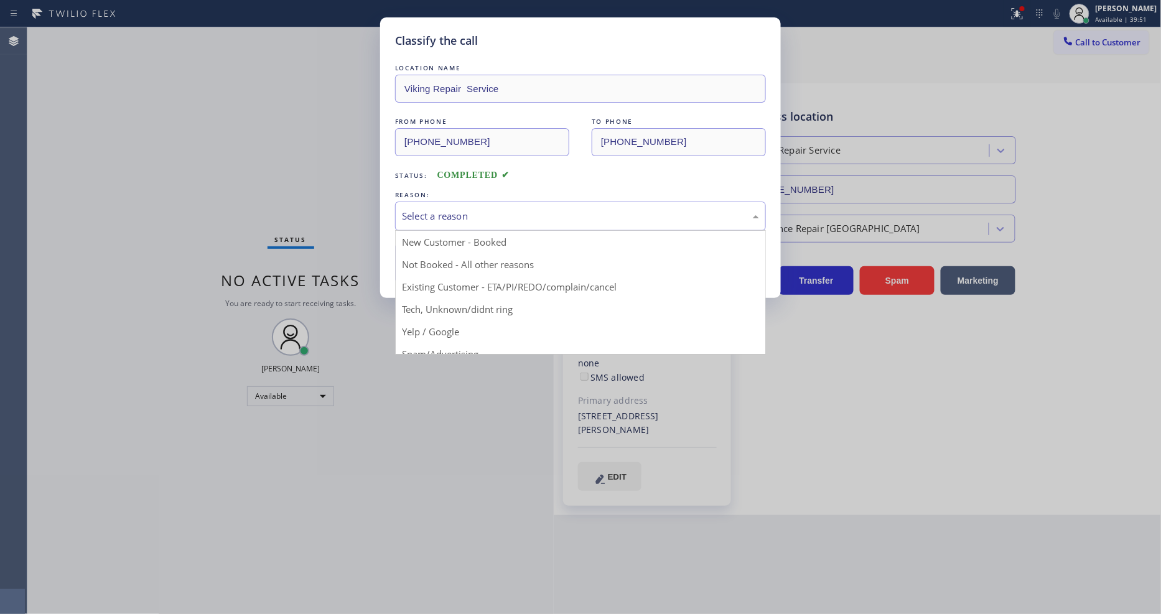
click at [439, 209] on div "Select a reason" at bounding box center [580, 216] width 357 height 14
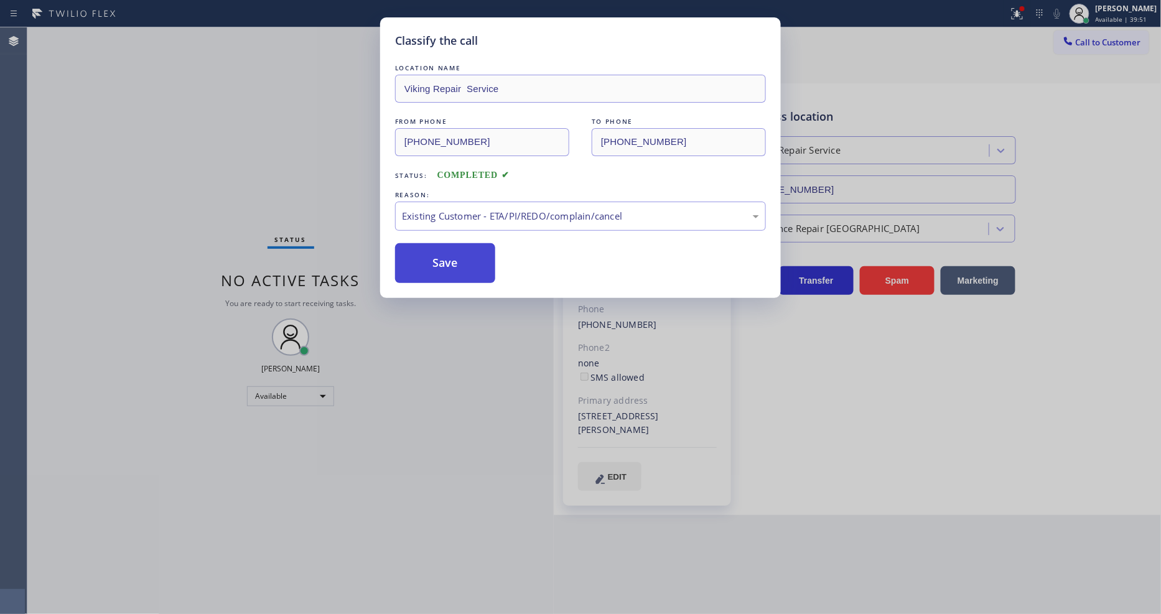
click at [444, 251] on button "Save" at bounding box center [445, 263] width 100 height 40
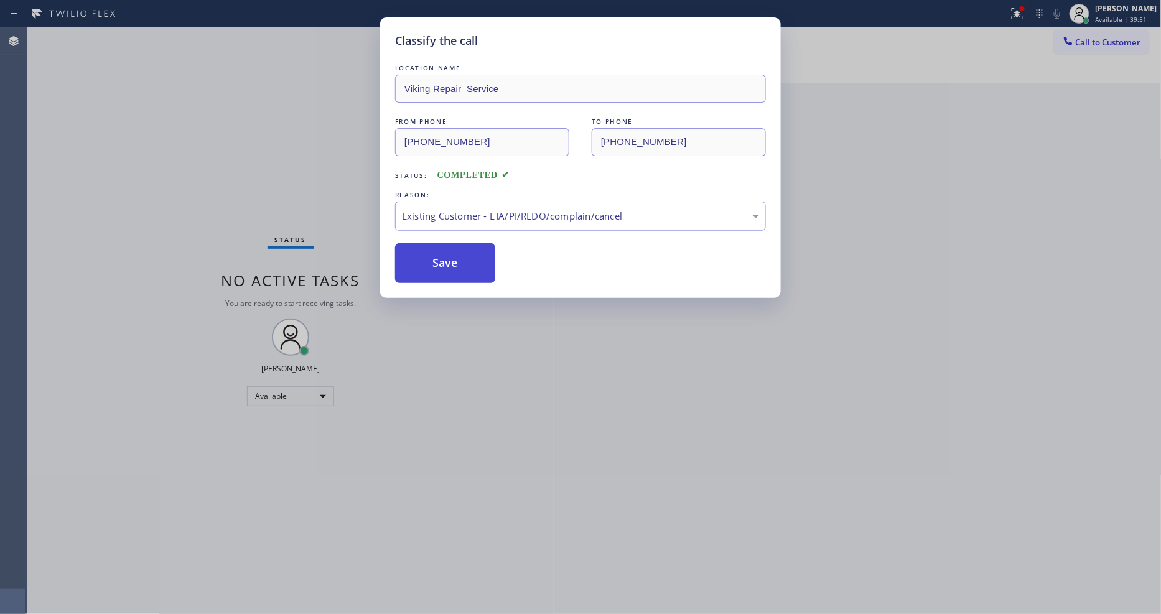
click at [444, 250] on button "Save" at bounding box center [445, 263] width 100 height 40
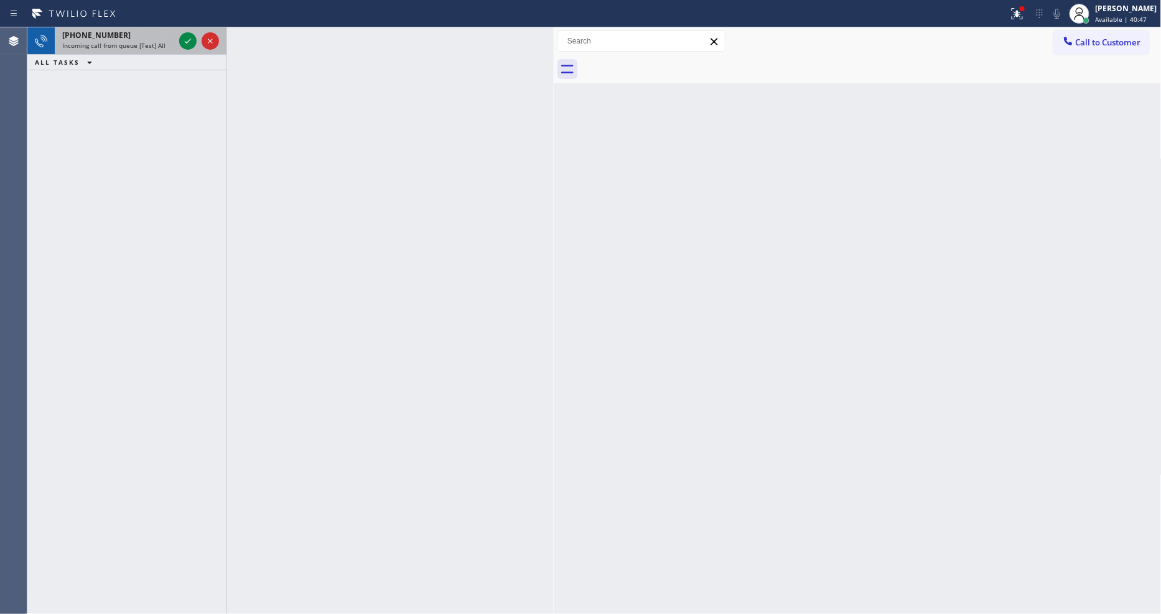
click at [133, 39] on div "[PHONE_NUMBER]" at bounding box center [118, 35] width 112 height 11
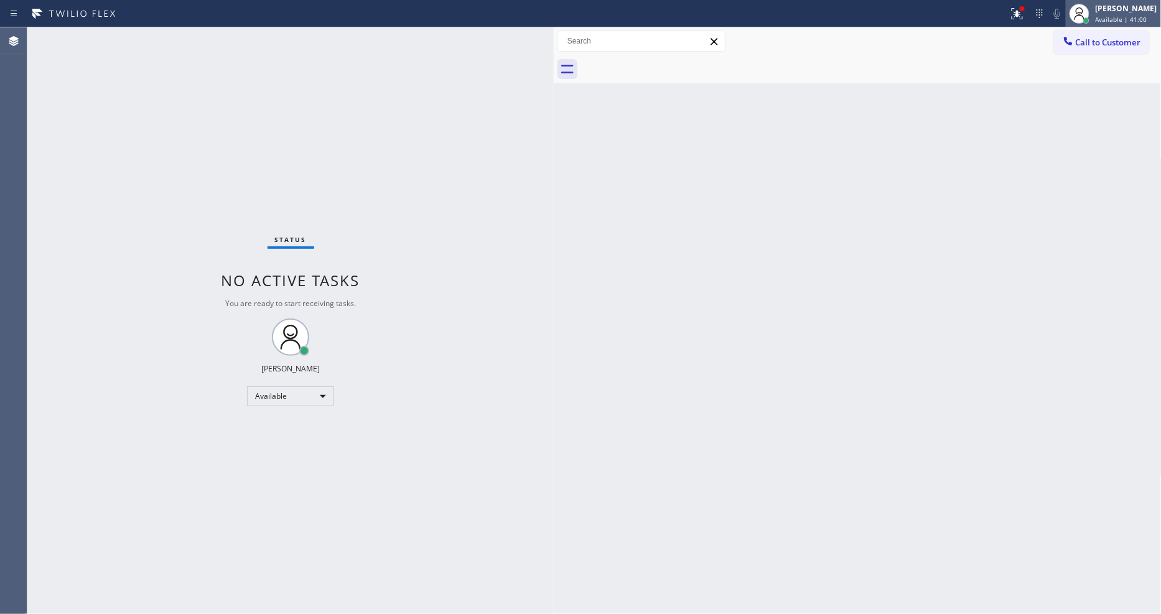
click at [1131, 16] on span "Available | 41:00" at bounding box center [1122, 19] width 52 height 9
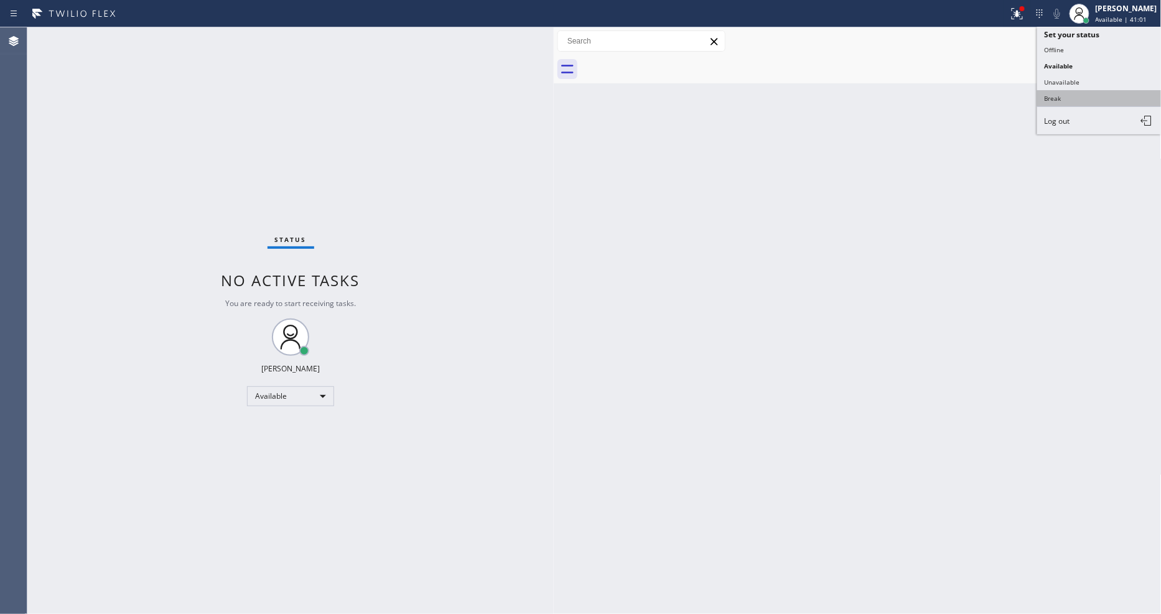
click at [1080, 96] on button "Break" at bounding box center [1099, 98] width 124 height 16
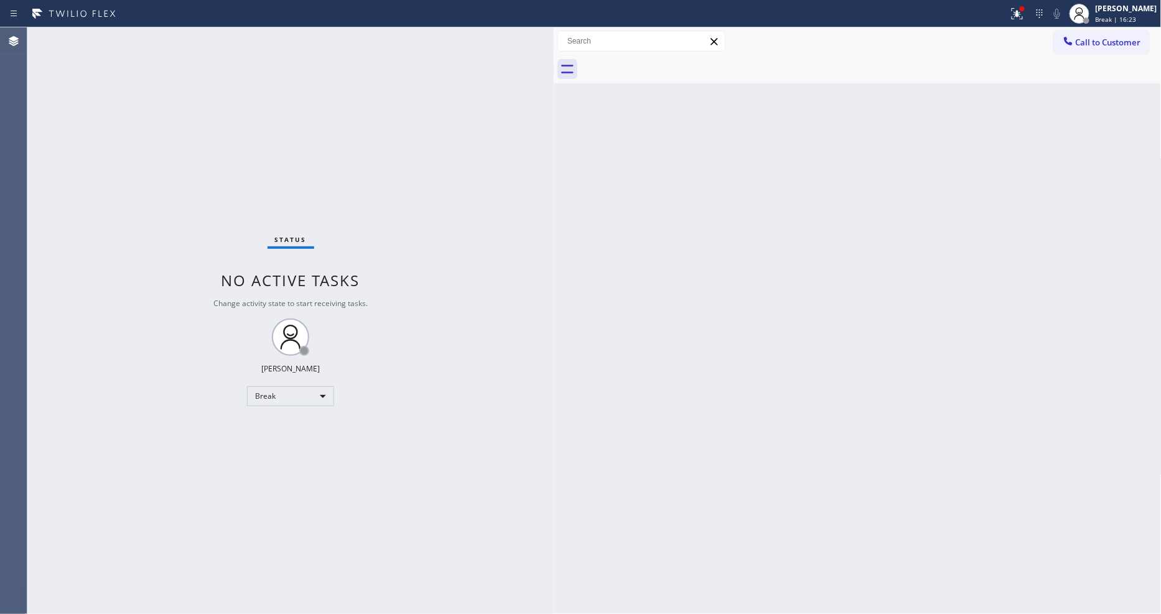
click at [1124, 16] on span "Break | 16:23" at bounding box center [1116, 19] width 41 height 9
click at [1099, 68] on button "Available" at bounding box center [1099, 66] width 124 height 16
click at [490, 442] on div "Status No active tasks You are ready to start receiving tasks. [PERSON_NAME] Av…" at bounding box center [290, 320] width 526 height 587
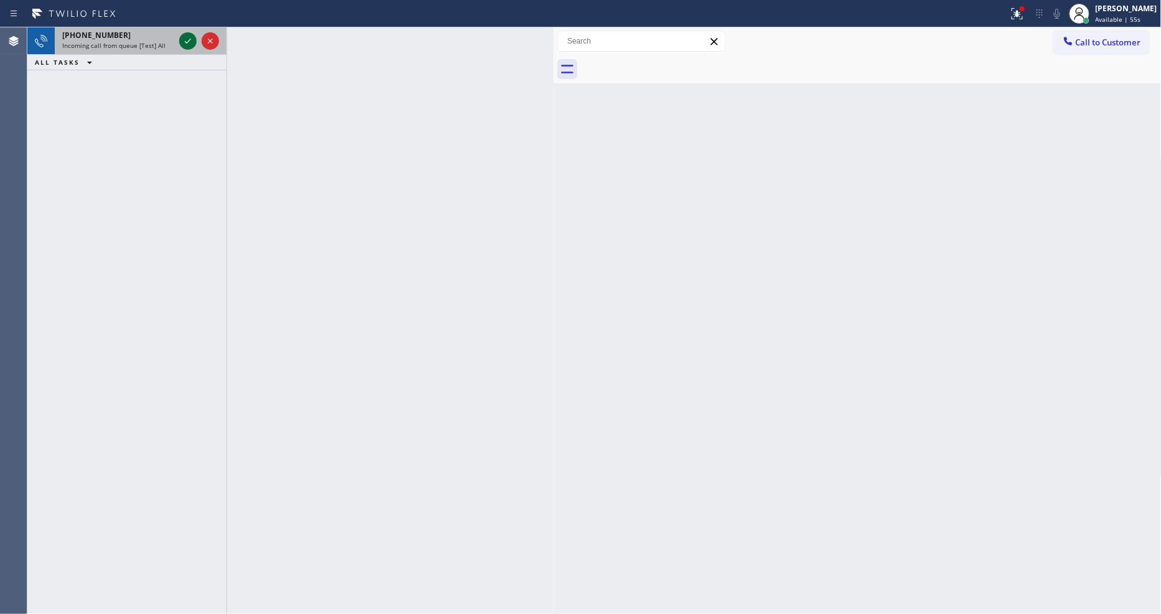
click at [193, 44] on icon at bounding box center [187, 41] width 15 height 15
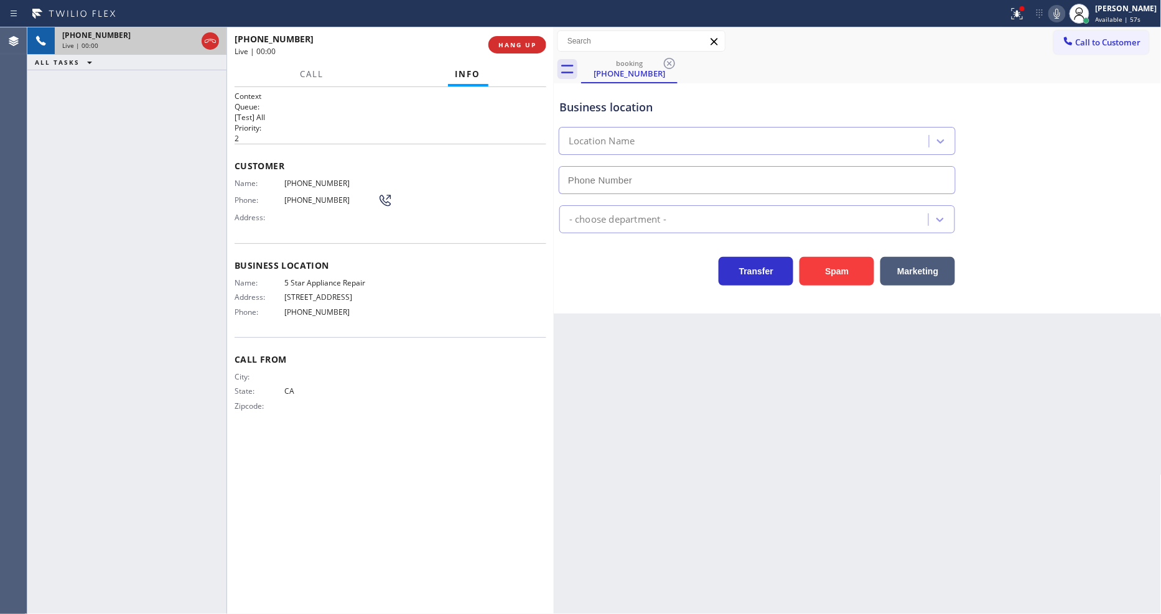
type input "[PHONE_NUMBER]"
click at [516, 38] on button "HANG UP" at bounding box center [517, 44] width 58 height 17
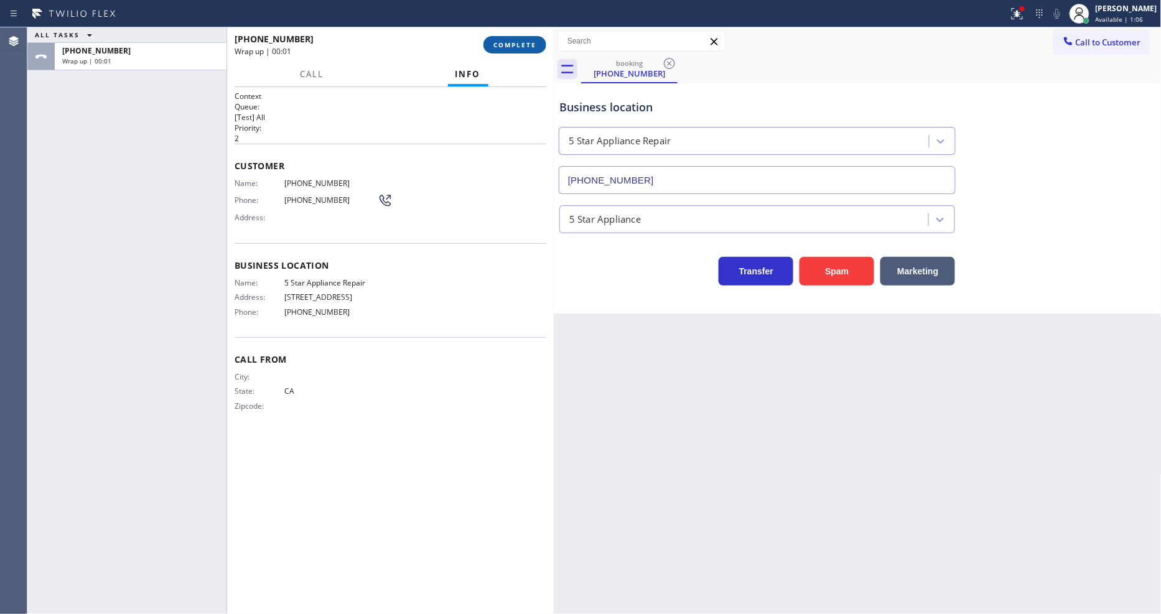
click at [516, 38] on button "COMPLETE" at bounding box center [514, 44] width 63 height 17
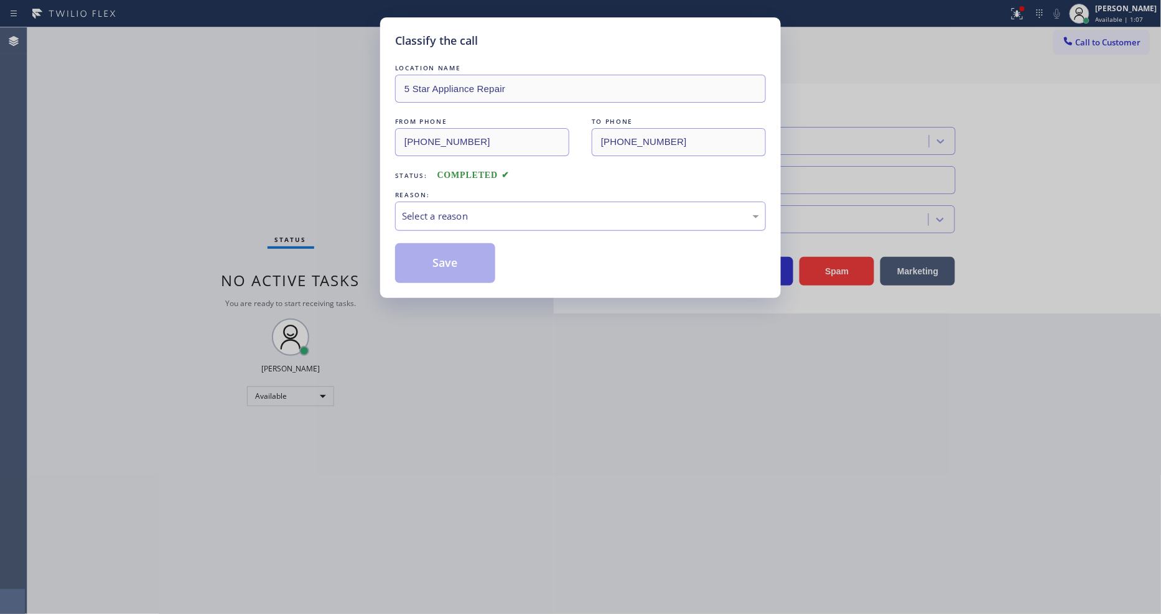
click at [459, 210] on div "Select a reason" at bounding box center [580, 216] width 357 height 14
click at [464, 256] on button "Save" at bounding box center [445, 263] width 100 height 40
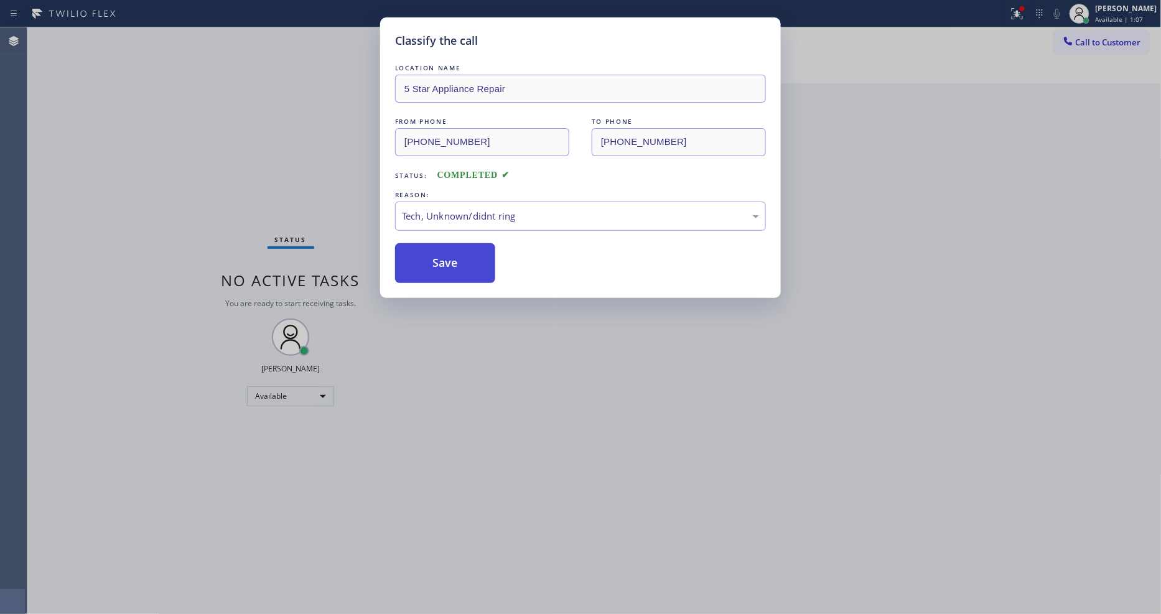
click at [464, 256] on button "Save" at bounding box center [445, 263] width 100 height 40
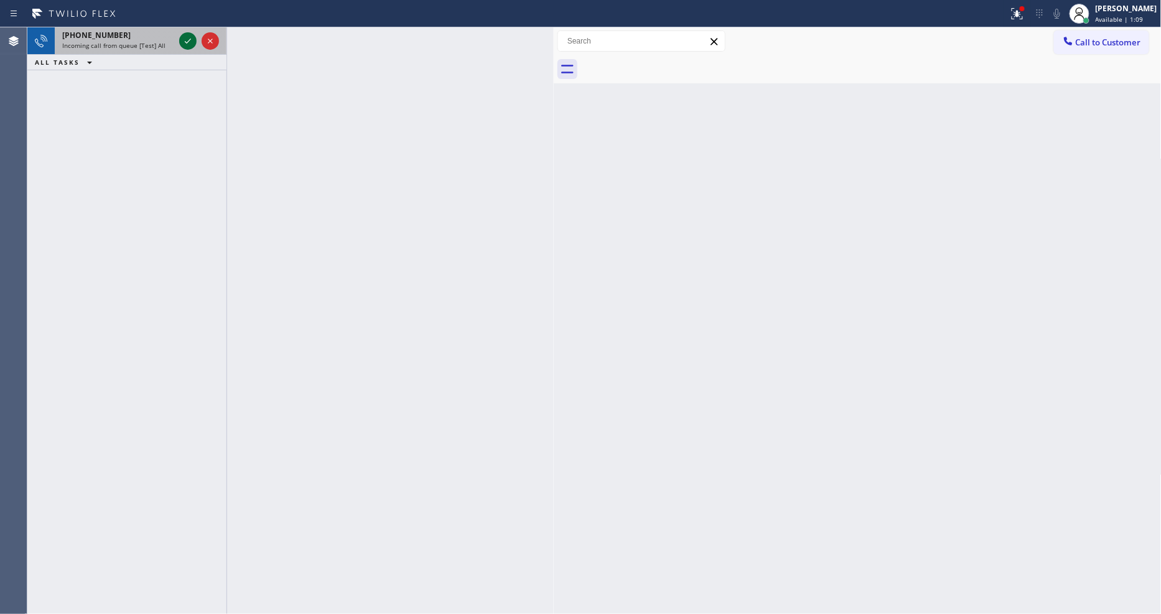
click at [189, 34] on icon at bounding box center [187, 41] width 15 height 15
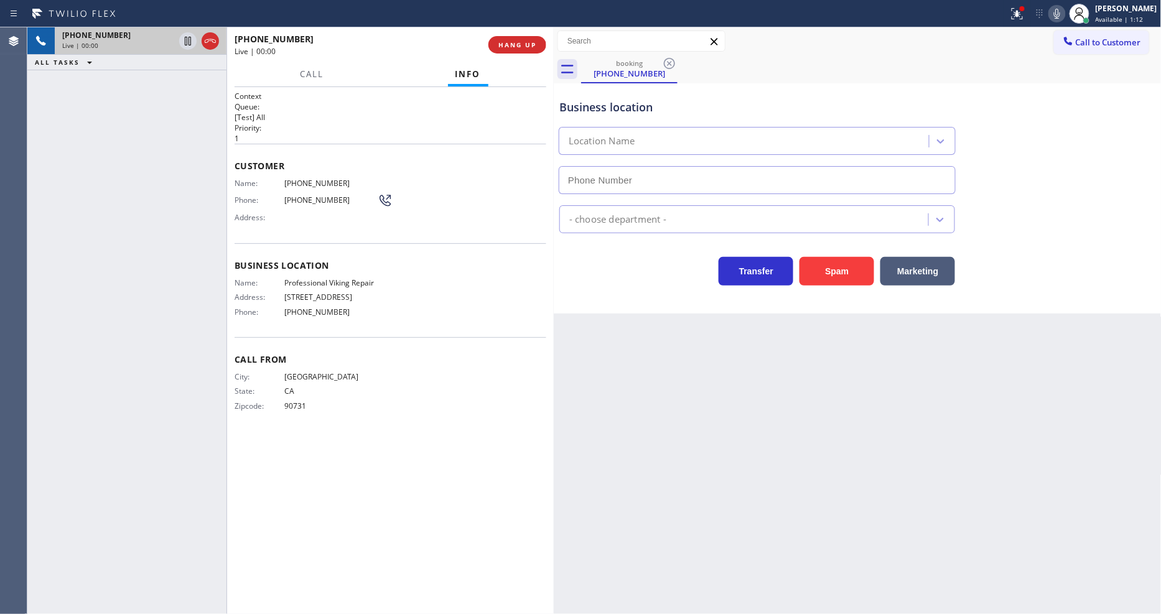
type input "[PHONE_NUMBER]"
drag, startPoint x: 795, startPoint y: 375, endPoint x: 498, endPoint y: 362, distance: 297.7
click at [795, 375] on div "Back to Dashboard Change Sender ID Customers Technicians Select a contact Outbo…" at bounding box center [858, 320] width 608 height 587
click at [362, 278] on span "Professional Viking Repair" at bounding box center [330, 282] width 93 height 9
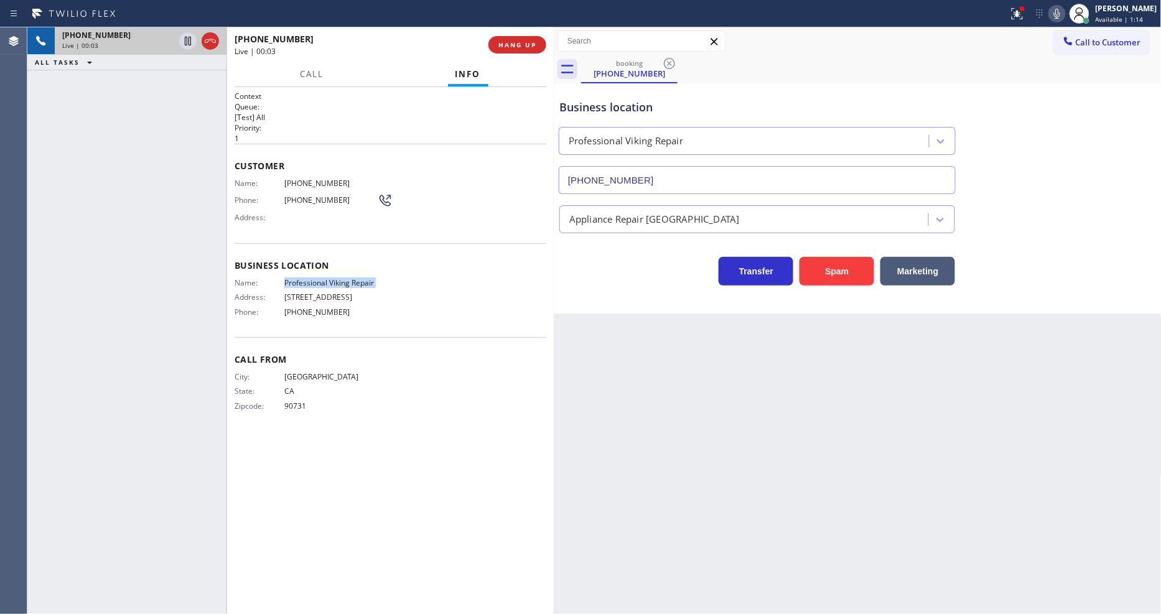
click at [362, 278] on span "Professional Viking Repair" at bounding box center [330, 282] width 93 height 9
click at [301, 173] on div "Customer Name: [PHONE_NUMBER] Phone: [PHONE_NUMBER] Address:" at bounding box center [391, 194] width 312 height 100
drag, startPoint x: 194, startPoint y: 302, endPoint x: 191, endPoint y: 309, distance: 7.3
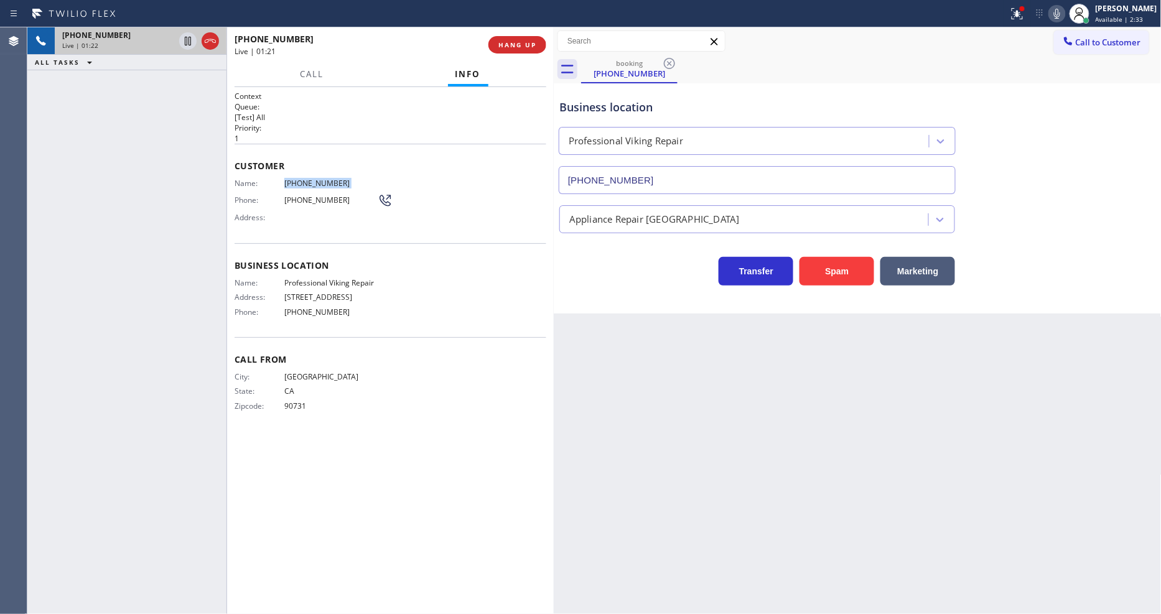
click at [194, 302] on div "[PHONE_NUMBER] Live | 01:22 ALL TASKS ALL TASKS ACTIVE TASKS TASKS IN WRAP UP" at bounding box center [126, 320] width 199 height 587
click at [1024, 12] on icon at bounding box center [1017, 13] width 15 height 15
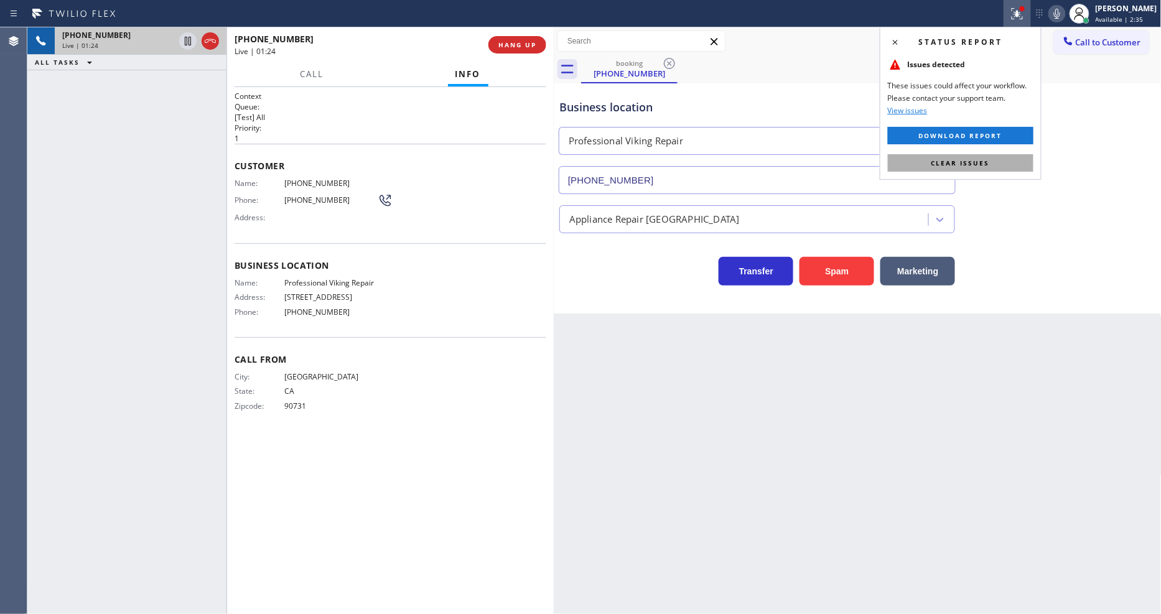
click at [978, 162] on span "Clear issues" at bounding box center [961, 163] width 58 height 9
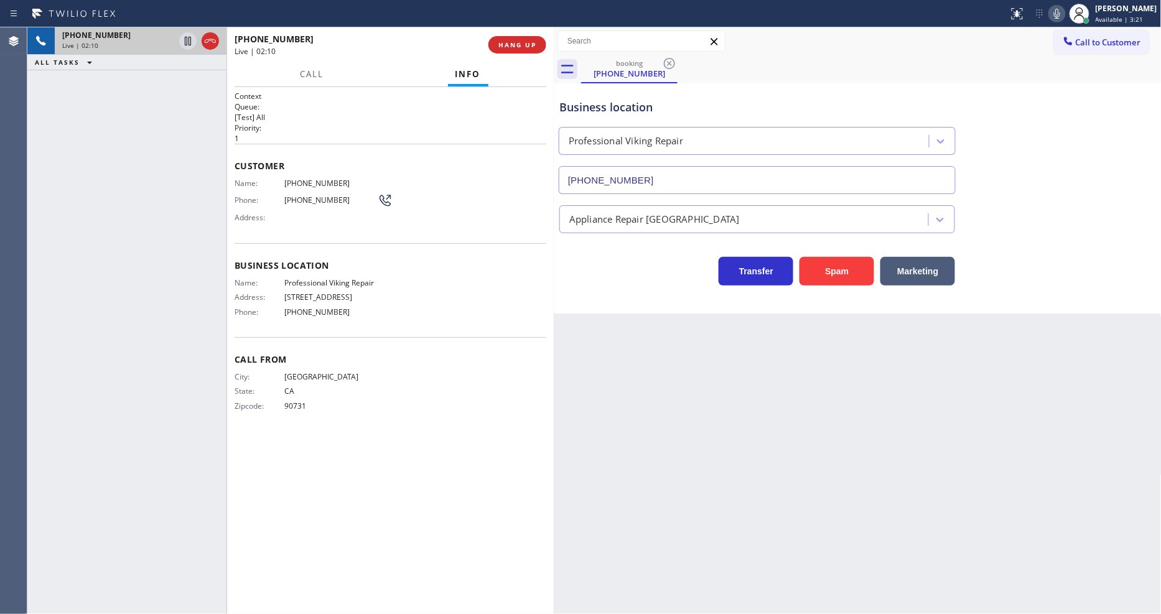
drag, startPoint x: 484, startPoint y: 63, endPoint x: 495, endPoint y: 59, distance: 11.4
click at [484, 63] on button "Info" at bounding box center [468, 74] width 40 height 24
click at [515, 42] on span "HANG UP" at bounding box center [517, 44] width 38 height 9
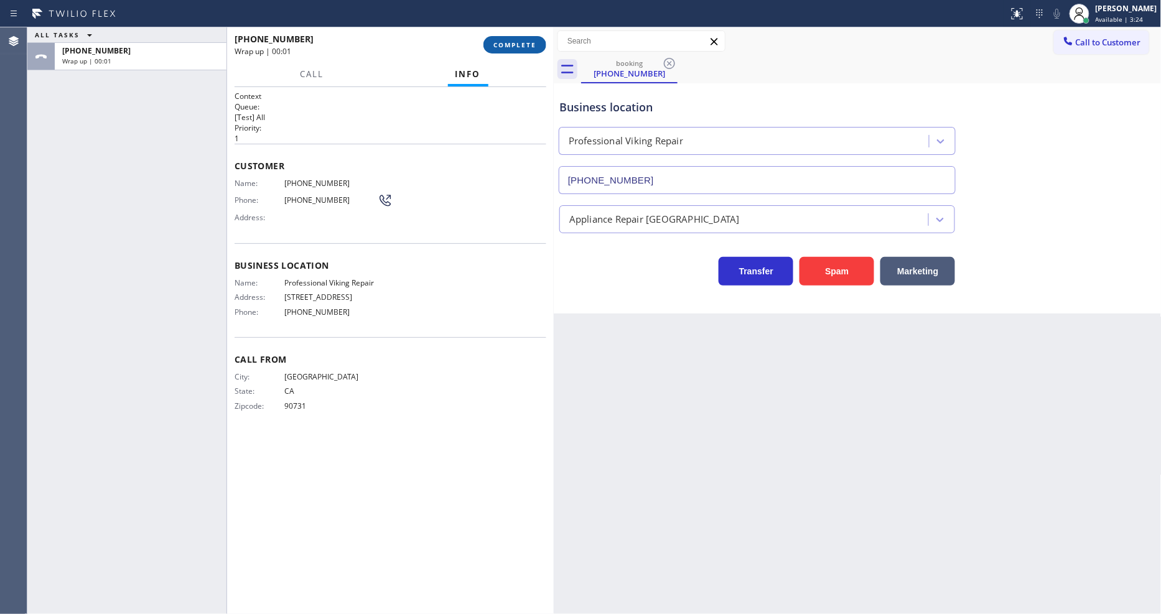
click at [527, 44] on span "COMPLETE" at bounding box center [514, 44] width 43 height 9
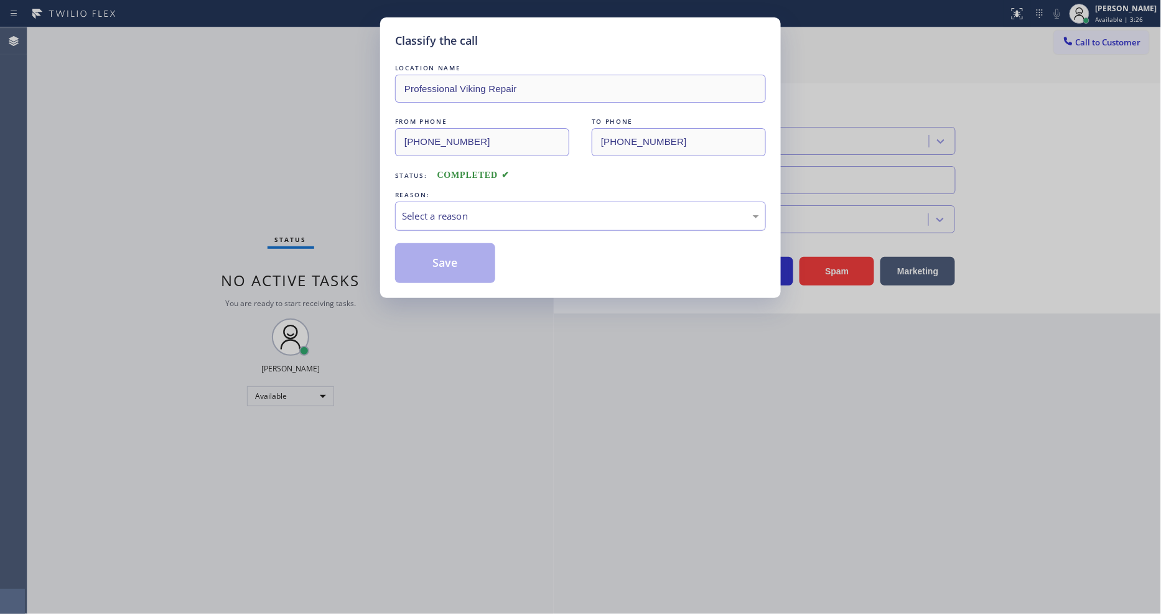
click at [446, 210] on div "Select a reason" at bounding box center [580, 216] width 357 height 14
click at [427, 256] on button "Save" at bounding box center [445, 263] width 100 height 40
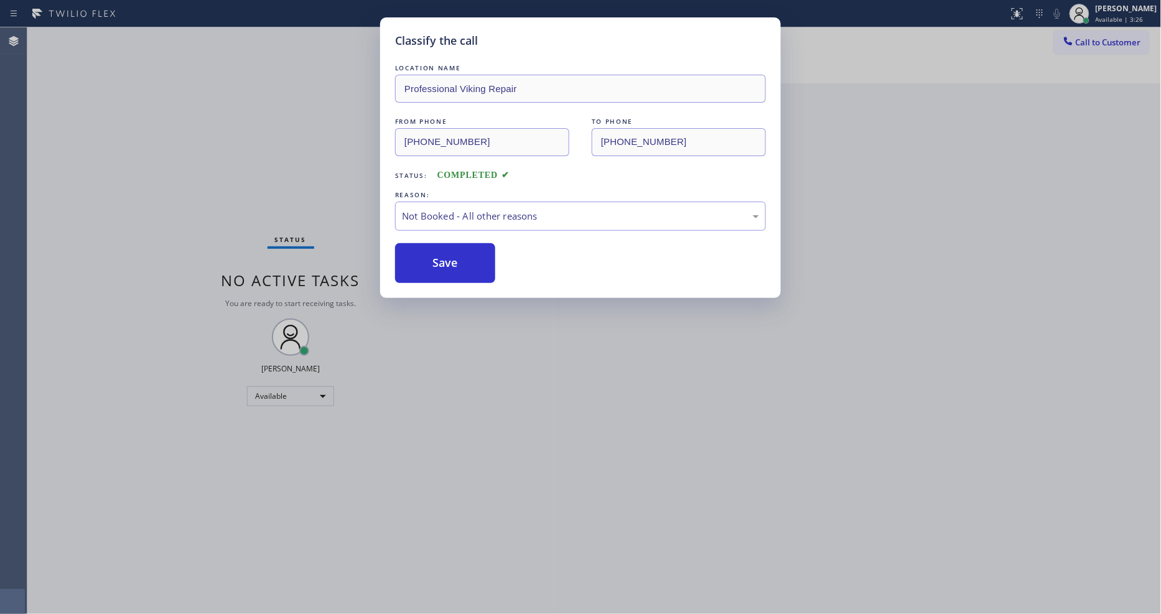
click at [427, 256] on button "Save" at bounding box center [445, 263] width 100 height 40
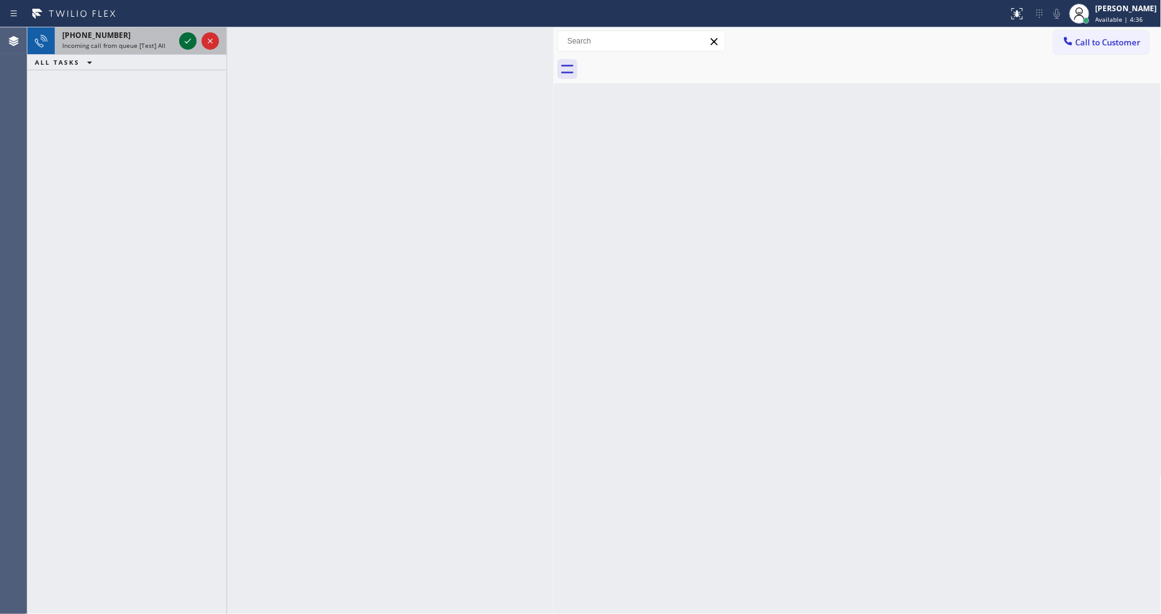
click at [187, 42] on icon at bounding box center [187, 41] width 15 height 15
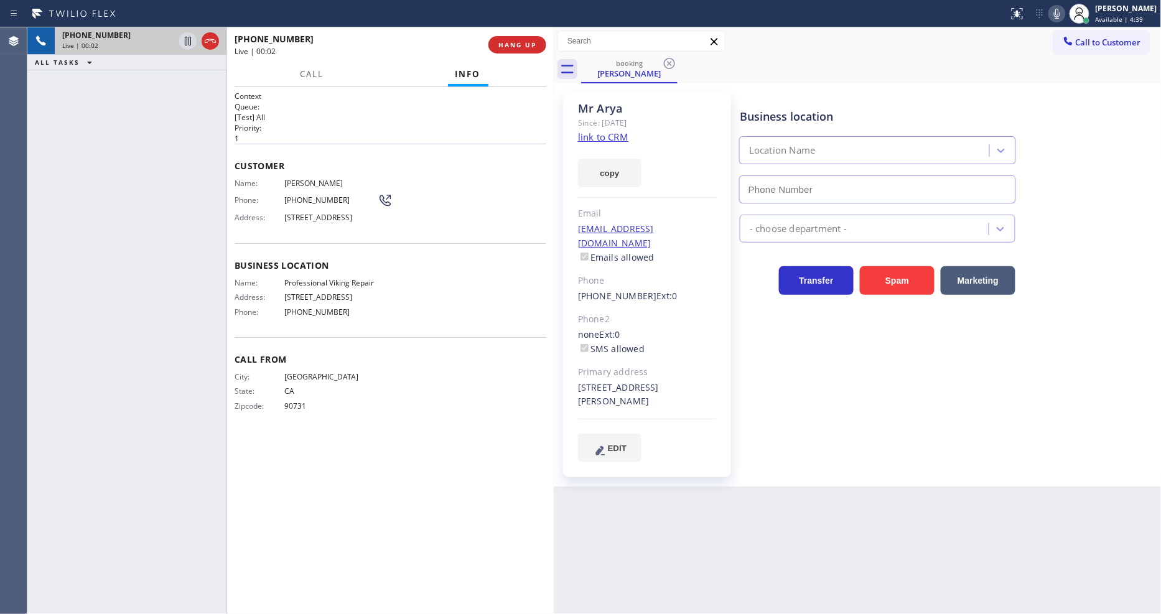
type input "[PHONE_NUMBER]"
click at [334, 431] on div "Call From City: [GEOGRAPHIC_DATA] State: [US_STATE] Zipcode: 90731" at bounding box center [391, 384] width 312 height 94
drag, startPoint x: 832, startPoint y: 449, endPoint x: 686, endPoint y: 470, distance: 147.2
click at [831, 448] on div "Business location Professional Viking Repair [PHONE_NUMBER] Appliance Repair Hi…" at bounding box center [947, 290] width 421 height 388
click at [189, 39] on icon at bounding box center [188, 41] width 6 height 9
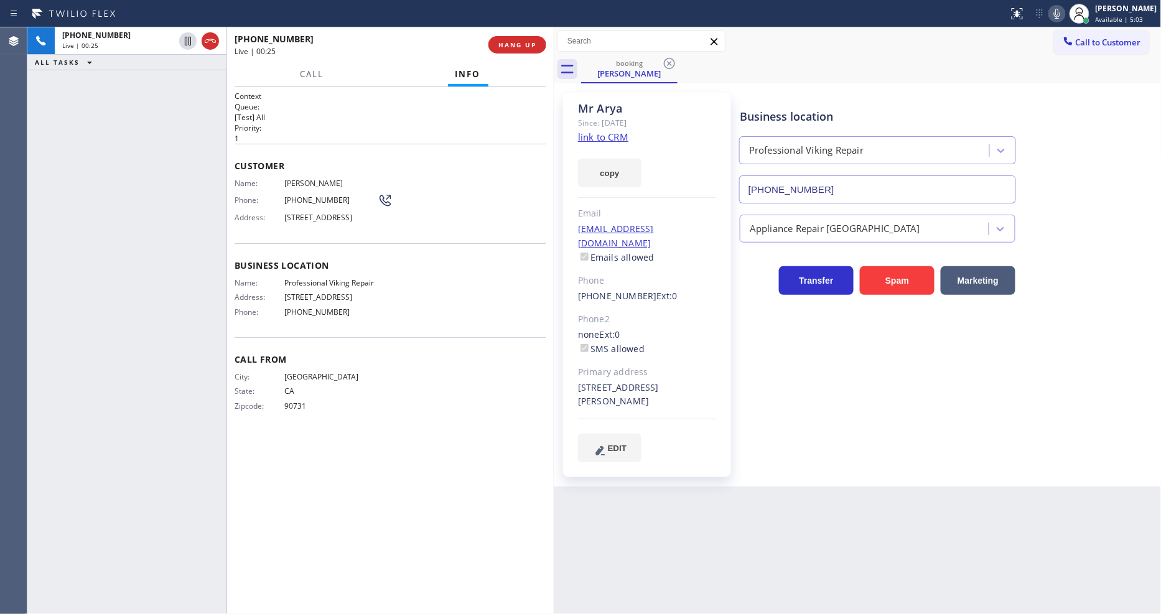
click at [1065, 10] on icon at bounding box center [1057, 13] width 15 height 15
click at [183, 39] on icon at bounding box center [187, 41] width 15 height 15
click at [1062, 16] on rect at bounding box center [1057, 12] width 9 height 9
click at [432, 381] on div "Call From City: [GEOGRAPHIC_DATA] State: [US_STATE] Zipcode: 90731" at bounding box center [391, 384] width 312 height 94
click at [518, 44] on span "HANG UP" at bounding box center [517, 44] width 38 height 9
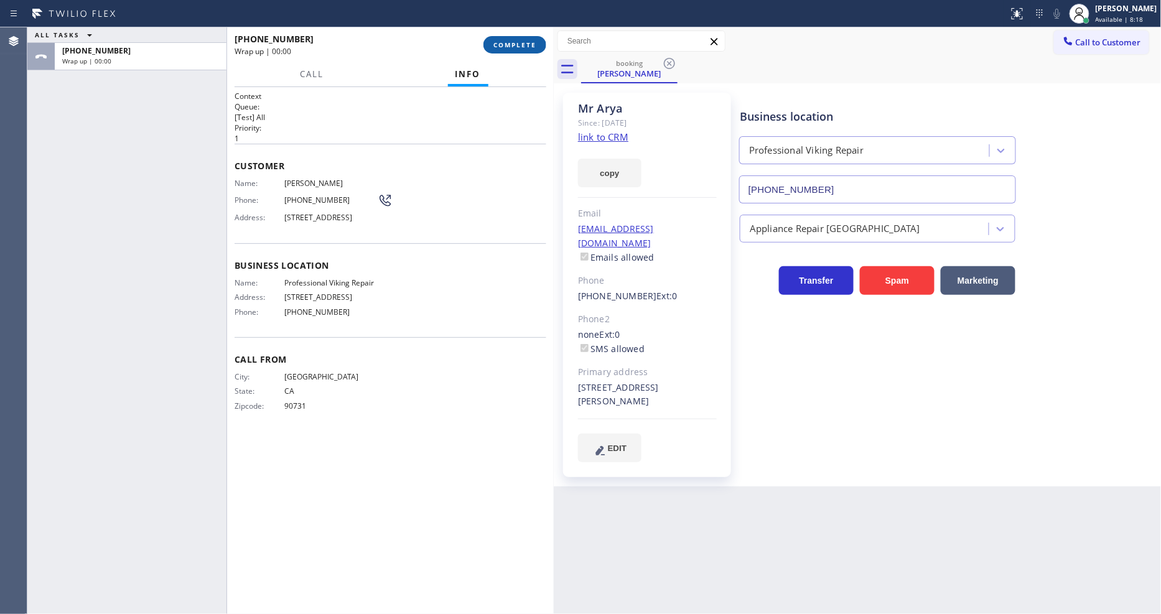
click at [518, 44] on span "COMPLETE" at bounding box center [514, 44] width 43 height 9
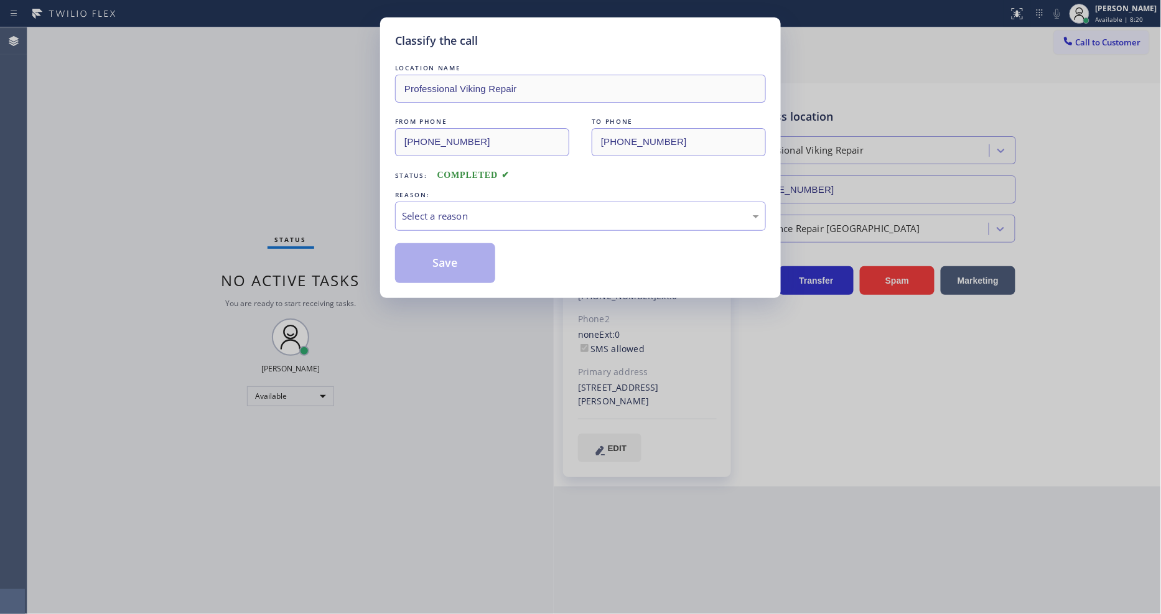
click at [425, 228] on div "LOCATION NAME Professional Viking Repair FROM PHONE [PHONE_NUMBER] TO PHONE [PH…" at bounding box center [580, 173] width 371 height 222
click at [429, 220] on div "Select a reason" at bounding box center [580, 216] width 371 height 29
click at [421, 259] on button "Save" at bounding box center [445, 263] width 100 height 40
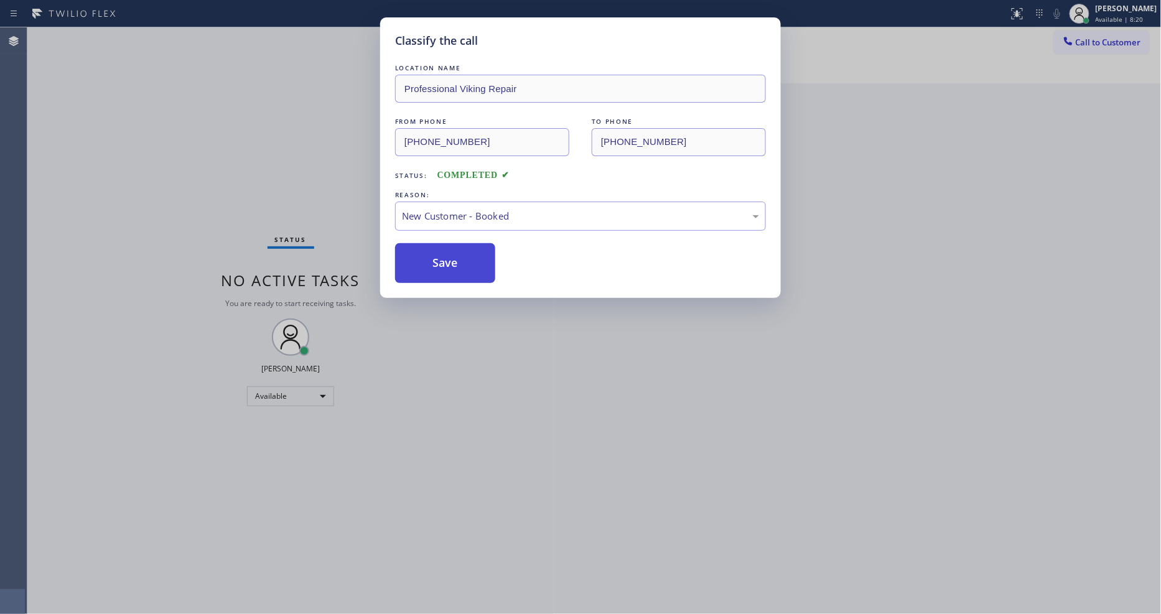
click at [420, 259] on button "Save" at bounding box center [445, 263] width 100 height 40
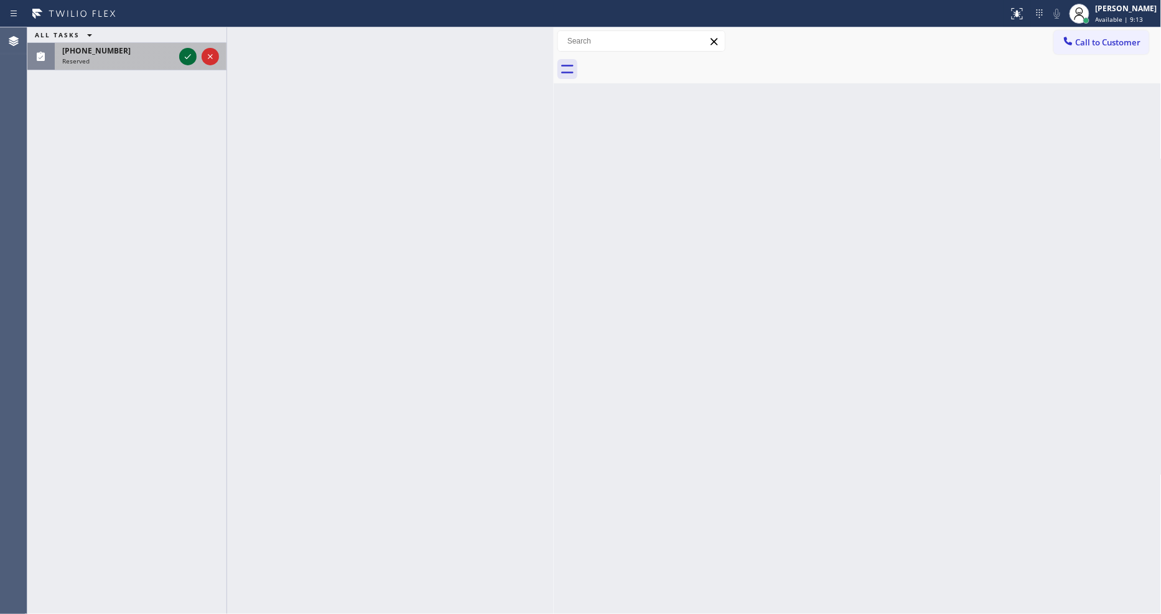
click at [182, 54] on icon at bounding box center [187, 56] width 15 height 15
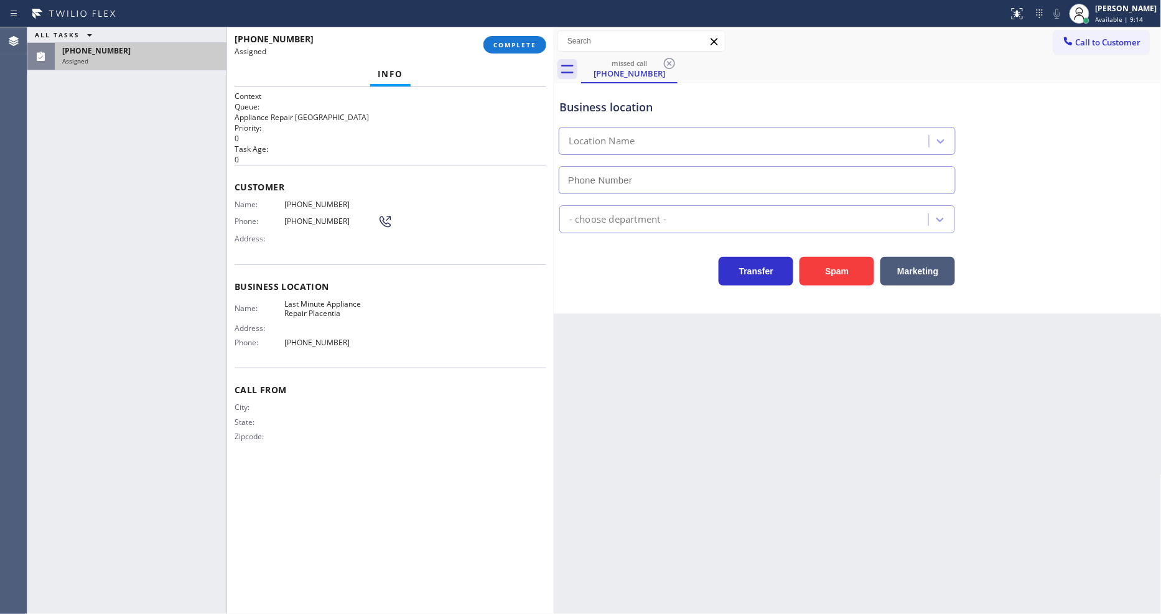
type input "[PHONE_NUMBER]"
click at [513, 47] on span "COMPLETE" at bounding box center [514, 44] width 43 height 9
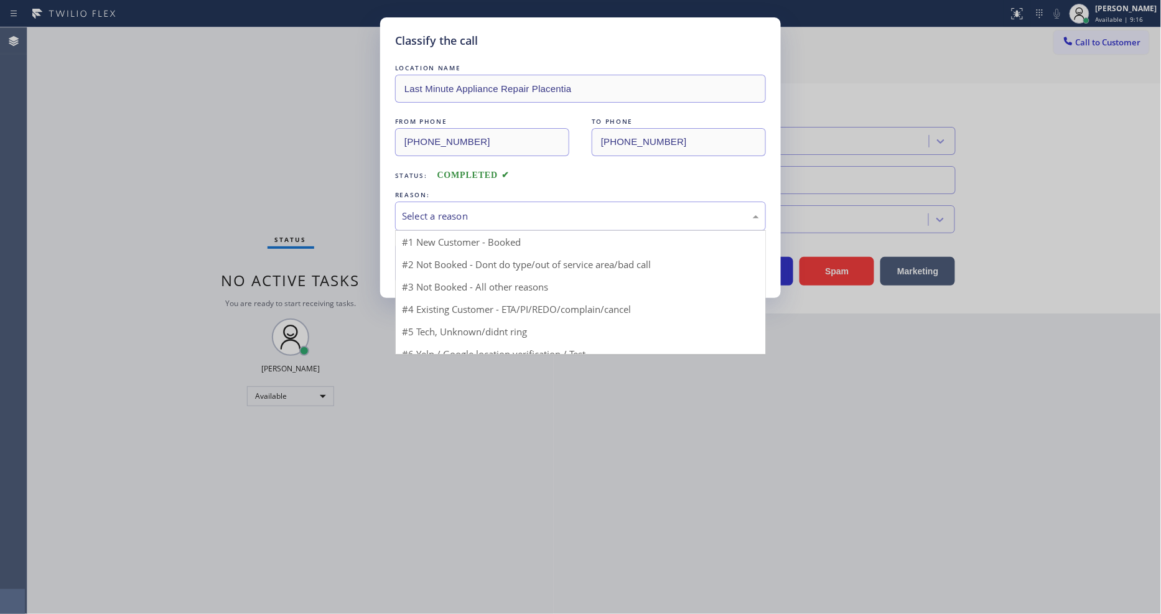
click at [462, 210] on div "Select a reason" at bounding box center [580, 216] width 357 height 14
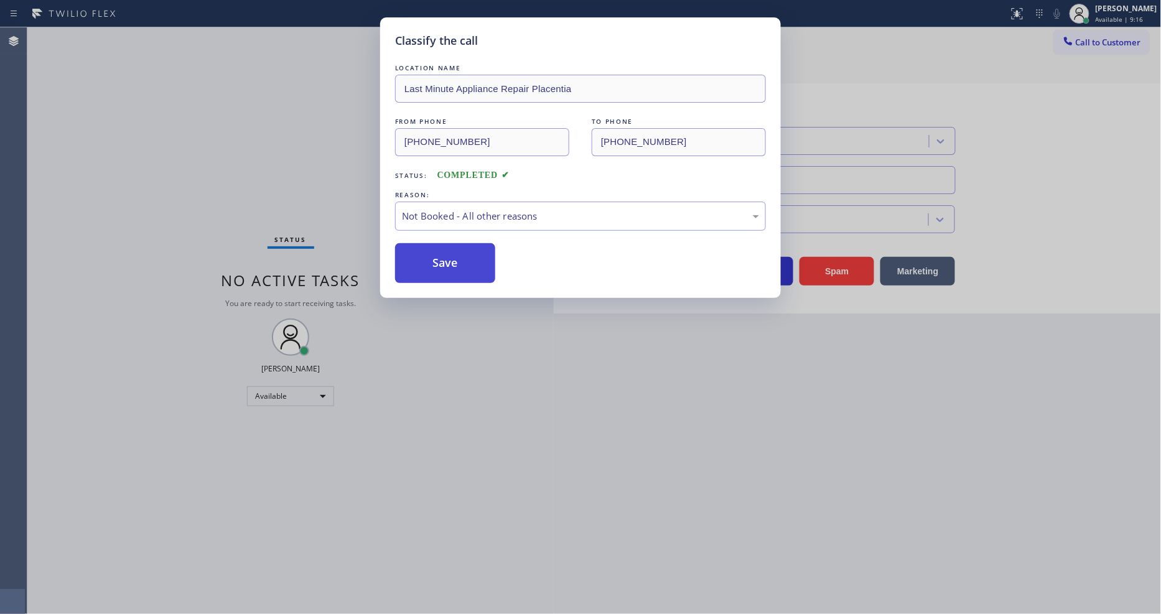
click at [450, 263] on button "Save" at bounding box center [445, 263] width 100 height 40
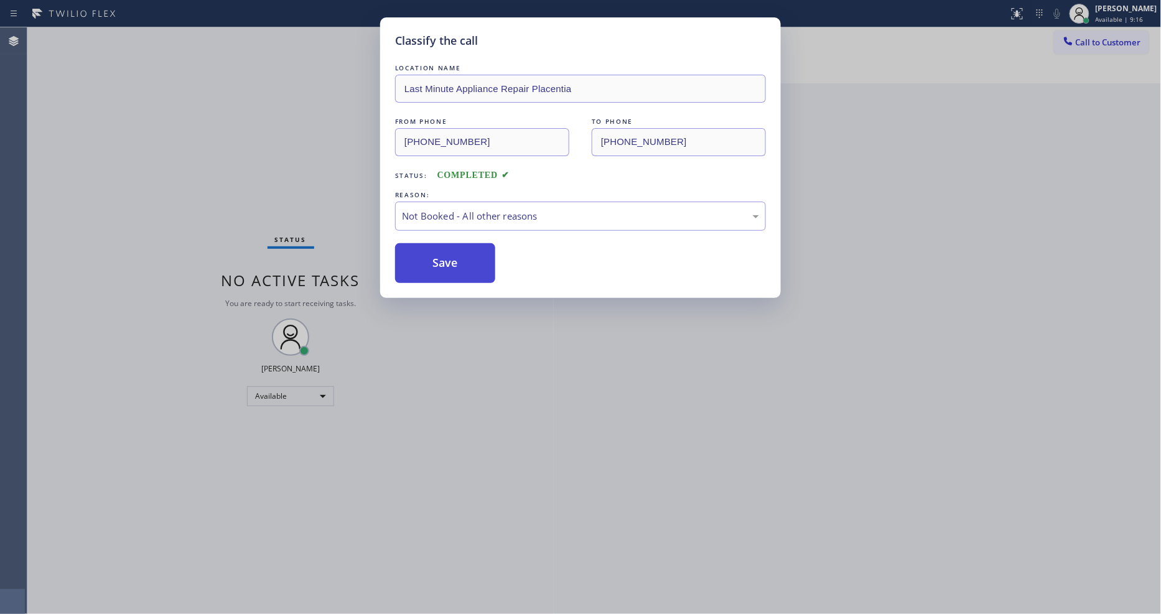
click at [450, 263] on button "Save" at bounding box center [445, 263] width 100 height 40
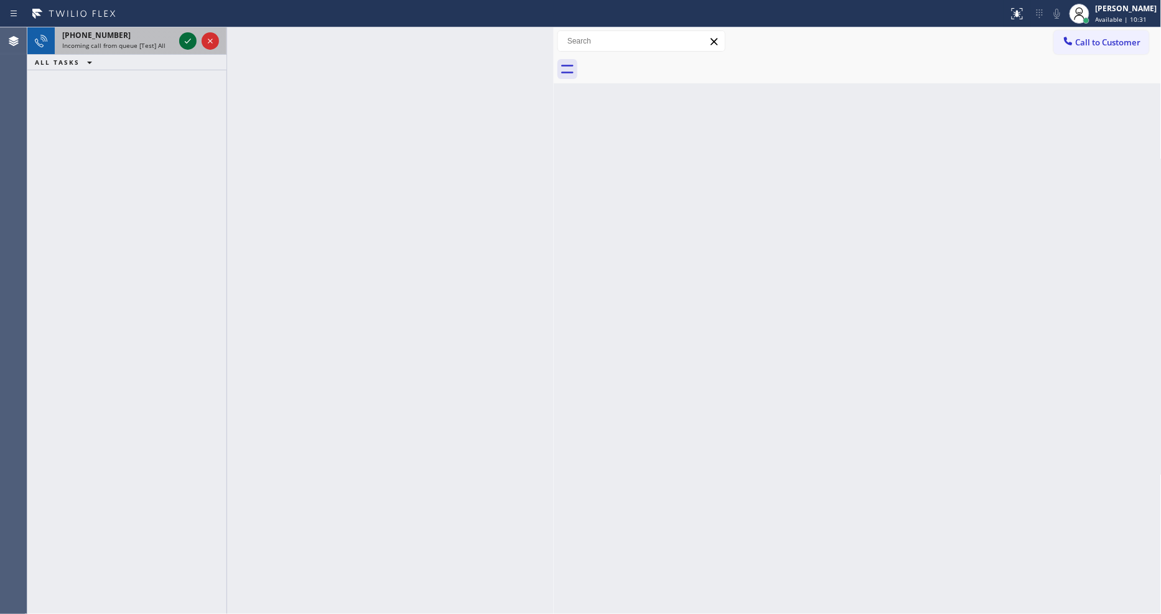
click at [187, 41] on icon at bounding box center [187, 41] width 15 height 15
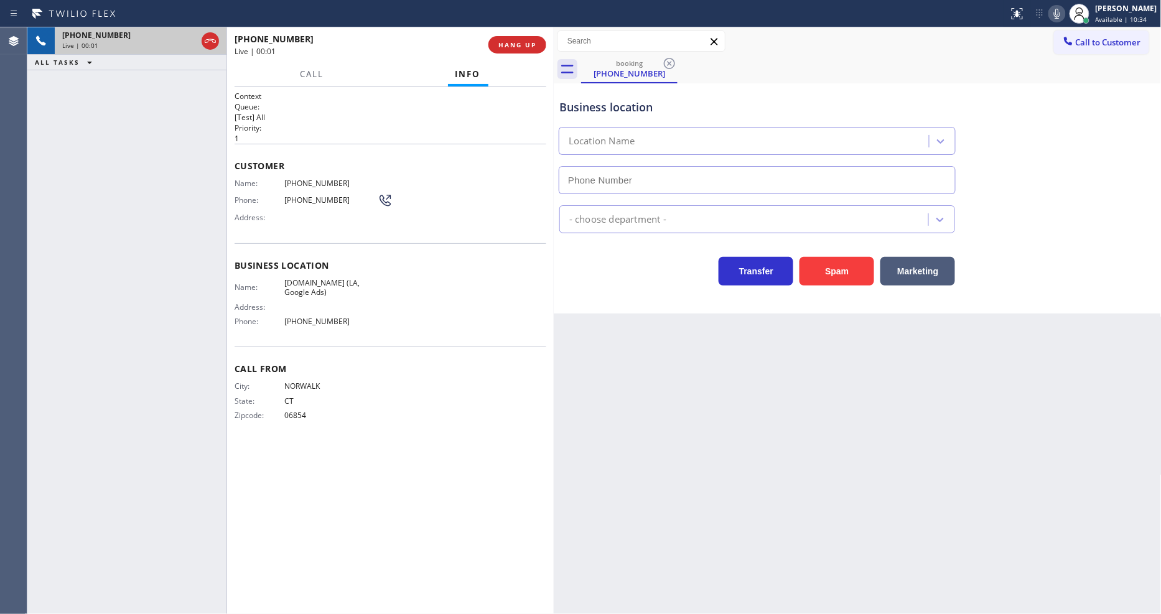
type input "[PHONE_NUMBER]"
click at [1060, 17] on icon at bounding box center [1057, 14] width 6 height 10
click at [1065, 13] on icon at bounding box center [1057, 13] width 15 height 15
click at [321, 283] on span "[DOMAIN_NAME] (LA, Google Ads)" at bounding box center [330, 287] width 93 height 19
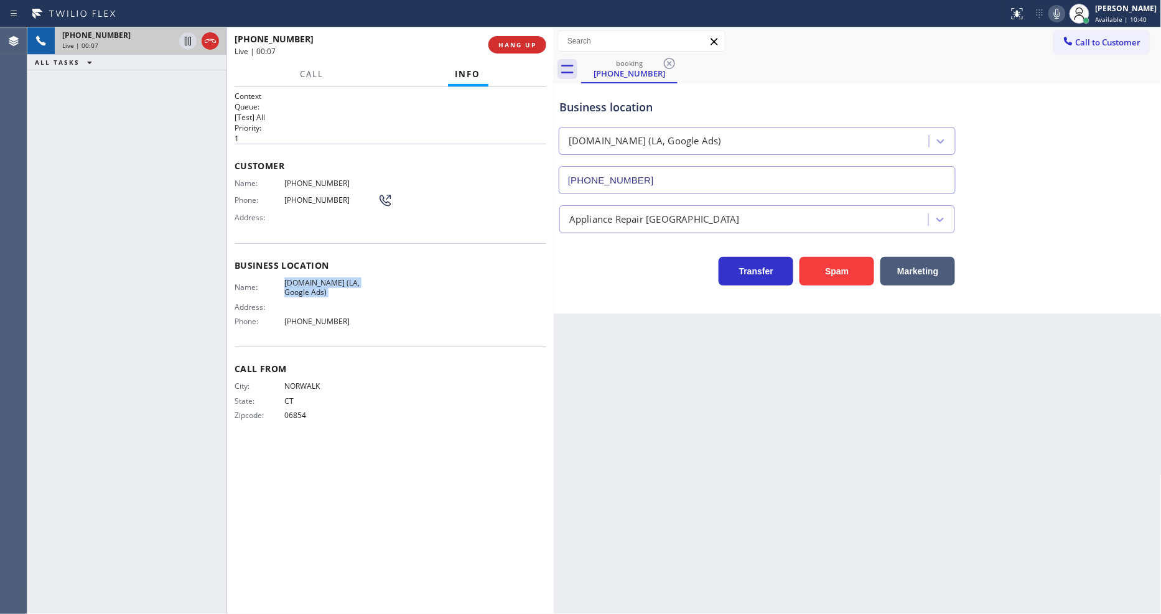
click at [321, 283] on span "[DOMAIN_NAME] (LA, Google Ads)" at bounding box center [330, 287] width 93 height 19
click at [312, 179] on span "[PHONE_NUMBER]" at bounding box center [330, 183] width 93 height 9
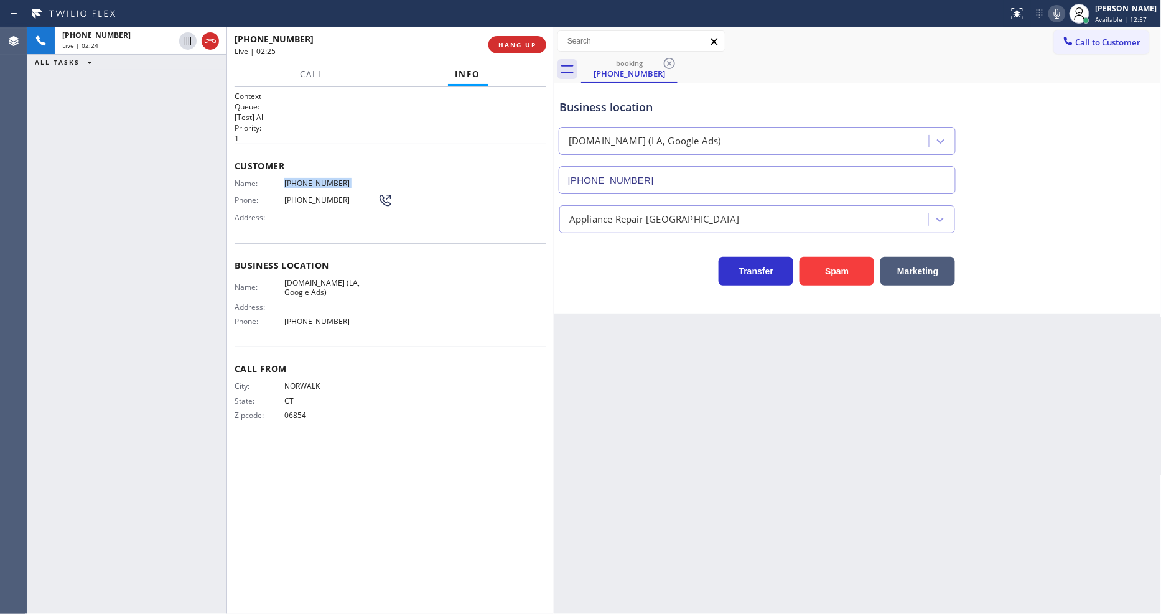
drag, startPoint x: 183, startPoint y: 39, endPoint x: 582, endPoint y: 46, distance: 399.6
click at [183, 39] on icon at bounding box center [187, 41] width 15 height 15
click at [1062, 14] on icon at bounding box center [1057, 13] width 15 height 15
click at [187, 41] on icon at bounding box center [188, 41] width 9 height 9
click at [1063, 20] on icon at bounding box center [1057, 13] width 15 height 15
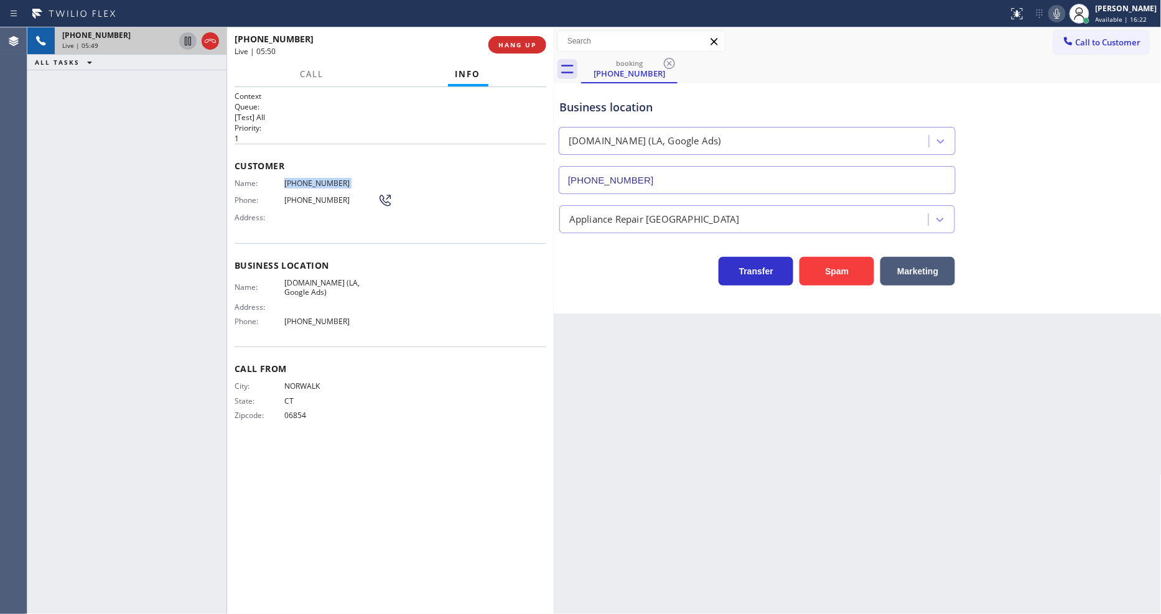
click at [189, 42] on icon at bounding box center [187, 41] width 15 height 15
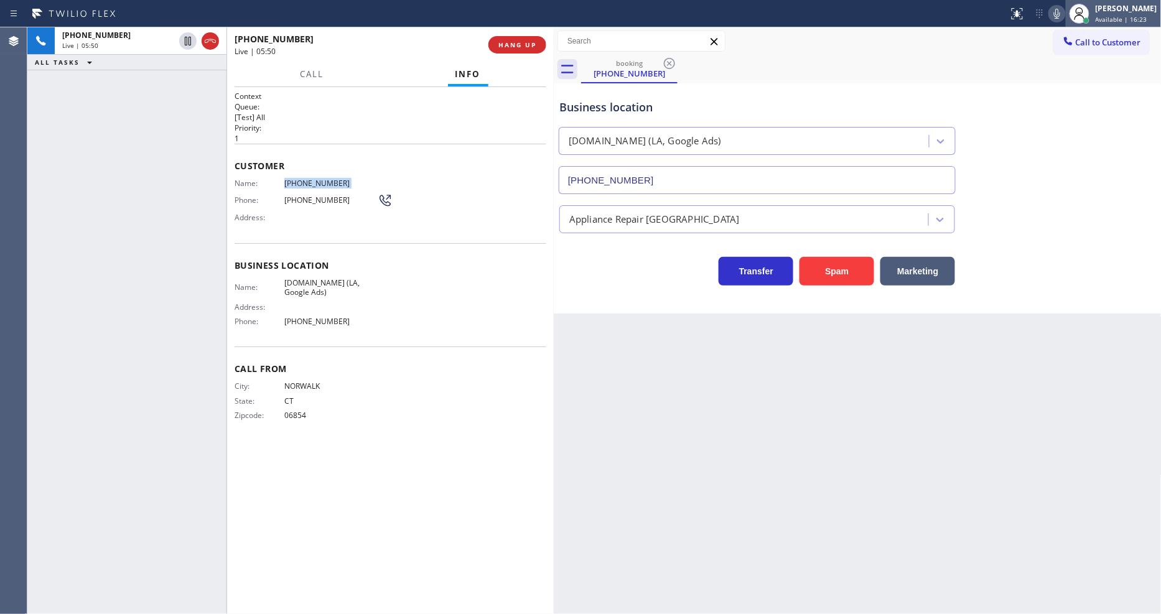
click at [1078, 11] on div at bounding box center [1079, 13] width 27 height 27
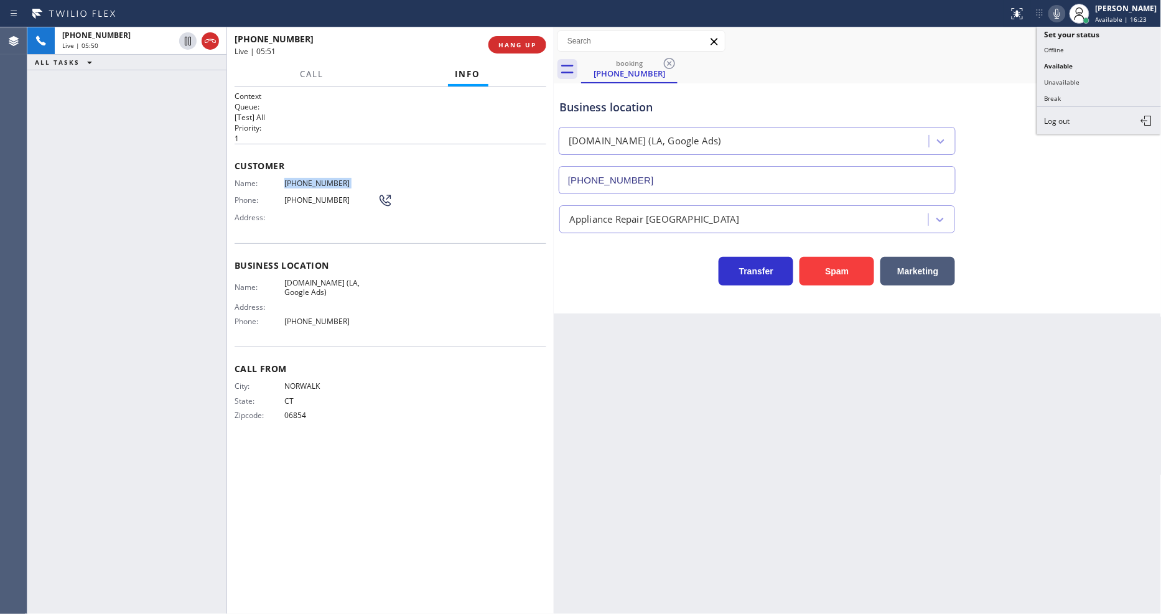
click at [1066, 14] on div at bounding box center [1056, 13] width 17 height 15
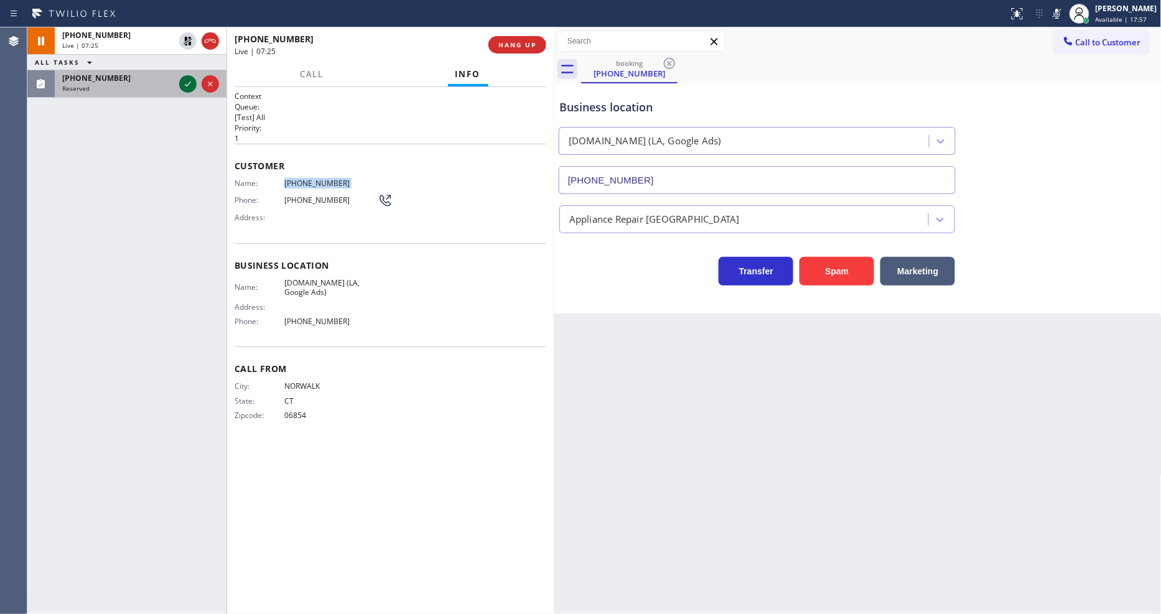
click at [184, 81] on icon at bounding box center [187, 84] width 15 height 15
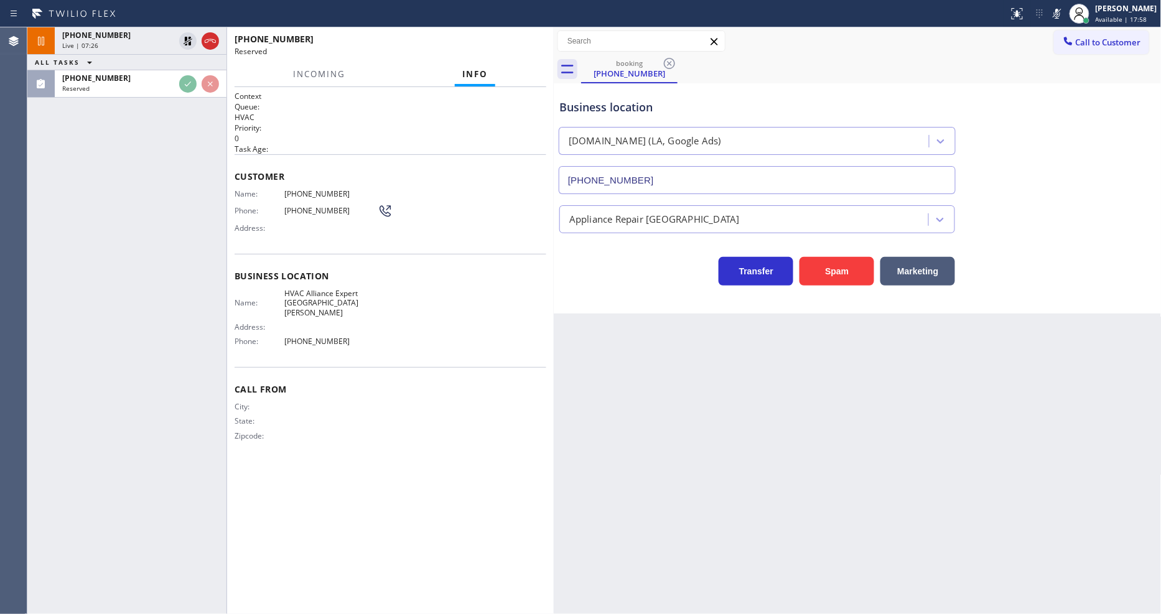
click at [179, 182] on div "[PHONE_NUMBER] Live | 07:26 ALL TASKS ALL TASKS ACTIVE TASKS TASKS IN WRAP UP […" at bounding box center [126, 320] width 199 height 587
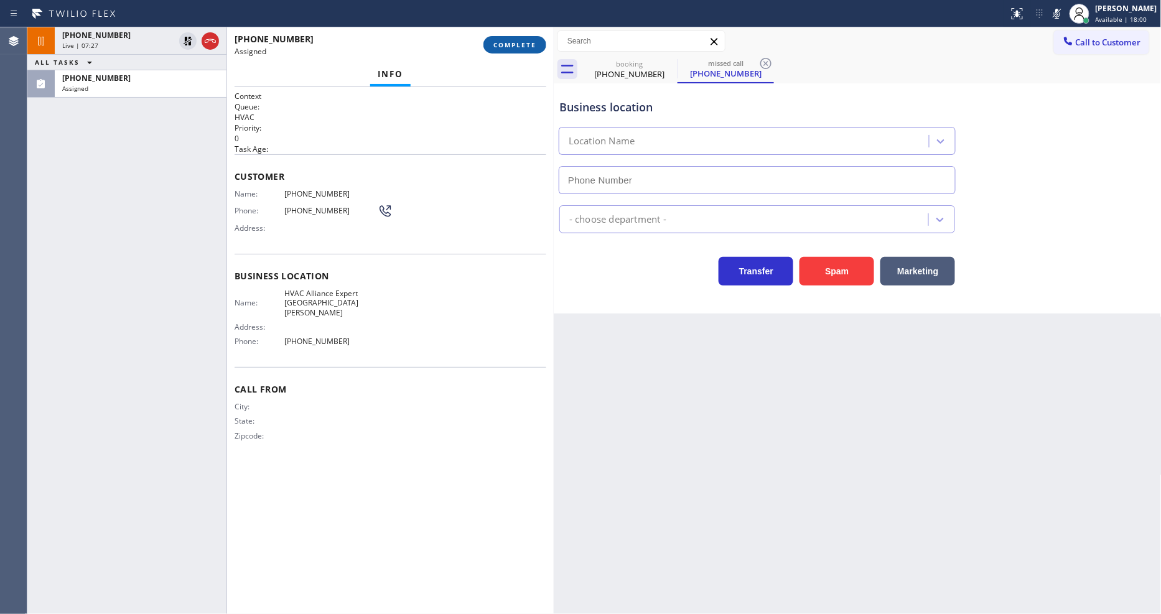
type input "[PHONE_NUMBER]"
drag, startPoint x: 526, startPoint y: 44, endPoint x: 586, endPoint y: 96, distance: 80.3
click at [526, 44] on span "COMPLETE" at bounding box center [514, 44] width 43 height 9
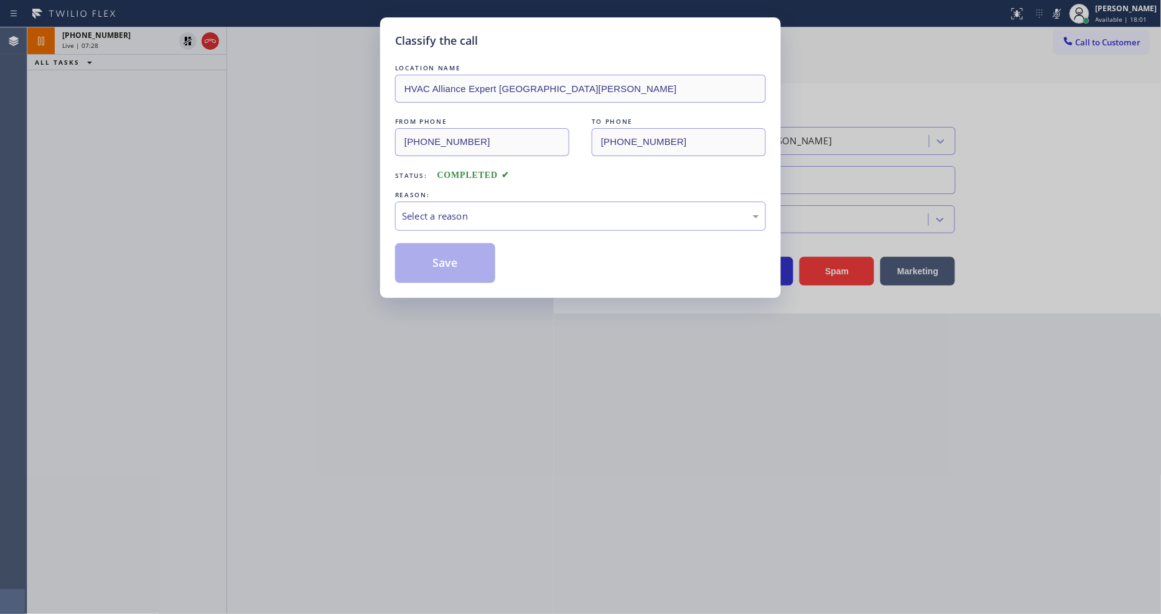
click at [413, 203] on div "Select a reason" at bounding box center [580, 216] width 371 height 29
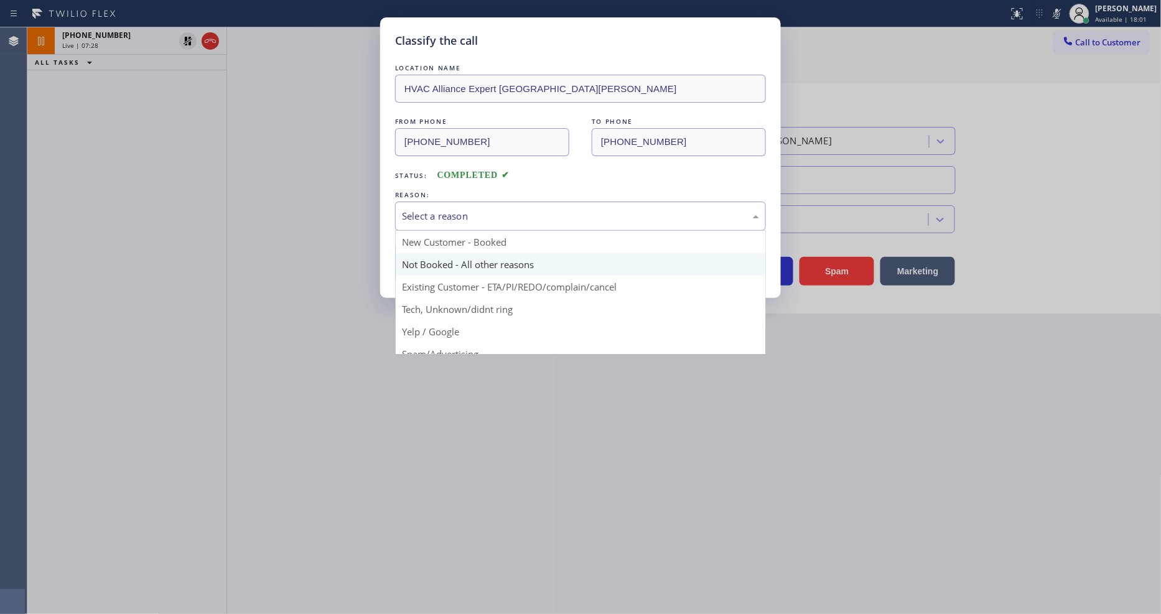
click at [413, 256] on button "Save" at bounding box center [445, 263] width 100 height 40
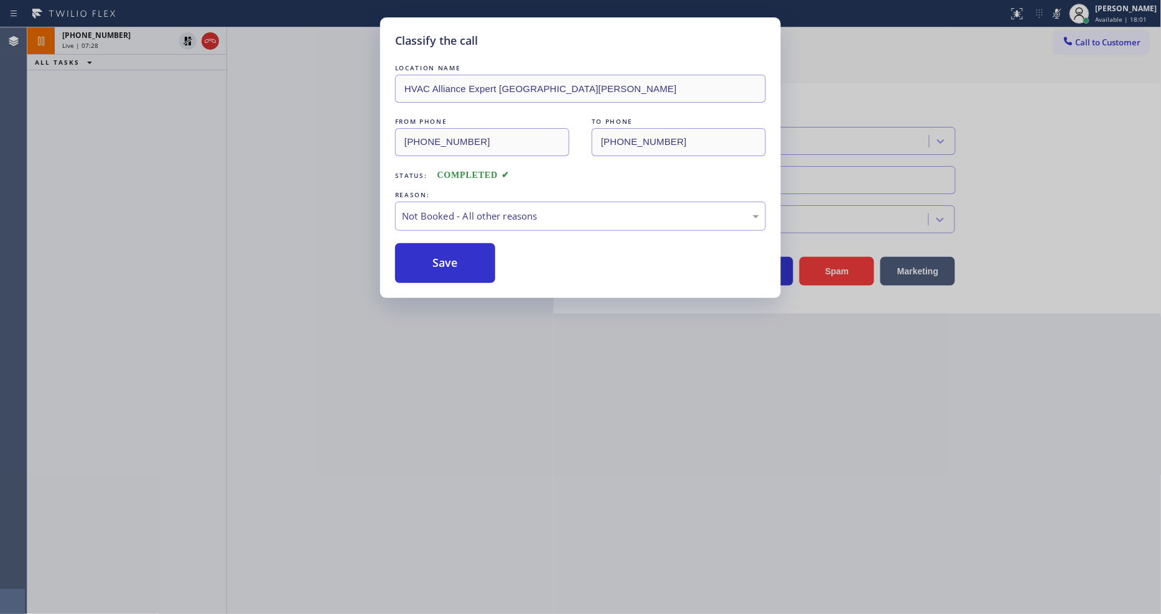
click at [413, 256] on button "Save" at bounding box center [445, 263] width 100 height 40
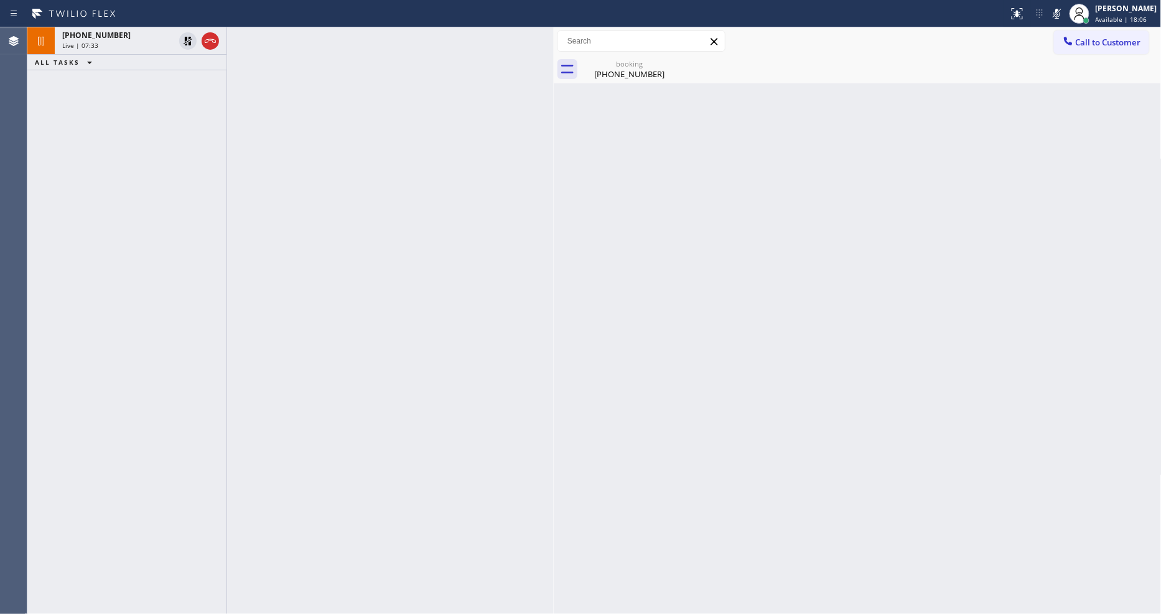
drag, startPoint x: 185, startPoint y: 34, endPoint x: 1042, endPoint y: 29, distance: 856.2
click at [185, 34] on icon at bounding box center [187, 41] width 15 height 15
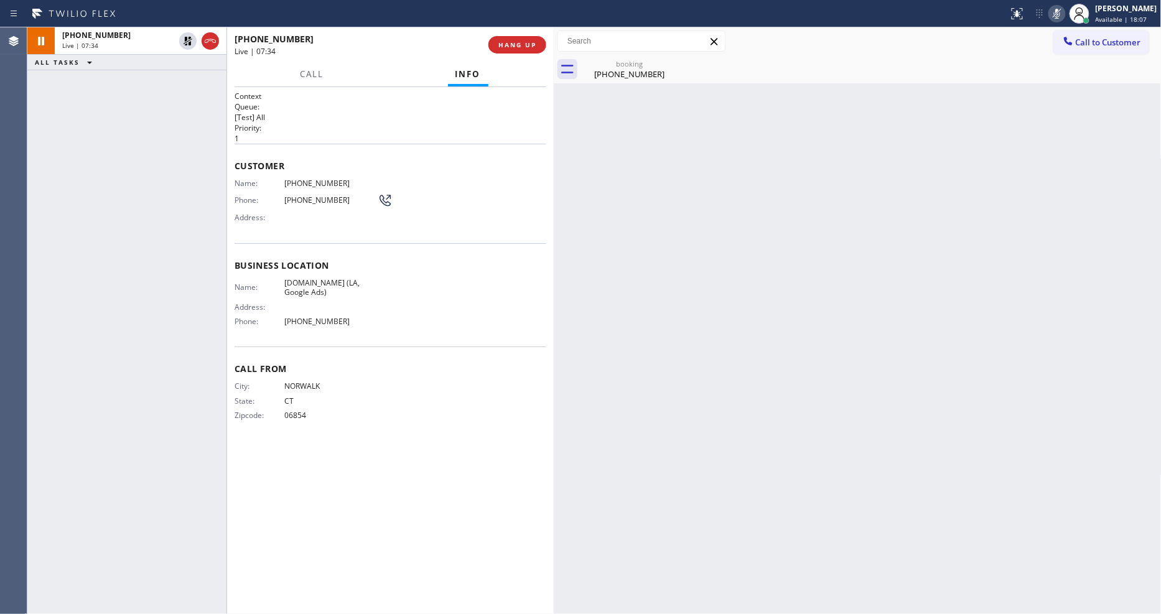
click at [1065, 11] on icon at bounding box center [1057, 13] width 15 height 15
drag, startPoint x: 605, startPoint y: 78, endPoint x: 558, endPoint y: 162, distance: 97.2
click at [606, 75] on div "[PHONE_NUMBER]" at bounding box center [629, 73] width 94 height 11
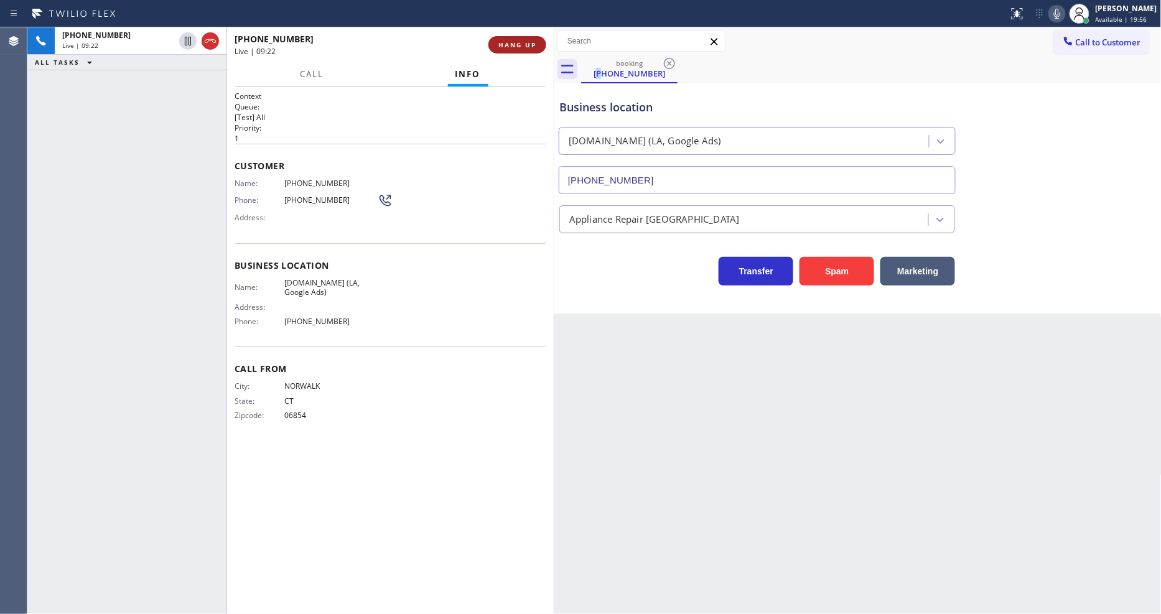
click at [510, 47] on span "HANG UP" at bounding box center [517, 44] width 38 height 9
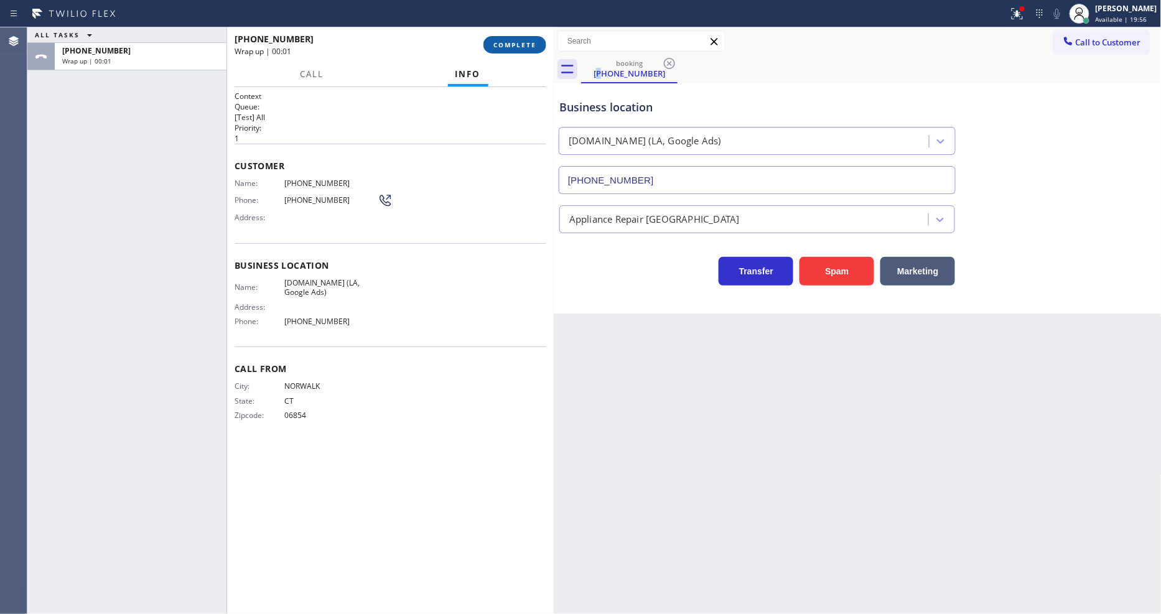
click at [516, 45] on span "COMPLETE" at bounding box center [514, 44] width 43 height 9
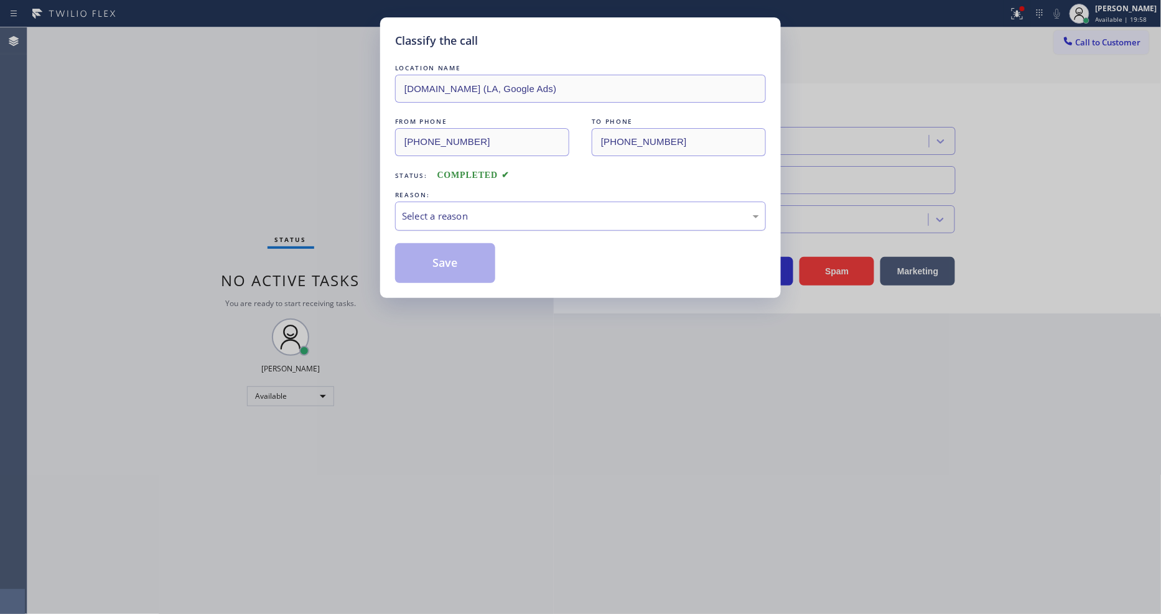
click at [426, 215] on div "Select a reason" at bounding box center [580, 216] width 357 height 14
drag, startPoint x: 426, startPoint y: 240, endPoint x: 426, endPoint y: 274, distance: 34.2
click at [426, 274] on button "Save" at bounding box center [445, 263] width 100 height 40
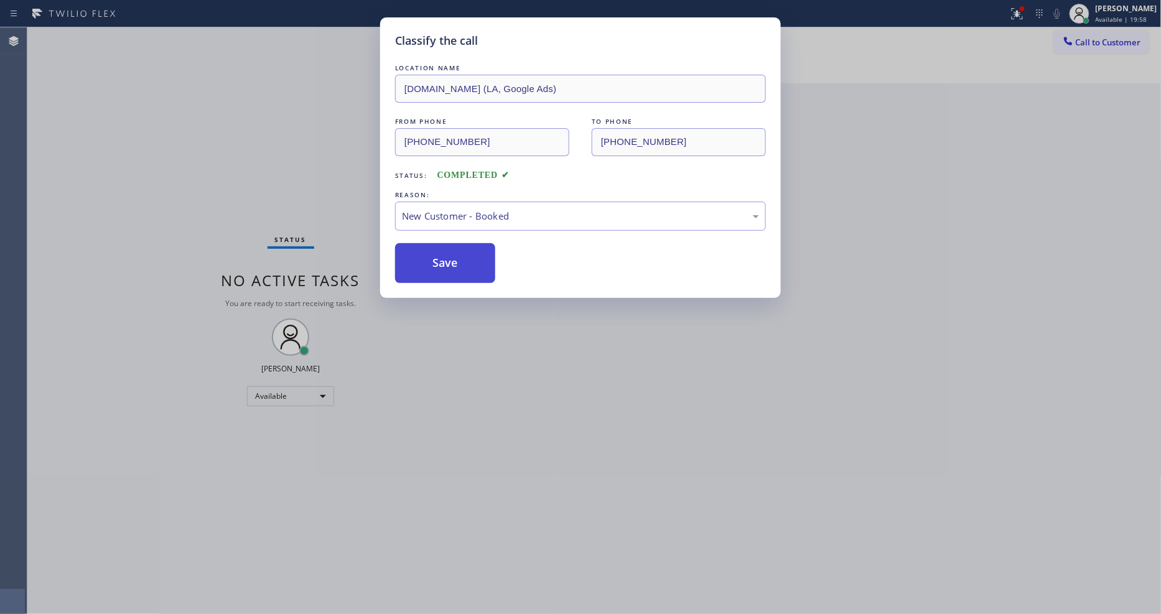
click at [426, 271] on button "Save" at bounding box center [445, 263] width 100 height 40
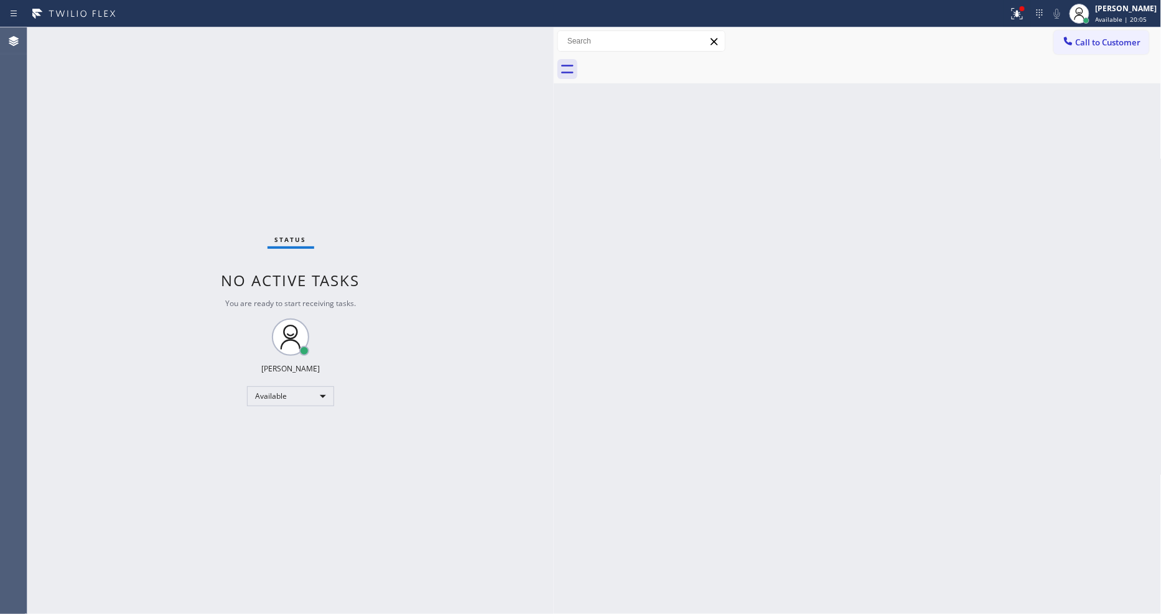
drag, startPoint x: 782, startPoint y: 373, endPoint x: 587, endPoint y: 450, distance: 209.8
click at [782, 373] on div "Back to Dashboard Change Sender ID Customers Technicians Select a contact Outbo…" at bounding box center [858, 320] width 608 height 587
click at [1081, 47] on button "Call to Customer" at bounding box center [1101, 42] width 95 height 24
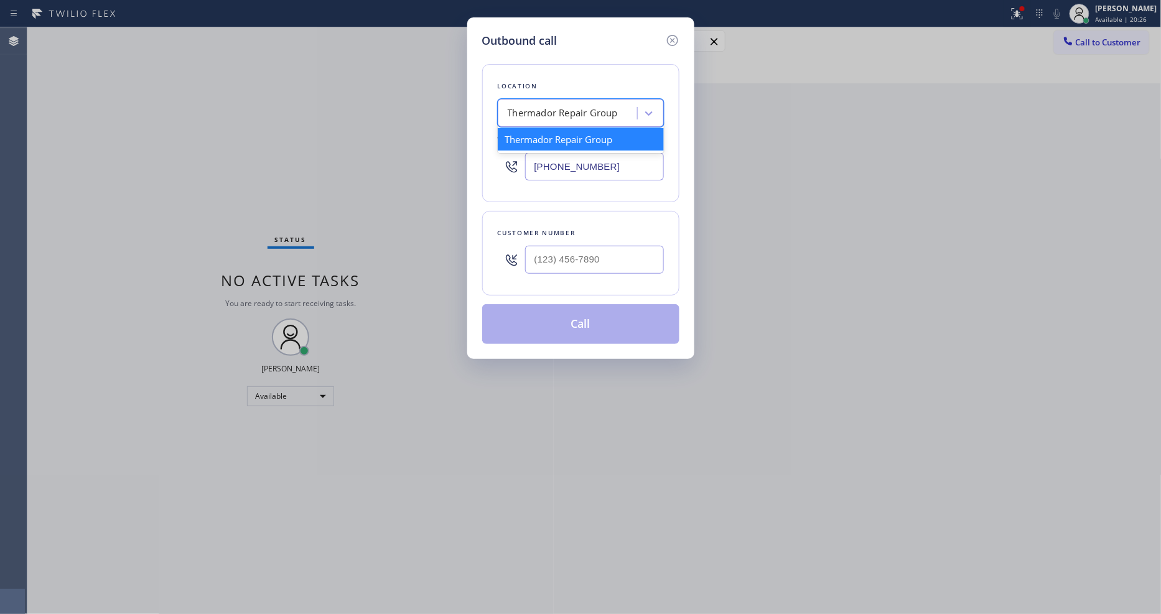
click at [557, 110] on div "Thermador Repair Group" at bounding box center [563, 113] width 110 height 14
paste input "5 Star Appliance Repair Emails"
type input "5 Star Appliance Repair Emails"
click at [545, 139] on div "[DOMAIN_NAME] 5 Star Appliance Repair Emails" at bounding box center [581, 145] width 166 height 35
type input "[PHONE_NUMBER]"
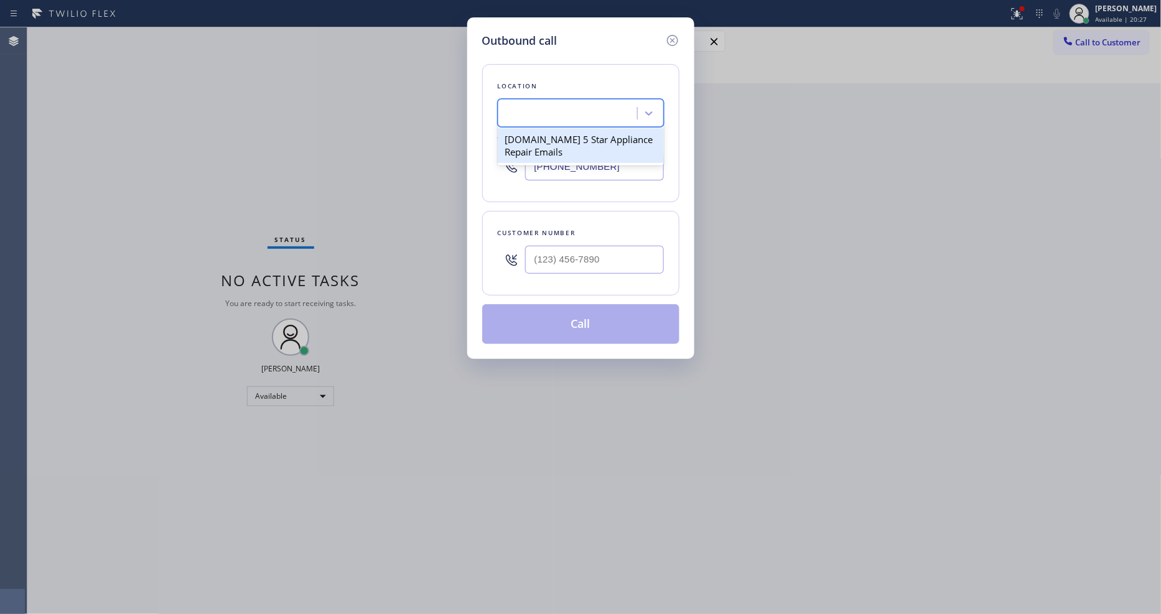
scroll to position [0, 1]
click at [556, 258] on input "(___) ___-____" at bounding box center [594, 260] width 139 height 28
paste input "714) 457-2015"
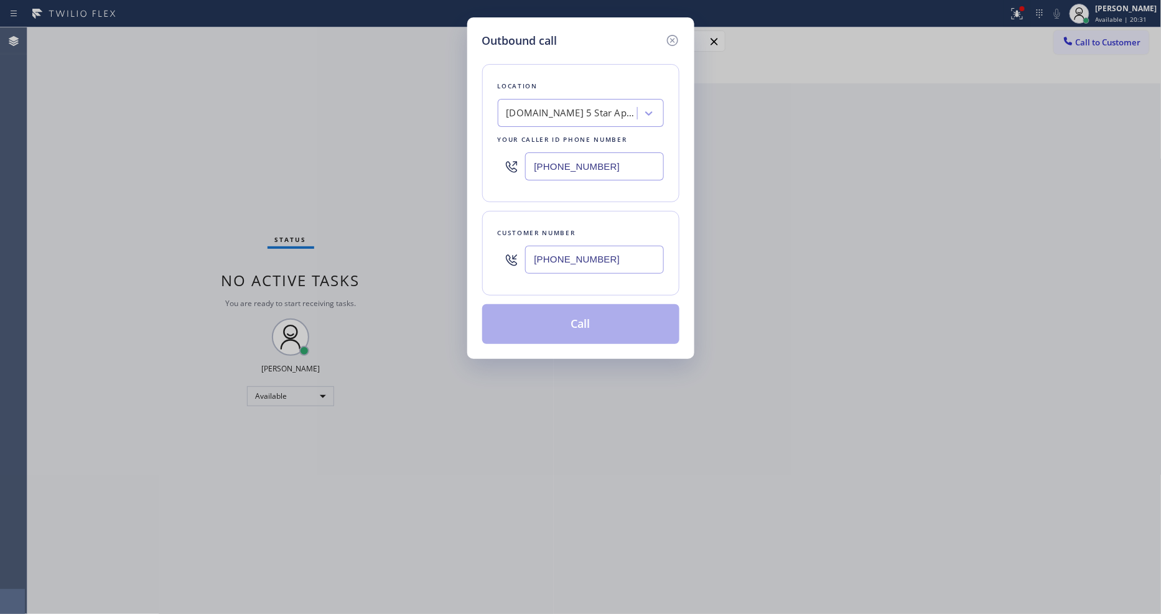
type input "[PHONE_NUMBER]"
click at [530, 278] on div "Customer number [PHONE_NUMBER]" at bounding box center [580, 253] width 197 height 85
click at [527, 289] on div "Customer number [PHONE_NUMBER]" at bounding box center [580, 253] width 197 height 85
click at [559, 253] on input "[PHONE_NUMBER]" at bounding box center [594, 260] width 139 height 28
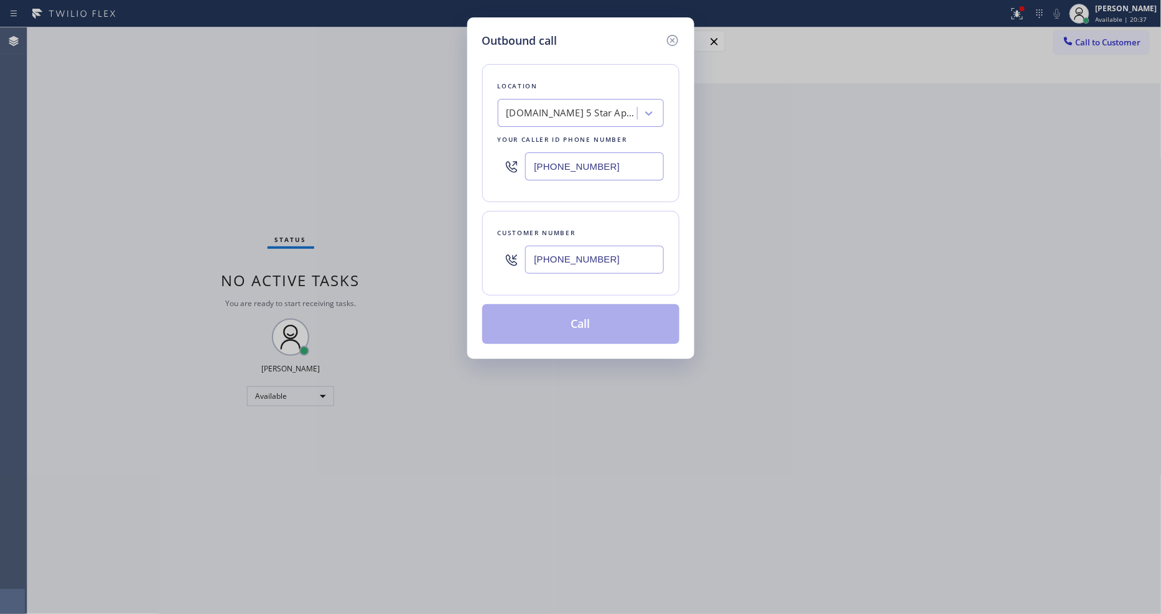
click at [559, 253] on input "[PHONE_NUMBER]" at bounding box center [594, 260] width 139 height 28
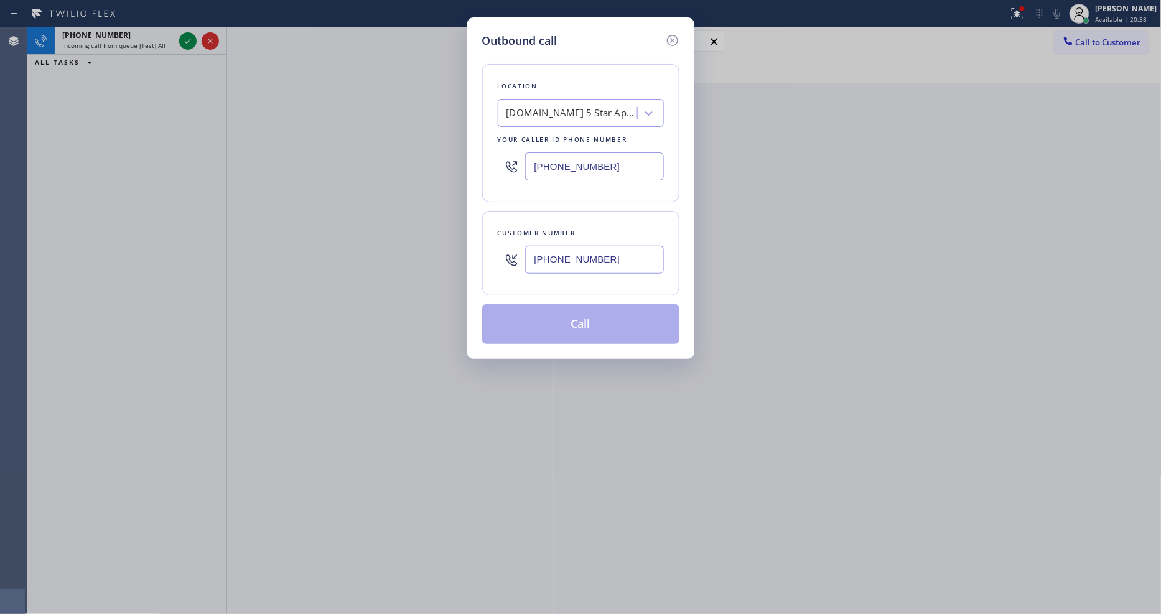
click at [563, 220] on div "Customer number [PHONE_NUMBER]" at bounding box center [580, 253] width 197 height 85
click at [673, 35] on icon at bounding box center [672, 40] width 15 height 15
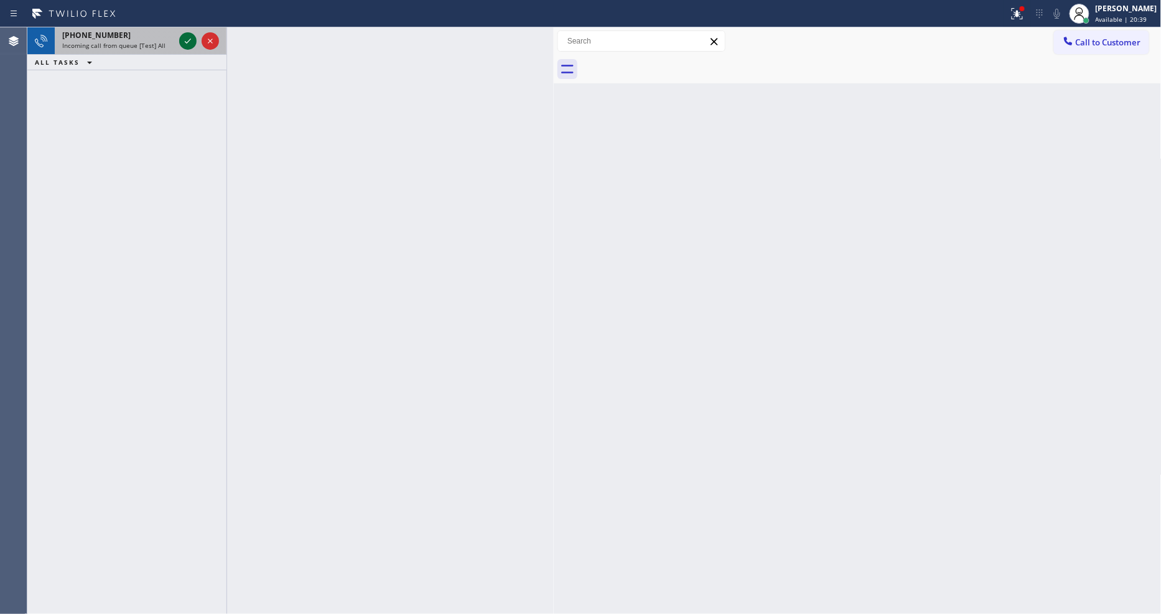
click at [189, 40] on icon at bounding box center [188, 41] width 6 height 5
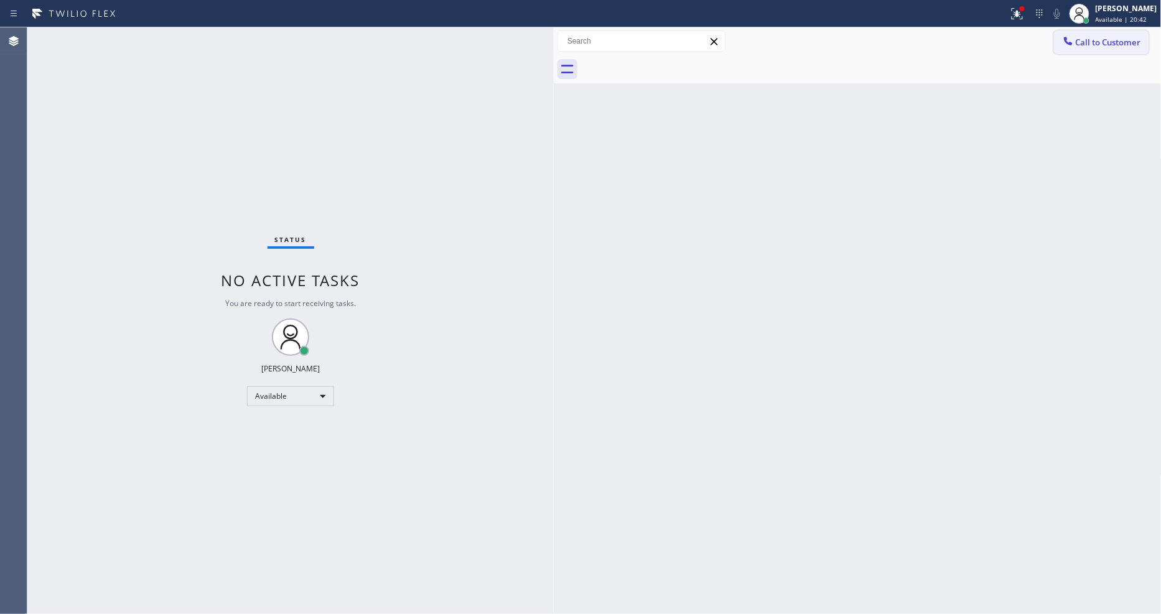
click at [1076, 40] on span "Call to Customer" at bounding box center [1108, 42] width 65 height 11
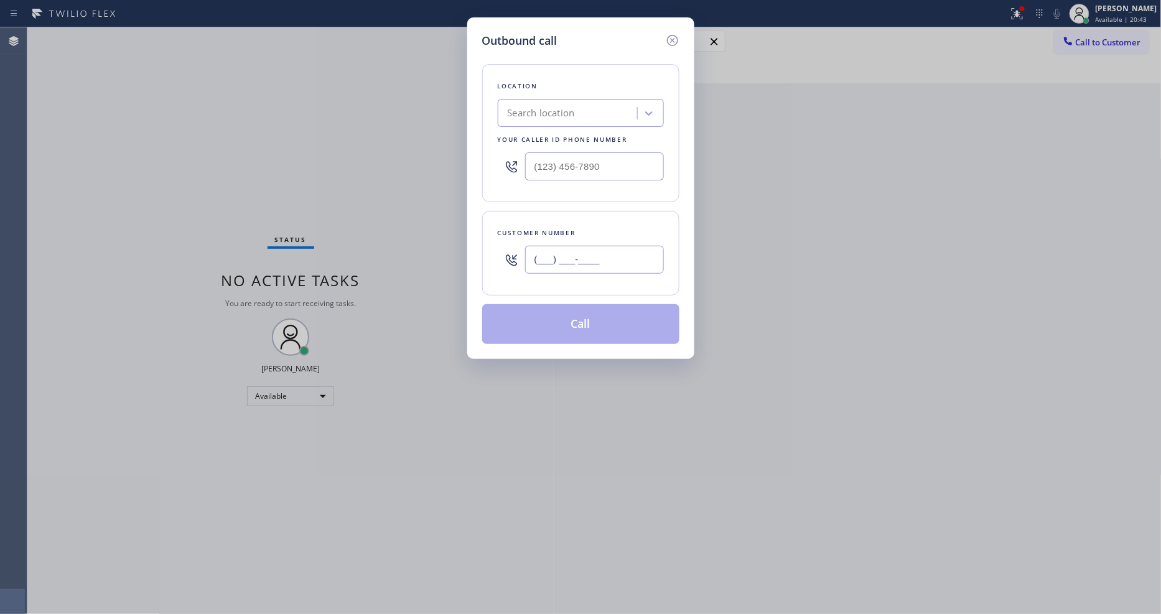
click at [567, 256] on input "(___) ___-____" at bounding box center [594, 260] width 139 height 28
paste input "714) 457-2015"
type input "[PHONE_NUMBER]"
click at [546, 93] on div "Location Search location Your caller id phone number" at bounding box center [580, 133] width 197 height 138
click at [544, 103] on div "Search location" at bounding box center [570, 114] width 136 height 22
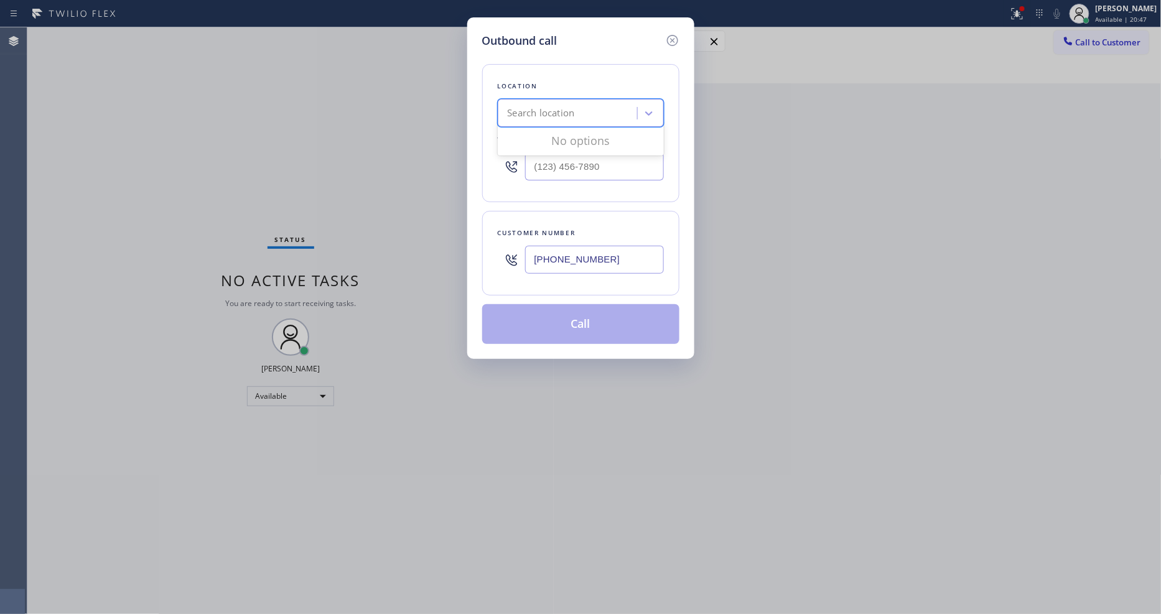
paste input "5 Star Appliance Repair Emails"
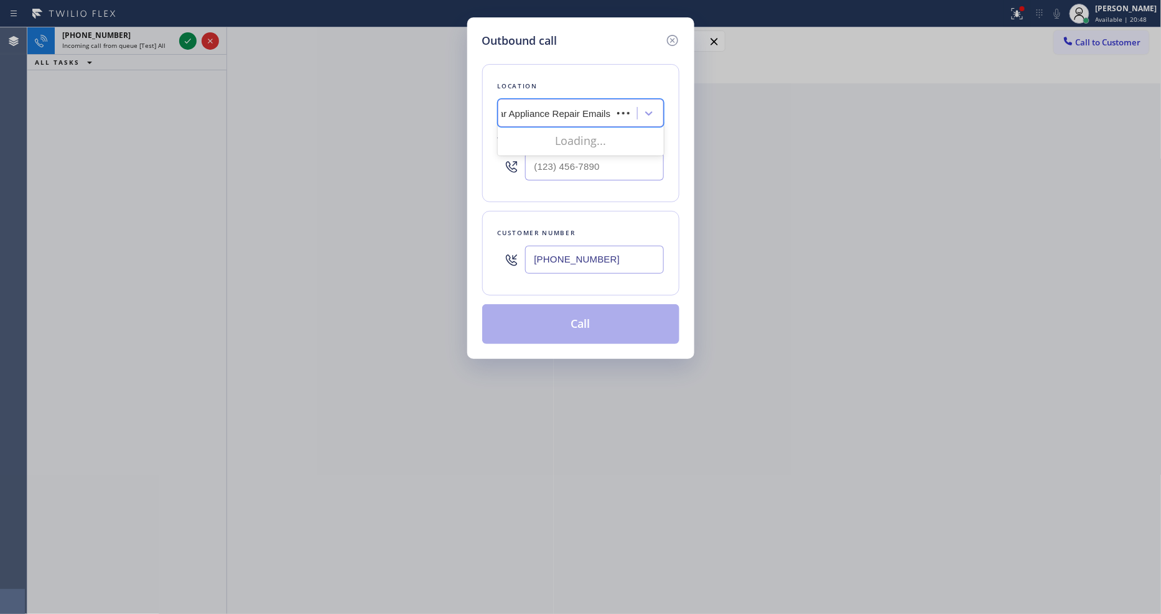
click at [542, 137] on div "Loading..." at bounding box center [581, 140] width 166 height 25
type input "5 Star Appliance Repair Emails"
click at [675, 35] on icon at bounding box center [672, 40] width 15 height 15
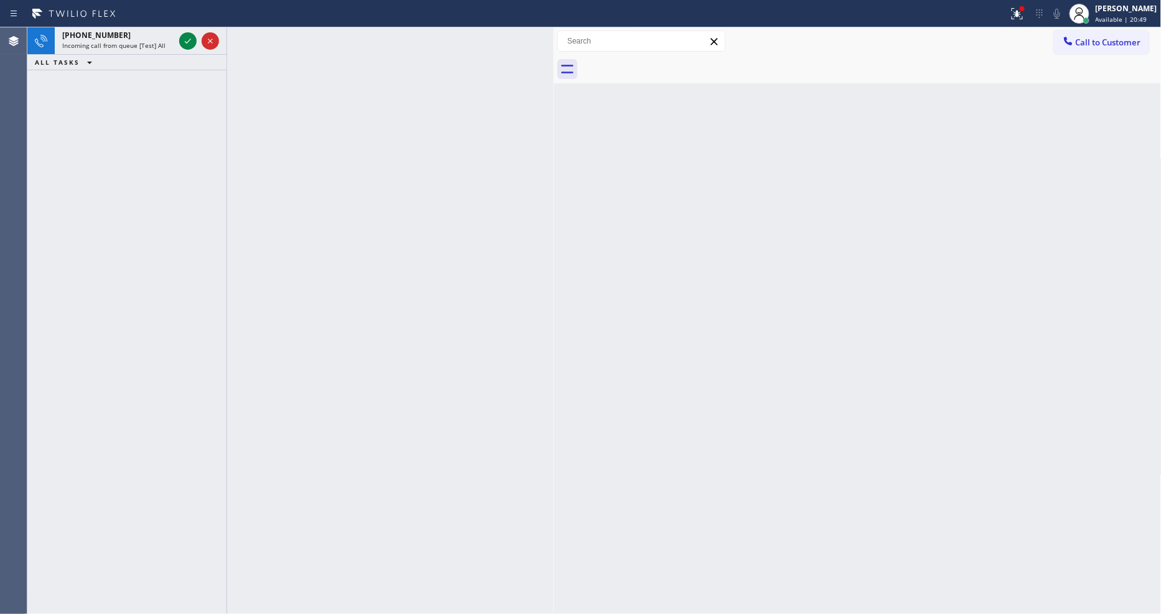
scroll to position [0, 0]
click at [185, 39] on icon at bounding box center [187, 41] width 15 height 15
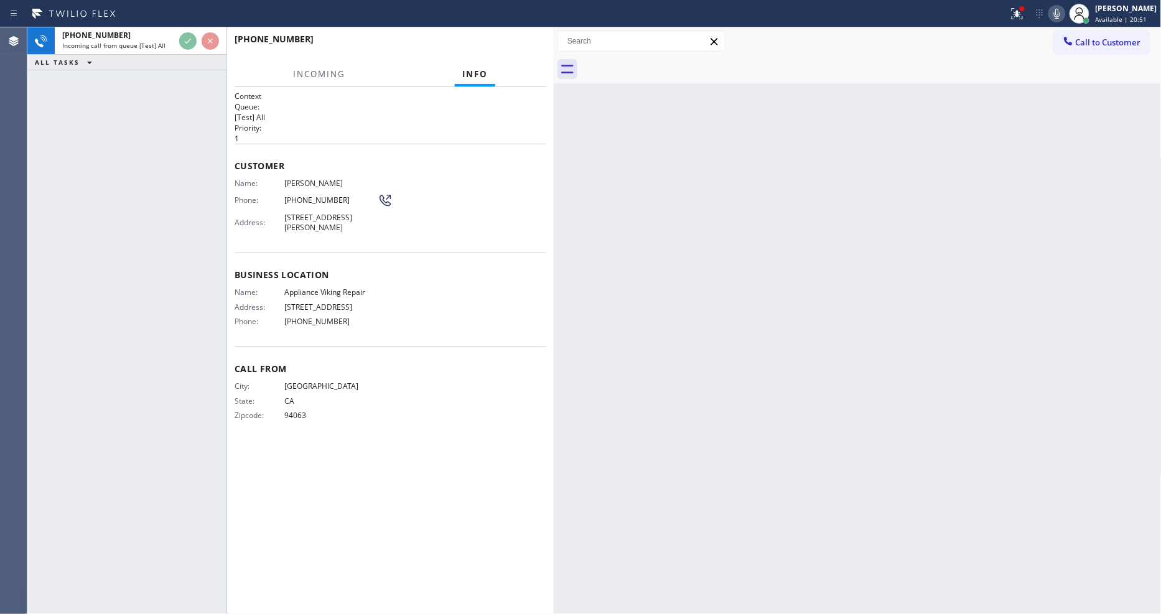
click at [442, 313] on div "Name: Appliance Viking Repair Address: [STREET_ADDRESS] Phone: [PHONE_NUMBER]" at bounding box center [391, 309] width 312 height 44
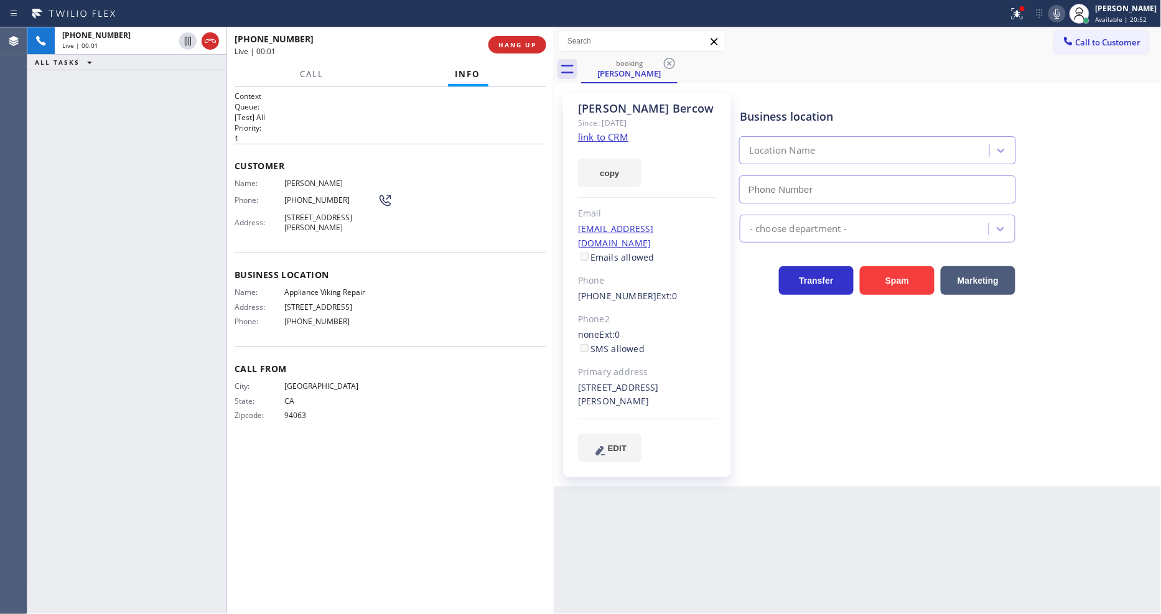
type input "[PHONE_NUMBER]"
click at [589, 138] on link "link to CRM" at bounding box center [603, 137] width 50 height 12
click at [535, 50] on button "HANG UP" at bounding box center [517, 44] width 58 height 17
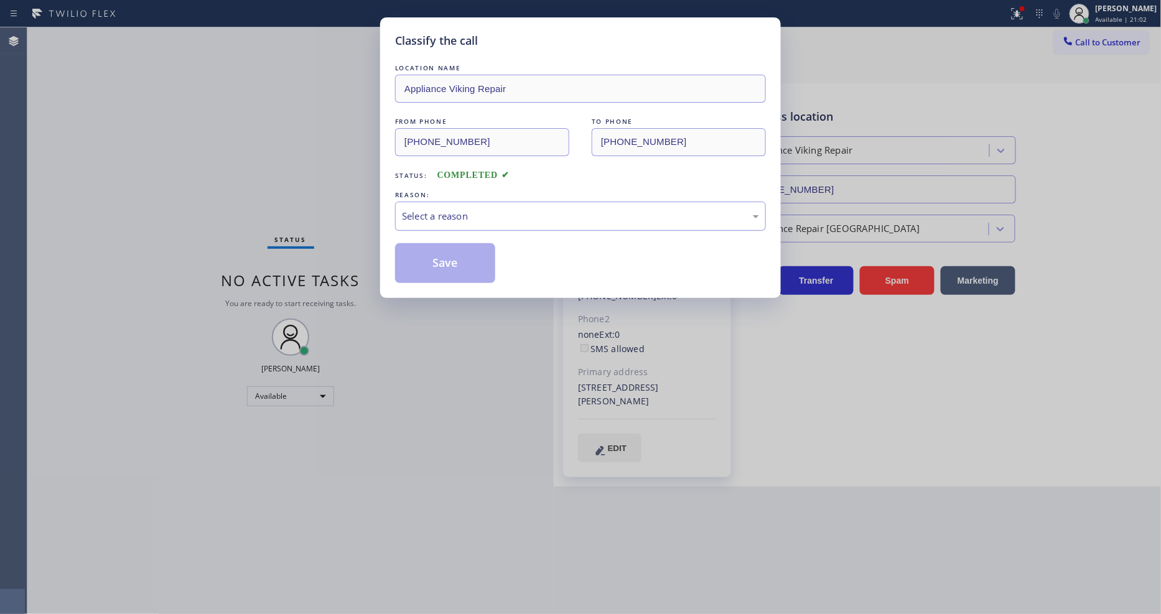
click at [450, 215] on div "Select a reason" at bounding box center [580, 216] width 357 height 14
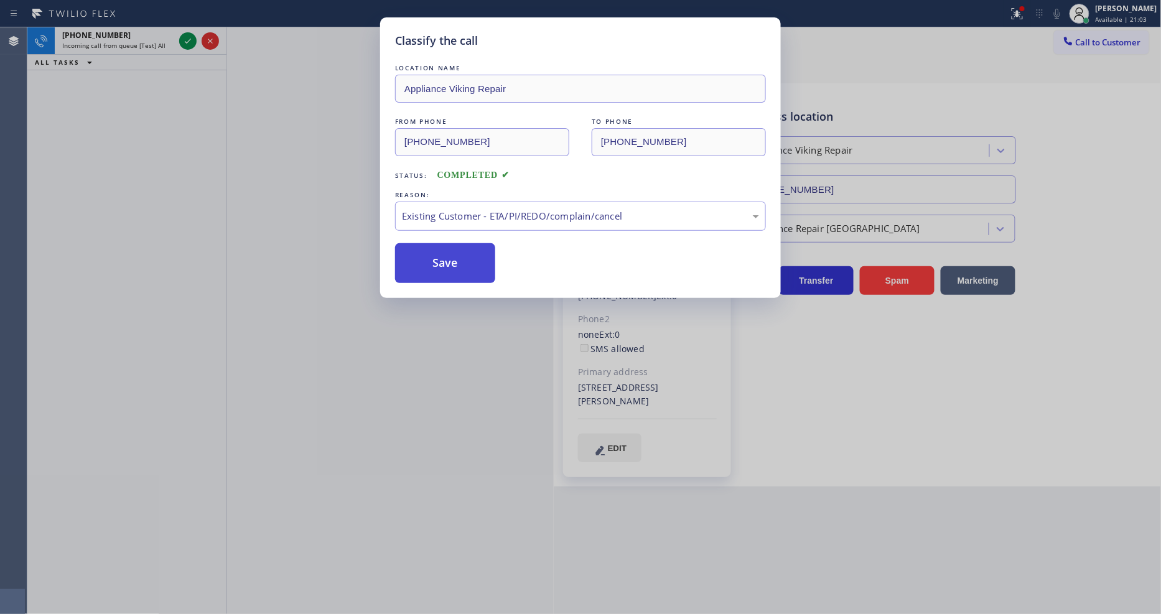
click at [439, 261] on button "Save" at bounding box center [445, 263] width 100 height 40
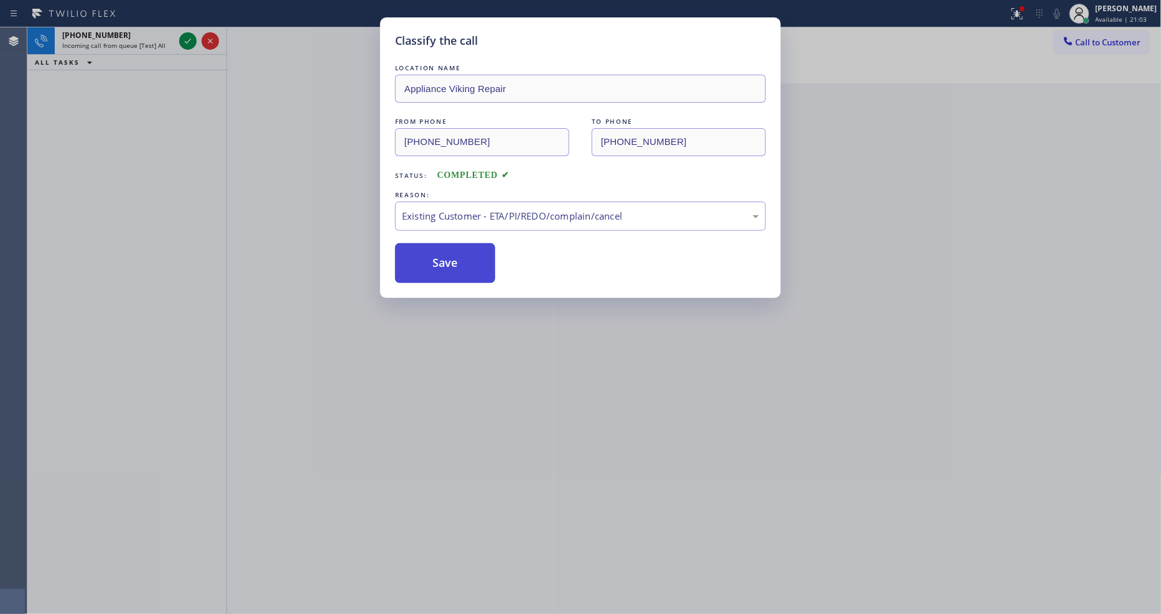
click at [439, 261] on button "Save" at bounding box center [445, 263] width 100 height 40
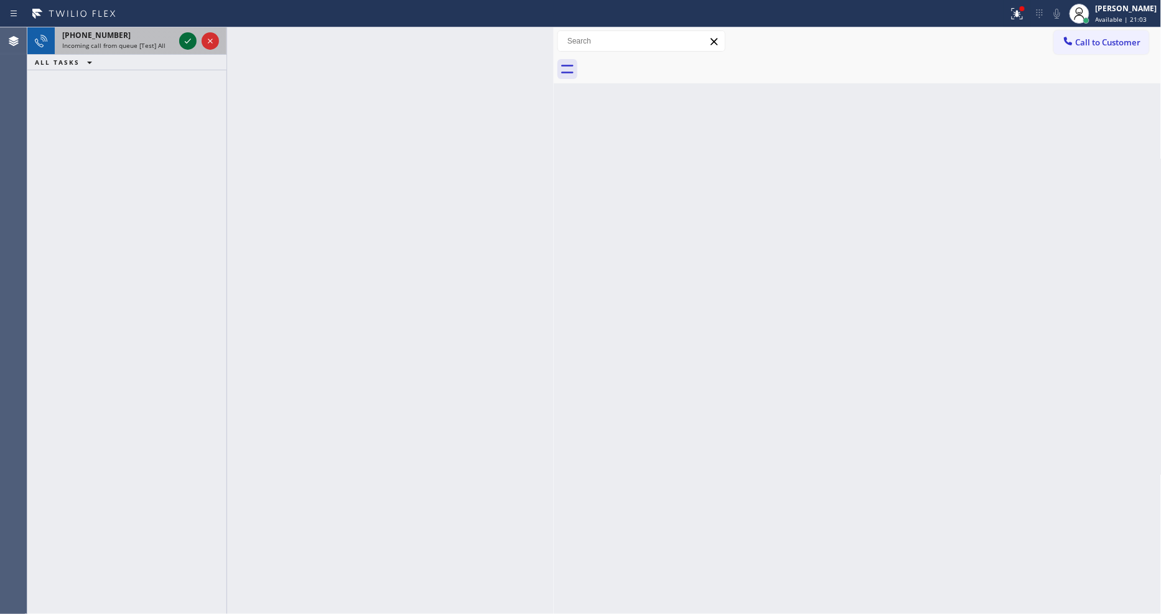
click at [187, 39] on icon at bounding box center [187, 41] width 15 height 15
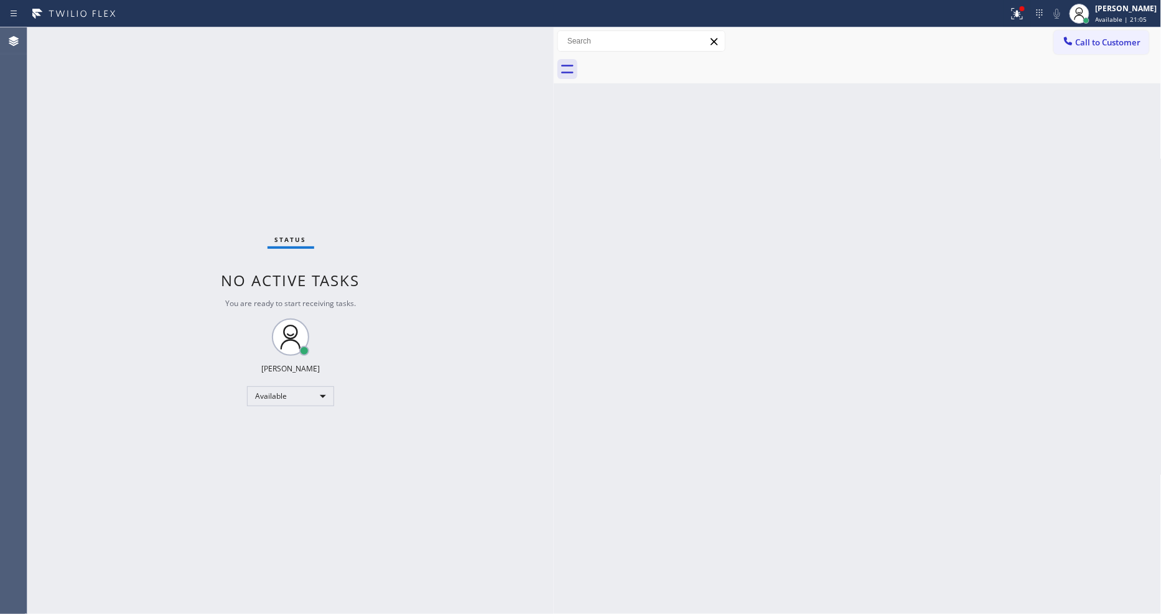
click at [1108, 44] on span "Call to Customer" at bounding box center [1108, 42] width 65 height 11
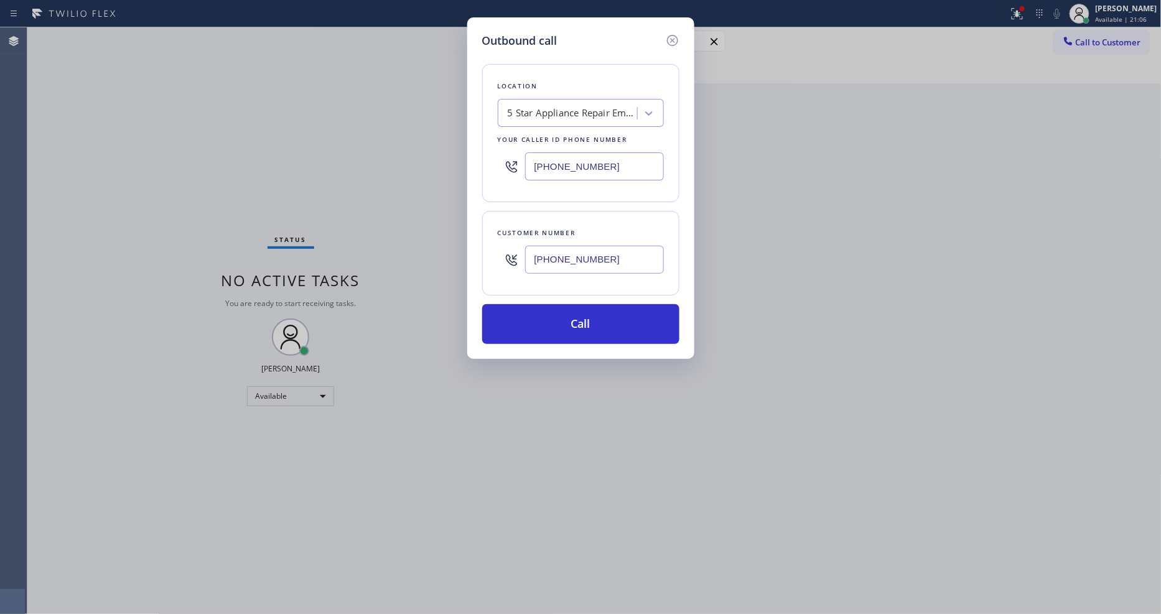
click at [539, 247] on input "[PHONE_NUMBER]" at bounding box center [594, 260] width 139 height 28
paste input "5"
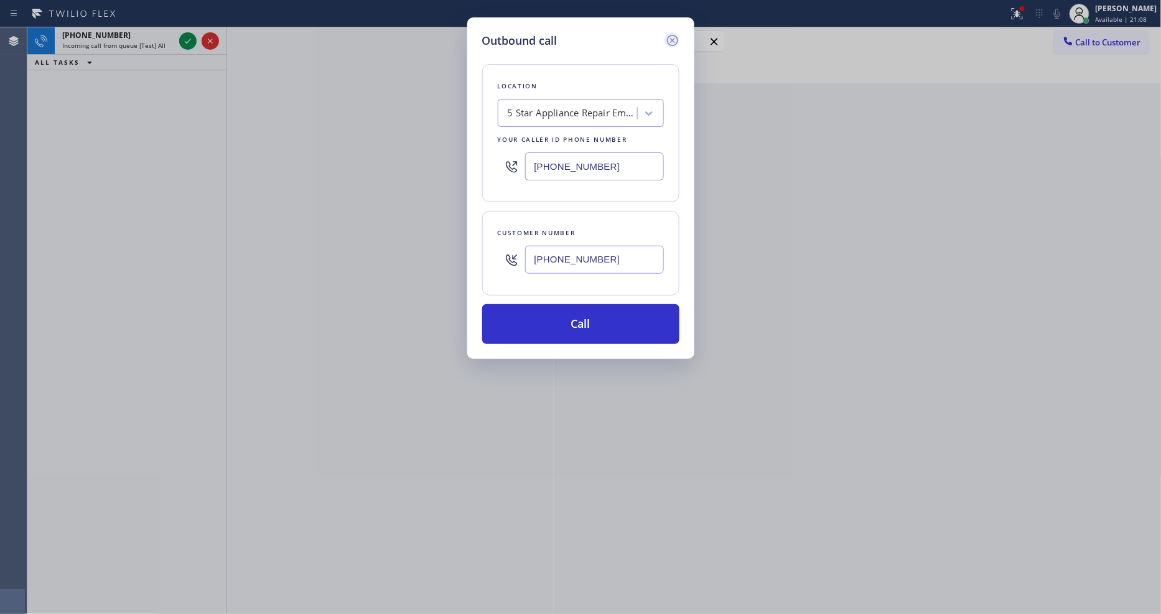
type input "[PHONE_NUMBER]"
click at [679, 35] on icon at bounding box center [672, 40] width 15 height 15
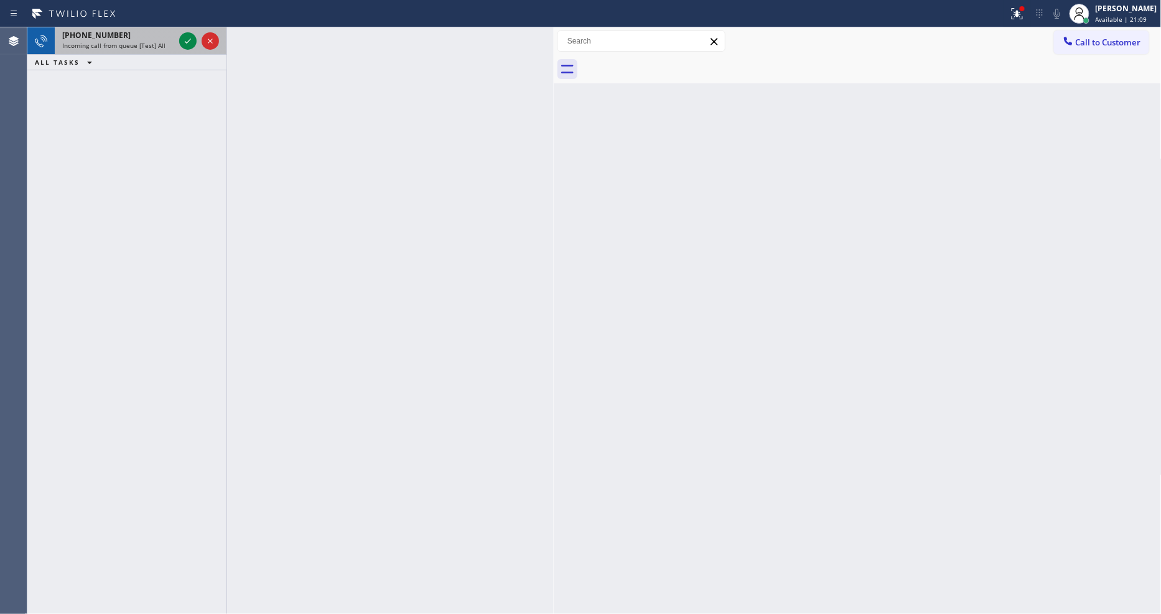
click at [152, 37] on div "[PHONE_NUMBER]" at bounding box center [118, 35] width 112 height 11
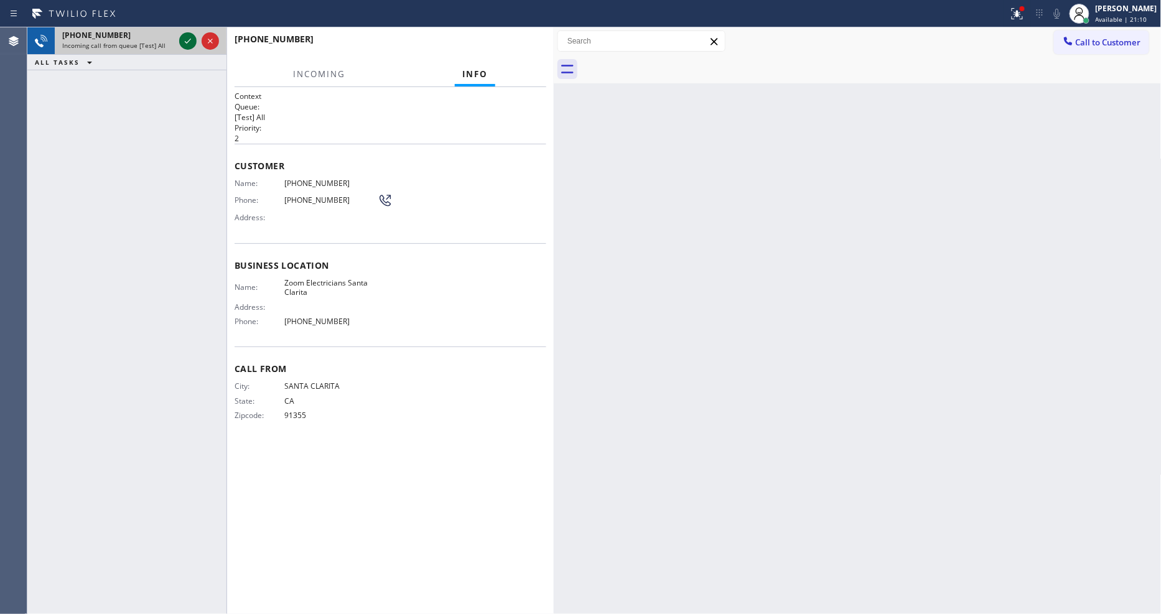
click at [187, 42] on icon at bounding box center [187, 41] width 15 height 15
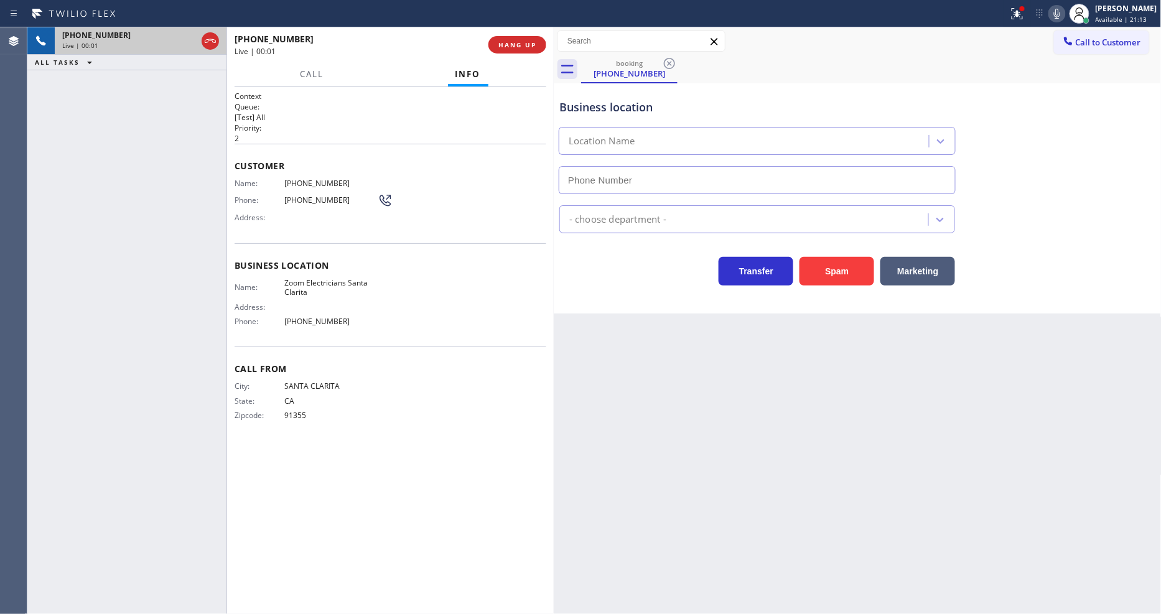
type input "[PHONE_NUMBER]"
click at [1022, 17] on icon at bounding box center [1017, 13] width 15 height 15
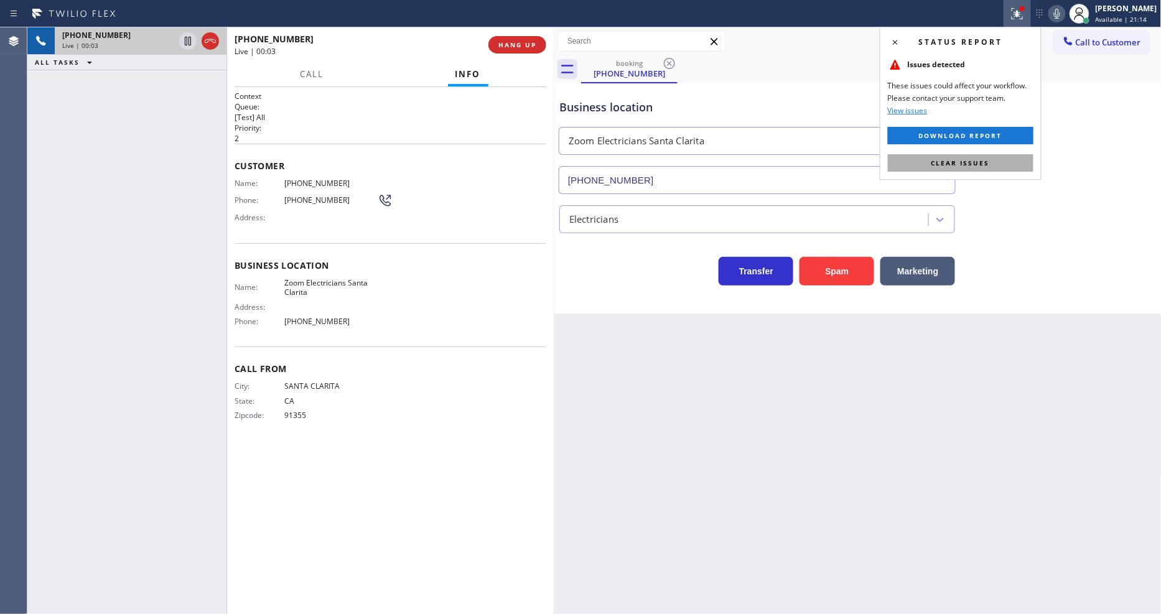
click at [999, 157] on button "Clear issues" at bounding box center [961, 162] width 146 height 17
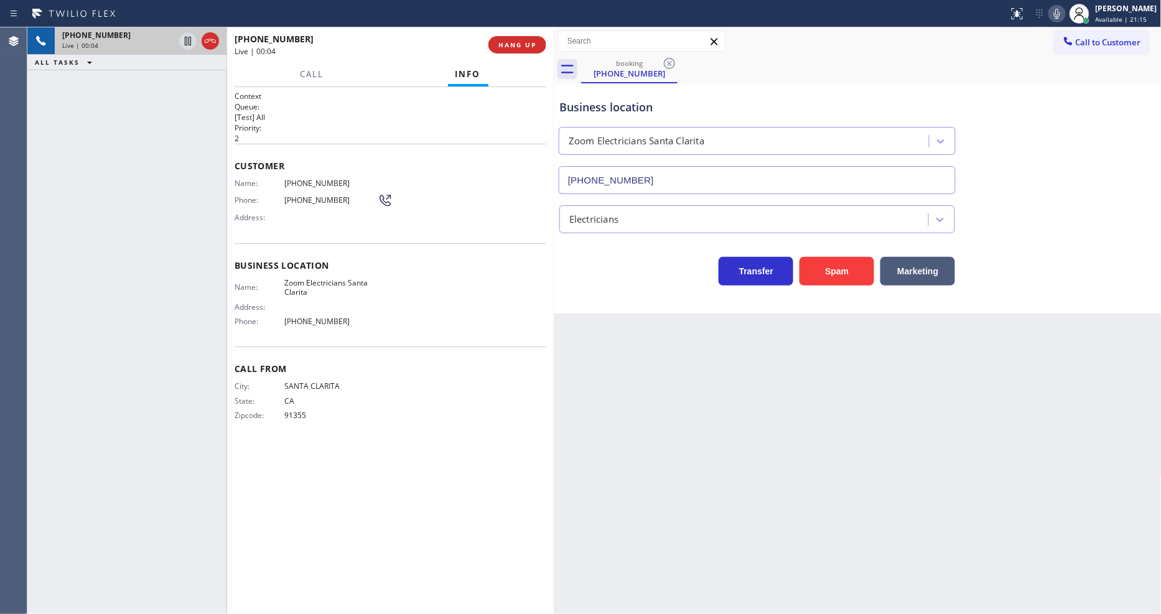
click at [1065, 12] on icon at bounding box center [1057, 13] width 15 height 15
click at [1062, 14] on rect at bounding box center [1057, 12] width 9 height 9
click at [339, 281] on span "Zoom Electricians Santa Clarita" at bounding box center [330, 287] width 93 height 19
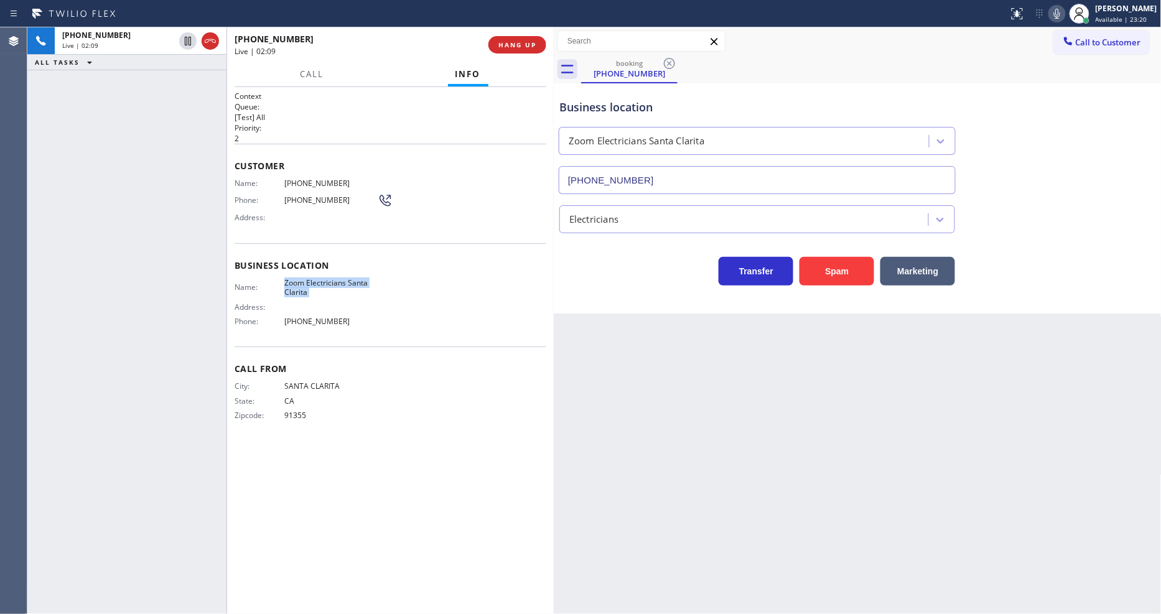
drag, startPoint x: 189, startPoint y: 37, endPoint x: 263, endPoint y: 41, distance: 74.1
click at [189, 37] on icon at bounding box center [188, 41] width 6 height 9
click at [1060, 11] on icon at bounding box center [1057, 14] width 6 height 10
click at [733, 322] on div "Back to Dashboard Change Sender ID Customers Technicians Select a contact Outbo…" at bounding box center [858, 320] width 608 height 587
click at [305, 184] on span "[PHONE_NUMBER]" at bounding box center [330, 183] width 93 height 9
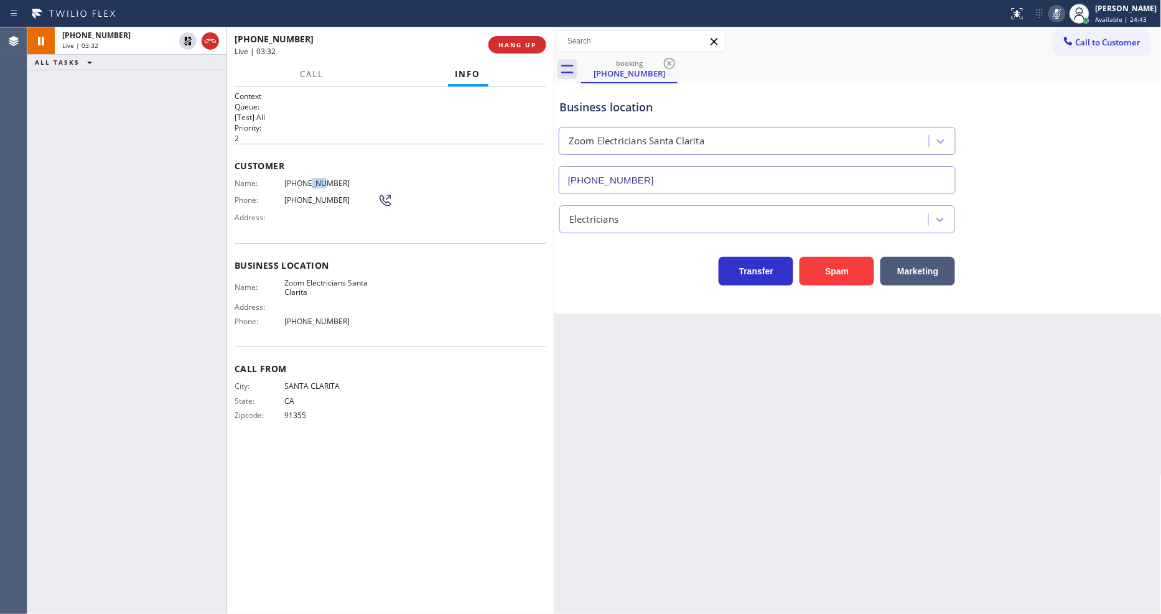
click at [305, 184] on span "[PHONE_NUMBER]" at bounding box center [330, 183] width 93 height 9
click at [180, 38] on icon at bounding box center [187, 41] width 15 height 15
click at [1065, 11] on icon at bounding box center [1057, 13] width 15 height 15
click at [523, 45] on span "HANG UP" at bounding box center [517, 44] width 38 height 9
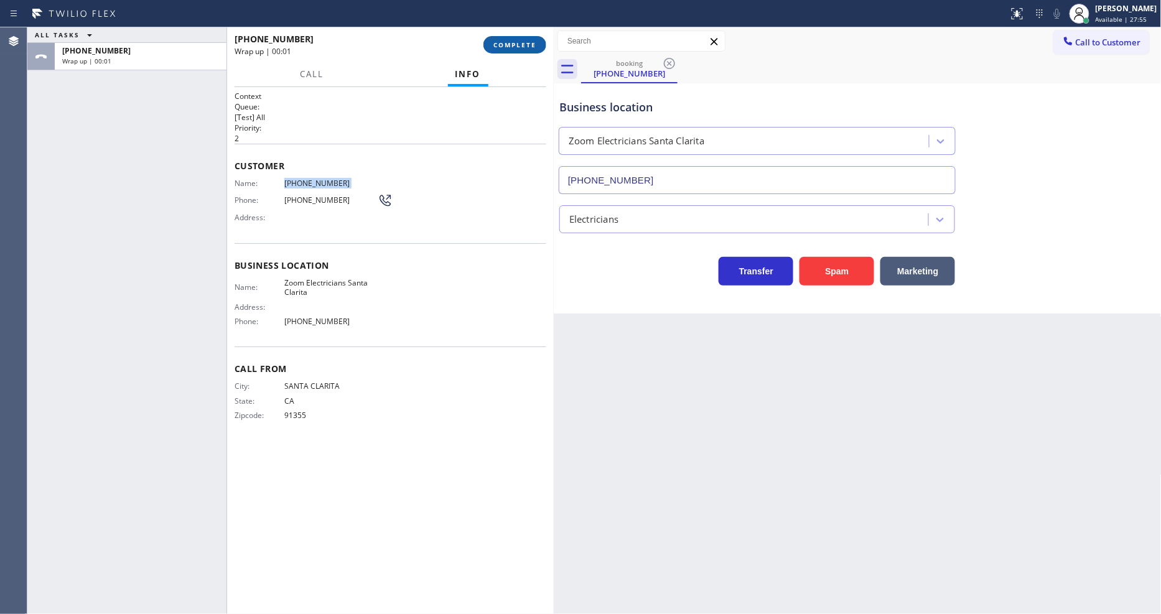
click at [523, 45] on span "COMPLETE" at bounding box center [514, 44] width 43 height 9
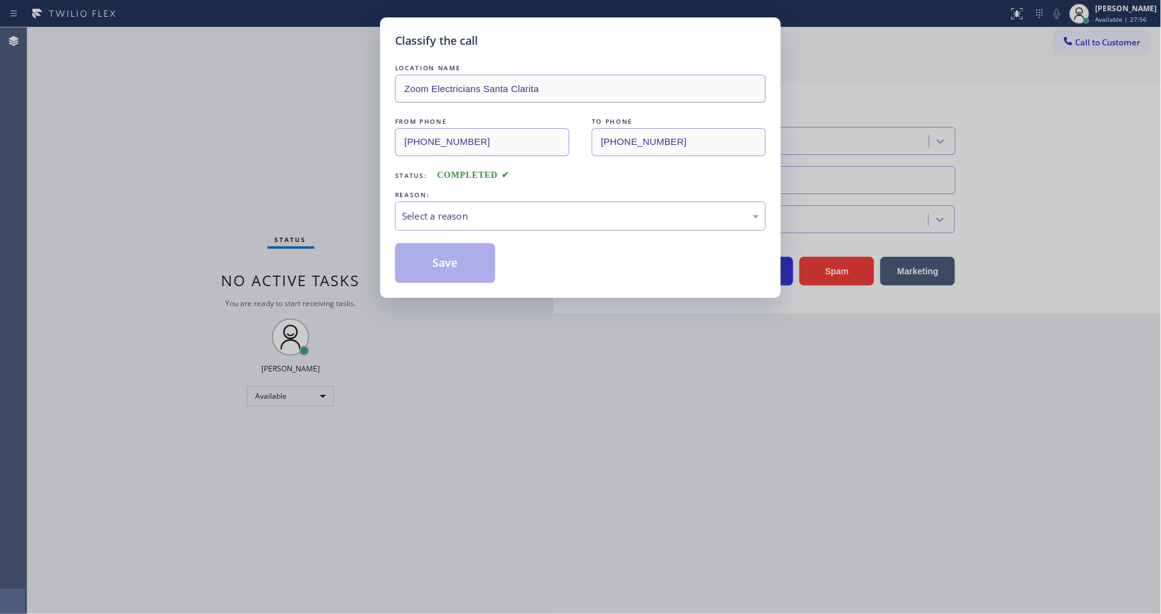
click at [442, 219] on div "Select a reason" at bounding box center [580, 216] width 357 height 14
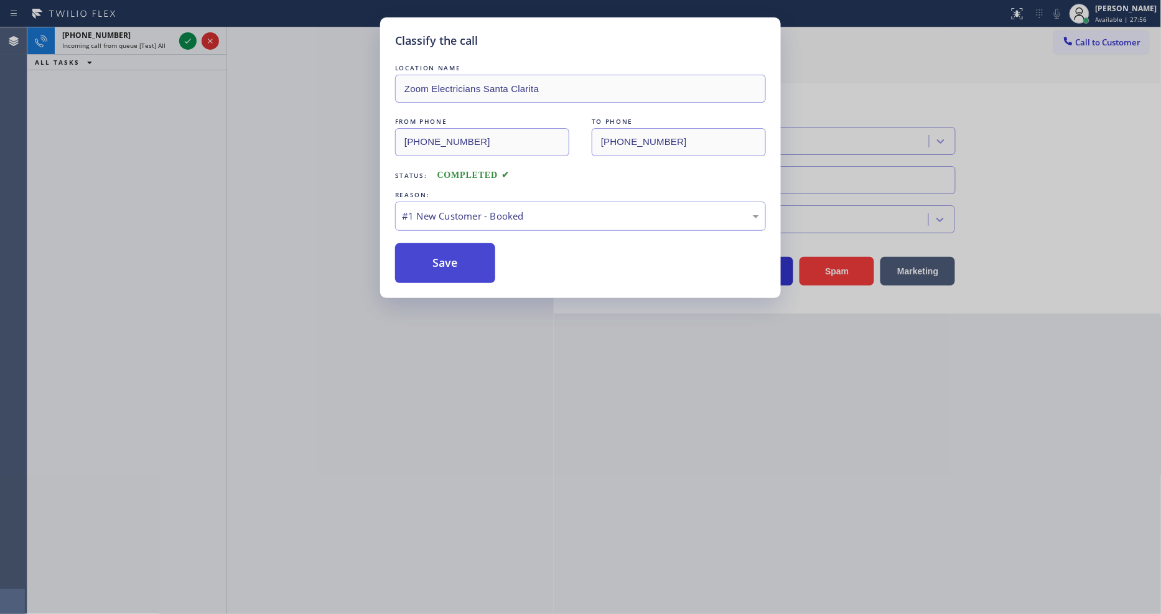
drag, startPoint x: 436, startPoint y: 231, endPoint x: 433, endPoint y: 256, distance: 25.6
click at [433, 256] on button "Save" at bounding box center [445, 263] width 100 height 40
click at [432, 256] on button "Save" at bounding box center [445, 263] width 100 height 40
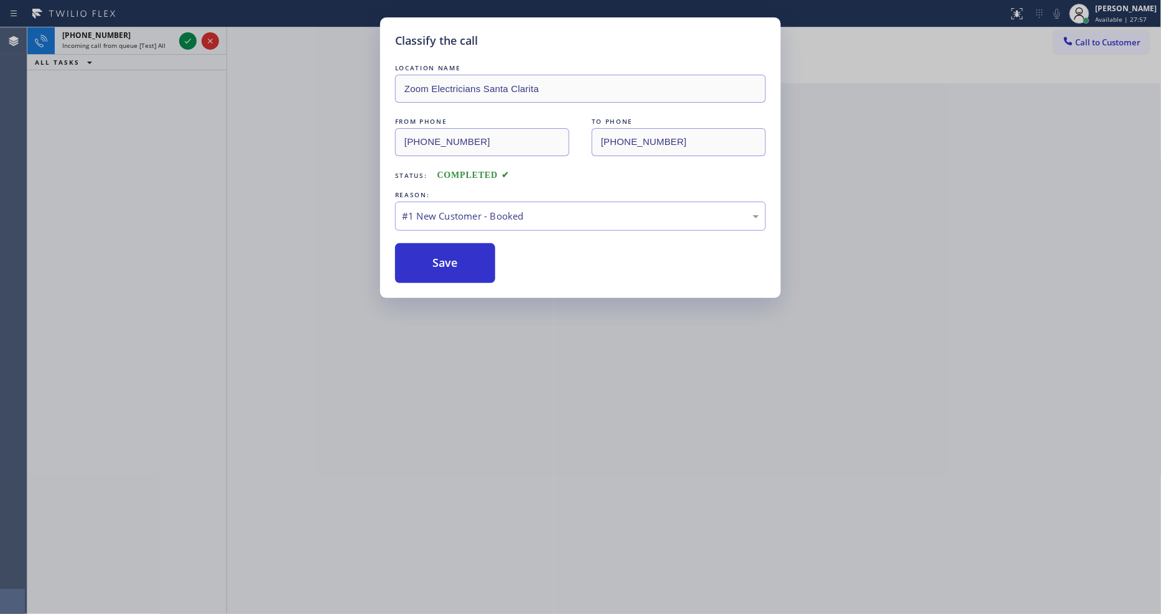
click at [187, 41] on div "Classify the call LOCATION NAME Zoom Electricians Santa Clarita FROM PHONE [PHO…" at bounding box center [580, 307] width 1161 height 614
click at [187, 41] on icon at bounding box center [187, 41] width 15 height 15
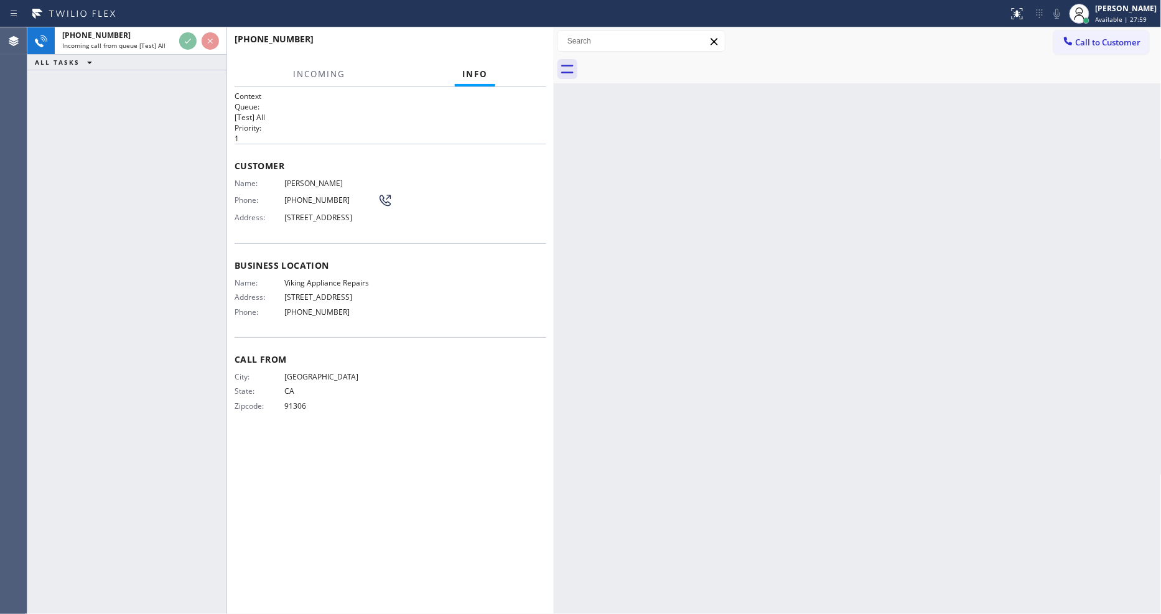
click at [445, 271] on span "Business location" at bounding box center [391, 265] width 312 height 12
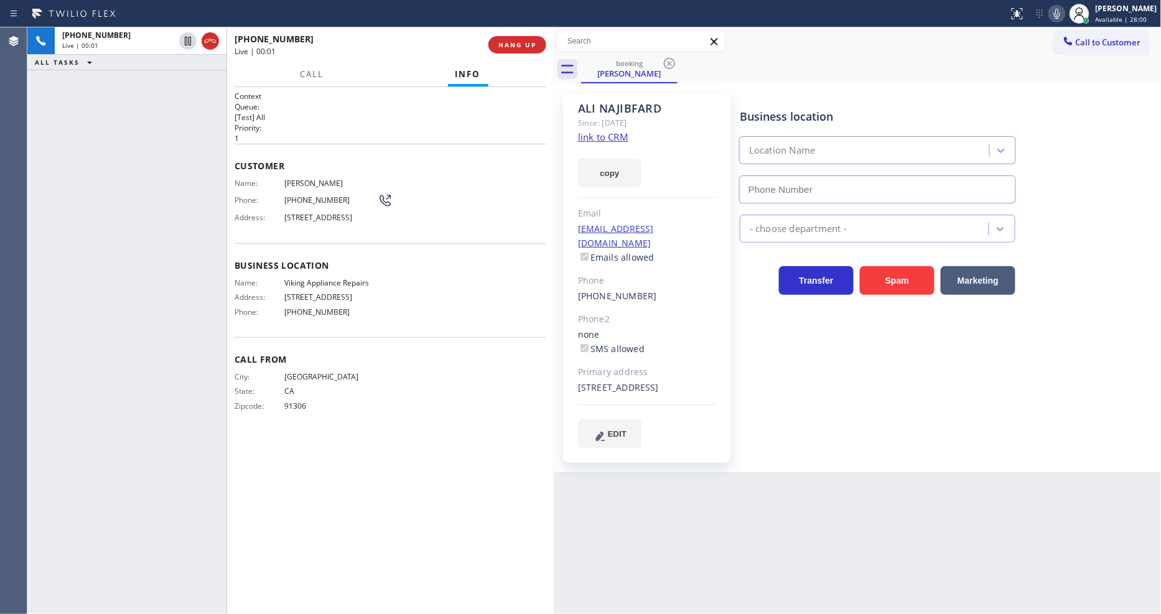
click at [593, 137] on link "link to CRM" at bounding box center [603, 137] width 50 height 12
type input "[PHONE_NUMBER]"
click at [495, 44] on button "HANG UP" at bounding box center [517, 44] width 58 height 17
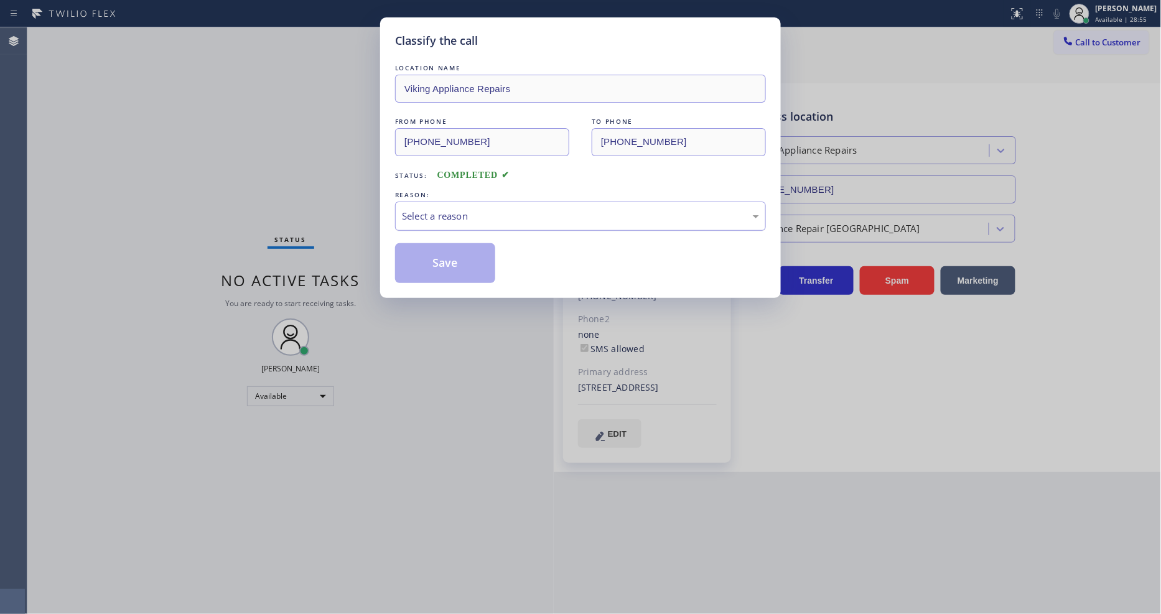
click at [418, 223] on div "Select a reason" at bounding box center [580, 216] width 371 height 29
click at [445, 213] on div "Not Booked - All other reasons" at bounding box center [580, 216] width 357 height 14
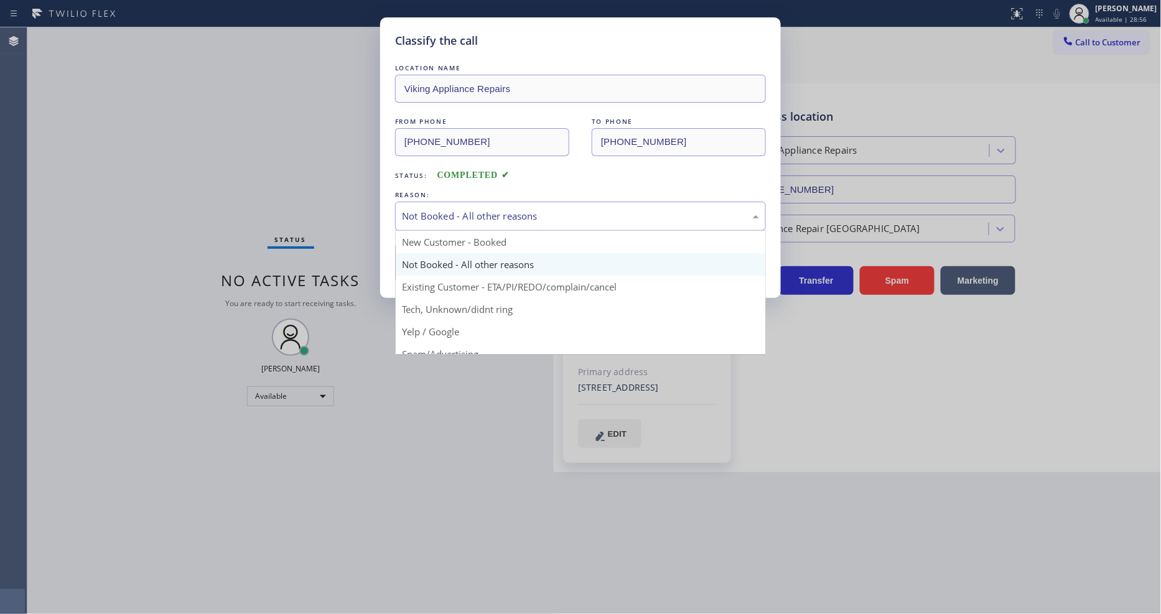
click at [444, 271] on button "Save" at bounding box center [445, 263] width 100 height 40
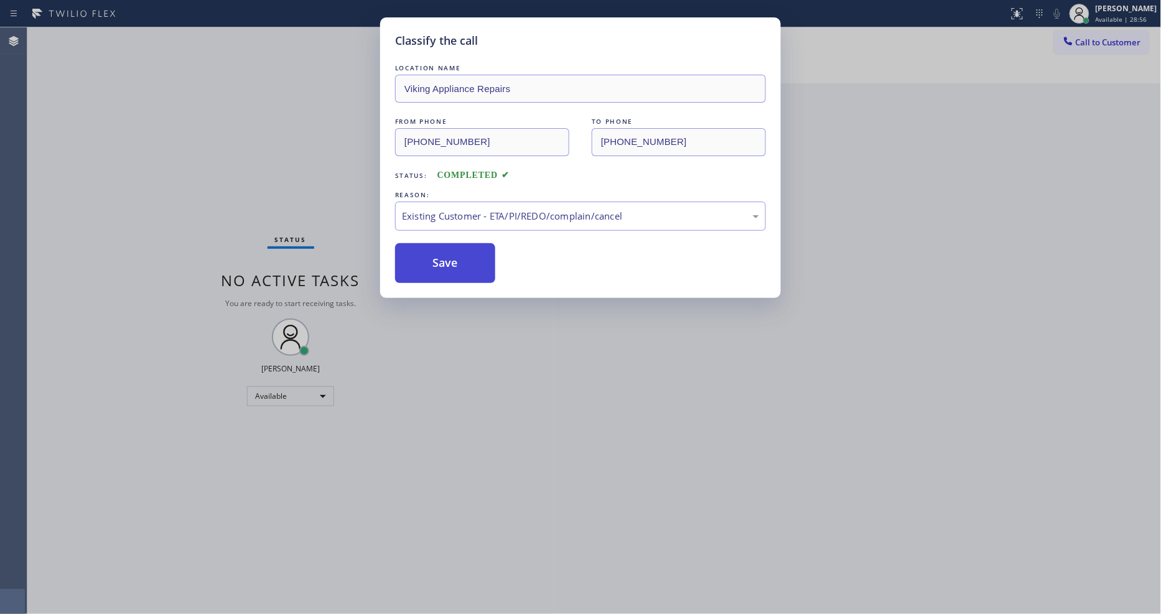
click at [444, 271] on button "Save" at bounding box center [445, 263] width 100 height 40
click at [445, 270] on button "Save" at bounding box center [445, 263] width 100 height 40
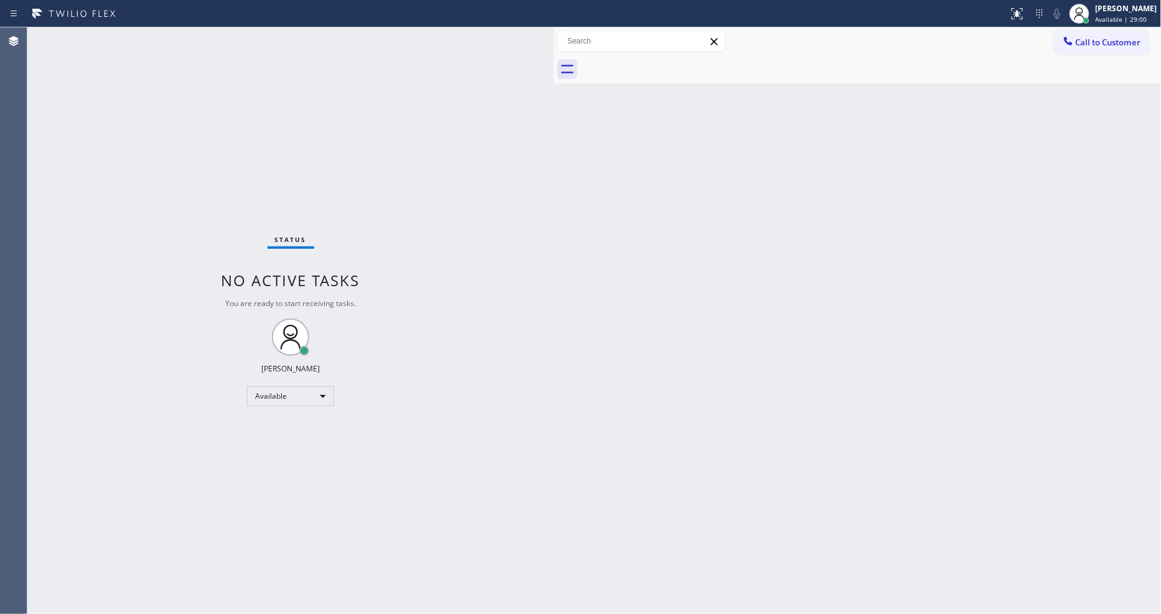
click at [554, 417] on div at bounding box center [554, 320] width 0 height 587
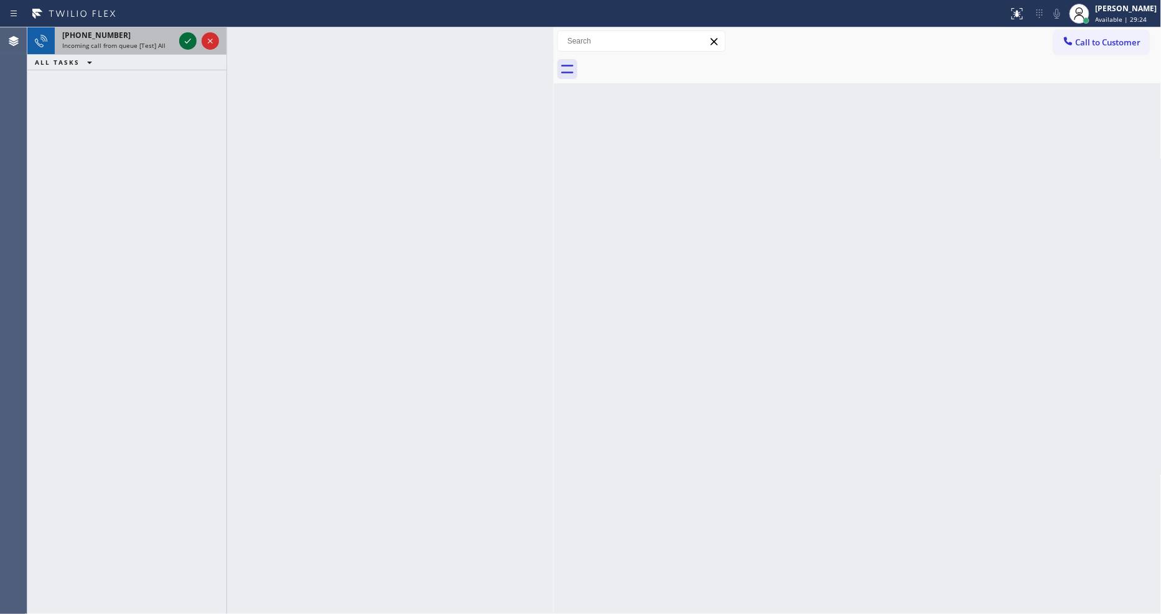
click at [189, 44] on icon at bounding box center [187, 41] width 15 height 15
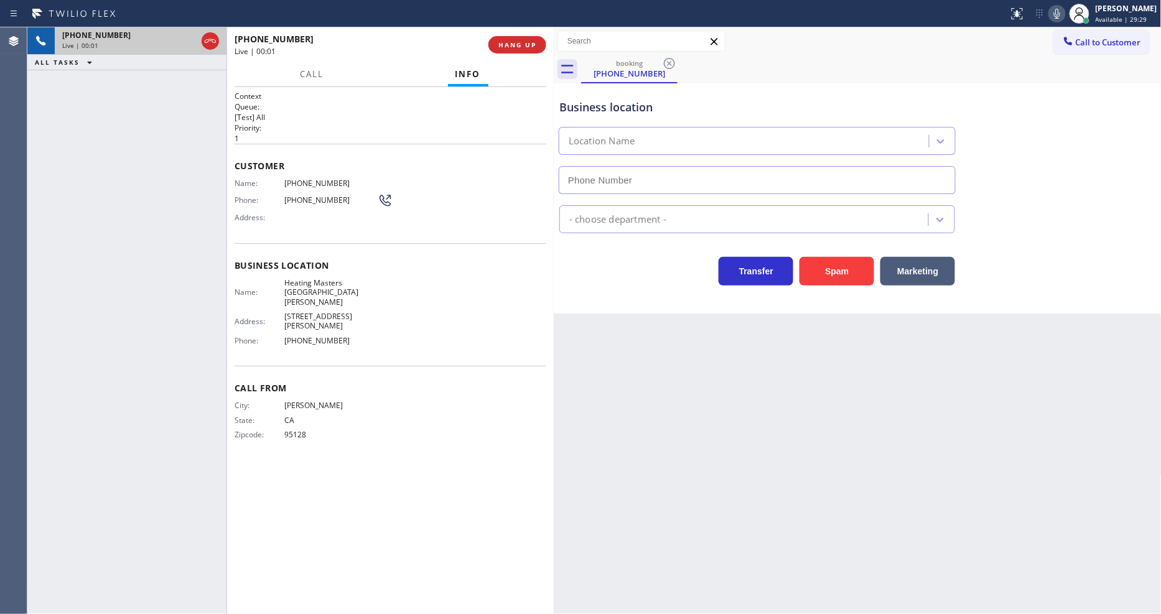
type input "[PHONE_NUMBER]"
drag, startPoint x: 337, startPoint y: 98, endPoint x: 340, endPoint y: 154, distance: 55.5
click at [337, 101] on h2 "Queue:" at bounding box center [391, 106] width 312 height 11
click at [331, 281] on span "Heating Masters [GEOGRAPHIC_DATA][PERSON_NAME]" at bounding box center [330, 292] width 93 height 29
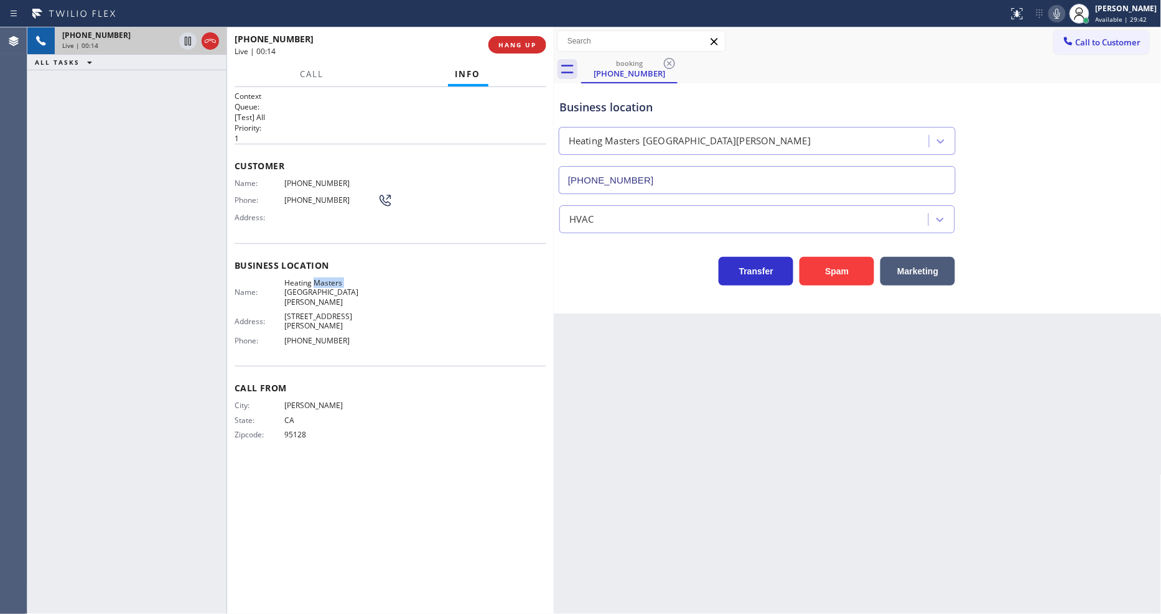
click at [331, 281] on span "Heating Masters [GEOGRAPHIC_DATA][PERSON_NAME]" at bounding box center [330, 292] width 93 height 29
click at [307, 184] on span "[PHONE_NUMBER]" at bounding box center [330, 183] width 93 height 9
drag, startPoint x: 225, startPoint y: 240, endPoint x: 217, endPoint y: 378, distance: 139.0
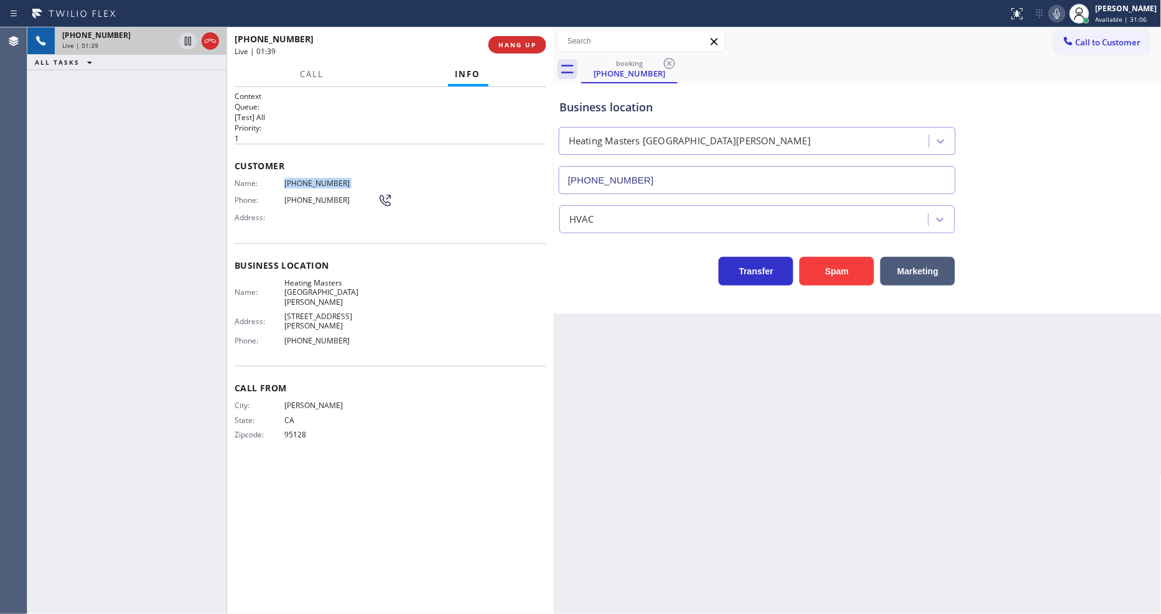
click at [226, 240] on div at bounding box center [226, 320] width 1 height 587
click at [185, 47] on icon at bounding box center [187, 41] width 15 height 15
click at [1075, 11] on div "Status report No issues detected If you experience an issue, please download th…" at bounding box center [1082, 13] width 157 height 27
click at [1060, 12] on icon at bounding box center [1057, 13] width 15 height 15
drag, startPoint x: 189, startPoint y: 35, endPoint x: 221, endPoint y: 35, distance: 32.4
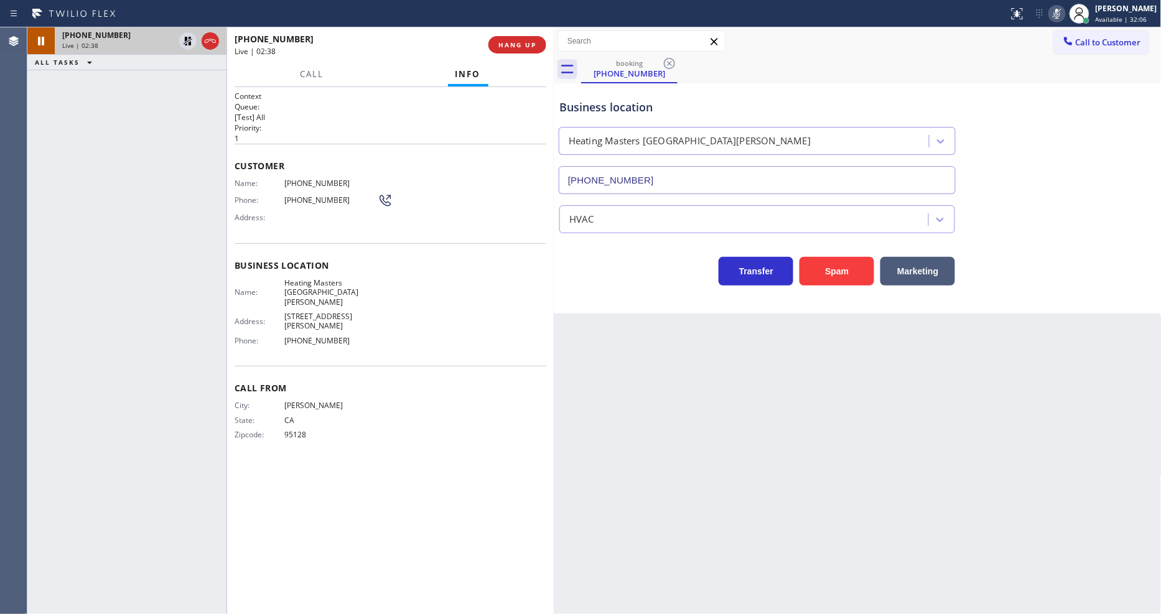
click at [189, 35] on icon at bounding box center [187, 41] width 15 height 15
drag, startPoint x: 1062, startPoint y: 16, endPoint x: 1023, endPoint y: 20, distance: 39.4
click at [1065, 16] on icon at bounding box center [1057, 13] width 15 height 15
click at [427, 312] on div "Name: Heating Masters San [PERSON_NAME] Address: [STREET_ADDRESS][PERSON_NAME] …" at bounding box center [391, 314] width 312 height 73
click at [517, 46] on span "HANG UP" at bounding box center [517, 44] width 38 height 9
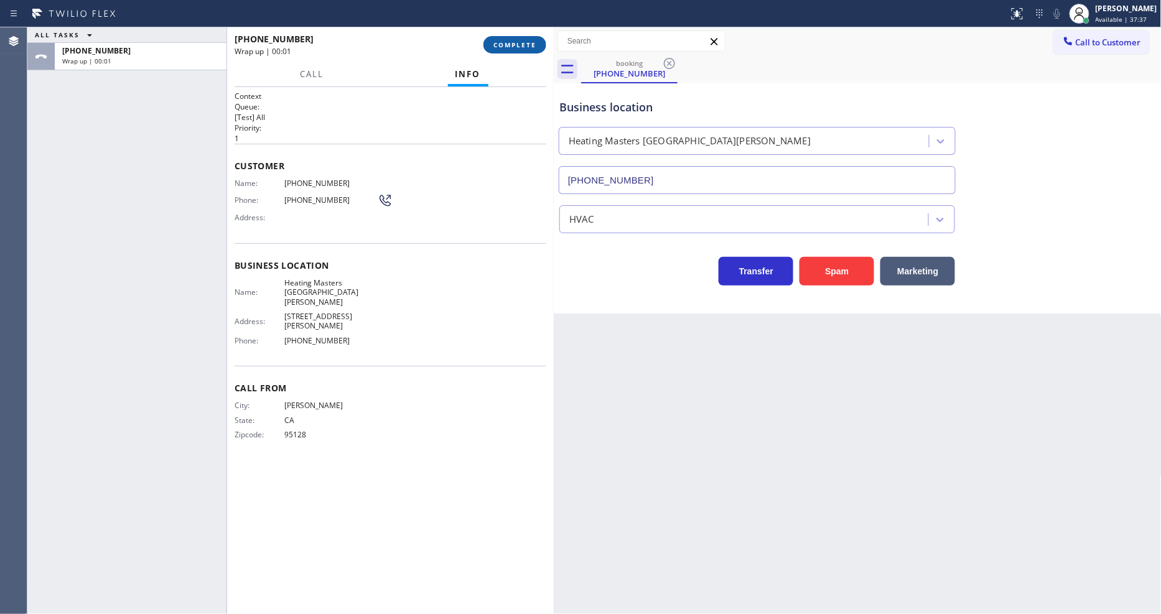
click at [517, 46] on span "COMPLETE" at bounding box center [514, 44] width 43 height 9
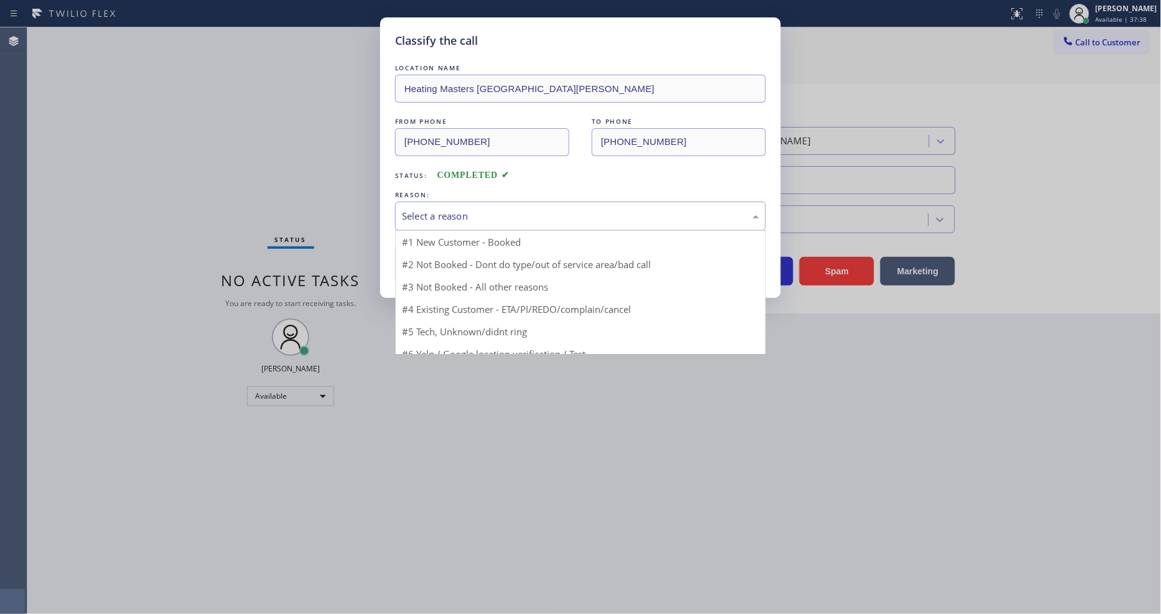
click at [436, 213] on div "Select a reason" at bounding box center [580, 216] width 357 height 14
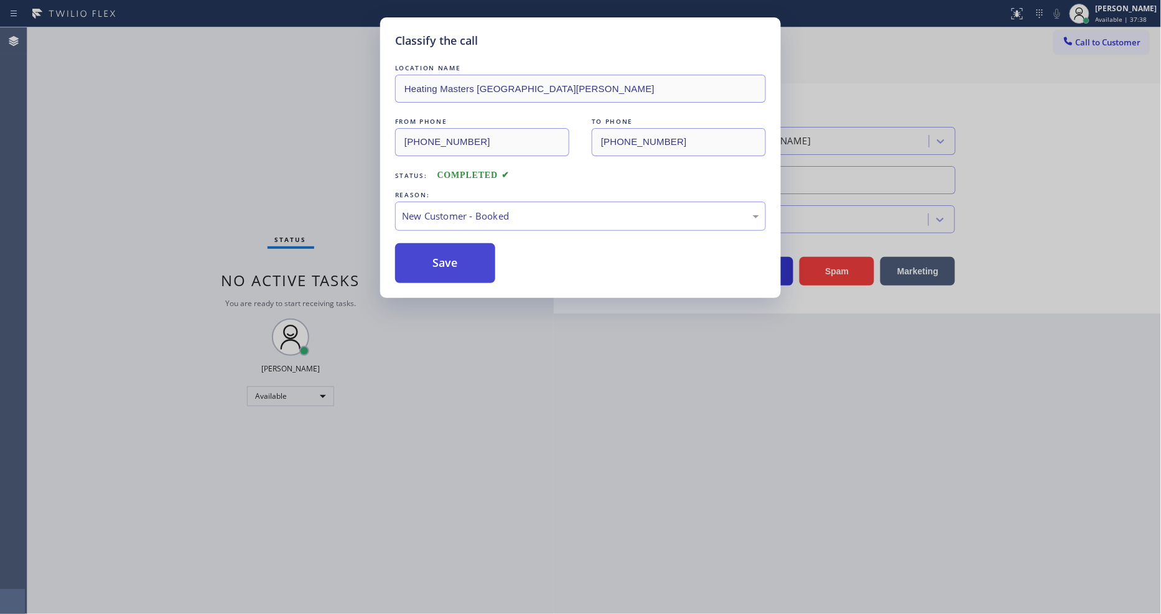
click at [429, 255] on button "Save" at bounding box center [445, 263] width 100 height 40
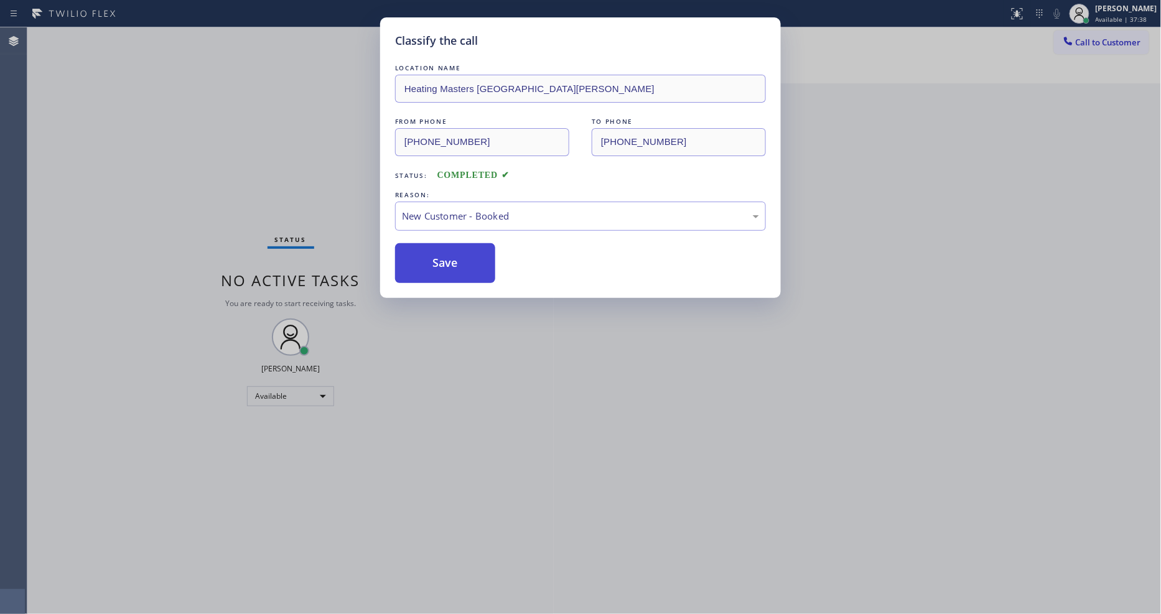
click at [429, 258] on button "Save" at bounding box center [445, 263] width 100 height 40
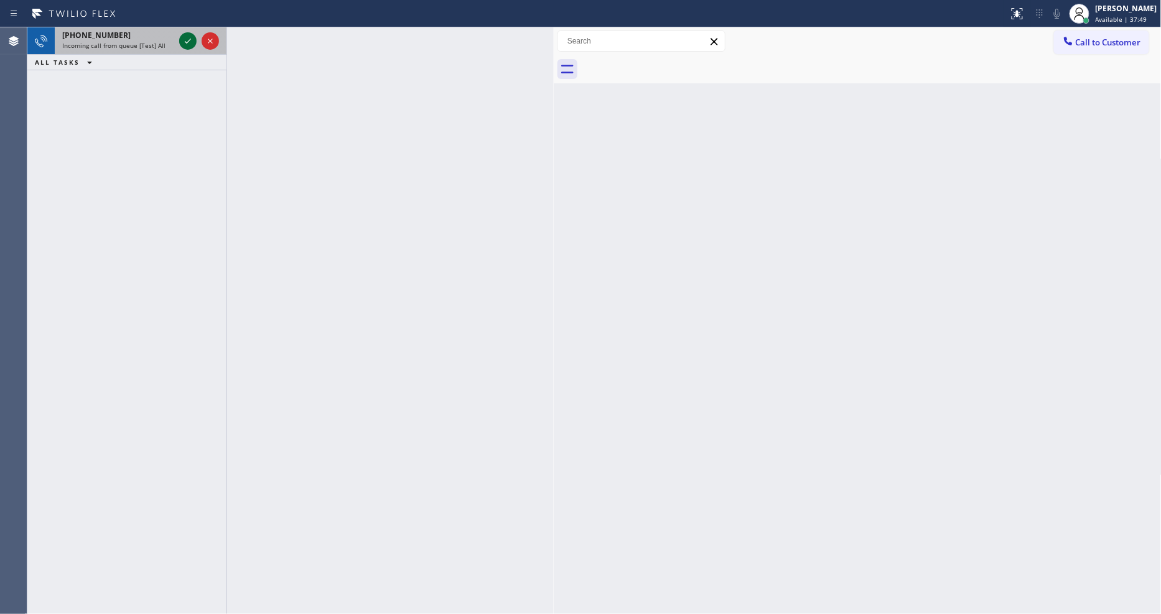
click at [185, 34] on icon at bounding box center [187, 41] width 15 height 15
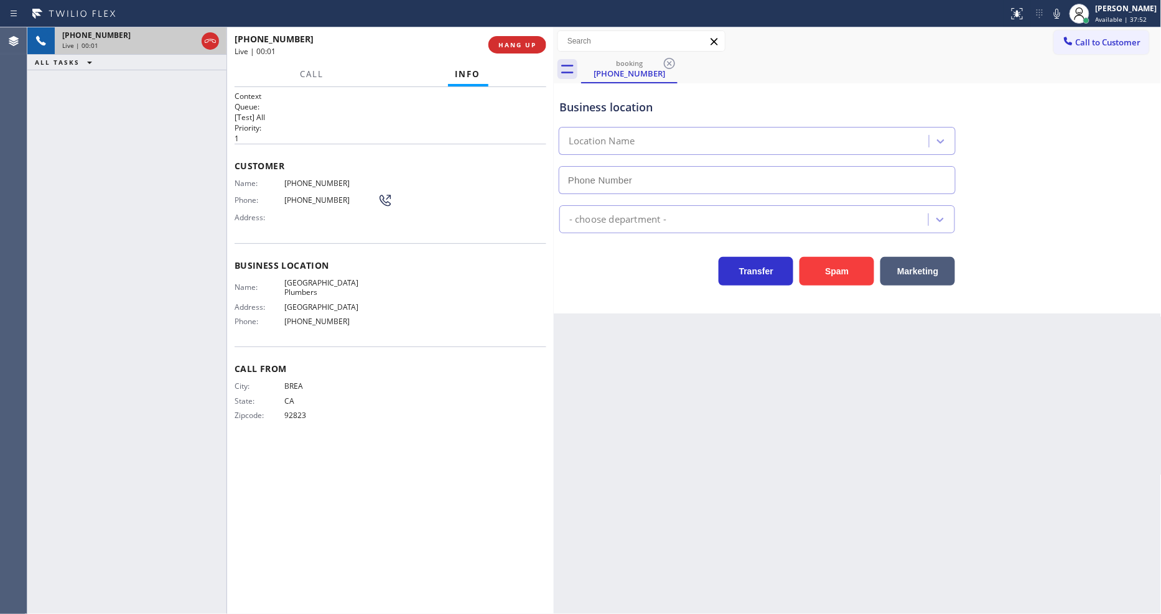
type input "[PHONE_NUMBER]"
click at [302, 278] on span "[GEOGRAPHIC_DATA] Plumbers" at bounding box center [330, 287] width 93 height 19
click at [305, 179] on span "[PHONE_NUMBER]" at bounding box center [330, 183] width 93 height 9
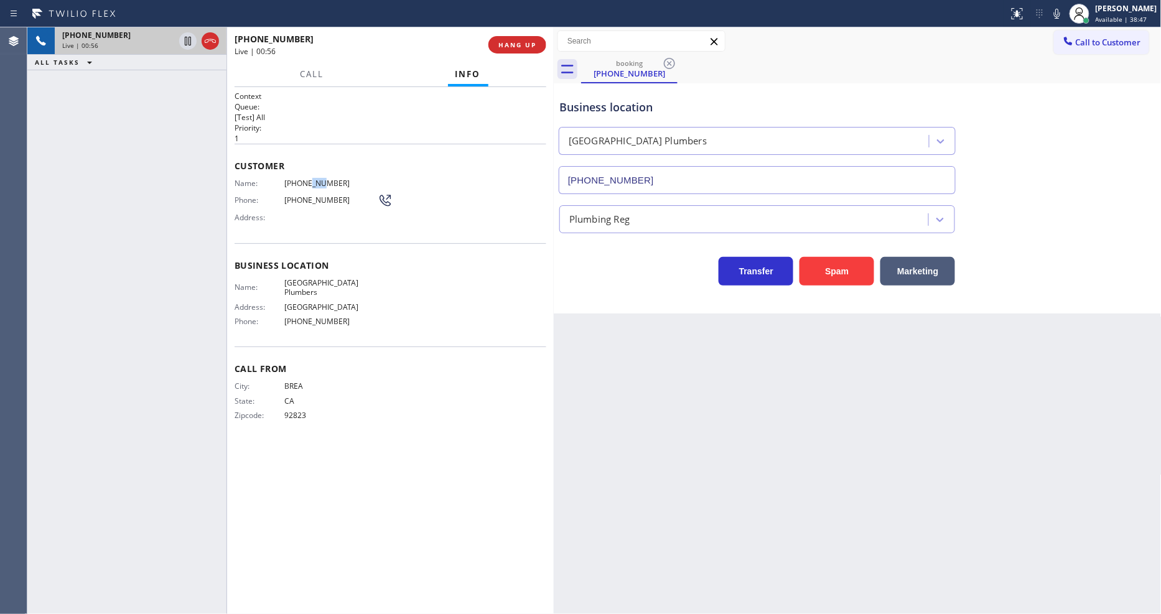
click at [305, 179] on span "[PHONE_NUMBER]" at bounding box center [330, 183] width 93 height 9
drag, startPoint x: 188, startPoint y: 42, endPoint x: 482, endPoint y: 76, distance: 295.7
click at [188, 42] on icon at bounding box center [187, 41] width 15 height 15
click at [1062, 8] on icon at bounding box center [1057, 13] width 15 height 15
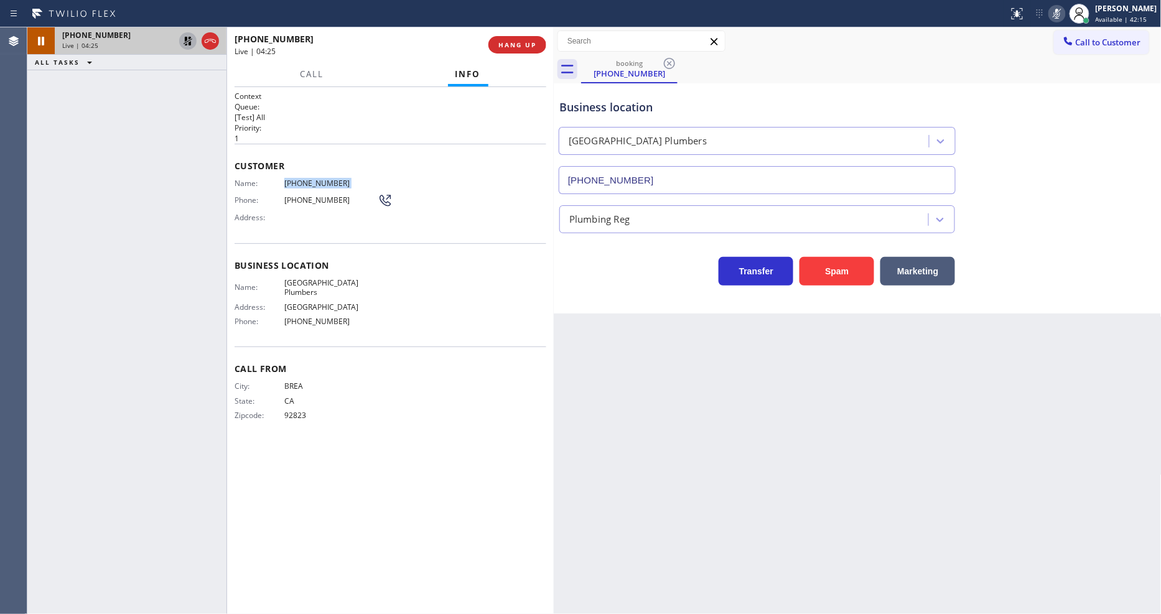
click at [187, 39] on icon at bounding box center [188, 41] width 9 height 9
click at [1065, 8] on icon at bounding box center [1057, 13] width 15 height 15
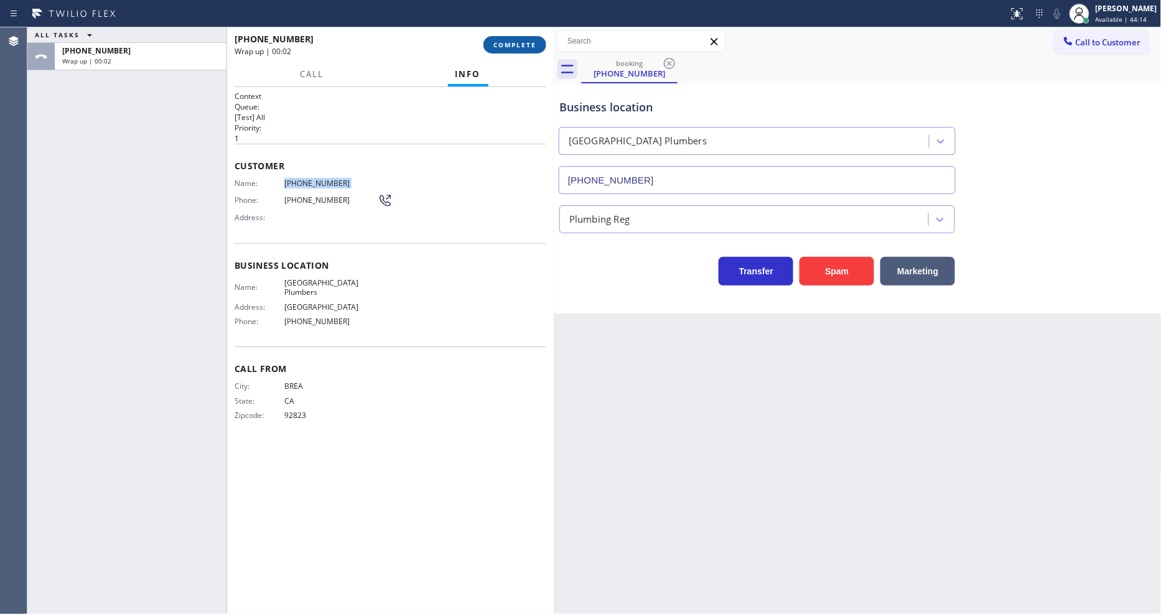
click at [507, 45] on span "COMPLETE" at bounding box center [514, 44] width 43 height 9
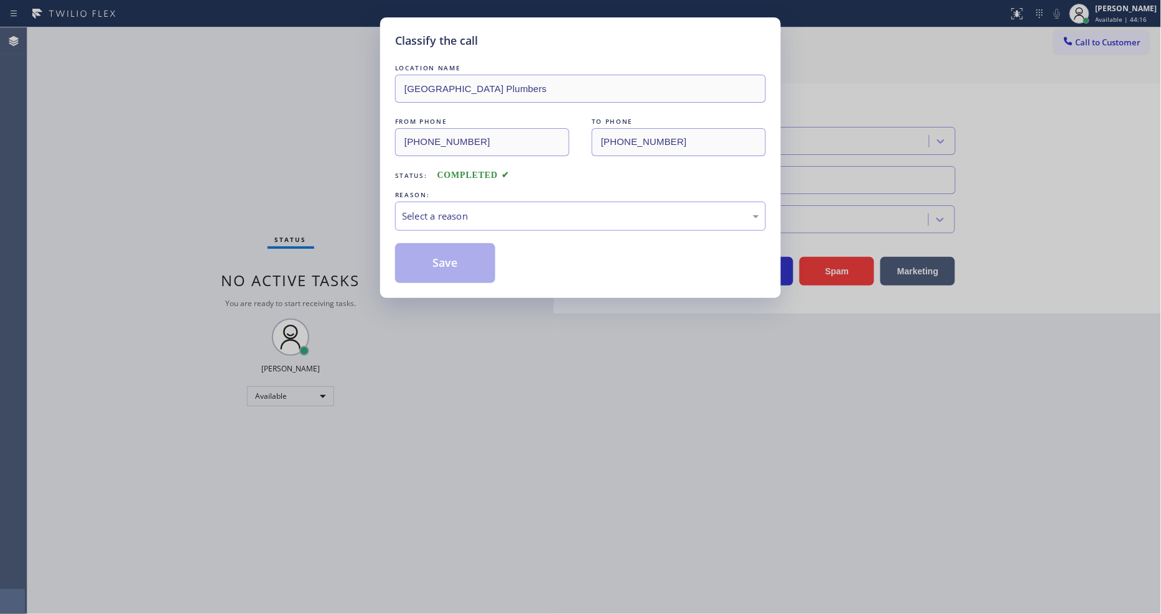
click at [442, 215] on div "Select a reason" at bounding box center [580, 216] width 357 height 14
click at [427, 252] on button "Save" at bounding box center [445, 263] width 100 height 40
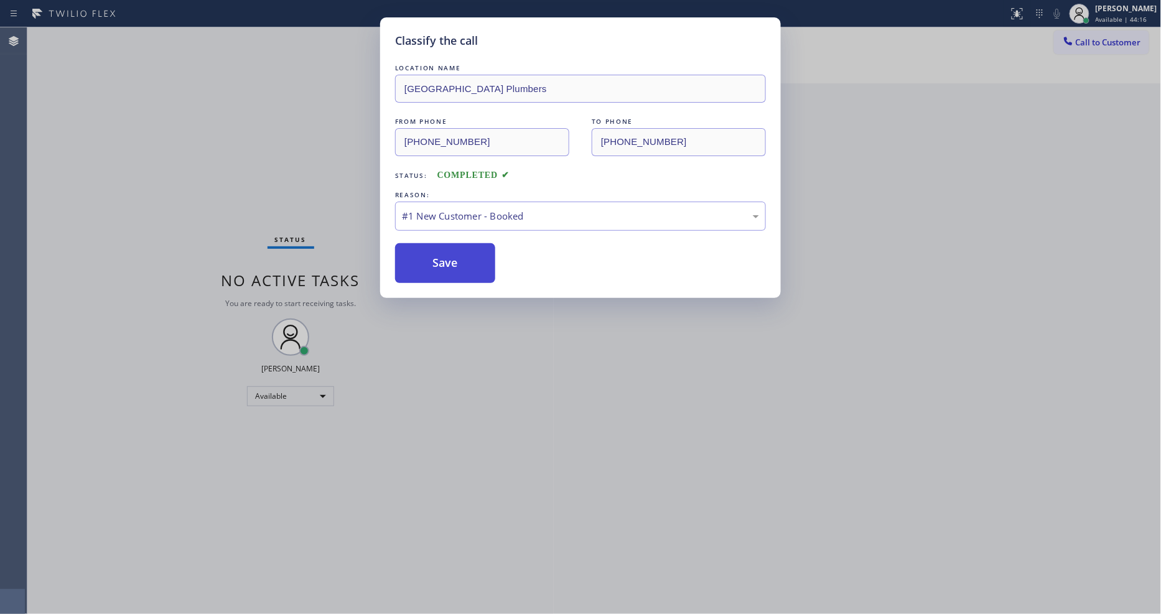
click at [427, 252] on button "Save" at bounding box center [445, 263] width 100 height 40
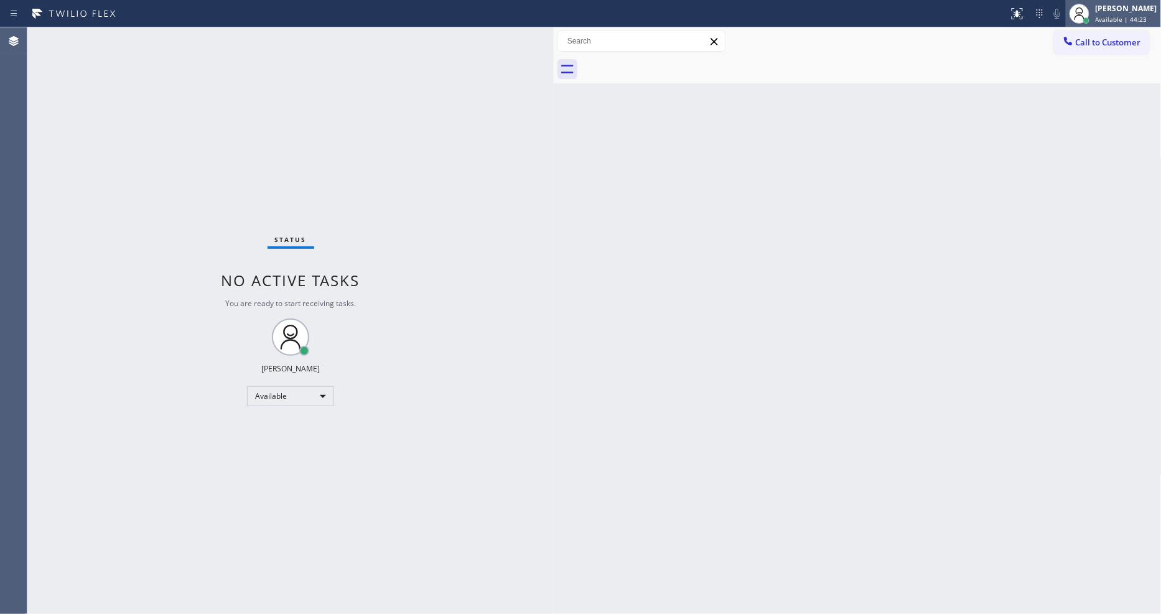
click at [1086, 26] on div at bounding box center [1079, 13] width 27 height 27
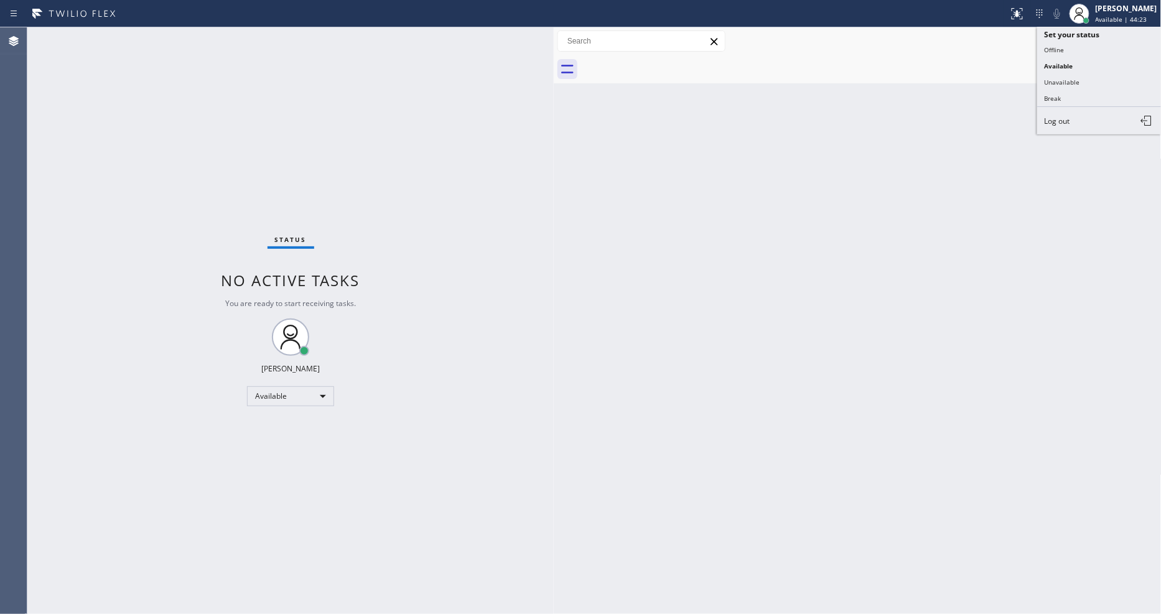
click at [1085, 40] on div "Status report No issues detected If you experience an issue, please download th…" at bounding box center [580, 307] width 1161 height 614
click at [1075, 41] on div at bounding box center [1068, 42] width 15 height 15
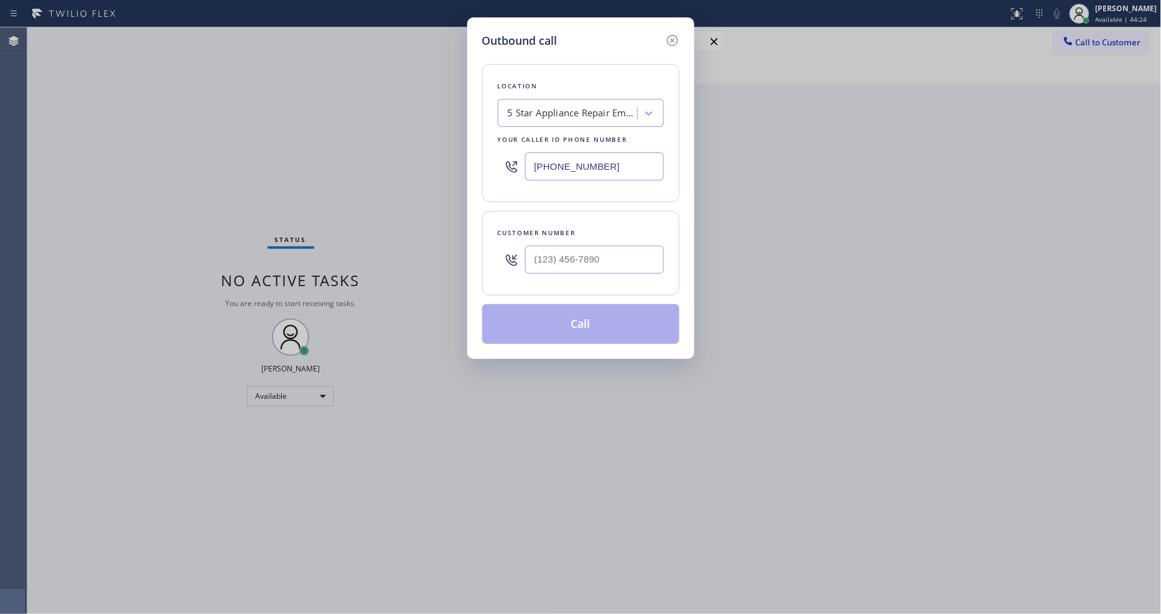
click at [592, 113] on div "5 Star Appliance Repair Emails" at bounding box center [573, 113] width 131 height 14
paste input "[GEOGRAPHIC_DATA] Plumbers"
type input "[GEOGRAPHIC_DATA] Plumbers"
click at [562, 134] on div "[GEOGRAPHIC_DATA] Plumbers" at bounding box center [581, 139] width 166 height 22
type input "[PHONE_NUMBER]"
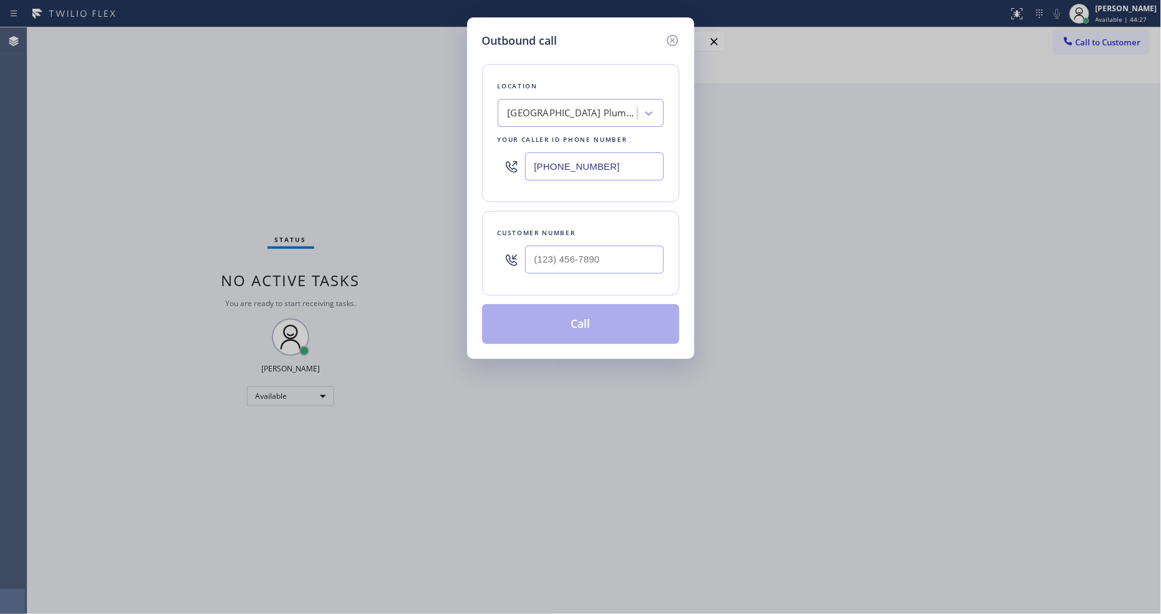
click at [324, 177] on div "Outbound call Location [GEOGRAPHIC_DATA] Plumbers Your caller id phone number […" at bounding box center [580, 307] width 1161 height 614
click at [566, 256] on input "(___) ___-____" at bounding box center [594, 260] width 139 height 28
paste input "714) 706-2130"
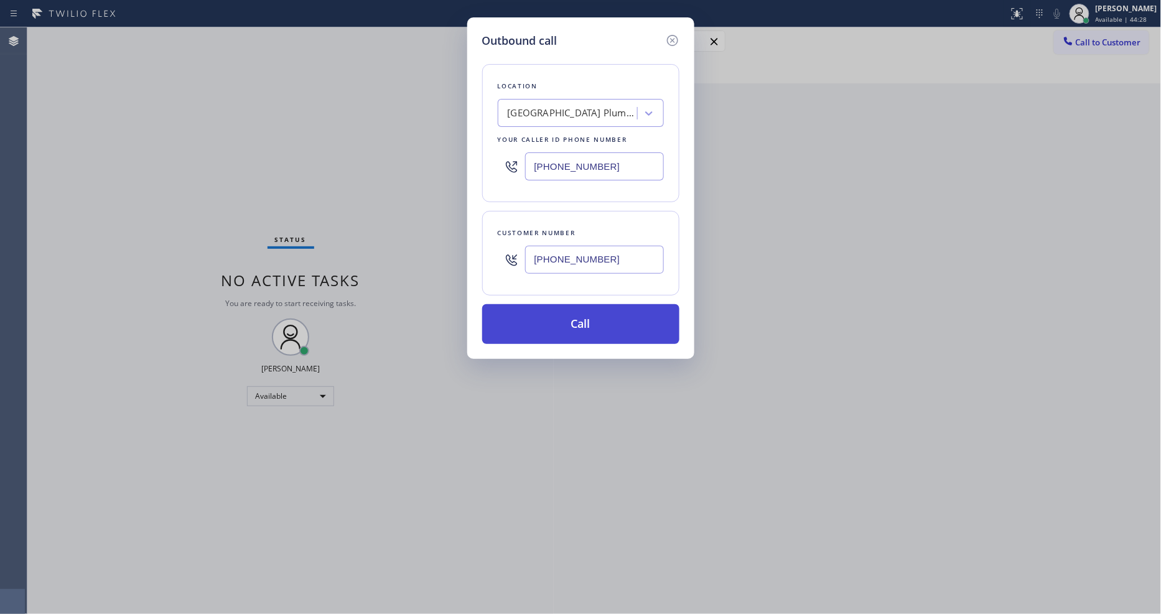
type input "[PHONE_NUMBER]"
click at [542, 319] on button "Call" at bounding box center [580, 324] width 197 height 40
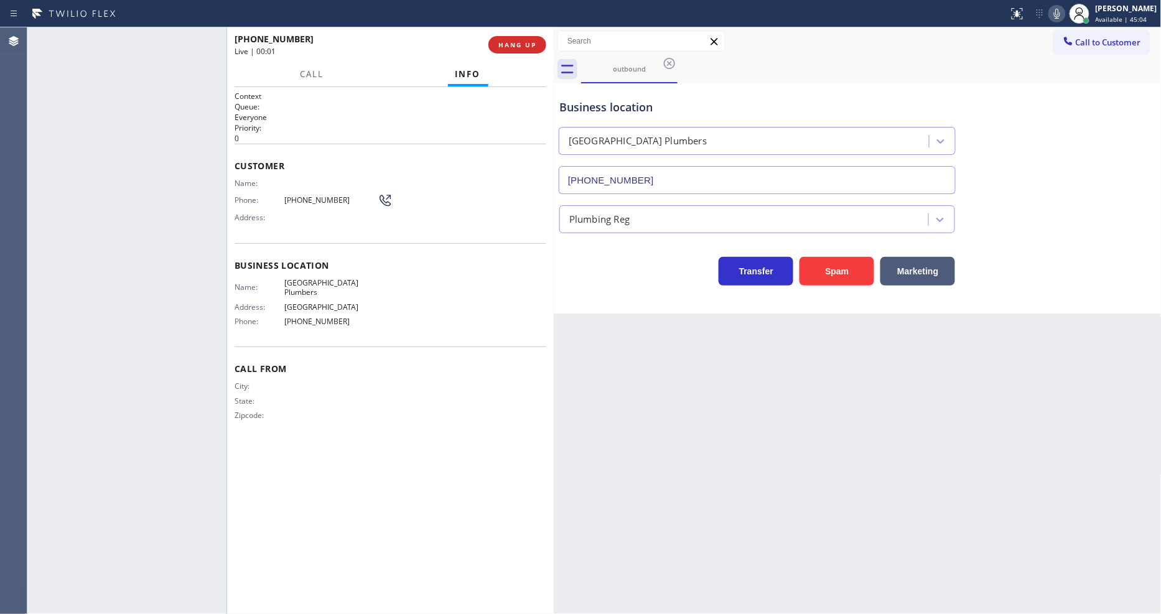
type input "[PHONE_NUMBER]"
click at [523, 44] on span "HANG UP" at bounding box center [517, 44] width 38 height 9
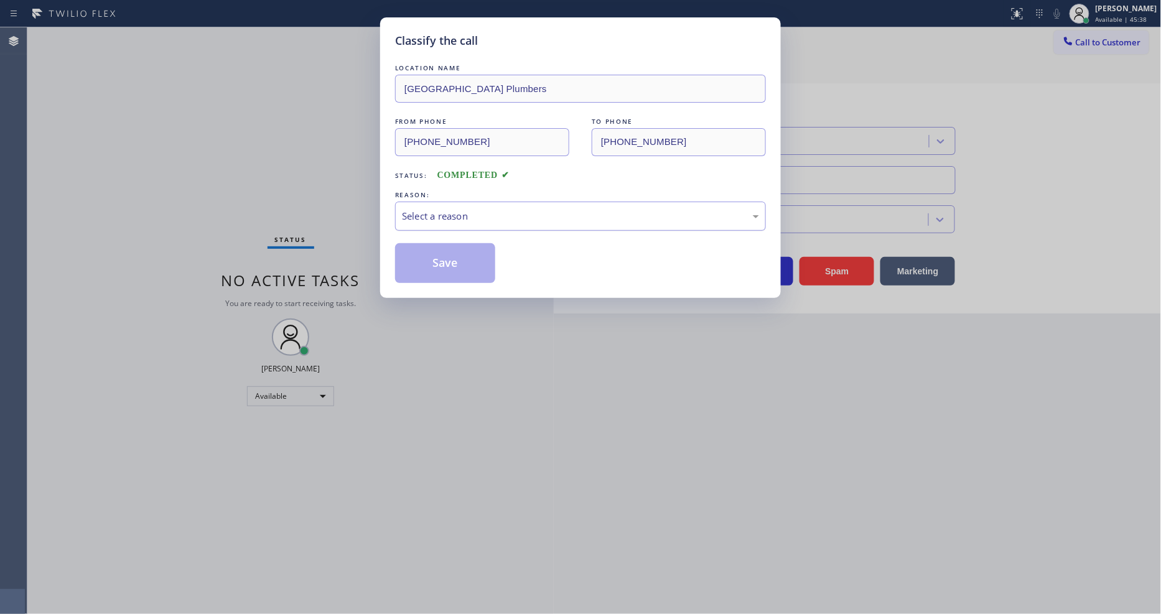
click at [424, 213] on div "Select a reason" at bounding box center [580, 216] width 357 height 14
click at [422, 266] on button "Save" at bounding box center [445, 263] width 100 height 40
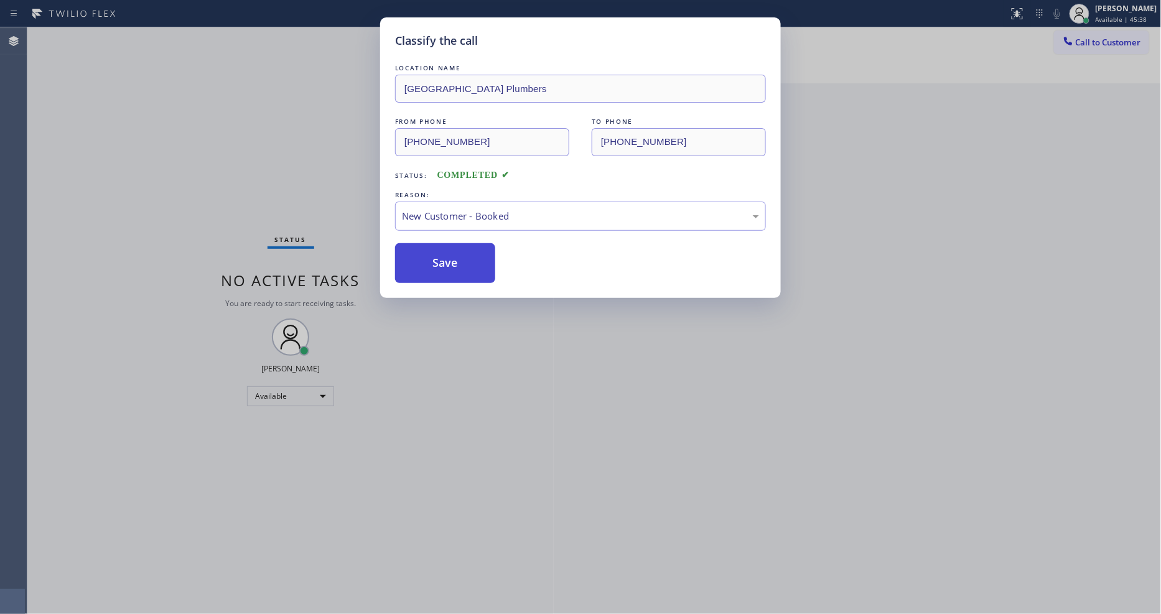
click at [421, 266] on button "Save" at bounding box center [445, 263] width 100 height 40
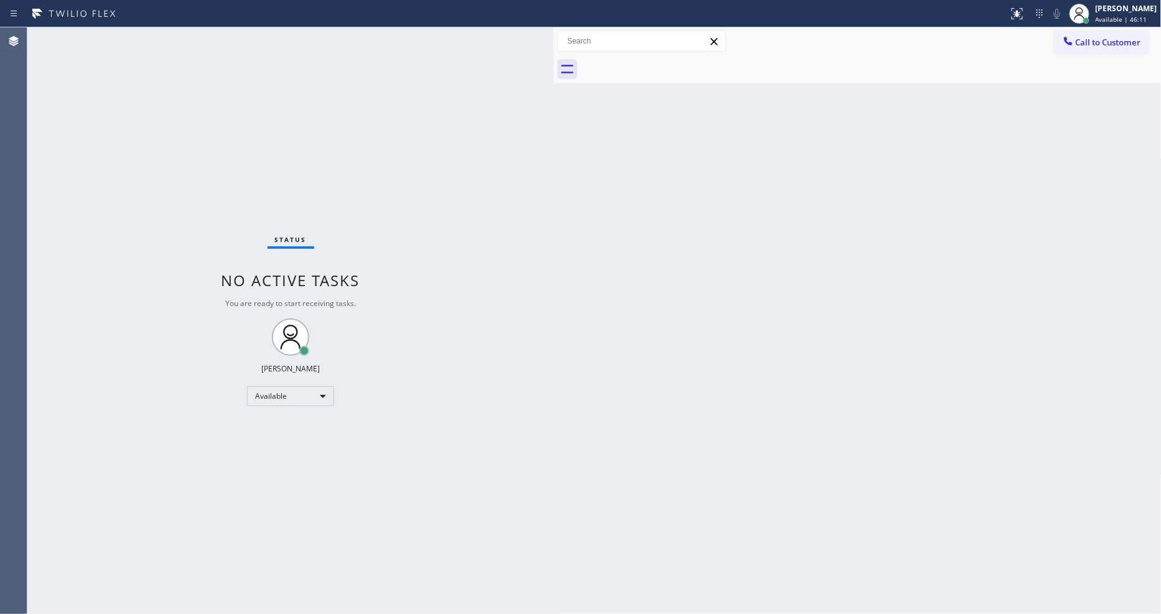
click at [777, 366] on div "Back to Dashboard Change Sender ID Customers Technicians Select a contact Outbo…" at bounding box center [858, 320] width 608 height 587
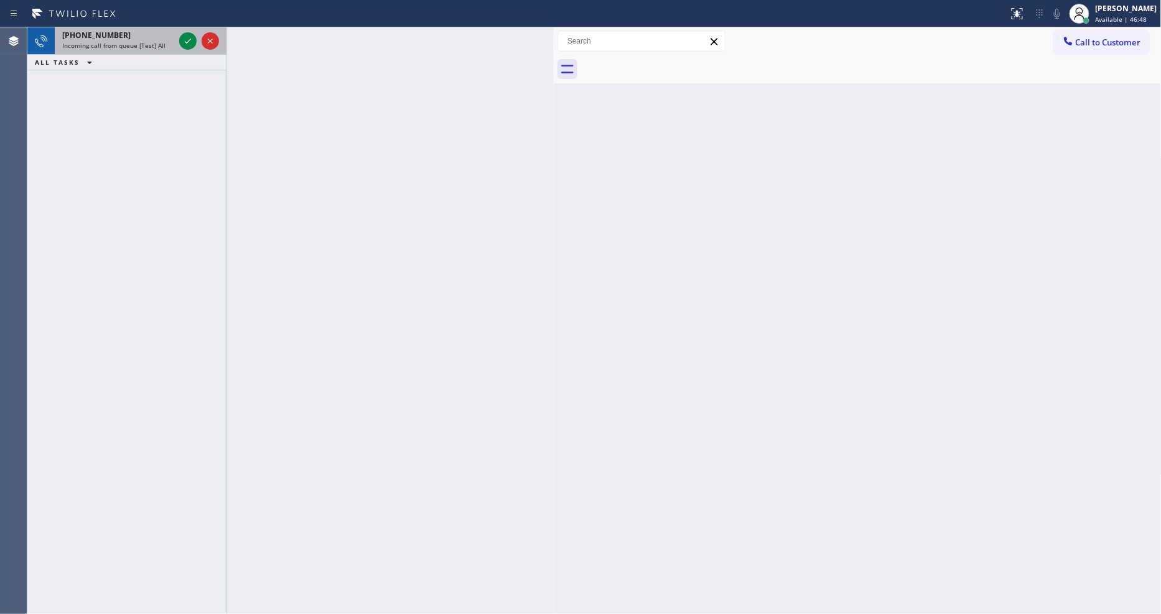
drag, startPoint x: 184, startPoint y: 35, endPoint x: 183, endPoint y: 52, distance: 16.8
click at [184, 35] on icon at bounding box center [187, 41] width 15 height 15
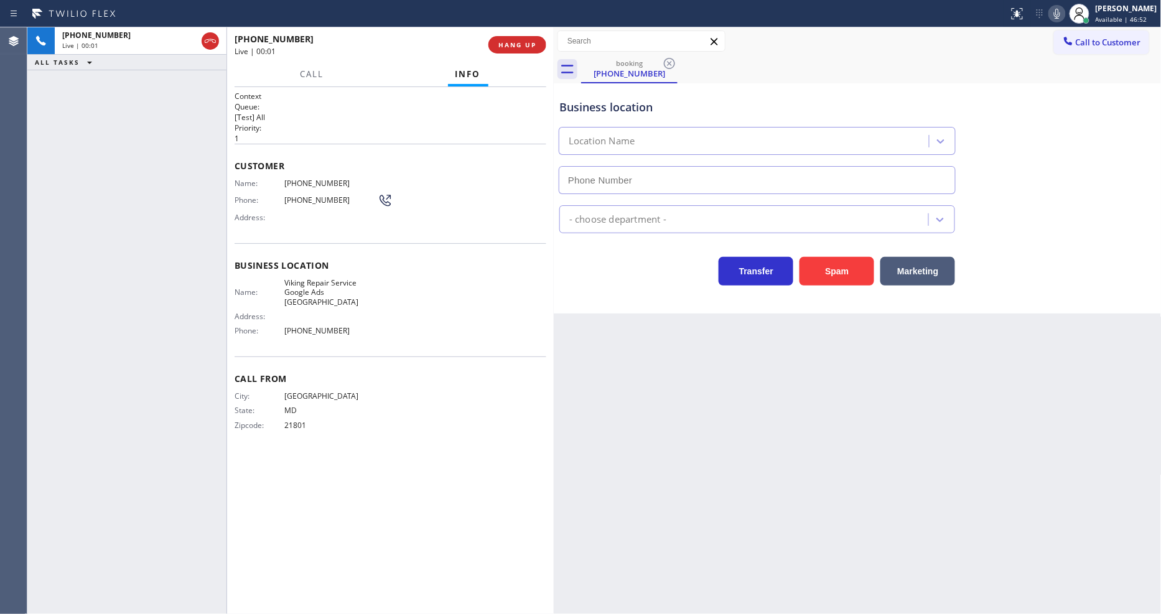
type input "[PHONE_NUMBER]"
click at [728, 307] on div "Business location Viking Repair Service Google Ads [GEOGRAPHIC_DATA] [PHONE_NUM…" at bounding box center [858, 198] width 608 height 230
click at [803, 413] on div "Back to Dashboard Change Sender ID Customers Technicians Select a contact Outbo…" at bounding box center [858, 320] width 608 height 587
click at [339, 278] on span "Viking Repair Service Google Ads [GEOGRAPHIC_DATA]" at bounding box center [330, 292] width 93 height 29
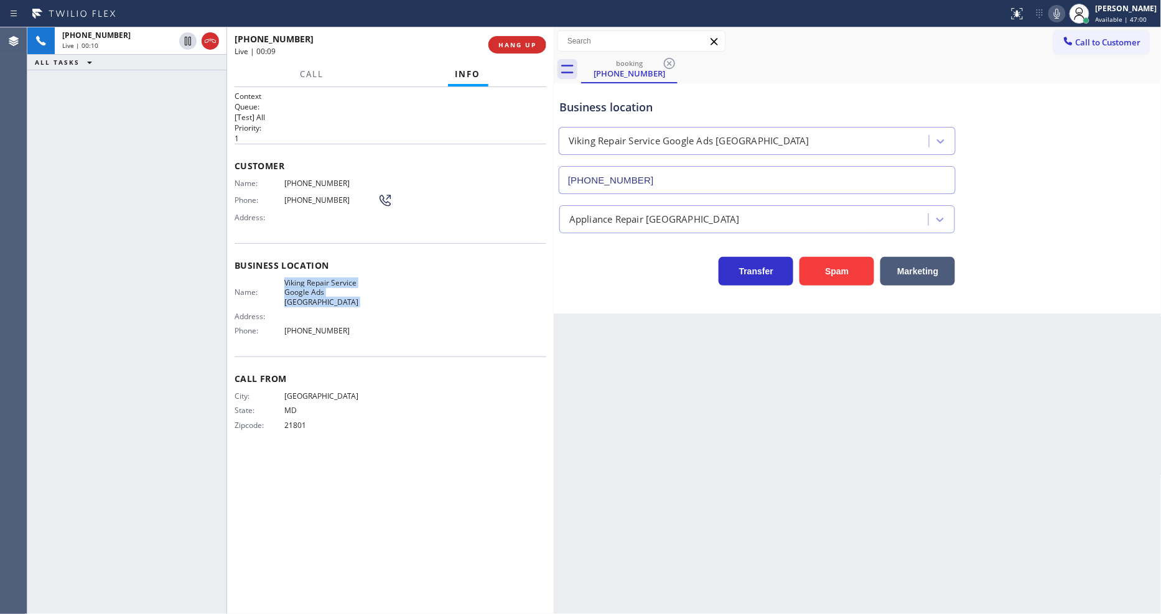
click at [339, 278] on span "Viking Repair Service Google Ads [GEOGRAPHIC_DATA]" at bounding box center [330, 292] width 93 height 29
click at [912, 469] on div "Back to Dashboard Change Sender ID Customers Technicians Select a contact Outbo…" at bounding box center [858, 320] width 608 height 587
click at [316, 182] on span "[PHONE_NUMBER]" at bounding box center [330, 183] width 93 height 9
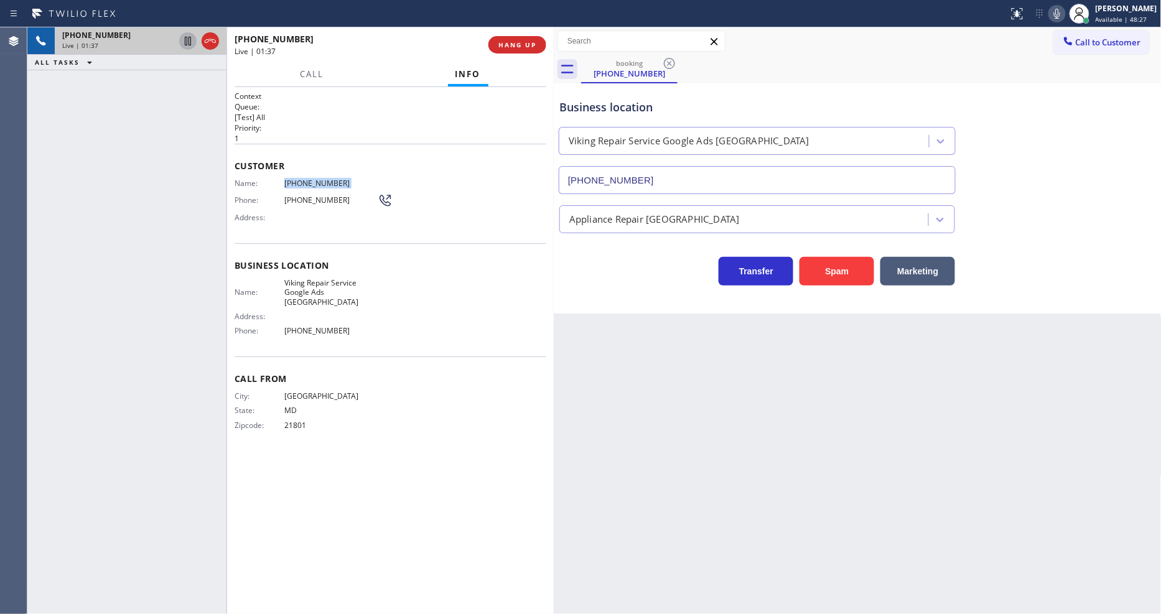
click at [187, 39] on icon at bounding box center [187, 41] width 15 height 15
click at [1065, 17] on icon at bounding box center [1057, 13] width 15 height 15
click at [190, 36] on icon at bounding box center [187, 41] width 15 height 15
click at [1060, 17] on icon at bounding box center [1057, 14] width 6 height 10
click at [419, 244] on div "Business location Name: Viking Repair Service Google Ads [GEOGRAPHIC_DATA] Addr…" at bounding box center [391, 299] width 312 height 113
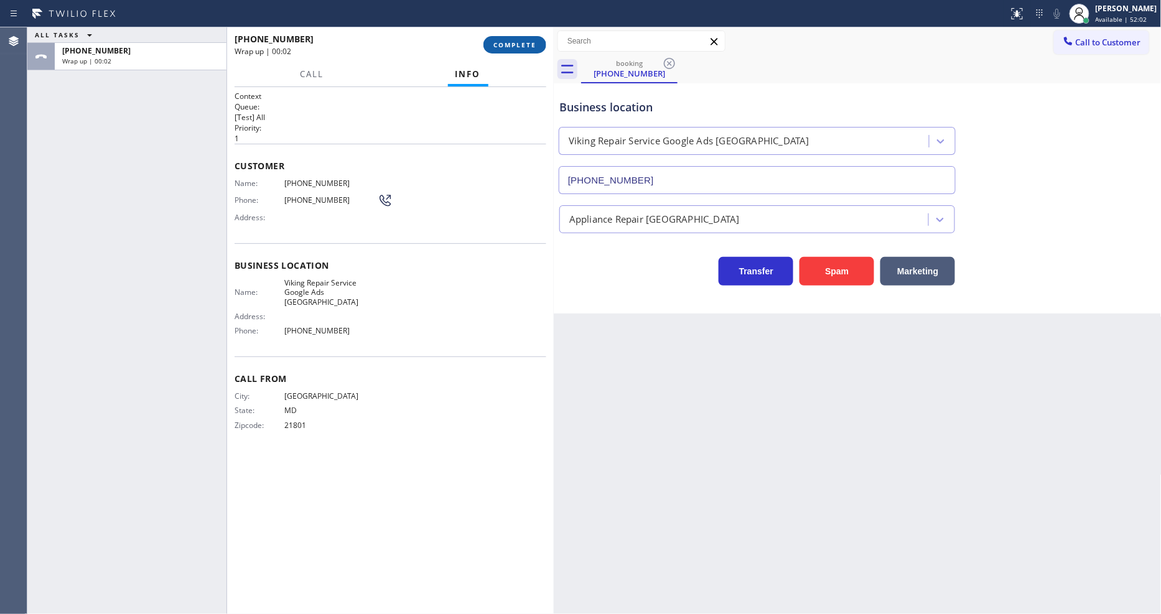
click at [529, 36] on button "COMPLETE" at bounding box center [514, 44] width 63 height 17
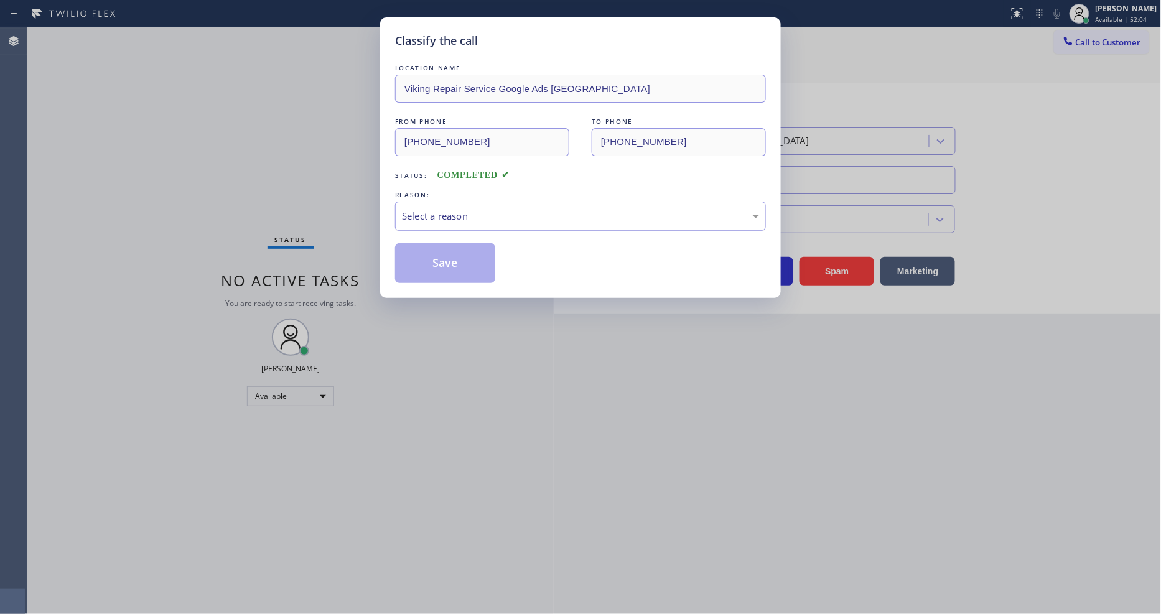
click at [442, 212] on div "Select a reason" at bounding box center [580, 216] width 357 height 14
click at [436, 259] on button "Save" at bounding box center [445, 263] width 100 height 40
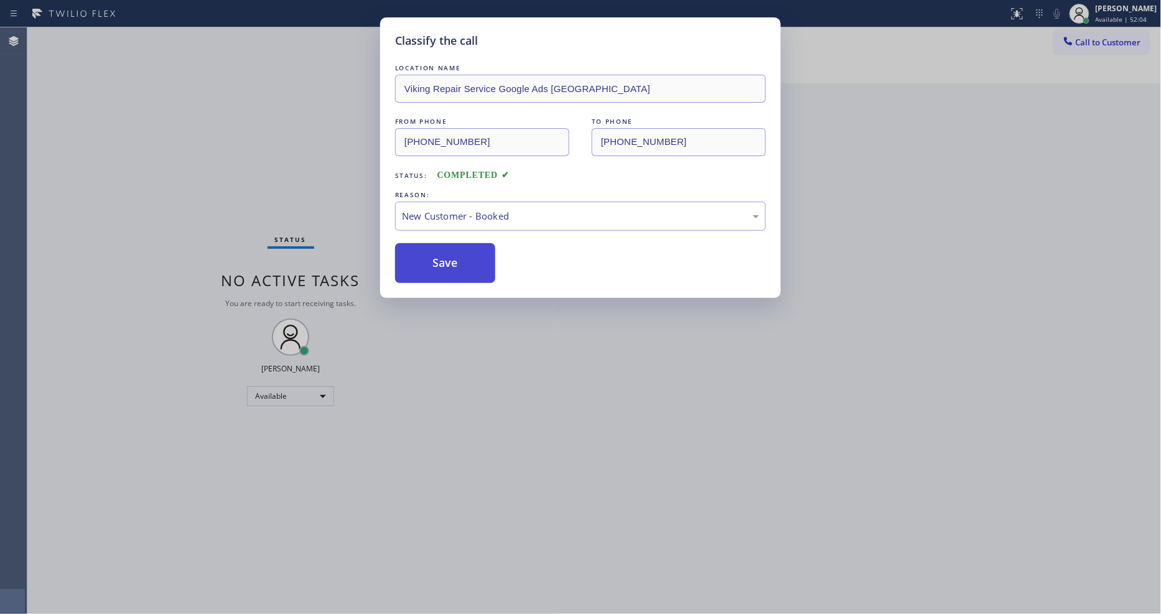
click at [436, 259] on button "Save" at bounding box center [445, 263] width 100 height 40
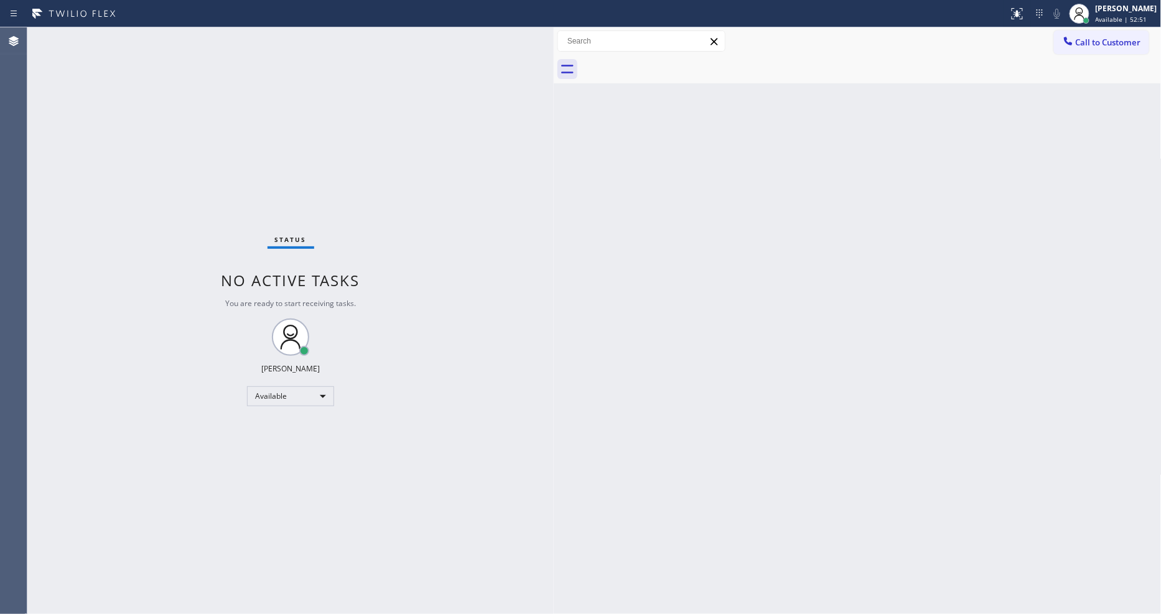
click at [857, 289] on div "Back to Dashboard Change Sender ID Customers Technicians Select a contact Outbo…" at bounding box center [858, 320] width 608 height 587
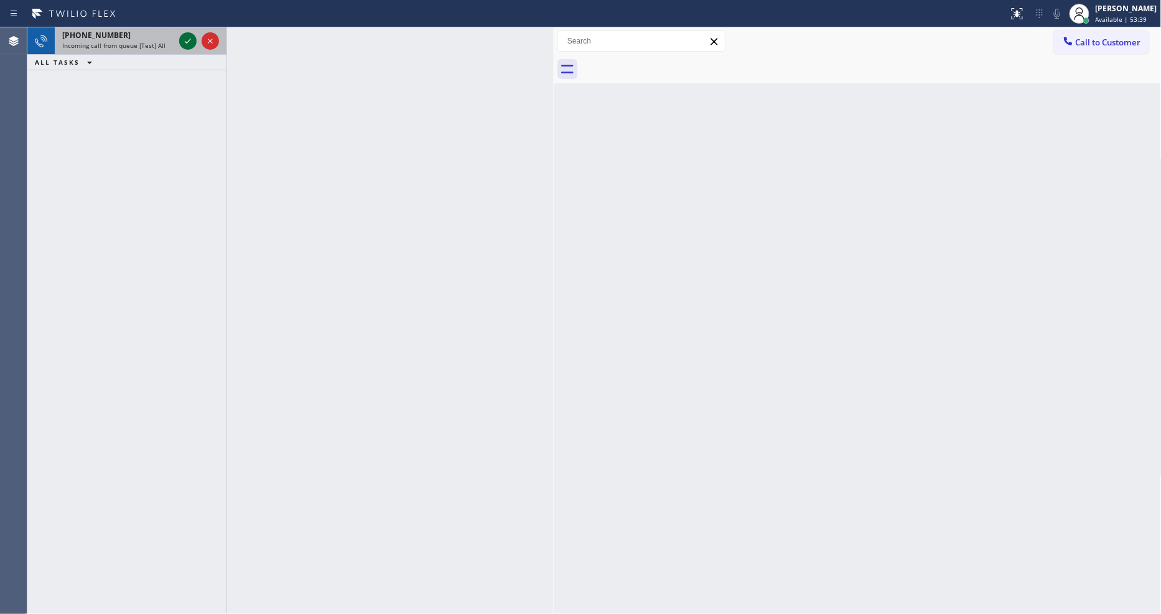
click at [190, 35] on icon at bounding box center [187, 41] width 15 height 15
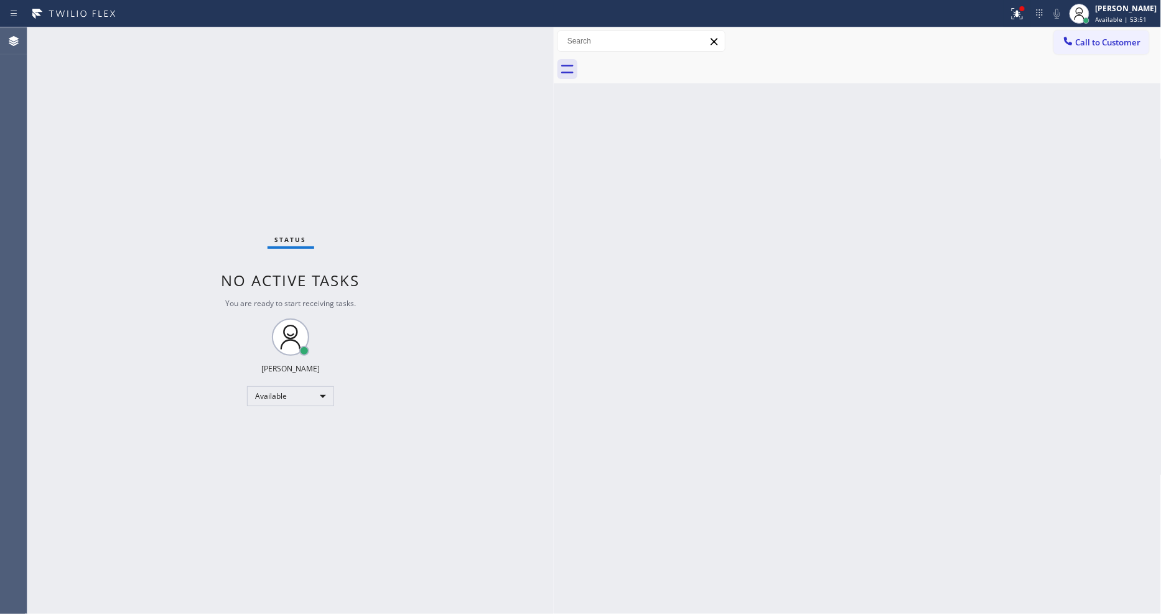
click at [964, 326] on div "Back to Dashboard Change Sender ID Customers Technicians Select a contact Outbo…" at bounding box center [858, 320] width 608 height 587
click at [1108, 47] on button "Call to Customer" at bounding box center [1101, 42] width 95 height 24
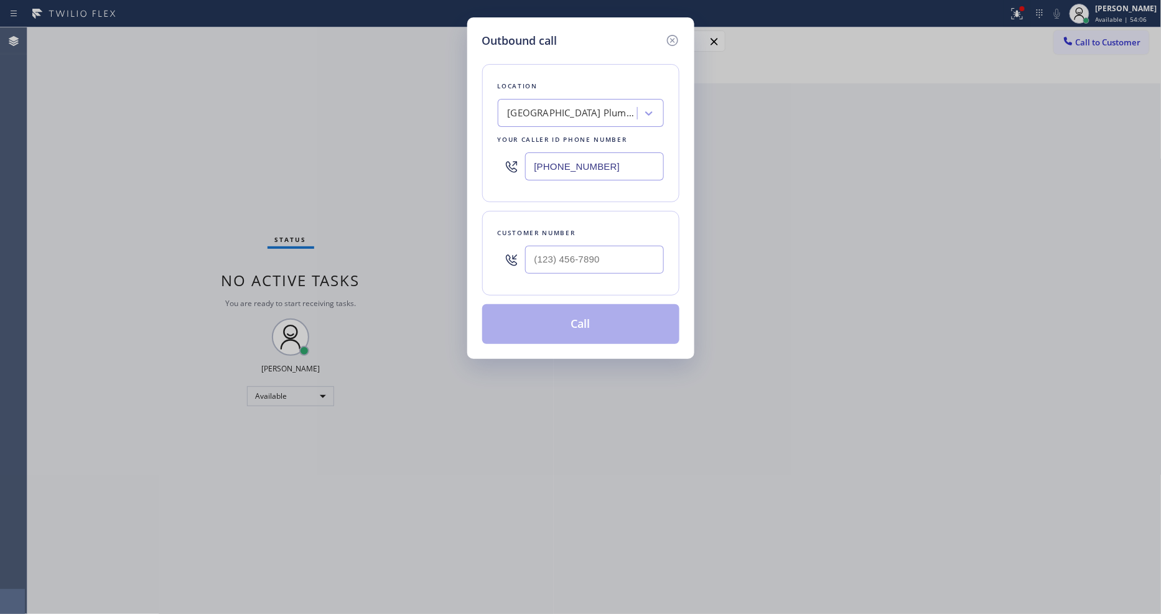
click at [592, 106] on div "[GEOGRAPHIC_DATA] Plumbers" at bounding box center [573, 113] width 131 height 14
paste input "Electric Expert Piscataway([PERSON_NAME] Electrical)"
type input "Electric Expert Piscataway([PERSON_NAME] Electrical)"
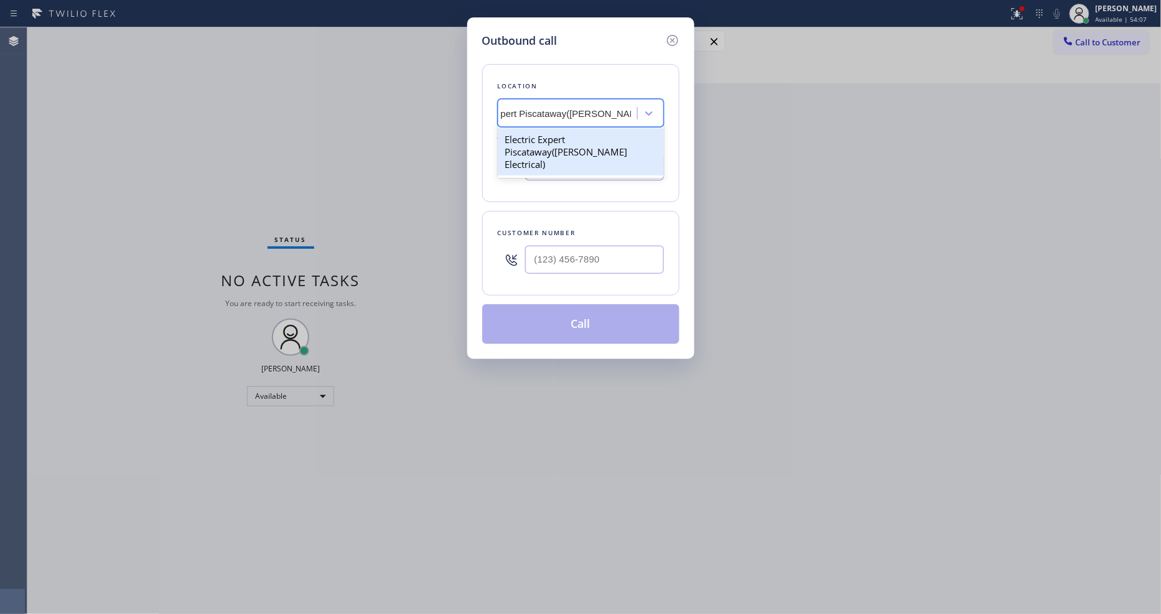
click at [575, 138] on div "Electric Expert Piscataway([PERSON_NAME] Electrical)" at bounding box center [581, 151] width 166 height 47
type input "[PHONE_NUMBER]"
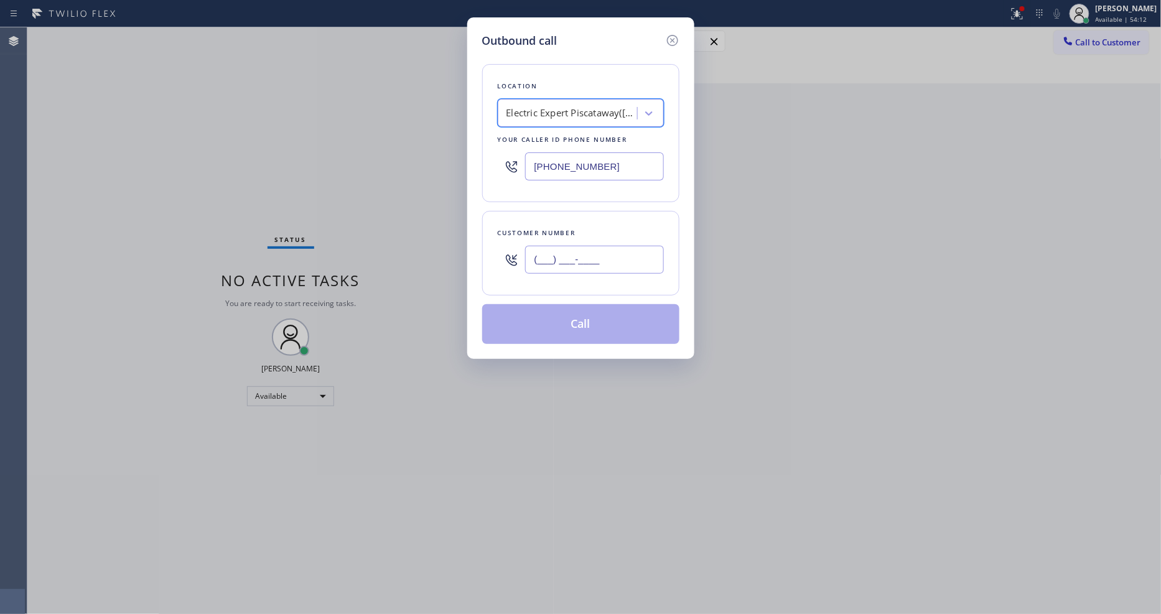
click at [560, 259] on input "(___) ___-____" at bounding box center [594, 260] width 139 height 28
paste input "973) 338-2008"
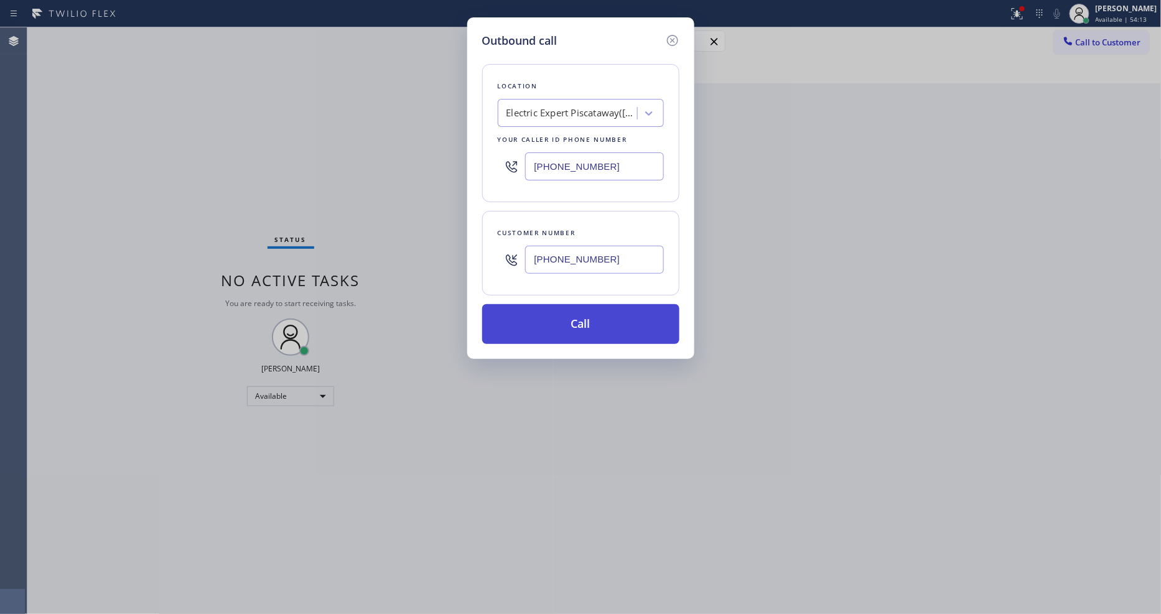
type input "[PHONE_NUMBER]"
click at [561, 321] on button "Call" at bounding box center [580, 324] width 197 height 40
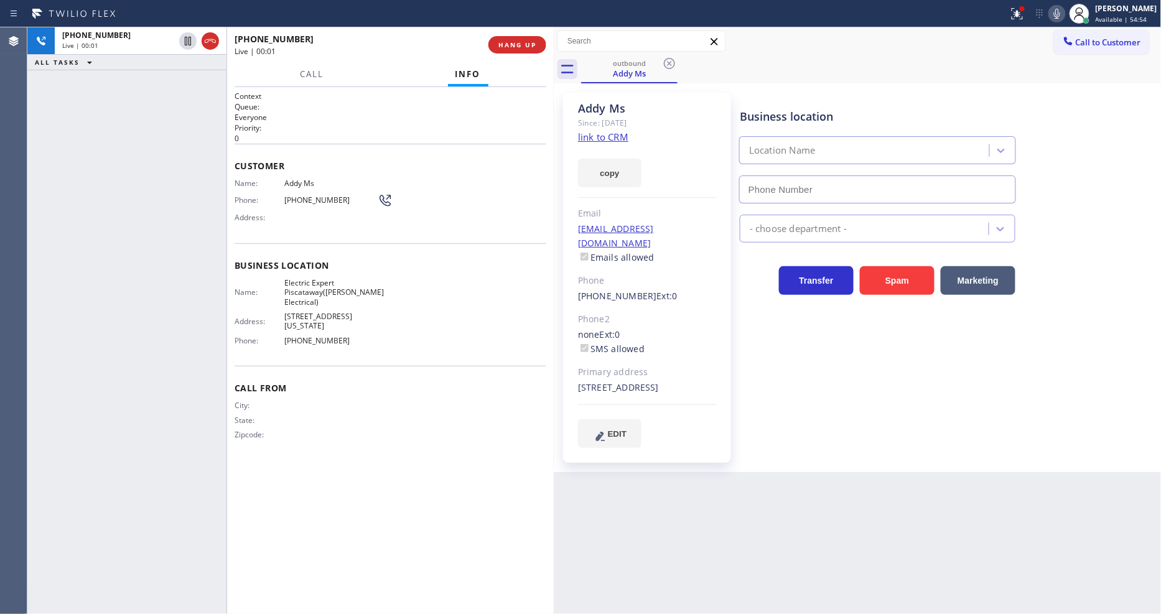
type input "[PHONE_NUMBER]"
click at [527, 36] on button "HANG UP" at bounding box center [517, 44] width 58 height 17
click at [527, 40] on span "HANG UP" at bounding box center [517, 44] width 38 height 9
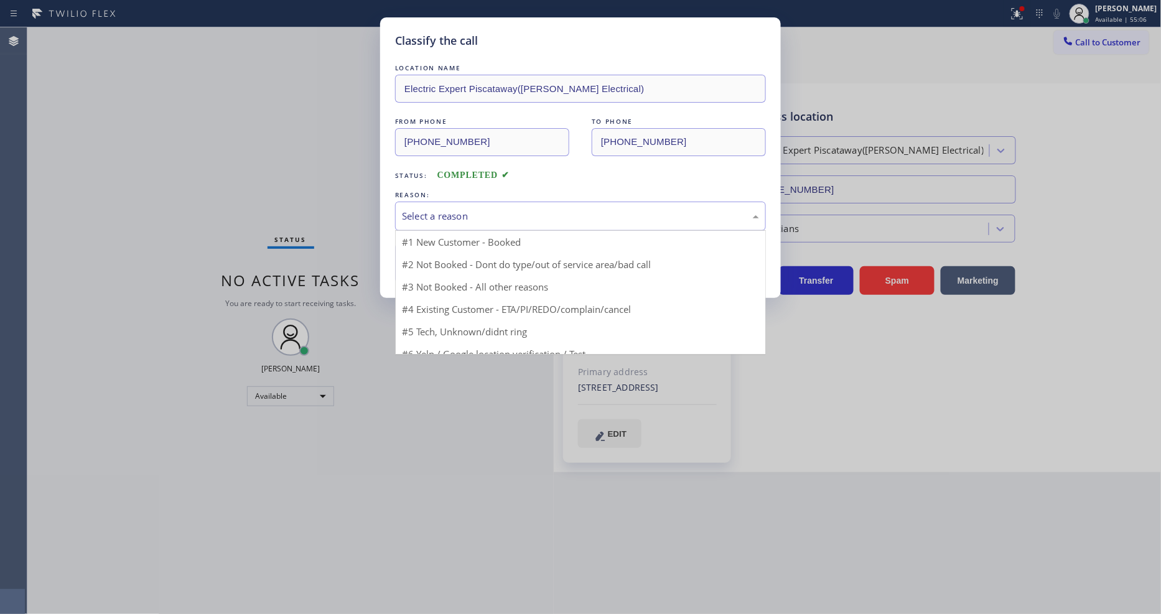
click at [411, 202] on div "Select a reason" at bounding box center [580, 216] width 371 height 29
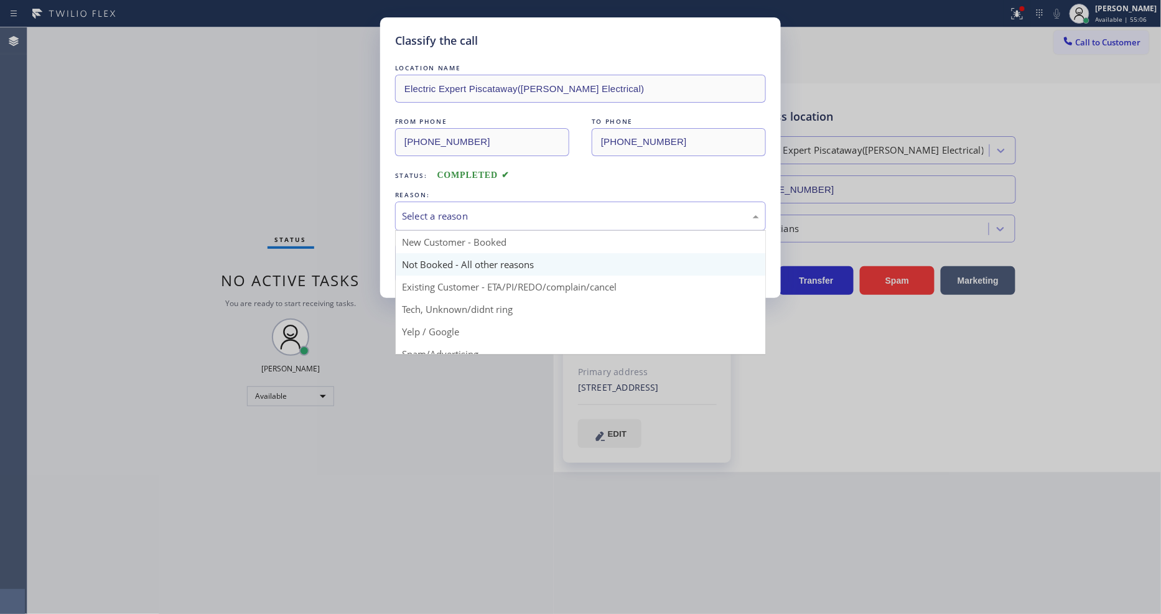
click at [419, 259] on button "Save" at bounding box center [445, 263] width 100 height 40
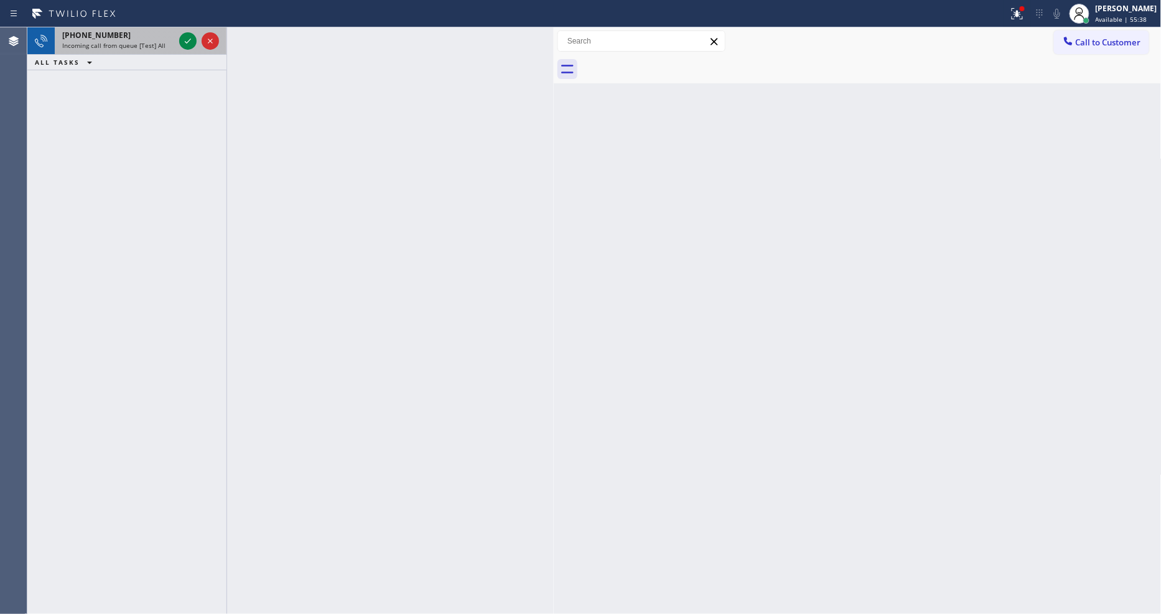
click at [166, 35] on div "[PHONE_NUMBER]" at bounding box center [118, 35] width 112 height 11
click at [189, 42] on icon at bounding box center [187, 41] width 15 height 15
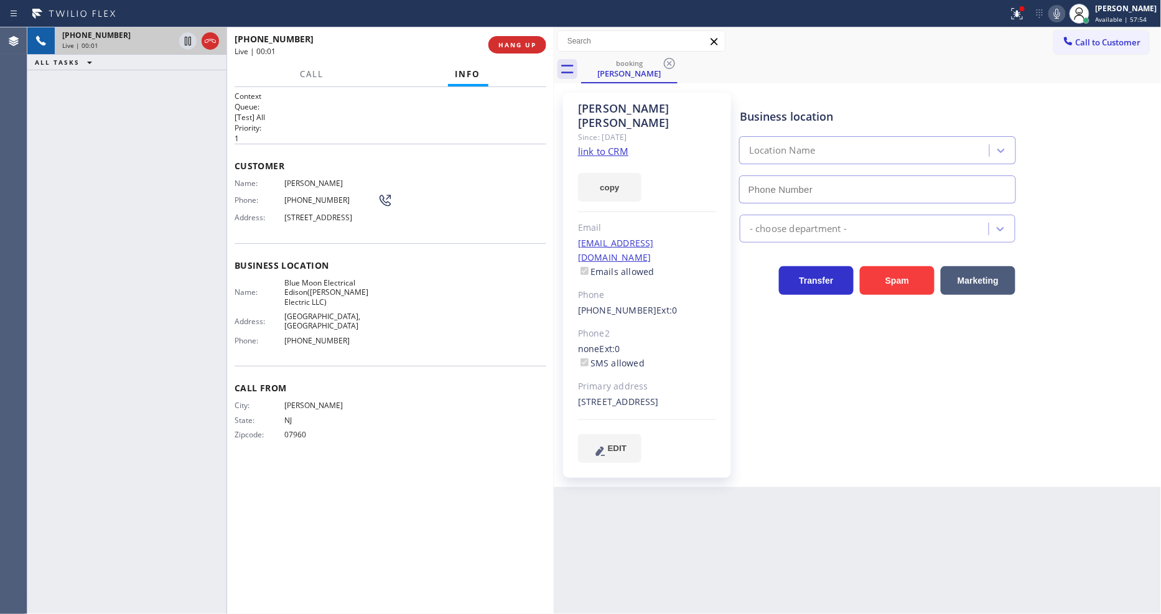
type input "[PHONE_NUMBER]"
click at [590, 145] on link "link to CRM" at bounding box center [603, 151] width 50 height 12
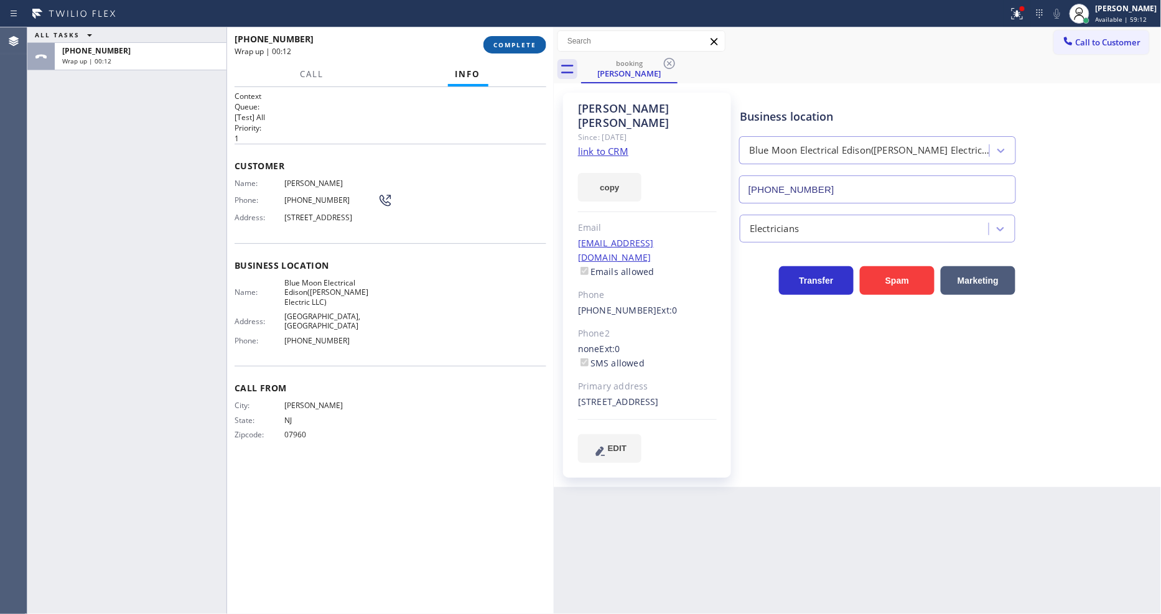
click at [512, 47] on span "COMPLETE" at bounding box center [514, 44] width 43 height 9
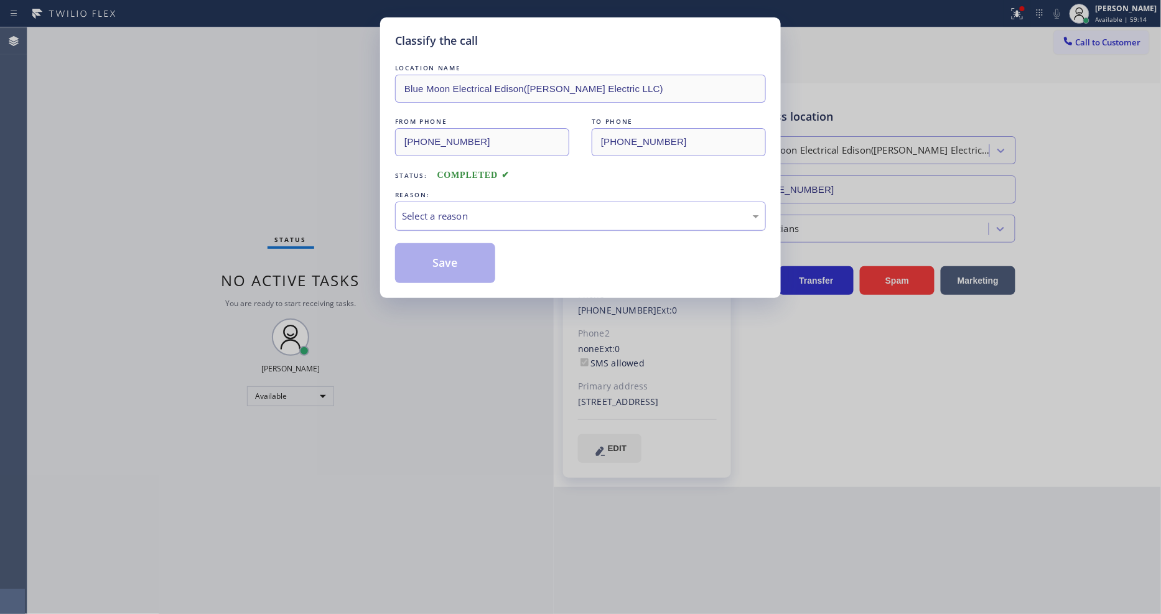
click at [432, 213] on div "Select a reason" at bounding box center [580, 216] width 357 height 14
click at [432, 258] on button "Save" at bounding box center [445, 263] width 100 height 40
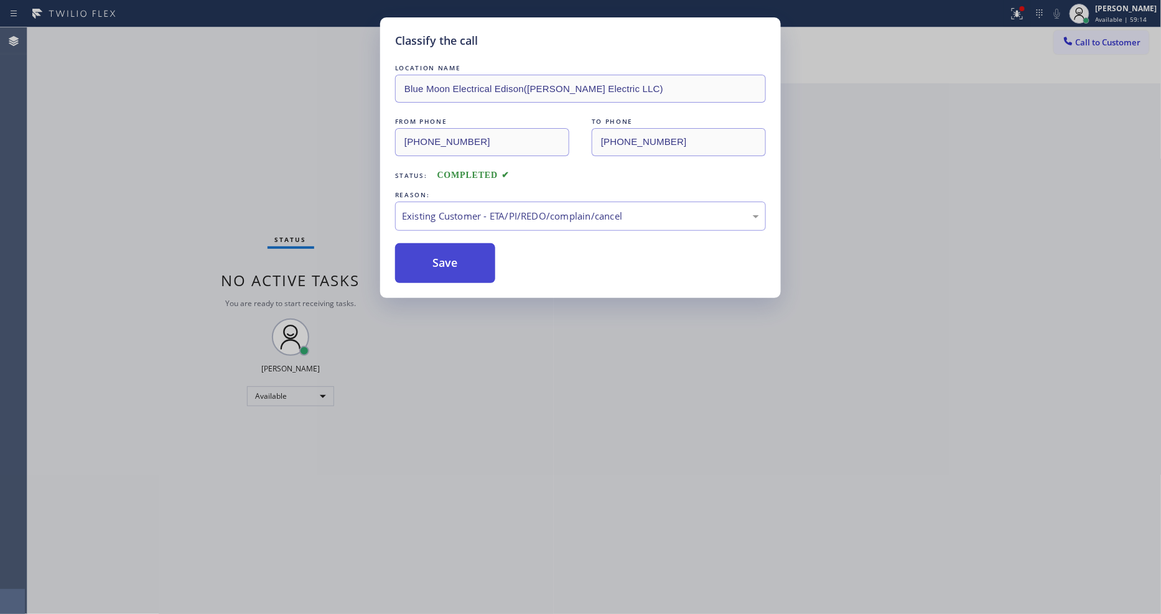
click at [432, 258] on button "Save" at bounding box center [445, 263] width 100 height 40
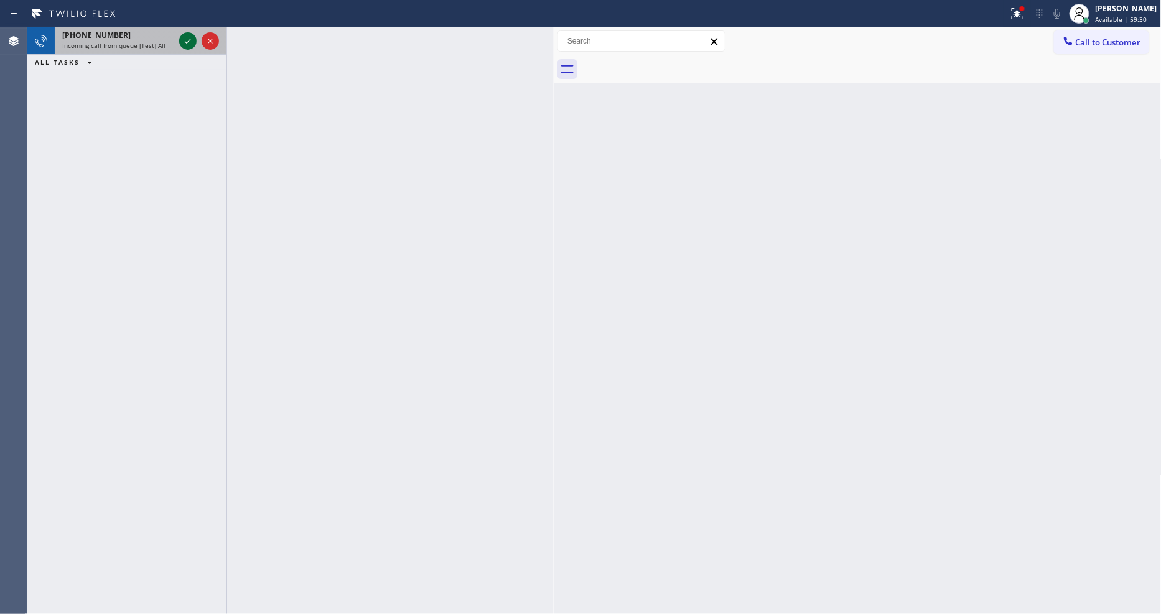
click at [190, 42] on icon at bounding box center [187, 41] width 15 height 15
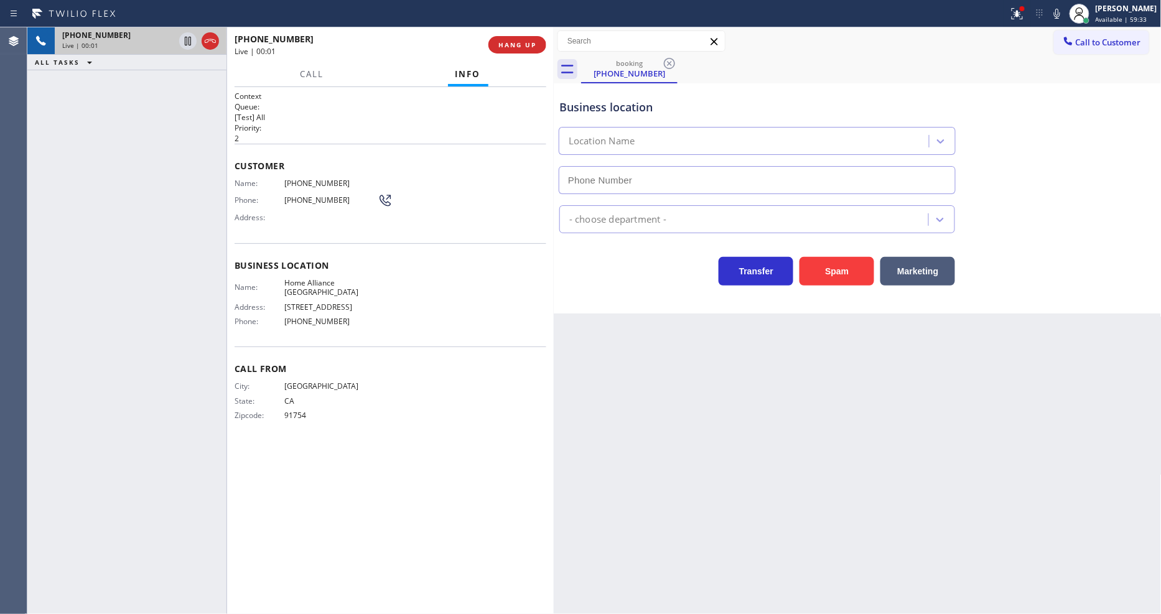
type input "[PHONE_NUMBER]"
click at [526, 45] on span "HANG UP" at bounding box center [517, 44] width 38 height 9
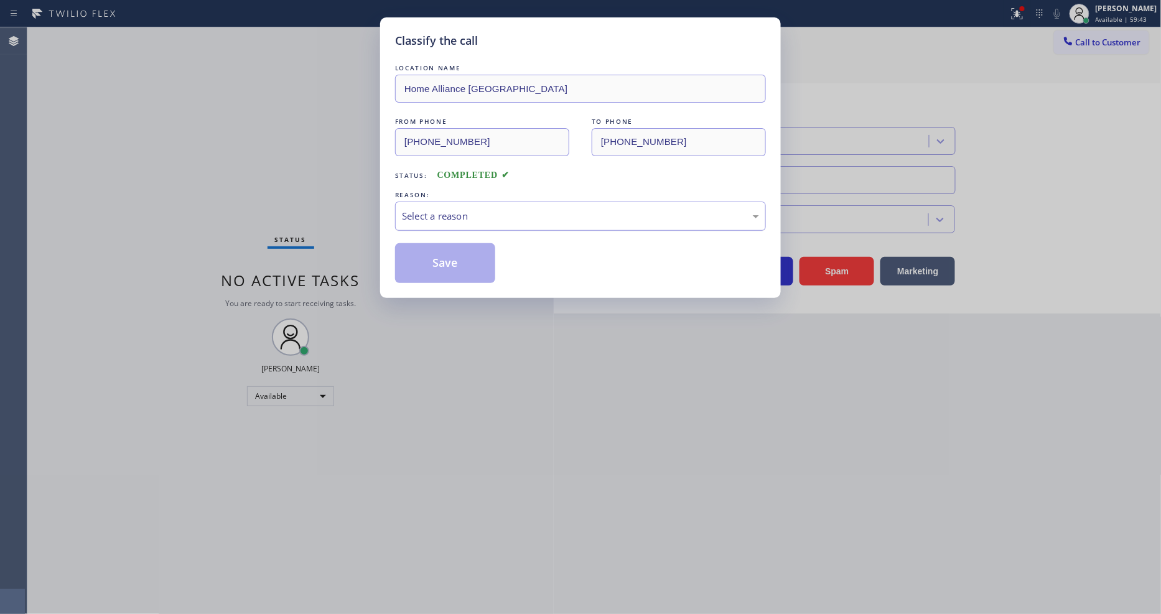
click at [447, 209] on div "Select a reason" at bounding box center [580, 216] width 357 height 14
click at [443, 269] on button "Save" at bounding box center [445, 263] width 100 height 40
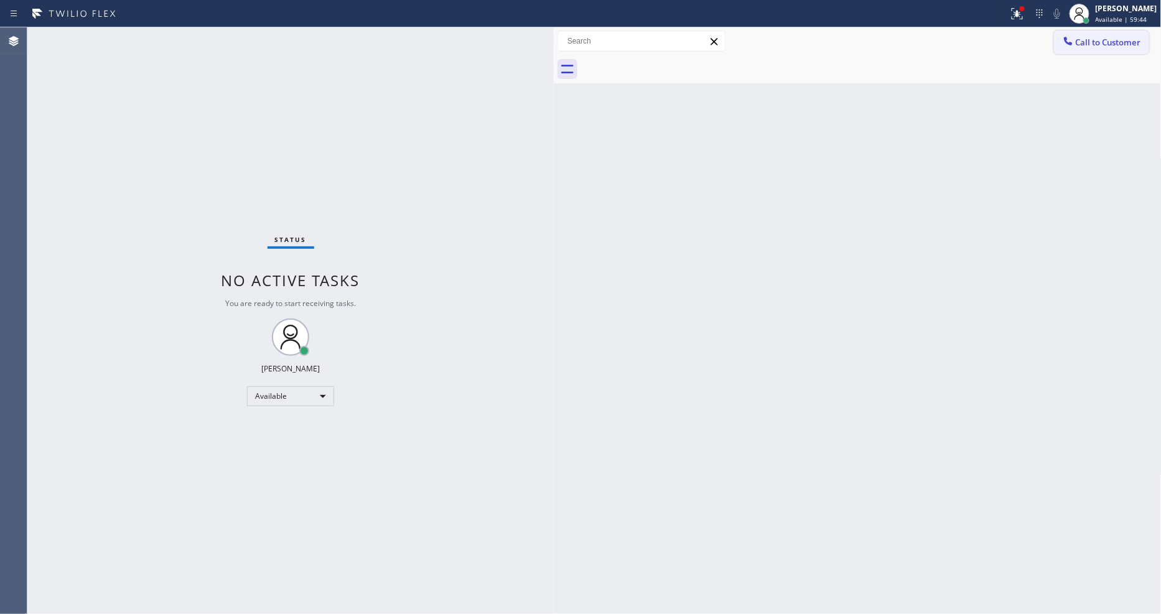
click at [1090, 47] on button "Call to Customer" at bounding box center [1101, 42] width 95 height 24
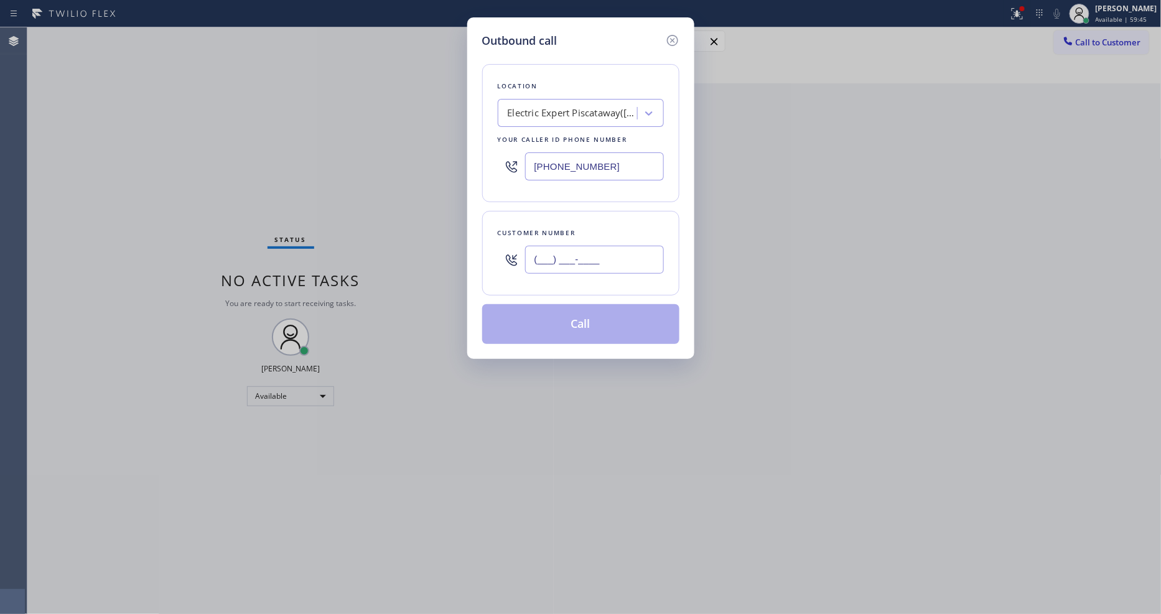
click at [596, 261] on input "(___) ___-____" at bounding box center [594, 260] width 139 height 28
paste input "973) 338-2008"
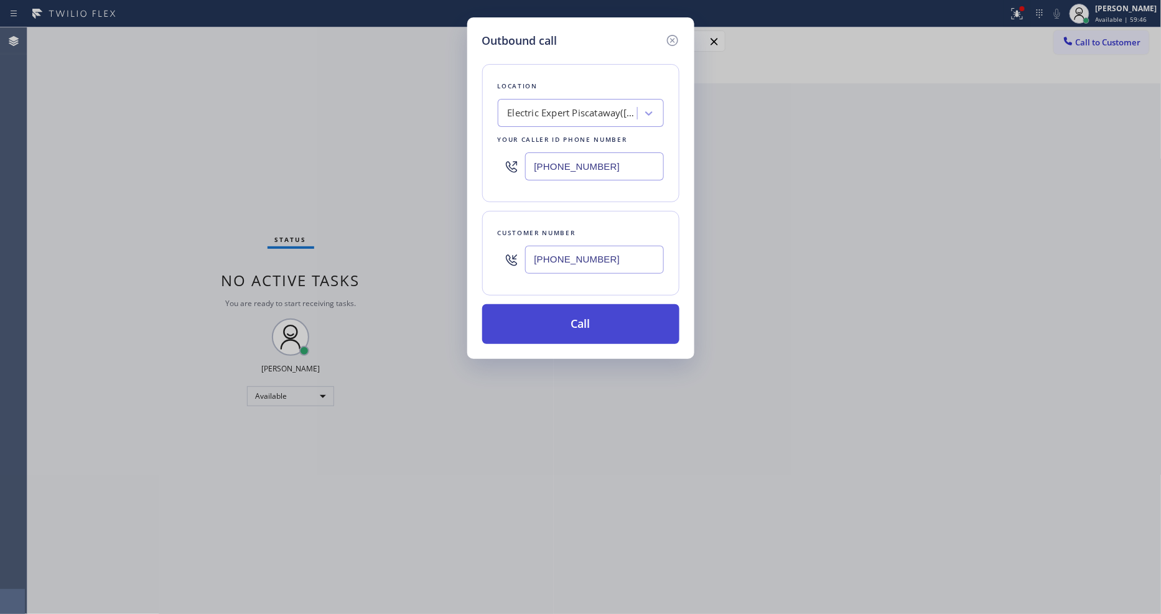
type input "[PHONE_NUMBER]"
click at [556, 319] on button "Call" at bounding box center [580, 324] width 197 height 40
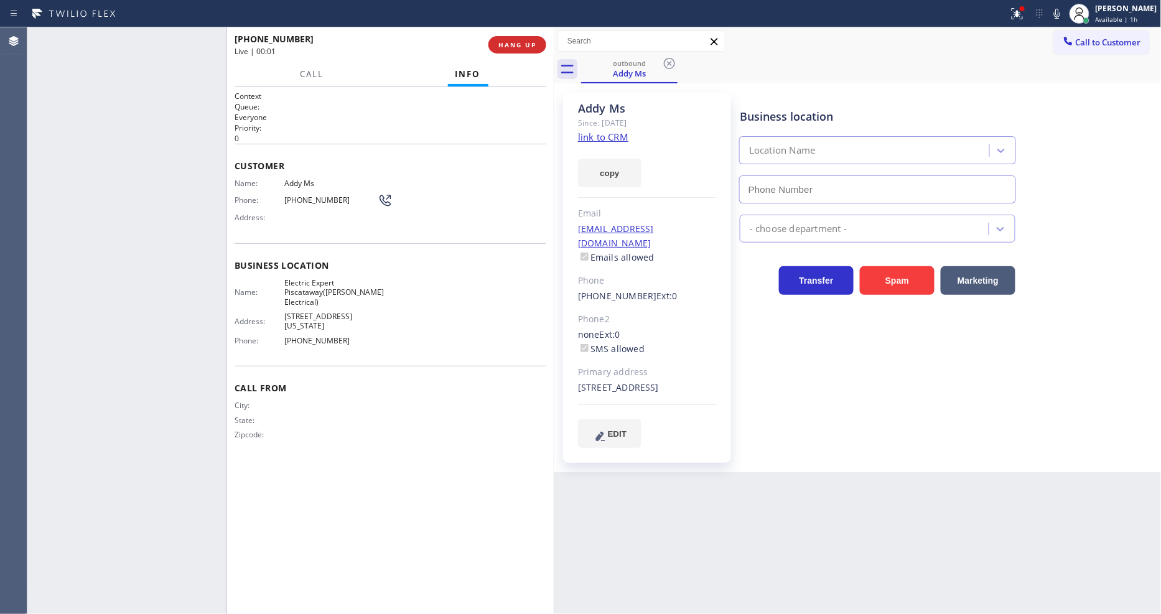
type input "[PHONE_NUMBER]"
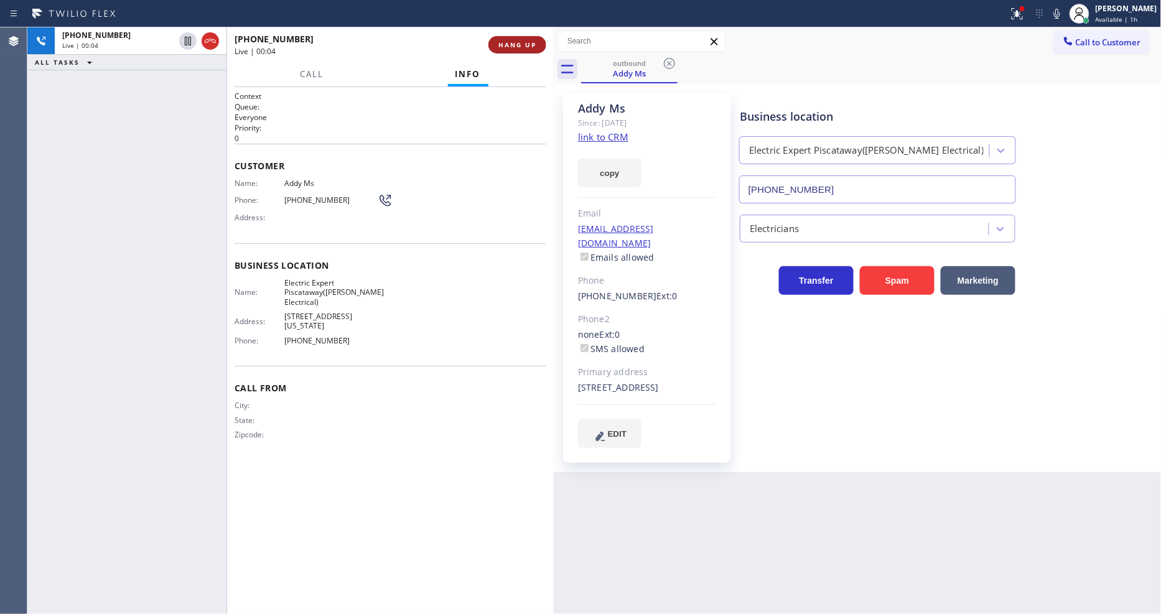
click at [513, 40] on span "HANG UP" at bounding box center [517, 44] width 38 height 9
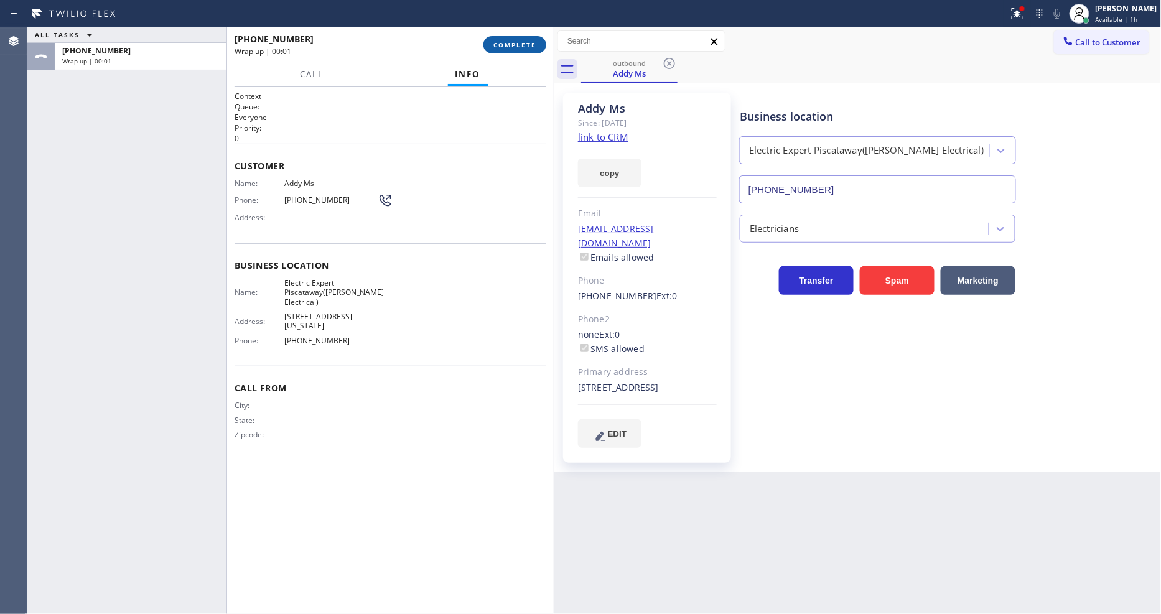
click at [513, 40] on span "COMPLETE" at bounding box center [514, 44] width 43 height 9
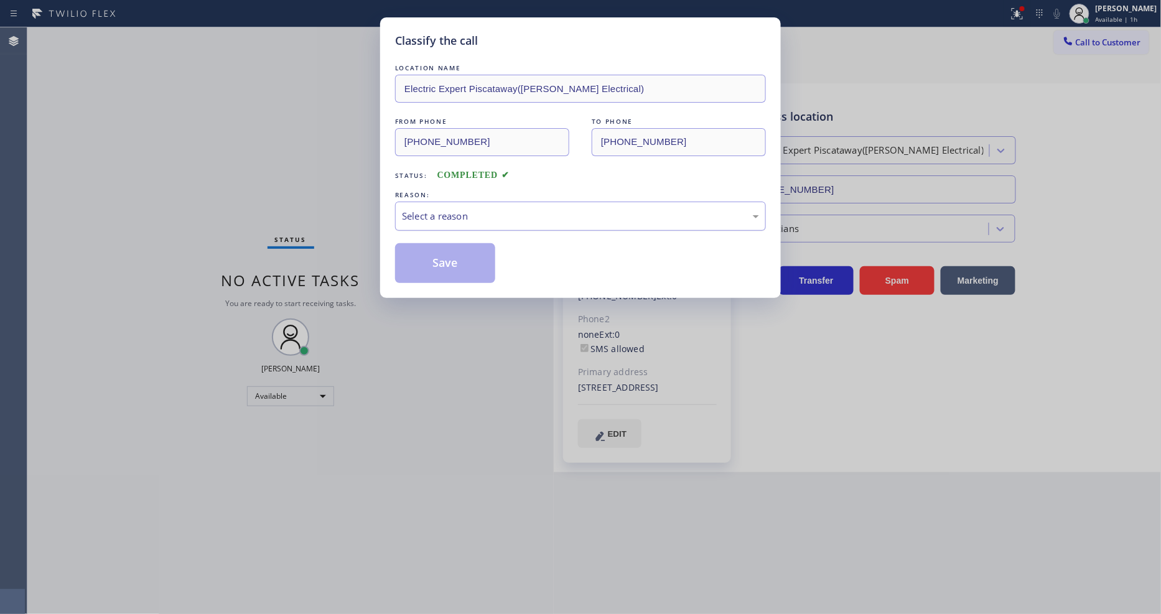
click at [440, 213] on div "Select a reason" at bounding box center [580, 216] width 357 height 14
click at [436, 251] on button "Save" at bounding box center [445, 263] width 100 height 40
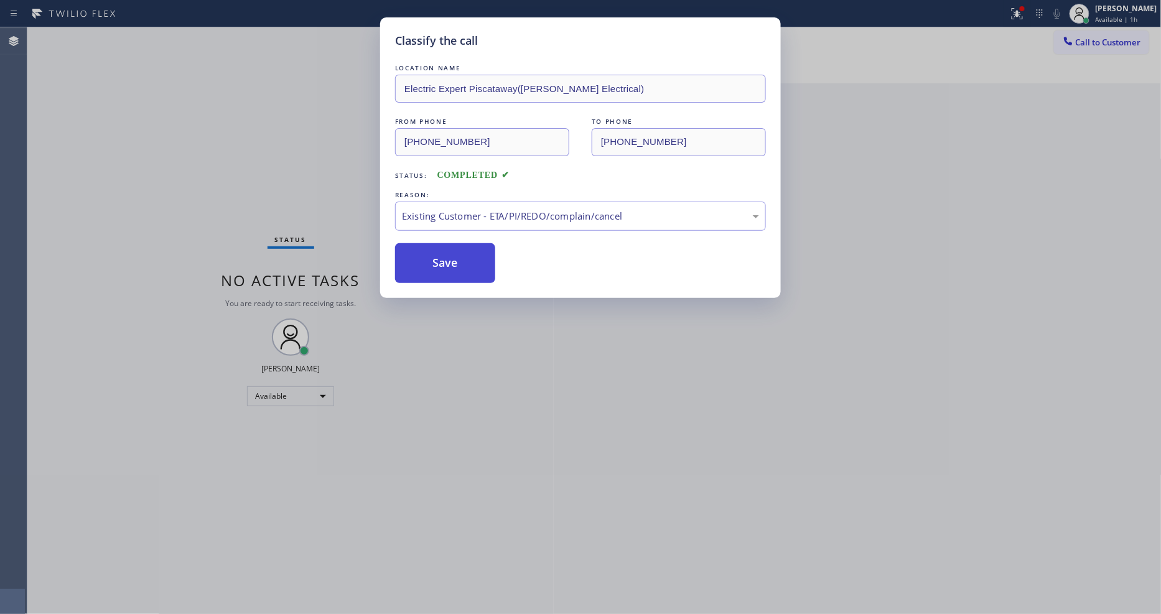
click at [436, 251] on button "Save" at bounding box center [445, 263] width 100 height 40
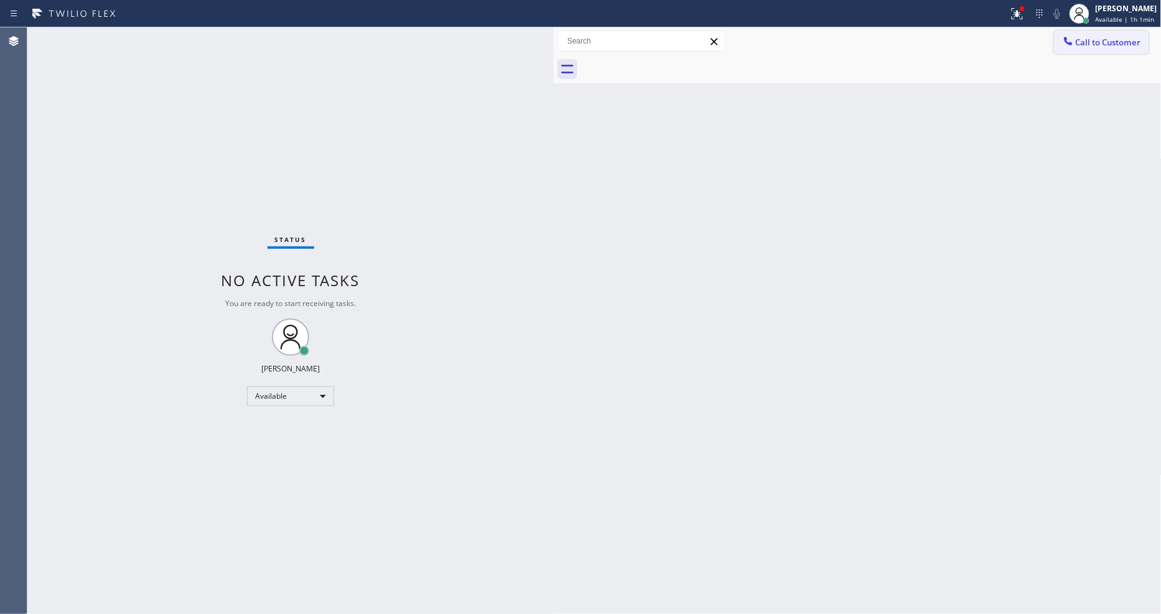
click at [1065, 35] on icon at bounding box center [1068, 41] width 12 height 12
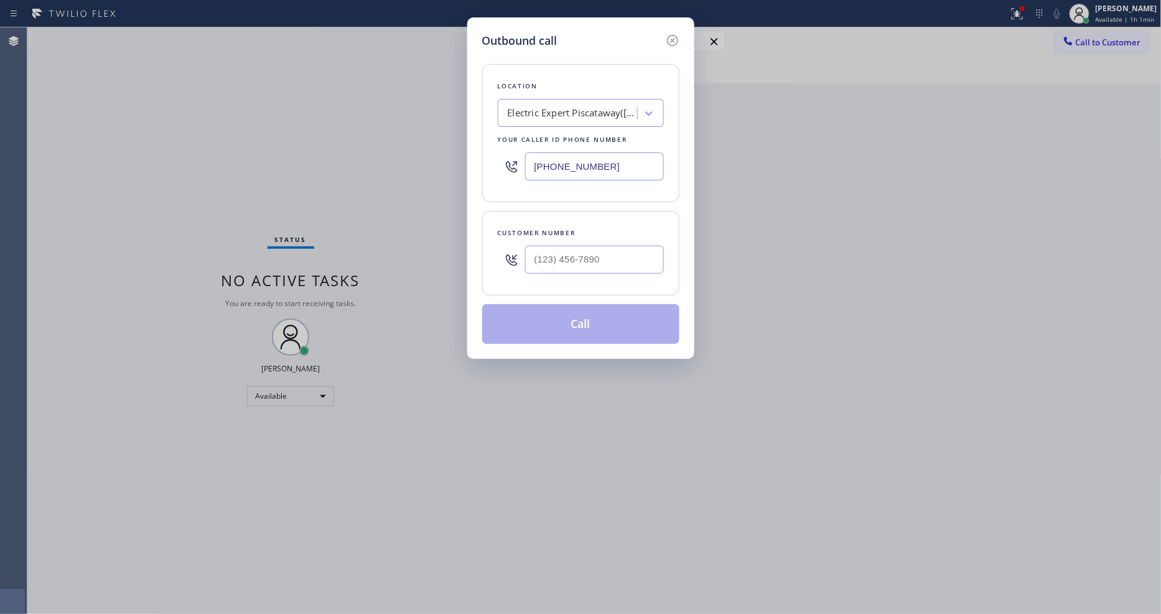
click at [604, 106] on div "Electric Expert Piscataway([PERSON_NAME] Electrical)" at bounding box center [573, 113] width 131 height 14
paste input "5 Star Appliance Repair Emails"
type input "5 Star Appliance Repair Emails"
click at [557, 139] on div "[DOMAIN_NAME] 5 Star Appliance Repair Emails" at bounding box center [581, 145] width 166 height 35
type input "[PHONE_NUMBER]"
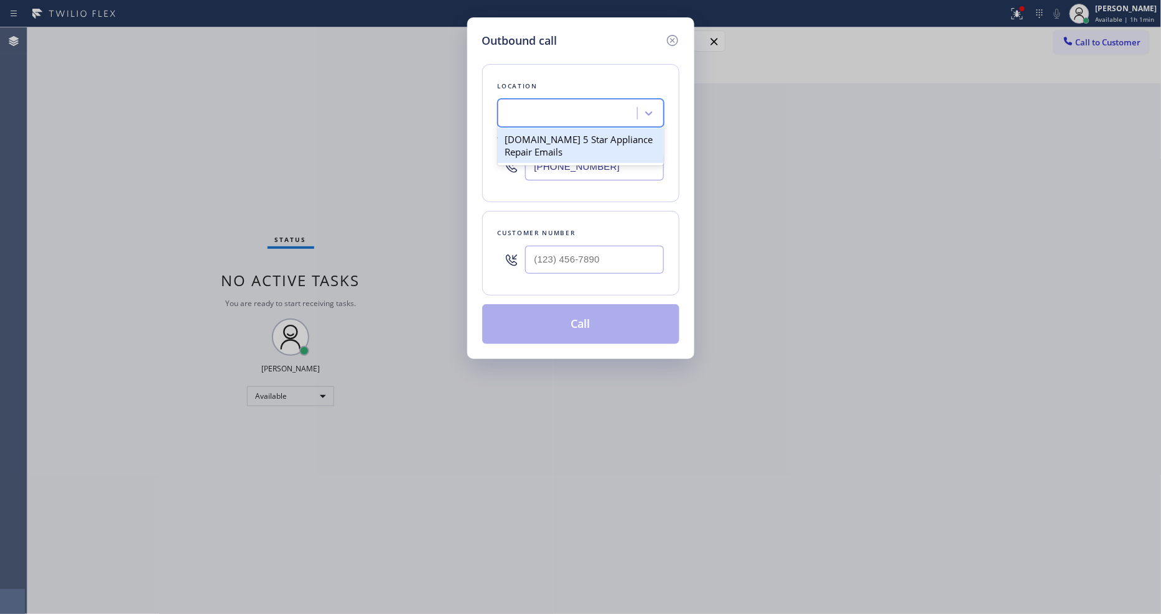
scroll to position [0, 1]
click at [556, 249] on input "(___) ___-____" at bounding box center [594, 260] width 139 height 28
paste input "714) 457-2015"
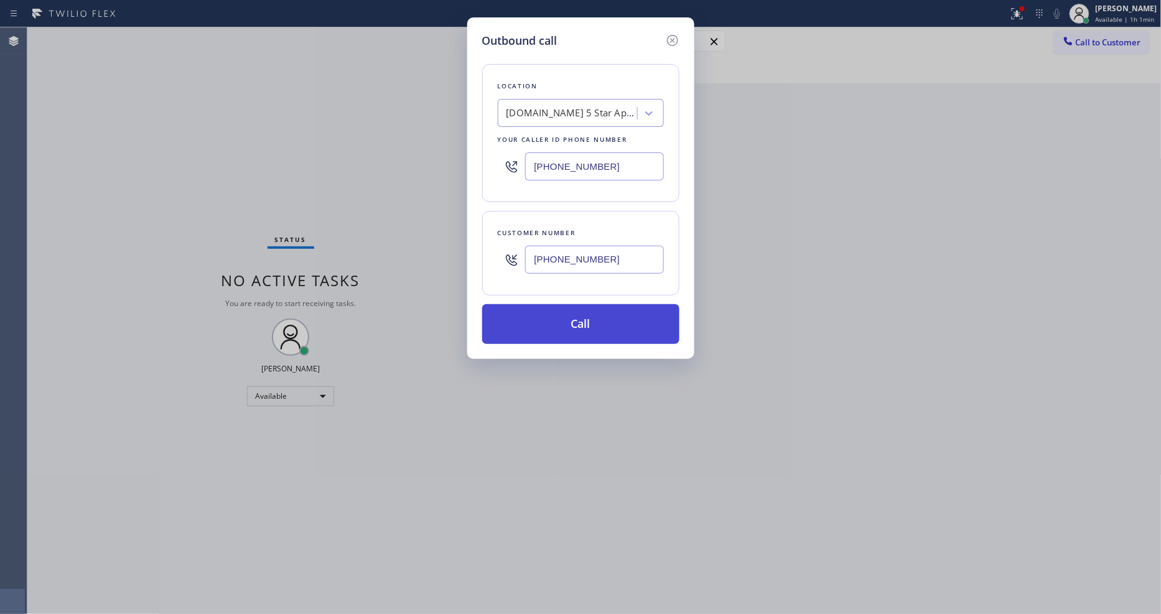
type input "[PHONE_NUMBER]"
click at [535, 318] on button "Call" at bounding box center [580, 324] width 197 height 40
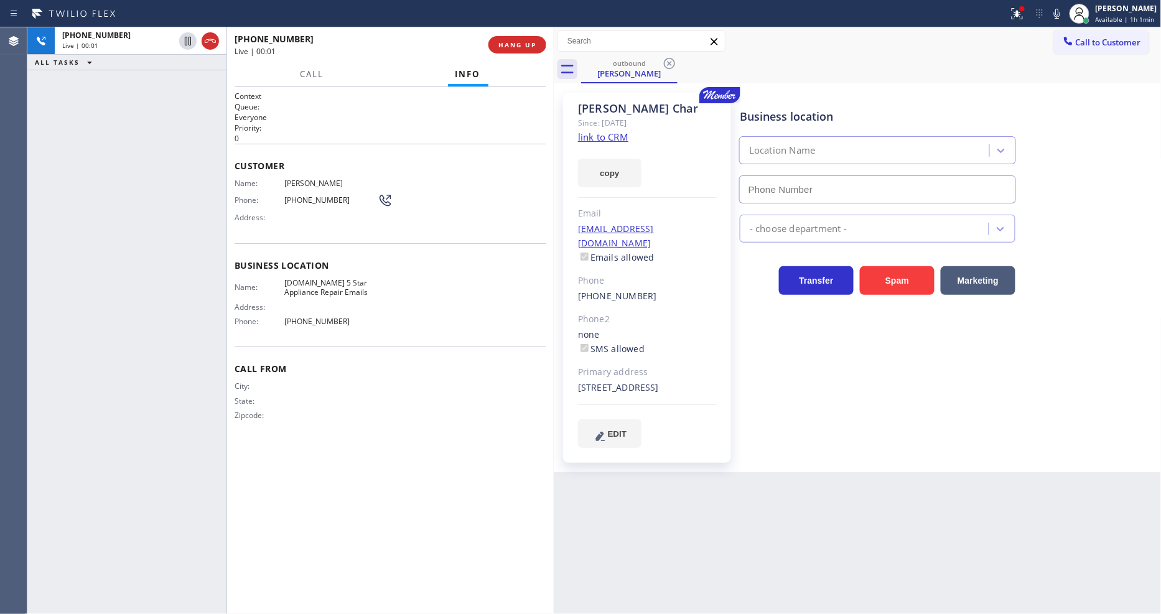
type input "[PHONE_NUMBER]"
click at [509, 50] on button "HANG UP" at bounding box center [517, 44] width 58 height 17
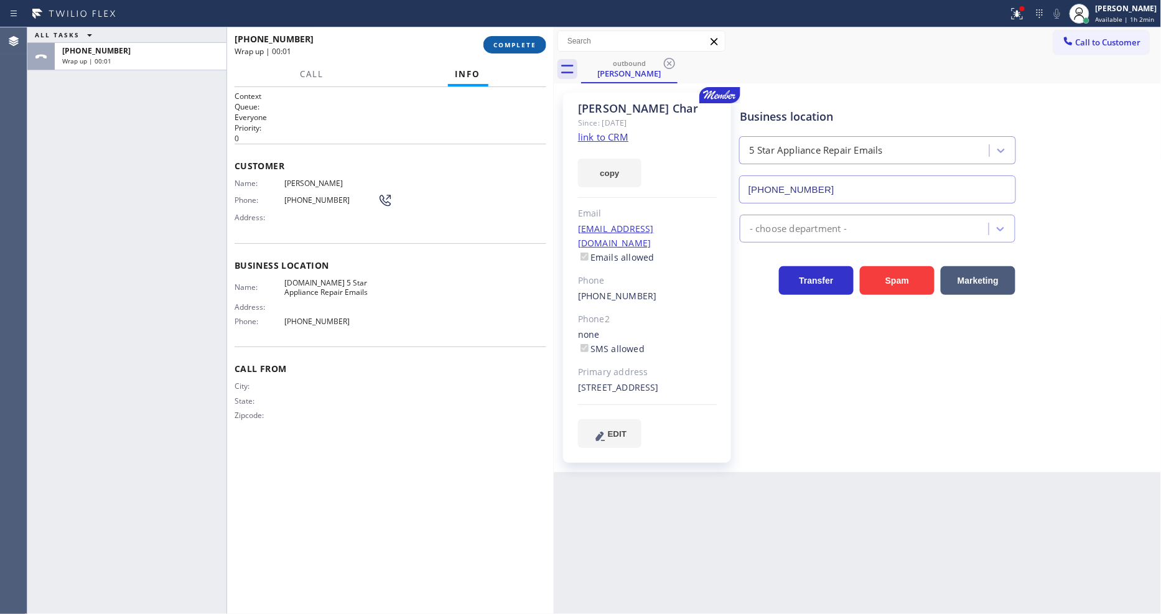
click at [512, 48] on span "COMPLETE" at bounding box center [514, 44] width 43 height 9
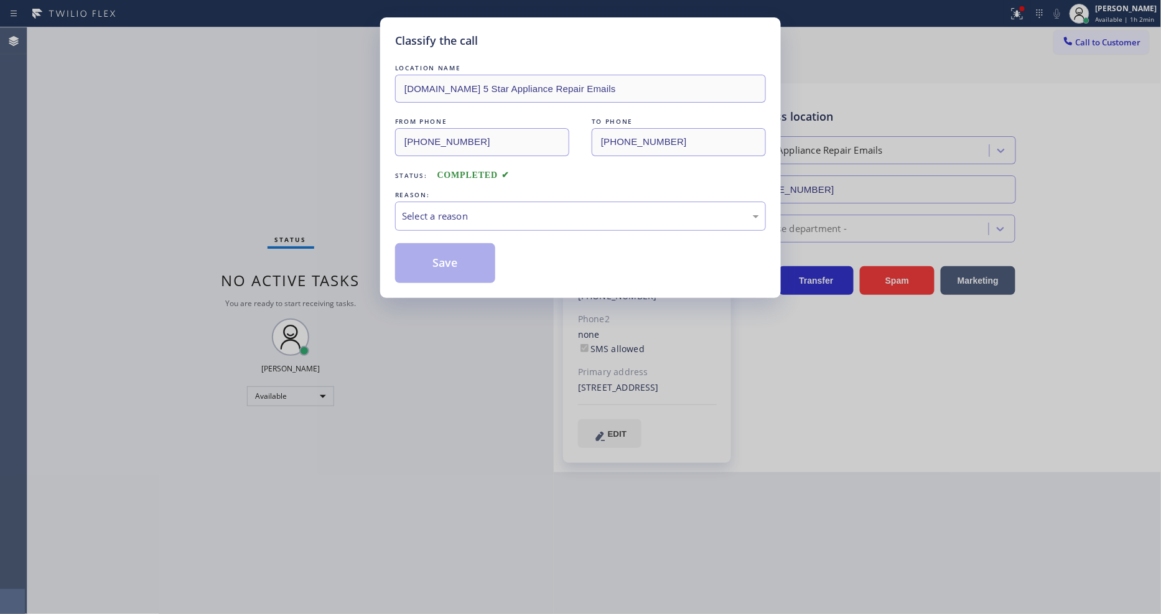
click at [512, 49] on div "LOCATION NAME 4C.Email 5 Star Appliance Repair Emails FROM PHONE (844) 735-4685…" at bounding box center [580, 166] width 371 height 234
click at [468, 209] on div "Select a reason" at bounding box center [580, 216] width 357 height 14
drag, startPoint x: 455, startPoint y: 283, endPoint x: 452, endPoint y: 255, distance: 28.1
click at [452, 255] on button "Save" at bounding box center [445, 263] width 100 height 40
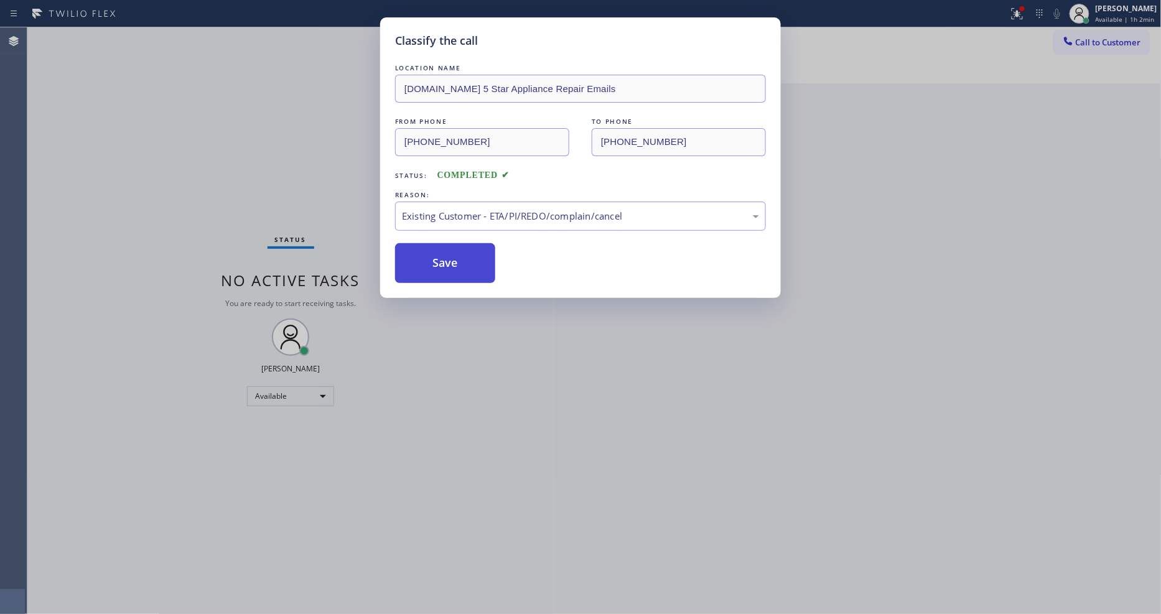
click at [452, 255] on button "Save" at bounding box center [445, 263] width 100 height 40
click at [451, 255] on button "Save" at bounding box center [445, 263] width 100 height 40
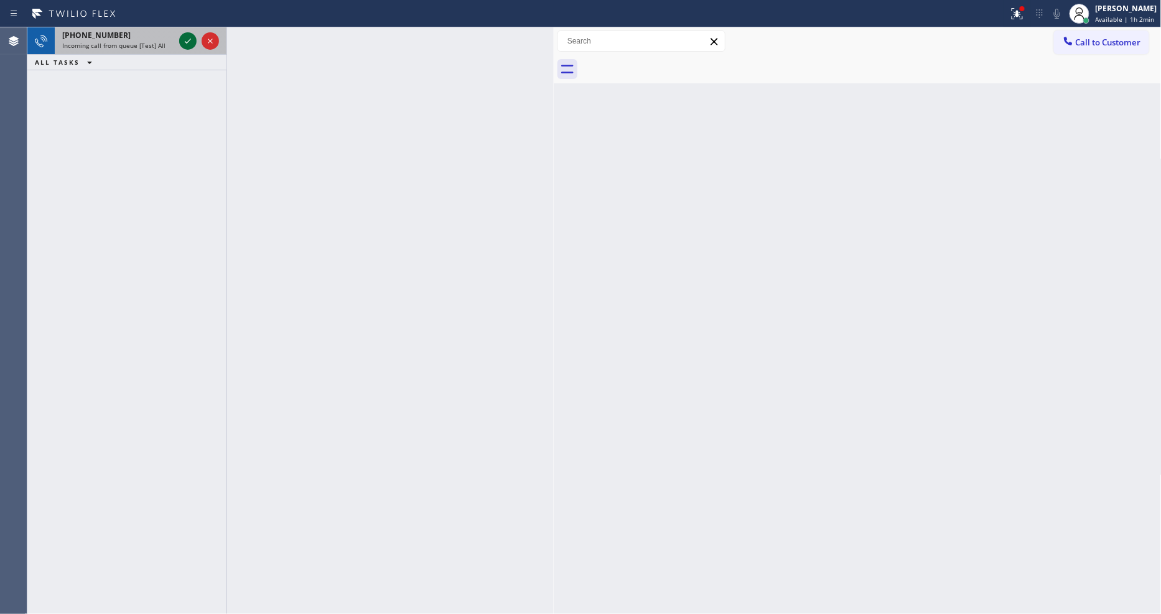
click at [185, 40] on icon at bounding box center [187, 41] width 15 height 15
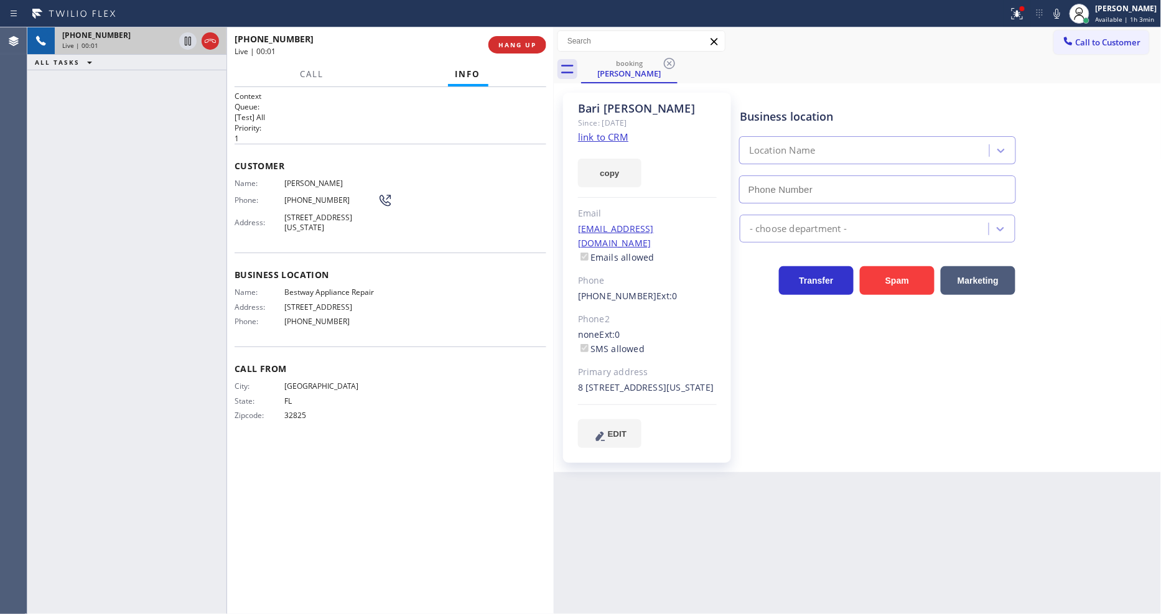
type input "(844) 901-1623"
click at [589, 137] on link "link to CRM" at bounding box center [603, 137] width 50 height 12
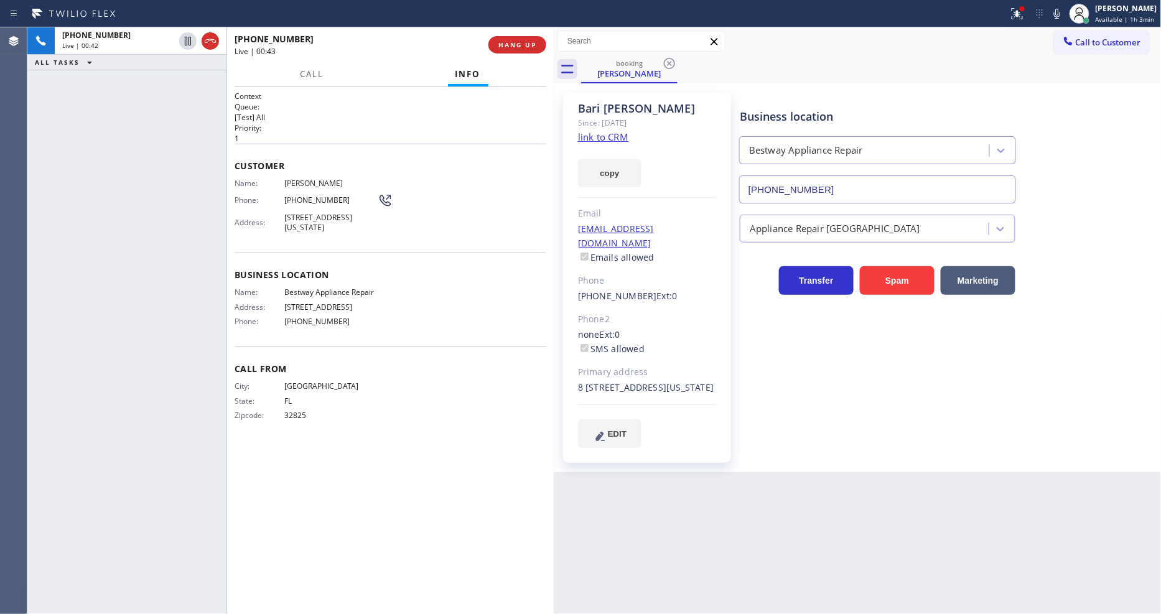
drag, startPoint x: 189, startPoint y: 37, endPoint x: 347, endPoint y: 29, distance: 157.7
click at [188, 38] on icon at bounding box center [187, 41] width 15 height 15
click at [1061, 10] on icon at bounding box center [1057, 13] width 15 height 15
click at [876, 409] on div "Business location Bestway Appliance Repair (844) 901-1623 Appliance Repair High…" at bounding box center [947, 270] width 421 height 348
click at [184, 42] on icon at bounding box center [187, 41] width 15 height 15
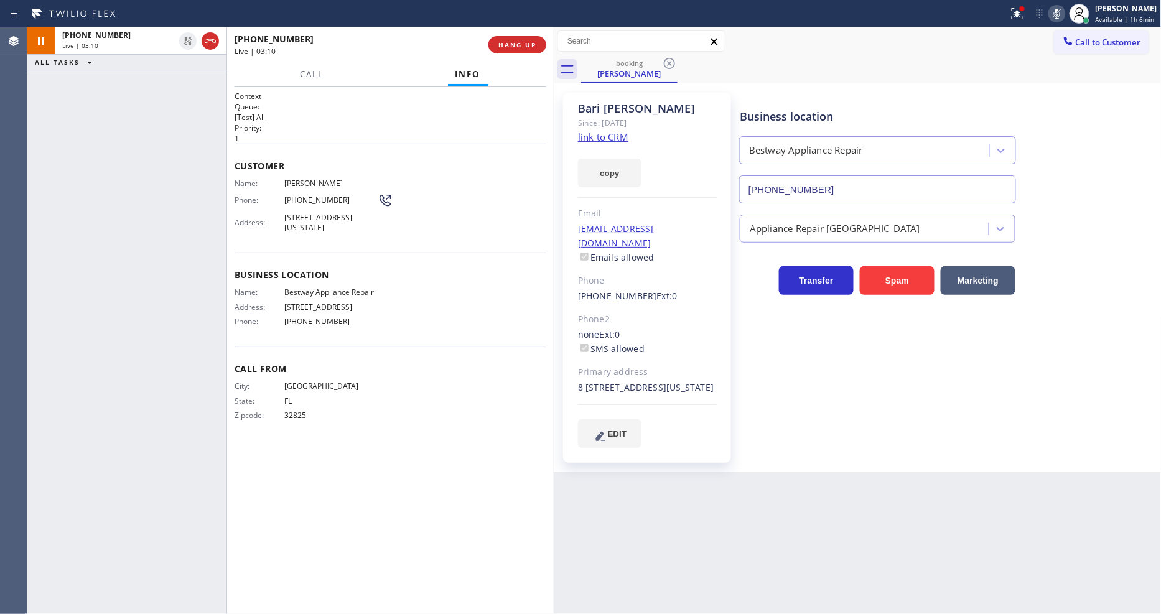
click at [1065, 14] on icon at bounding box center [1057, 13] width 15 height 15
drag, startPoint x: 925, startPoint y: 427, endPoint x: 612, endPoint y: 313, distance: 332.5
click at [925, 427] on div "Business location Bestway Appliance Repair (844) 901-1623 Appliance Repair High…" at bounding box center [947, 270] width 421 height 348
click at [307, 288] on span "Bestway Appliance Repair" at bounding box center [330, 291] width 93 height 9
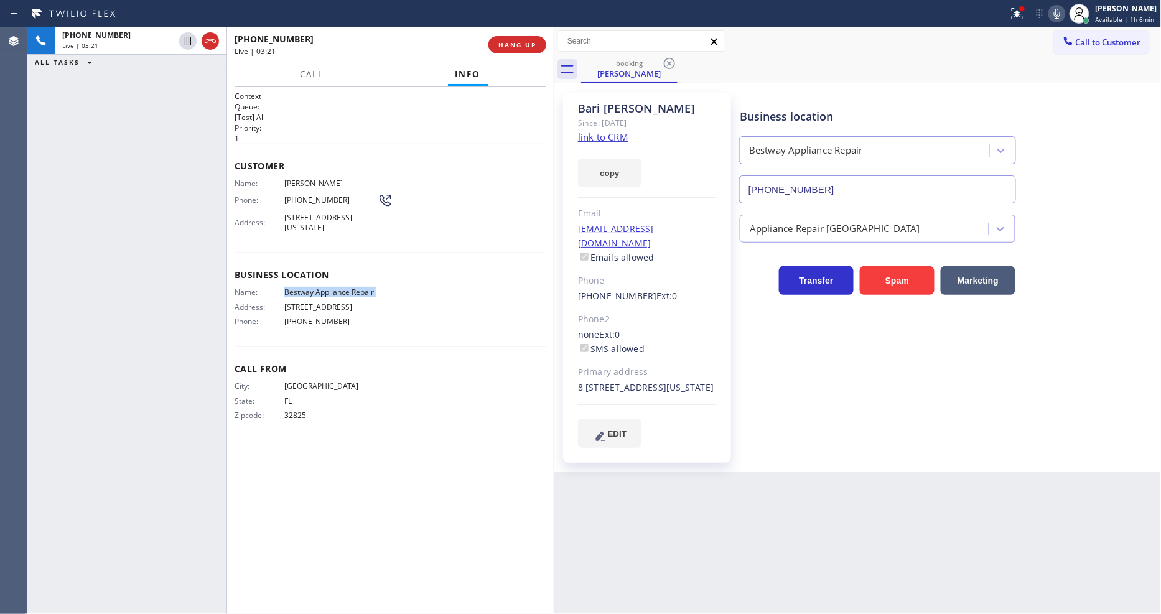
click at [307, 288] on span "Bestway Appliance Repair" at bounding box center [330, 291] width 93 height 9
copy span "Bestway Appliance Repair"
click at [319, 179] on span "Bari Momon" at bounding box center [330, 183] width 93 height 9
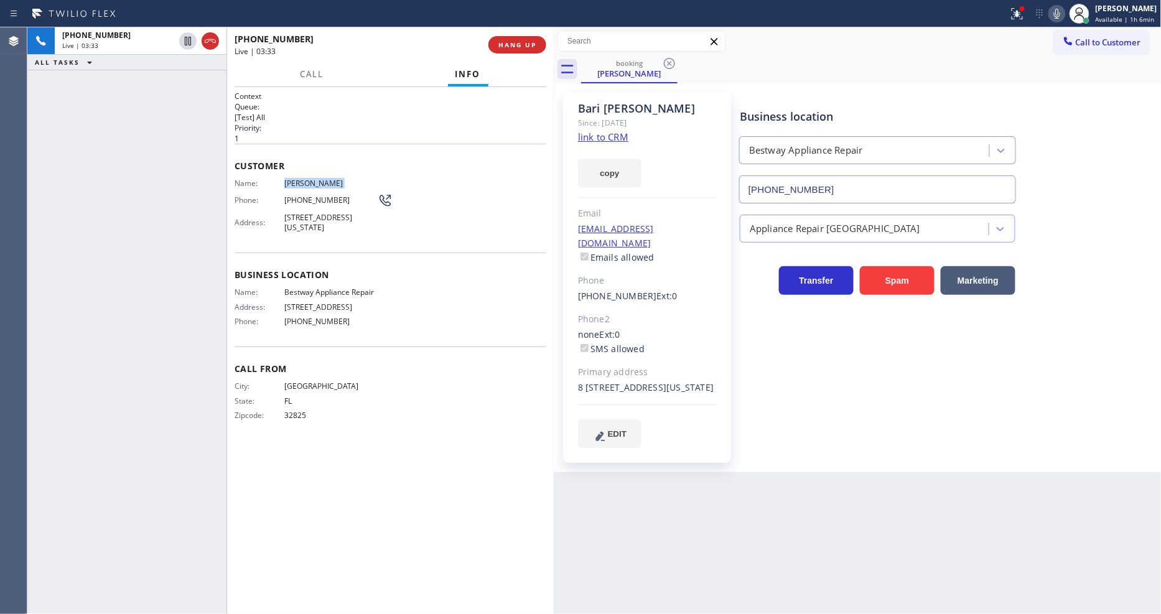
copy span "Bari Momon"
click at [313, 198] on span "(321) 277-1498" at bounding box center [330, 199] width 93 height 9
copy div "(321) 277-1498"
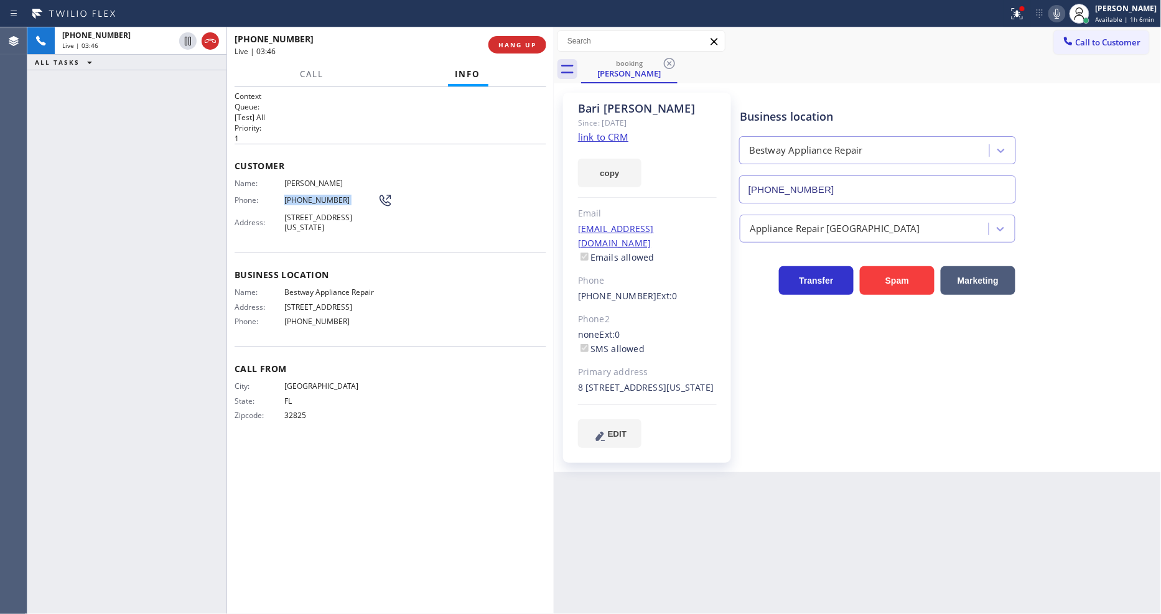
click at [217, 199] on div "+13212771498 Live | 03:46 ALL TASKS ALL TASKS ACTIVE TASKS TASKS IN WRAP UP" at bounding box center [126, 320] width 199 height 587
click at [676, 225] on div "bsmomon@gmail.com Emails allowed" at bounding box center [647, 243] width 139 height 43
copy link "bsmomon@gmail.com"
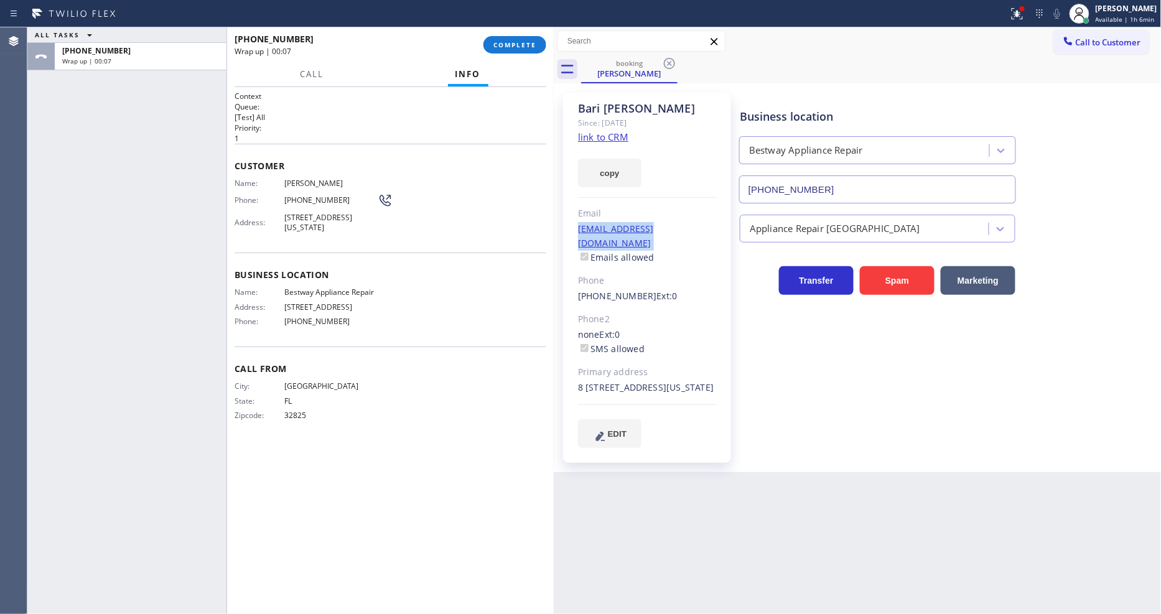
click at [162, 361] on div "ALL TASKS ALL TASKS ACTIVE TASKS TASKS IN WRAP UP +13212771498 Wrap up | 00:07" at bounding box center [126, 320] width 199 height 587
click at [302, 224] on span "4526 Florida St #8, San Diego, CA 92116, USA" at bounding box center [330, 222] width 93 height 19
copy span "4526 Florida St #8, San Diego, CA 92116, USA"
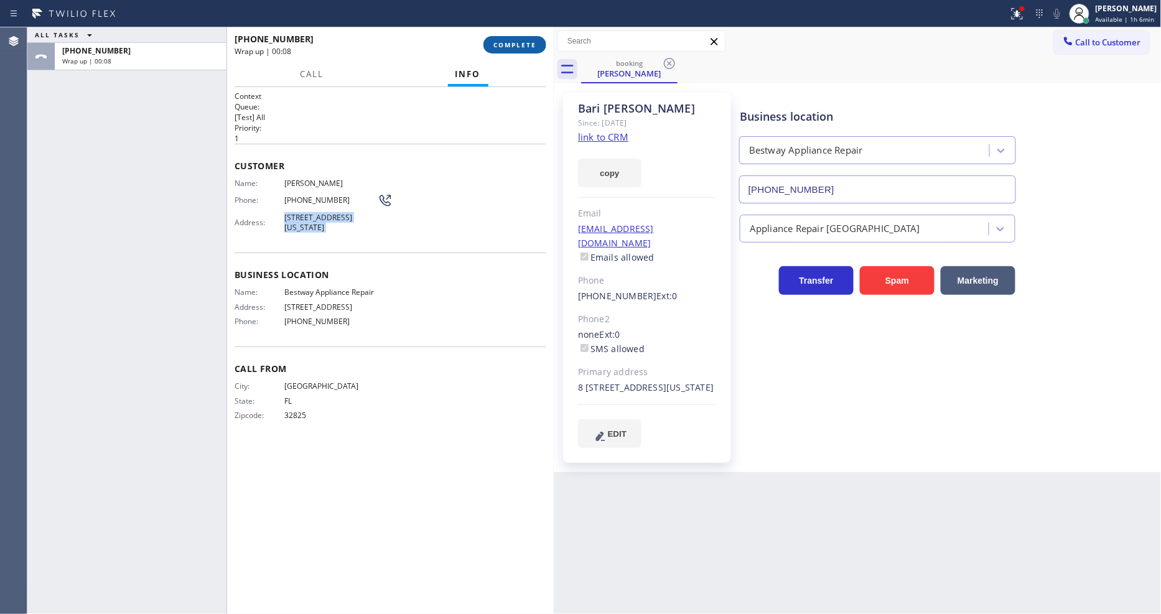
click at [513, 40] on span "COMPLETE" at bounding box center [514, 44] width 43 height 9
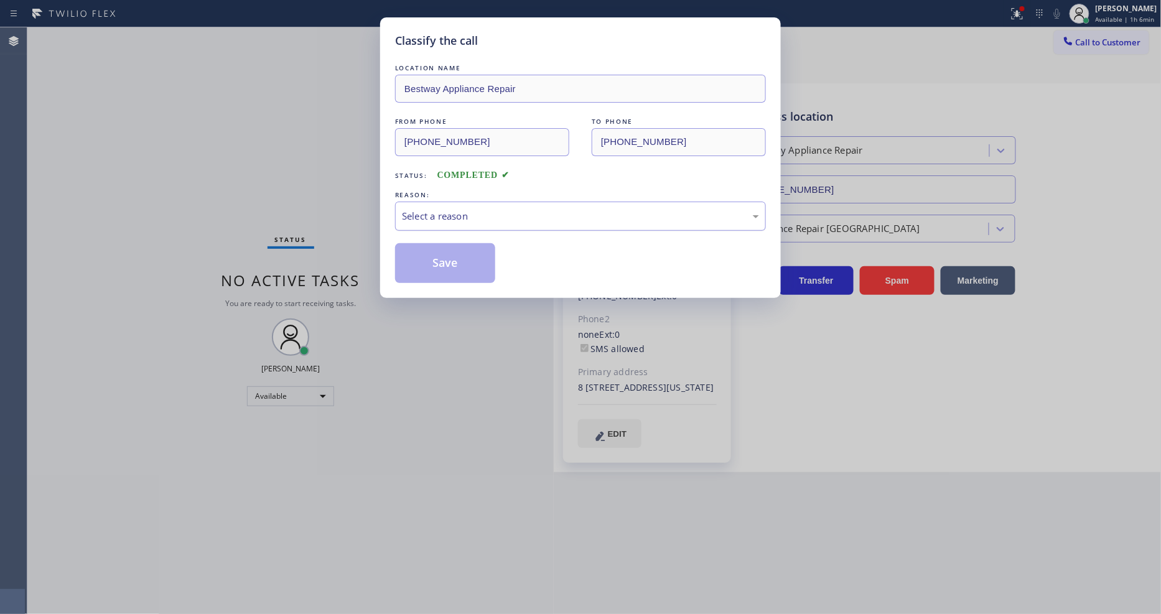
click at [437, 209] on div "Select a reason" at bounding box center [580, 216] width 357 height 14
click at [439, 262] on button "Save" at bounding box center [445, 263] width 100 height 40
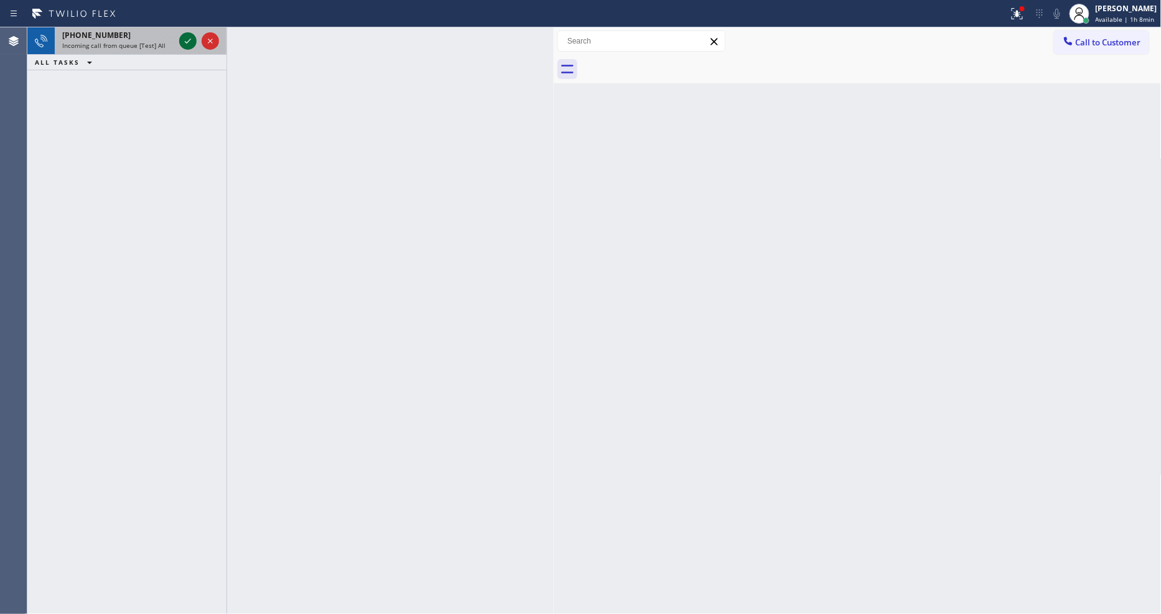
click at [185, 42] on icon at bounding box center [187, 41] width 15 height 15
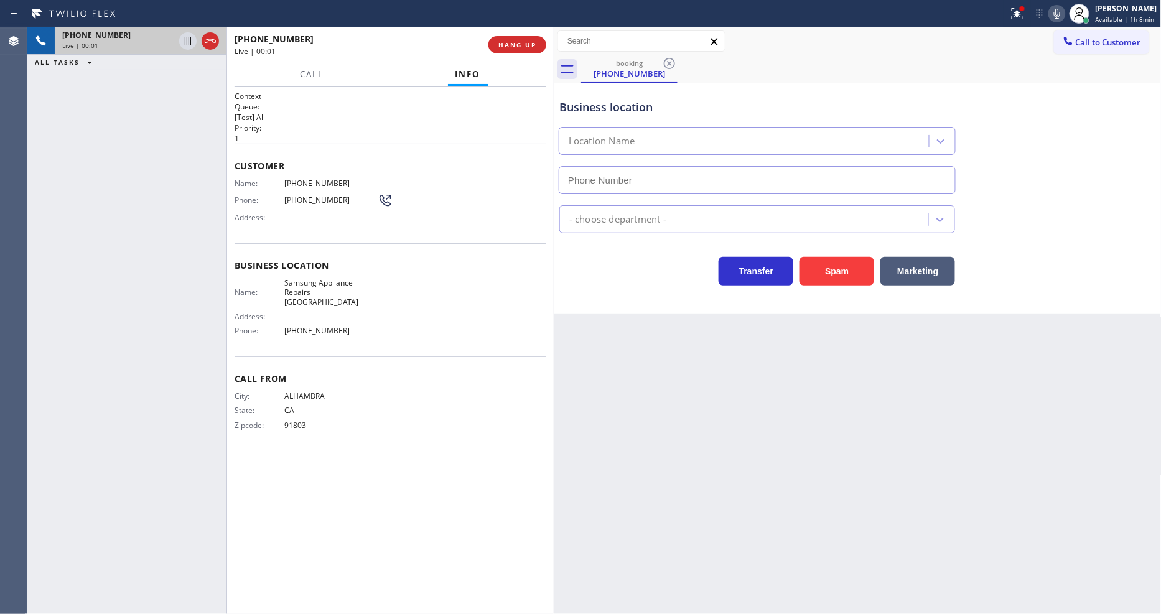
type input "(213) 320-5384"
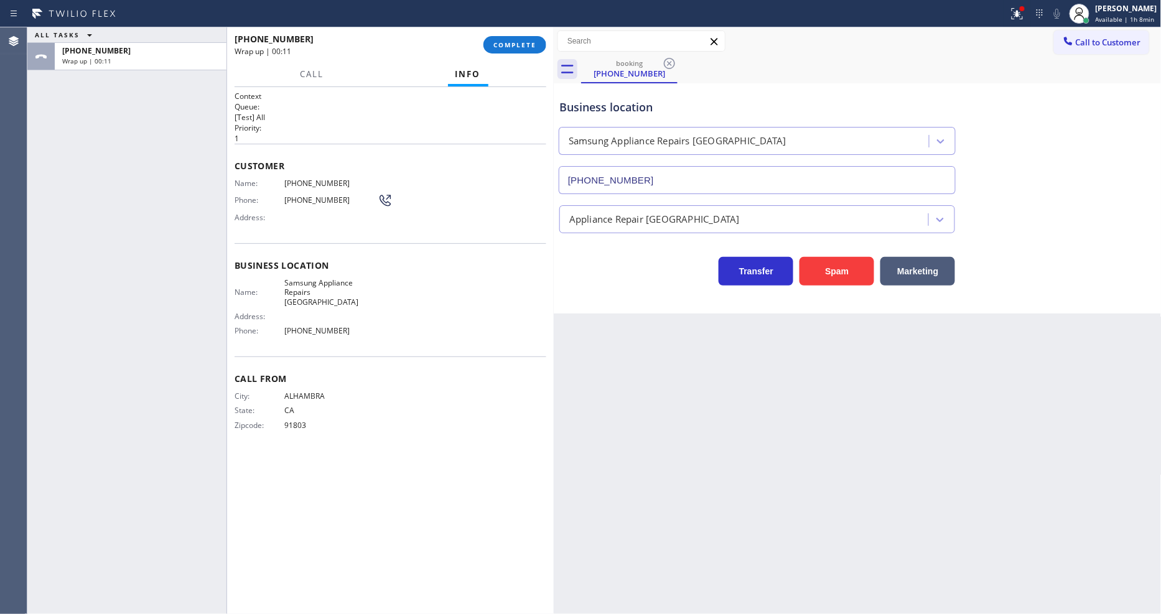
drag, startPoint x: 212, startPoint y: 164, endPoint x: 477, endPoint y: 94, distance: 274.2
click at [214, 164] on div "ALL TASKS ALL TASKS ACTIVE TASKS TASKS IN WRAP UP +16266929898 Wrap up | 00:11" at bounding box center [126, 320] width 199 height 587
click at [534, 52] on button "COMPLETE" at bounding box center [514, 44] width 63 height 17
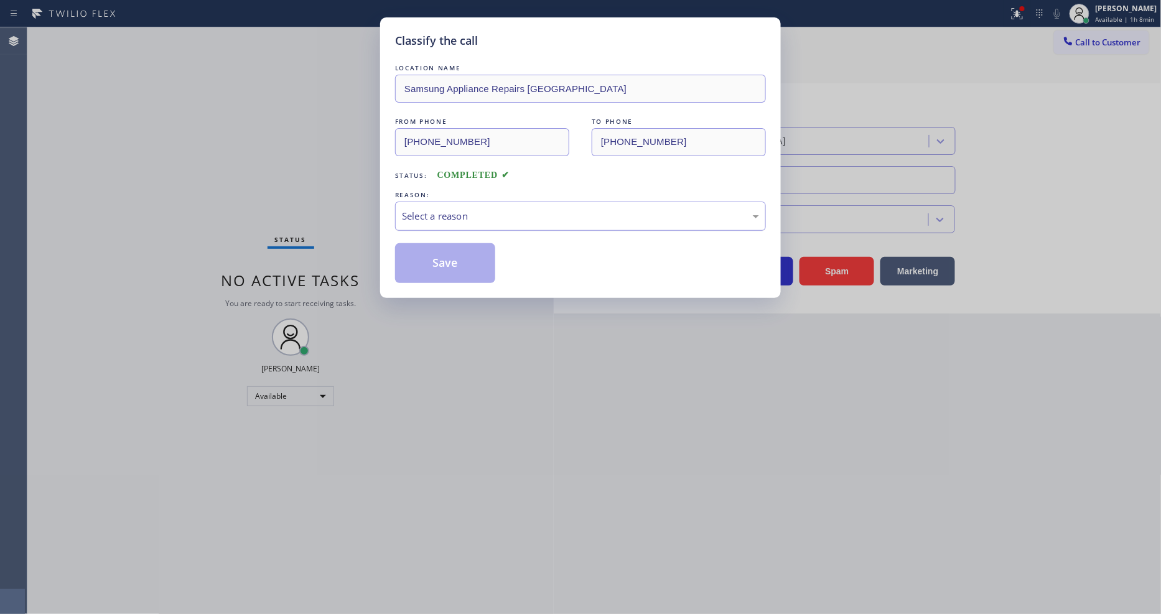
click at [500, 209] on div "Select a reason" at bounding box center [580, 216] width 357 height 14
click at [448, 262] on button "Save" at bounding box center [445, 263] width 100 height 40
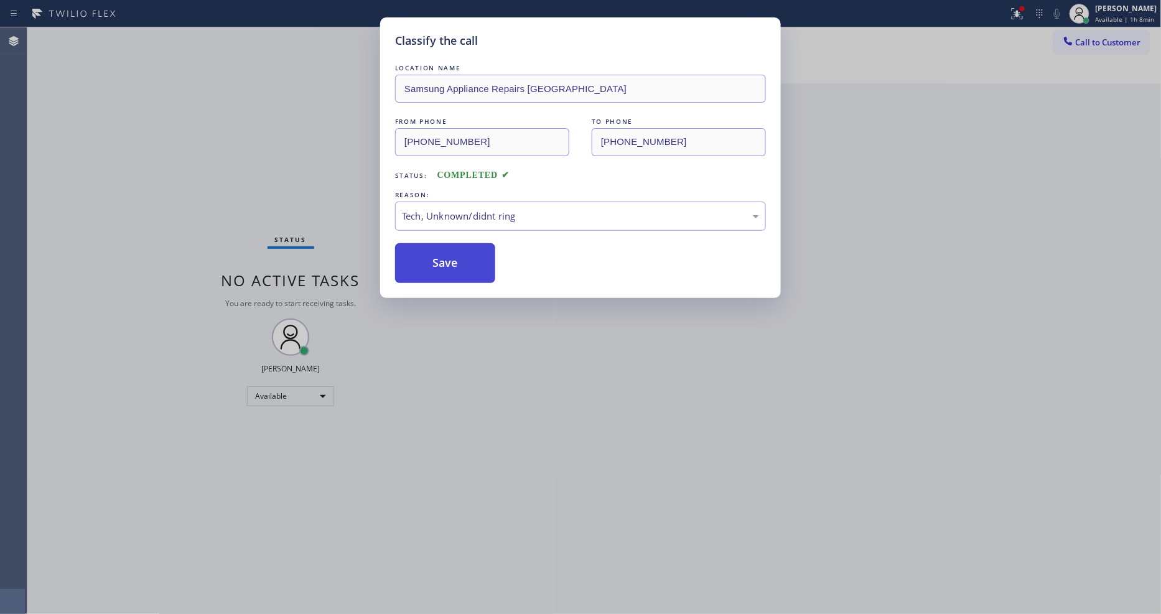
click at [448, 262] on button "Save" at bounding box center [445, 263] width 100 height 40
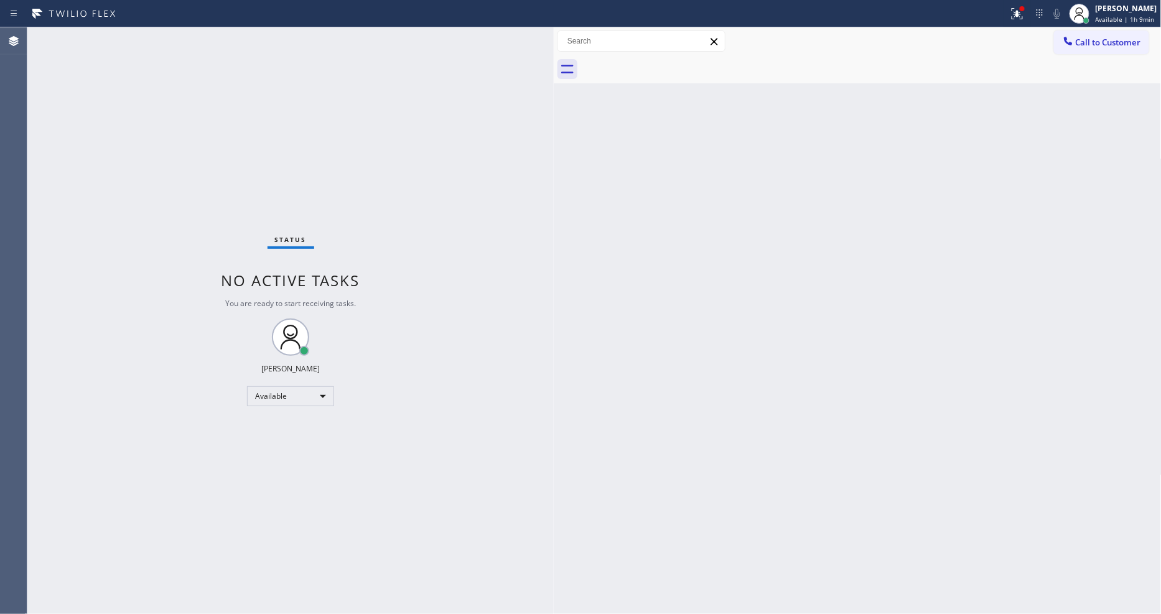
click at [158, 34] on div "Status No active tasks You are ready to start receiving tasks. [PERSON_NAME] Av…" at bounding box center [290, 320] width 526 height 587
click at [1134, 17] on span "Available | 1h 9min" at bounding box center [1125, 19] width 59 height 9
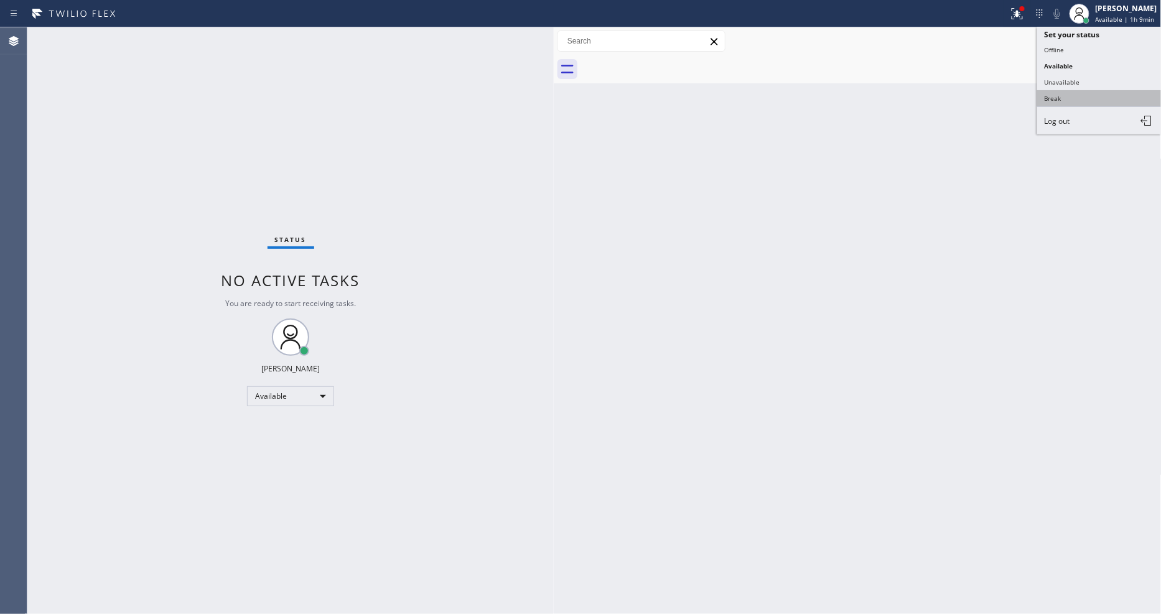
click at [1077, 104] on button "Break" at bounding box center [1099, 98] width 124 height 16
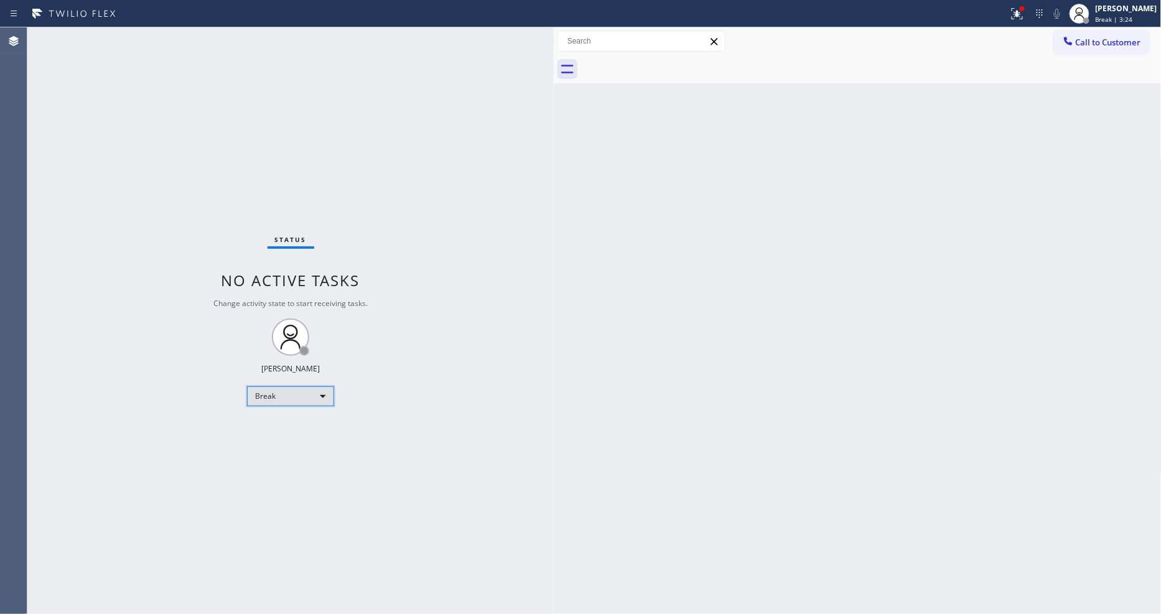
click at [263, 390] on div "Break" at bounding box center [290, 396] width 87 height 20
click at [255, 427] on li "Available" at bounding box center [290, 429] width 85 height 15
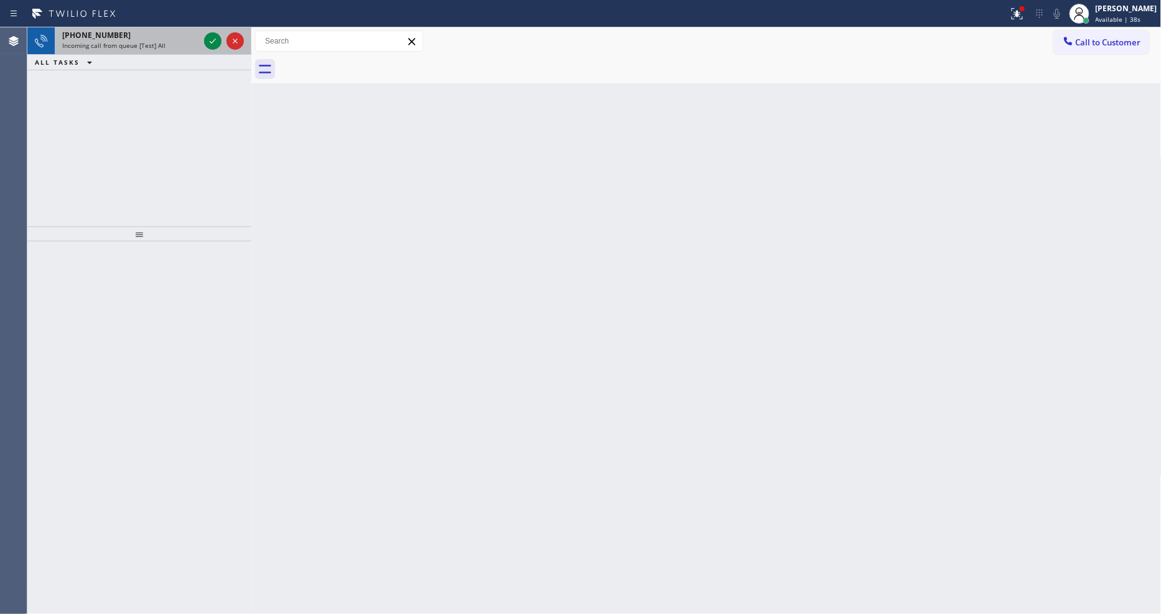
click at [212, 50] on div at bounding box center [224, 40] width 45 height 27
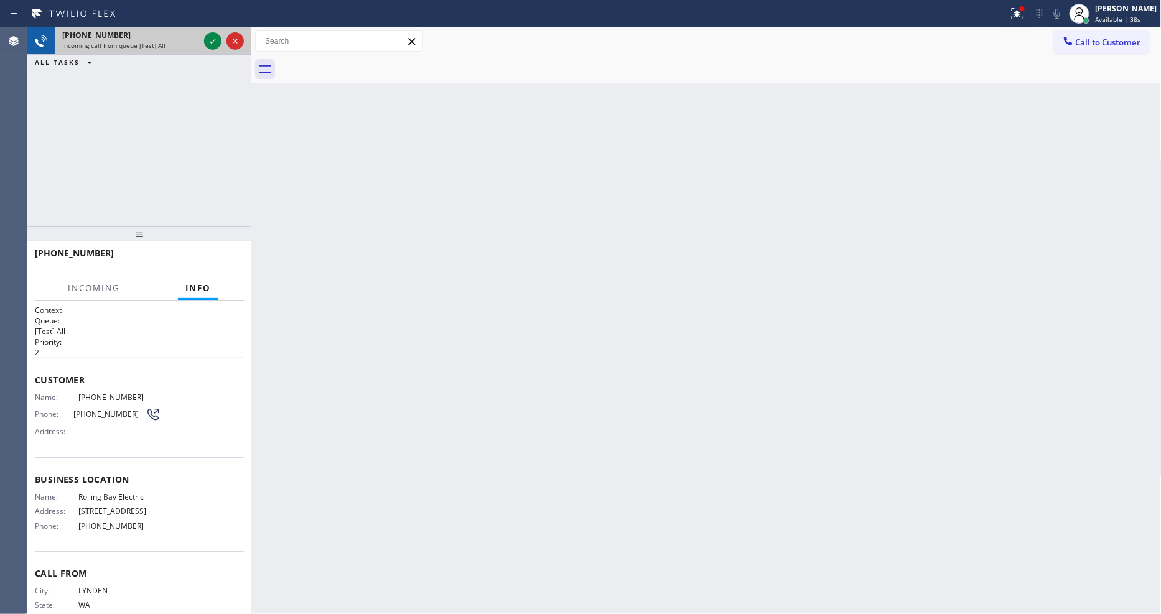
click at [212, 50] on div at bounding box center [224, 40] width 45 height 27
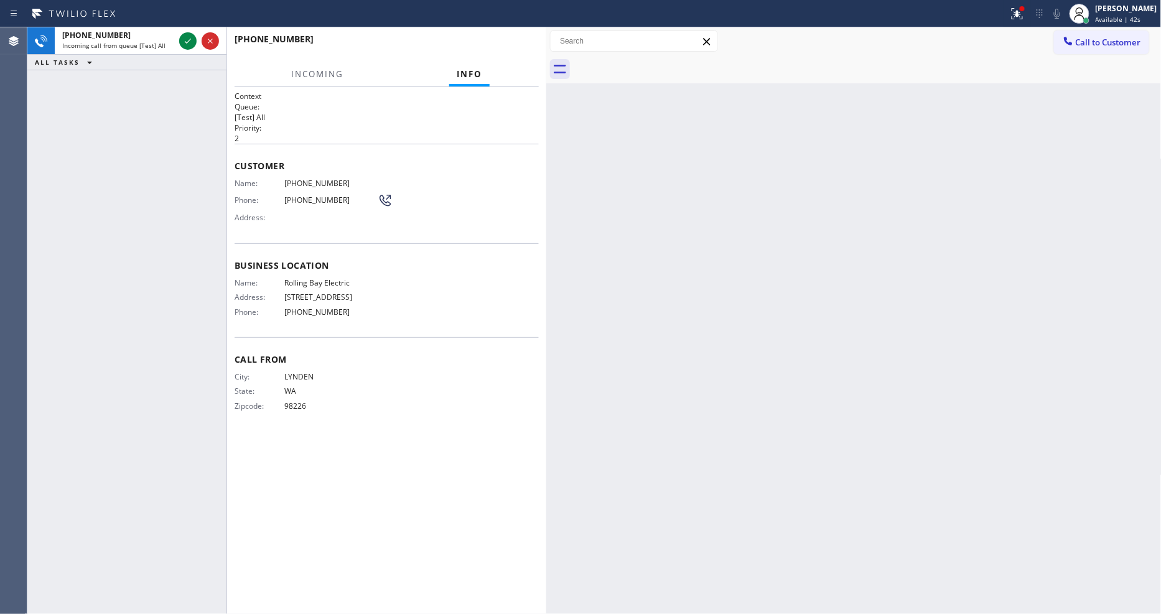
drag, startPoint x: 254, startPoint y: 88, endPoint x: 549, endPoint y: 146, distance: 300.7
click at [546, 146] on div at bounding box center [546, 320] width 0 height 587
click at [193, 37] on icon at bounding box center [187, 41] width 15 height 15
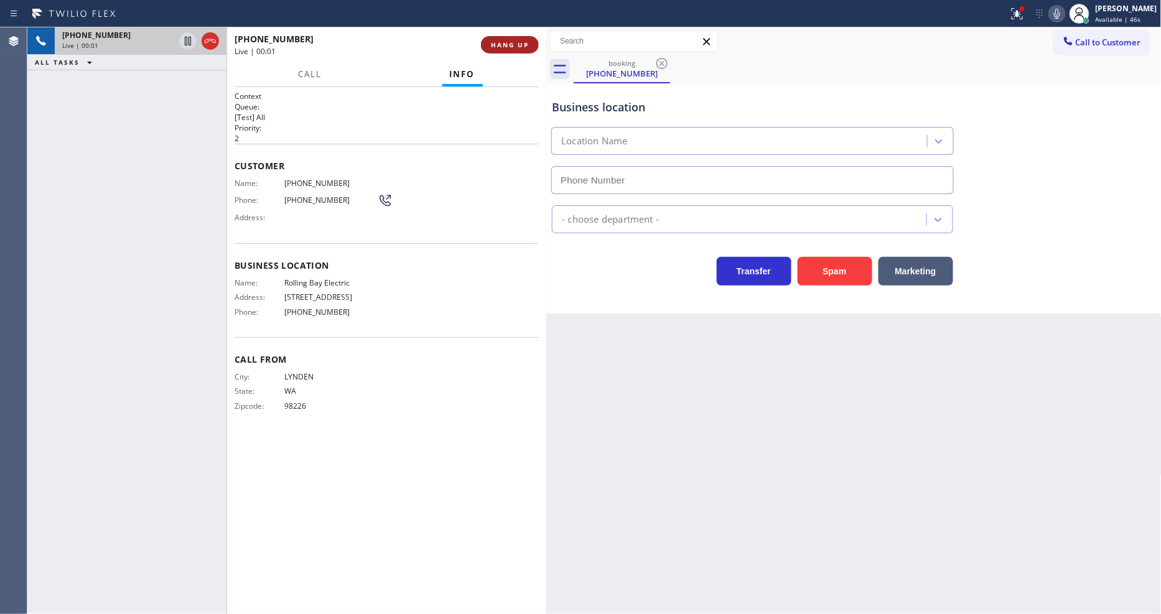
click at [493, 48] on span "HANG UP" at bounding box center [510, 44] width 38 height 9
type input "(360) 401-4864"
click at [494, 47] on span "HANG UP" at bounding box center [510, 44] width 38 height 9
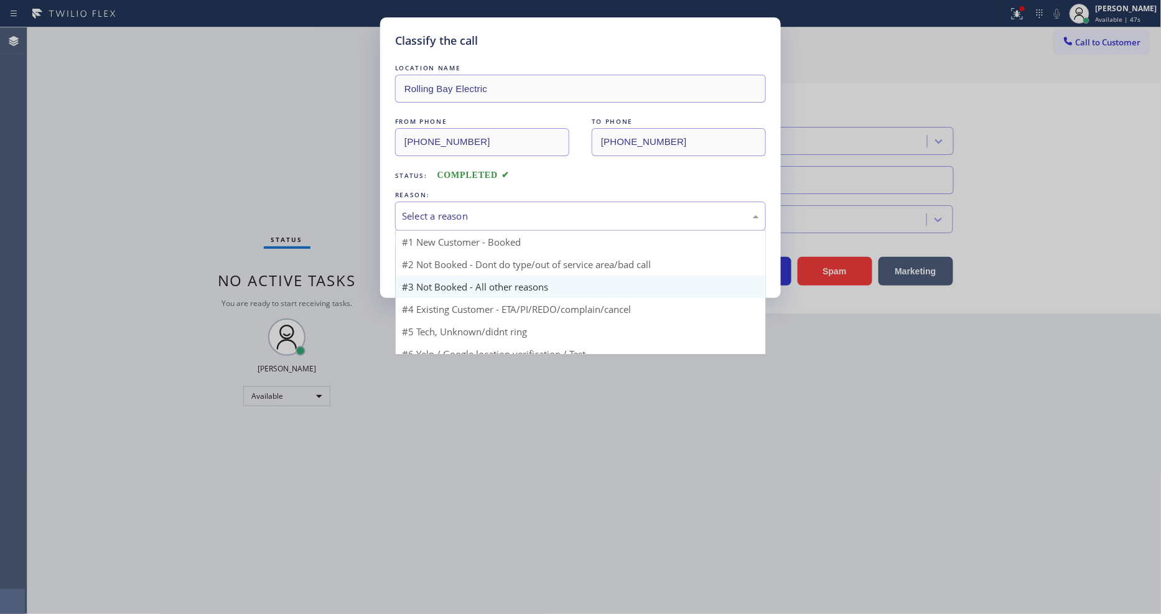
drag, startPoint x: 446, startPoint y: 213, endPoint x: 444, endPoint y: 254, distance: 40.5
click at [447, 213] on div "Select a reason" at bounding box center [580, 216] width 357 height 14
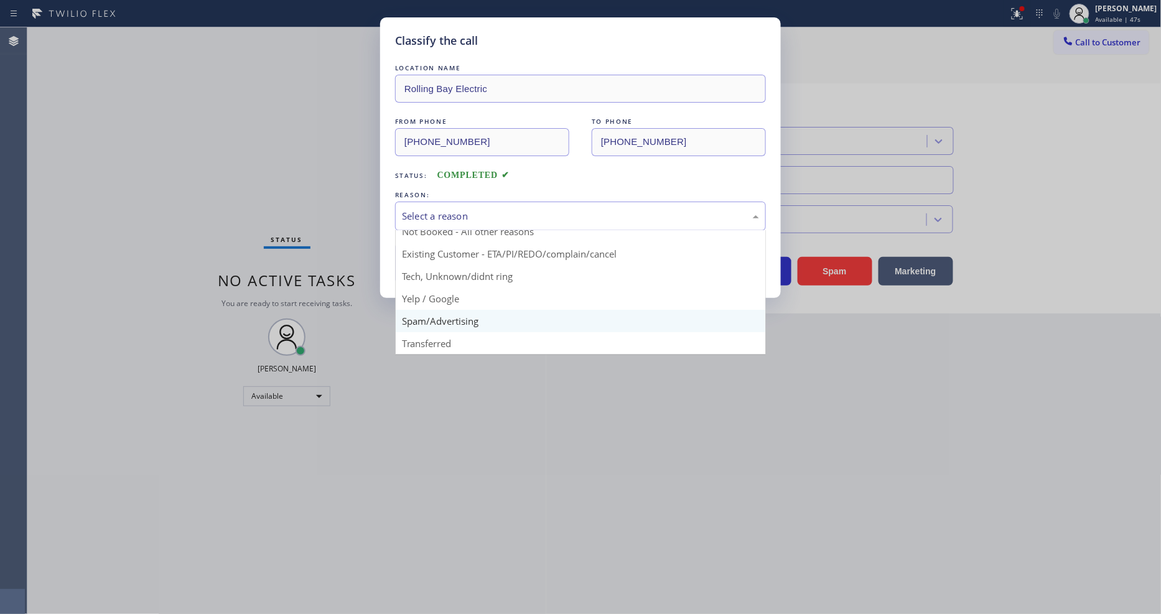
scroll to position [78, 0]
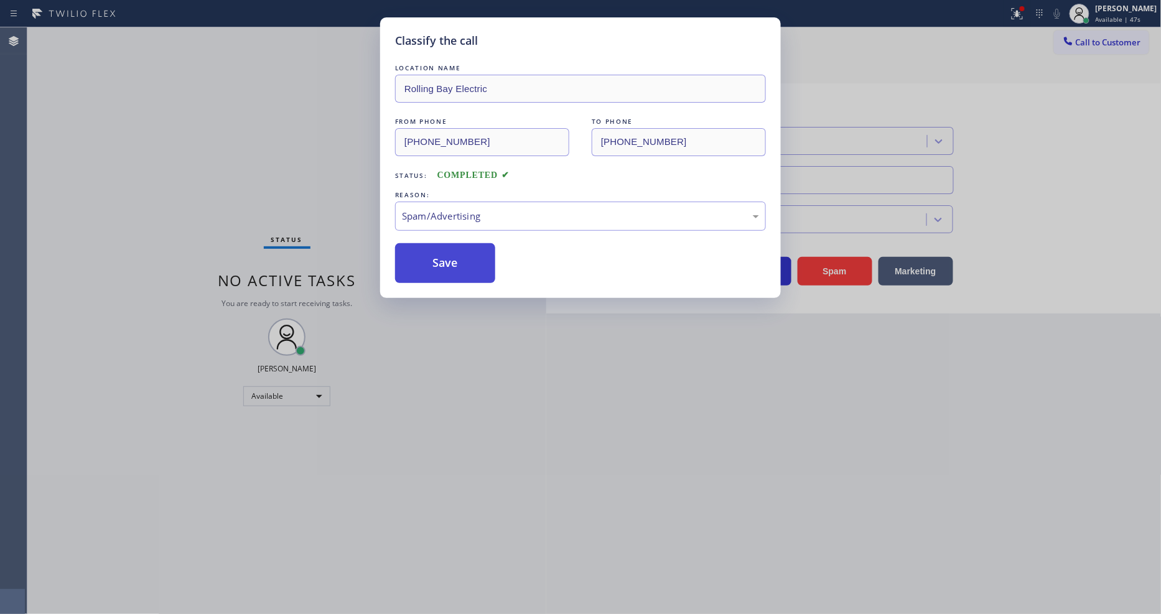
click at [443, 260] on button "Save" at bounding box center [445, 263] width 100 height 40
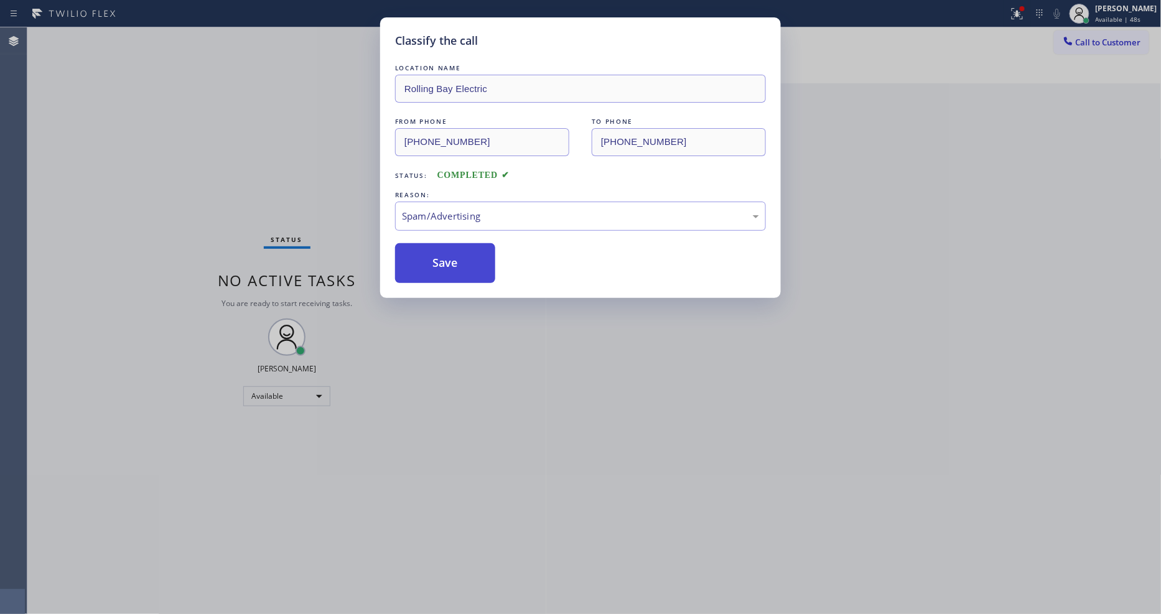
click at [443, 260] on button "Save" at bounding box center [445, 263] width 100 height 40
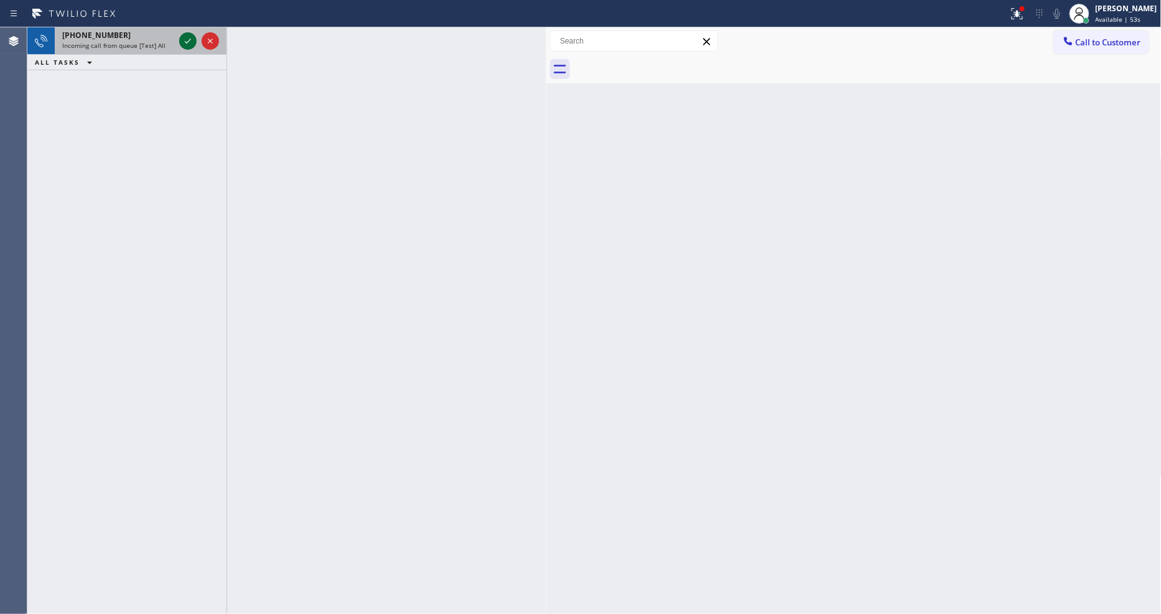
click at [190, 39] on icon at bounding box center [188, 41] width 6 height 5
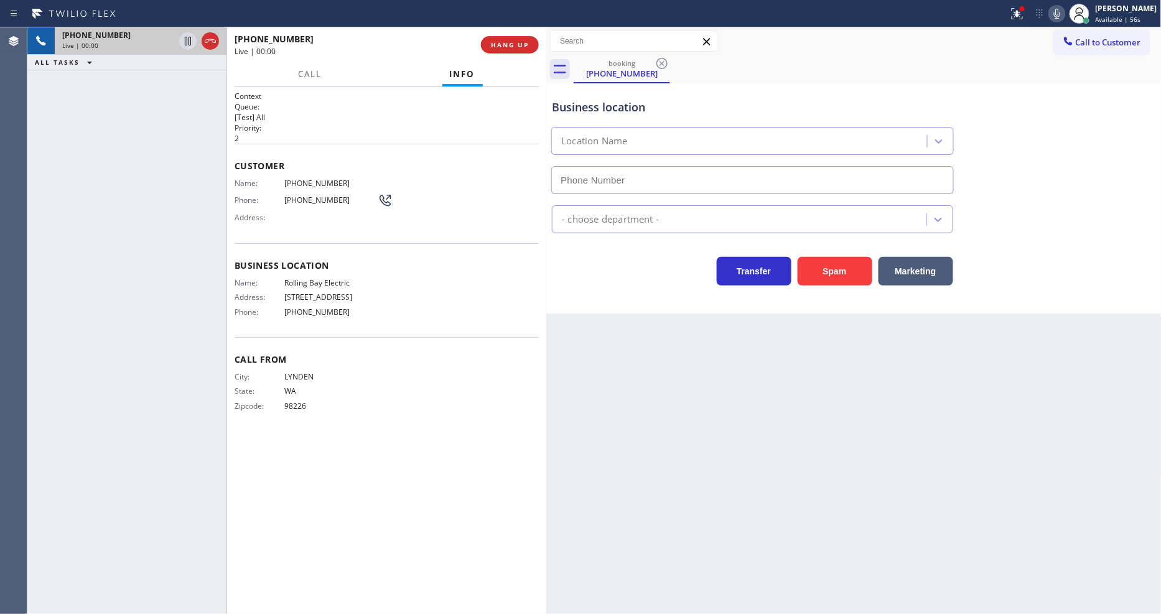
type input "(360) 401-4864"
click at [500, 39] on button "HANG UP" at bounding box center [510, 44] width 58 height 17
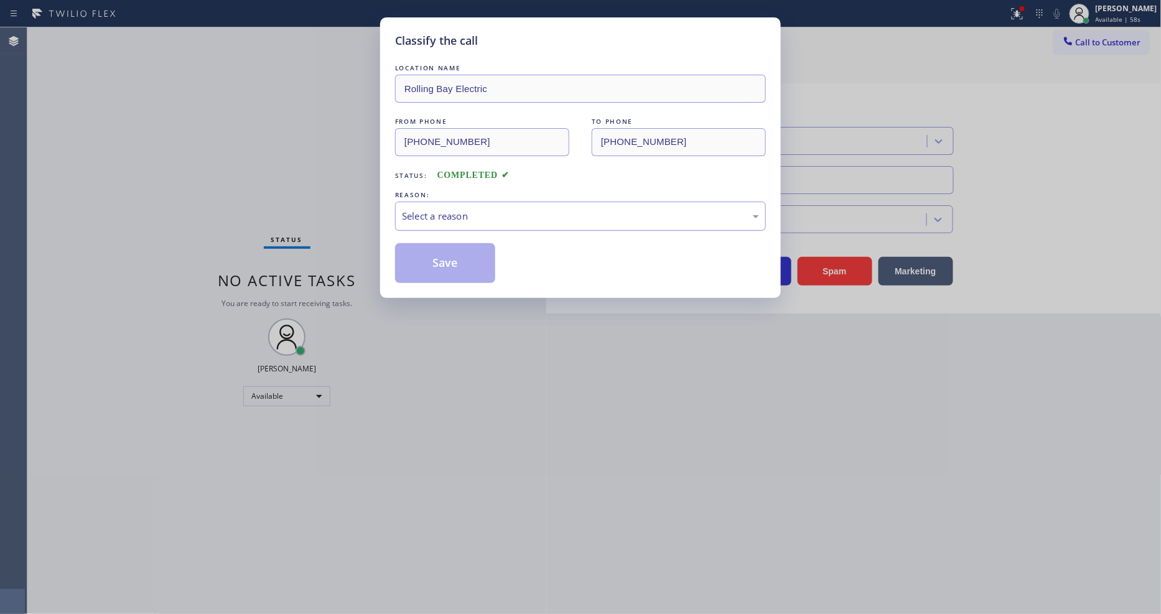
click at [497, 218] on div "Select a reason" at bounding box center [580, 216] width 357 height 14
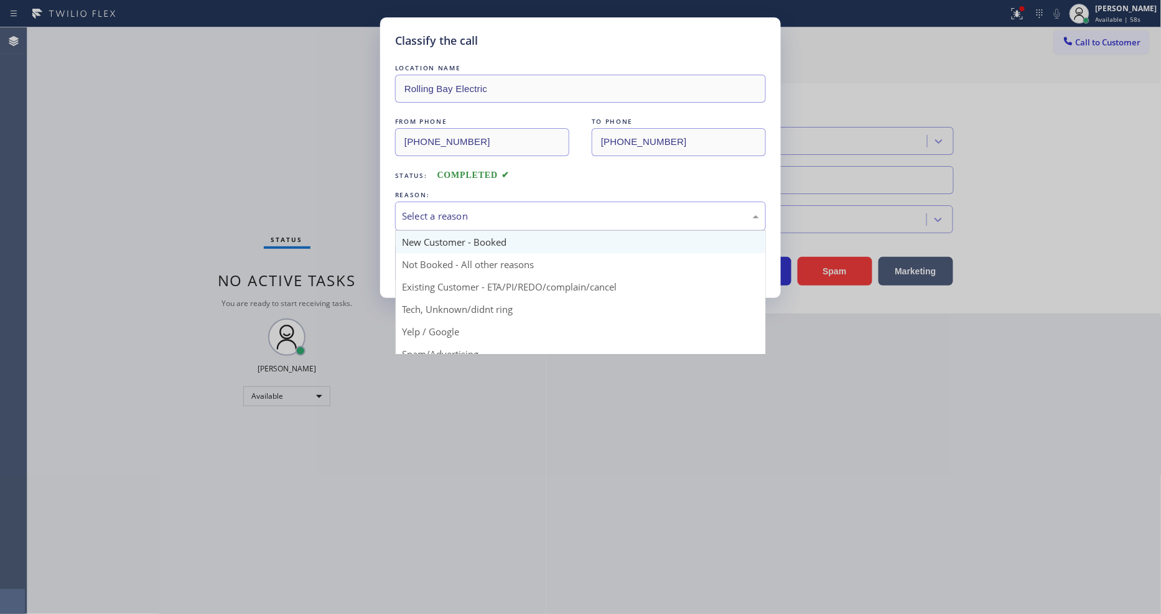
scroll to position [78, 0]
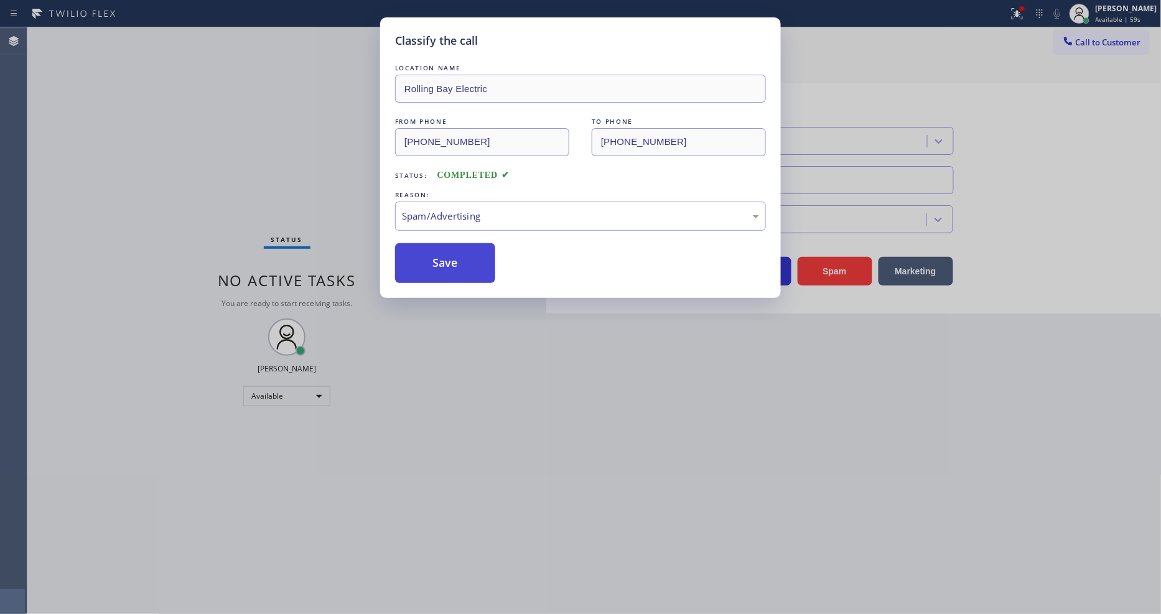
click at [463, 259] on button "Save" at bounding box center [445, 263] width 100 height 40
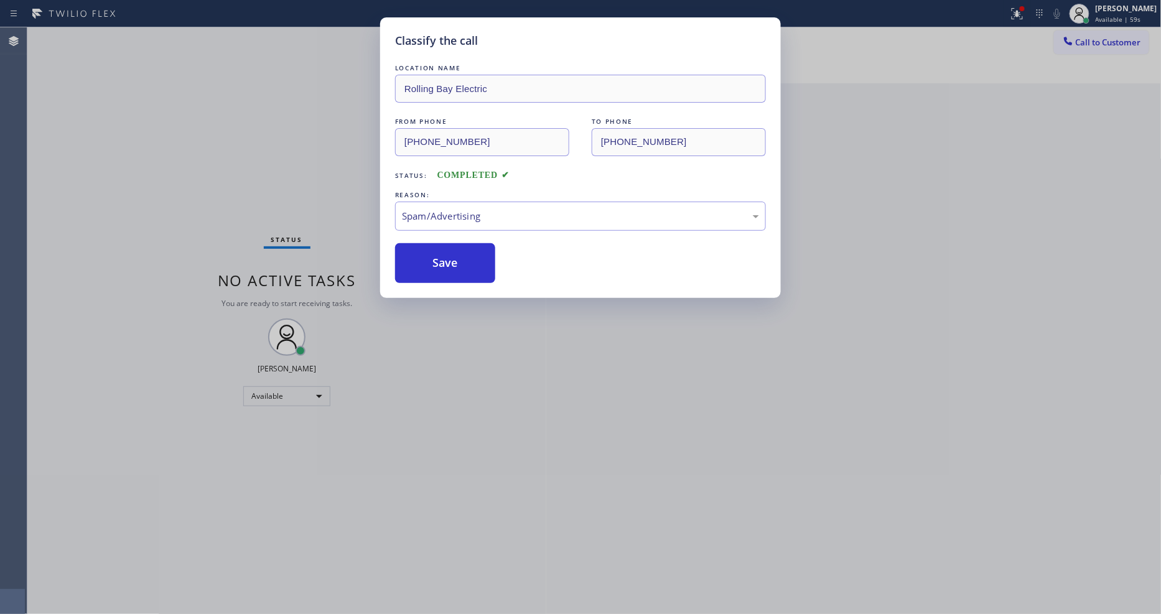
drag, startPoint x: 463, startPoint y: 259, endPoint x: 476, endPoint y: 89, distance: 170.4
click at [464, 257] on button "Save" at bounding box center [445, 263] width 100 height 40
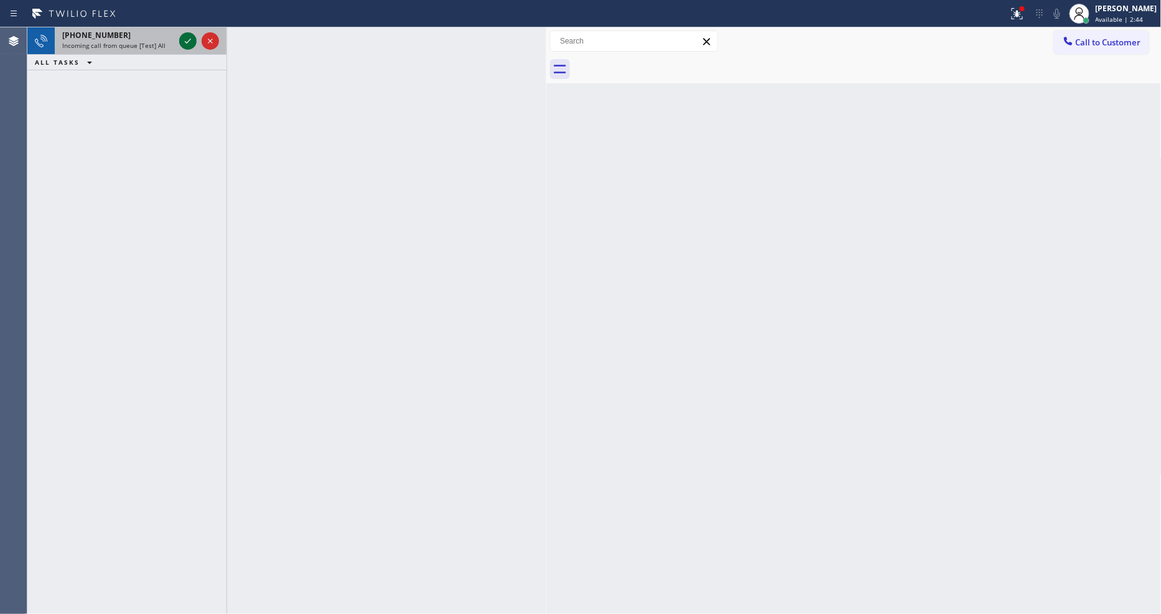
click at [189, 36] on icon at bounding box center [187, 41] width 15 height 15
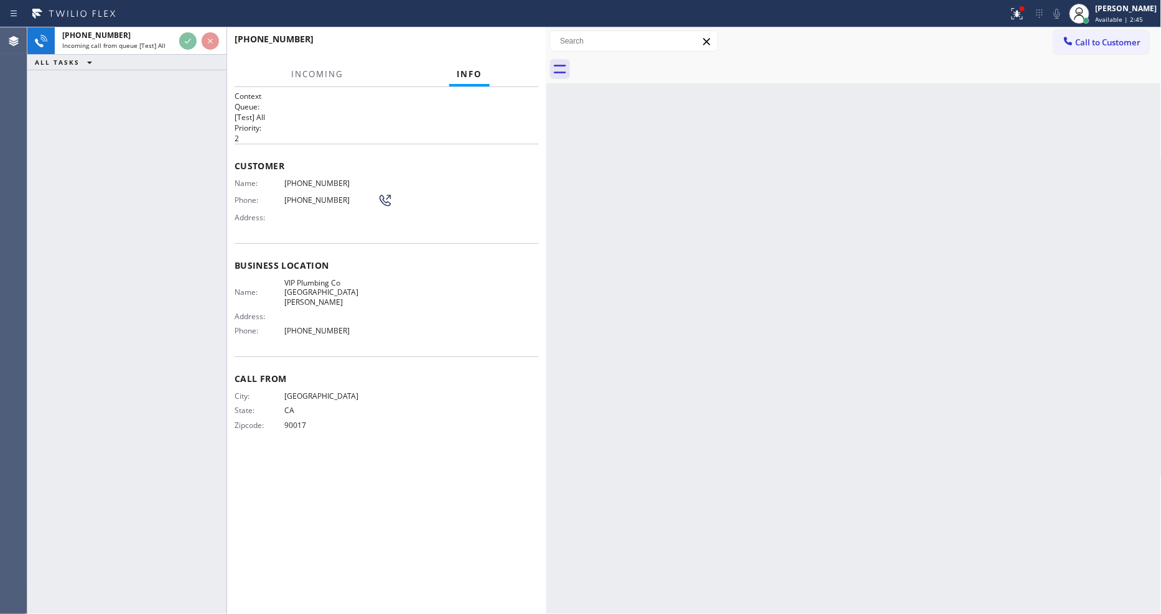
click at [134, 157] on div "+17145891679 Incoming call from queue [Test] All ALL TASKS ALL TASKS ACTIVE TAS…" at bounding box center [126, 320] width 199 height 587
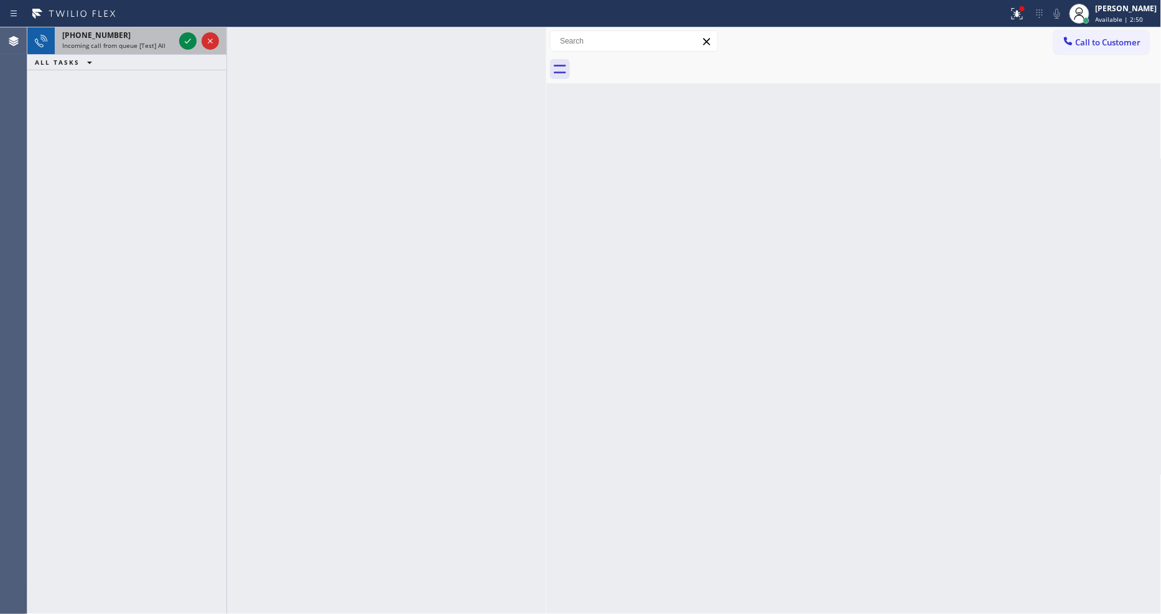
click at [185, 30] on div at bounding box center [199, 40] width 45 height 27
click at [187, 38] on icon at bounding box center [187, 41] width 15 height 15
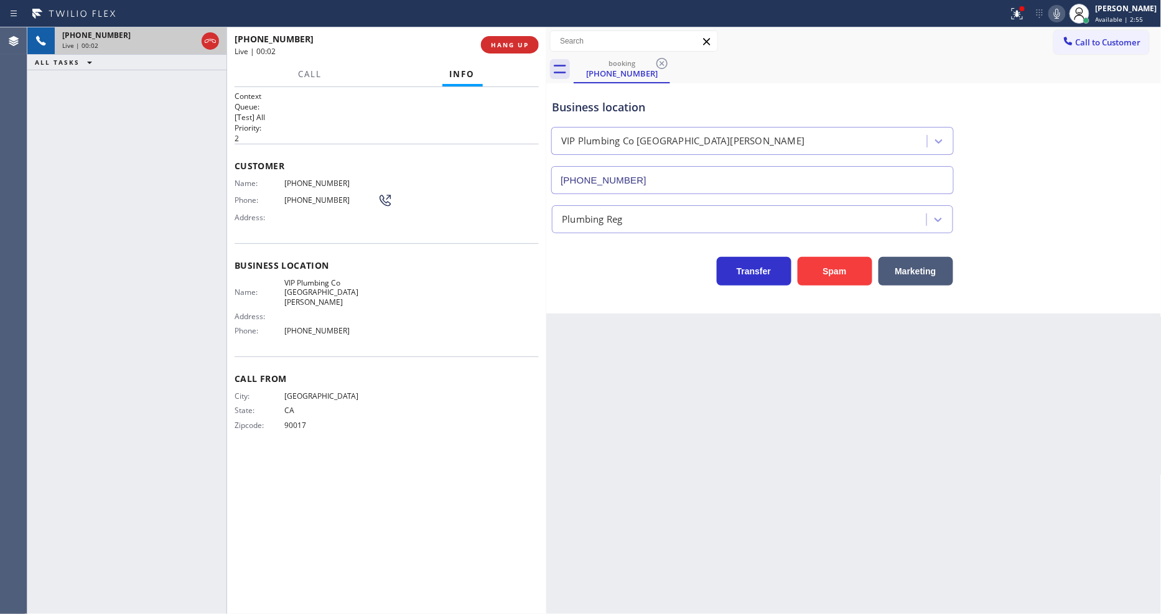
type input "(714) 559-3291"
click at [864, 381] on div "Back to Dashboard Change Sender ID Customers Technicians Select a contact Outbo…" at bounding box center [853, 320] width 615 height 587
click at [516, 39] on button "HANG UP" at bounding box center [510, 44] width 58 height 17
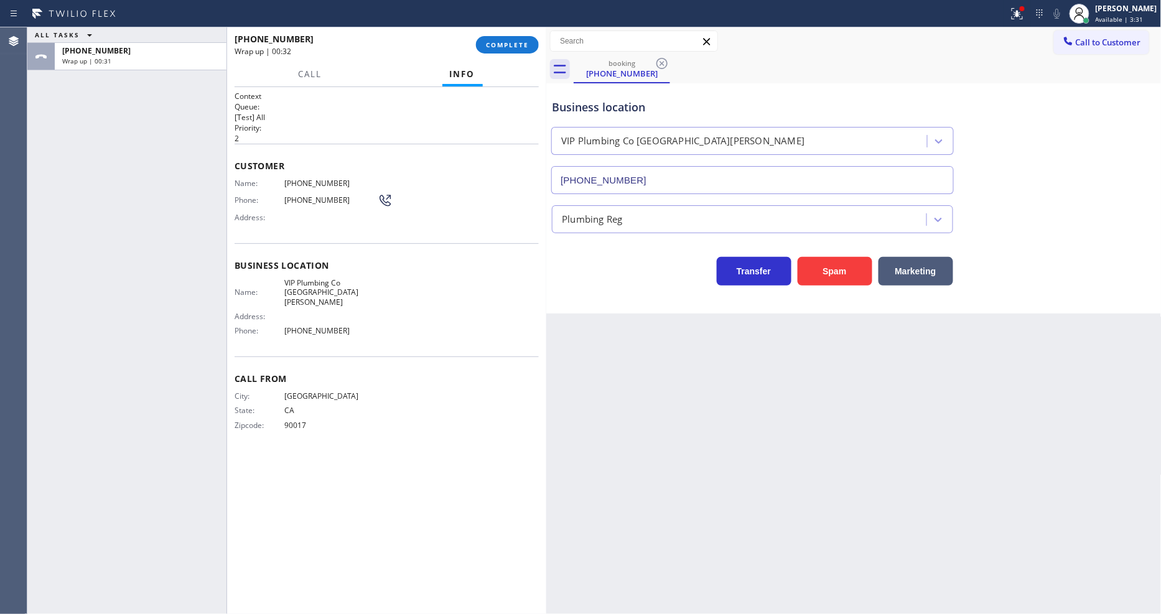
click at [1067, 413] on div "Back to Dashboard Change Sender ID Customers Technicians Select a contact Outbo…" at bounding box center [853, 320] width 615 height 587
click at [432, 477] on div "Context Queue: [Test] All Priority: 2 Customer Name: (714) 589-1679 Phone: (714…" at bounding box center [387, 351] width 304 height 520
click at [533, 45] on button "COMPLETE" at bounding box center [507, 44] width 63 height 17
click at [467, 215] on div "Name: (714) 589-1679 Phone: (714) 589-1679 Address:" at bounding box center [387, 203] width 304 height 49
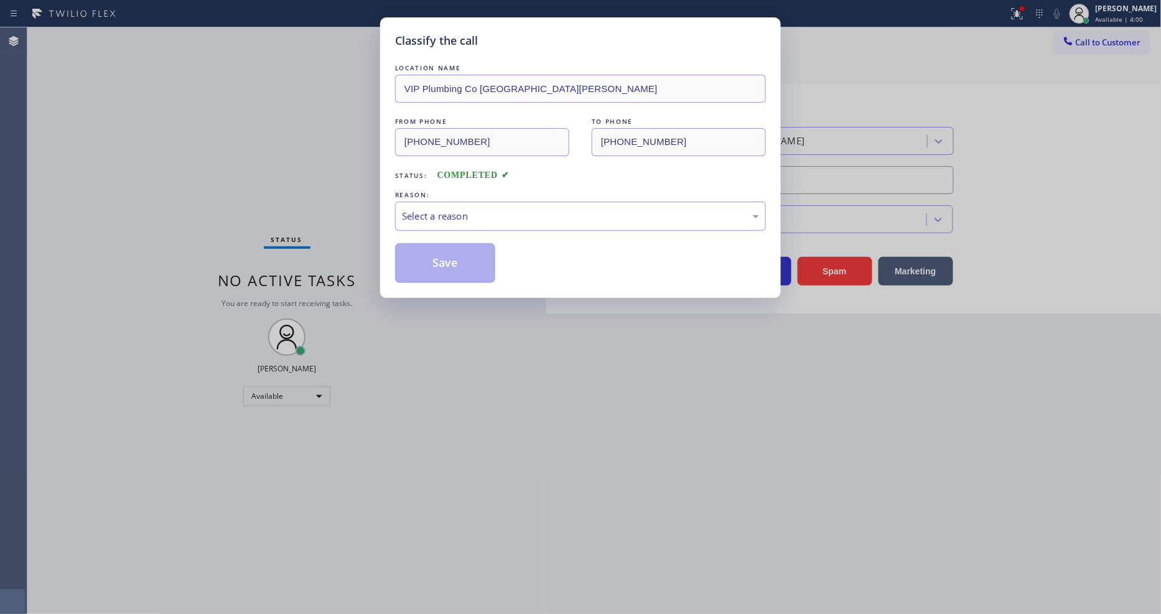
click at [472, 202] on div "Select a reason" at bounding box center [580, 216] width 371 height 29
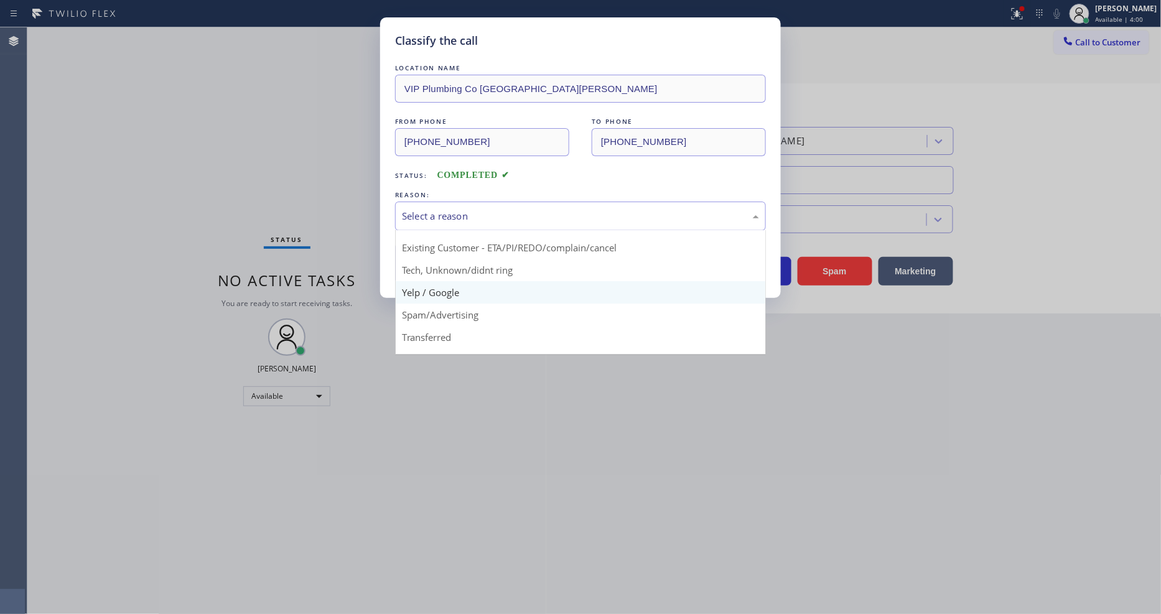
scroll to position [78, 0]
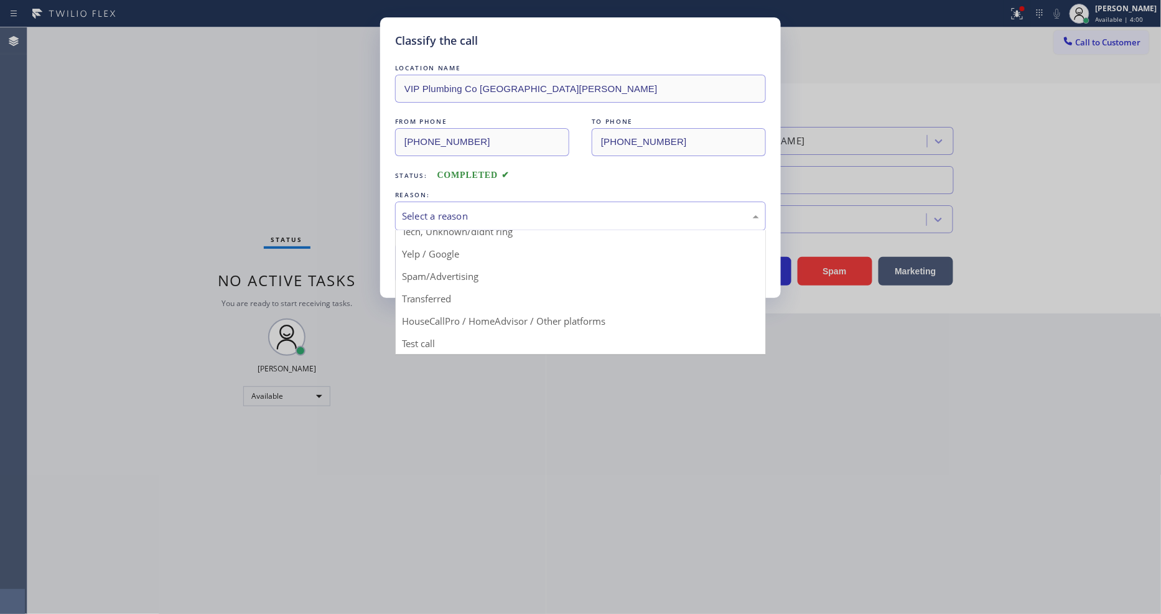
click at [461, 263] on button "Save" at bounding box center [445, 263] width 100 height 40
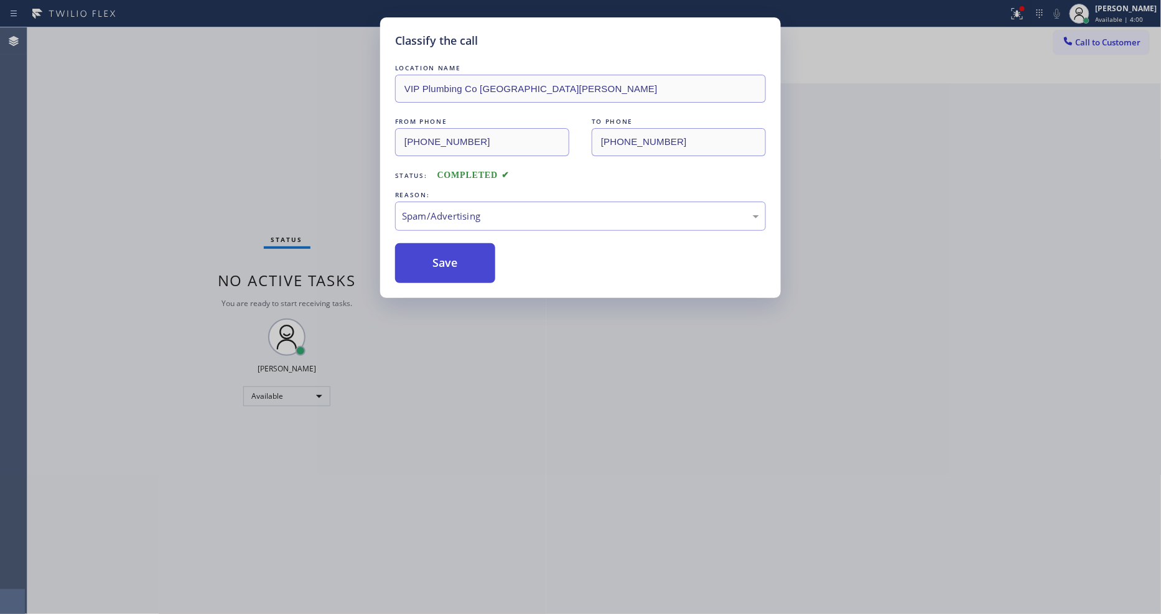
click at [461, 263] on button "Save" at bounding box center [445, 263] width 100 height 40
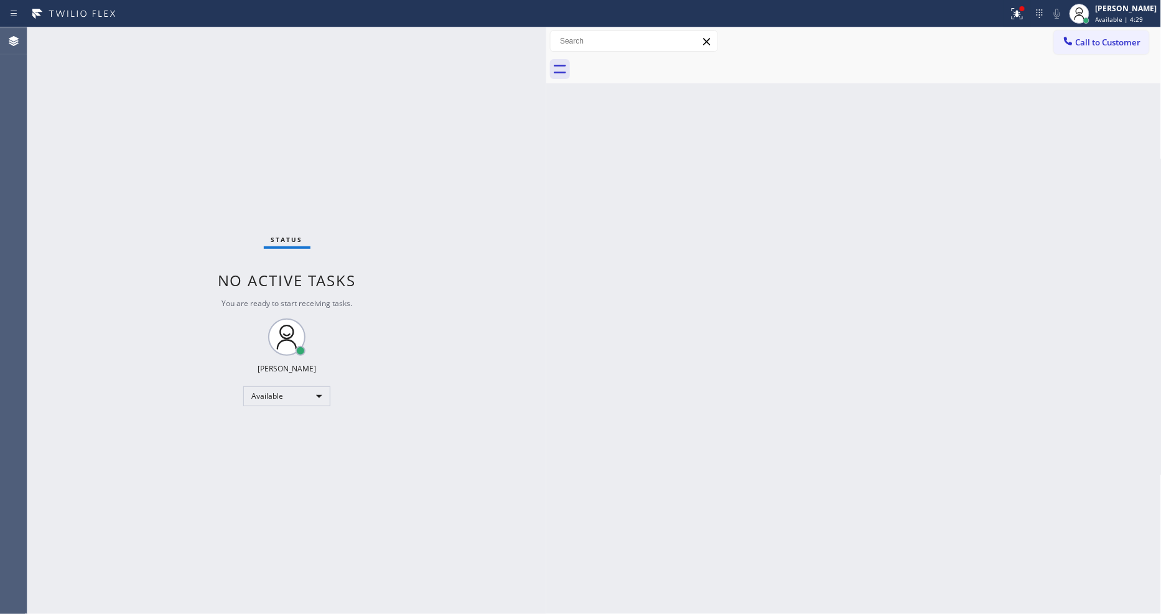
click at [862, 272] on div "Back to Dashboard Change Sender ID Customers Technicians Select a contact Outbo…" at bounding box center [853, 320] width 615 height 587
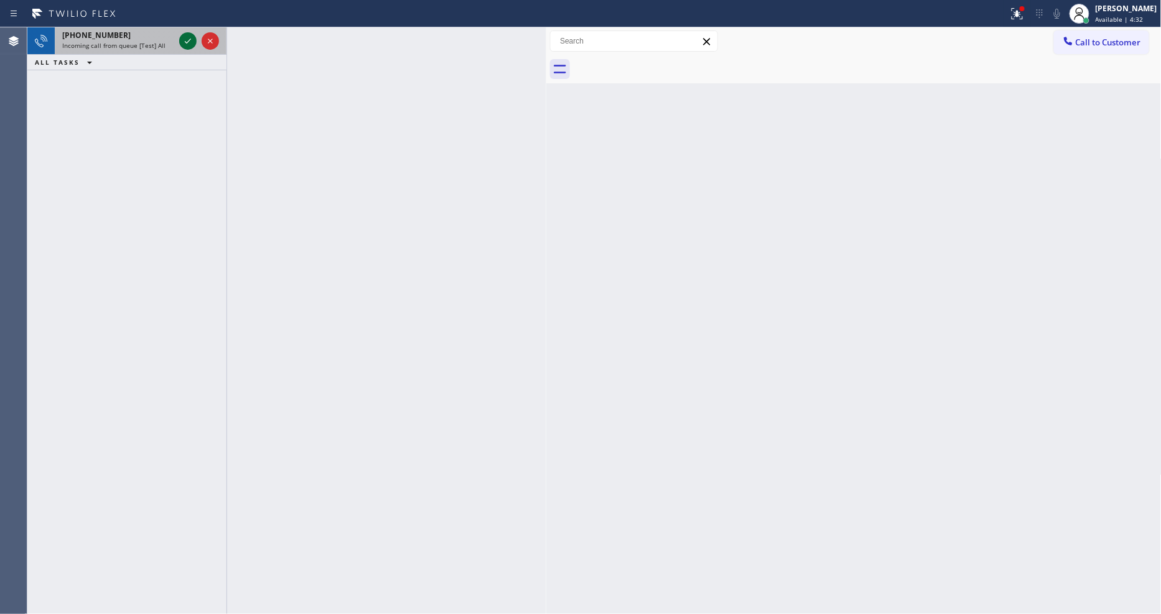
click at [187, 44] on icon at bounding box center [187, 41] width 15 height 15
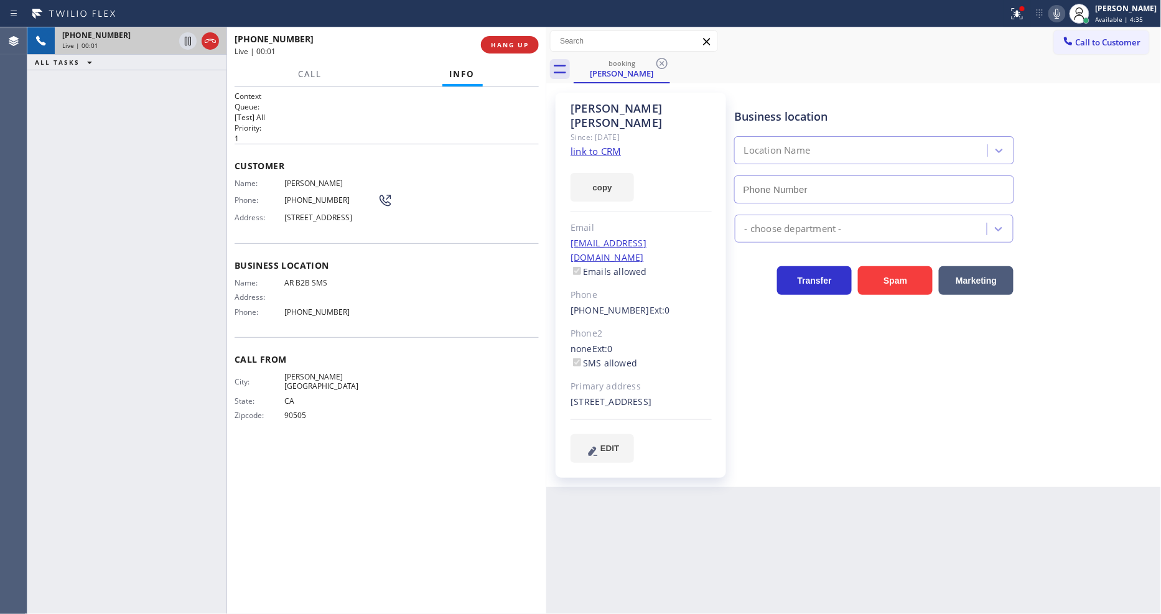
click at [592, 145] on link "link to CRM" at bounding box center [596, 151] width 50 height 12
type input "[PHONE_NUMBER]"
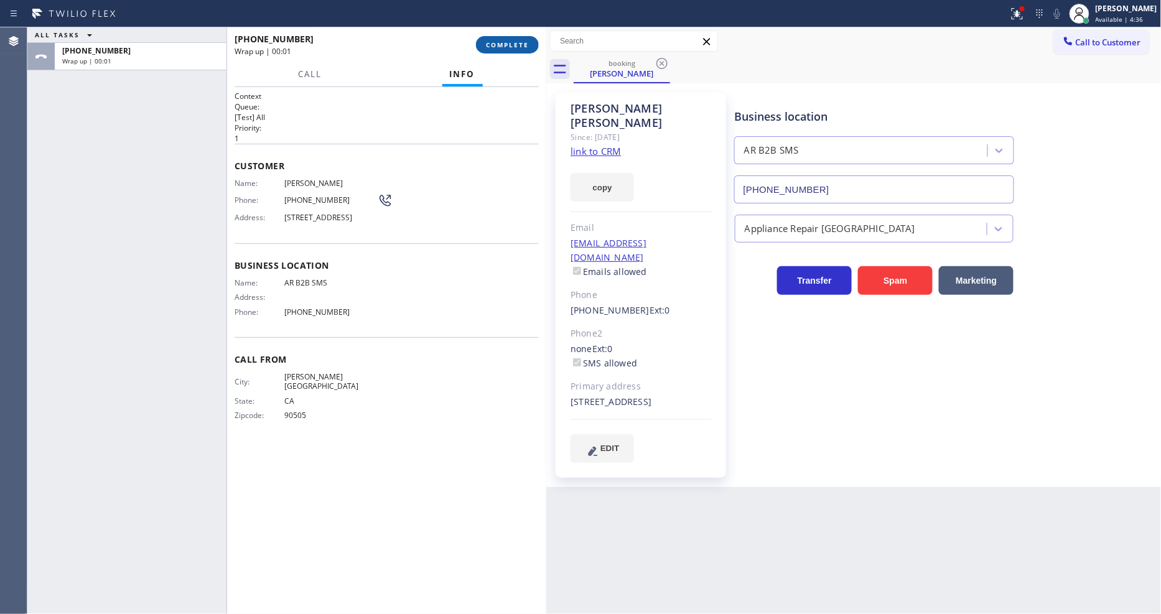
click at [511, 40] on span "COMPLETE" at bounding box center [507, 44] width 43 height 9
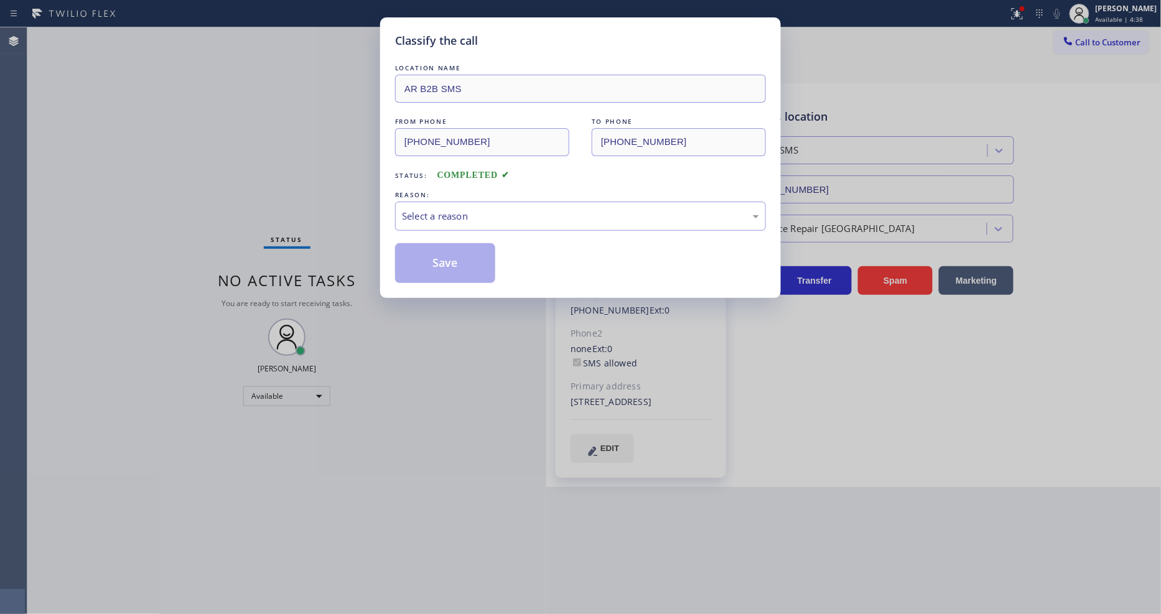
click at [470, 195] on div "REASON:" at bounding box center [580, 195] width 371 height 13
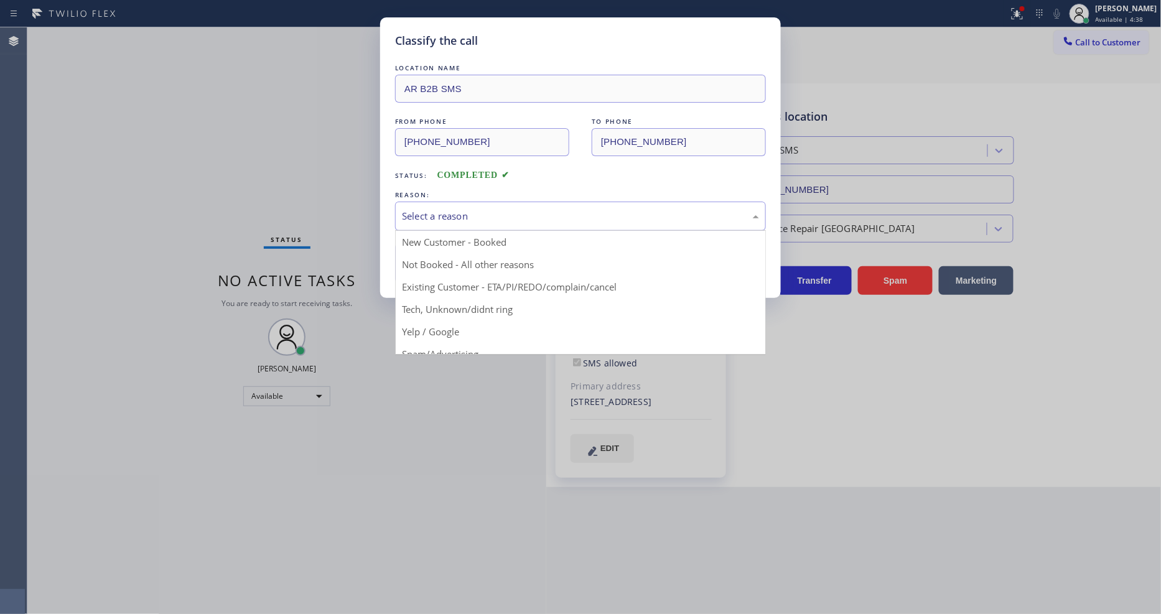
click at [453, 209] on div "Select a reason" at bounding box center [580, 216] width 357 height 14
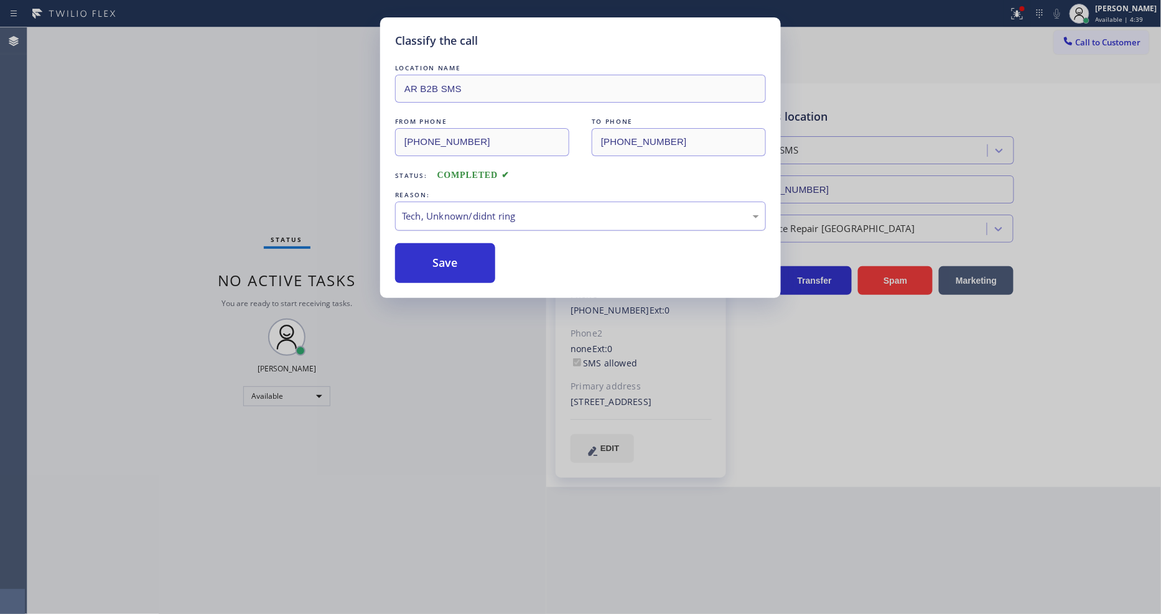
click at [445, 210] on div "Tech, Unknown/didnt ring" at bounding box center [580, 216] width 357 height 14
click at [443, 264] on button "Save" at bounding box center [445, 263] width 100 height 40
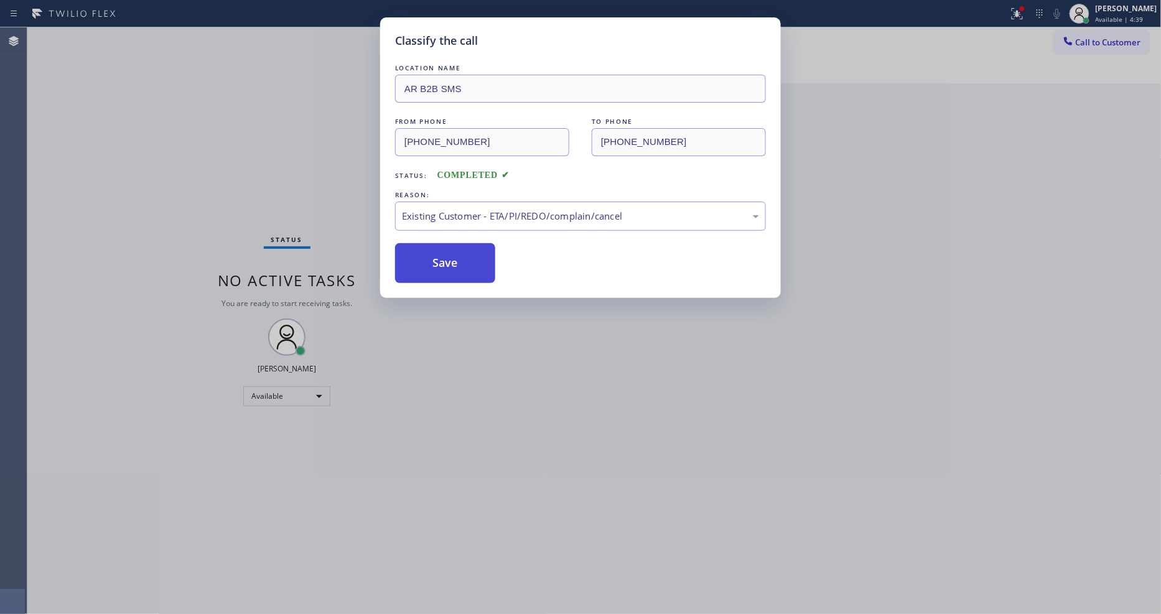
click at [444, 263] on button "Save" at bounding box center [445, 263] width 100 height 40
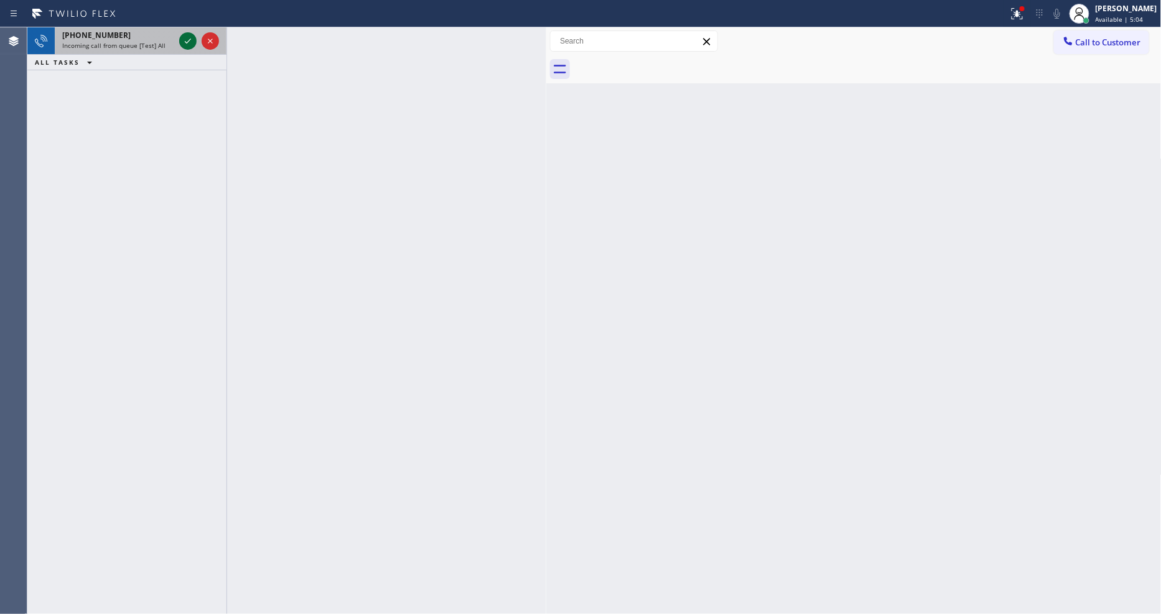
click at [189, 42] on icon at bounding box center [187, 41] width 15 height 15
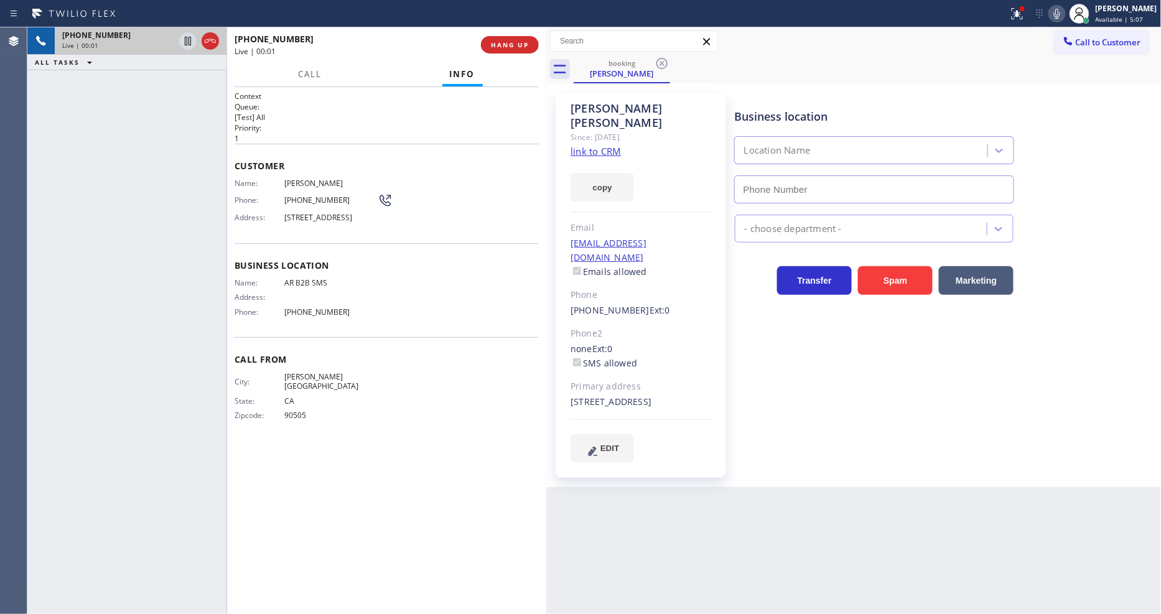
type input "[PHONE_NUMBER]"
click at [611, 145] on link "link to CRM" at bounding box center [596, 151] width 50 height 12
click at [317, 287] on span "AR B2B SMS" at bounding box center [330, 282] width 93 height 9
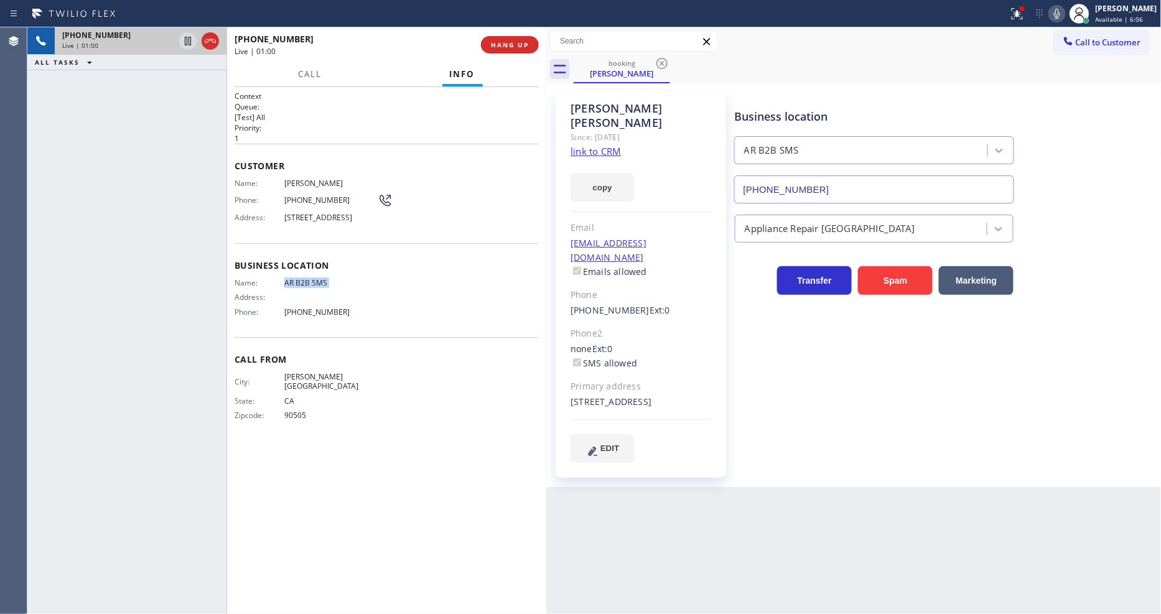
copy span "AR B2B SMS"
click at [322, 220] on span "459 S Surfview Dr, Pacific Palisades, CA 90272, USA" at bounding box center [330, 217] width 93 height 9
copy span "459 S Surfview Dr, Pacific Palisades, CA 90272, USA"
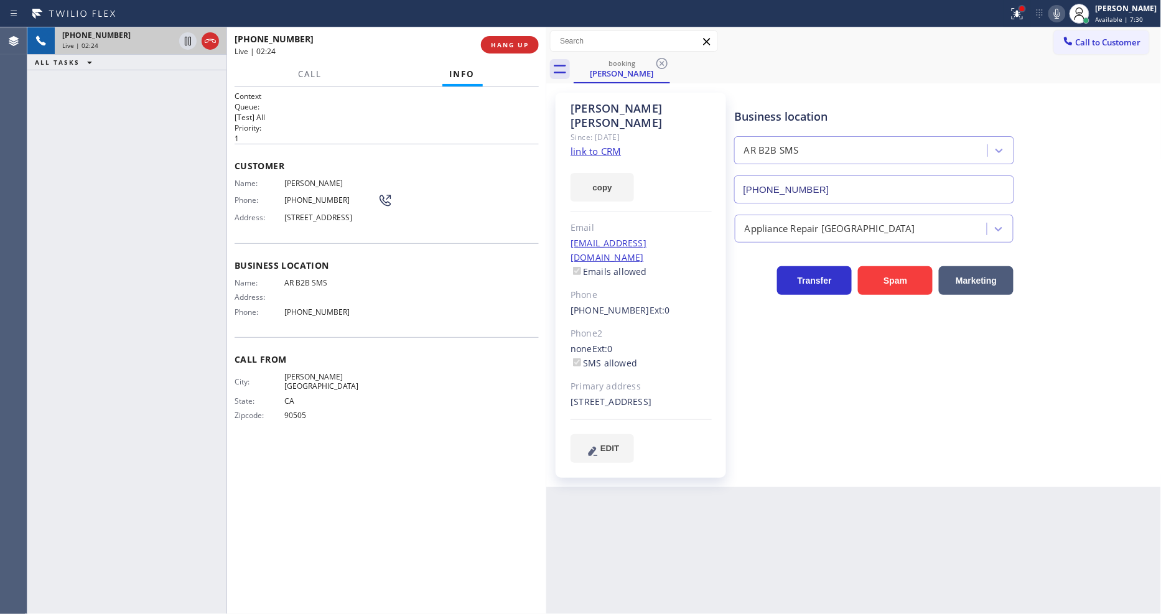
click at [1025, 7] on div at bounding box center [1022, 8] width 5 height 5
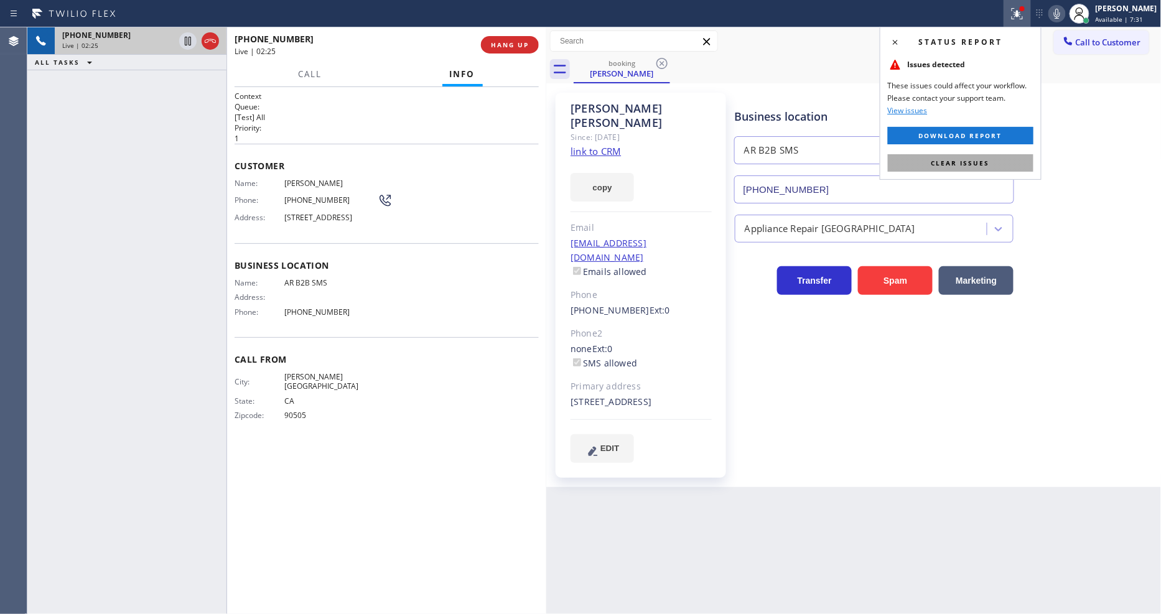
click at [951, 159] on span "Clear issues" at bounding box center [961, 163] width 58 height 9
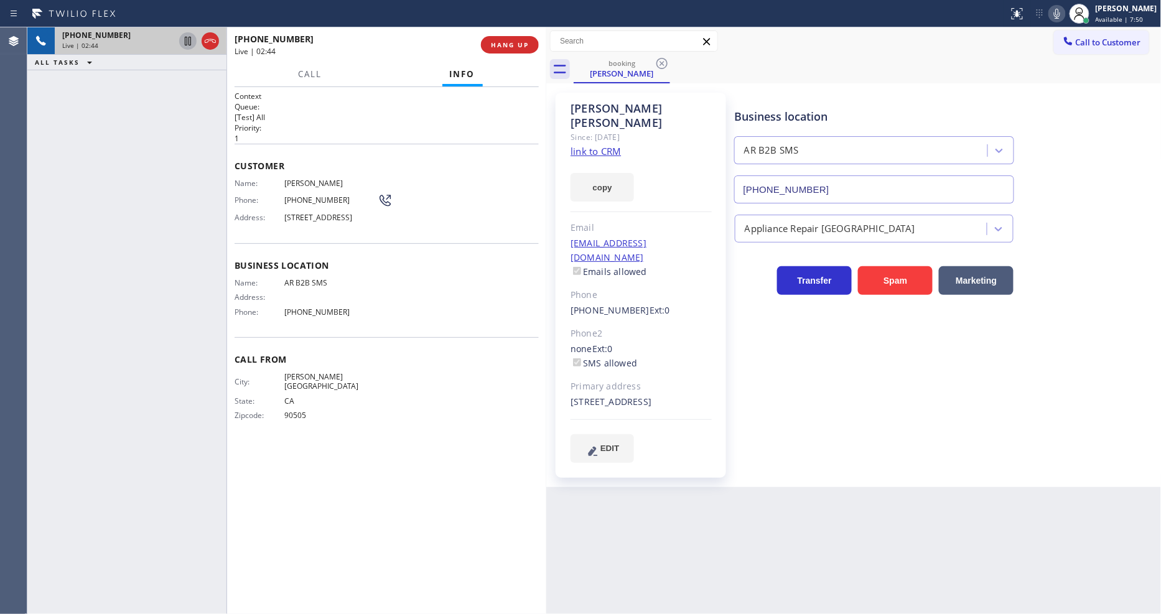
click at [187, 47] on icon at bounding box center [187, 41] width 15 height 15
click at [1063, 10] on icon at bounding box center [1057, 13] width 15 height 15
click at [139, 142] on div "+13109941432 Live | 02:51 ALL TASKS ALL TASKS ACTIVE TASKS TASKS IN WRAP UP" at bounding box center [126, 320] width 199 height 587
click at [189, 38] on icon at bounding box center [188, 41] width 9 height 9
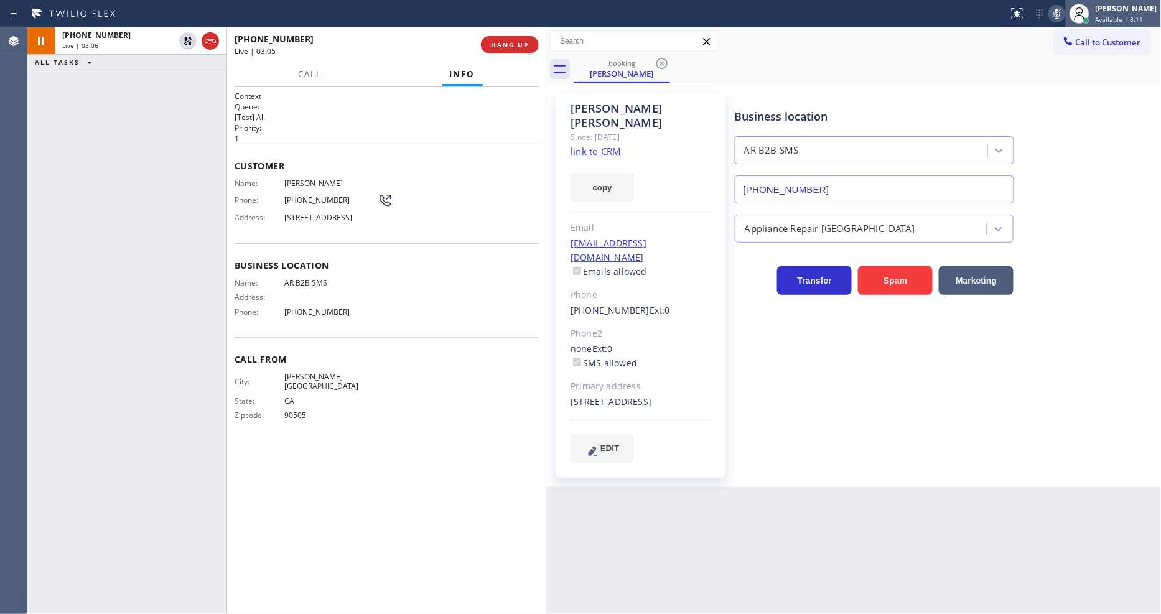
click at [1075, 15] on div at bounding box center [1079, 13] width 27 height 27
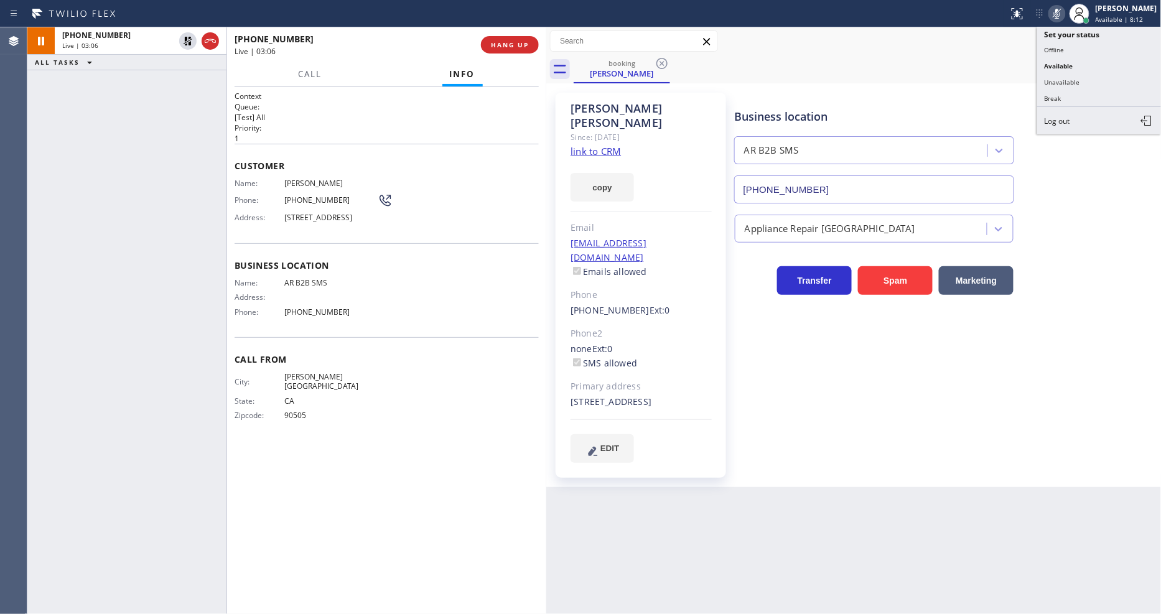
click at [1065, 11] on icon at bounding box center [1057, 13] width 15 height 15
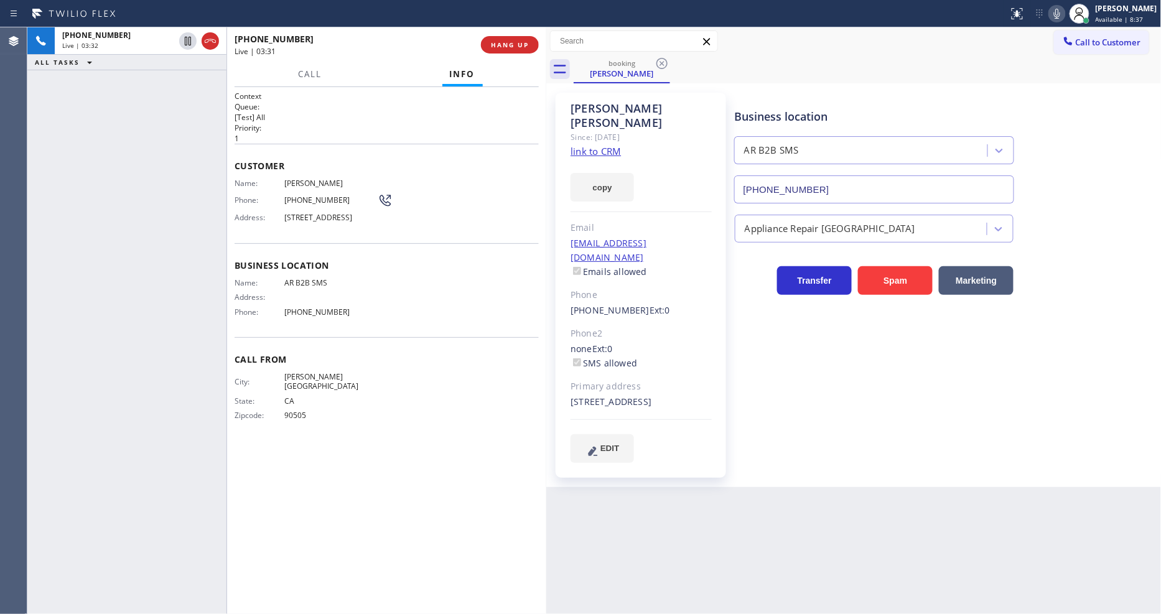
click at [335, 179] on span "Anna Sanders-Eigler" at bounding box center [330, 183] width 93 height 9
copy span "Anna Sanders-Eigler"
click at [314, 199] on span "(310) 994-1432" at bounding box center [330, 199] width 93 height 9
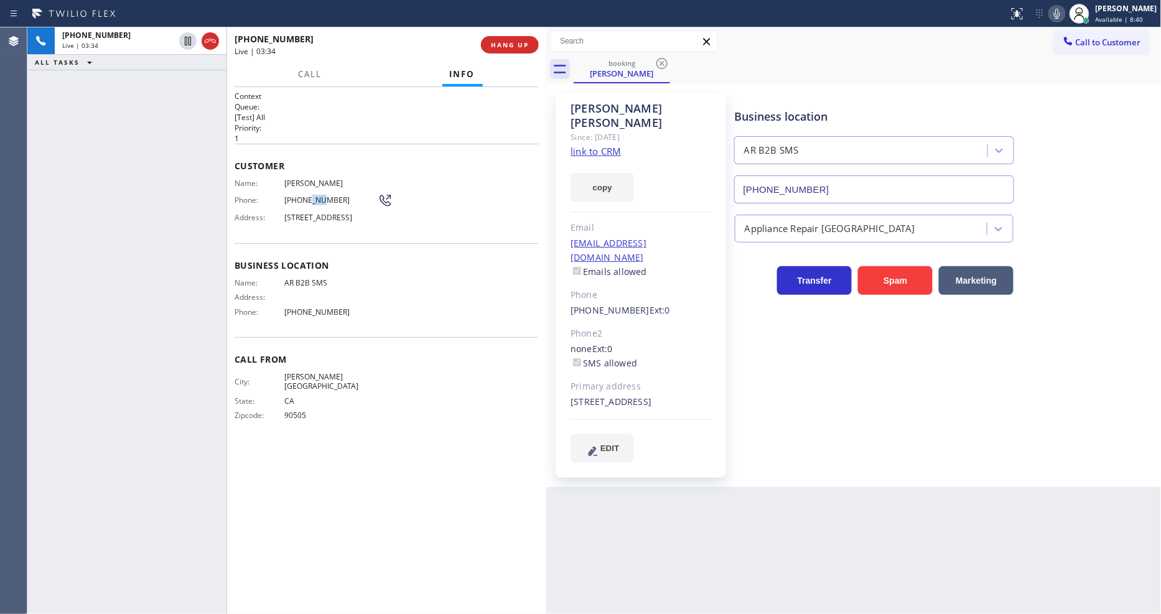
click at [314, 198] on span "(310) 994-1432" at bounding box center [330, 199] width 93 height 9
copy div "(310) 994-1432"
click at [207, 285] on div "+13109941432 Live | 03:36 ALL TASKS ALL TASKS ACTIVE TASKS TASKS IN WRAP UP" at bounding box center [126, 320] width 199 height 587
click at [689, 236] on div "asanderseigler@gmail.com Emails allowed" at bounding box center [641, 257] width 141 height 43
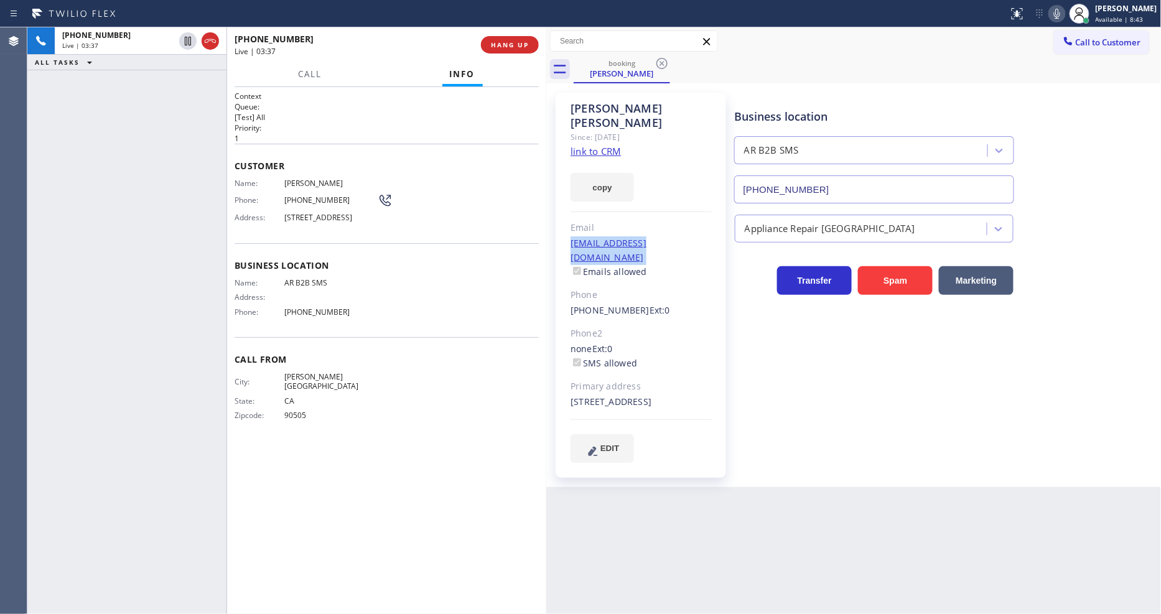
click at [689, 236] on div "asanderseigler@gmail.com Emails allowed" at bounding box center [641, 257] width 141 height 43
click at [388, 290] on div "Name: AR B2B SMS Address: Phone: (833) 692-2271" at bounding box center [387, 300] width 304 height 44
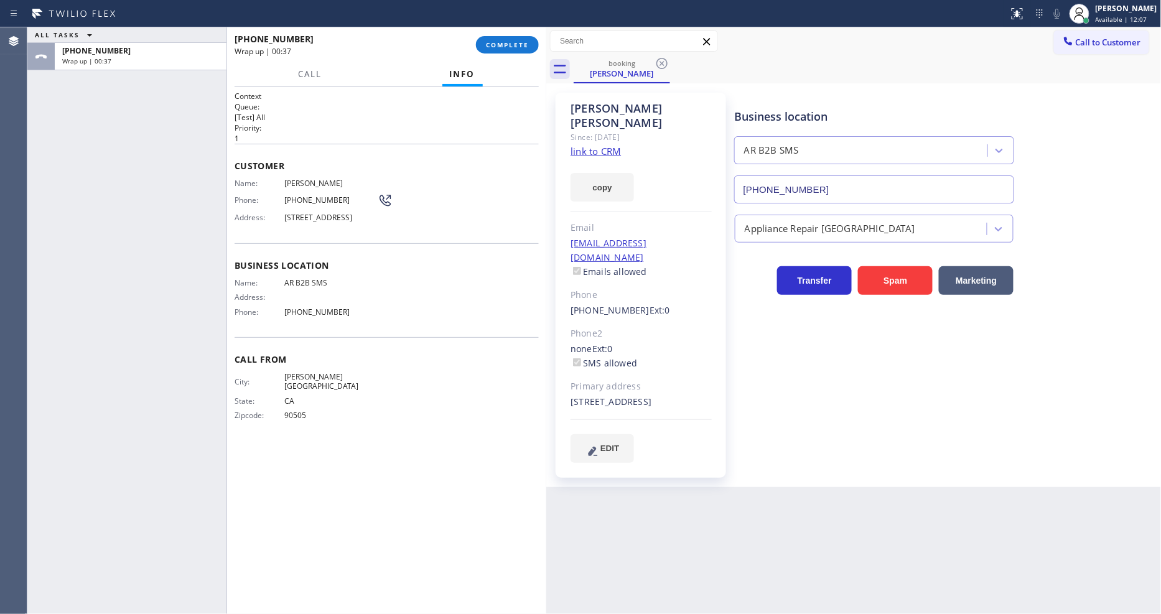
click at [129, 261] on div "ALL TASKS ALL TASKS ACTIVE TASKS TASKS IN WRAP UP +13109941432 Wrap up | 00:37" at bounding box center [126, 320] width 199 height 587
click at [514, 45] on span "COMPLETE" at bounding box center [507, 44] width 43 height 9
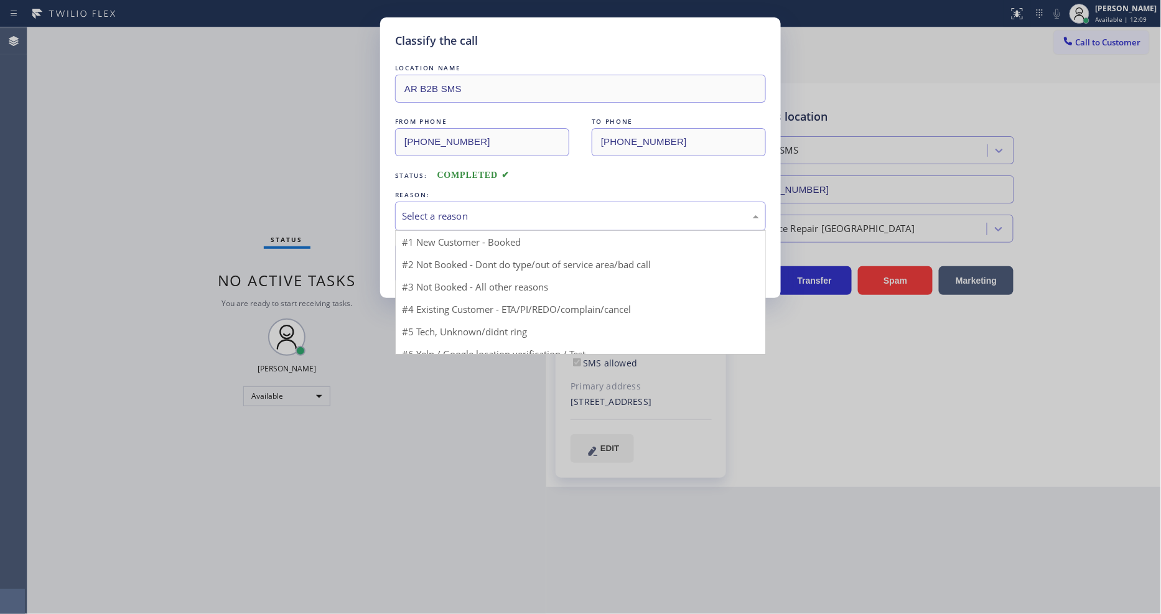
click at [457, 215] on div "Select a reason" at bounding box center [580, 216] width 357 height 14
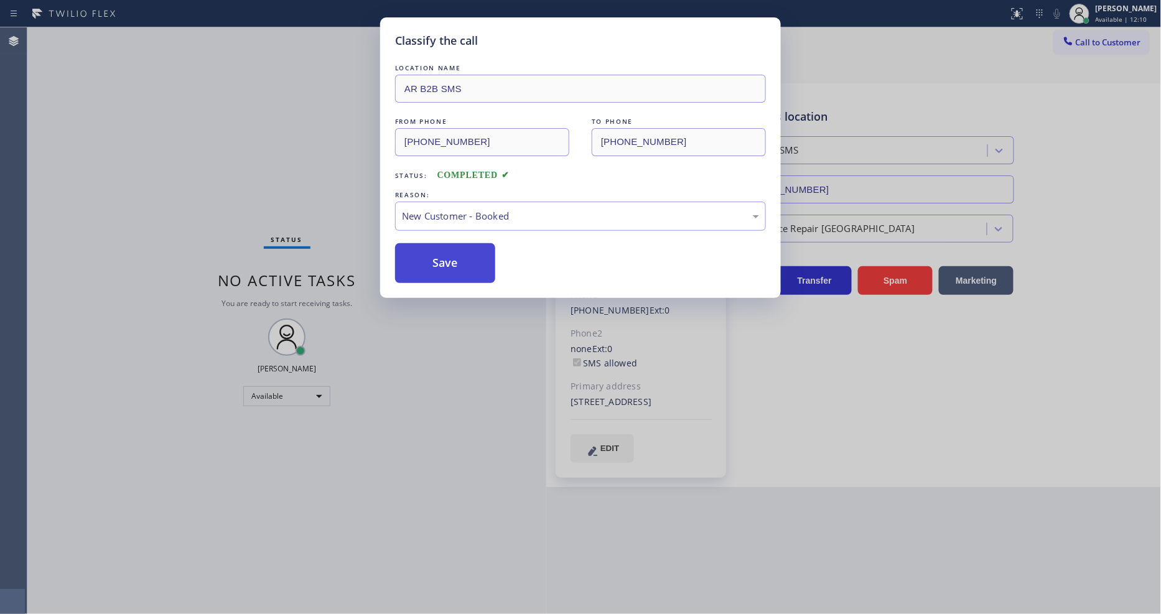
click at [439, 256] on button "Save" at bounding box center [445, 263] width 100 height 40
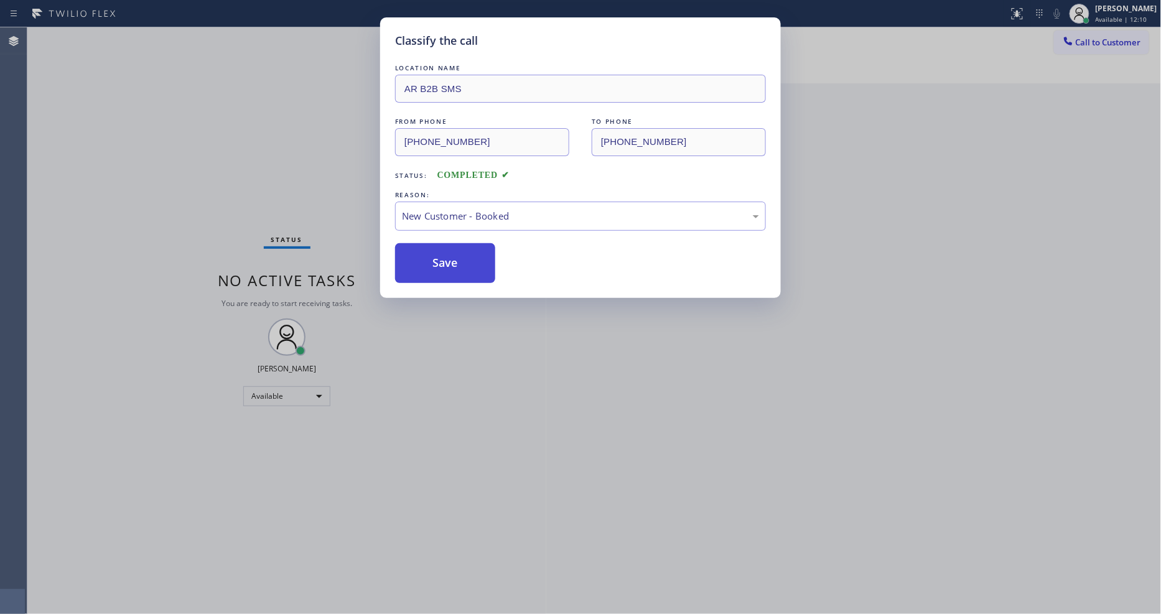
click at [439, 256] on button "Save" at bounding box center [445, 263] width 100 height 40
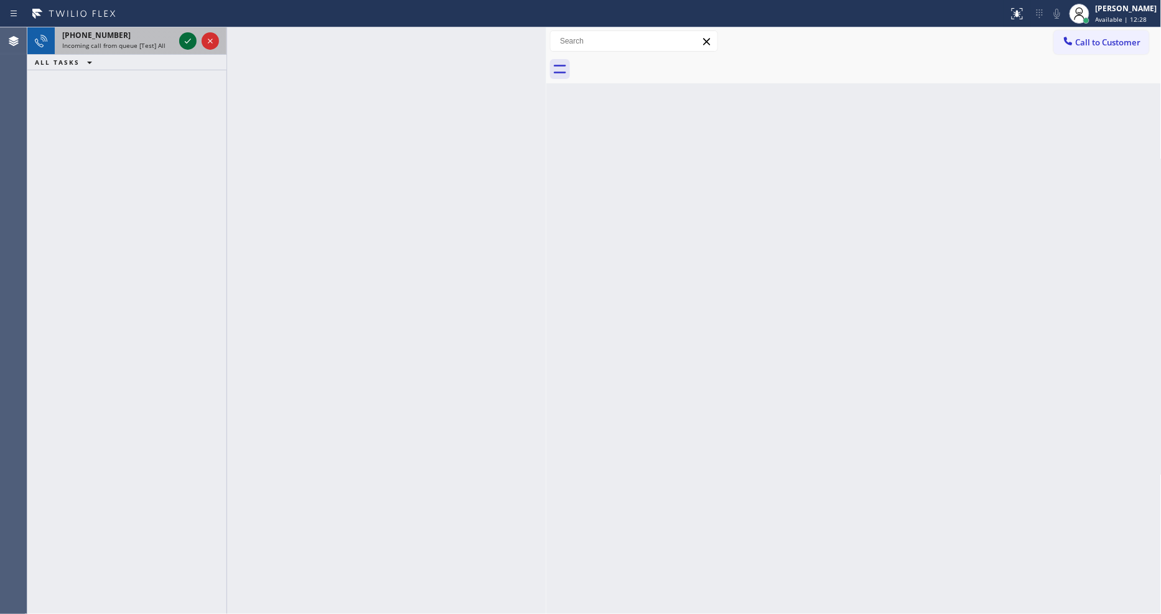
click at [185, 41] on icon at bounding box center [188, 41] width 6 height 5
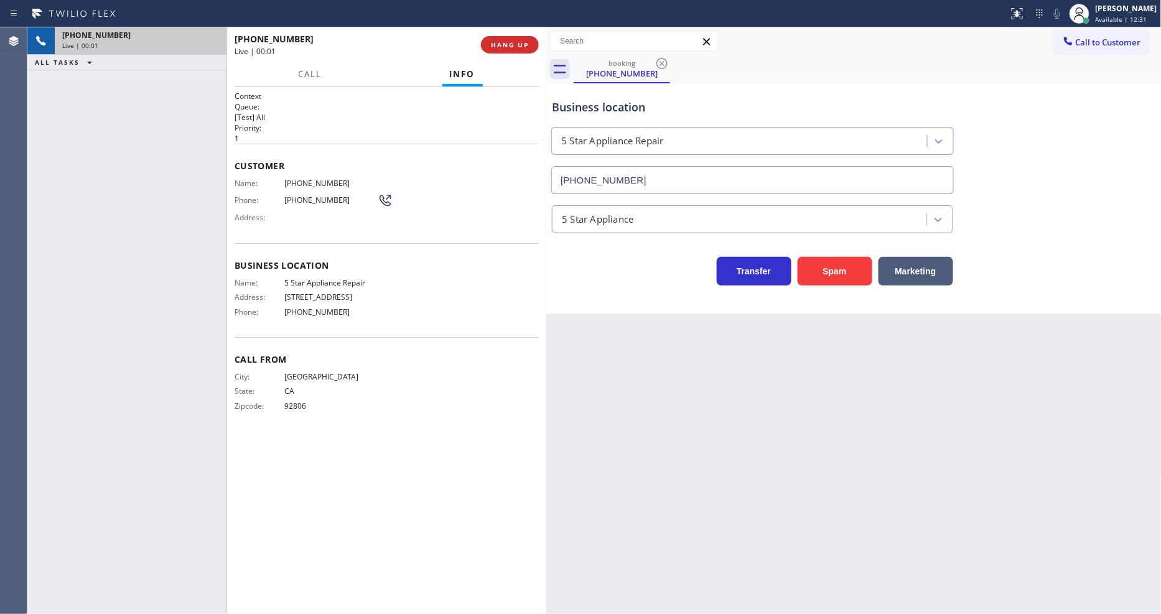
type input "[PHONE_NUMBER]"
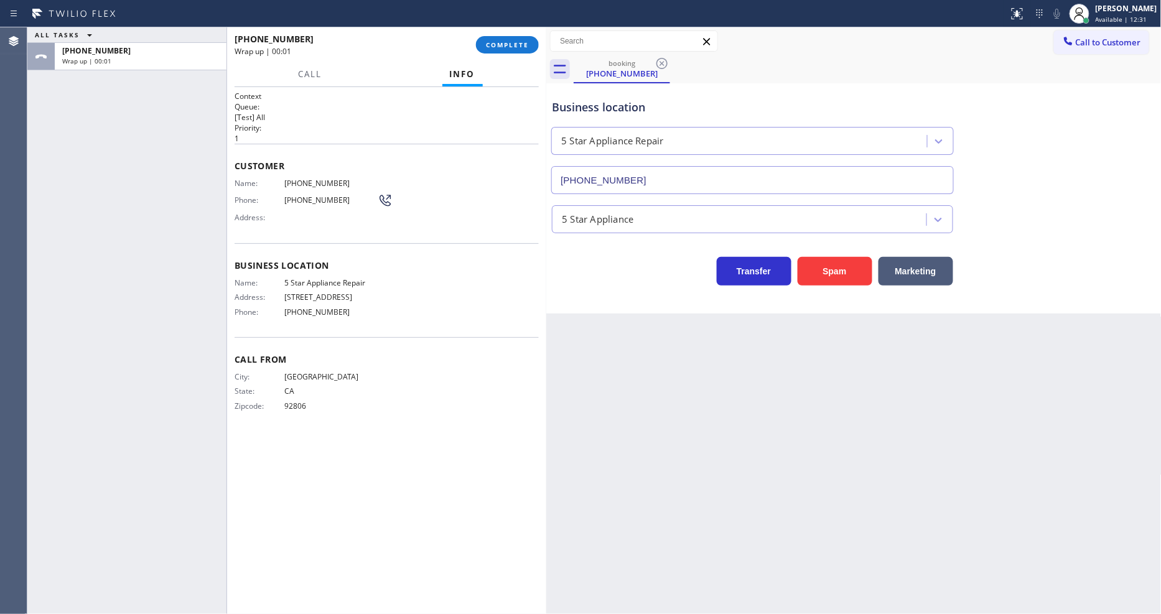
drag, startPoint x: 225, startPoint y: 125, endPoint x: 256, endPoint y: 114, distance: 32.5
click at [226, 125] on div at bounding box center [226, 320] width 1 height 587
click at [499, 51] on button "COMPLETE" at bounding box center [507, 44] width 63 height 17
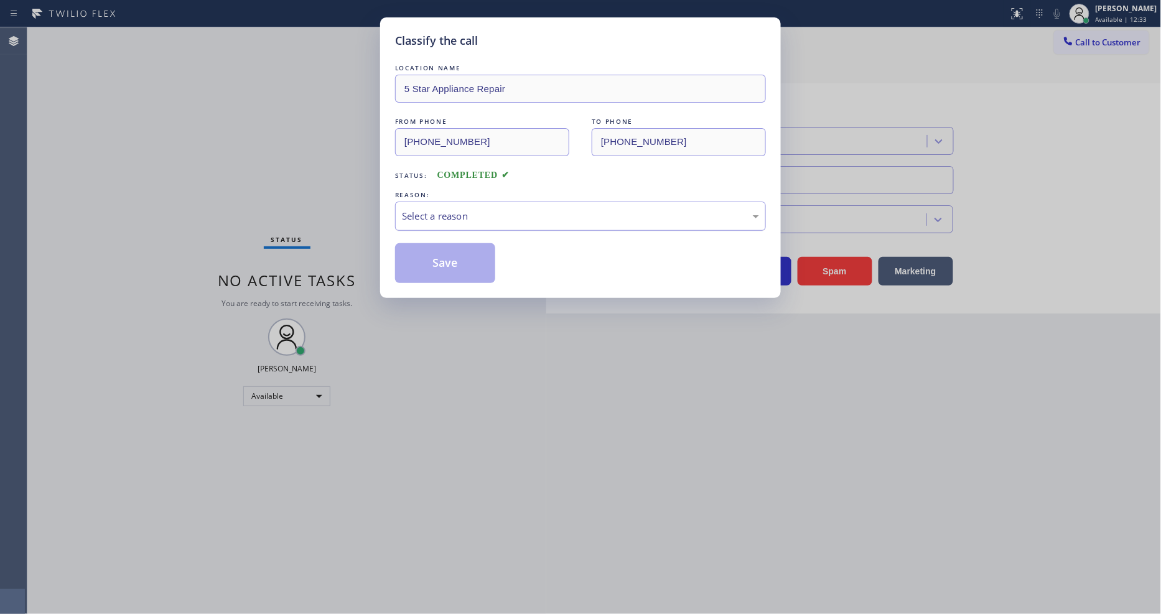
click at [432, 210] on div "Select a reason" at bounding box center [580, 216] width 357 height 14
click at [442, 262] on button "Save" at bounding box center [445, 263] width 100 height 40
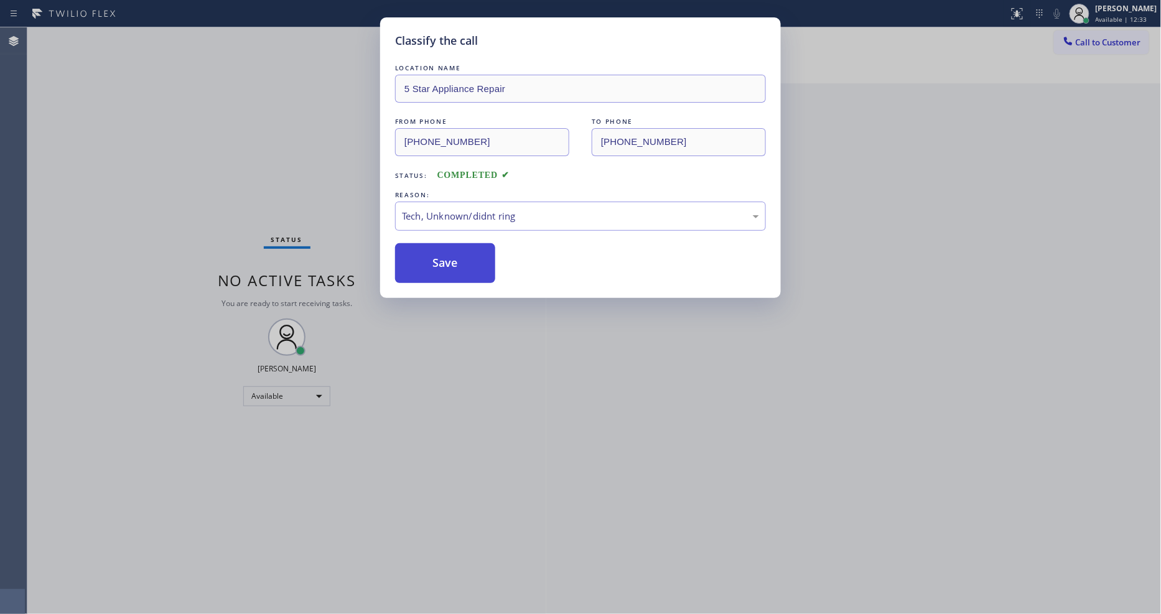
click at [442, 261] on button "Save" at bounding box center [445, 263] width 100 height 40
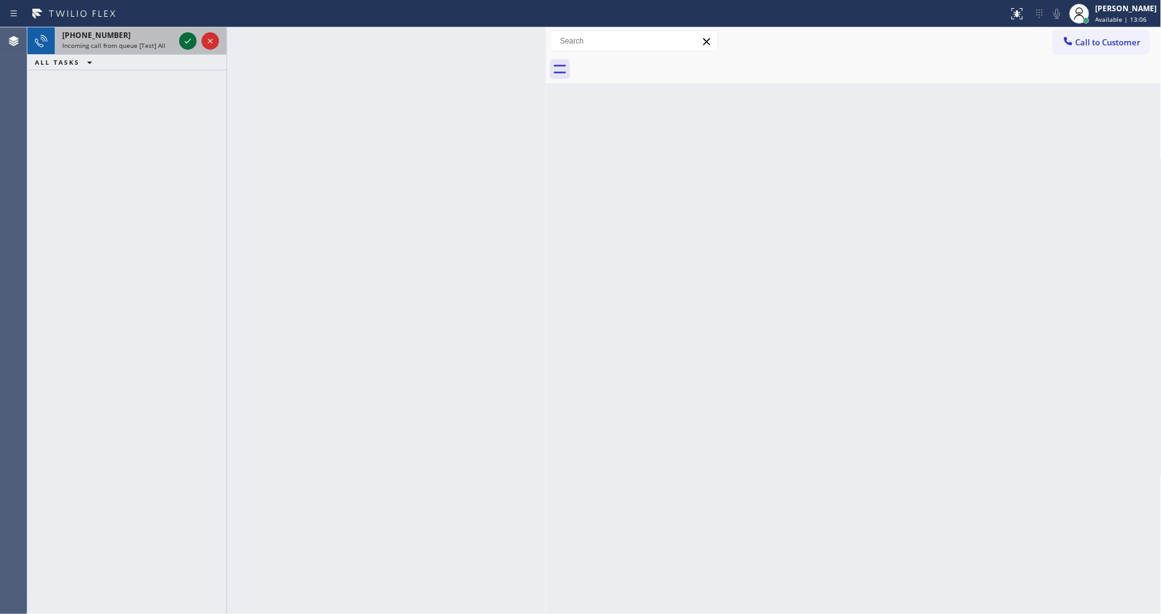
click at [185, 40] on icon at bounding box center [187, 41] width 15 height 15
click at [182, 45] on icon at bounding box center [187, 41] width 15 height 15
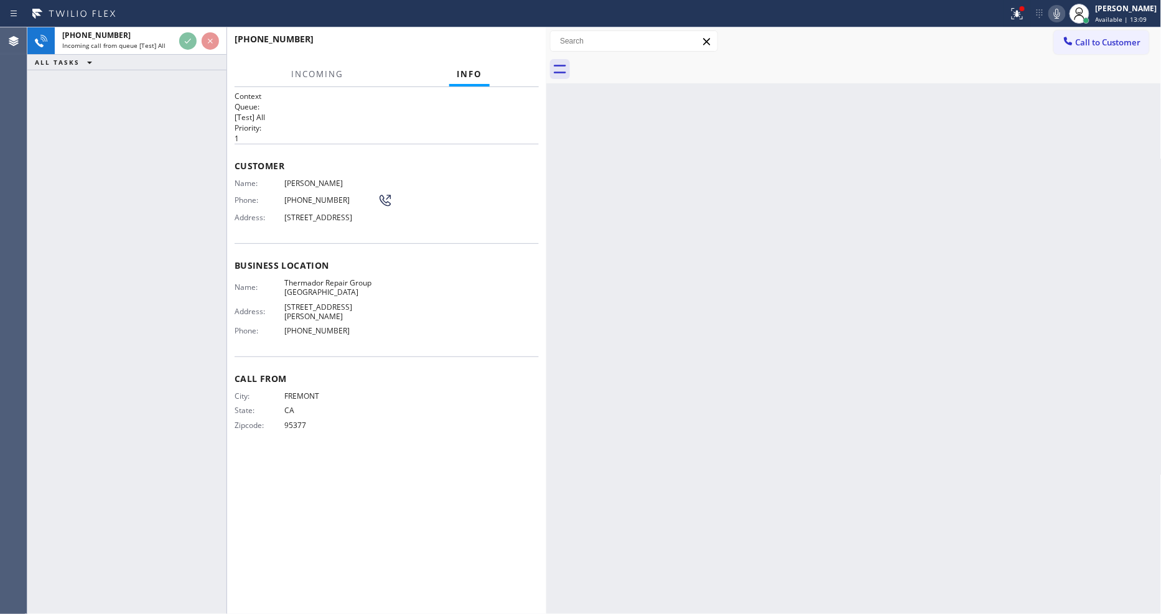
click at [464, 243] on div "Customer Name: Brad Sedin Phone: (510) 366-7909 Address: 5152 Ramsgate Dr, Newa…" at bounding box center [387, 194] width 304 height 100
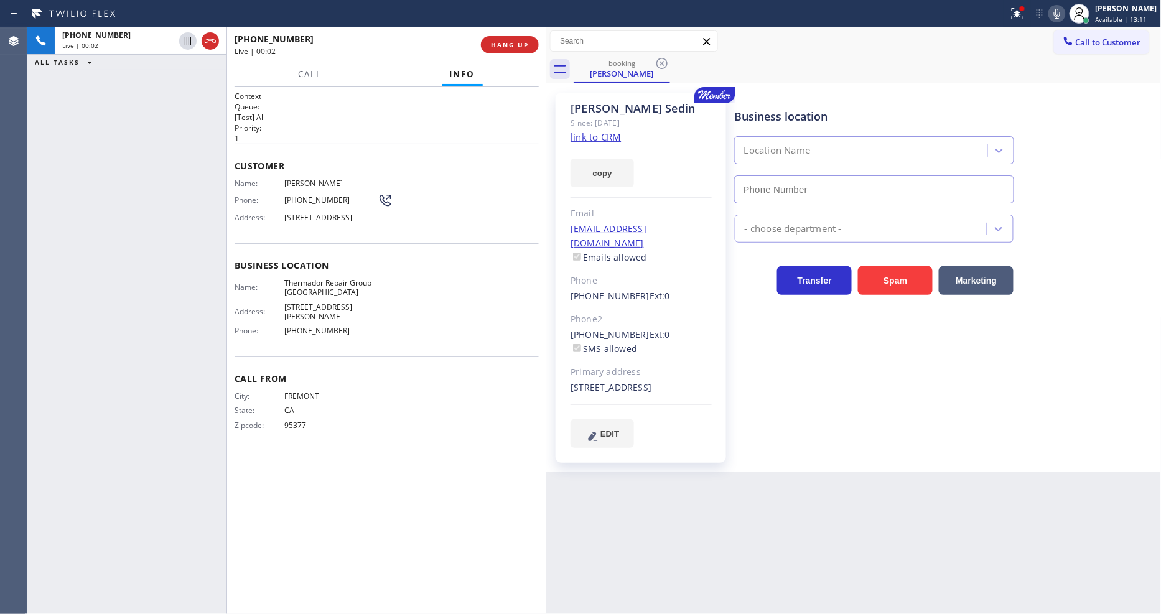
type input "(650) 243-0322"
click at [595, 135] on link "link to CRM" at bounding box center [596, 137] width 50 height 12
drag, startPoint x: 189, startPoint y: 39, endPoint x: 638, endPoint y: 41, distance: 449.3
click at [189, 39] on icon at bounding box center [188, 41] width 6 height 9
click at [1059, 12] on div at bounding box center [1056, 13] width 17 height 15
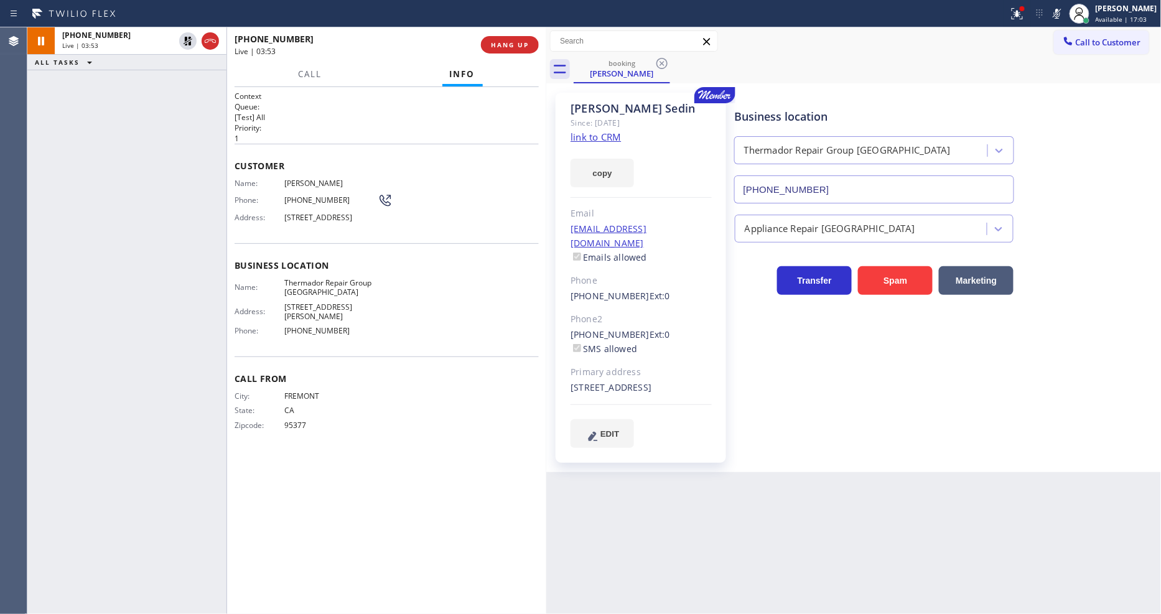
click at [185, 42] on icon at bounding box center [187, 41] width 15 height 15
click at [1063, 12] on icon at bounding box center [1057, 13] width 15 height 15
click at [1016, 17] on div at bounding box center [1017, 13] width 27 height 15
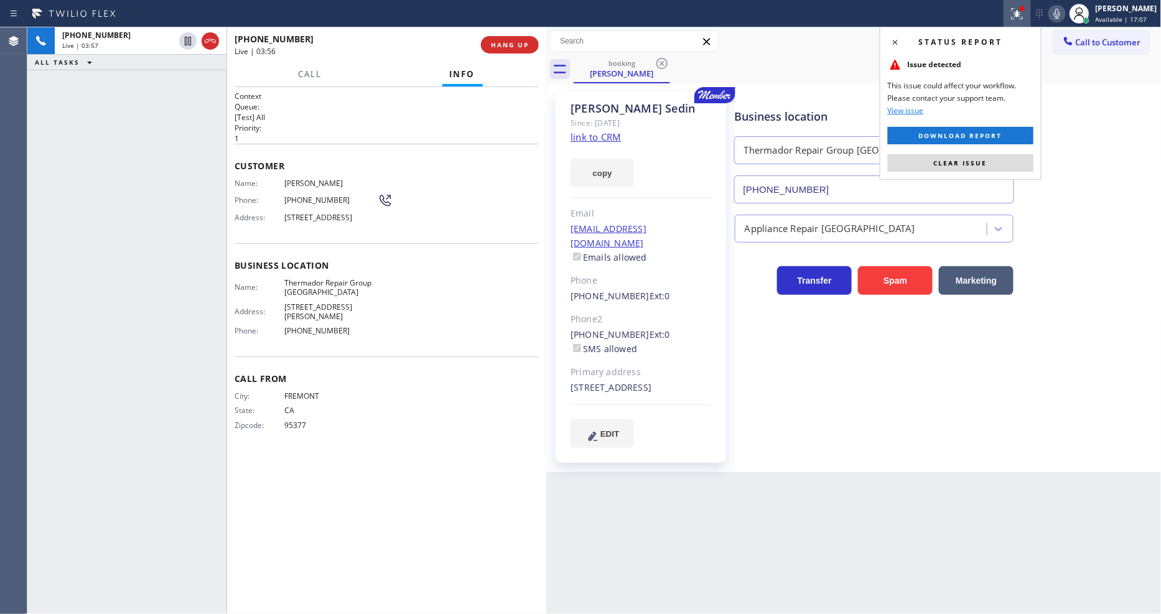
click at [985, 164] on span "Clear issue" at bounding box center [961, 163] width 54 height 9
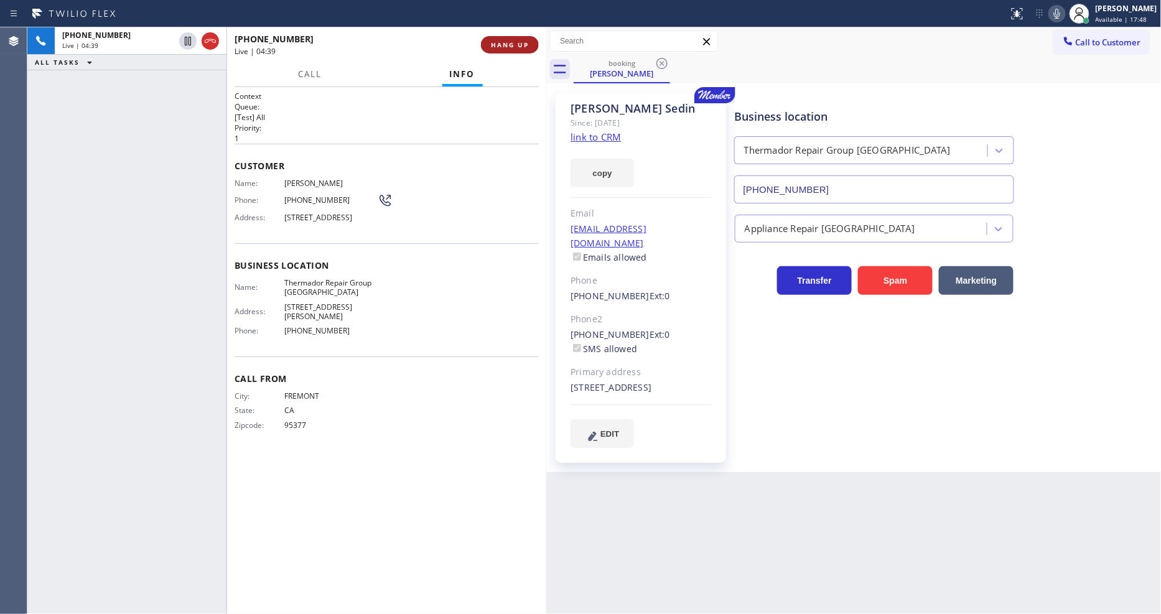
click at [503, 46] on span "HANG UP" at bounding box center [510, 44] width 38 height 9
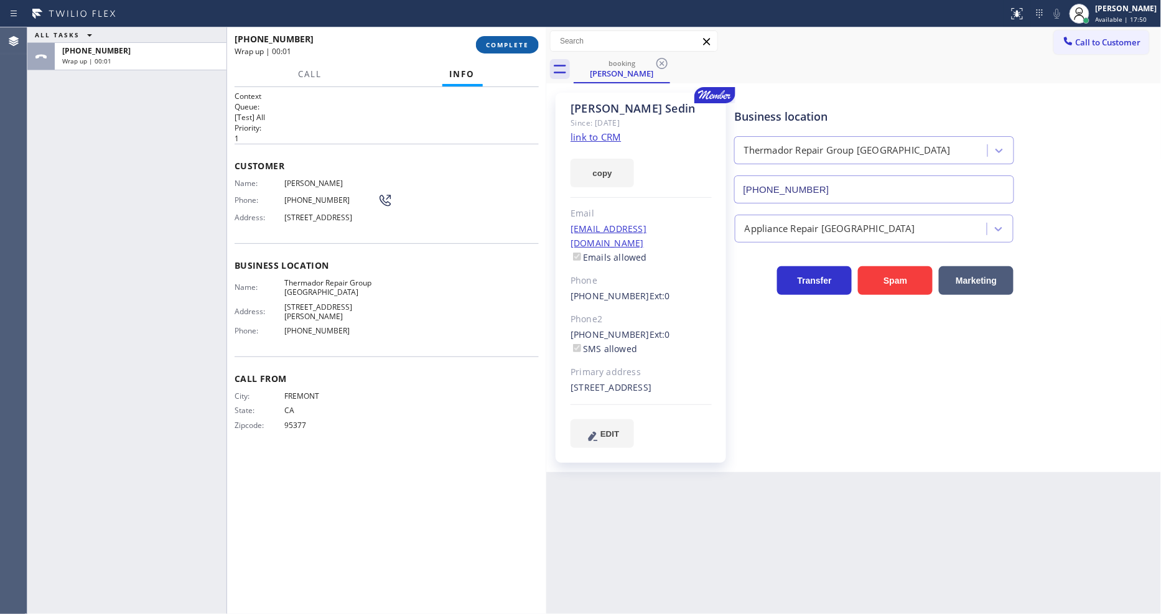
click at [503, 46] on span "COMPLETE" at bounding box center [507, 44] width 43 height 9
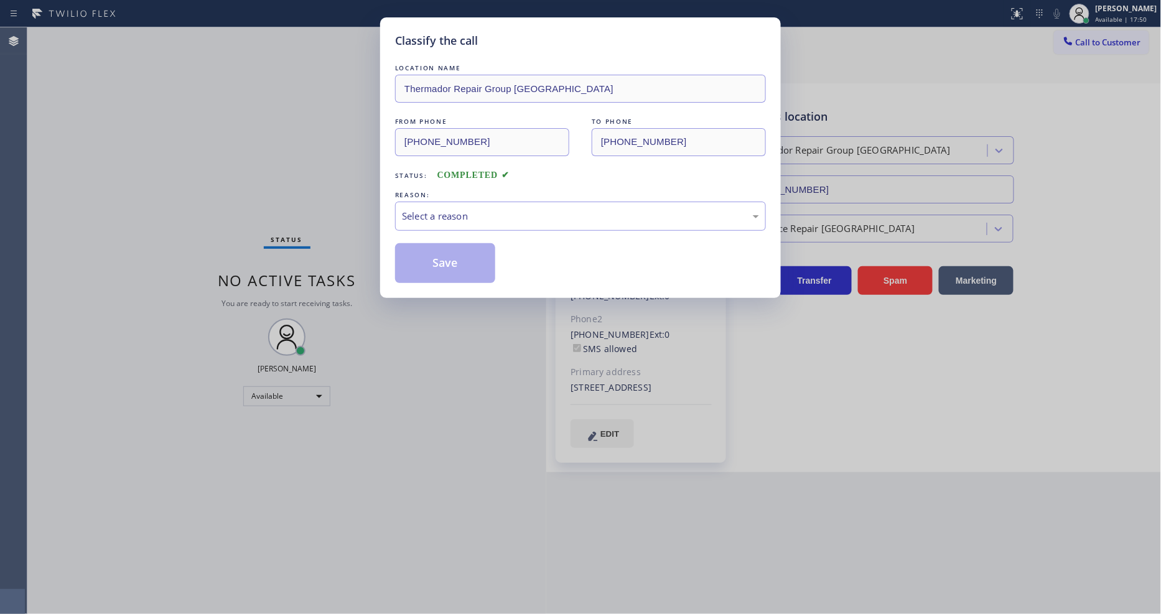
click at [419, 209] on div "Select a reason" at bounding box center [580, 216] width 357 height 14
click at [433, 256] on button "Save" at bounding box center [445, 263] width 100 height 40
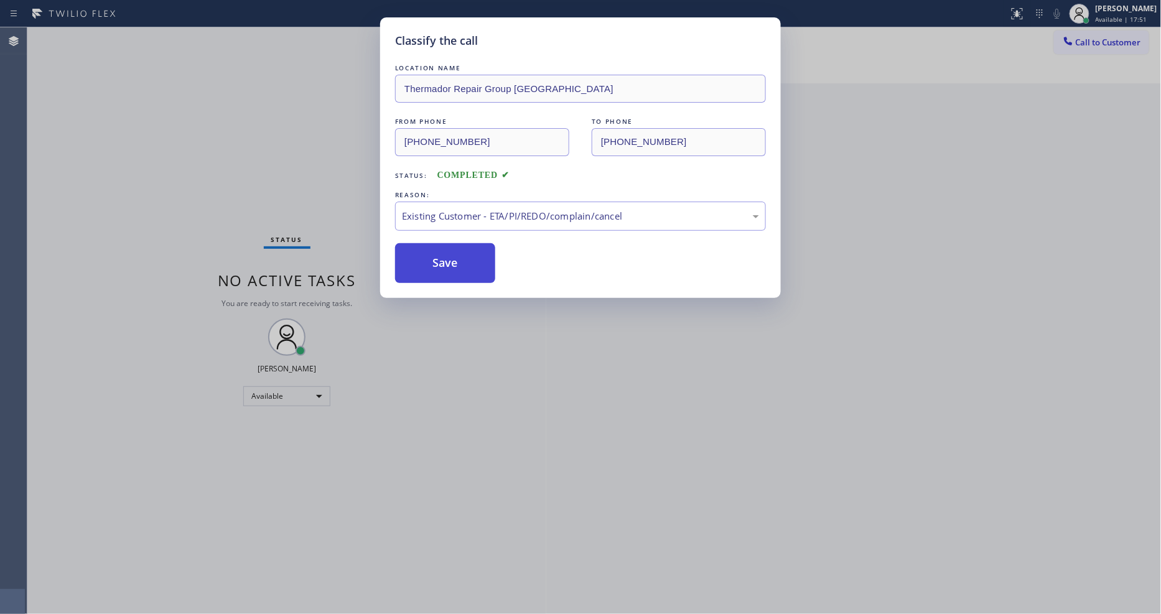
click at [433, 256] on button "Save" at bounding box center [445, 263] width 100 height 40
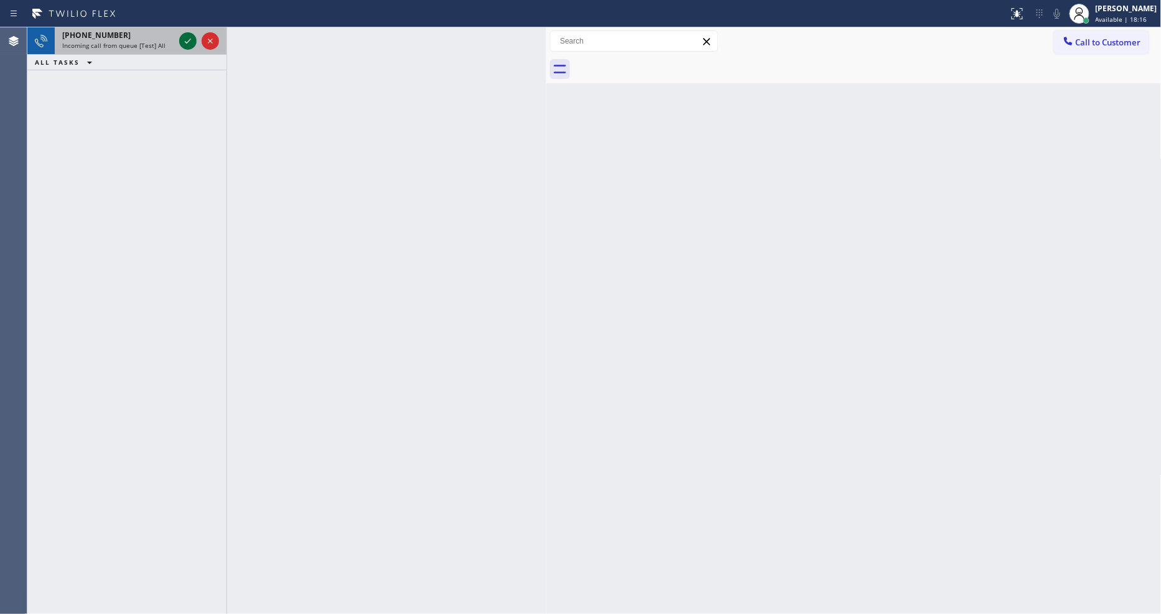
click at [185, 42] on icon at bounding box center [188, 41] width 6 height 5
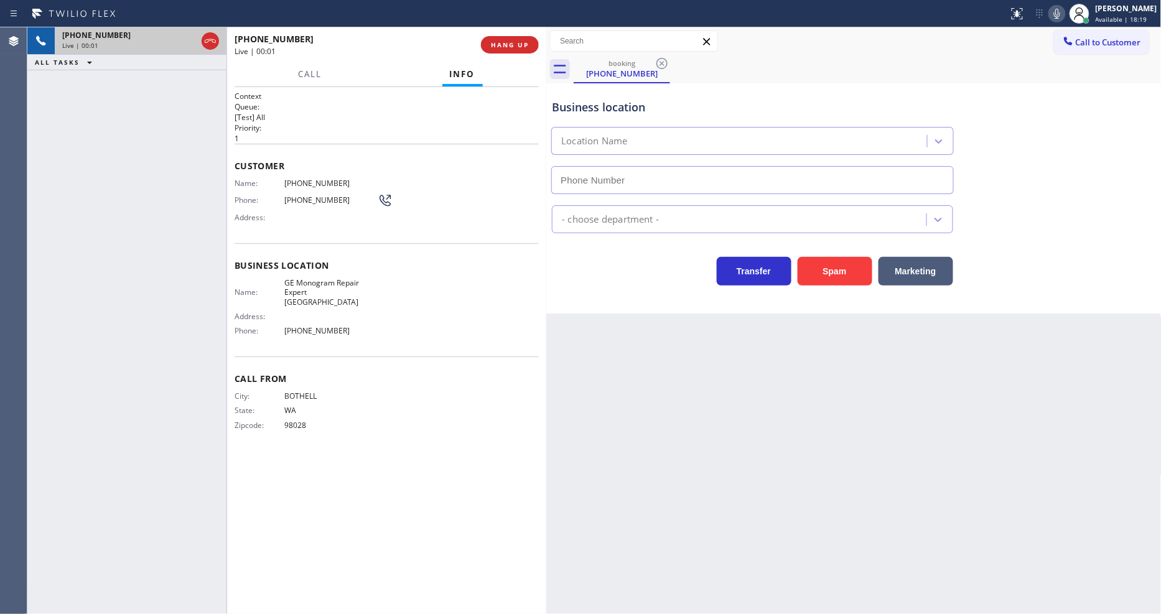
type input "(206) 203-6067"
click at [306, 342] on div "Business location Name: GE Monogram Repair Expert Kirkland Address: Phone: (206…" at bounding box center [387, 299] width 304 height 113
click at [306, 284] on span "GE Monogram Repair Expert Kirkland" at bounding box center [330, 292] width 93 height 29
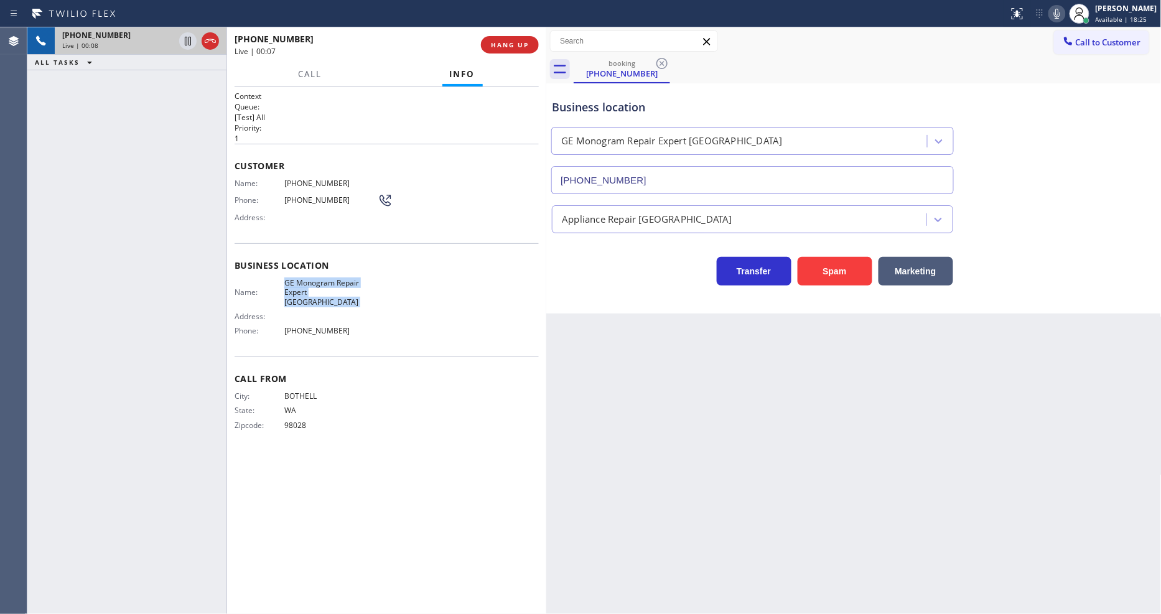
copy span "GE Monogram Repair Expert Kirkland"
click at [303, 181] on span "(425) 770-0816" at bounding box center [330, 183] width 93 height 9
click at [188, 40] on icon at bounding box center [187, 41] width 15 height 15
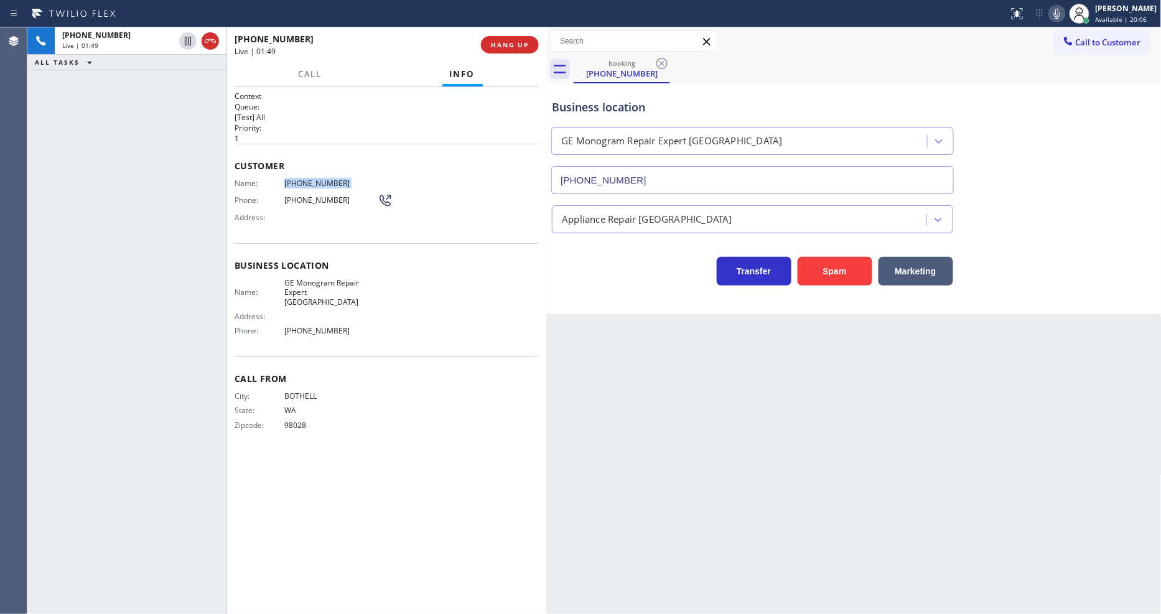
click at [1065, 9] on icon at bounding box center [1057, 13] width 15 height 15
click at [187, 39] on icon at bounding box center [187, 41] width 15 height 15
click at [1065, 17] on icon at bounding box center [1057, 13] width 15 height 15
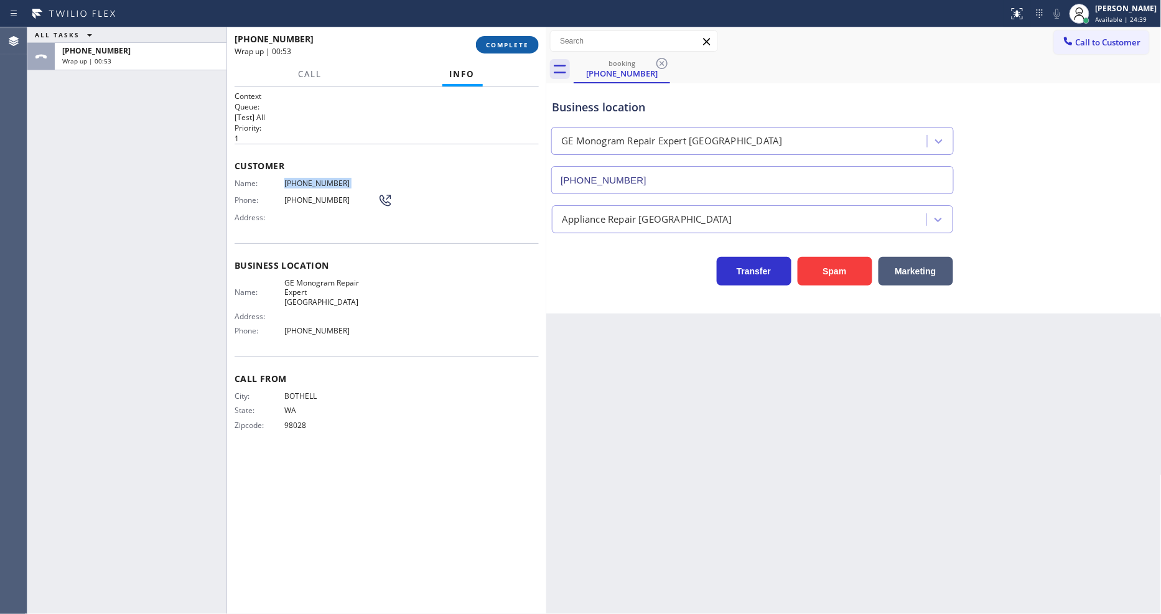
click at [505, 41] on span "COMPLETE" at bounding box center [507, 44] width 43 height 9
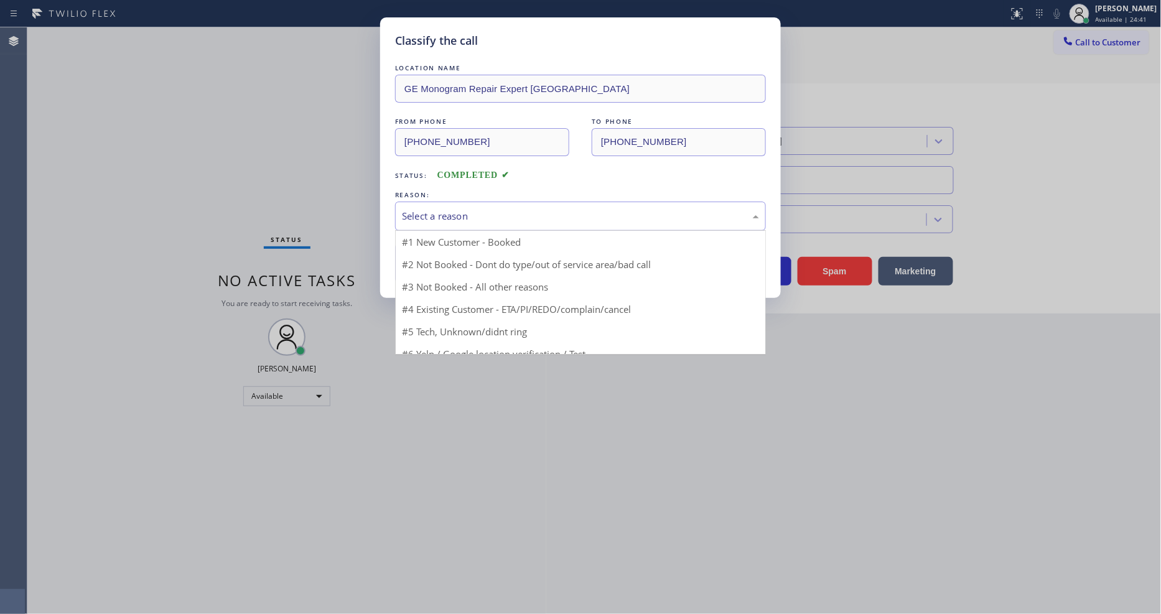
click at [426, 209] on div "Select a reason" at bounding box center [580, 216] width 357 height 14
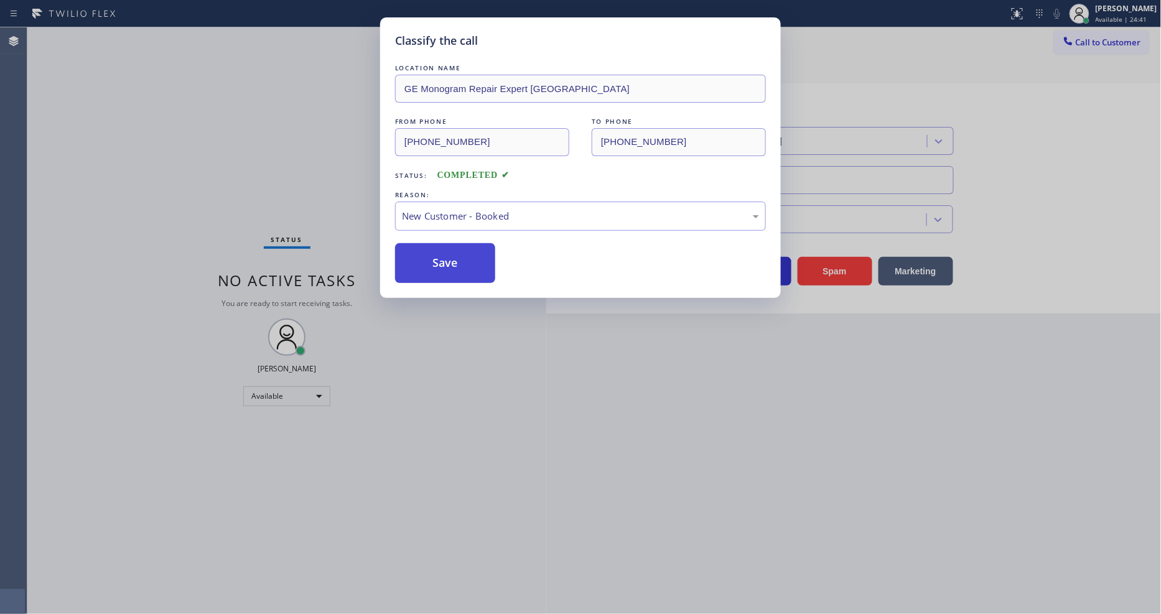
click at [415, 262] on button "Save" at bounding box center [445, 263] width 100 height 40
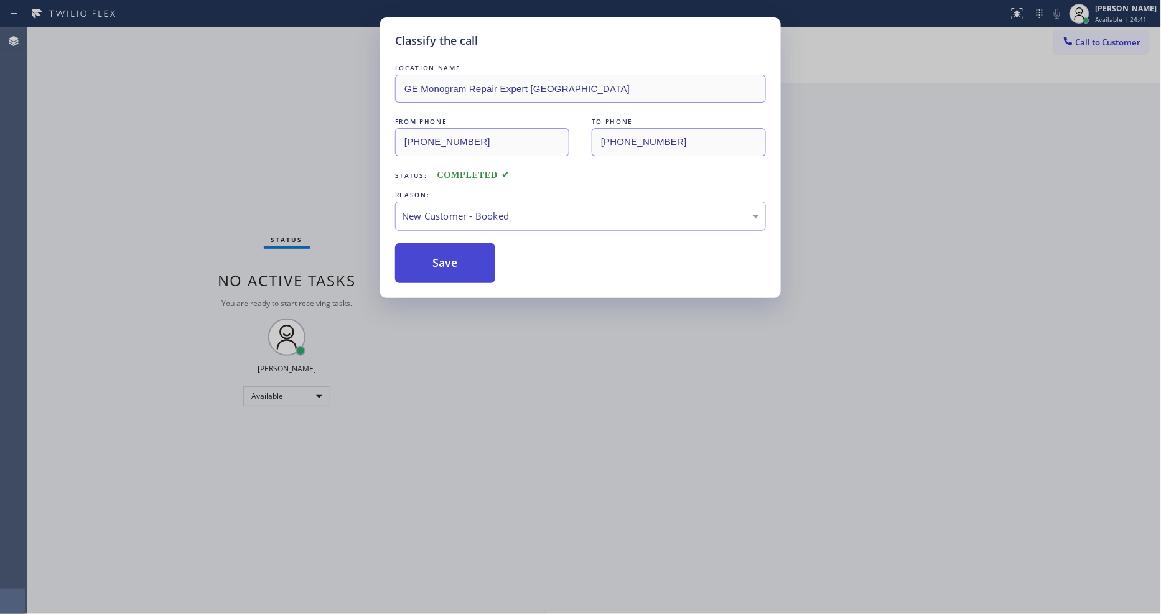
click at [415, 262] on button "Save" at bounding box center [445, 263] width 100 height 40
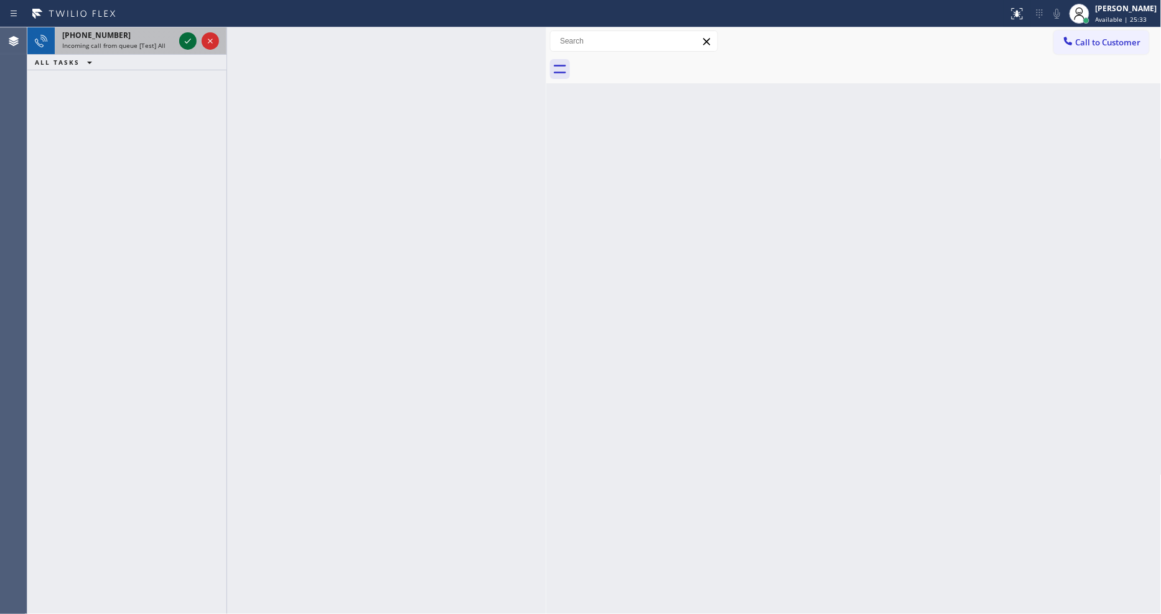
click at [188, 37] on icon at bounding box center [187, 41] width 15 height 15
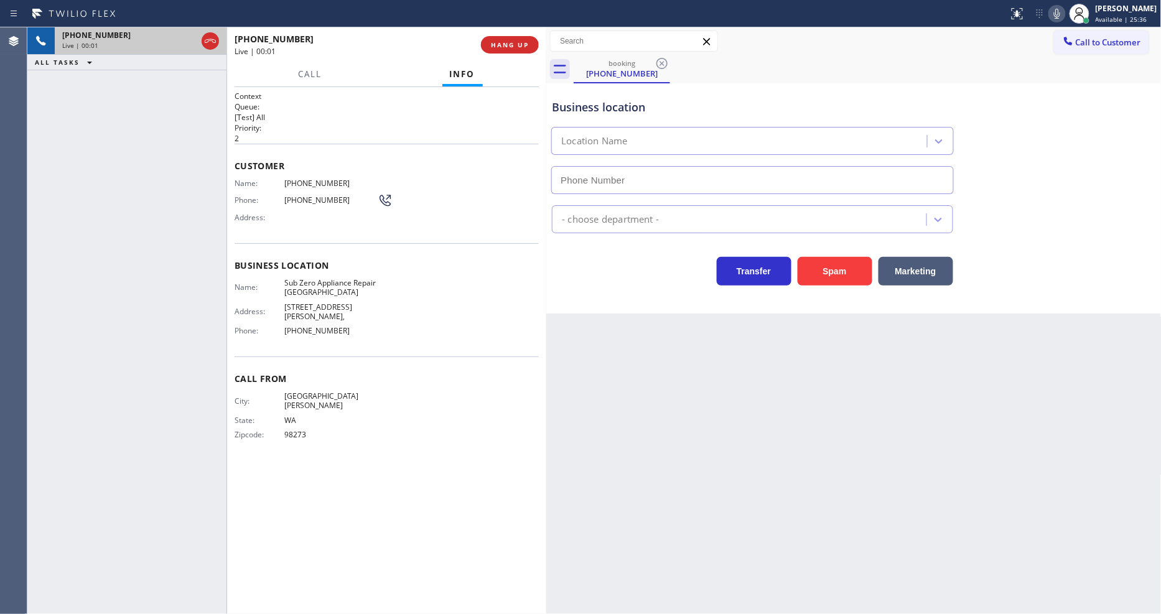
type input "(360) 205-1831"
click at [307, 285] on span "Sub Zero Appliance Repair Bellingham" at bounding box center [330, 287] width 93 height 19
click at [513, 47] on span "HANG UP" at bounding box center [510, 44] width 38 height 9
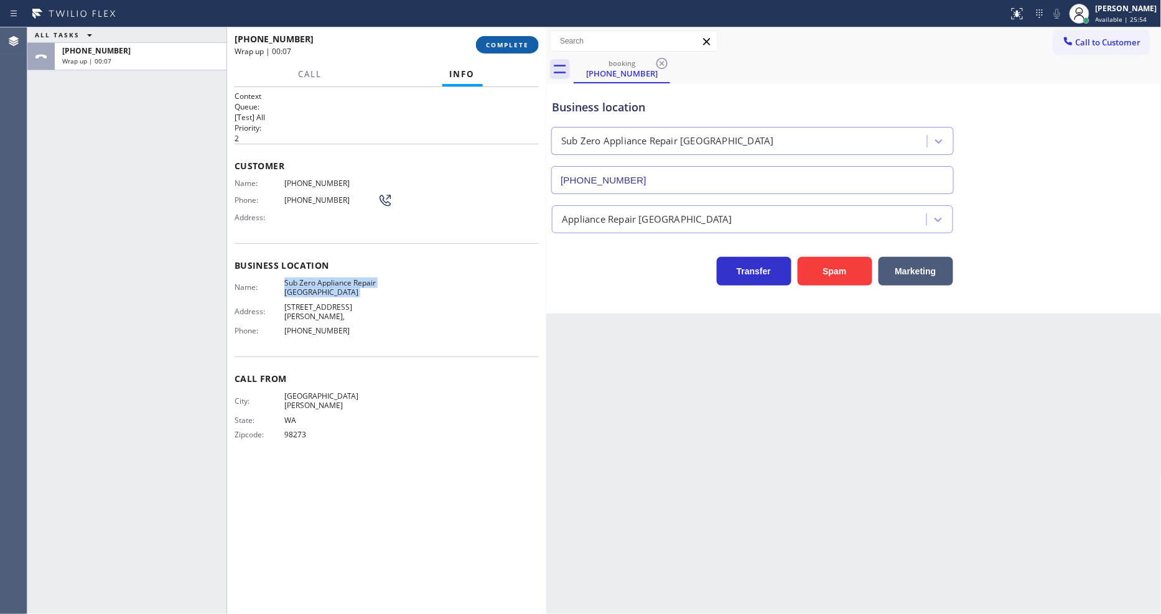
click at [513, 47] on span "COMPLETE" at bounding box center [507, 44] width 43 height 9
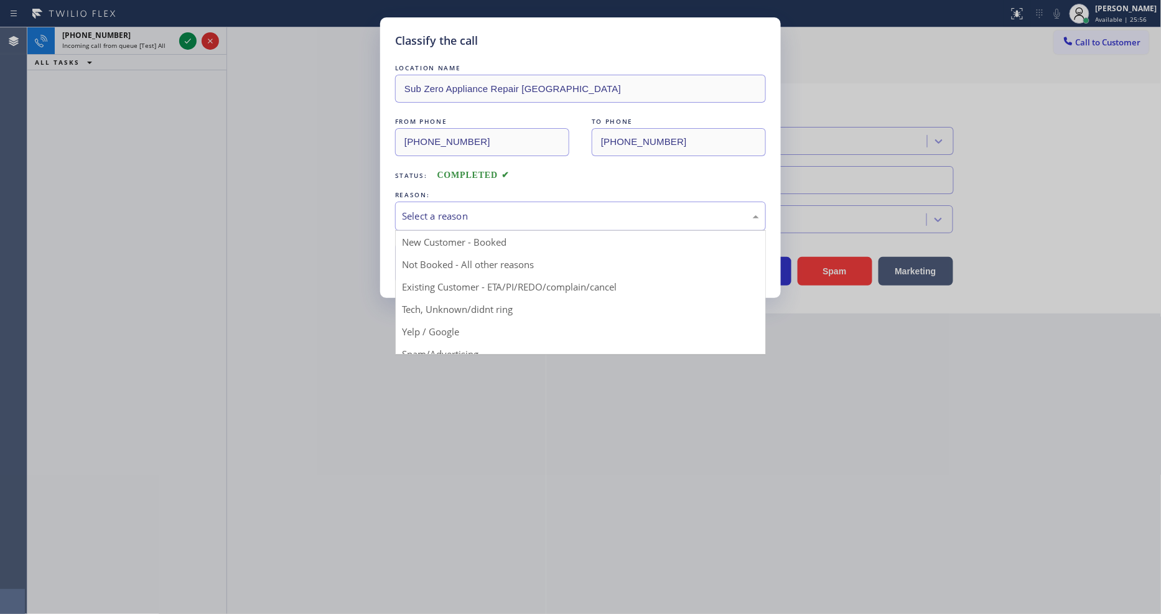
click at [488, 214] on div "Select a reason" at bounding box center [580, 216] width 357 height 14
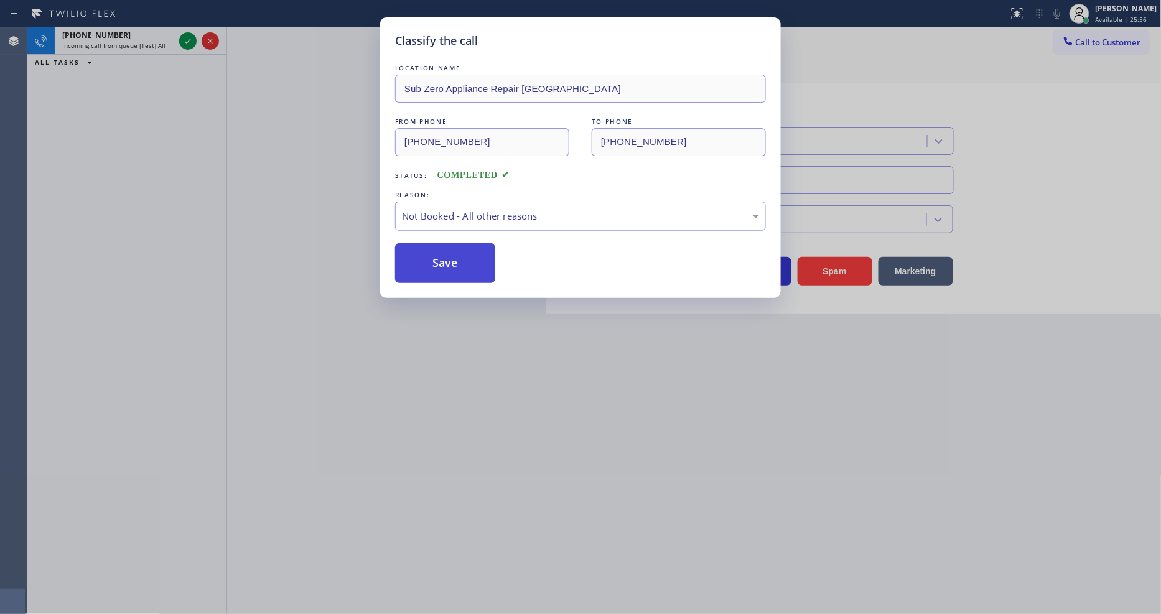
drag, startPoint x: 467, startPoint y: 257, endPoint x: 434, endPoint y: 255, distance: 33.7
click at [467, 257] on button "Save" at bounding box center [445, 263] width 100 height 40
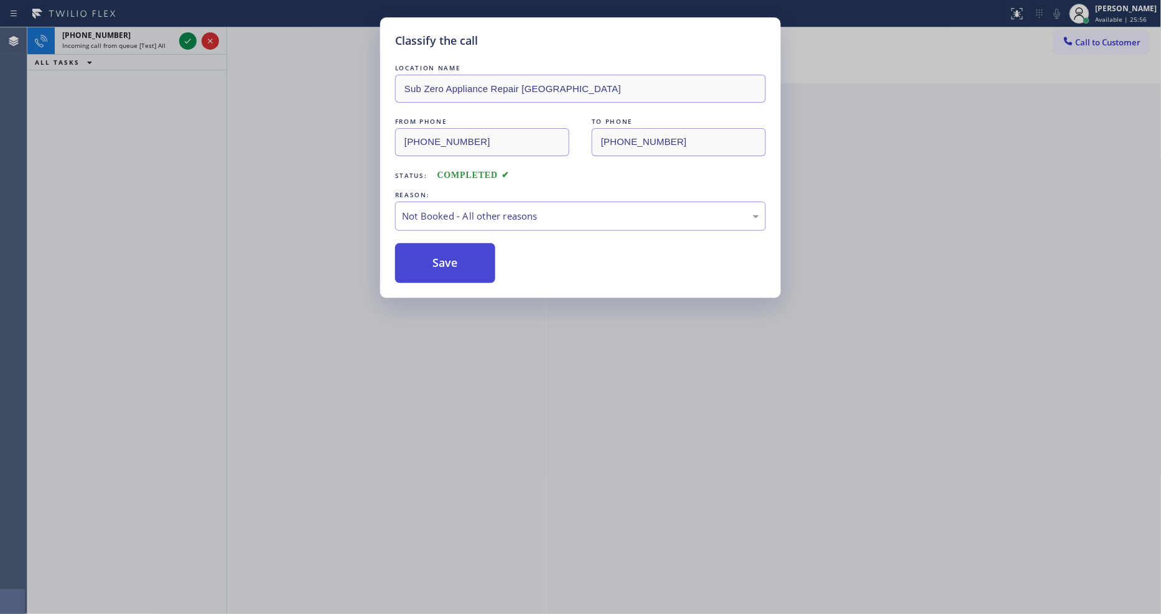
click at [434, 255] on button "Save" at bounding box center [445, 263] width 100 height 40
click at [433, 255] on button "Save" at bounding box center [445, 263] width 100 height 40
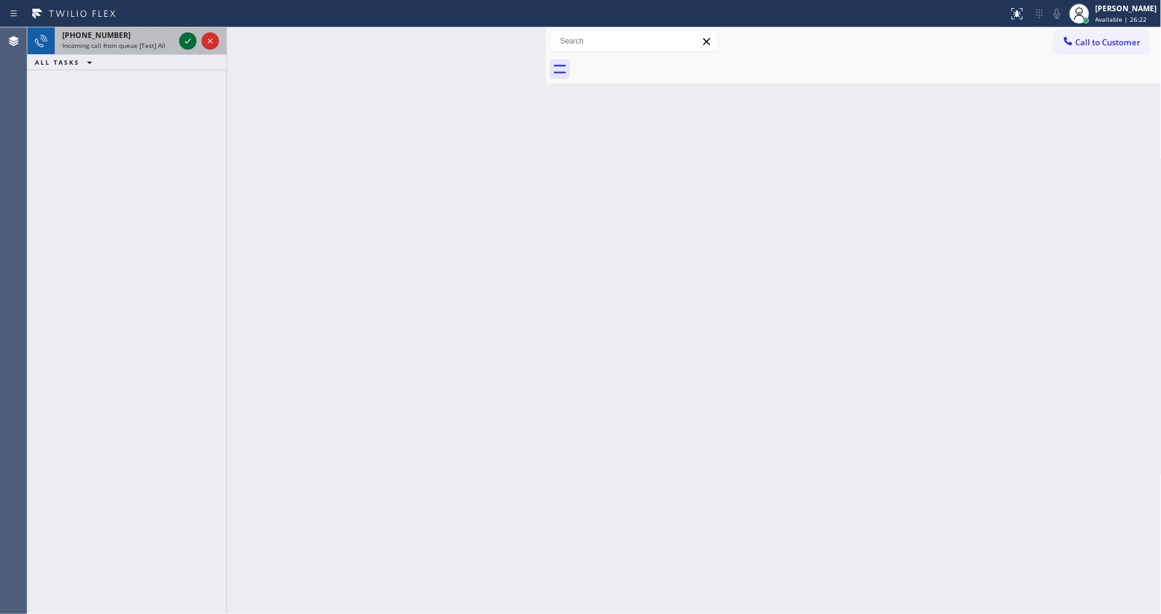
click at [190, 42] on icon at bounding box center [187, 41] width 15 height 15
click at [189, 41] on icon at bounding box center [188, 41] width 6 height 5
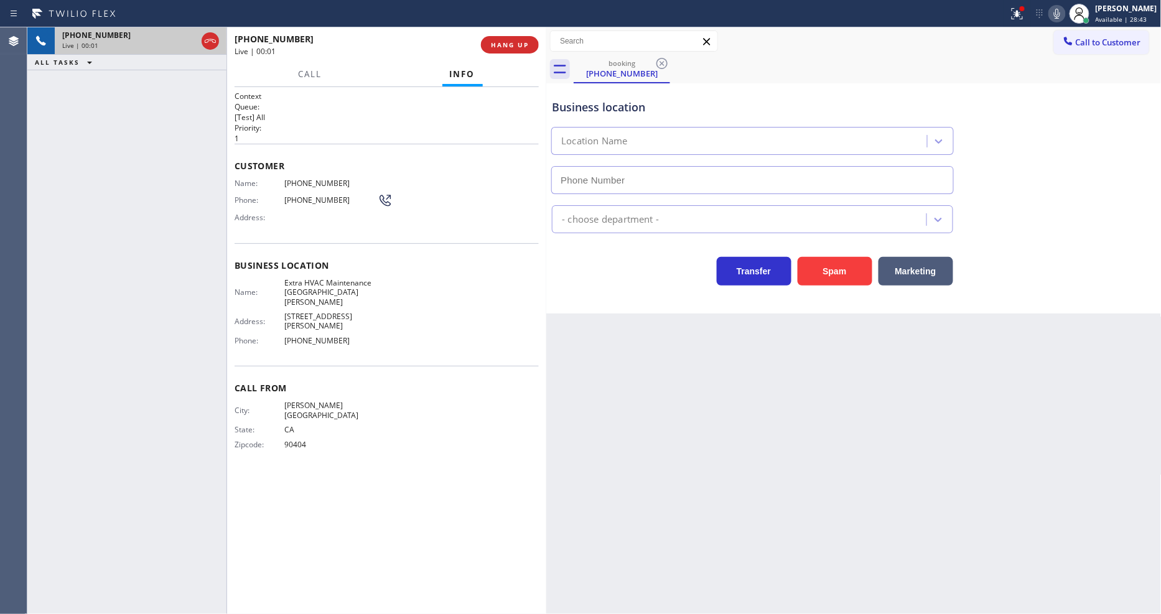
type input "(424) 364-1950"
drag, startPoint x: 314, startPoint y: 327, endPoint x: 333, endPoint y: 297, distance: 35.6
click at [314, 327] on div "Business location Name: Extra HVAC Maintenance San Pedro Address: 700 S Gaffey …" at bounding box center [387, 304] width 304 height 123
click at [326, 283] on span "Extra HVAC Maintenance San Pedro" at bounding box center [330, 292] width 93 height 29
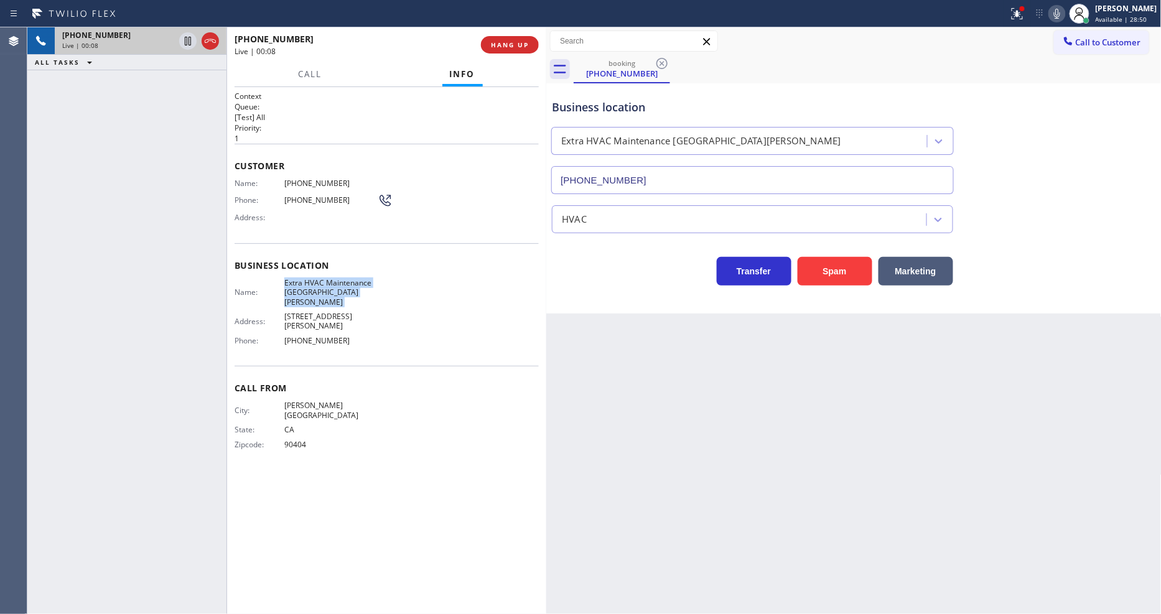
click at [326, 283] on span "Extra HVAC Maintenance San Pedro" at bounding box center [330, 292] width 93 height 29
click at [299, 183] on span "(310) 801-7518" at bounding box center [330, 183] width 93 height 9
click at [190, 39] on icon at bounding box center [187, 41] width 15 height 15
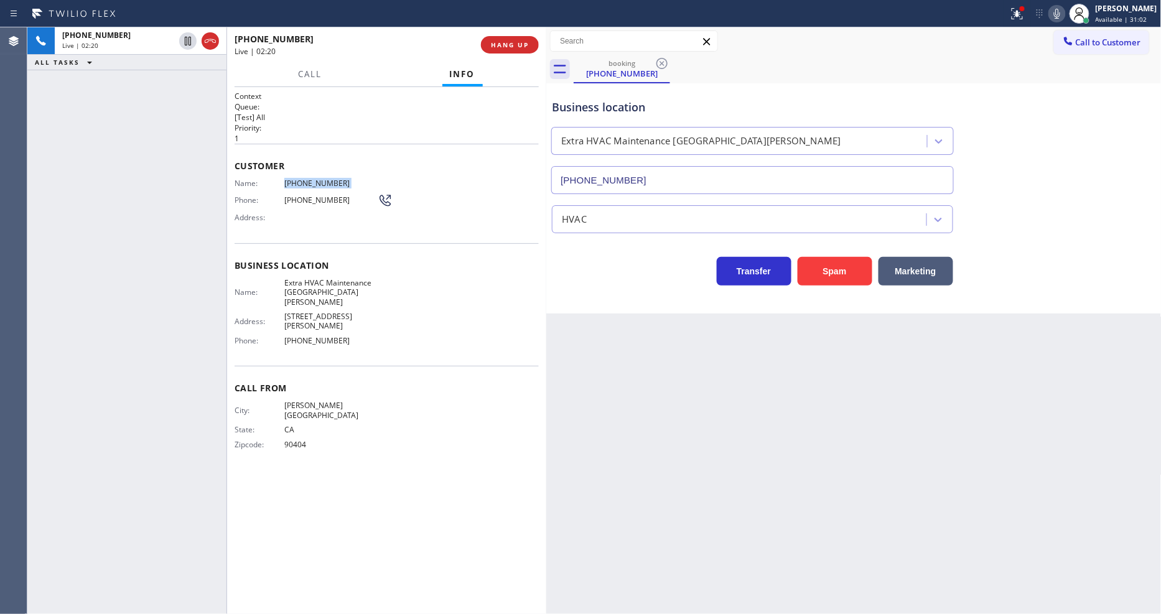
click at [1065, 11] on icon at bounding box center [1057, 13] width 15 height 15
click at [190, 42] on icon at bounding box center [188, 41] width 9 height 9
click at [1065, 19] on icon at bounding box center [1057, 13] width 15 height 15
click at [1004, 17] on div at bounding box center [504, 14] width 999 height 20
click at [1019, 17] on icon at bounding box center [1017, 13] width 15 height 15
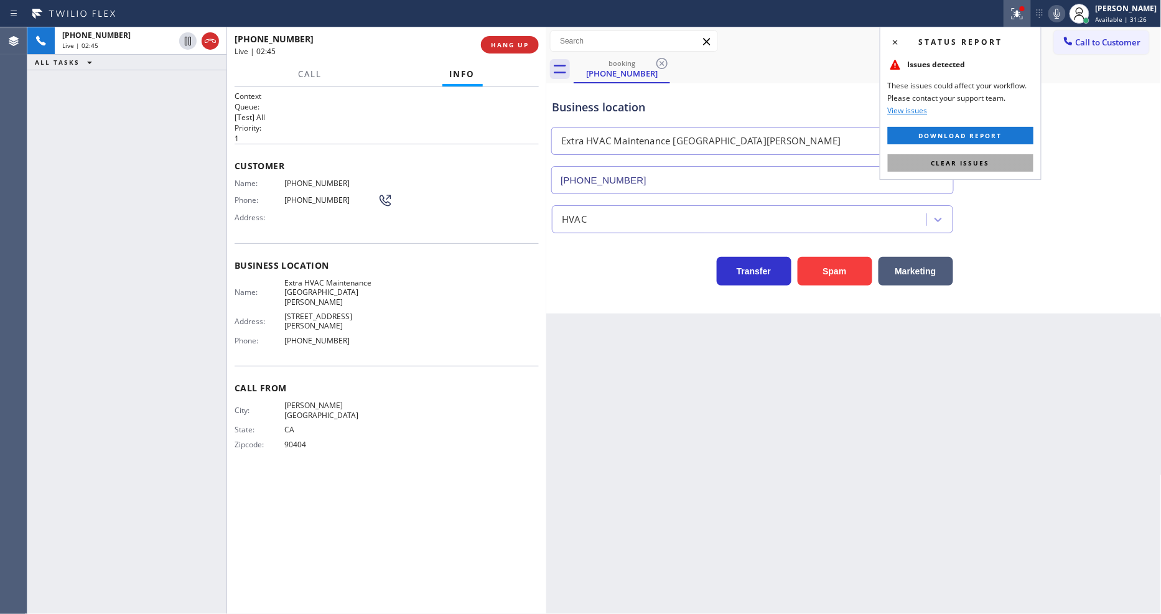
click at [971, 157] on button "Clear issues" at bounding box center [961, 162] width 146 height 17
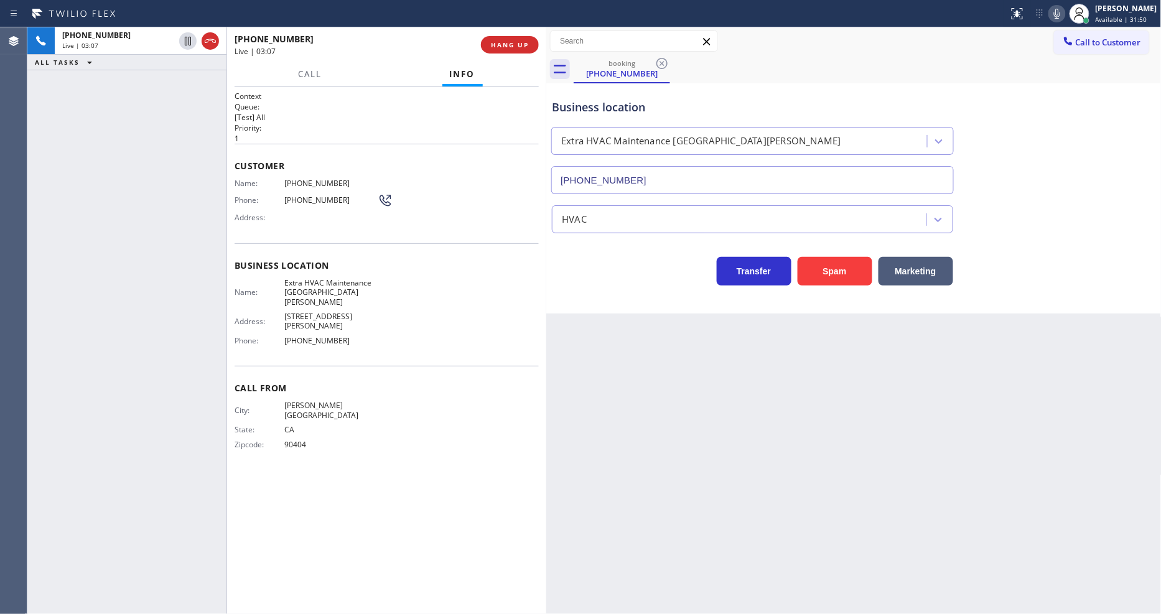
drag, startPoint x: 189, startPoint y: 39, endPoint x: 335, endPoint y: 64, distance: 147.7
click at [189, 39] on icon at bounding box center [187, 41] width 15 height 15
click at [1060, 15] on icon at bounding box center [1057, 14] width 6 height 10
drag, startPoint x: 187, startPoint y: 40, endPoint x: 194, endPoint y: 42, distance: 7.6
click at [187, 40] on icon at bounding box center [187, 41] width 15 height 15
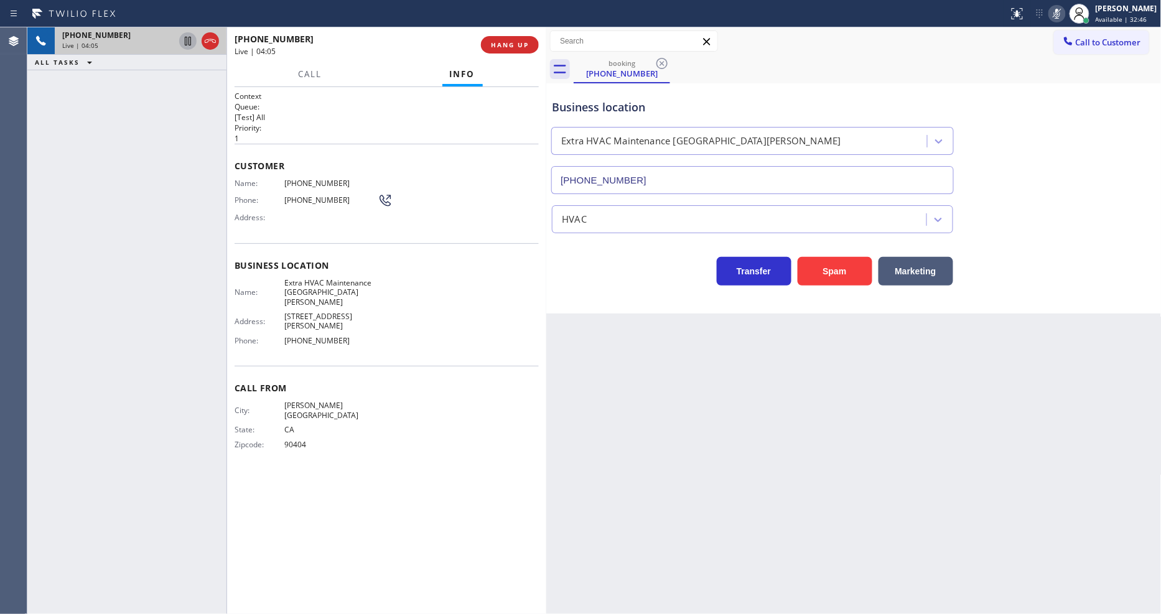
click at [1065, 14] on icon at bounding box center [1057, 13] width 15 height 15
drag, startPoint x: 188, startPoint y: 37, endPoint x: 353, endPoint y: 48, distance: 165.2
click at [188, 37] on icon at bounding box center [187, 41] width 15 height 15
click at [1060, 14] on icon at bounding box center [1057, 14] width 6 height 10
drag, startPoint x: 1020, startPoint y: 122, endPoint x: 650, endPoint y: 154, distance: 371.6
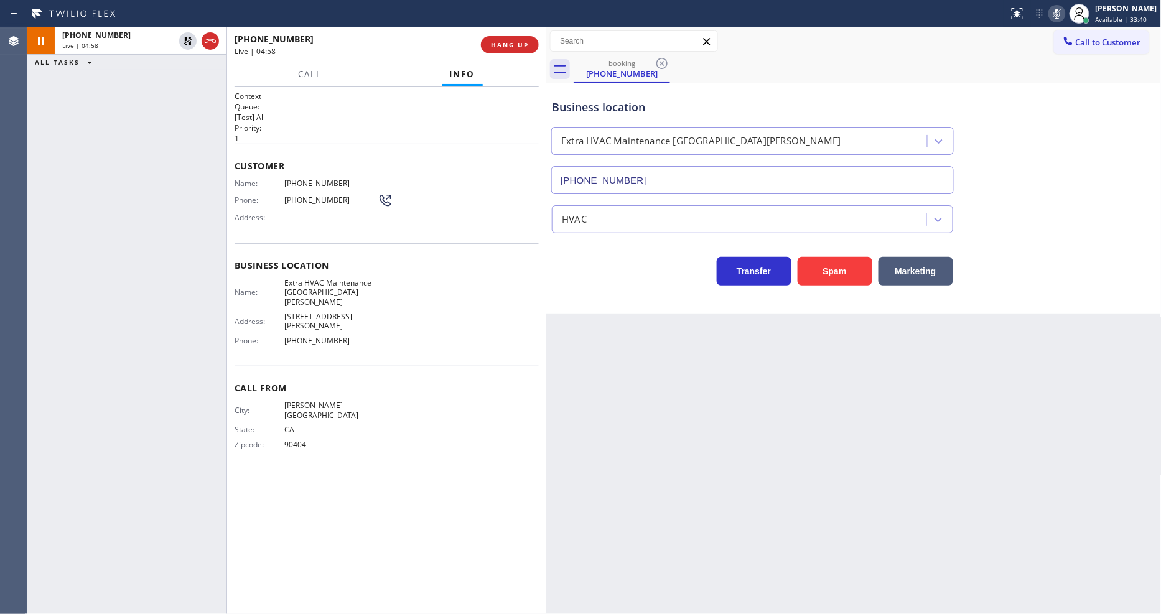
click at [1020, 122] on div "Business location Extra HVAC Maintenance San Pedro (424) 364-1950" at bounding box center [853, 138] width 609 height 113
click at [527, 271] on div "Business location Name: Extra HVAC Maintenance San Pedro Address: 700 S Gaffey …" at bounding box center [387, 304] width 304 height 123
click at [187, 39] on icon at bounding box center [188, 41] width 9 height 9
click at [1060, 17] on icon at bounding box center [1057, 14] width 6 height 10
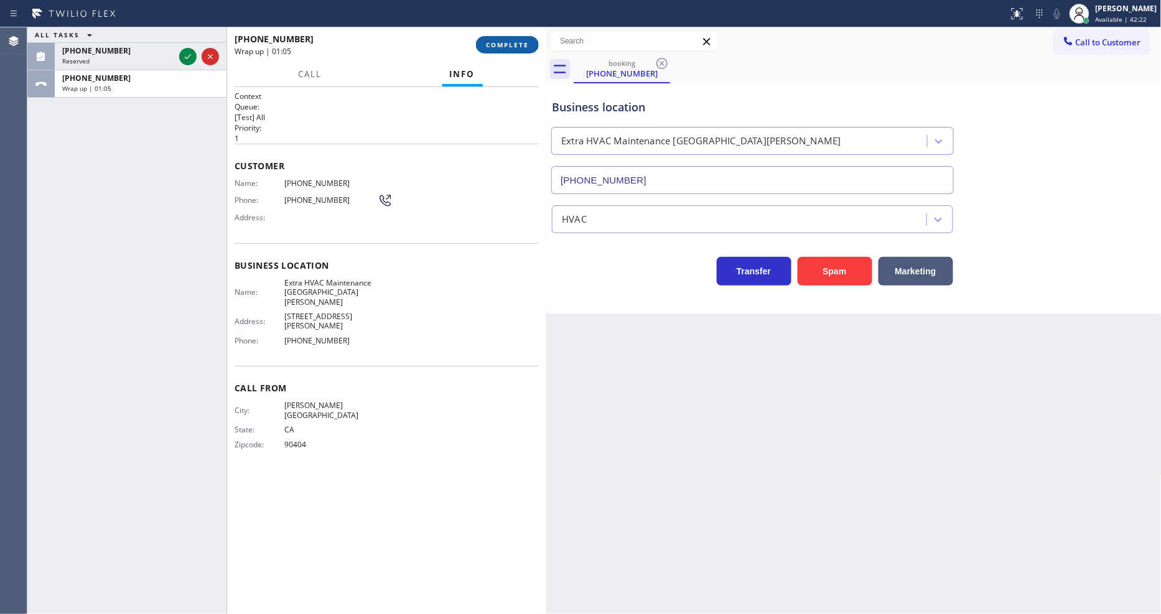
click at [502, 50] on button "COMPLETE" at bounding box center [507, 44] width 63 height 17
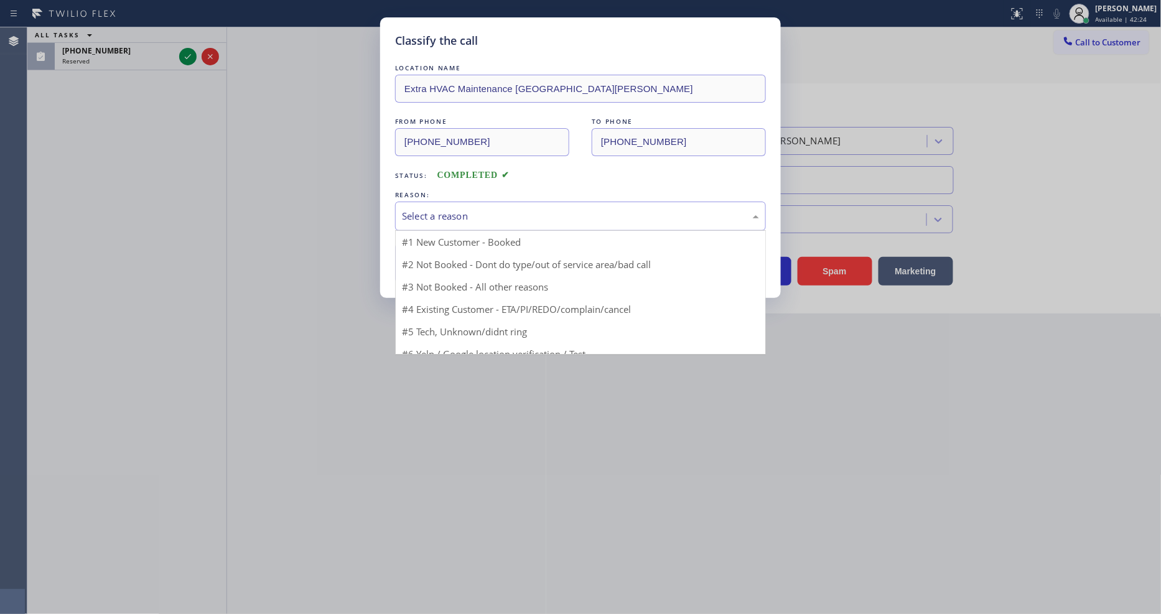
click at [451, 215] on div "Select a reason" at bounding box center [580, 216] width 357 height 14
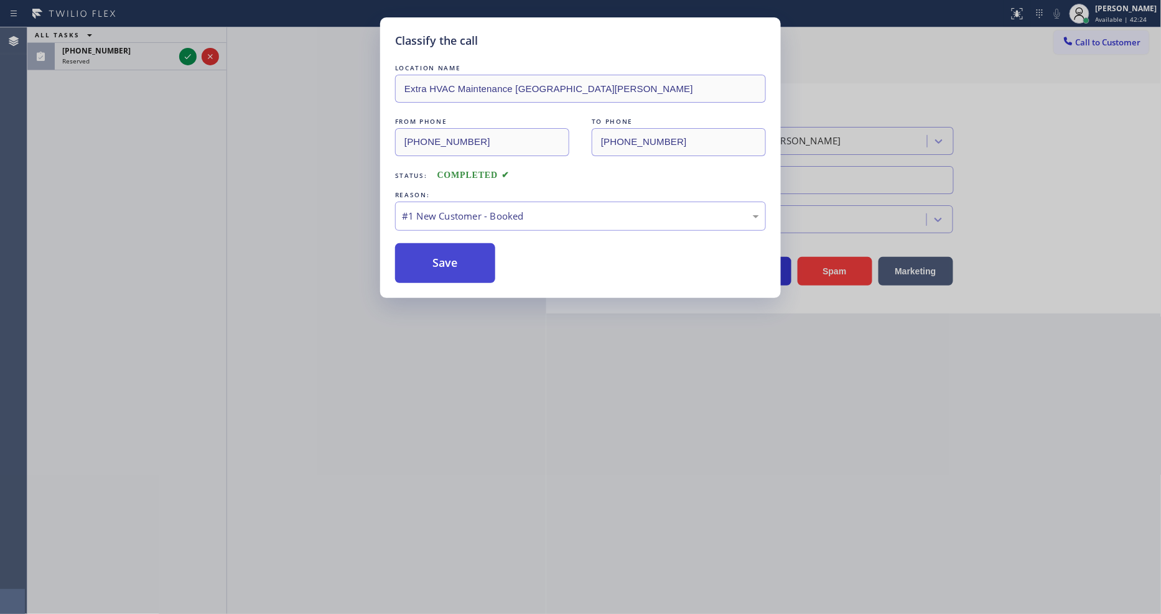
click at [442, 258] on button "Save" at bounding box center [445, 263] width 100 height 40
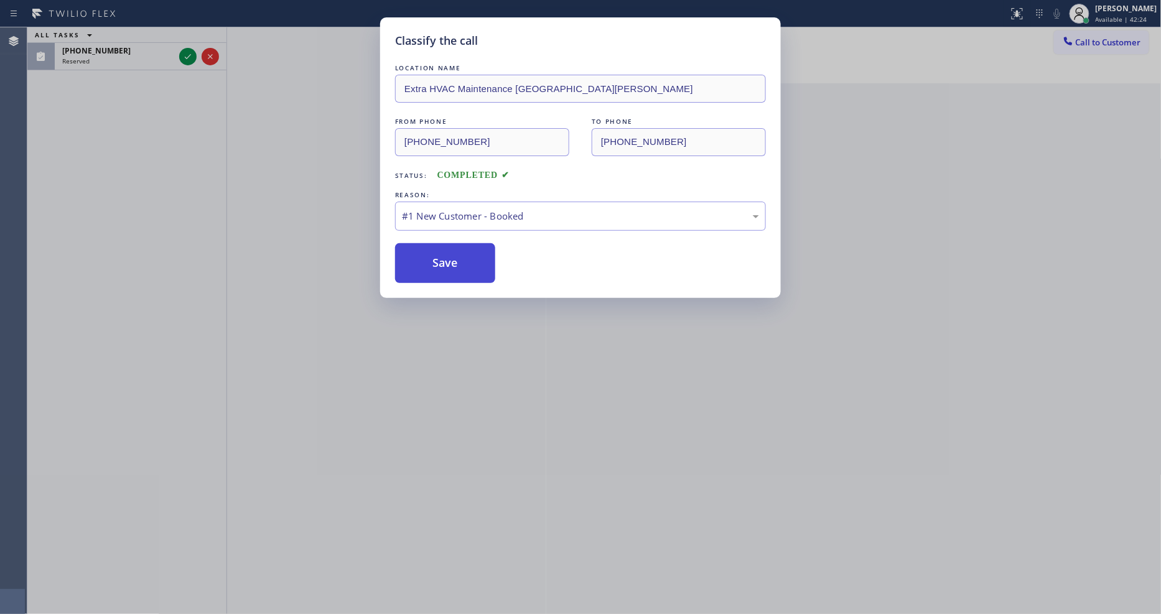
click at [442, 258] on button "Save" at bounding box center [445, 263] width 100 height 40
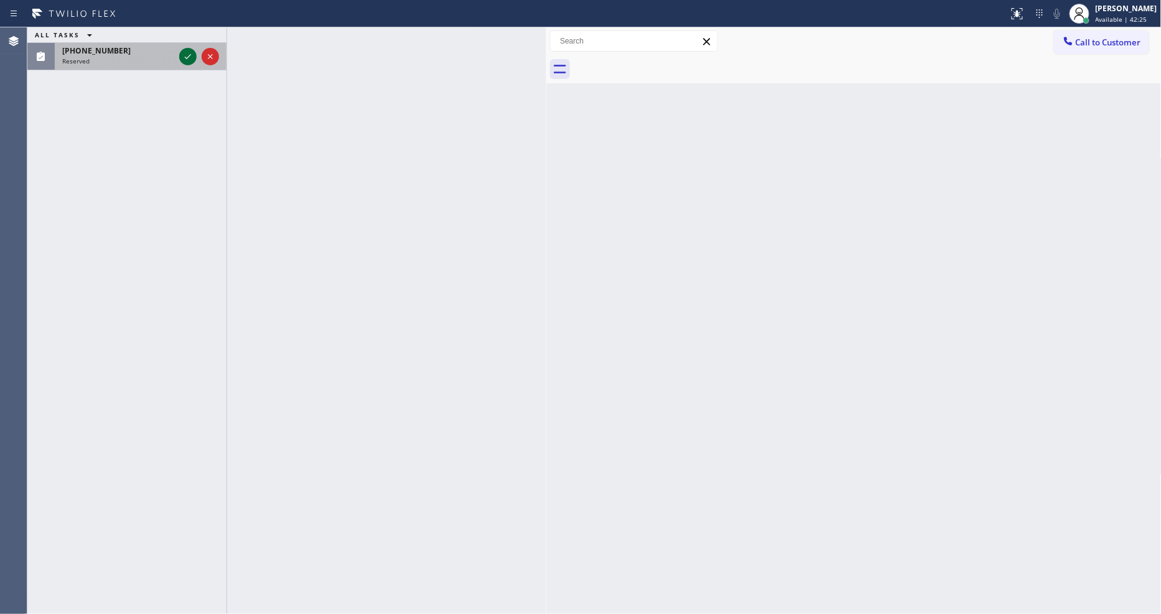
click at [188, 56] on icon at bounding box center [187, 56] width 15 height 15
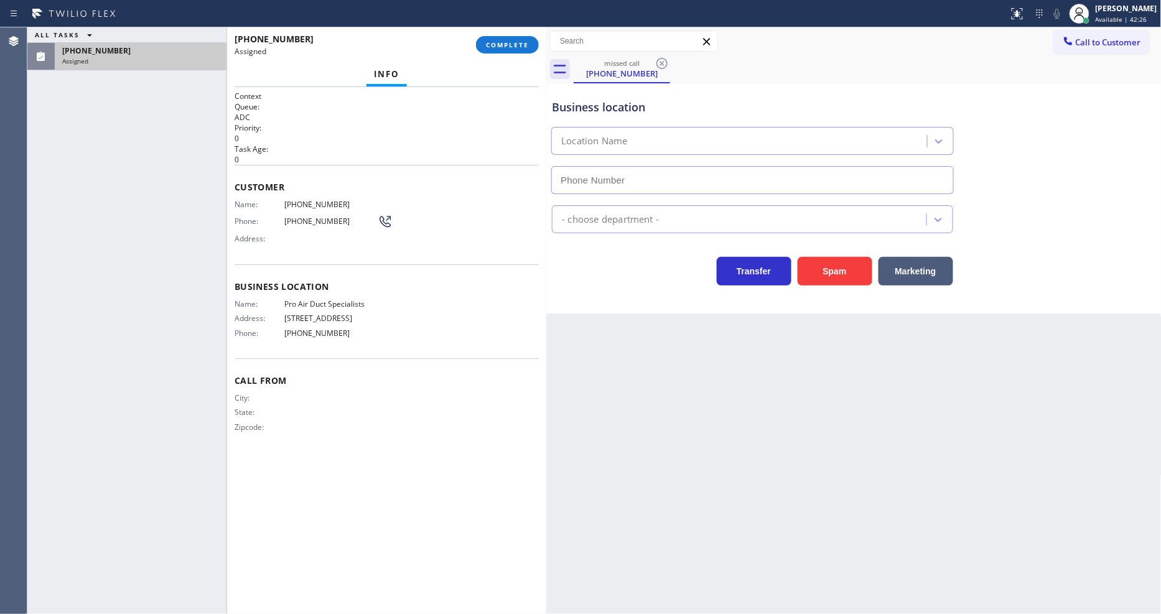
click at [506, 34] on div "(949) 201-2895 Assigned COMPLETE" at bounding box center [387, 45] width 304 height 32
type input "(949) 724-9281"
click at [507, 45] on span "COMPLETE" at bounding box center [507, 44] width 43 height 9
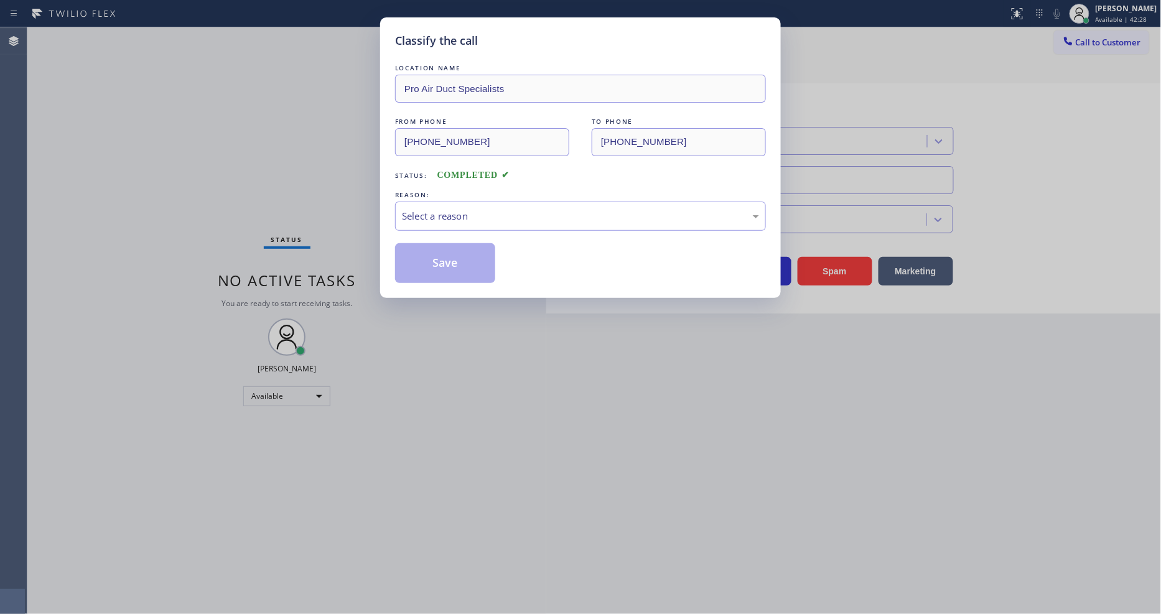
drag, startPoint x: 444, startPoint y: 197, endPoint x: 441, endPoint y: 212, distance: 15.9
click at [441, 212] on div "Select a reason" at bounding box center [580, 216] width 357 height 14
click at [432, 259] on button "Save" at bounding box center [445, 263] width 100 height 40
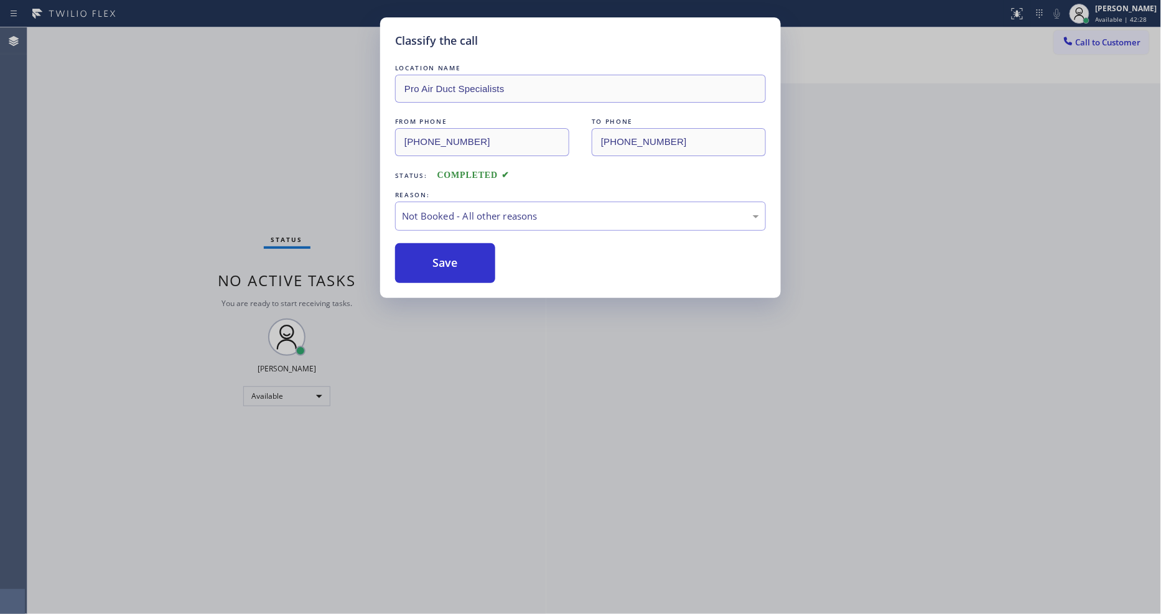
click at [1121, 14] on div "Lyka Montero Available | 42:28" at bounding box center [1127, 13] width 68 height 22
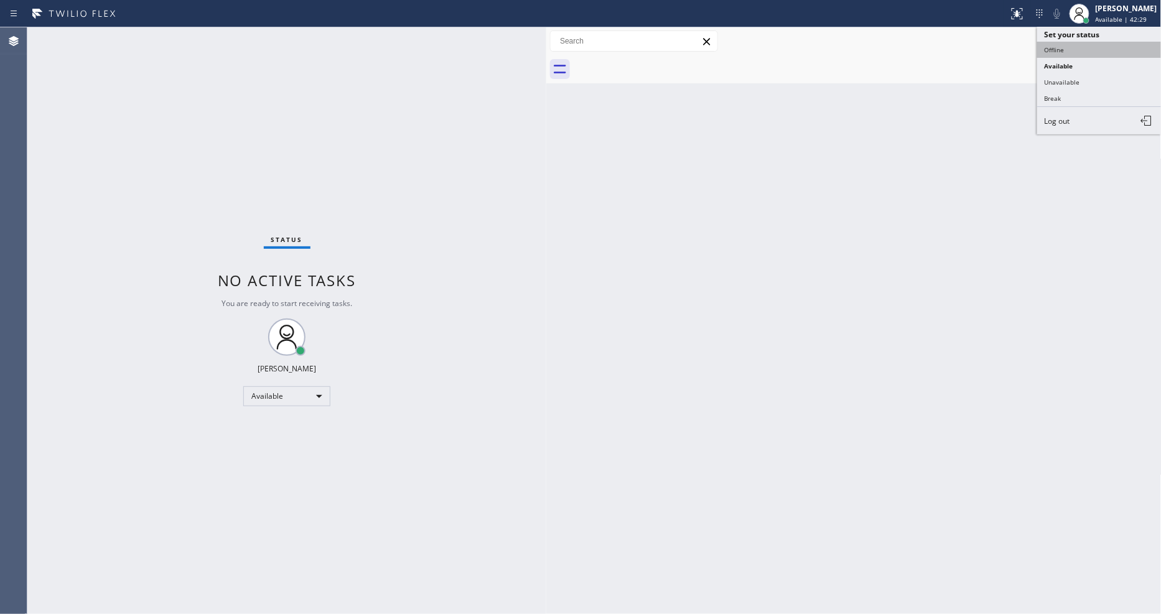
click at [1075, 45] on button "Offline" at bounding box center [1099, 50] width 124 height 16
drag, startPoint x: 1096, startPoint y: 16, endPoint x: 1096, endPoint y: 34, distance: 18.1
click at [1093, 15] on div at bounding box center [1079, 13] width 27 height 27
click at [1067, 123] on span "Log out" at bounding box center [1058, 121] width 26 height 11
